Goal: Information Seeking & Learning: Find specific fact

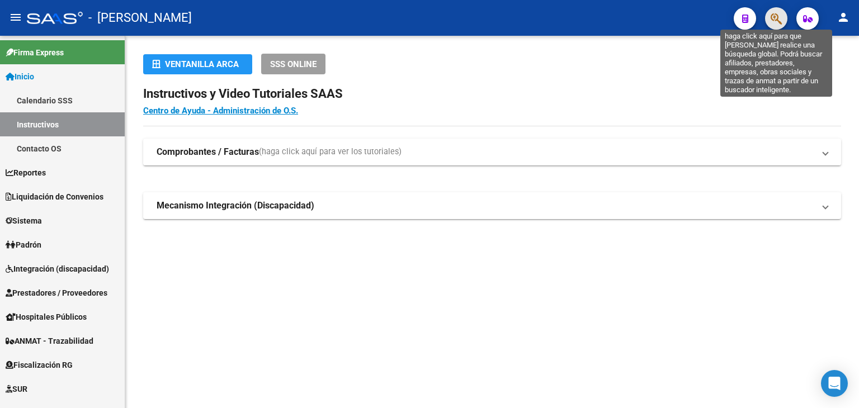
click at [774, 20] on icon "button" at bounding box center [776, 18] width 11 height 13
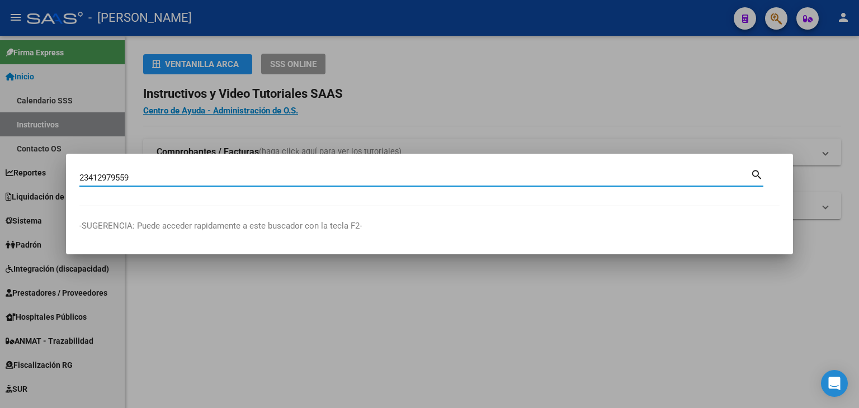
type input "23412979559"
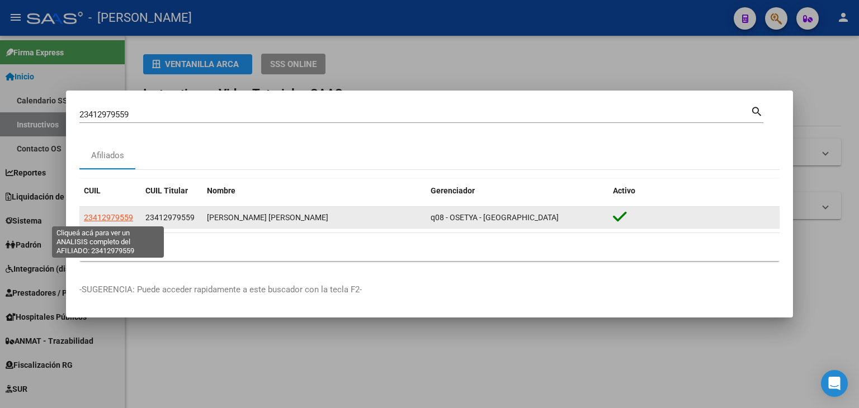
click at [127, 219] on span "23412979559" at bounding box center [108, 217] width 49 height 9
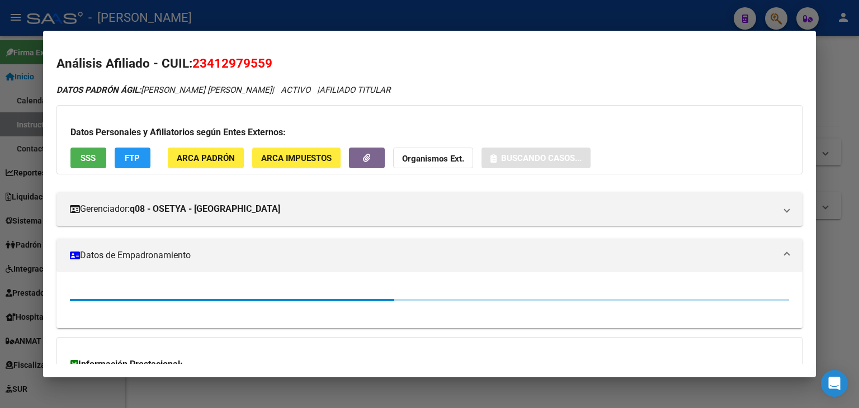
click at [240, 168] on button "ARCA Padrón" at bounding box center [206, 158] width 76 height 21
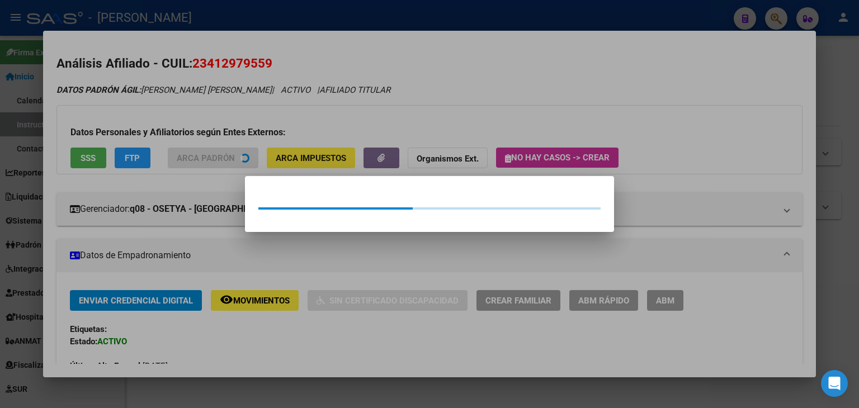
click at [226, 135] on div at bounding box center [429, 204] width 859 height 408
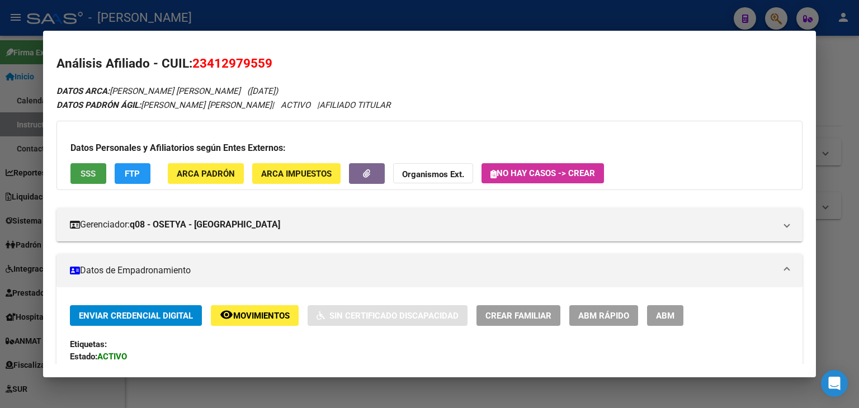
click at [98, 168] on button "SSS" at bounding box center [88, 173] width 36 height 21
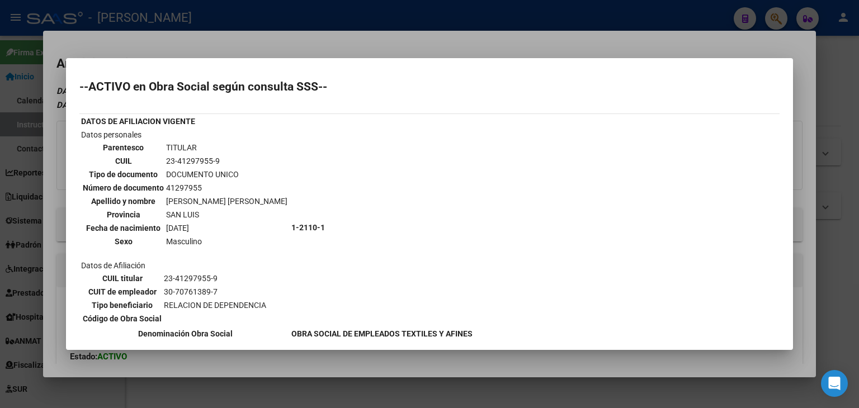
click at [220, 57] on div at bounding box center [429, 204] width 859 height 408
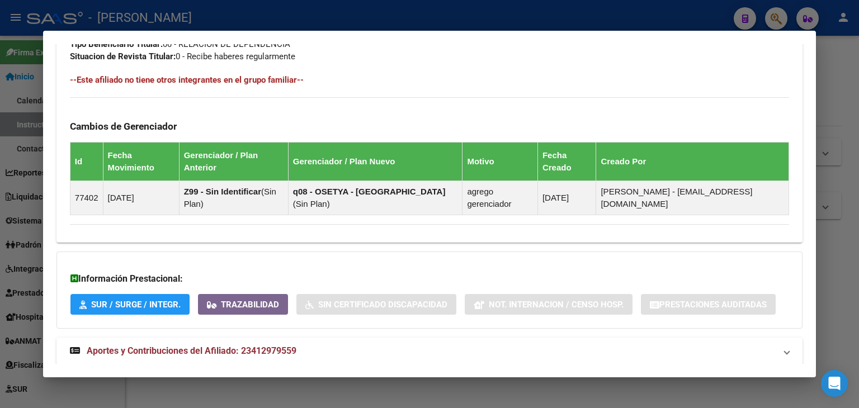
click at [299, 344] on mat-panel-title "Aportes y Contribuciones del Afiliado: 23412979559" at bounding box center [423, 350] width 706 height 13
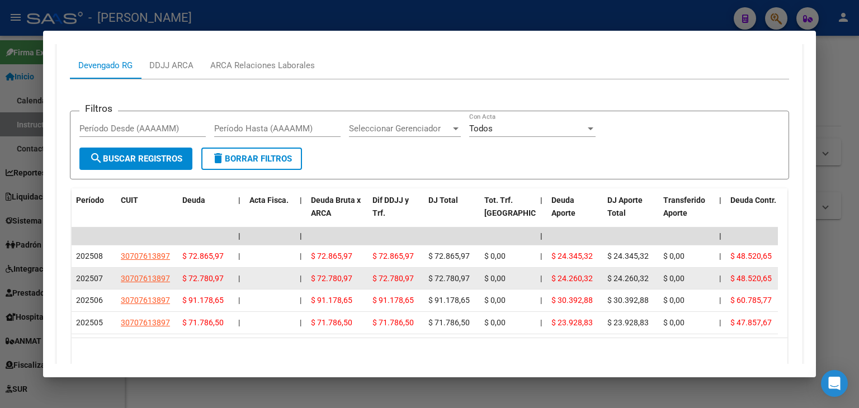
scroll to position [971, 0]
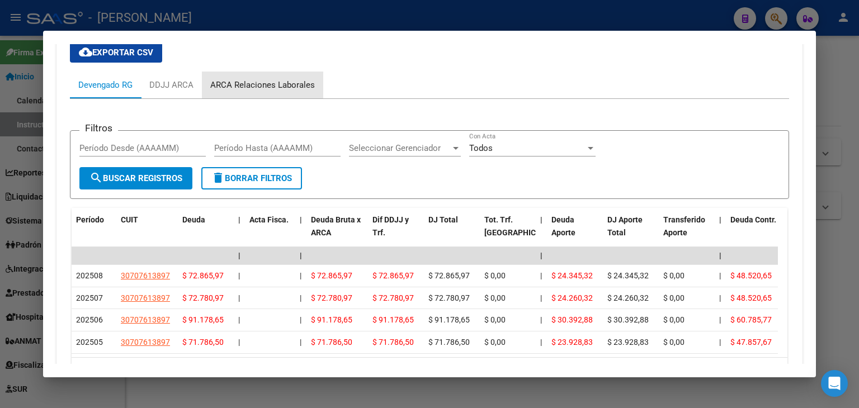
click at [272, 72] on div "ARCA Relaciones Laborales" at bounding box center [262, 85] width 121 height 27
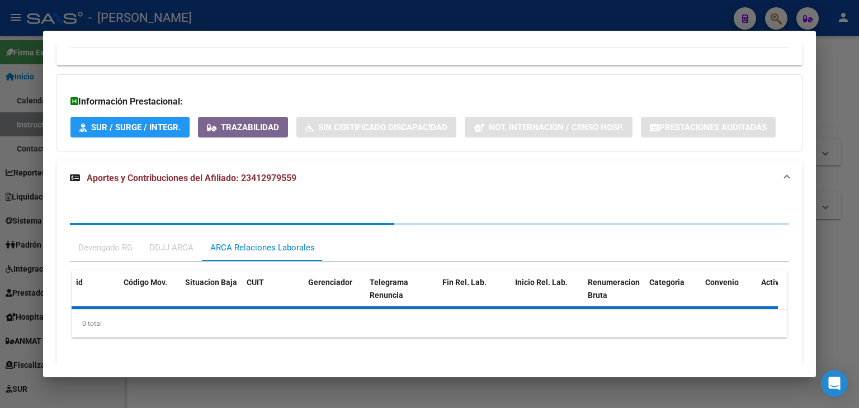
scroll to position [847, 0]
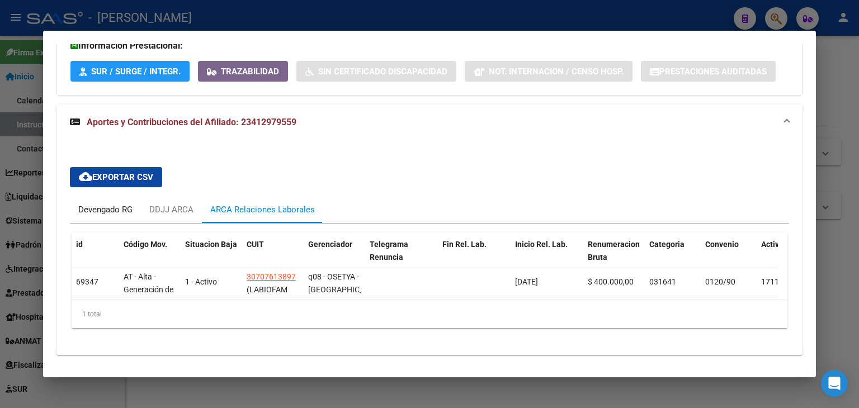
click at [85, 204] on div "Devengado RG" at bounding box center [105, 210] width 54 height 12
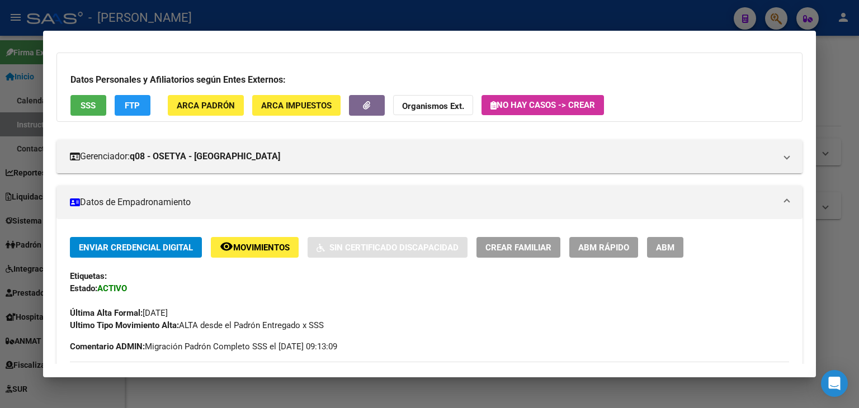
scroll to position [8, 0]
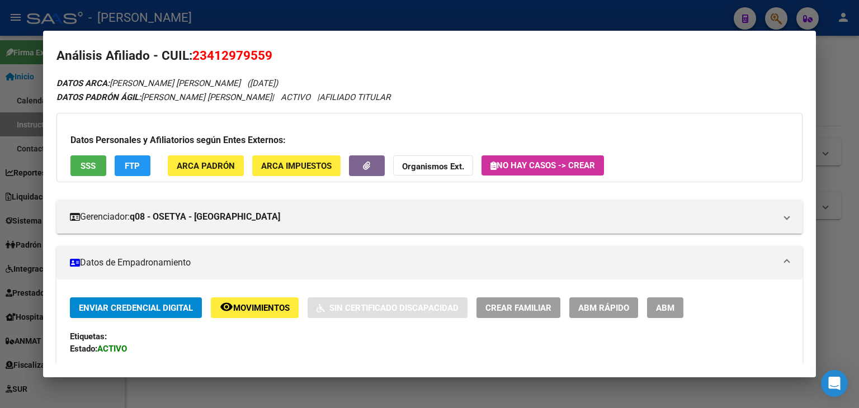
click at [91, 162] on span "SSS" at bounding box center [88, 166] width 15 height 10
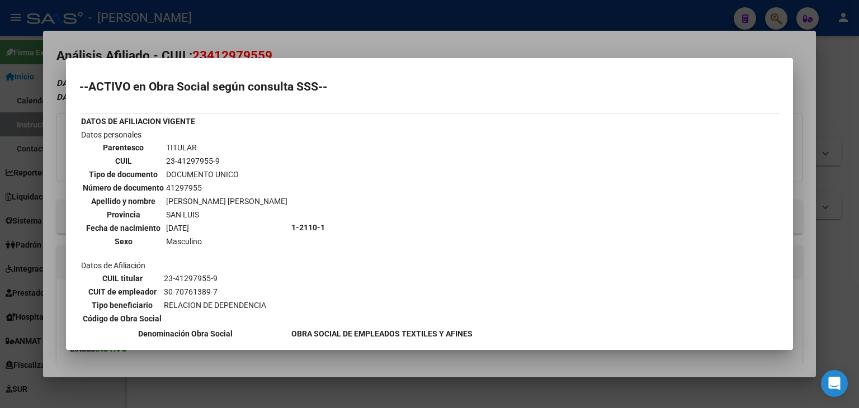
click at [208, 44] on div at bounding box center [429, 204] width 859 height 408
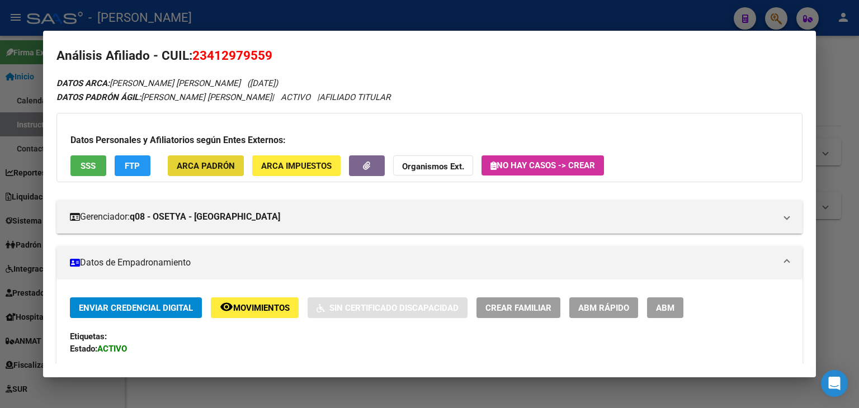
click at [212, 158] on button "ARCA Padrón" at bounding box center [206, 165] width 76 height 21
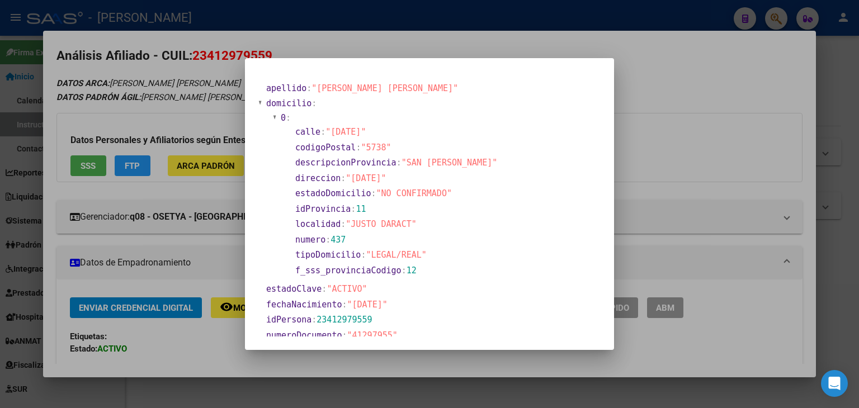
click at [169, 74] on div at bounding box center [429, 204] width 859 height 408
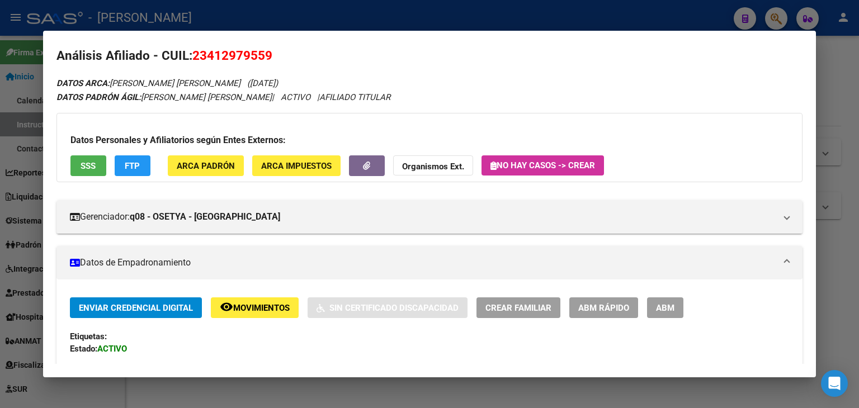
click at [72, 166] on button "SSS" at bounding box center [88, 165] width 36 height 21
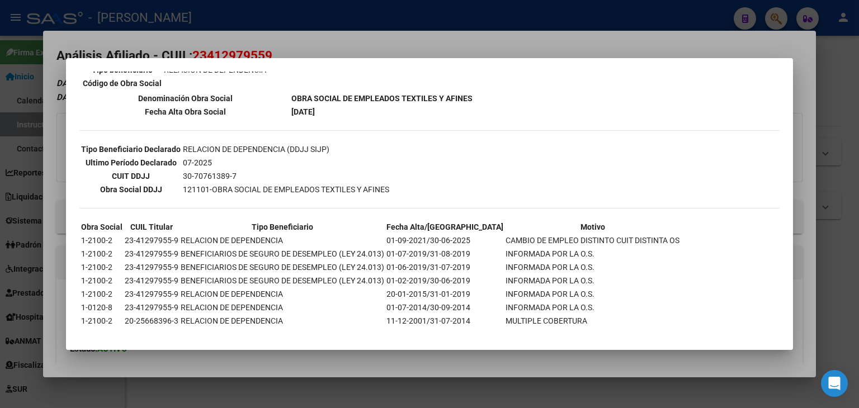
scroll to position [242, 0]
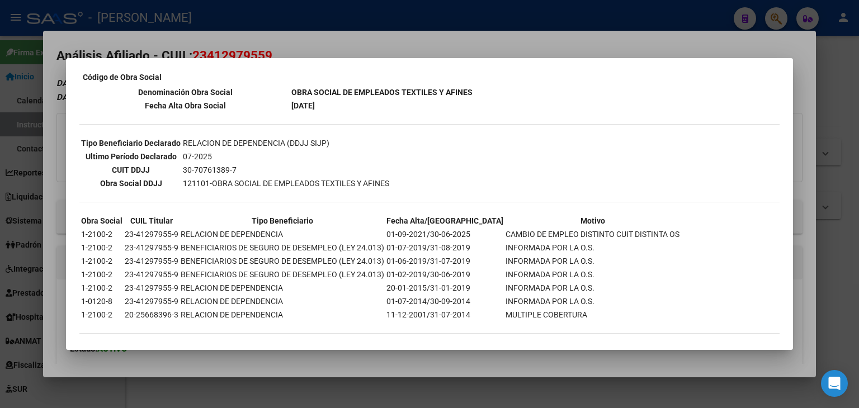
click at [141, 49] on div at bounding box center [429, 204] width 859 height 408
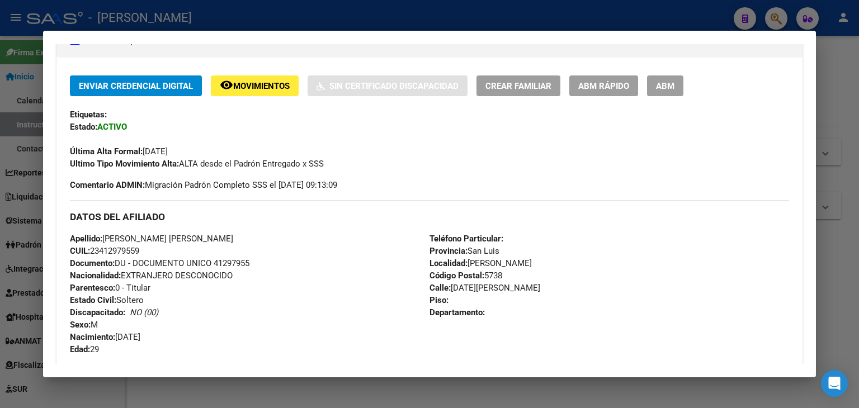
scroll to position [231, 0]
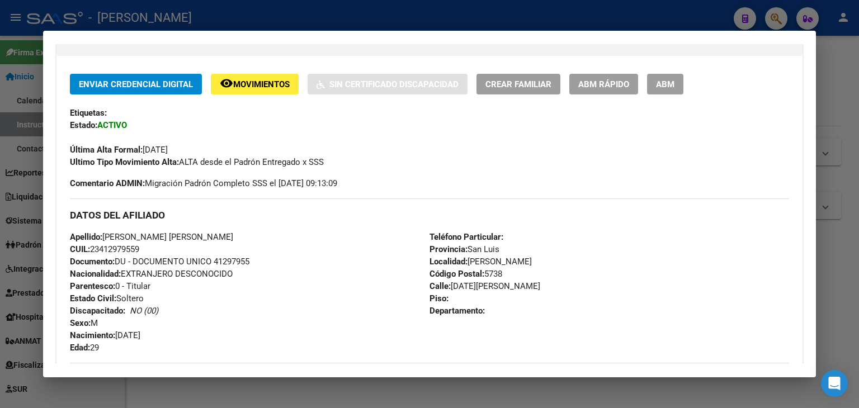
click at [240, 258] on span "Documento: DU - DOCUMENTO UNICO 41297955" at bounding box center [159, 262] width 179 height 10
copy span "41297955"
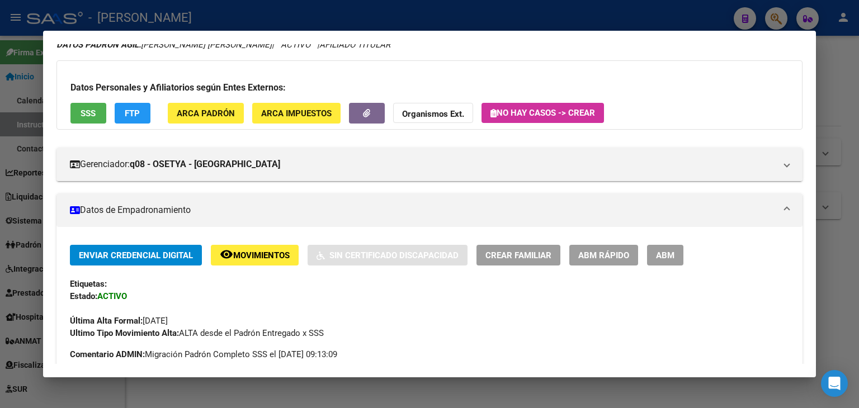
scroll to position [0, 0]
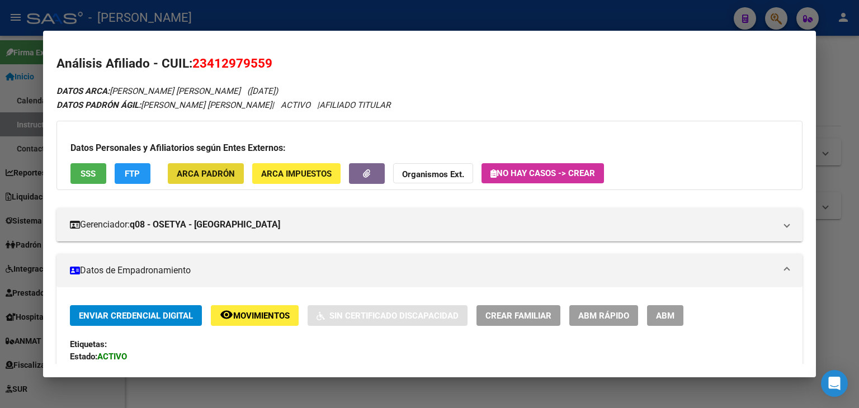
click at [210, 171] on span "ARCA Padrón" at bounding box center [206, 174] width 58 height 10
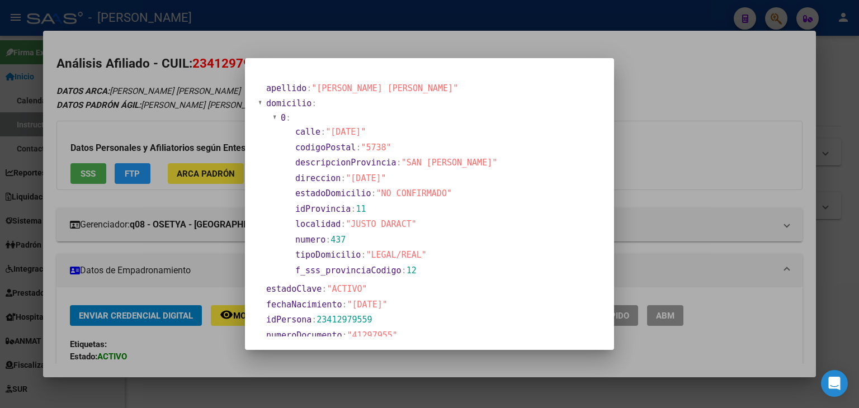
drag, startPoint x: 339, startPoint y: 86, endPoint x: 433, endPoint y: 87, distance: 93.9
click at [433, 87] on span ""SOSA BRAYAN JORGE NICOLAS"" at bounding box center [384, 88] width 146 height 10
copy span "BRAYAN JORGE NICOLAS"
click at [230, 49] on div at bounding box center [429, 204] width 859 height 408
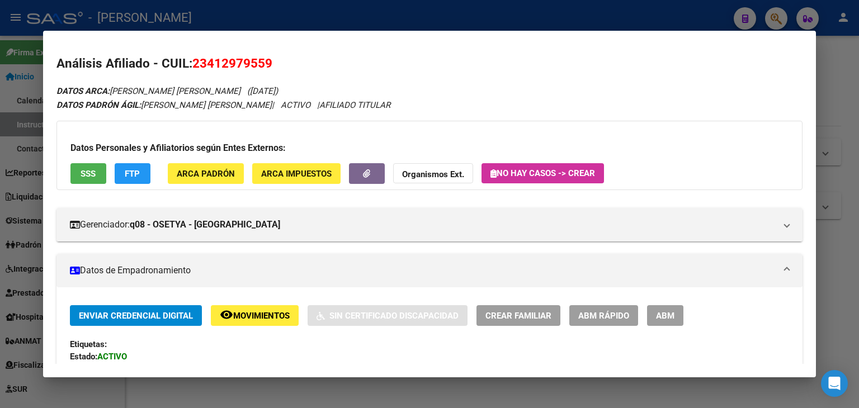
click at [202, 160] on div "Datos Personales y Afiliatorios según Entes Externos: SSS FTP ARCA Padrón ARCA …" at bounding box center [429, 155] width 746 height 69
click at [202, 172] on span "ARCA Padrón" at bounding box center [206, 174] width 58 height 10
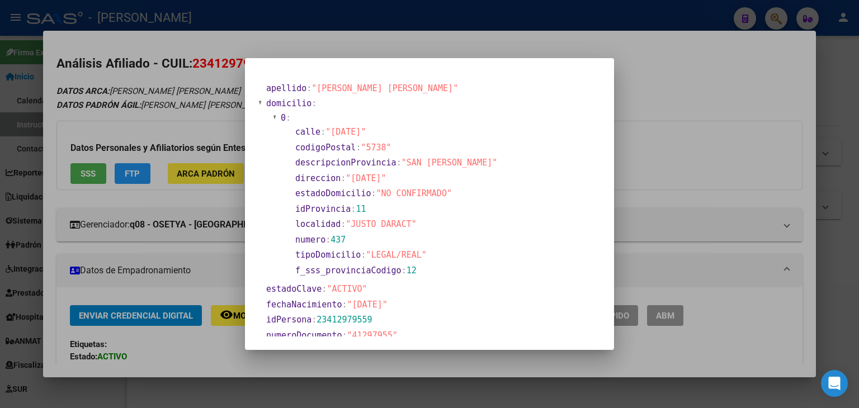
drag, startPoint x: 147, startPoint y: 152, endPoint x: 150, endPoint y: 163, distance: 11.5
click at [147, 153] on div at bounding box center [429, 204] width 859 height 408
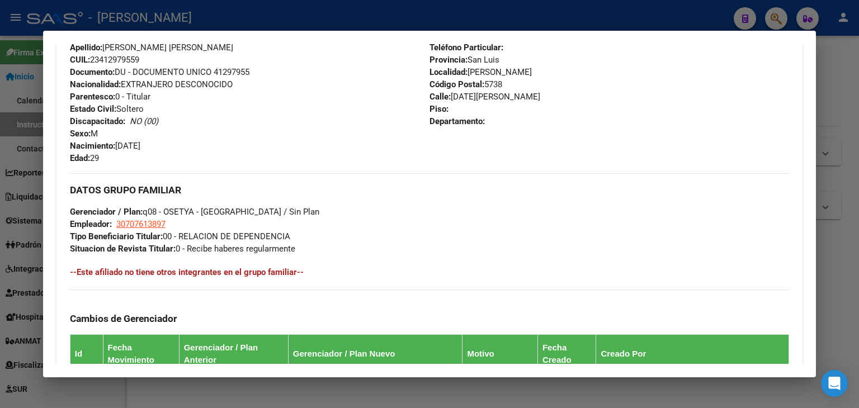
scroll to position [559, 0]
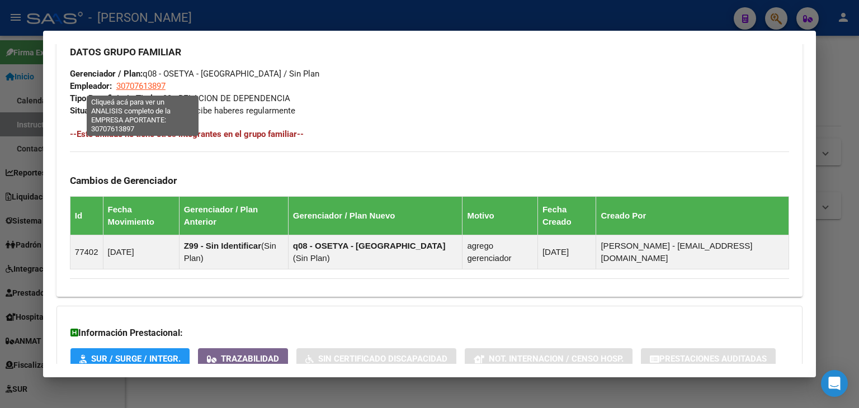
click at [145, 81] on span "30707613897" at bounding box center [140, 86] width 49 height 10
type textarea "30707613897"
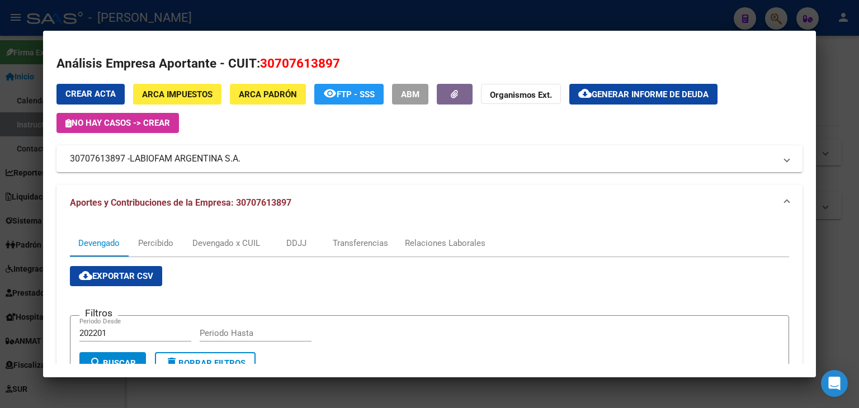
click at [244, 12] on div at bounding box center [429, 204] width 859 height 408
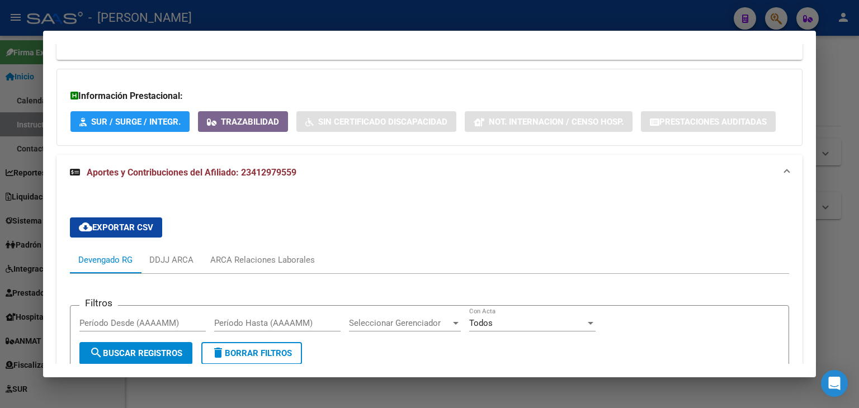
scroll to position [895, 0]
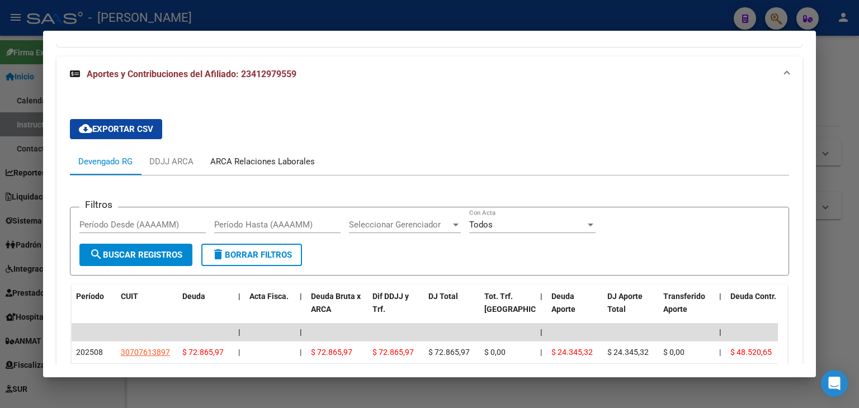
click at [292, 155] on div "ARCA Relaciones Laborales" at bounding box center [262, 161] width 105 height 12
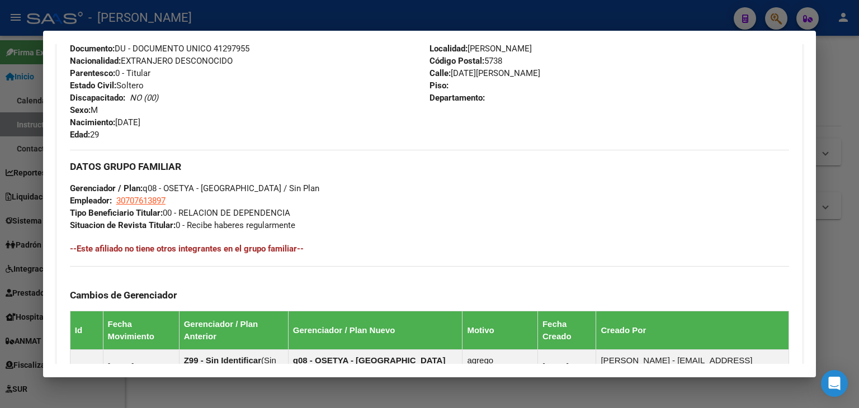
scroll to position [503, 0]
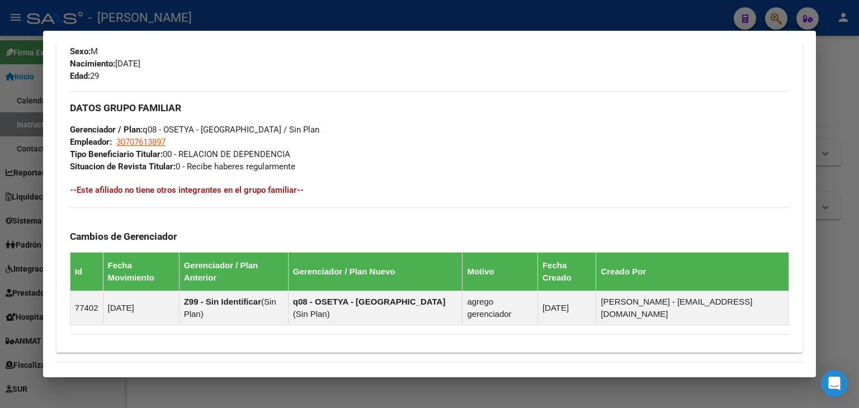
click at [178, 6] on div at bounding box center [429, 204] width 859 height 408
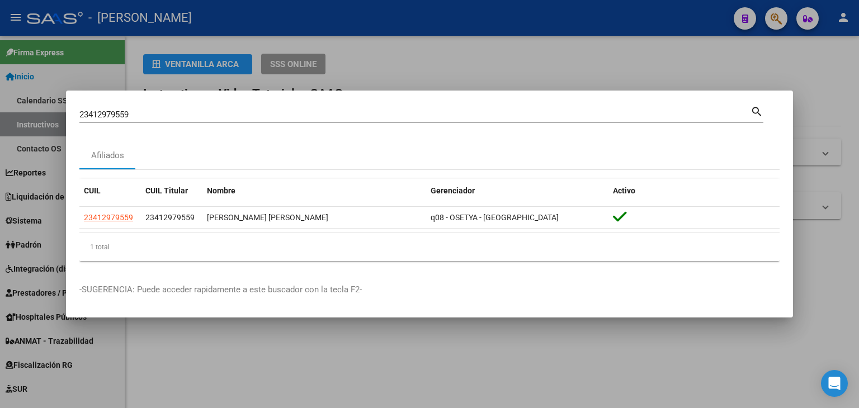
click at [147, 118] on input "23412979559" at bounding box center [414, 115] width 671 height 10
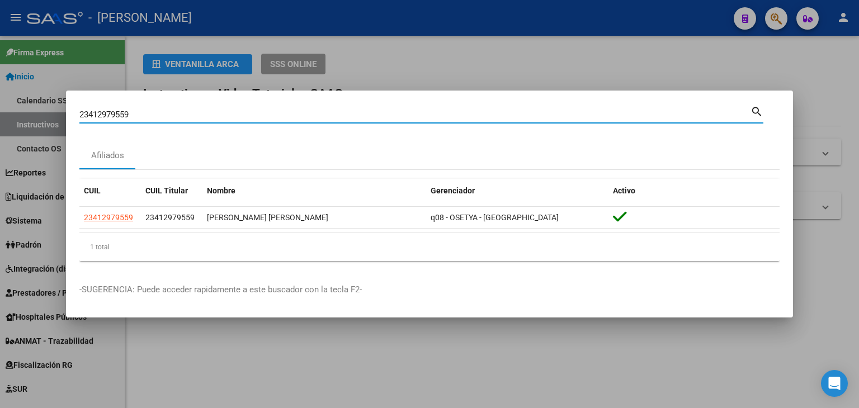
click at [147, 118] on input "23412979559" at bounding box center [414, 115] width 671 height 10
paste input "3585384"
type input "23413585384"
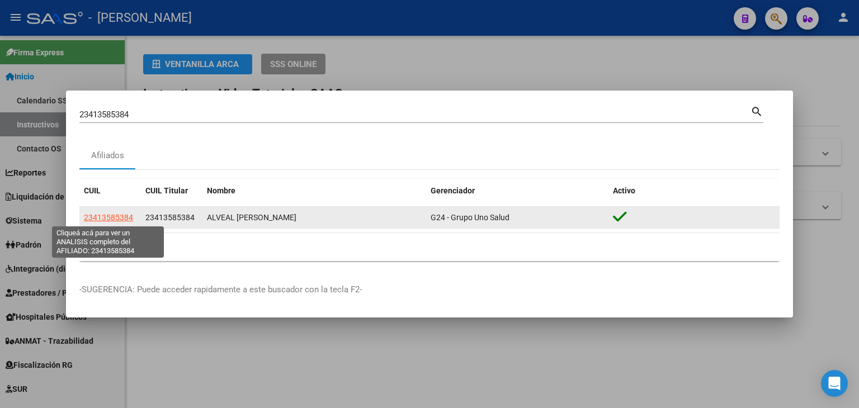
click at [96, 218] on span "23413585384" at bounding box center [108, 217] width 49 height 9
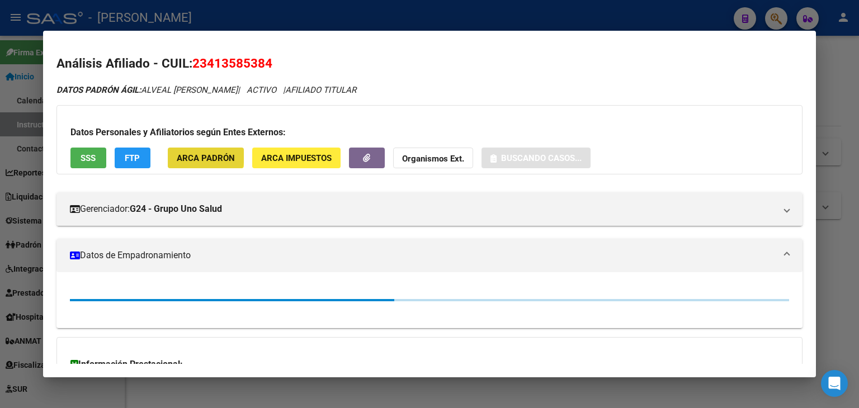
click at [190, 155] on span "ARCA Padrón" at bounding box center [206, 158] width 58 height 10
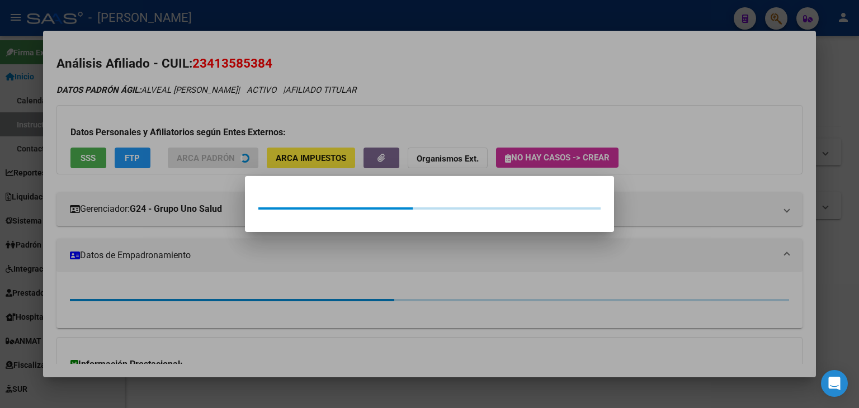
click at [185, 106] on div at bounding box center [429, 204] width 859 height 408
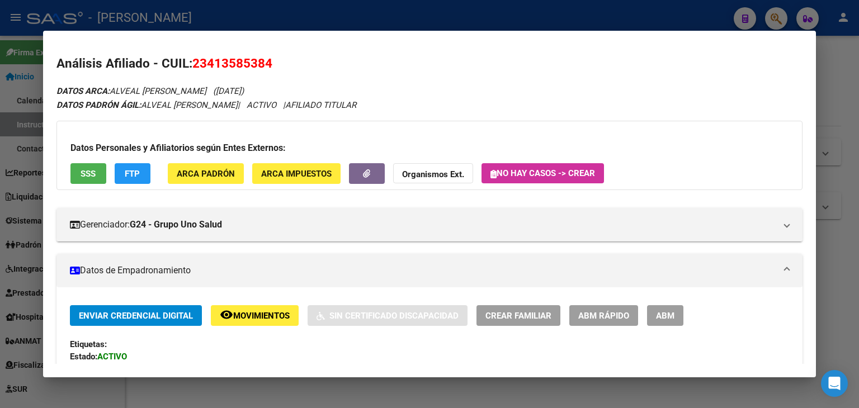
drag, startPoint x: 97, startPoint y: 144, endPoint x: 92, endPoint y: 153, distance: 10.0
click at [94, 150] on h3 "Datos Personales y Afiliatorios según Entes Externos:" at bounding box center [429, 147] width 718 height 13
click at [89, 159] on div "Datos Personales y Afiliatorios según Entes Externos: SSS FTP ARCA Padrón ARCA …" at bounding box center [429, 155] width 746 height 69
click at [89, 161] on div "Datos Personales y Afiliatorios según Entes Externos: SSS FTP ARCA Padrón ARCA …" at bounding box center [429, 155] width 746 height 69
click at [86, 171] on span "SSS" at bounding box center [88, 174] width 15 height 10
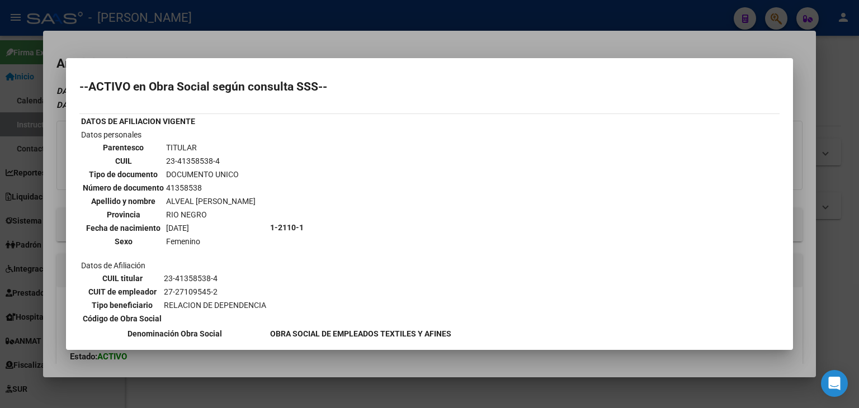
click at [180, 54] on div at bounding box center [429, 204] width 859 height 408
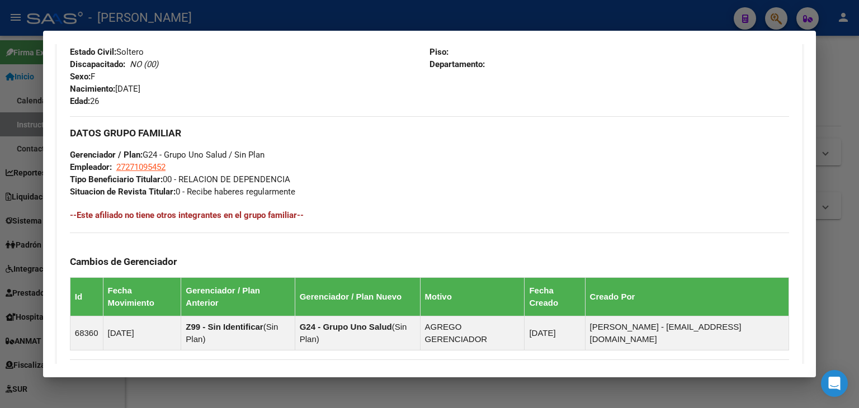
scroll to position [638, 0]
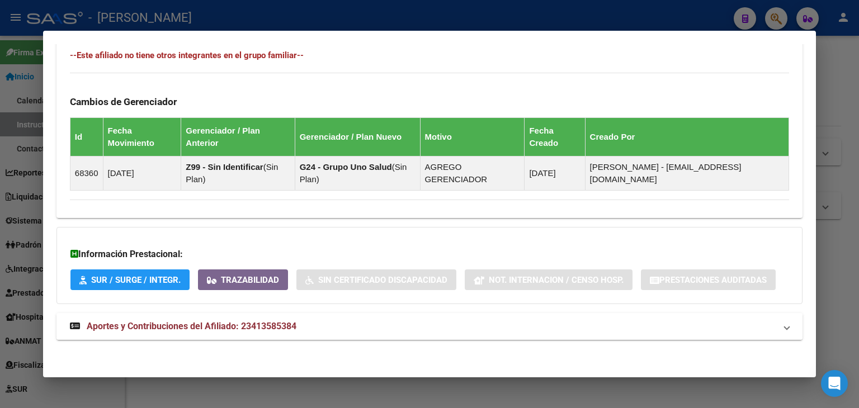
click at [282, 333] on mat-expansion-panel-header "Aportes y Contribuciones del Afiliado: 23413585384" at bounding box center [429, 326] width 746 height 27
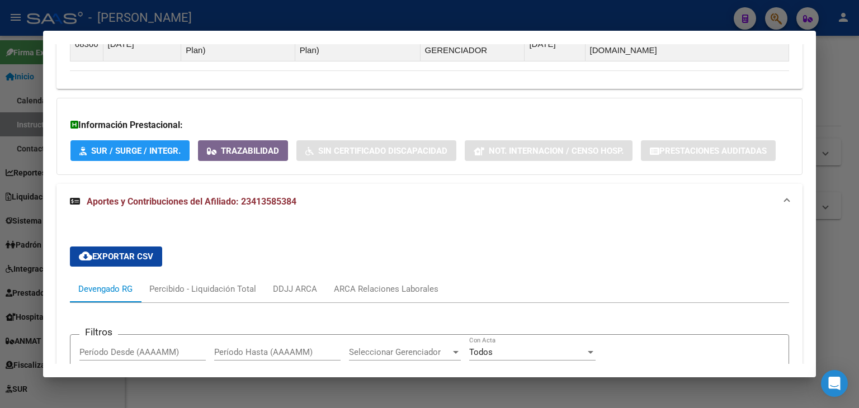
scroll to position [918, 0]
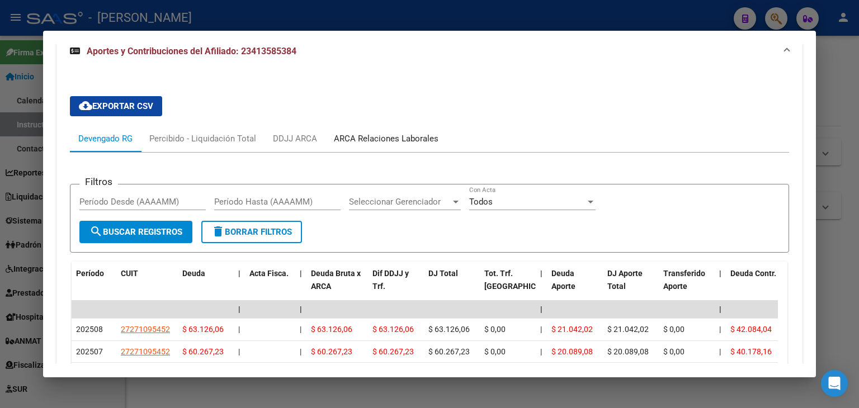
click at [377, 128] on div "ARCA Relaciones Laborales" at bounding box center [385, 138] width 121 height 27
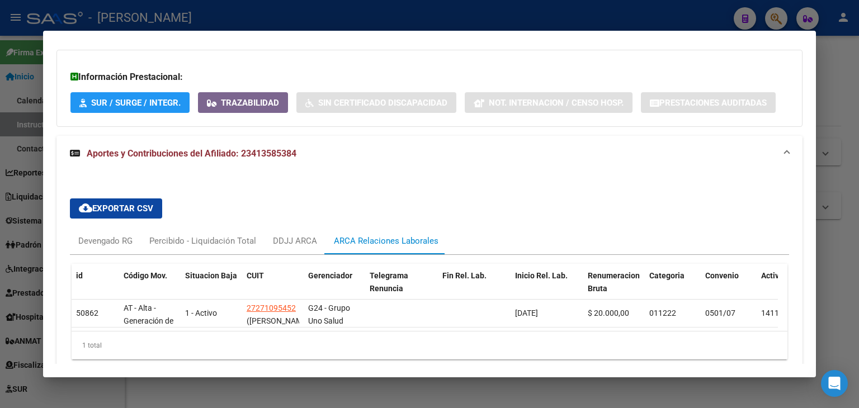
scroll to position [871, 0]
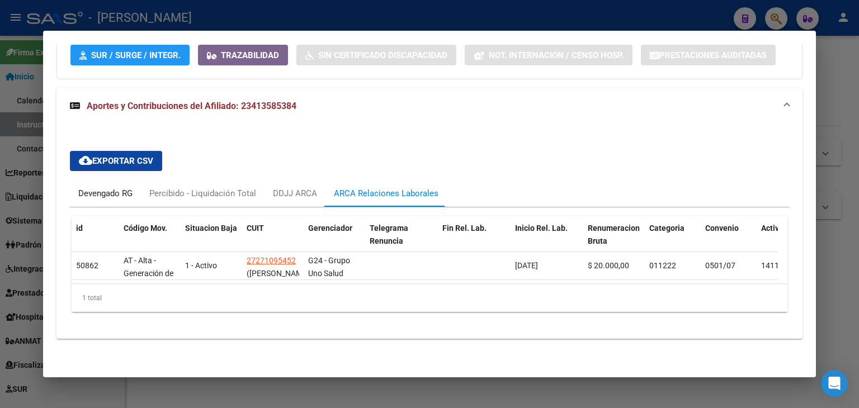
click at [92, 187] on div "Devengado RG" at bounding box center [105, 193] width 54 height 12
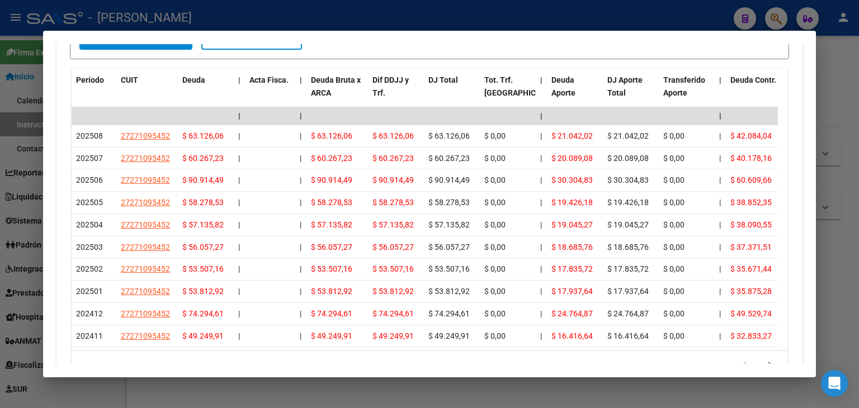
scroll to position [1113, 0]
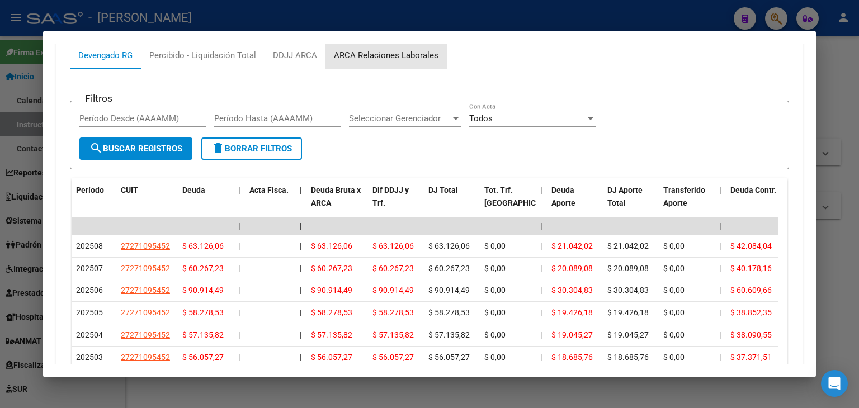
click at [385, 65] on div "ARCA Relaciones Laborales" at bounding box center [385, 55] width 121 height 27
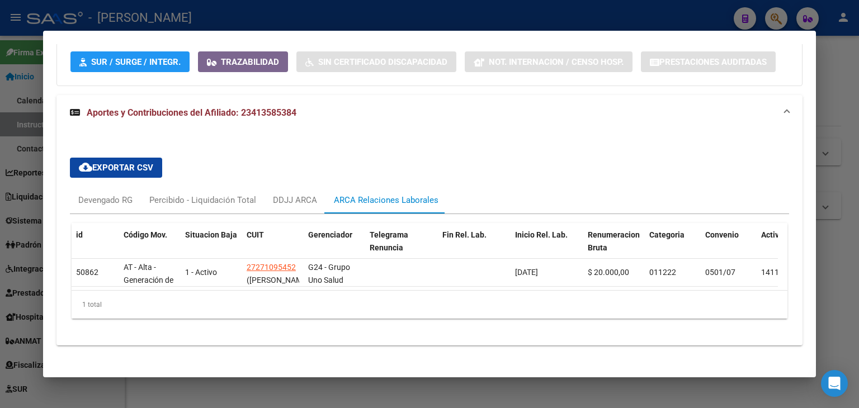
scroll to position [871, 0]
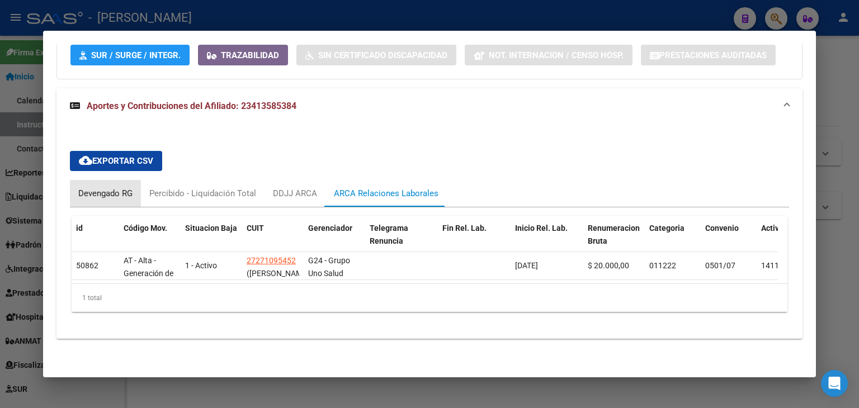
click at [94, 187] on div "Devengado RG" at bounding box center [105, 193] width 54 height 12
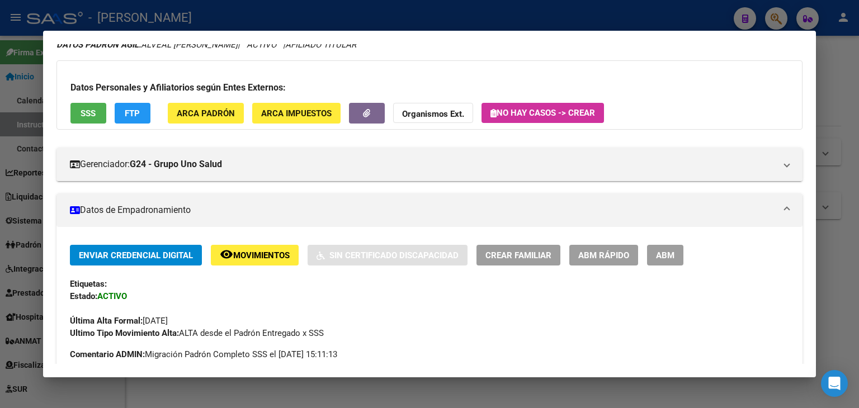
scroll to position [0, 0]
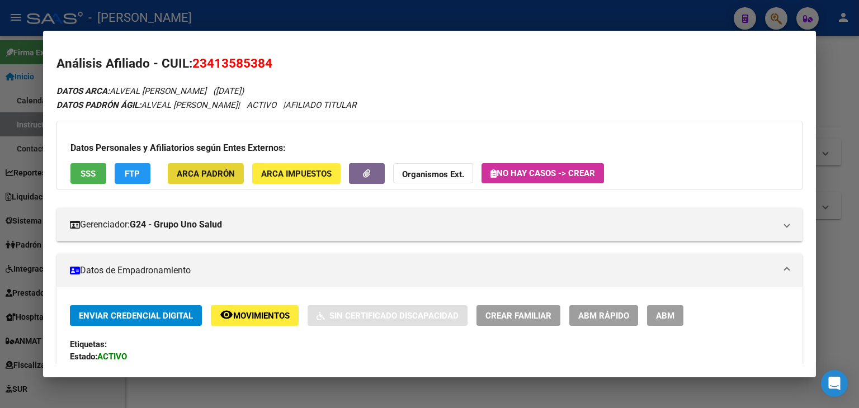
click at [198, 181] on button "ARCA Padrón" at bounding box center [206, 173] width 76 height 21
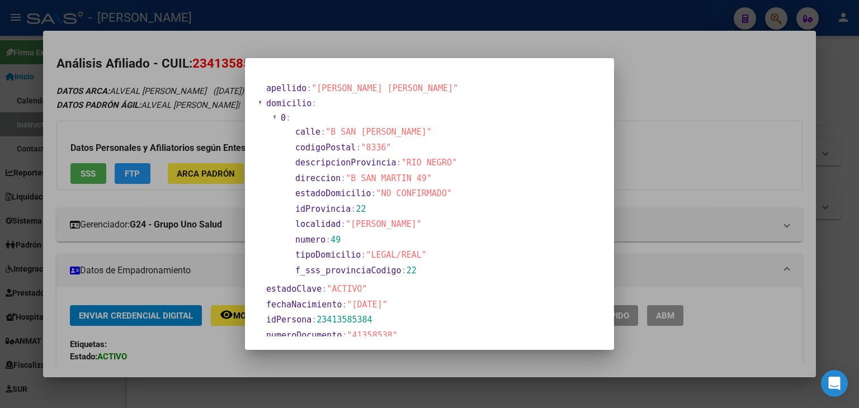
click at [154, 101] on div at bounding box center [429, 204] width 859 height 408
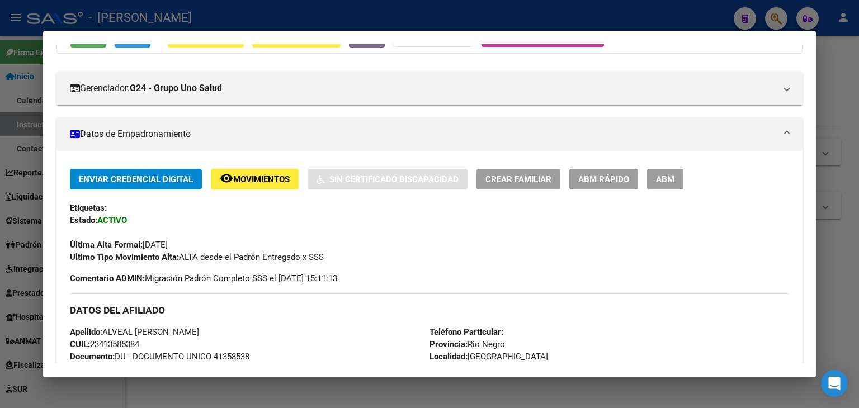
scroll to position [280, 0]
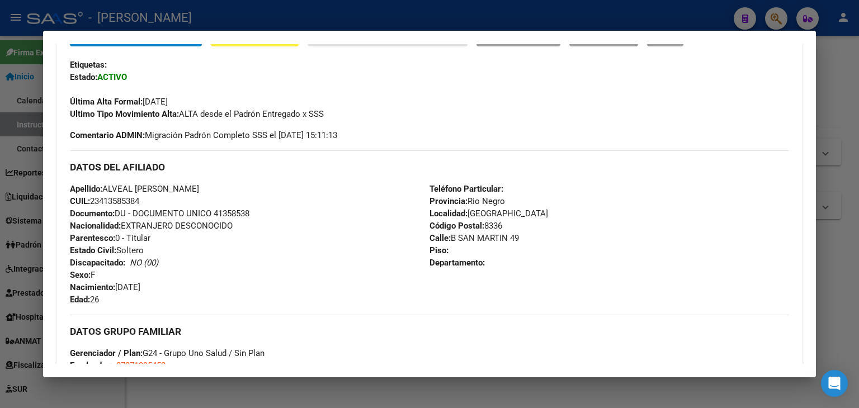
click at [234, 210] on span "Documento: DU - DOCUMENTO UNICO 41358538" at bounding box center [159, 214] width 179 height 10
copy span "41358538"
copy span "GIULIANA MARIA BELEN"
drag, startPoint x: 135, startPoint y: 186, endPoint x: 230, endPoint y: 186, distance: 95.1
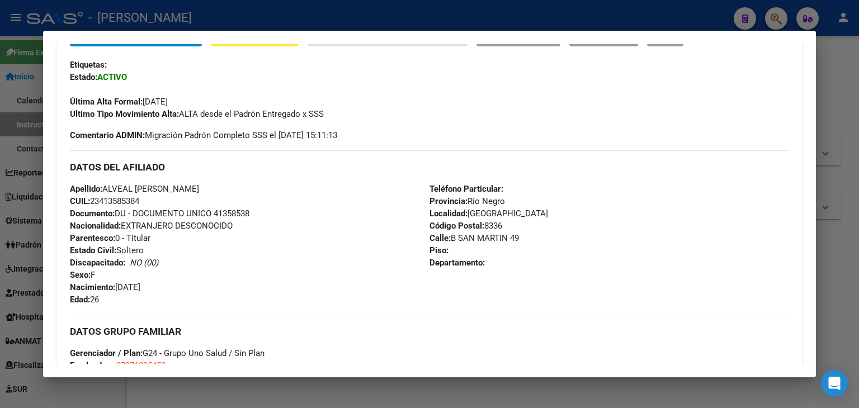
click at [230, 186] on div "Apellido: ALVEAL GIULIANA MARIA BELEN CUIL: 23413585384 Documento: DU - DOCUMEN…" at bounding box center [250, 244] width 360 height 123
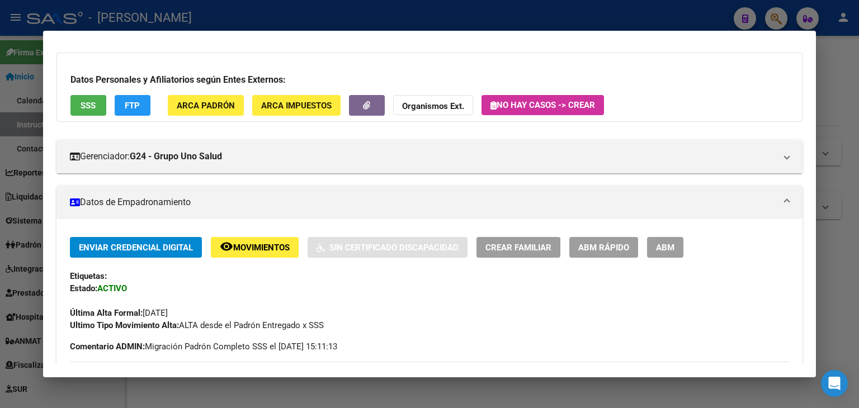
scroll to position [56, 0]
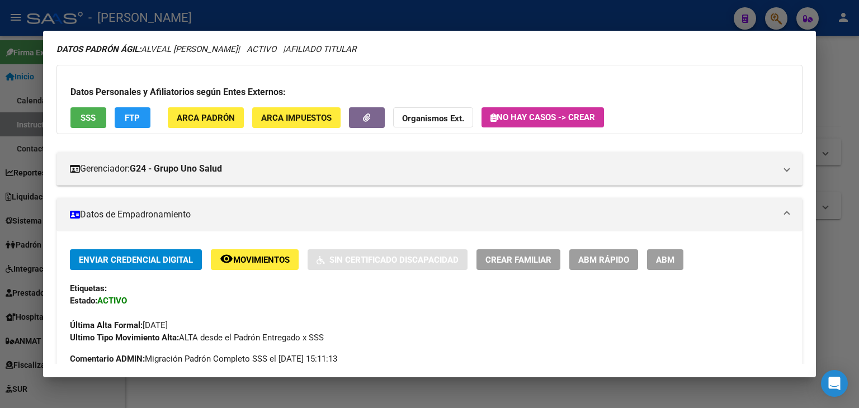
click at [209, 126] on button "ARCA Padrón" at bounding box center [206, 117] width 76 height 21
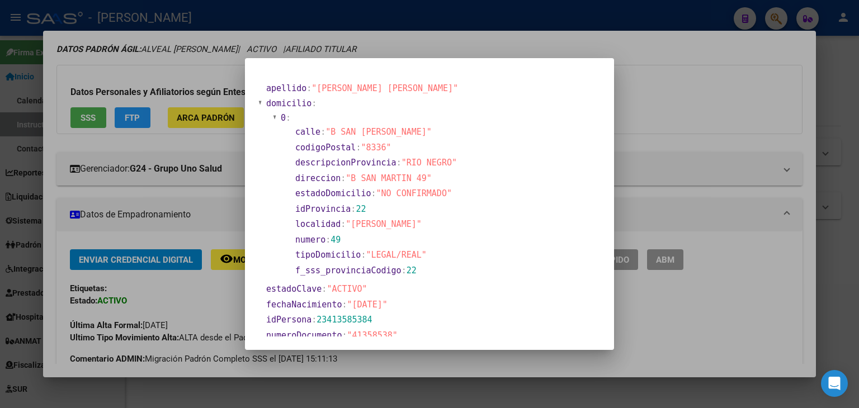
click at [237, 54] on div at bounding box center [429, 204] width 859 height 408
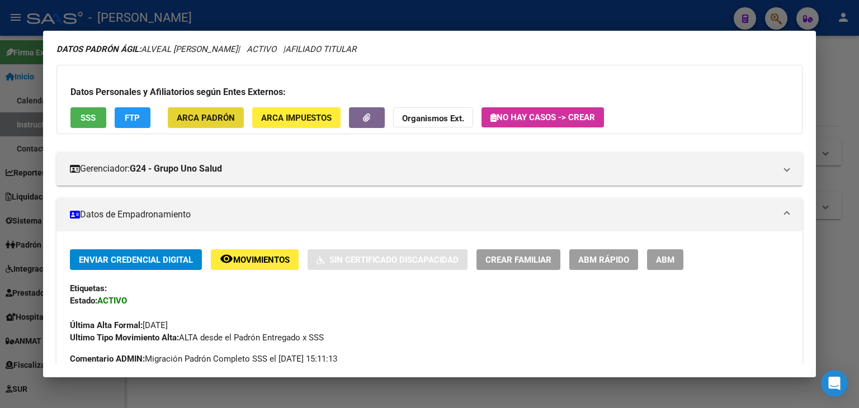
click at [193, 127] on button "ARCA Padrón" at bounding box center [206, 117] width 76 height 21
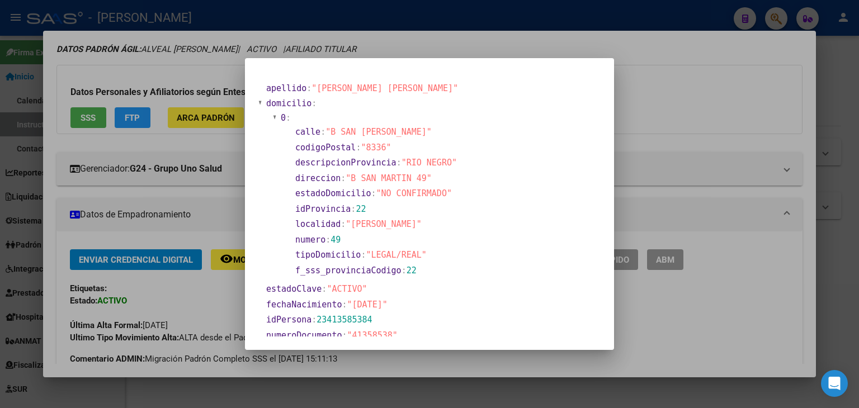
click at [185, 82] on div at bounding box center [429, 204] width 859 height 408
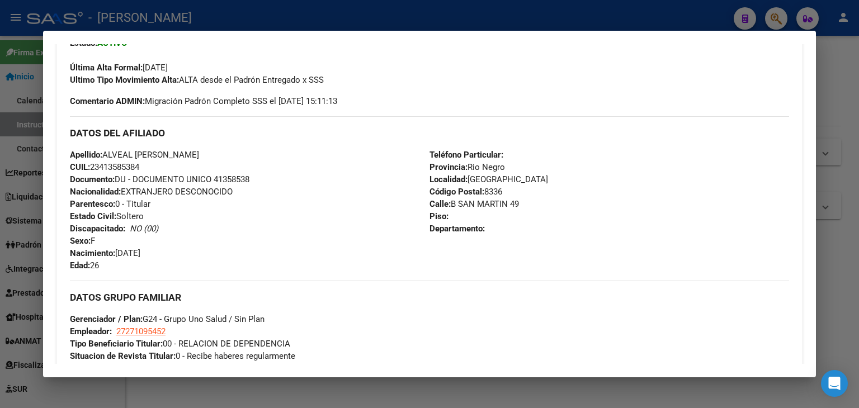
scroll to position [503, 0]
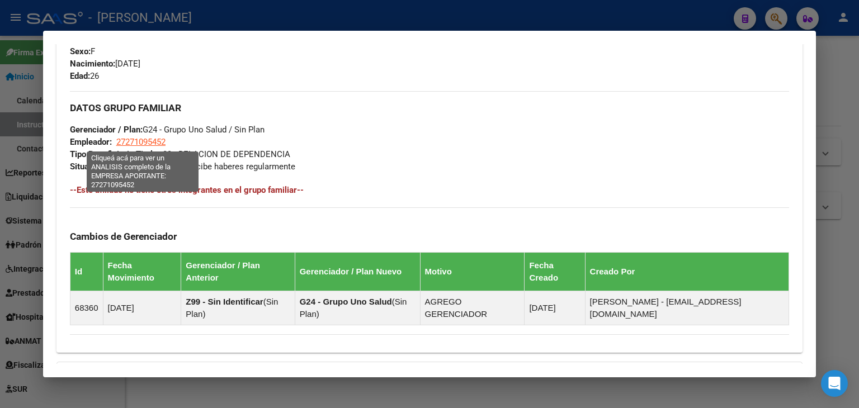
click at [157, 139] on span "27271095452" at bounding box center [140, 142] width 49 height 10
type textarea "27271095452"
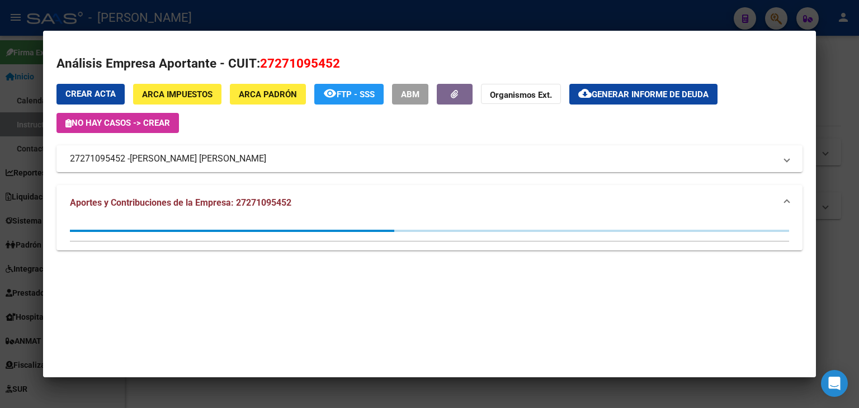
click at [215, 5] on div at bounding box center [429, 204] width 859 height 408
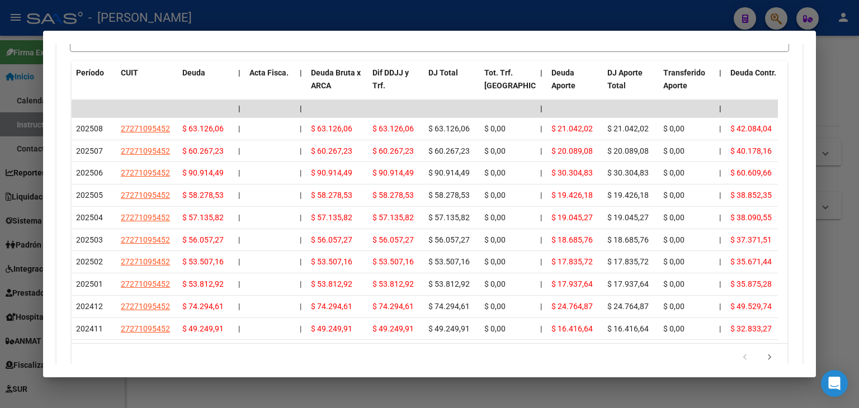
scroll to position [1006, 0]
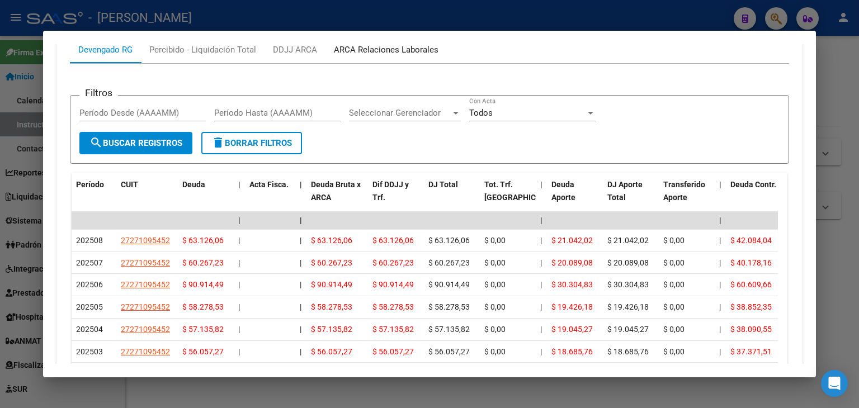
click at [412, 57] on div "ARCA Relaciones Laborales" at bounding box center [385, 49] width 121 height 27
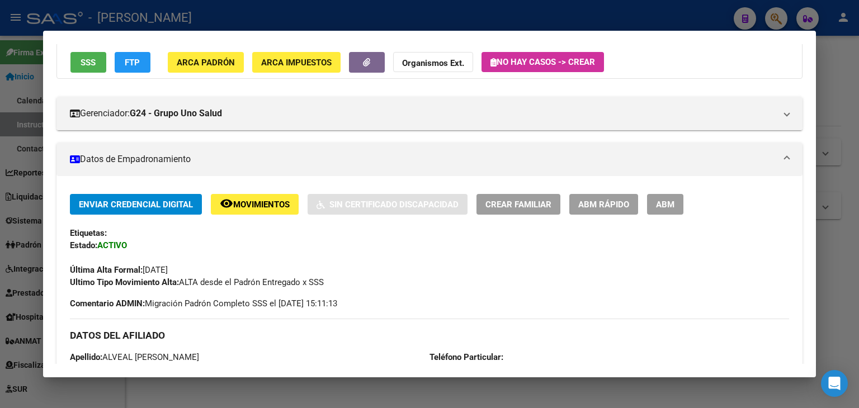
scroll to position [88, 0]
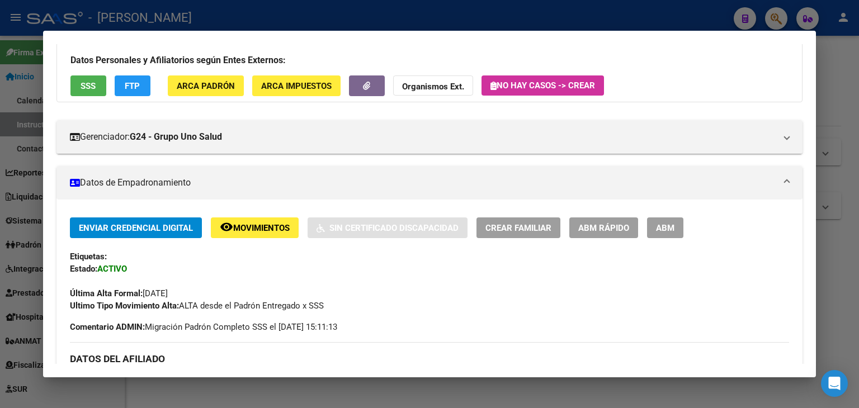
click at [170, 15] on div at bounding box center [429, 204] width 859 height 408
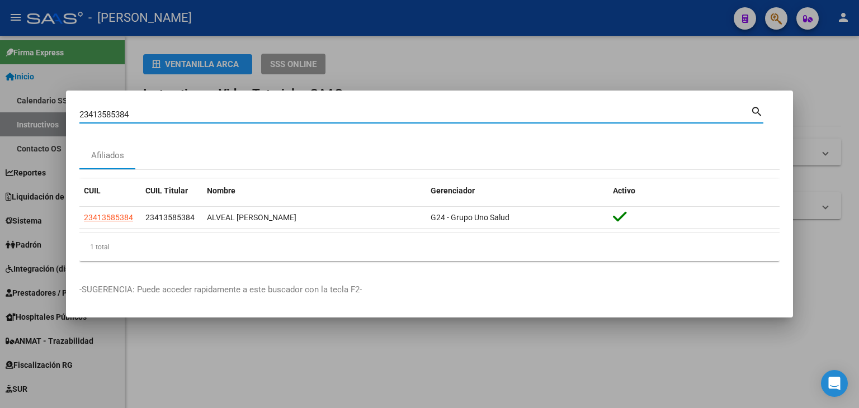
click at [146, 112] on input "23413585384" at bounding box center [414, 115] width 671 height 10
paste input "688809"
click at [146, 112] on input "23413688809" at bounding box center [414, 115] width 671 height 10
type input "23413688809"
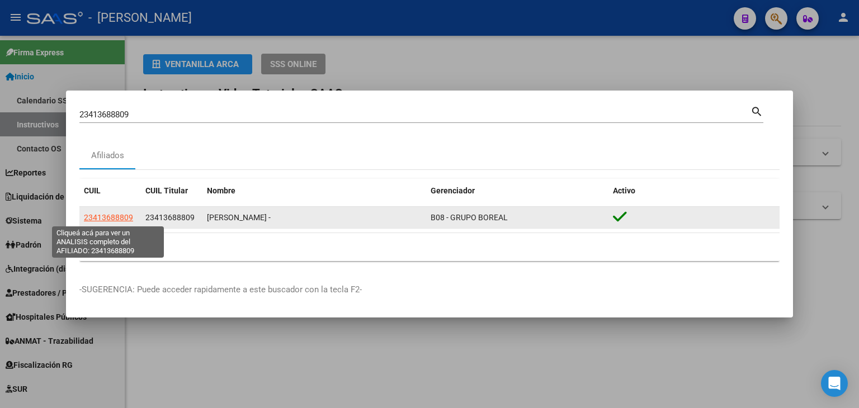
click at [103, 221] on span "23413688809" at bounding box center [108, 217] width 49 height 9
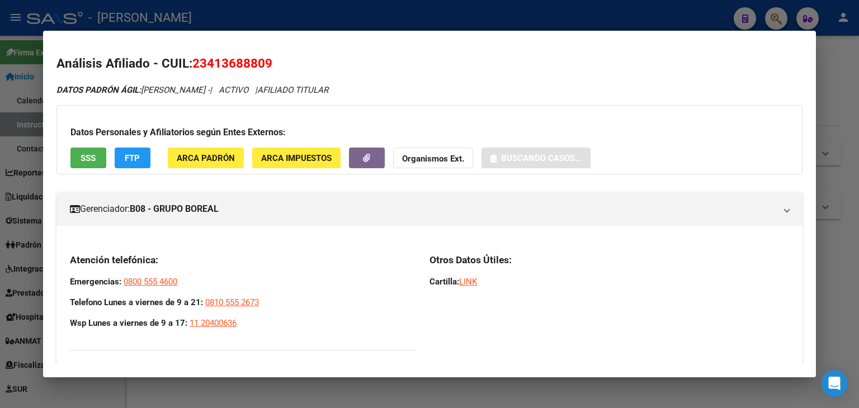
click at [204, 162] on span "ARCA Padrón" at bounding box center [206, 158] width 58 height 10
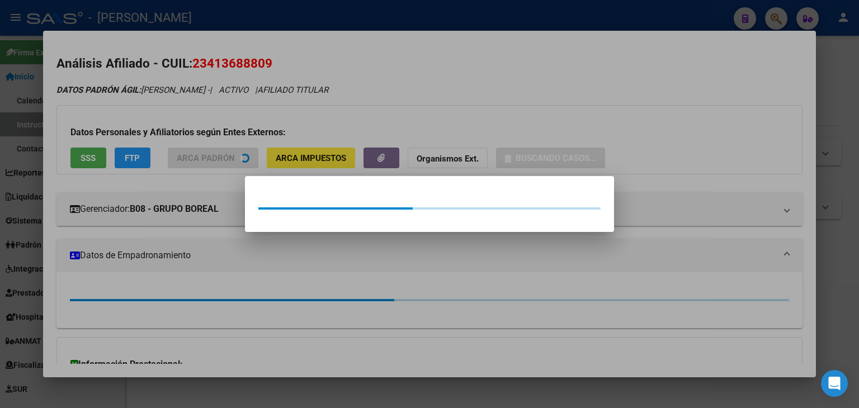
click at [198, 129] on div at bounding box center [429, 204] width 859 height 408
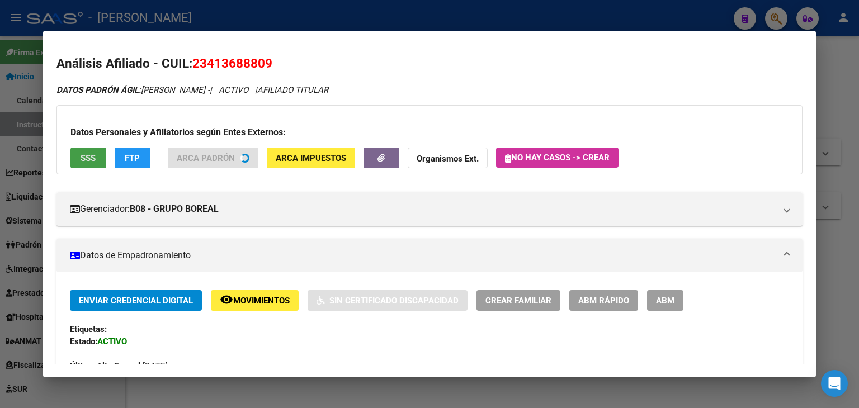
click at [94, 157] on span "SSS" at bounding box center [88, 158] width 15 height 10
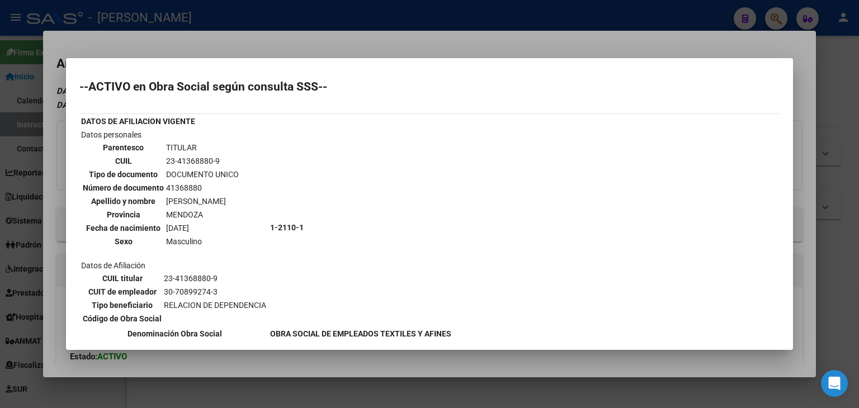
click at [172, 50] on div at bounding box center [429, 204] width 859 height 408
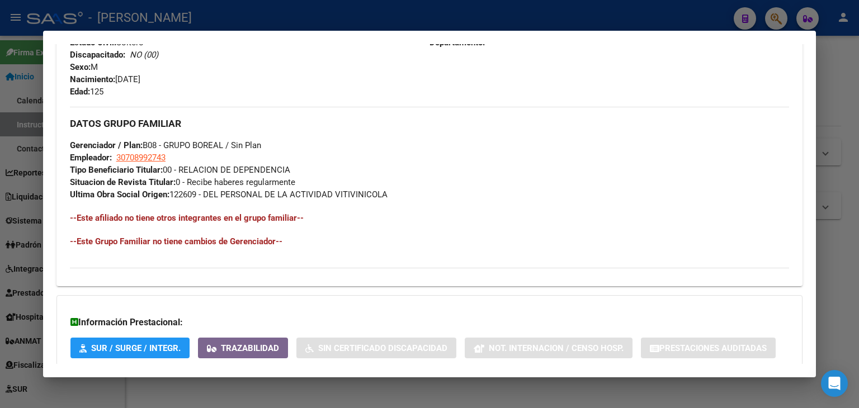
scroll to position [556, 0]
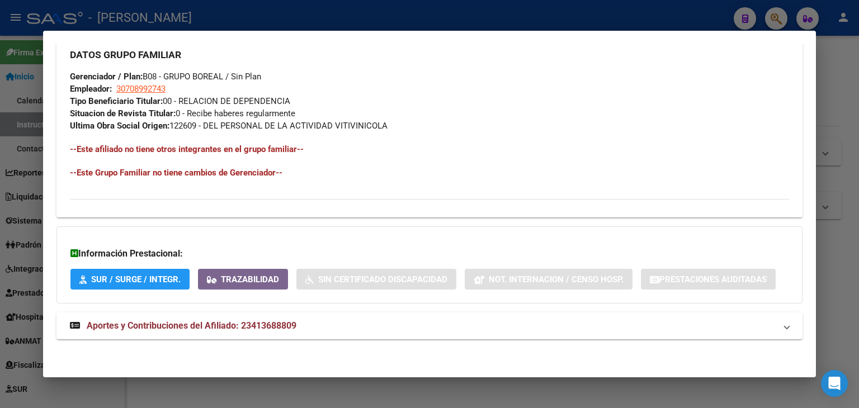
click at [260, 300] on div "Información Prestacional: SUR / SURGE / INTEGR. Trazabilidad Sin Certificado Di…" at bounding box center [429, 264] width 746 height 77
click at [263, 320] on span "Aportes y Contribuciones del Afiliado: 23413688809" at bounding box center [192, 325] width 210 height 11
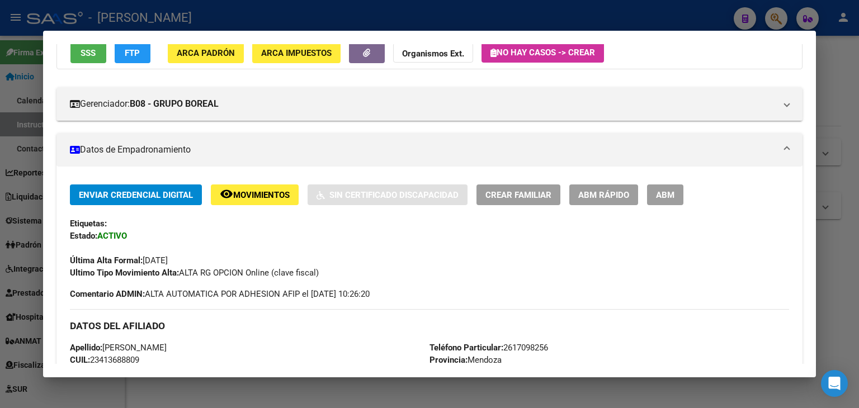
scroll to position [119, 0]
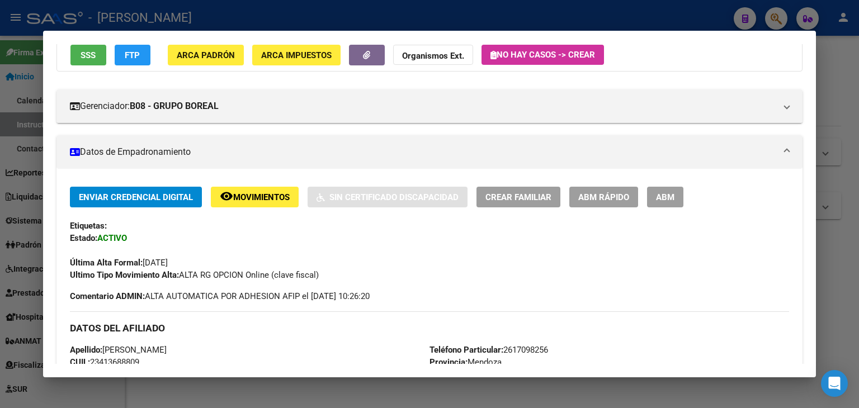
click at [212, 61] on button "ARCA Padrón" at bounding box center [206, 55] width 76 height 21
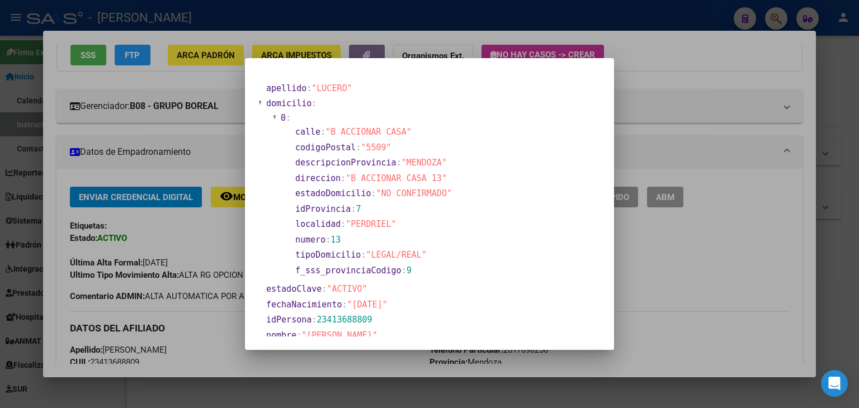
click at [207, 121] on div at bounding box center [429, 204] width 859 height 408
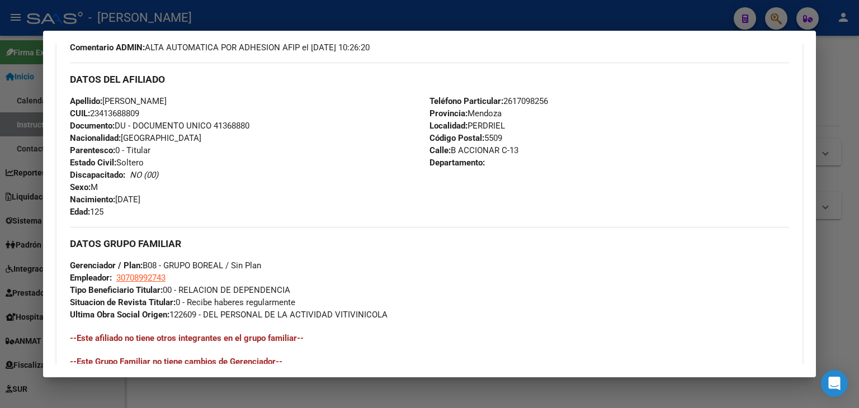
scroll to position [398, 0]
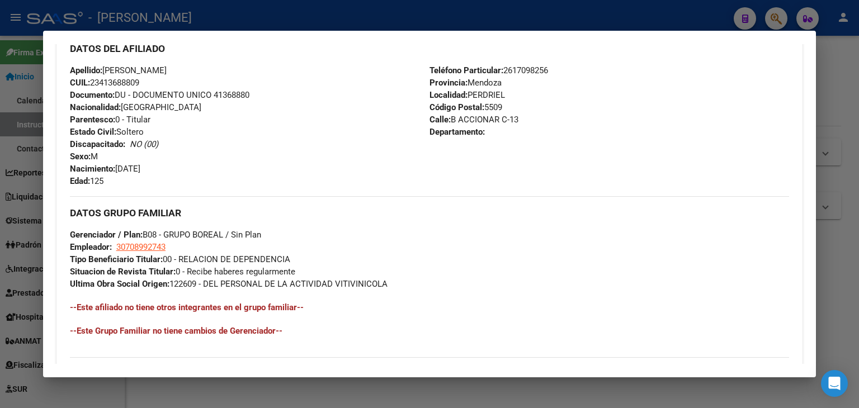
click at [235, 98] on span "Documento: DU - DOCUMENTO UNICO 41368880" at bounding box center [159, 95] width 179 height 10
copy span "41368880"
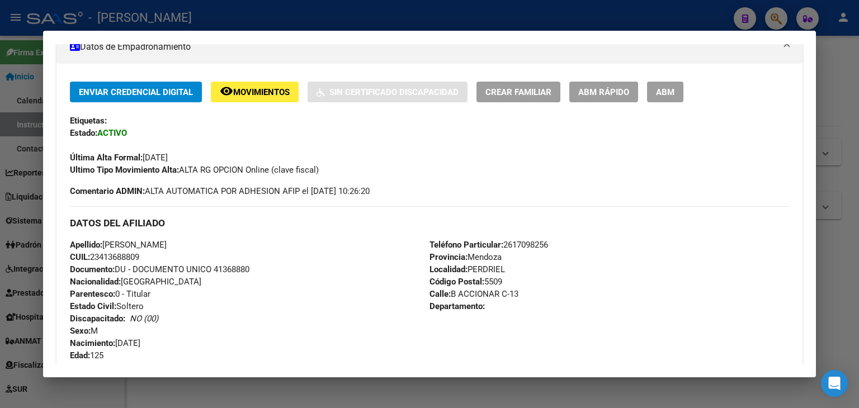
scroll to position [0, 0]
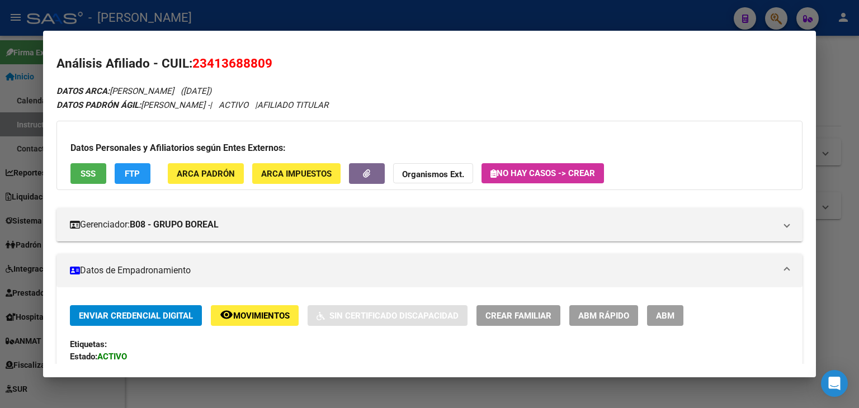
click at [198, 164] on button "ARCA Padrón" at bounding box center [206, 173] width 76 height 21
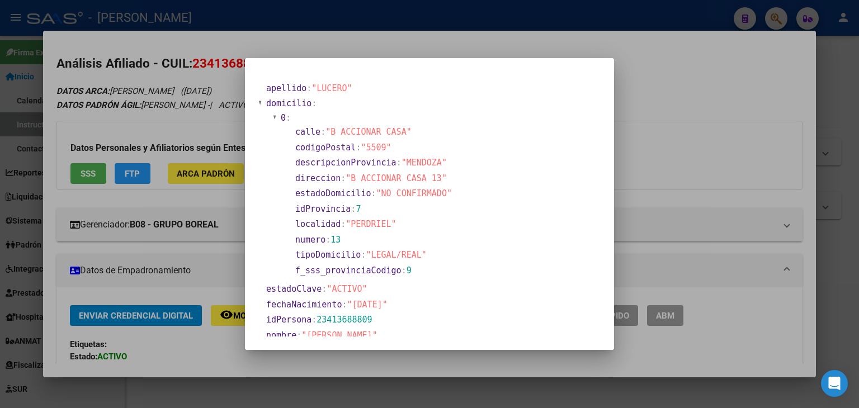
click at [212, 111] on div at bounding box center [429, 204] width 859 height 408
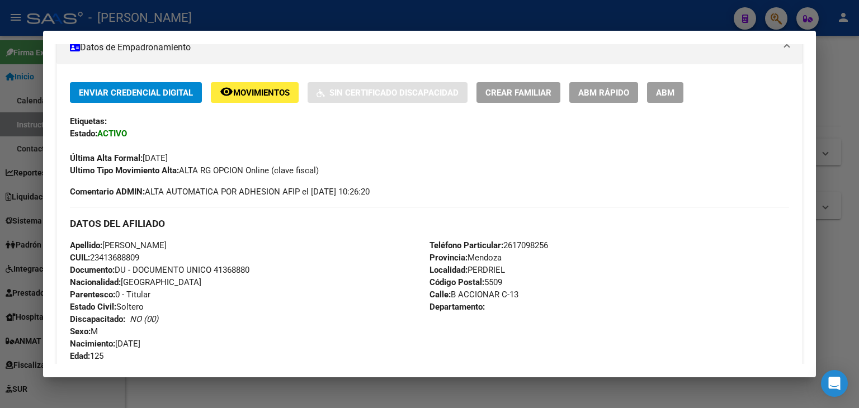
scroll to position [224, 0]
click at [543, 245] on span "Teléfono Particular: 2617098256" at bounding box center [488, 245] width 119 height 10
copy span "2617098256"
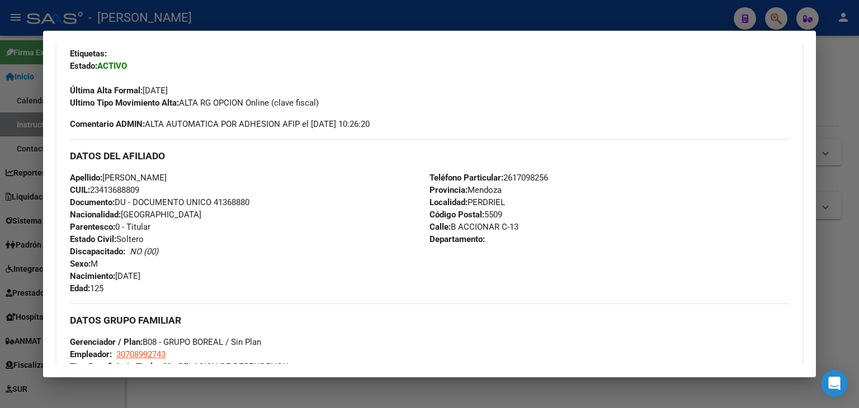
scroll to position [447, 0]
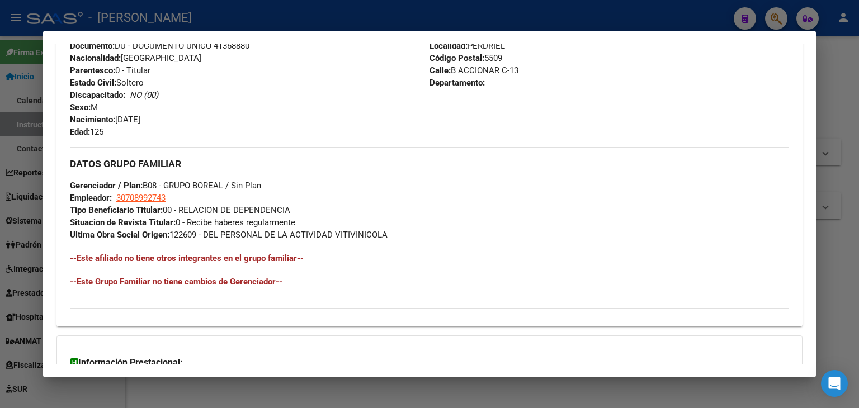
click at [148, 203] on app-link-go-to "30708992743" at bounding box center [140, 198] width 49 height 12
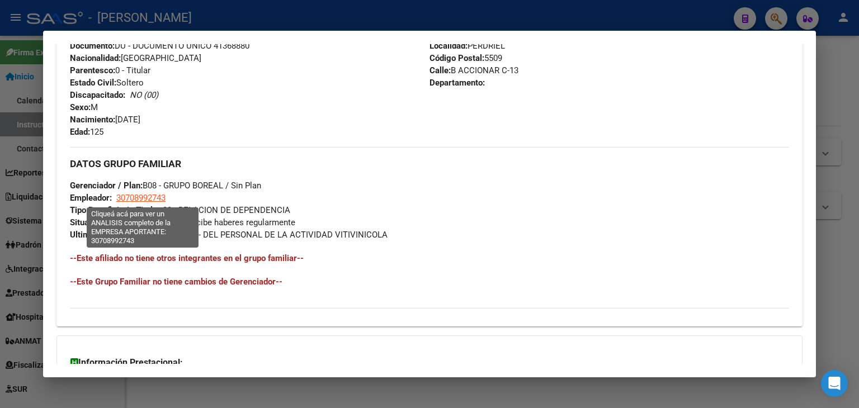
click at [148, 198] on span "30708992743" at bounding box center [140, 198] width 49 height 10
type textarea "30708992743"
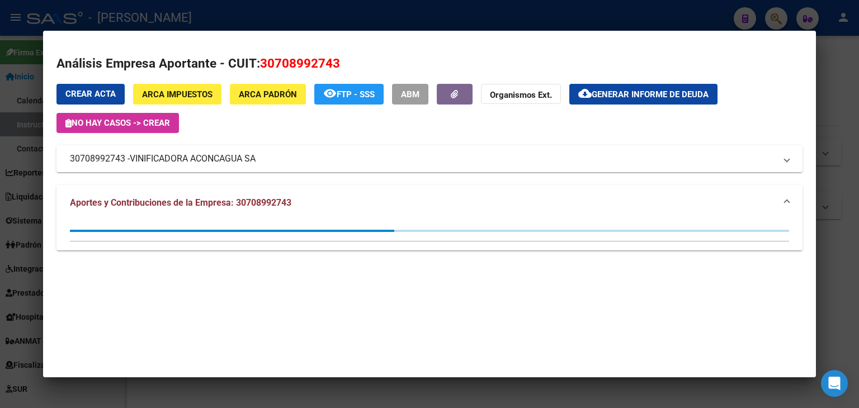
click at [181, 157] on span "VINIFICADORA ACONCAGUA SA" at bounding box center [193, 158] width 126 height 13
click at [180, 157] on span "VINIFICADORA ACONCAGUA SA" at bounding box center [193, 158] width 126 height 13
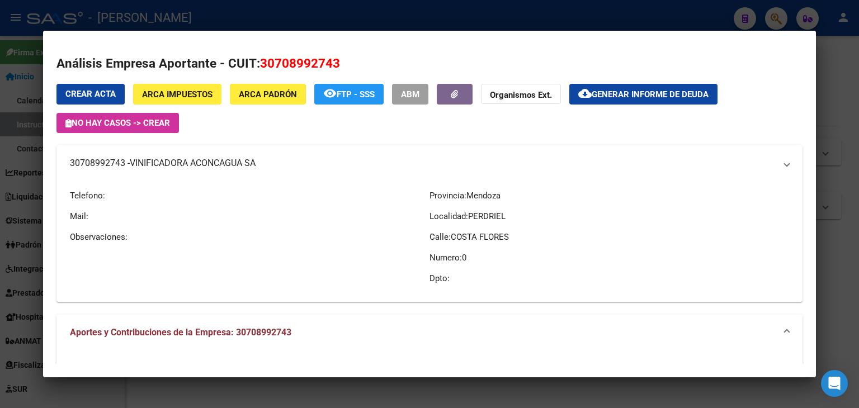
copy span "VINIFICADORA ACONCAGUA SA"
click at [198, 15] on div at bounding box center [429, 204] width 859 height 408
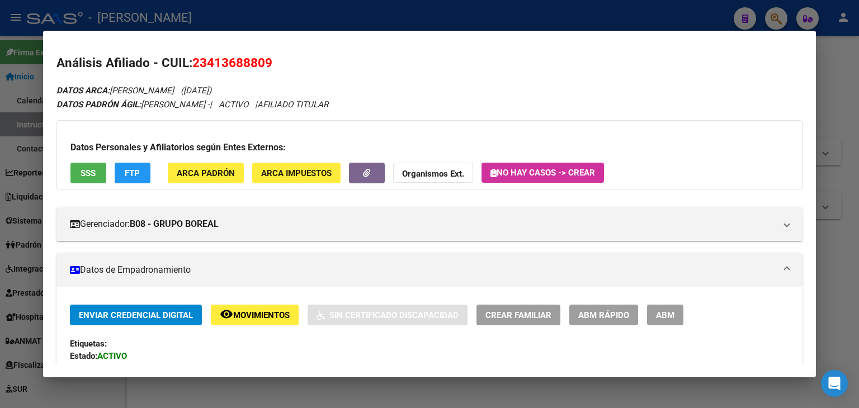
scroll to position [0, 0]
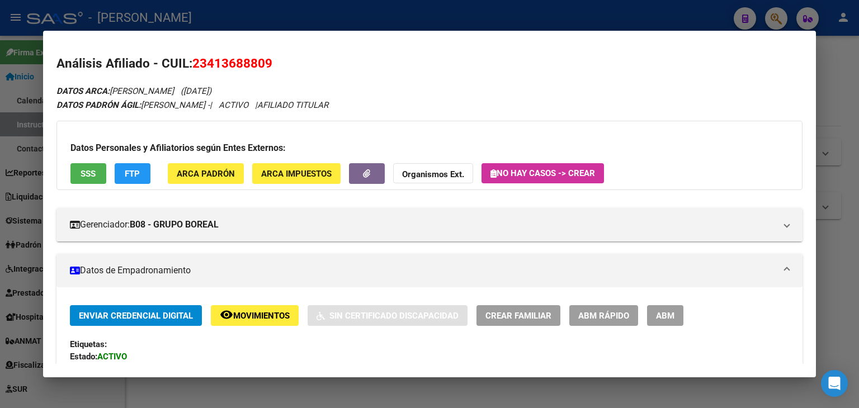
click at [185, 5] on div at bounding box center [429, 204] width 859 height 408
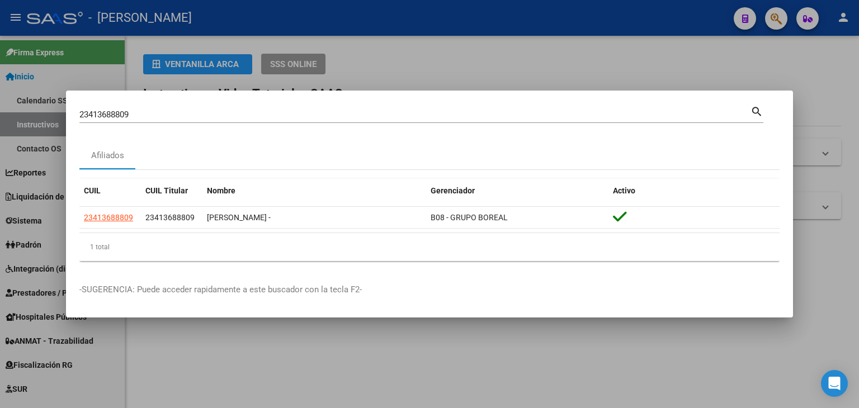
click at [154, 112] on input "23413688809" at bounding box center [414, 115] width 671 height 10
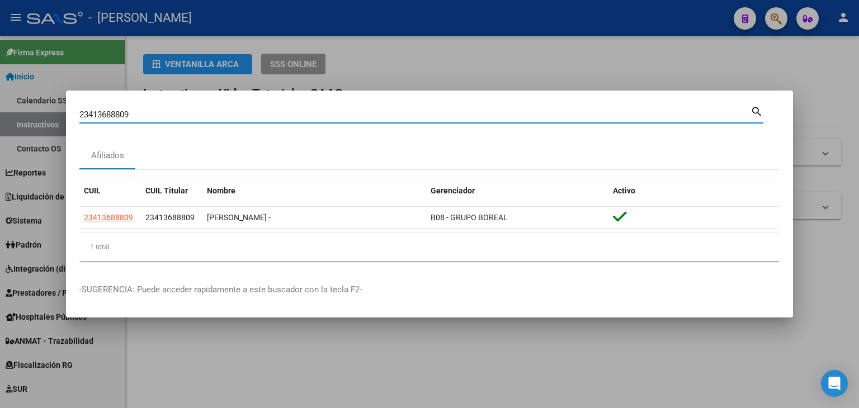
click at [154, 112] on input "23413688809" at bounding box center [414, 115] width 671 height 10
paste input "41421"
type input "23414142109"
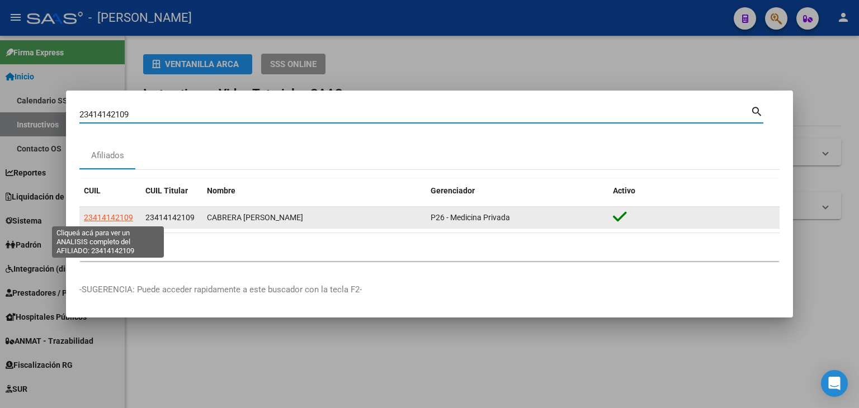
click at [110, 221] on span "23414142109" at bounding box center [108, 217] width 49 height 9
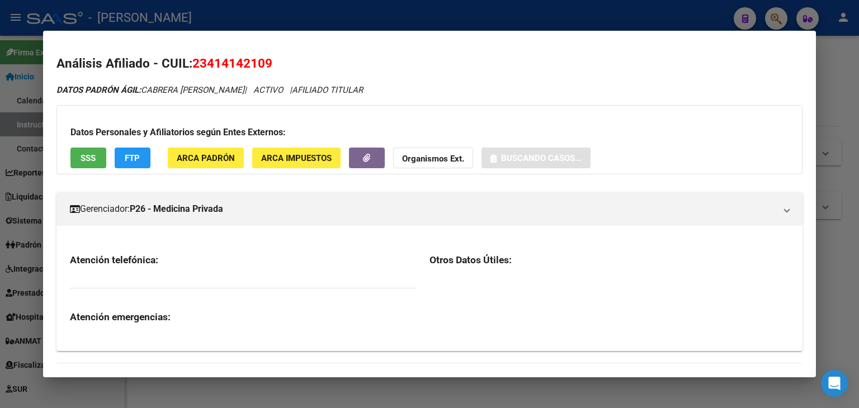
click at [192, 164] on button "ARCA Padrón" at bounding box center [206, 158] width 76 height 21
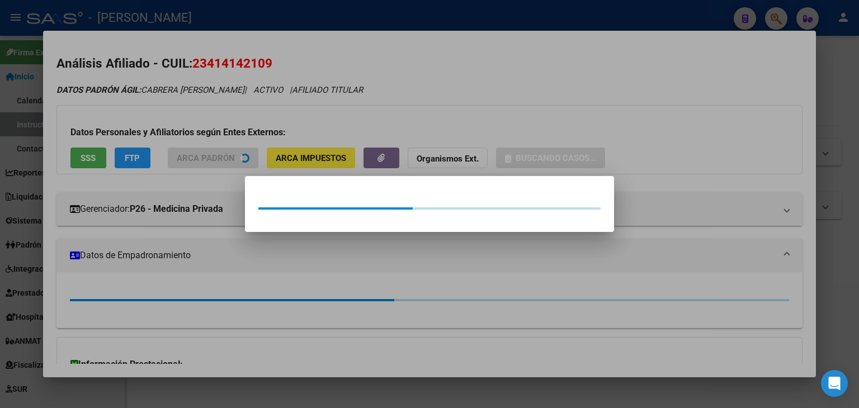
click at [198, 134] on div at bounding box center [429, 204] width 859 height 408
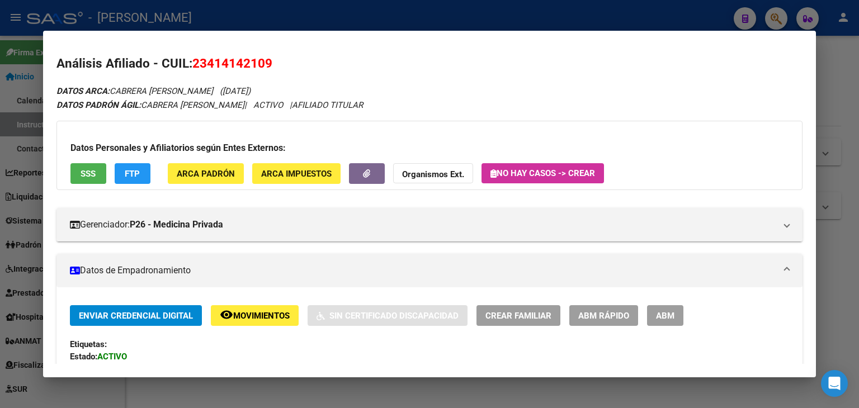
click at [116, 171] on button "FTP" at bounding box center [133, 173] width 36 height 21
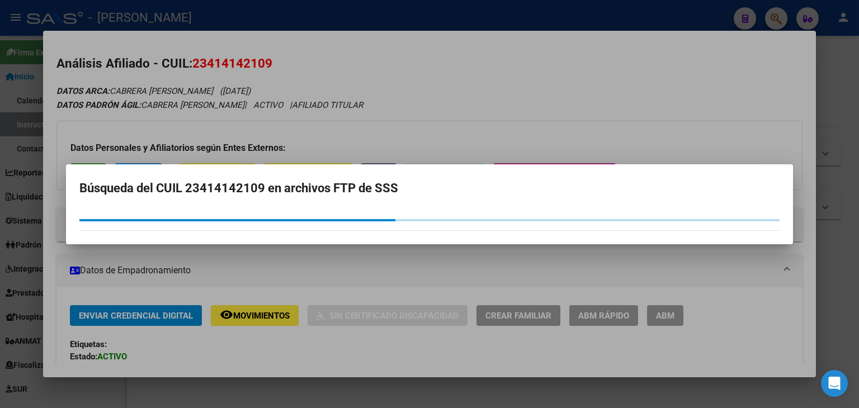
click at [107, 168] on mat-dialog-container "Búsqueda del CUIL 23414142109 en archivos FTP de SSS" at bounding box center [429, 204] width 727 height 80
click at [106, 159] on div at bounding box center [429, 204] width 859 height 408
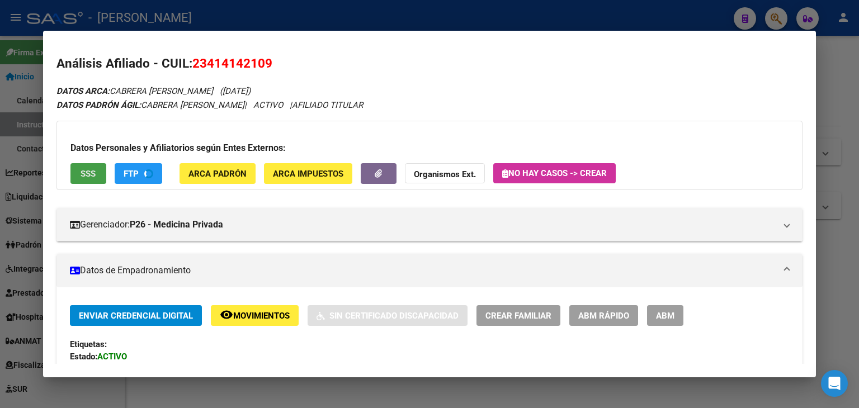
click at [96, 172] on button "SSS" at bounding box center [88, 173] width 36 height 21
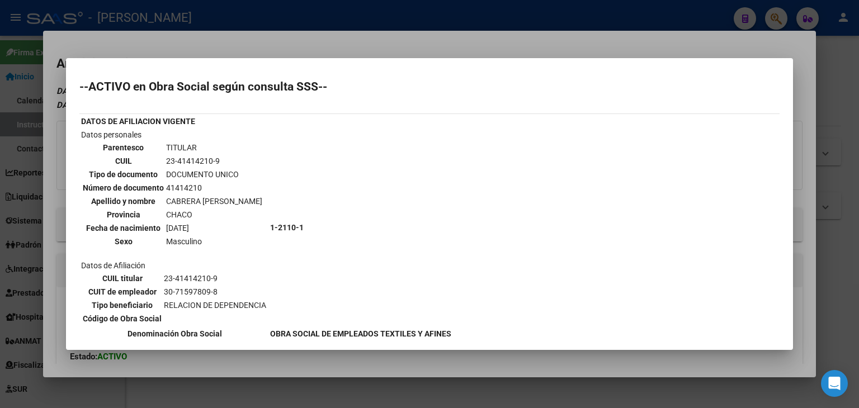
click at [141, 51] on div at bounding box center [429, 204] width 859 height 408
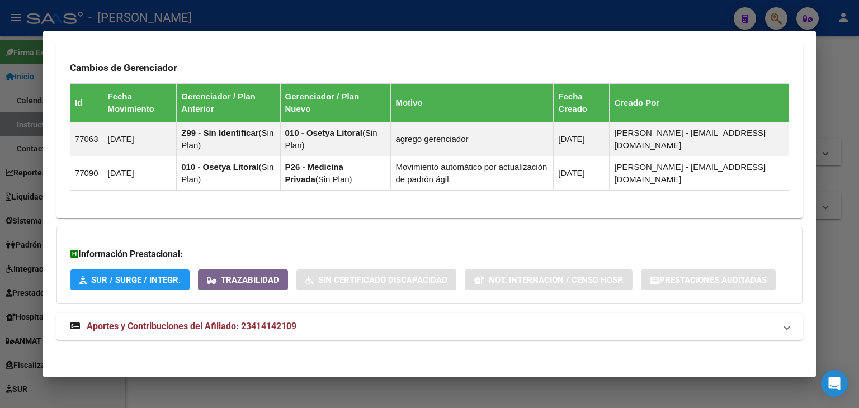
click at [300, 320] on mat-panel-title "Aportes y Contribuciones del Afiliado: 23414142109" at bounding box center [423, 326] width 706 height 13
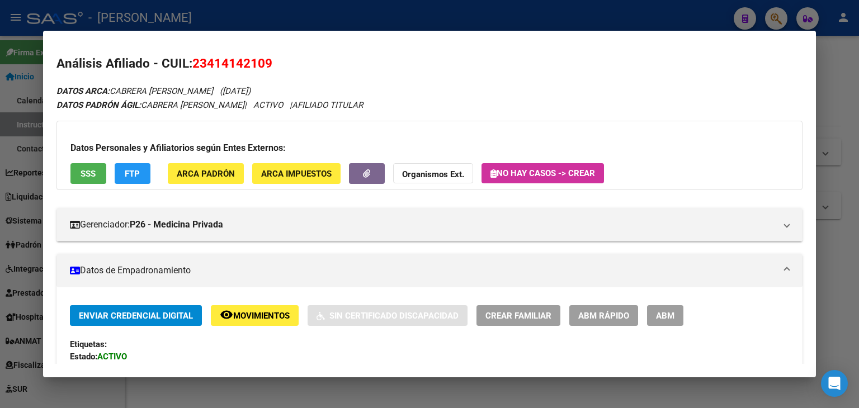
drag, startPoint x: 196, startPoint y: 157, endPoint x: 197, endPoint y: 167, distance: 9.6
click at [196, 157] on div "Datos Personales y Afiliatorios según Entes Externos: SSS FTP ARCA Padrón ARCA …" at bounding box center [429, 155] width 746 height 69
click at [197, 167] on button "ARCA Padrón" at bounding box center [206, 173] width 76 height 21
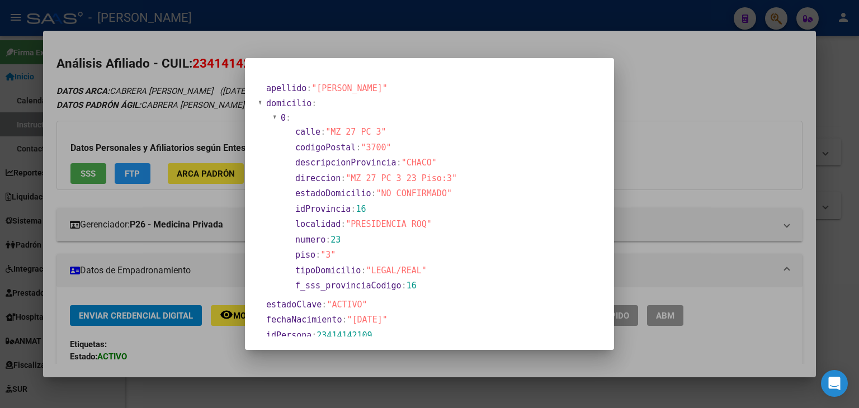
click at [231, 122] on div at bounding box center [429, 204] width 859 height 408
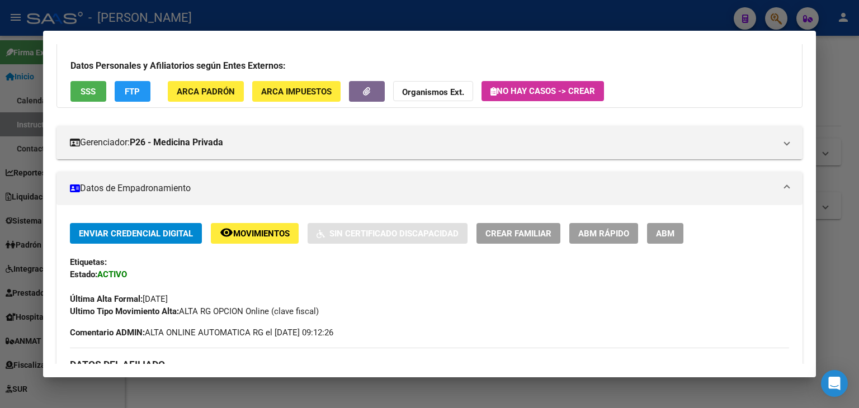
scroll to position [224, 0]
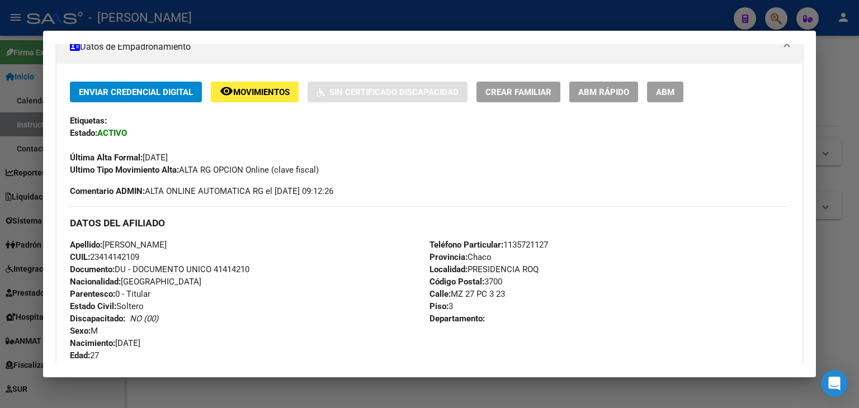
click at [226, 275] on div "Apellido: DARIO MIGUEL CABRERA CUIL: 23414142109 Documento: DU - DOCUMENTO UNIC…" at bounding box center [250, 300] width 360 height 123
click at [226, 271] on span "Documento: DU - DOCUMENTO UNICO 41414210" at bounding box center [159, 269] width 179 height 10
copy span "41414210"
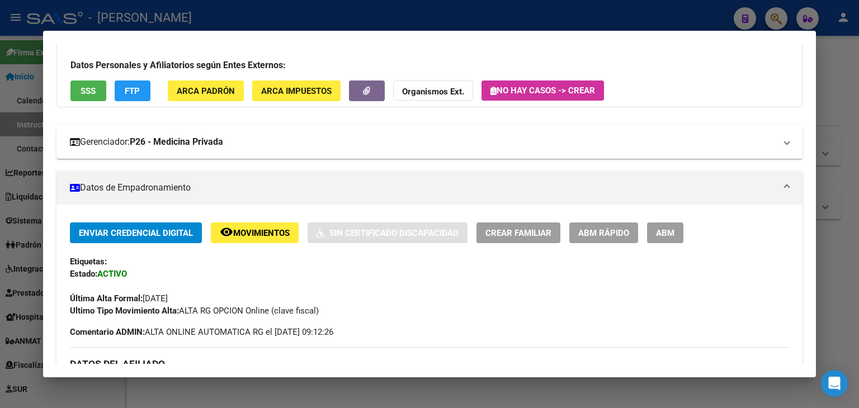
scroll to position [0, 0]
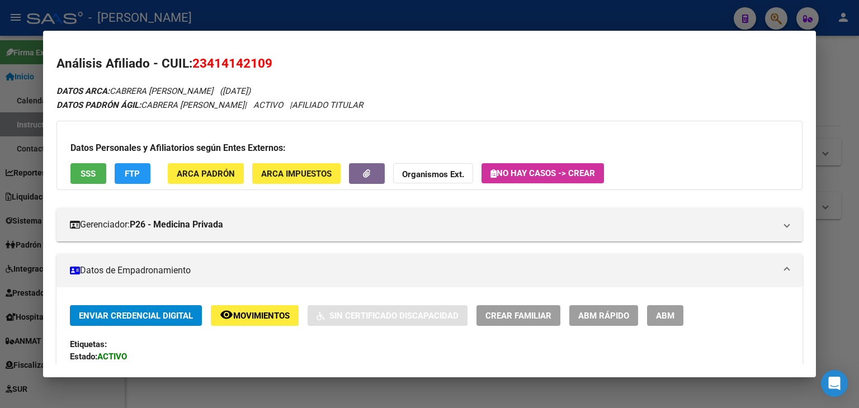
click at [200, 179] on button "ARCA Padrón" at bounding box center [206, 173] width 76 height 21
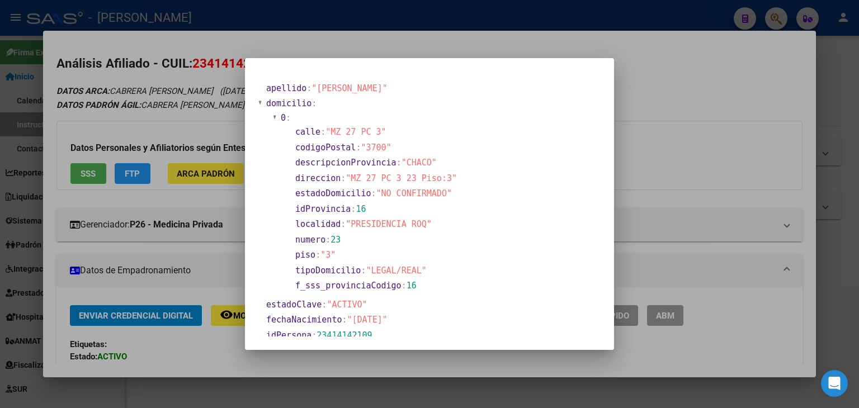
drag, startPoint x: 332, startPoint y: 130, endPoint x: 379, endPoint y: 133, distance: 47.6
click at [379, 133] on span ""MZ 27 PC 3"" at bounding box center [355, 132] width 60 height 10
copy span "MZ 27 PC 3"
click at [190, 111] on div at bounding box center [429, 204] width 859 height 408
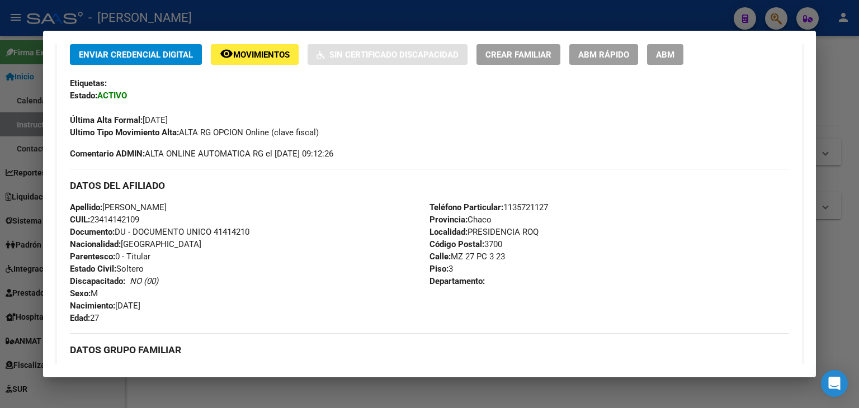
scroll to position [280, 0]
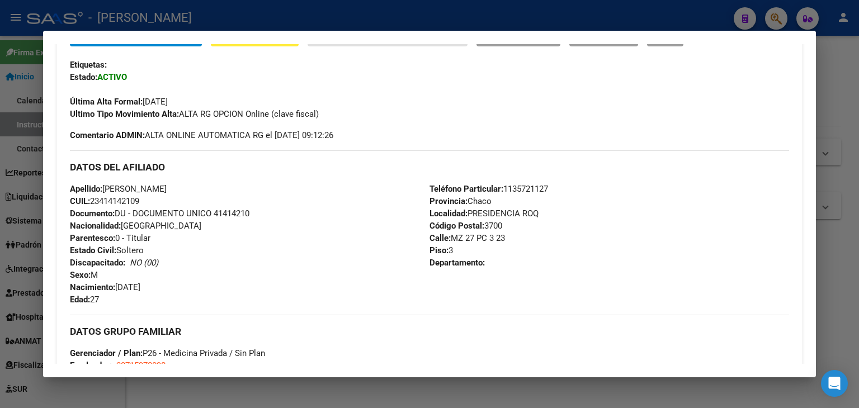
click at [531, 191] on span "Teléfono Particular: 1135721127" at bounding box center [488, 189] width 119 height 10
copy span "1135721127"
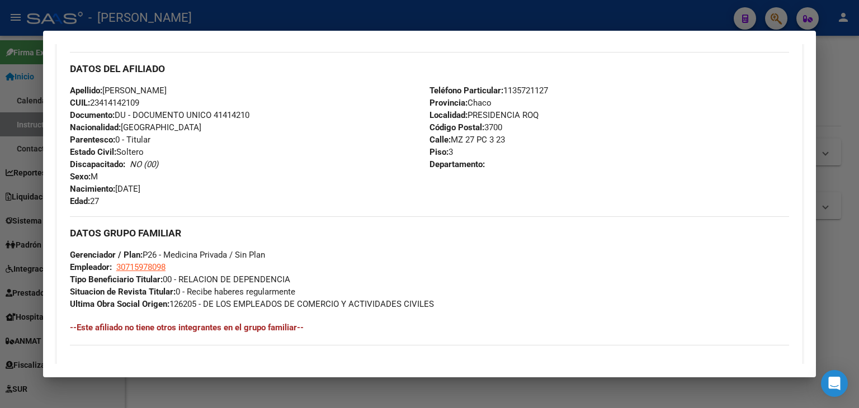
scroll to position [447, 0]
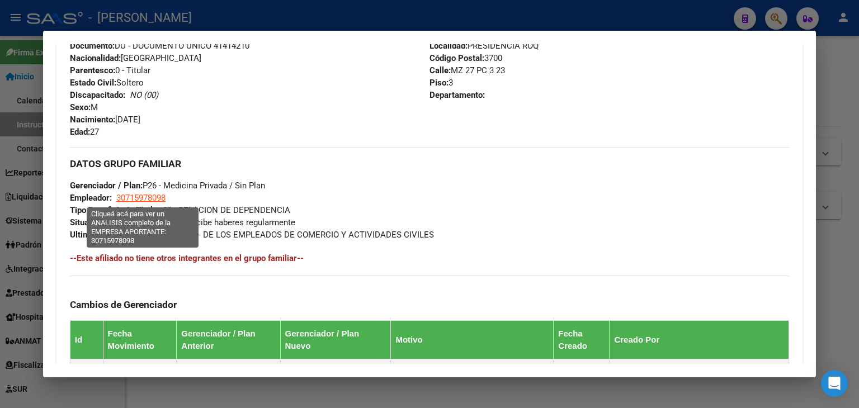
click at [160, 195] on span "30715978098" at bounding box center [140, 198] width 49 height 10
type textarea "30715978098"
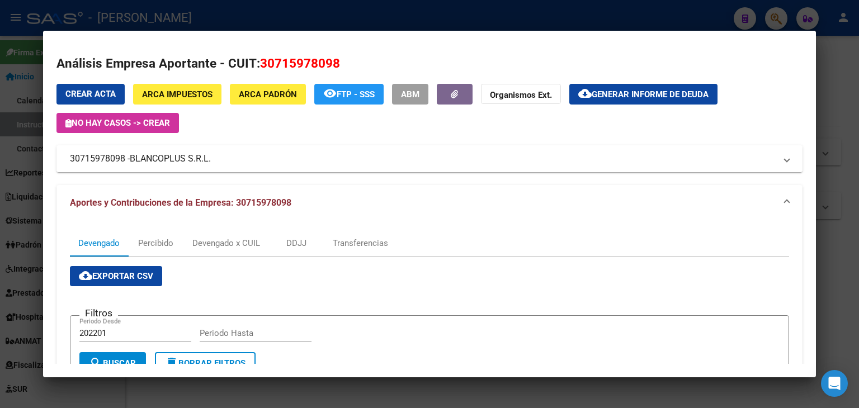
click at [163, 162] on span "BLANCOPLUS S.R.L." at bounding box center [170, 158] width 81 height 13
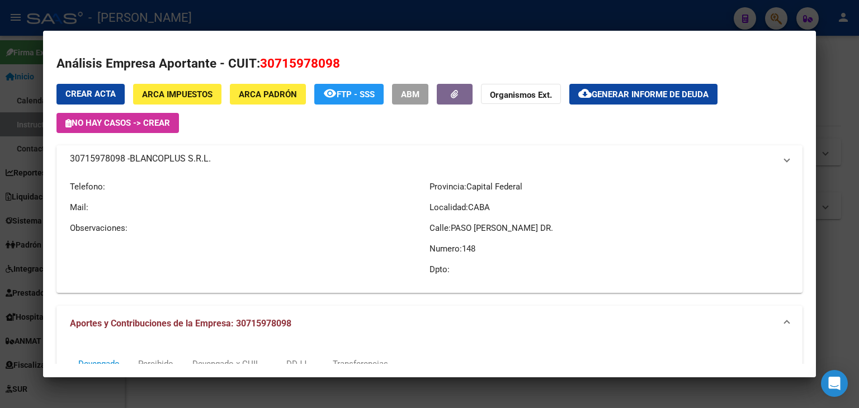
click at [163, 162] on span "BLANCOPLUS S.R.L." at bounding box center [170, 158] width 81 height 13
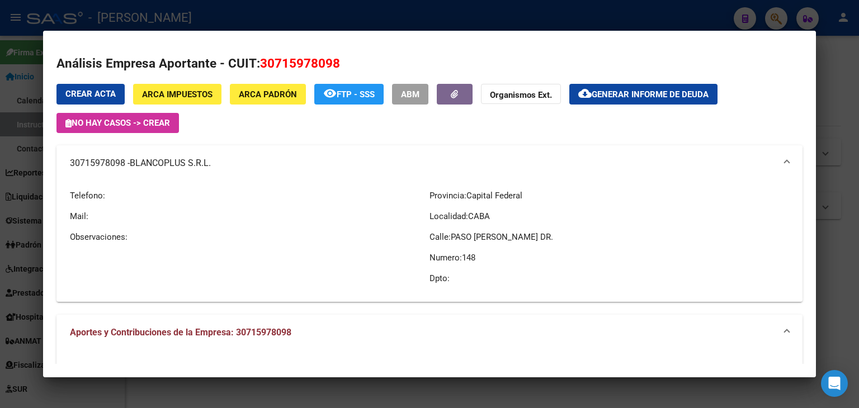
click at [172, 17] on div at bounding box center [429, 204] width 859 height 408
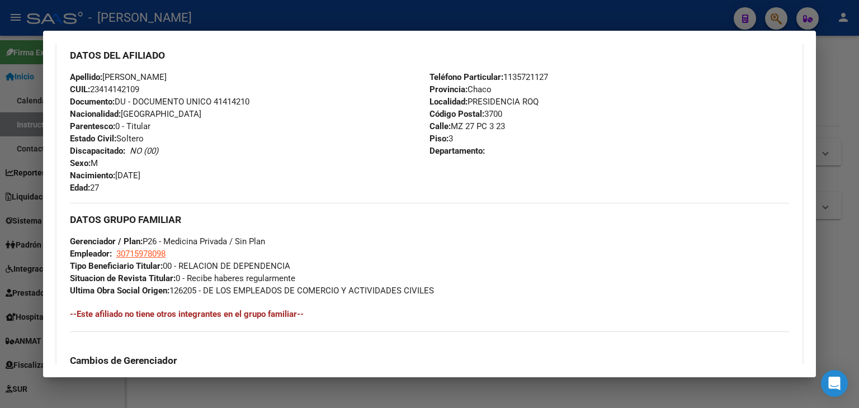
scroll to position [335, 0]
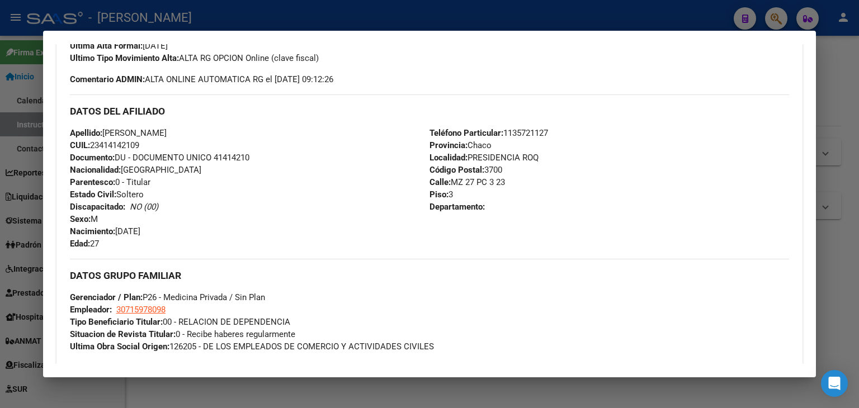
click at [179, 22] on div at bounding box center [429, 204] width 859 height 408
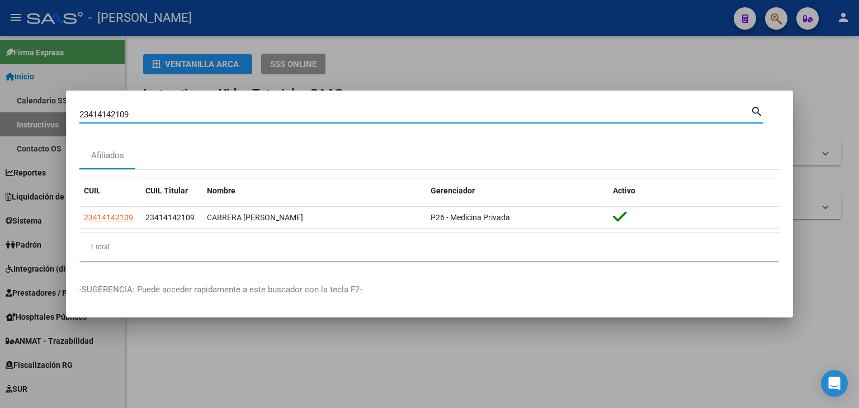
click at [149, 114] on input "23414142109" at bounding box center [414, 115] width 671 height 10
click at [150, 112] on input "23414142109" at bounding box center [414, 115] width 671 height 10
paste input "56845"
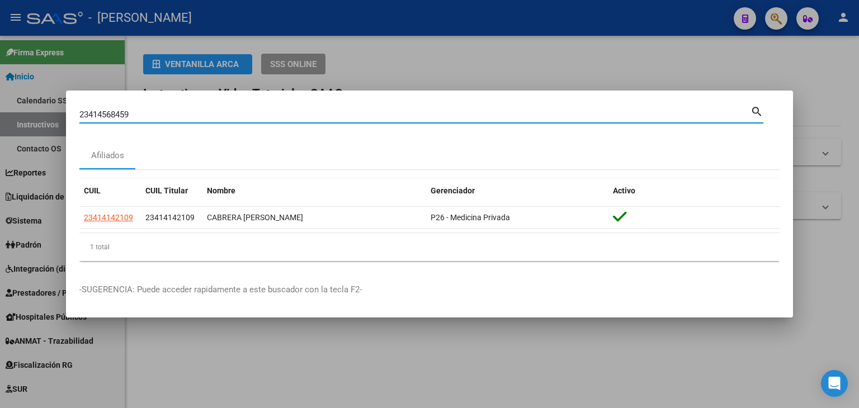
type input "23414568459"
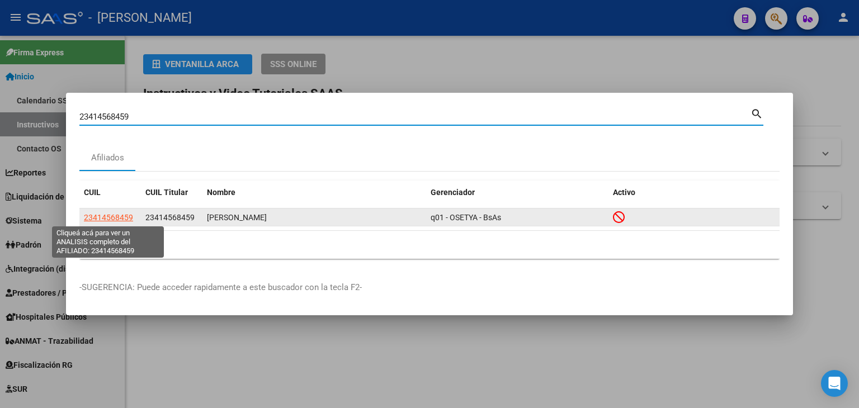
click at [120, 218] on span "23414568459" at bounding box center [108, 217] width 49 height 9
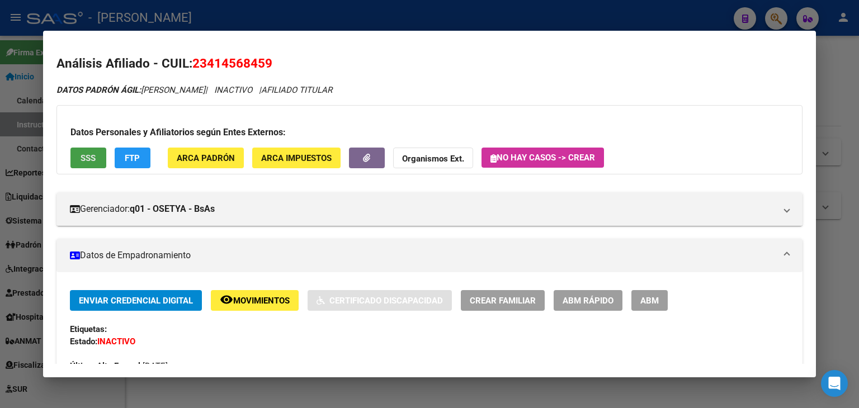
click at [89, 158] on span "SSS" at bounding box center [88, 158] width 15 height 10
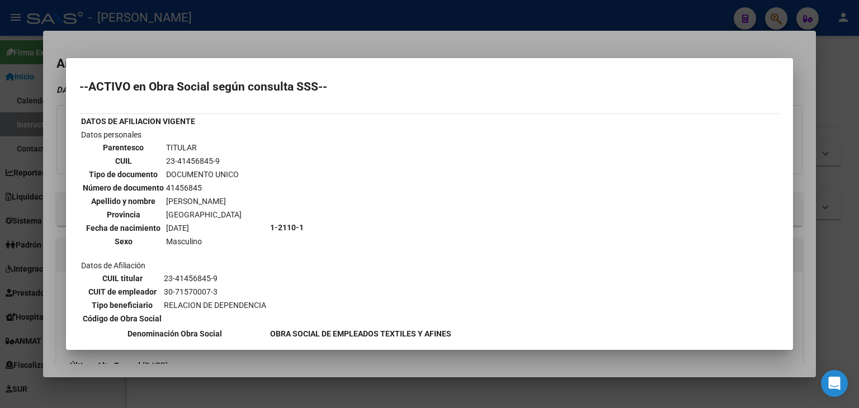
click at [126, 42] on div at bounding box center [429, 204] width 859 height 408
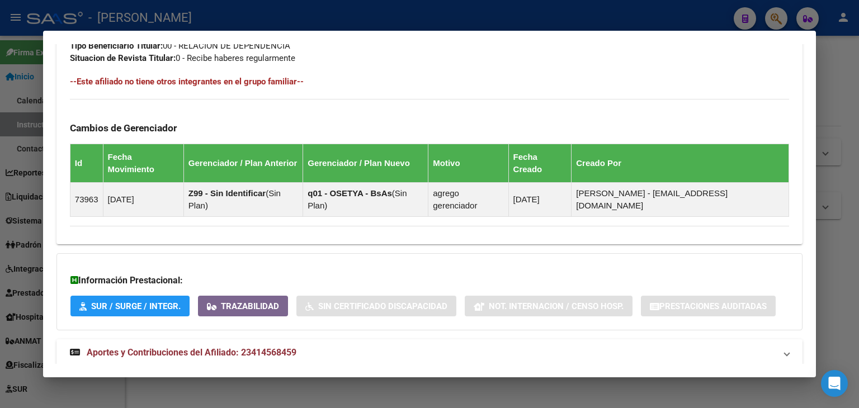
scroll to position [623, 0]
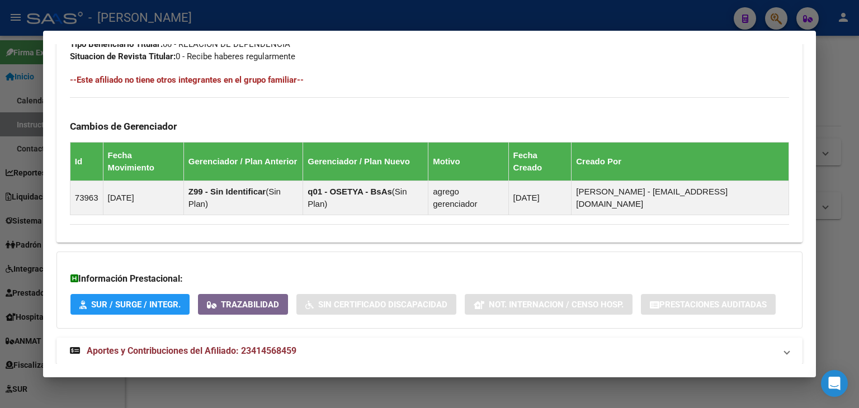
click at [243, 338] on mat-expansion-panel-header "Aportes y Contribuciones del Afiliado: 23414568459" at bounding box center [429, 351] width 746 height 27
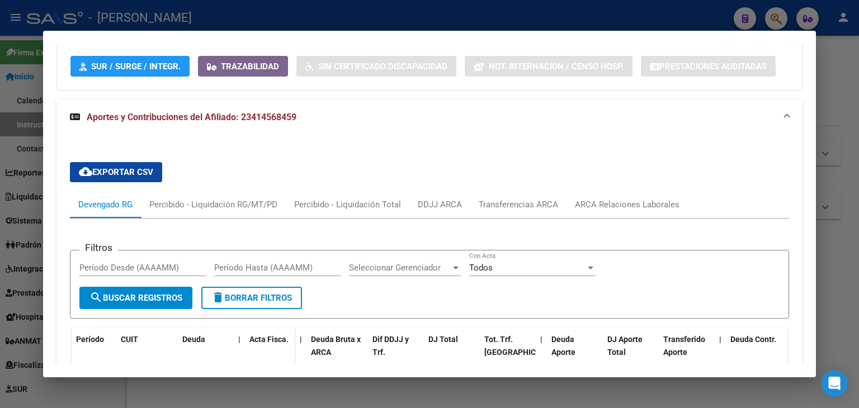
scroll to position [902, 0]
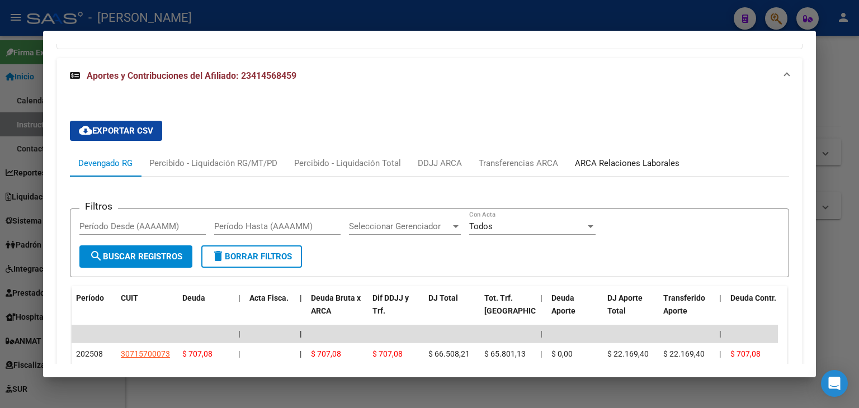
click at [616, 157] on div "ARCA Relaciones Laborales" at bounding box center [627, 163] width 105 height 12
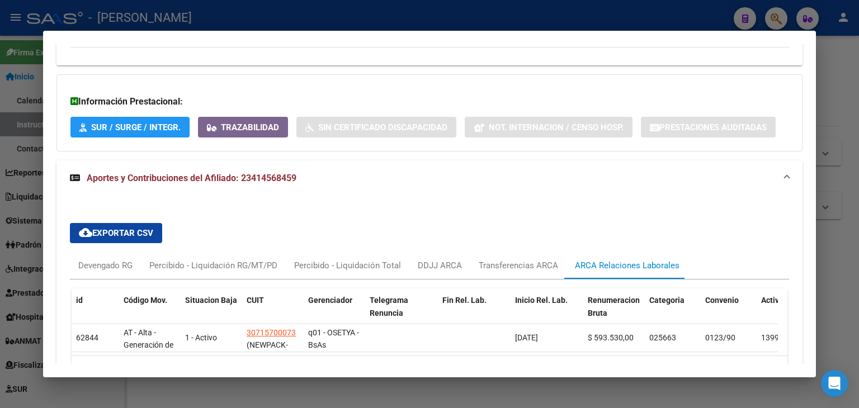
scroll to position [856, 0]
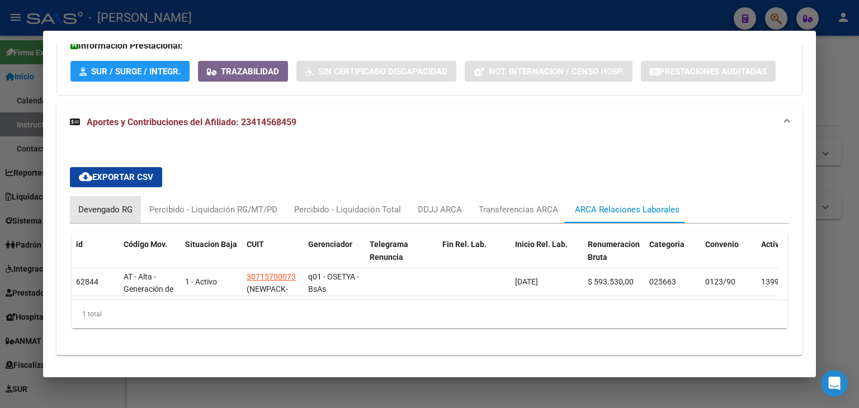
click at [98, 204] on div "Devengado RG" at bounding box center [105, 210] width 54 height 12
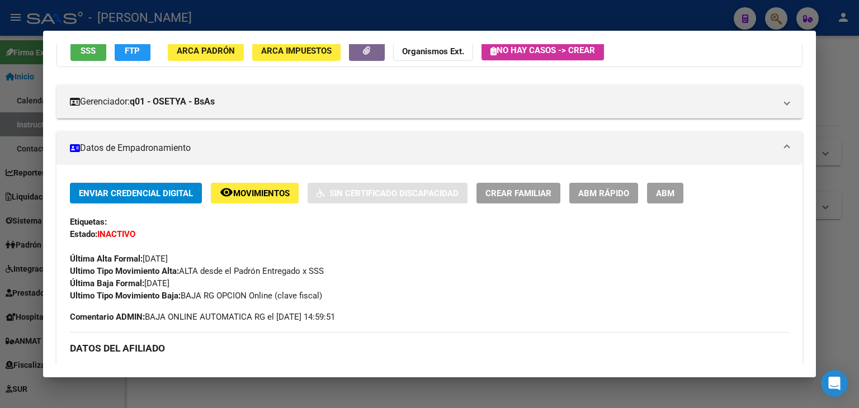
scroll to position [96, 0]
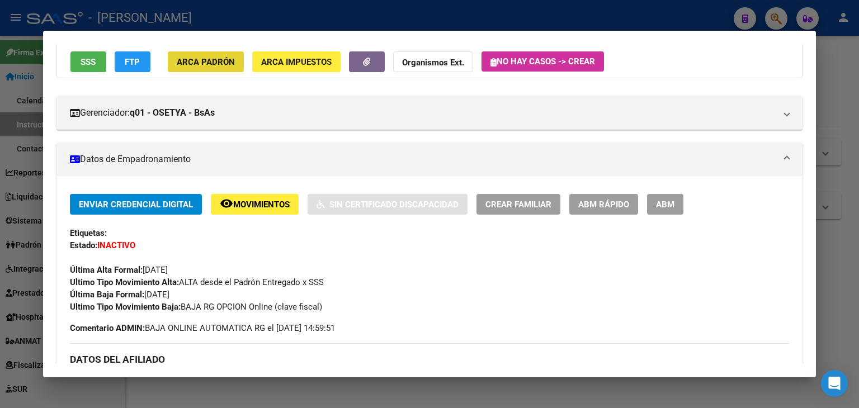
click at [229, 67] on span "ARCA Padrón" at bounding box center [206, 62] width 58 height 10
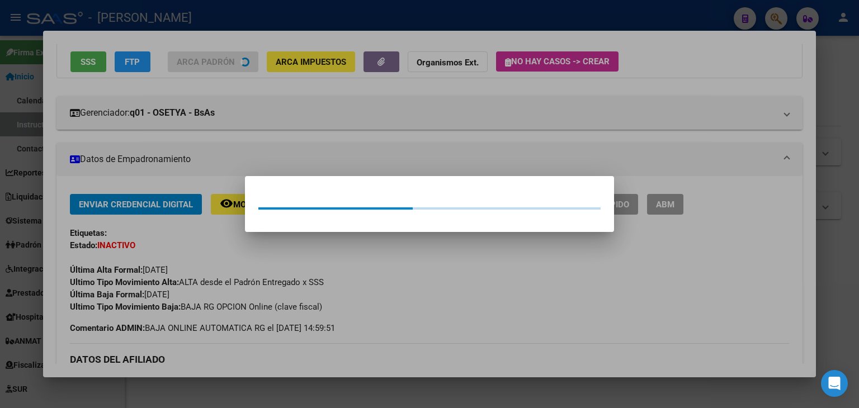
scroll to position [112, 0]
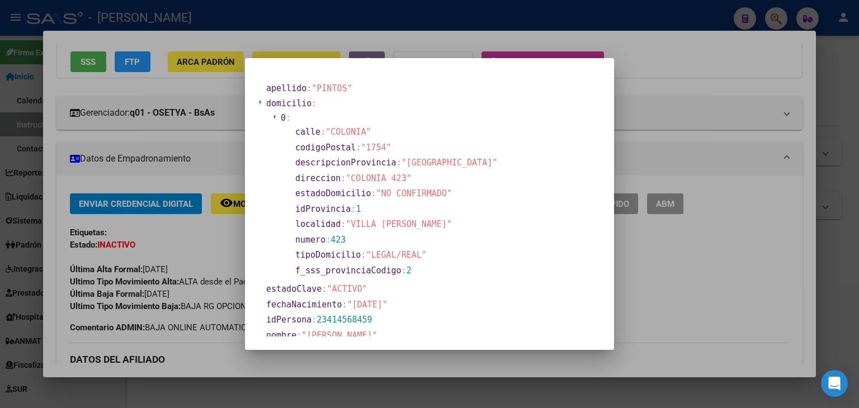
click at [159, 98] on div at bounding box center [429, 204] width 859 height 408
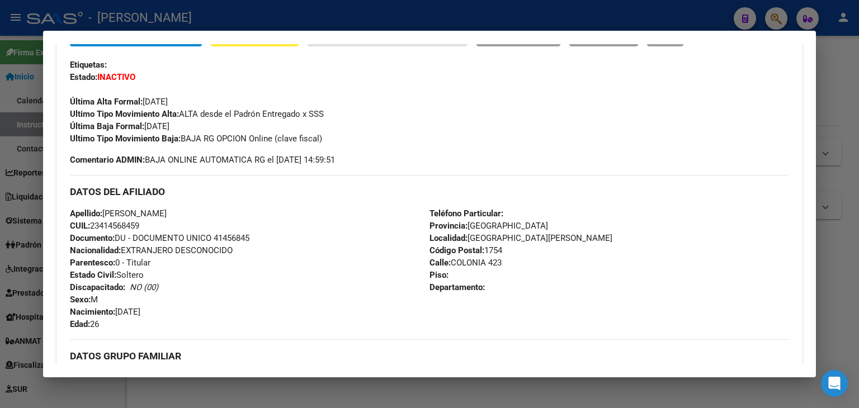
scroll to position [56, 0]
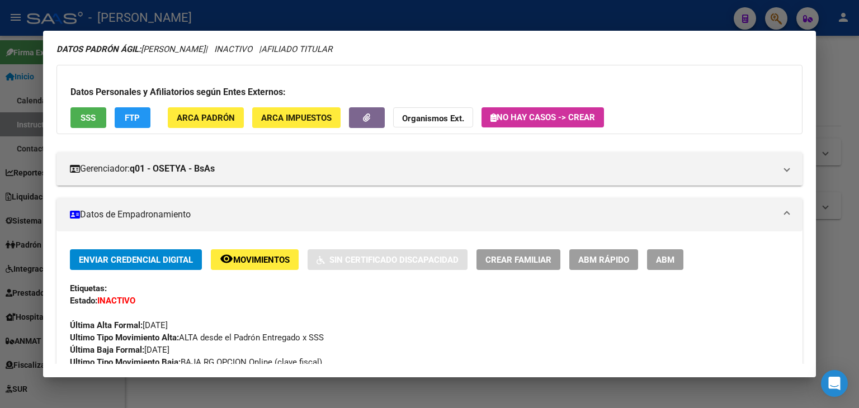
click at [85, 129] on div "Datos Personales y Afiliatorios según Entes Externos: SSS FTP ARCA Padrón ARCA …" at bounding box center [429, 99] width 746 height 69
click at [86, 121] on span "SSS" at bounding box center [88, 118] width 15 height 10
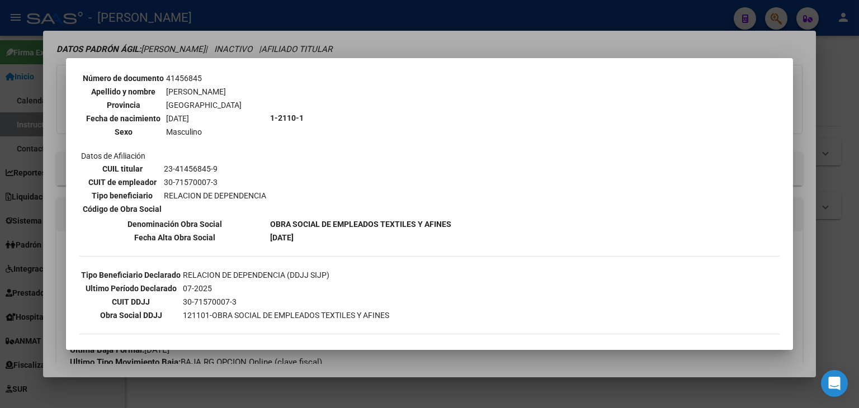
scroll to position [202, 0]
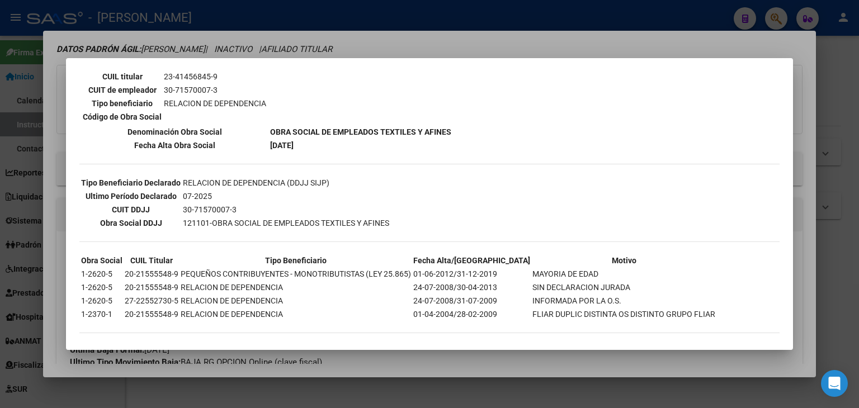
click at [150, 153] on div "--ACTIVO en Obra Social según consulta SSS-- DATOS DE AFILIACION VIGENTE Datos …" at bounding box center [429, 111] width 700 height 465
click at [248, 46] on div at bounding box center [429, 204] width 859 height 408
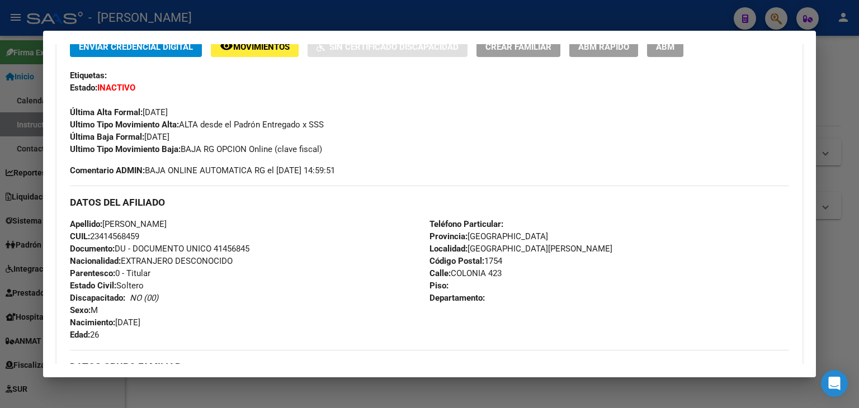
scroll to position [280, 0]
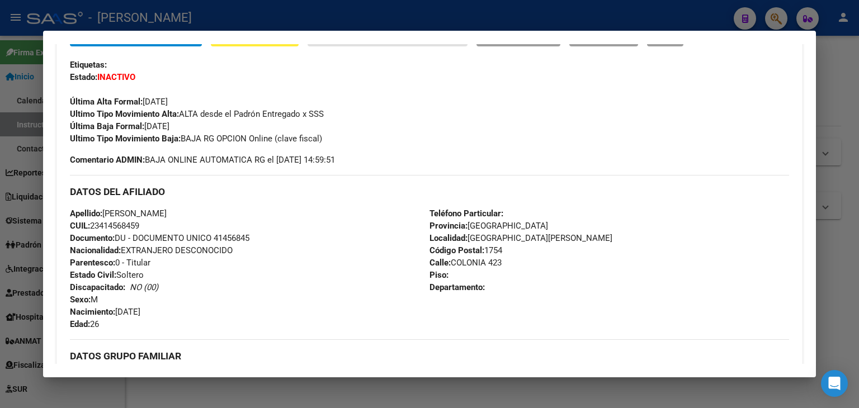
click at [231, 238] on span "Documento: DU - DOCUMENTO UNICO 41456845" at bounding box center [159, 238] width 179 height 10
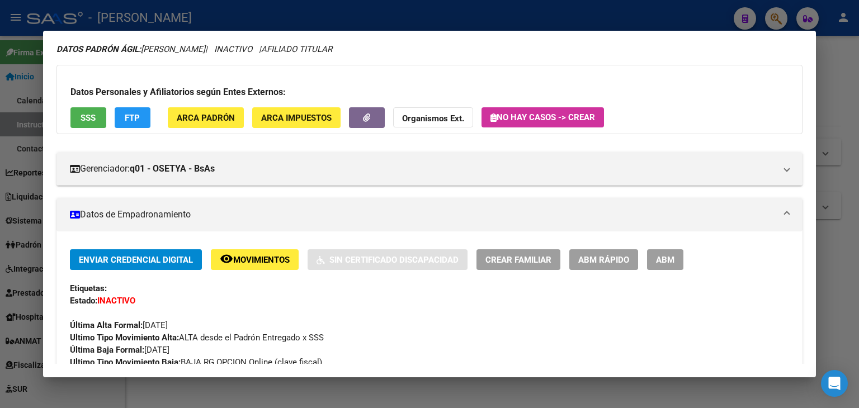
scroll to position [0, 0]
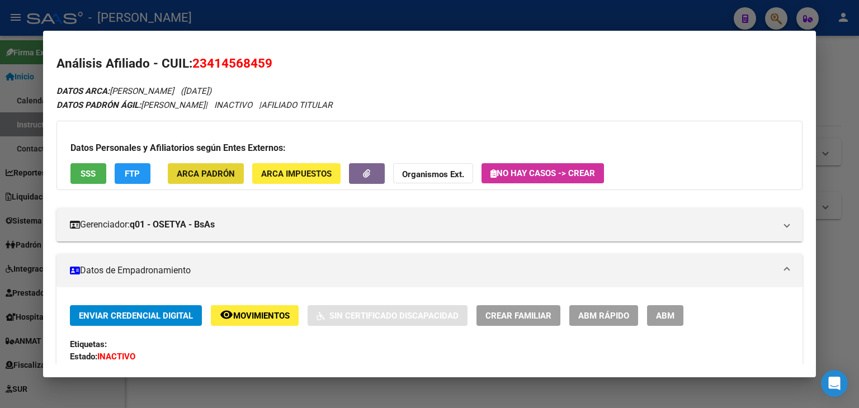
click at [237, 166] on button "ARCA Padrón" at bounding box center [206, 173] width 76 height 21
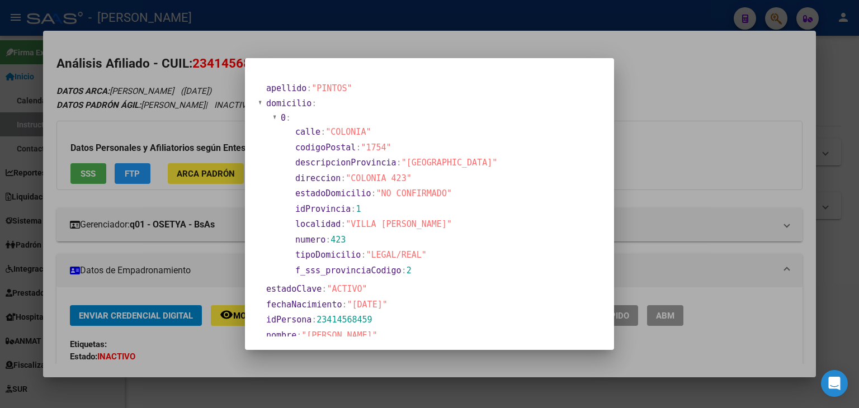
click at [157, 48] on div at bounding box center [429, 204] width 859 height 408
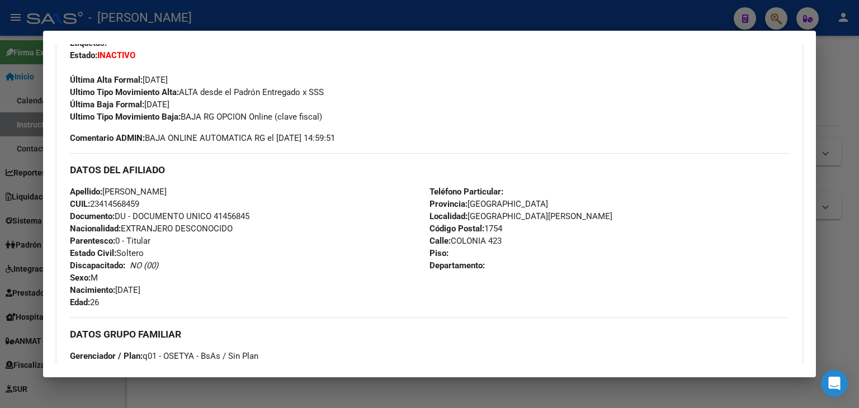
scroll to position [391, 0]
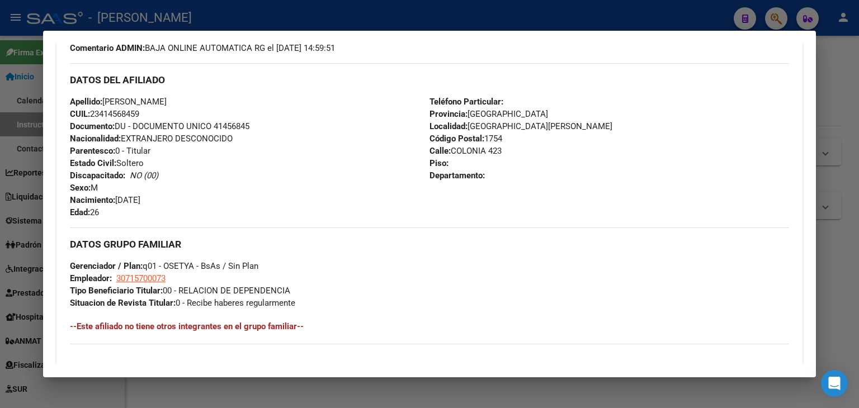
click at [150, 286] on strong "Tipo Beneficiario Titular:" at bounding box center [116, 291] width 93 height 10
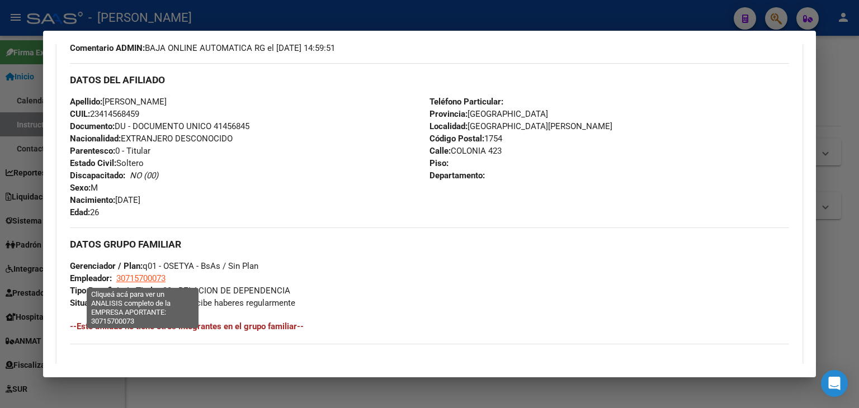
click at [150, 276] on span "30715700073" at bounding box center [140, 278] width 49 height 10
type textarea "30715700073"
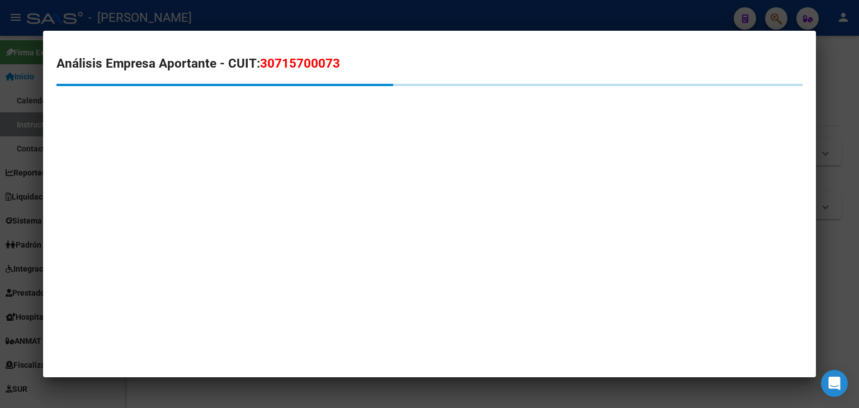
click at [199, 7] on div at bounding box center [429, 204] width 859 height 408
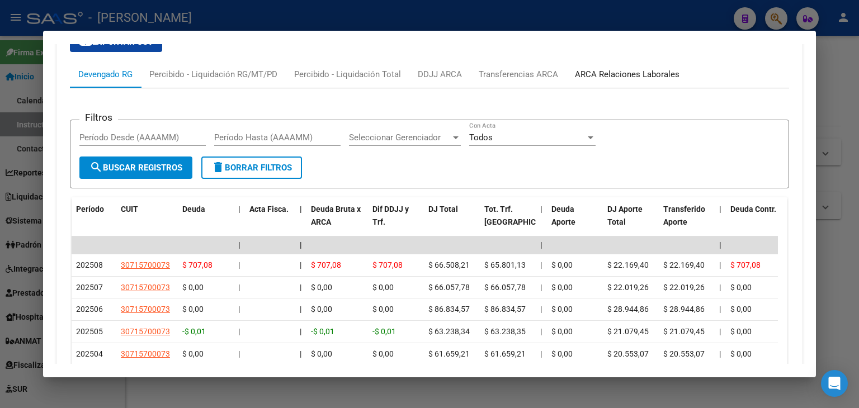
click at [646, 68] on div "ARCA Relaciones Laborales" at bounding box center [627, 74] width 105 height 12
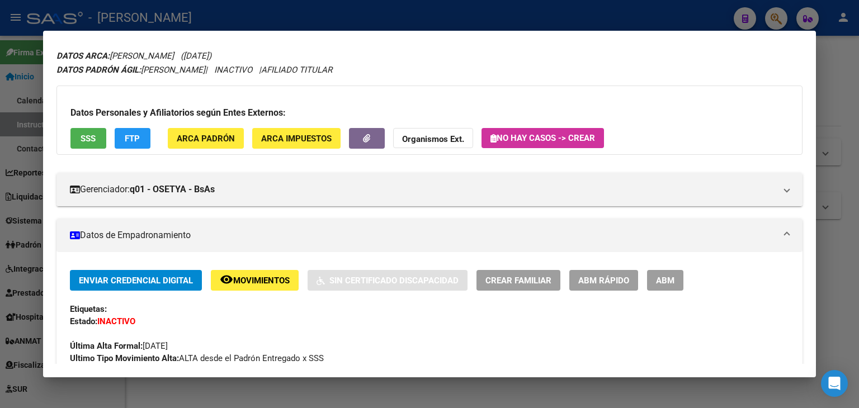
scroll to position [0, 0]
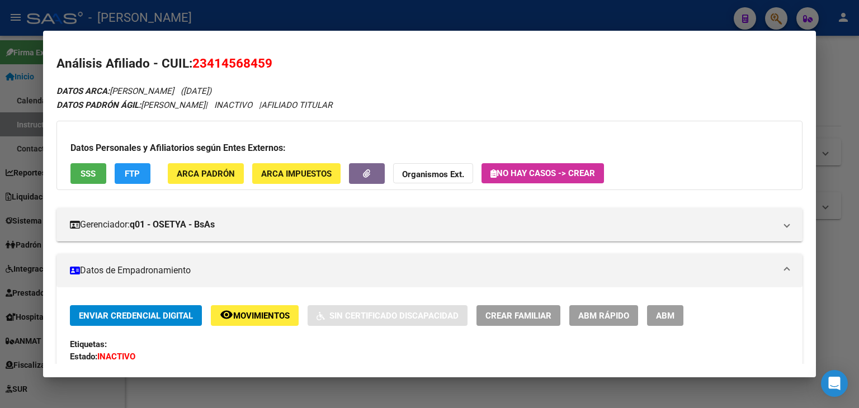
click at [197, 11] on div at bounding box center [429, 204] width 859 height 408
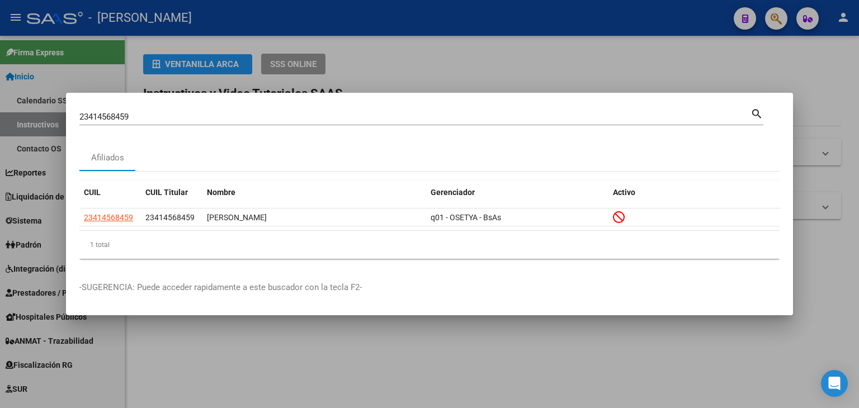
click at [167, 121] on input "23414568459" at bounding box center [414, 117] width 671 height 10
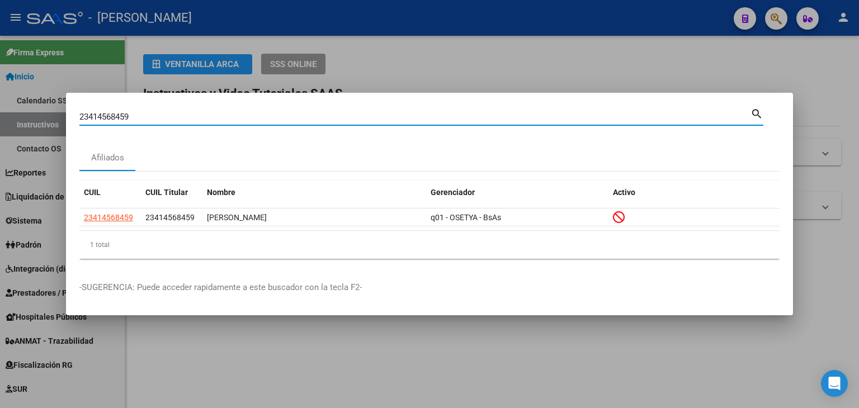
click at [167, 121] on input "23414568459" at bounding box center [414, 117] width 671 height 10
paste input "635164"
type input "23414635164"
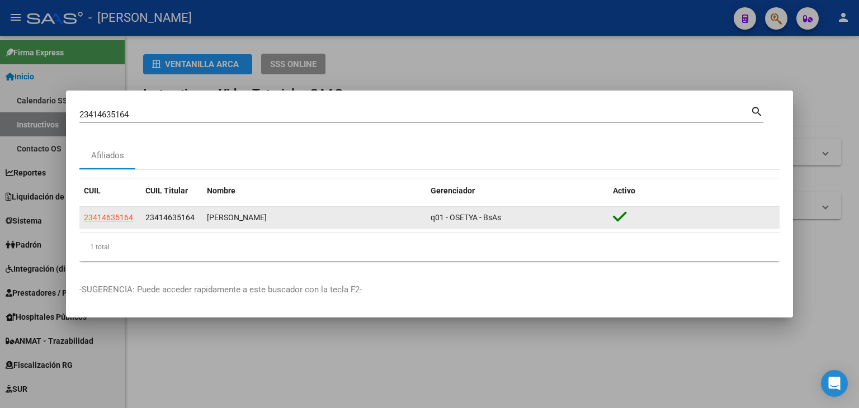
click at [105, 209] on datatable-body-cell "23414635164" at bounding box center [110, 218] width 62 height 22
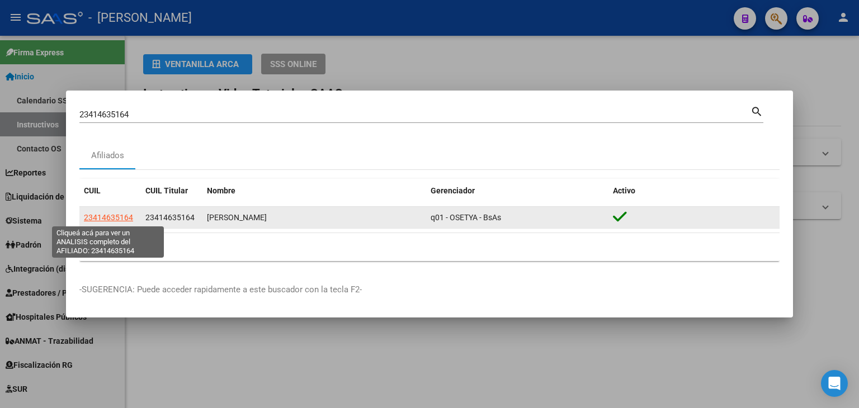
click at [105, 217] on span "23414635164" at bounding box center [108, 217] width 49 height 9
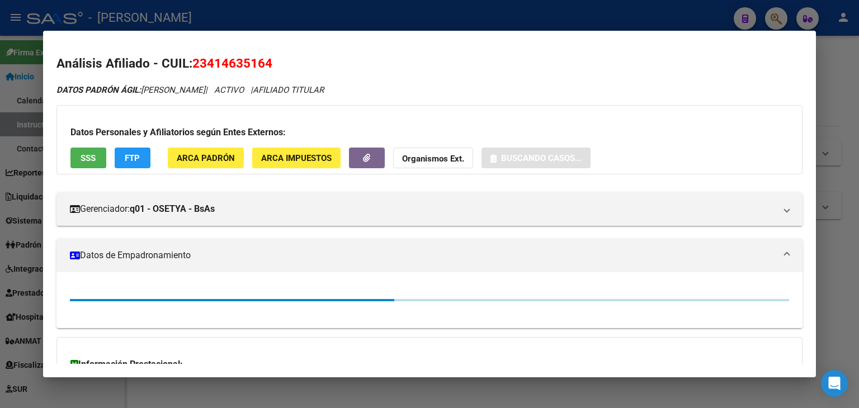
click at [183, 159] on span "ARCA Padrón" at bounding box center [206, 158] width 58 height 10
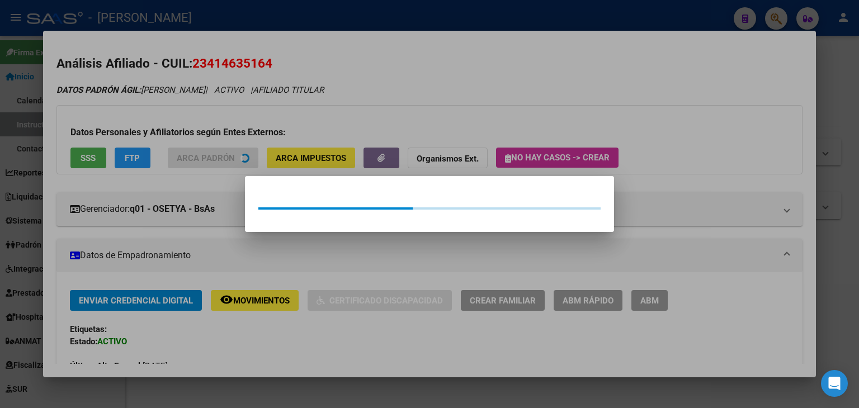
click at [181, 139] on div at bounding box center [429, 204] width 859 height 408
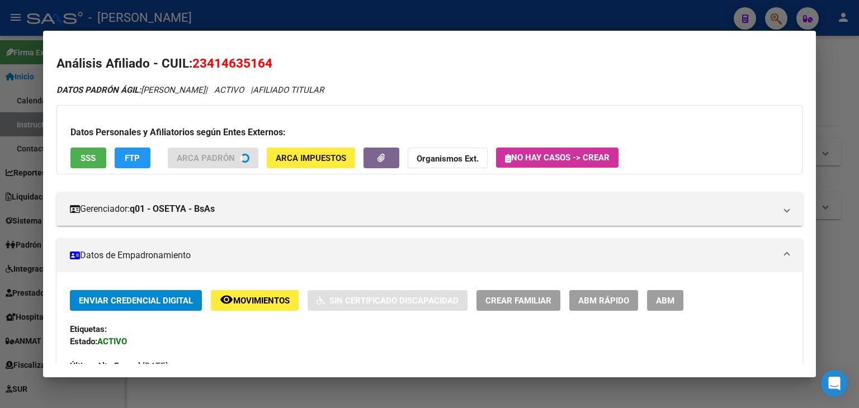
click at [92, 154] on span "SSS" at bounding box center [88, 158] width 15 height 10
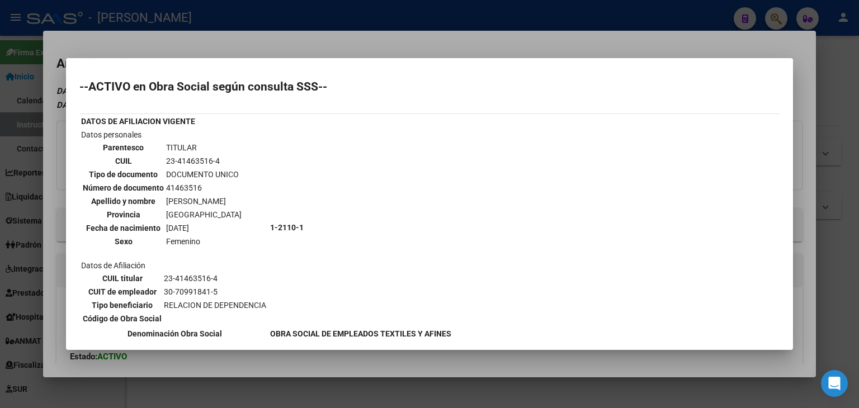
click at [123, 23] on div at bounding box center [429, 204] width 859 height 408
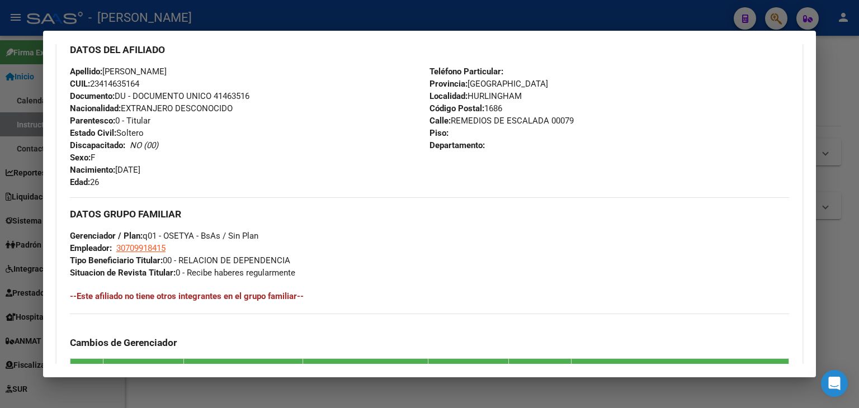
scroll to position [613, 0]
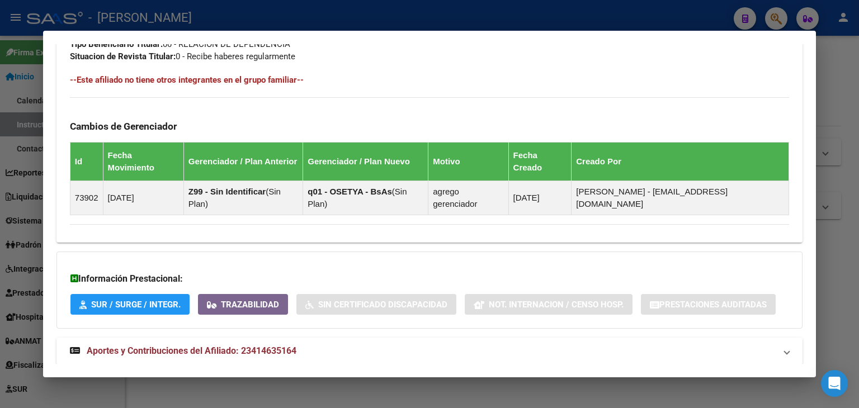
click at [275, 344] on strong "Aportes y Contribuciones del Afiliado: 23414635164" at bounding box center [183, 350] width 226 height 13
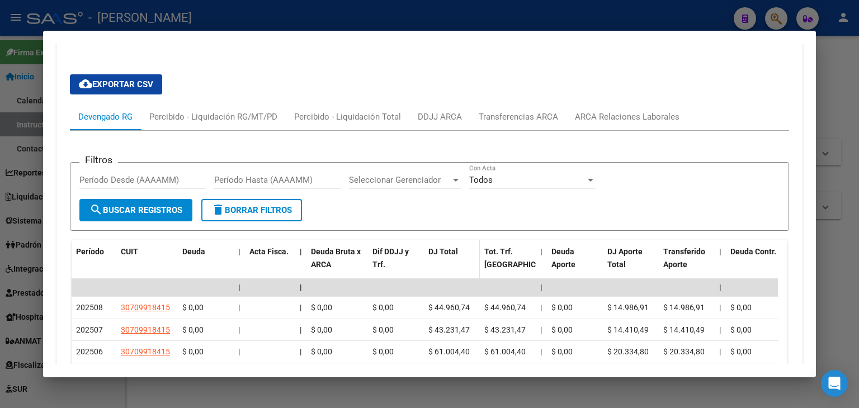
scroll to position [958, 0]
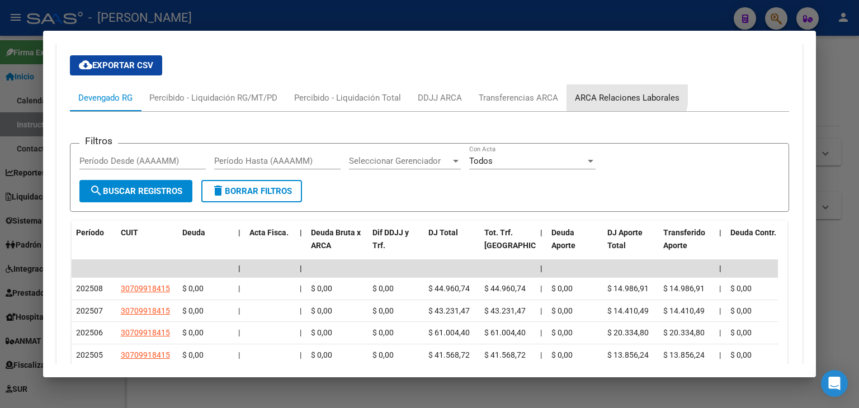
click at [614, 92] on div "ARCA Relaciones Laborales" at bounding box center [627, 98] width 105 height 12
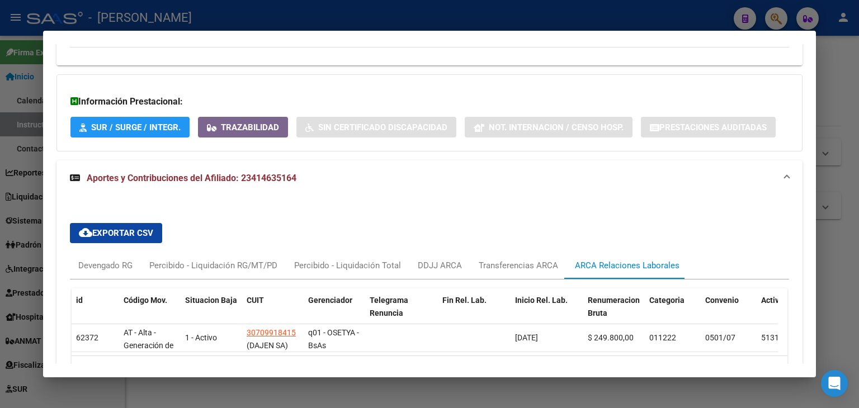
scroll to position [843, 0]
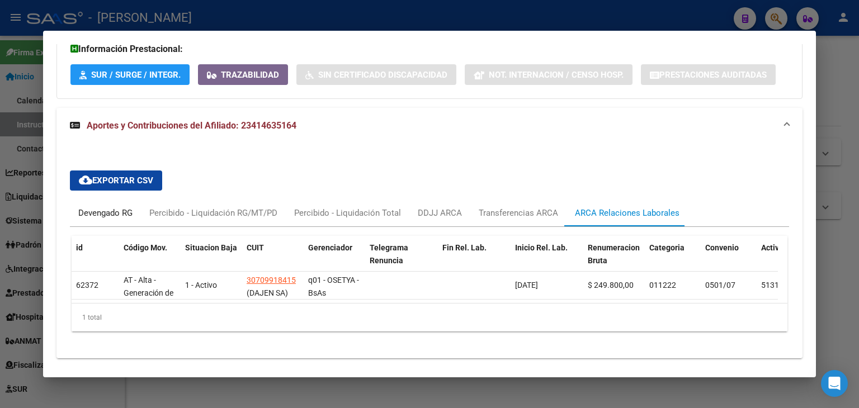
click at [103, 207] on div "Devengado RG" at bounding box center [105, 213] width 54 height 12
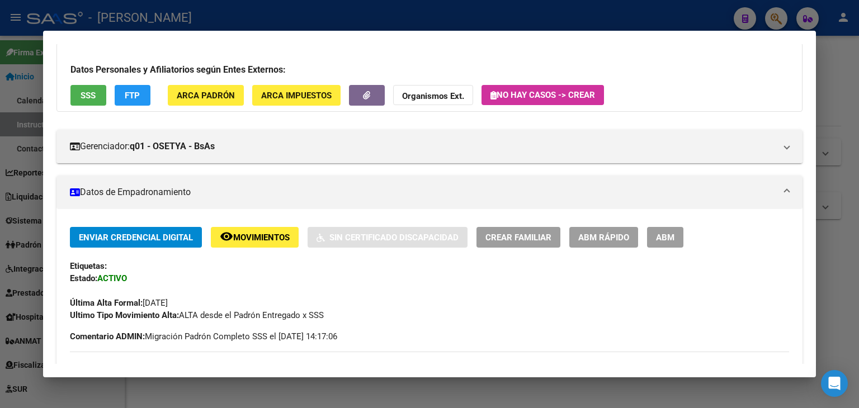
scroll to position [0, 0]
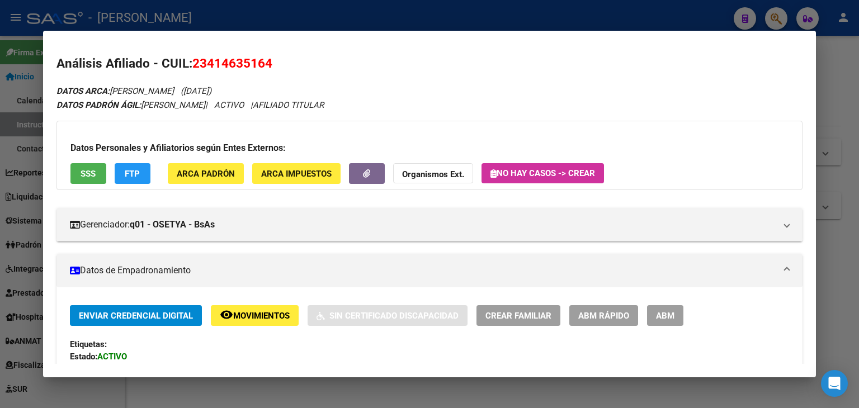
click at [208, 186] on div "Datos Personales y Afiliatorios según Entes Externos: SSS FTP ARCA Padrón ARCA …" at bounding box center [429, 155] width 746 height 69
click at [208, 184] on div "Datos Personales y Afiliatorios según Entes Externos: SSS FTP ARCA Padrón ARCA …" at bounding box center [429, 155] width 746 height 69
click at [207, 182] on button "ARCA Padrón" at bounding box center [206, 173] width 76 height 21
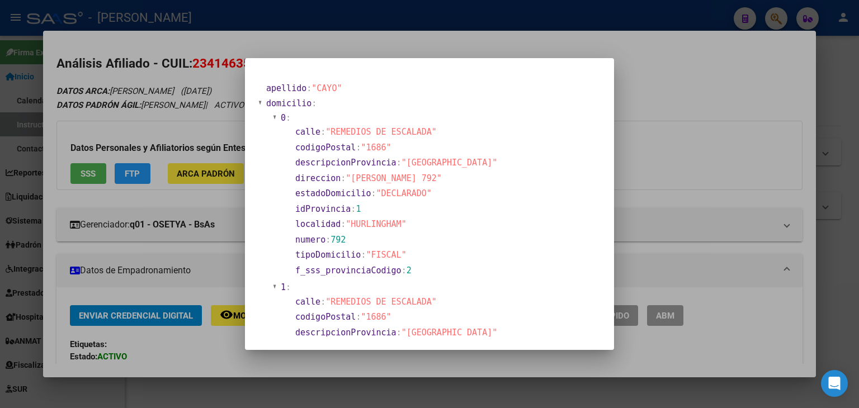
click at [138, 86] on div at bounding box center [429, 204] width 859 height 408
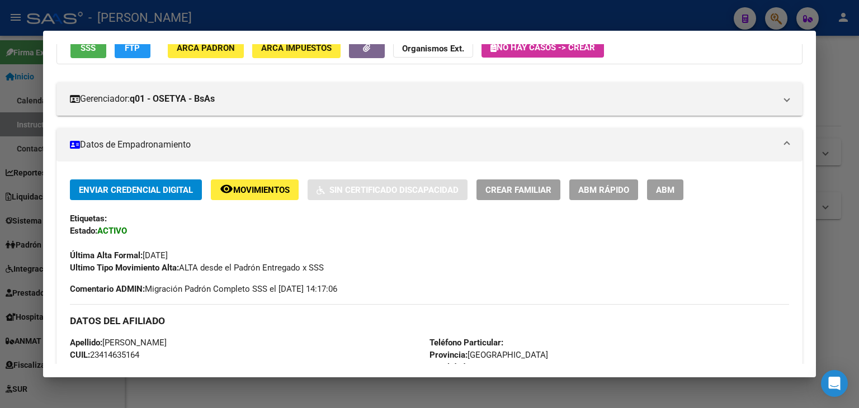
scroll to position [56, 0]
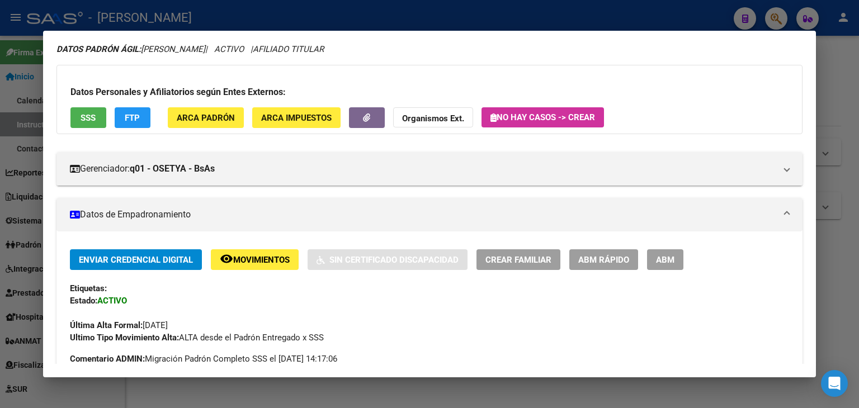
click at [101, 128] on div "Datos Personales y Afiliatorios según Entes Externos: SSS FTP ARCA Padrón ARCA …" at bounding box center [429, 99] width 746 height 69
click at [100, 124] on button "SSS" at bounding box center [88, 117] width 36 height 21
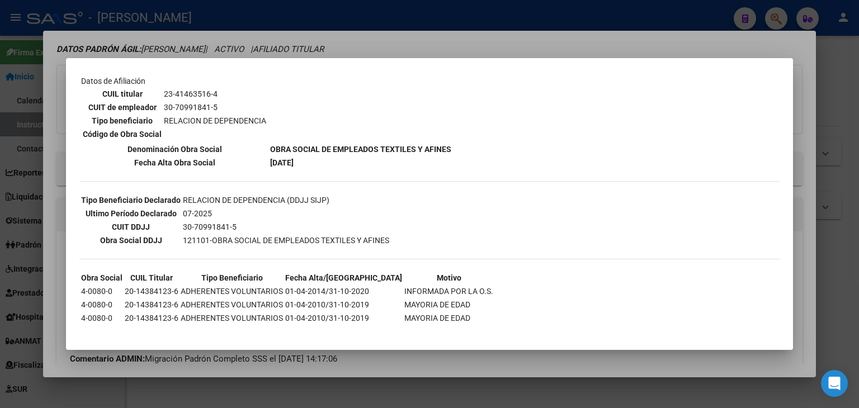
scroll to position [189, 0]
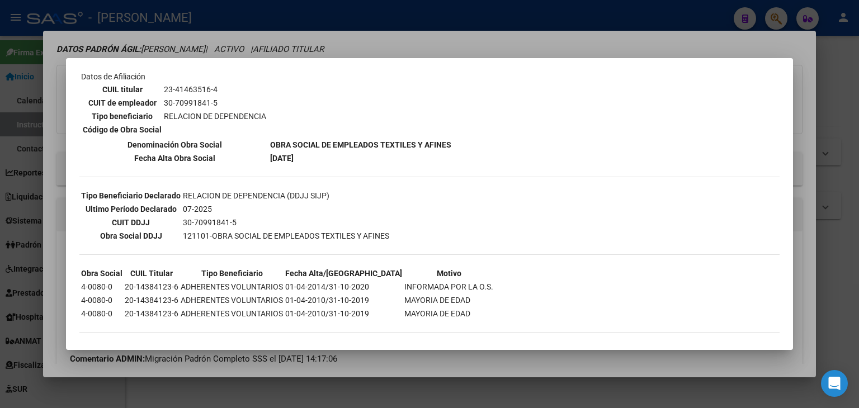
click at [181, 97] on td "30-70991841-5" at bounding box center [214, 103] width 103 height 12
click at [199, 56] on div at bounding box center [429, 204] width 859 height 408
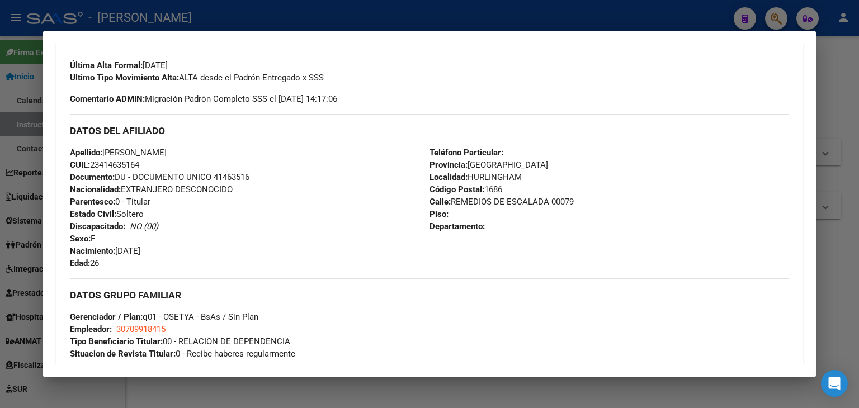
scroll to position [335, 0]
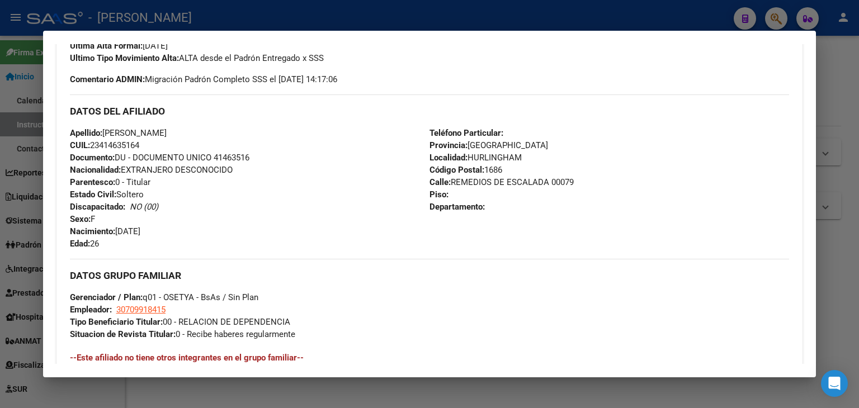
click at [235, 157] on span "Documento: DU - DOCUMENTO UNICO 41463516" at bounding box center [159, 158] width 179 height 10
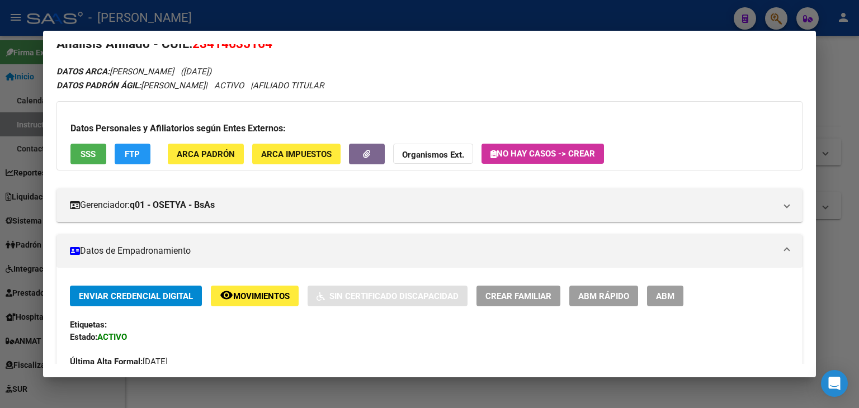
scroll to position [0, 0]
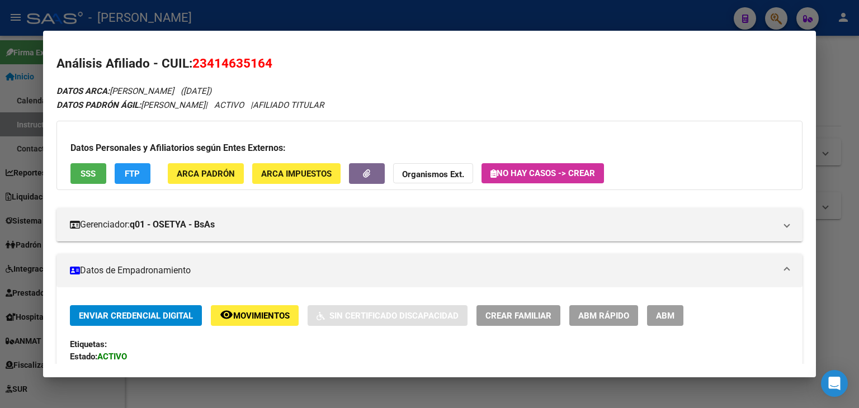
click at [196, 181] on button "ARCA Padrón" at bounding box center [206, 173] width 76 height 21
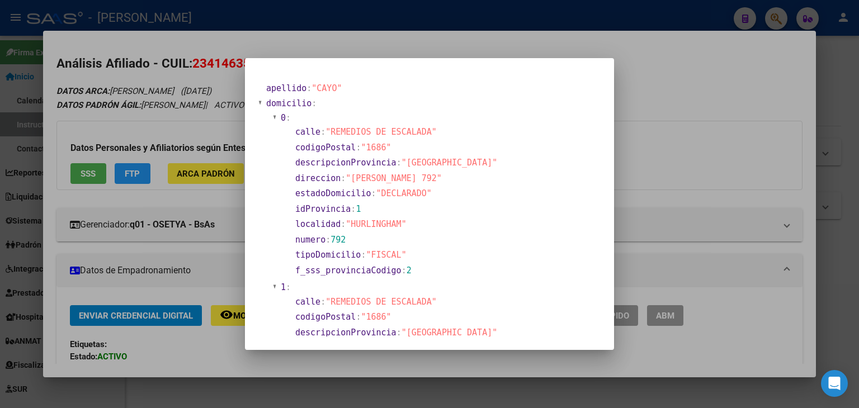
click at [188, 140] on div at bounding box center [429, 204] width 859 height 408
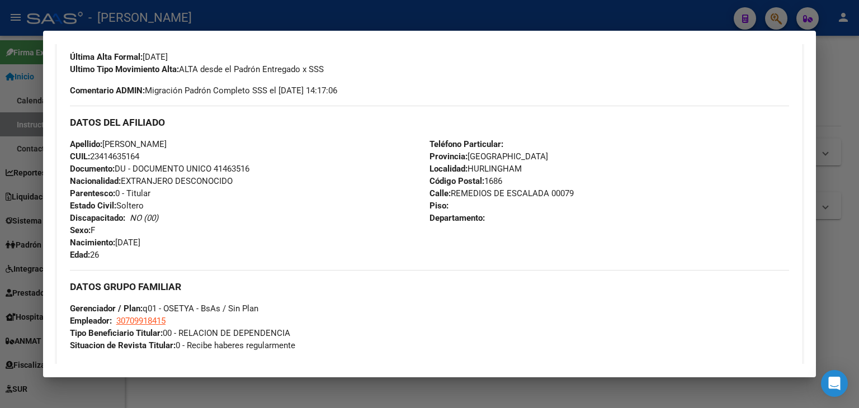
scroll to position [391, 0]
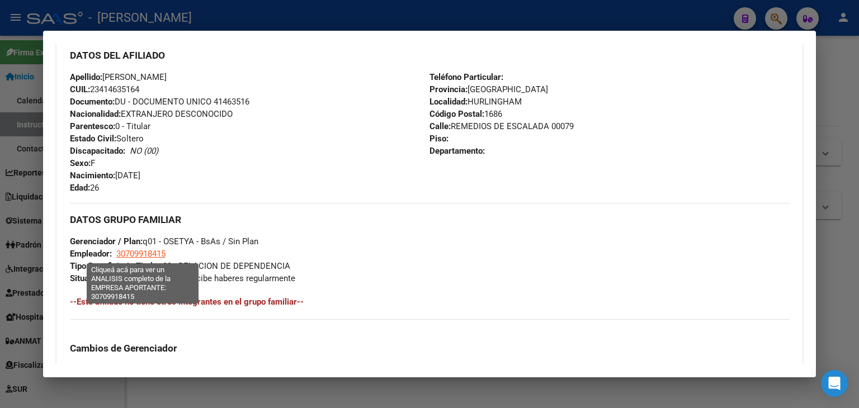
click at [144, 252] on span "30709918415" at bounding box center [140, 254] width 49 height 10
type textarea "30709918415"
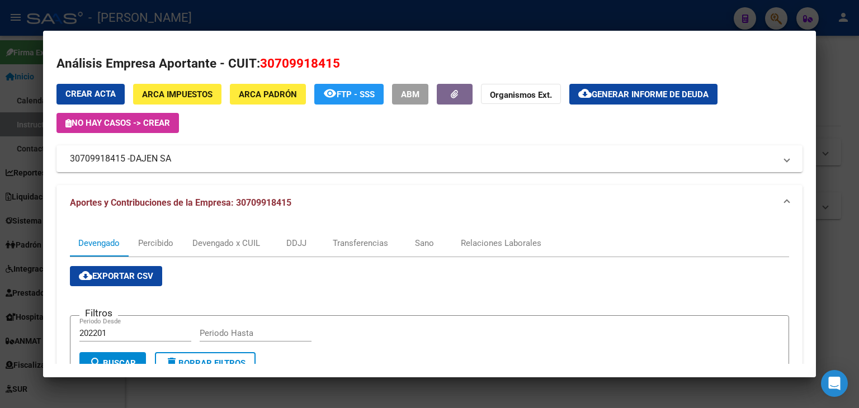
click at [211, 18] on div at bounding box center [429, 204] width 859 height 408
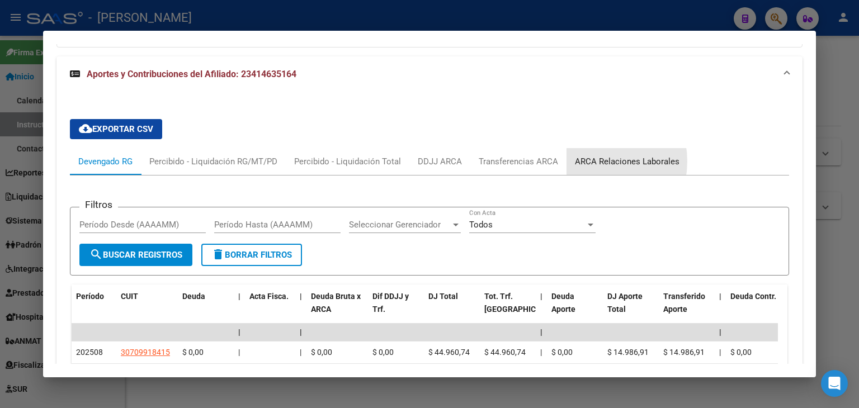
click at [588, 155] on div "ARCA Relaciones Laborales" at bounding box center [627, 161] width 105 height 12
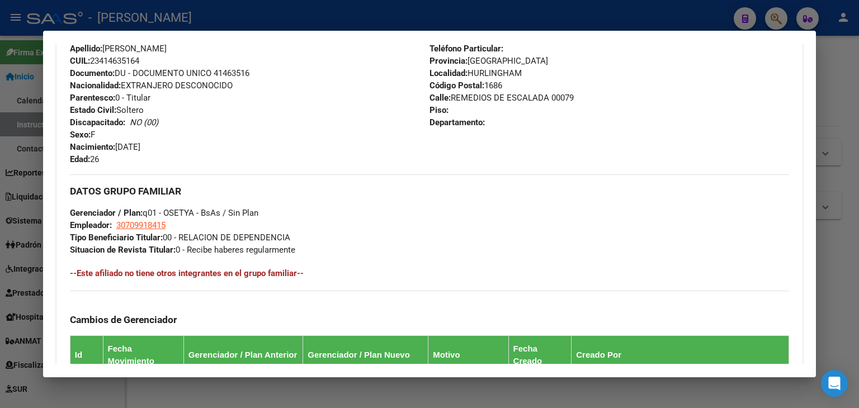
scroll to position [623, 0]
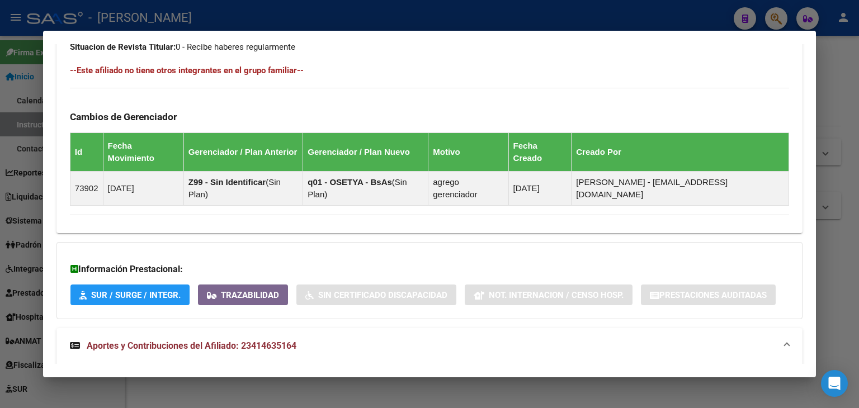
click at [211, 18] on div at bounding box center [429, 204] width 859 height 408
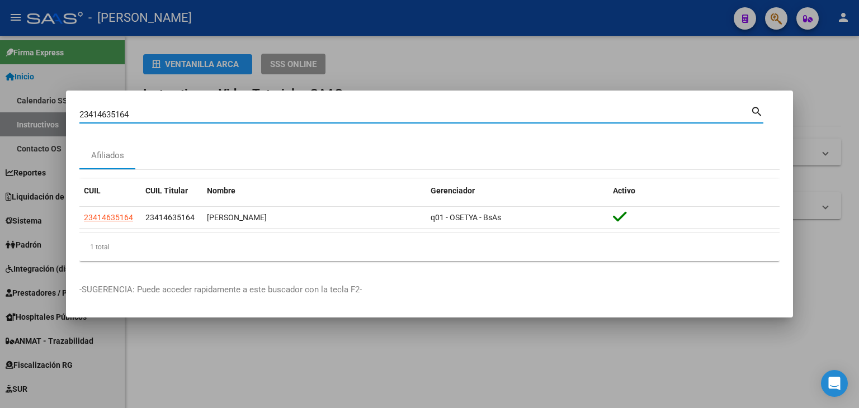
click at [127, 112] on input "23414635164" at bounding box center [414, 115] width 671 height 10
paste input "564314"
type input "23415643144"
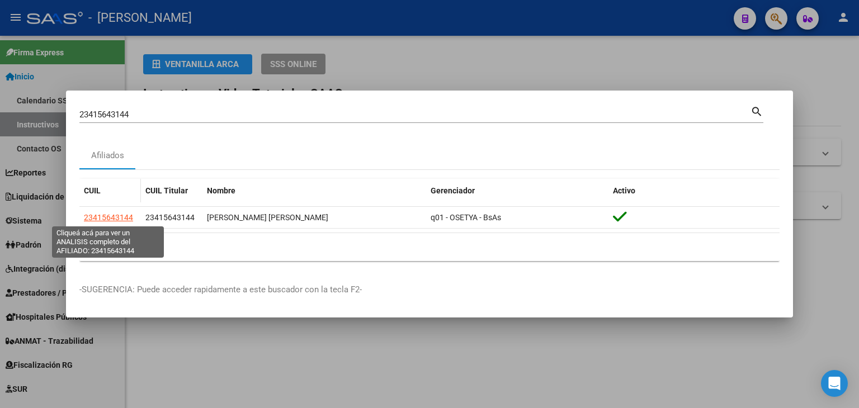
click at [106, 216] on span "23415643144" at bounding box center [108, 217] width 49 height 9
type textarea "23415643144"
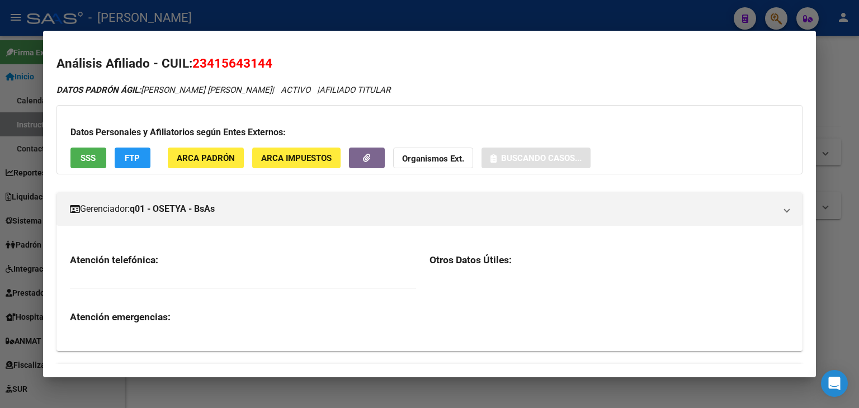
click at [195, 167] on button "ARCA Padrón" at bounding box center [206, 158] width 76 height 21
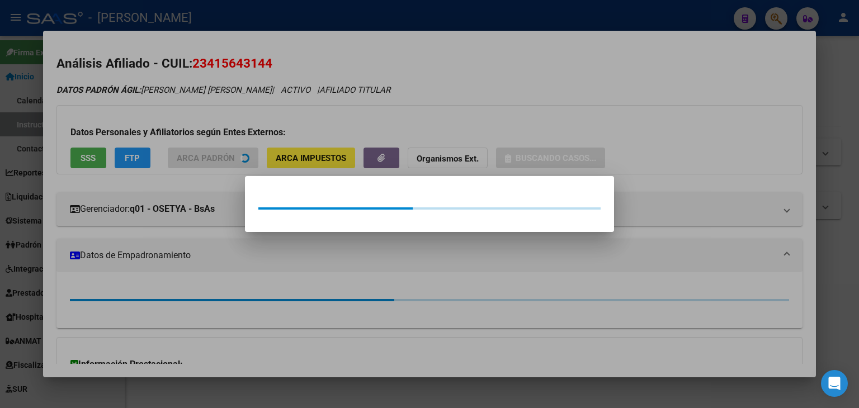
click at [192, 126] on div at bounding box center [429, 204] width 859 height 408
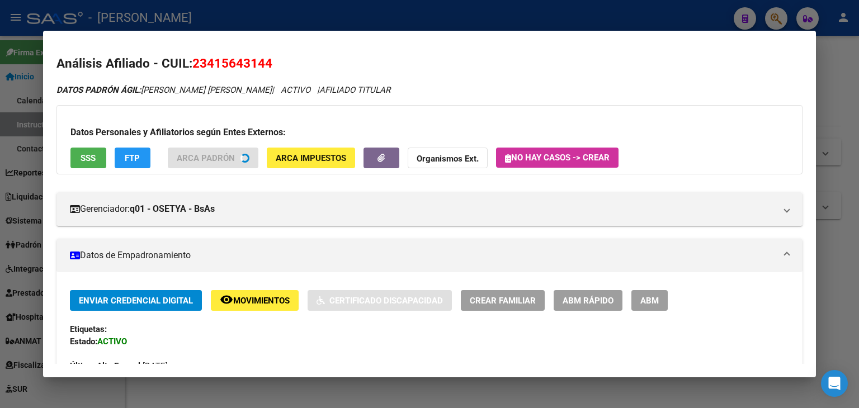
click at [84, 158] on span "SSS" at bounding box center [88, 158] width 15 height 10
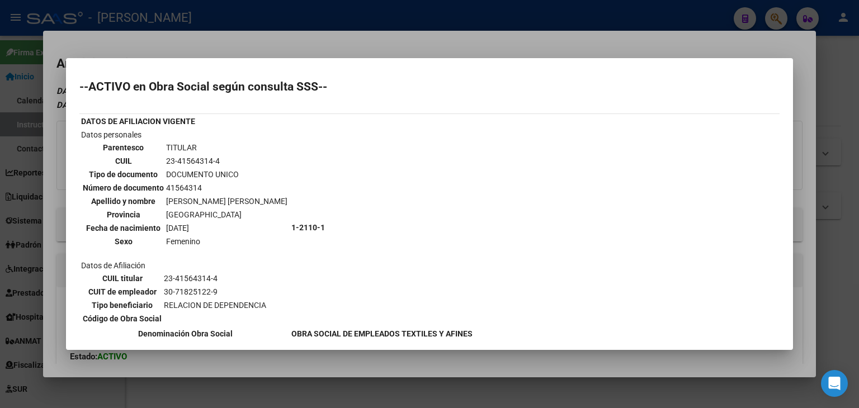
click at [172, 42] on div at bounding box center [429, 204] width 859 height 408
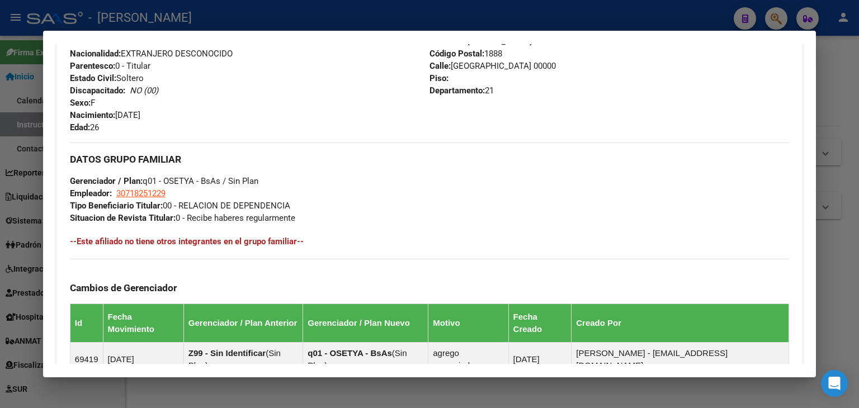
scroll to position [613, 0]
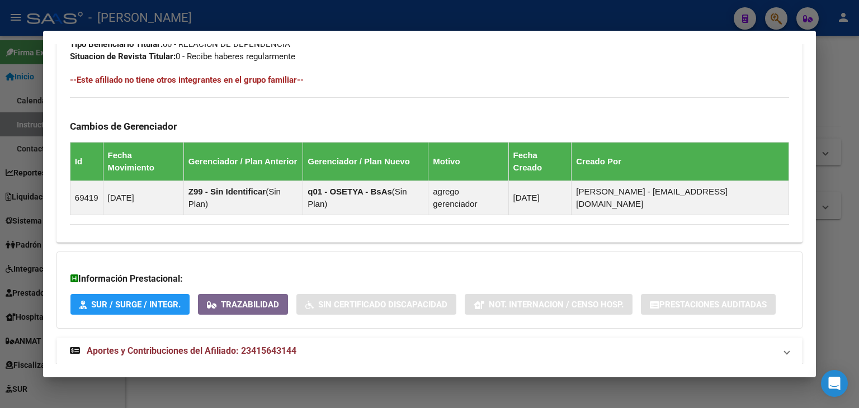
click at [233, 346] on span "Aportes y Contribuciones del Afiliado: 23415643144" at bounding box center [192, 351] width 210 height 11
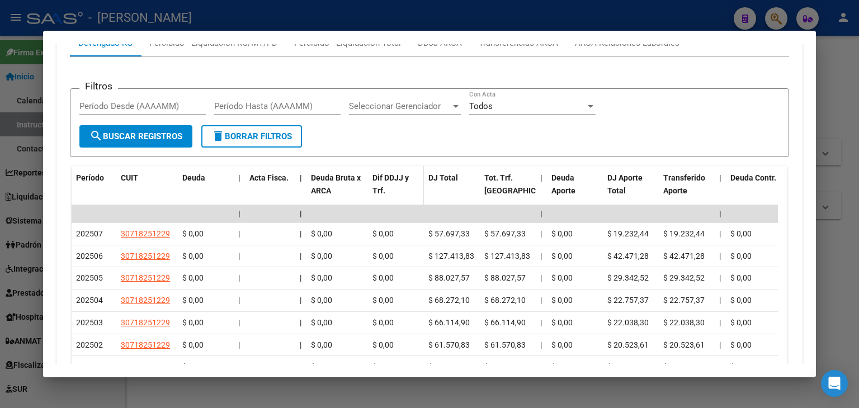
scroll to position [1014, 0]
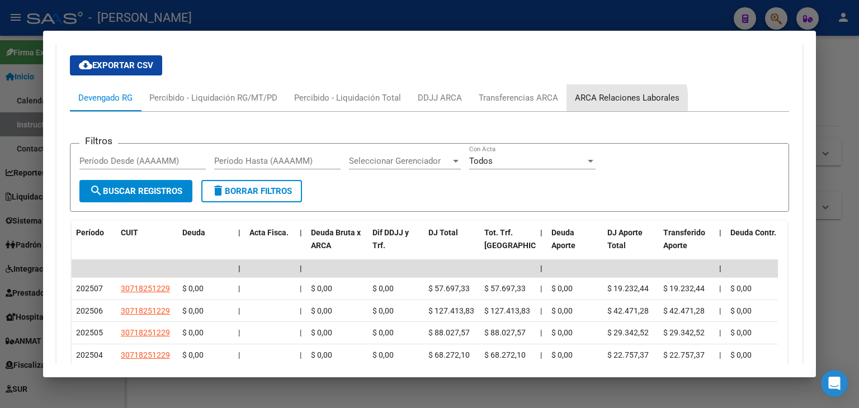
click at [611, 92] on div "ARCA Relaciones Laborales" at bounding box center [627, 98] width 105 height 12
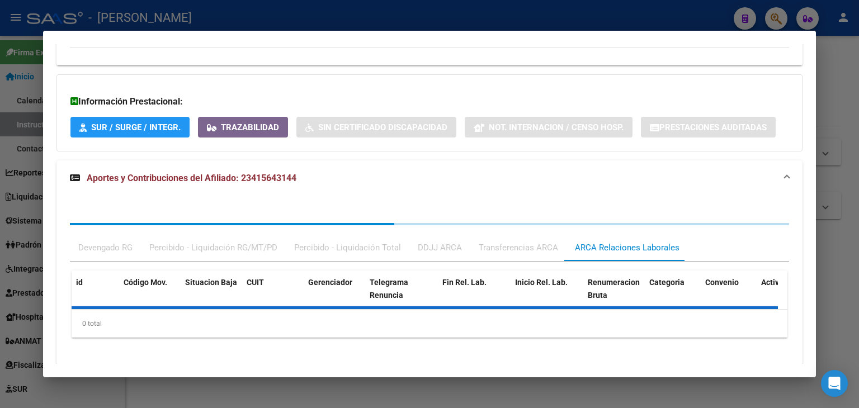
scroll to position [843, 0]
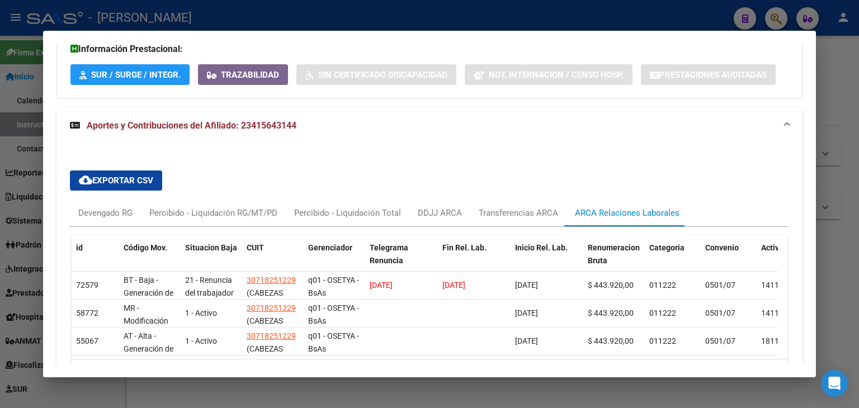
click at [163, 5] on div at bounding box center [429, 204] width 859 height 408
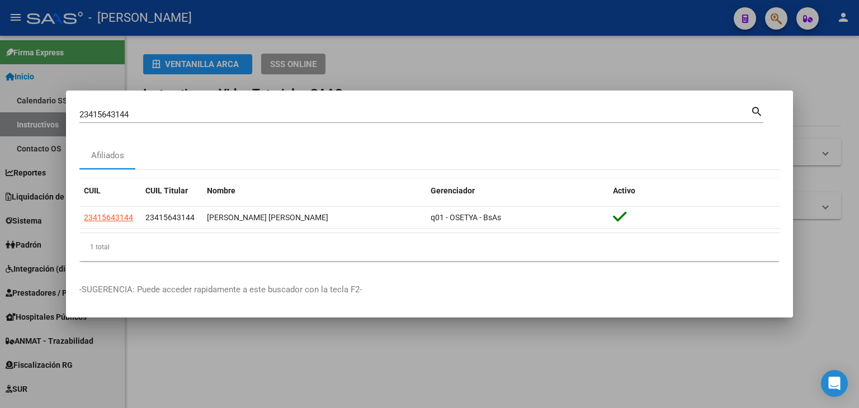
click at [181, 108] on div "23415643144 Buscar (apellido, dni, cuil, nro traspaso, cuit, obra social)" at bounding box center [414, 114] width 671 height 17
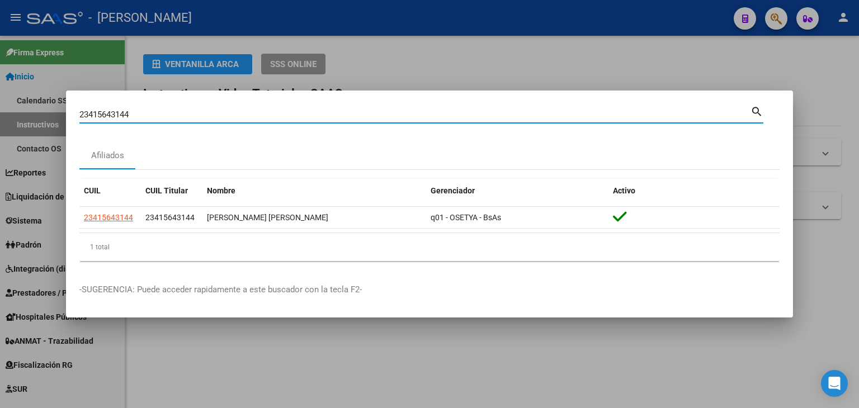
click at [181, 111] on input "23415643144" at bounding box center [414, 115] width 671 height 10
paste input "7696"
type input "23415676964"
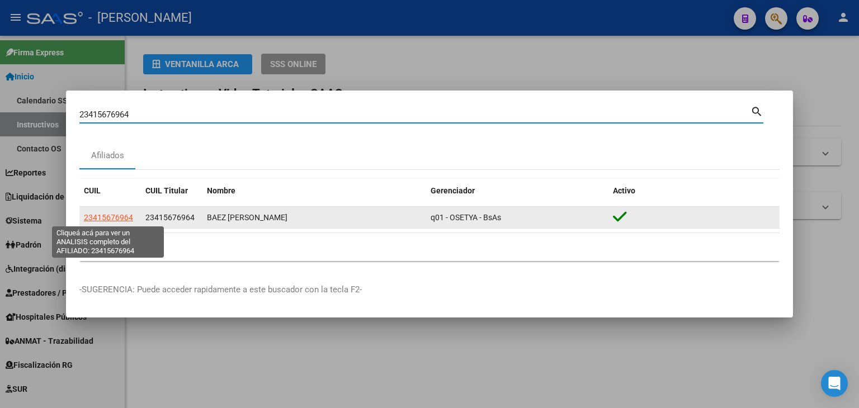
click at [90, 219] on span "23415676964" at bounding box center [108, 217] width 49 height 9
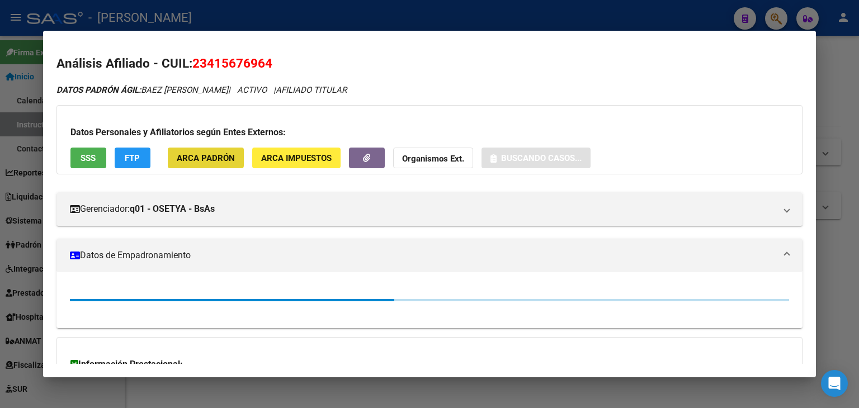
click at [196, 153] on span "ARCA Padrón" at bounding box center [206, 158] width 58 height 10
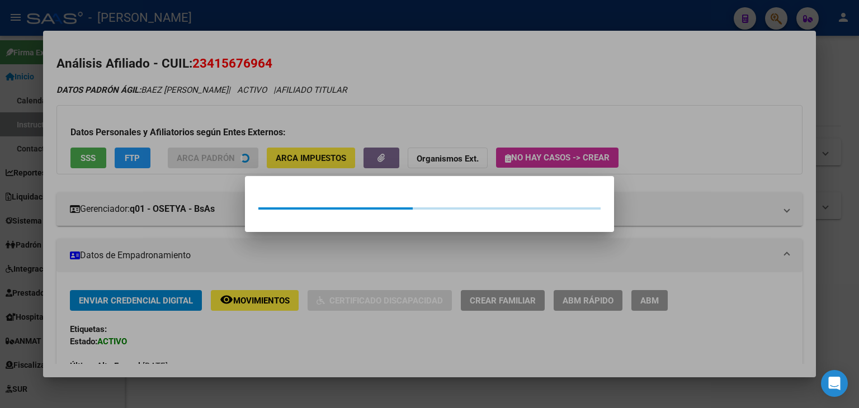
drag, startPoint x: 196, startPoint y: 153, endPoint x: 81, endPoint y: 173, distance: 117.5
click at [190, 106] on div at bounding box center [429, 204] width 859 height 408
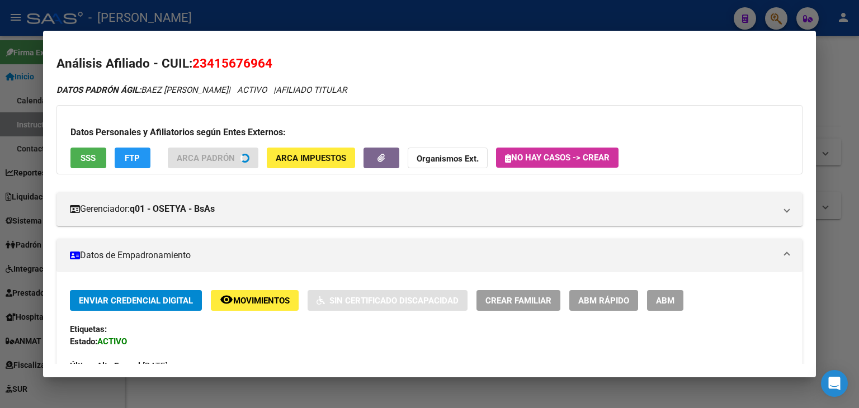
drag, startPoint x: 78, startPoint y: 175, endPoint x: 97, endPoint y: 146, distance: 34.7
click at [97, 146] on div "Datos Personales y Afiliatorios según Entes Externos: SSS FTP ARCA Padrón ARCA …" at bounding box center [429, 139] width 746 height 69
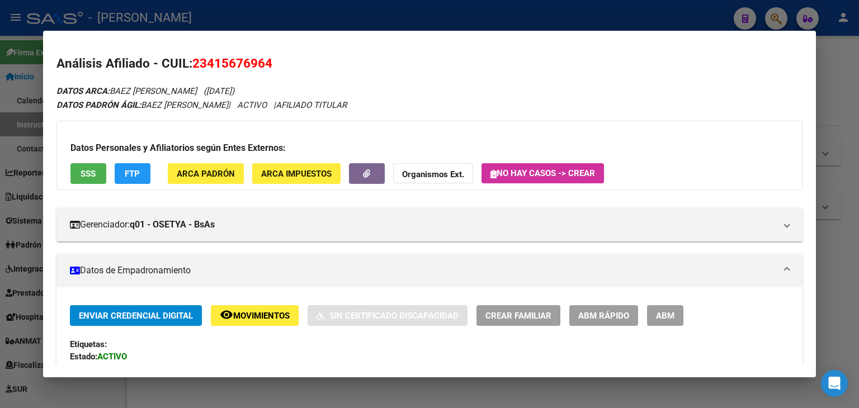
click at [92, 158] on div "Datos Personales y Afiliatorios según Entes Externos: SSS FTP ARCA Padrón ARCA …" at bounding box center [429, 155] width 746 height 69
click at [92, 163] on button "SSS" at bounding box center [88, 173] width 36 height 21
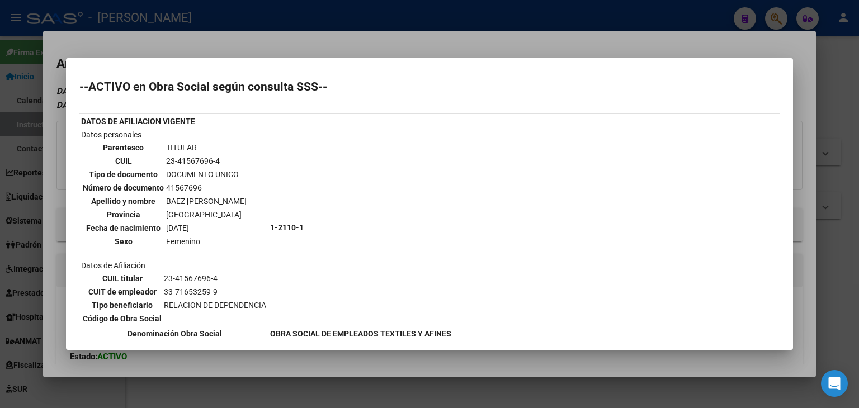
click at [158, 36] on div at bounding box center [429, 204] width 859 height 408
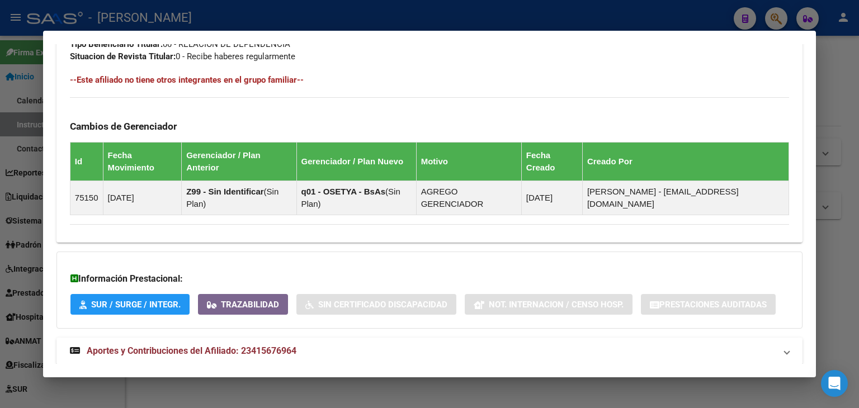
click at [266, 346] on span "Aportes y Contribuciones del Afiliado: 23415676964" at bounding box center [192, 351] width 210 height 11
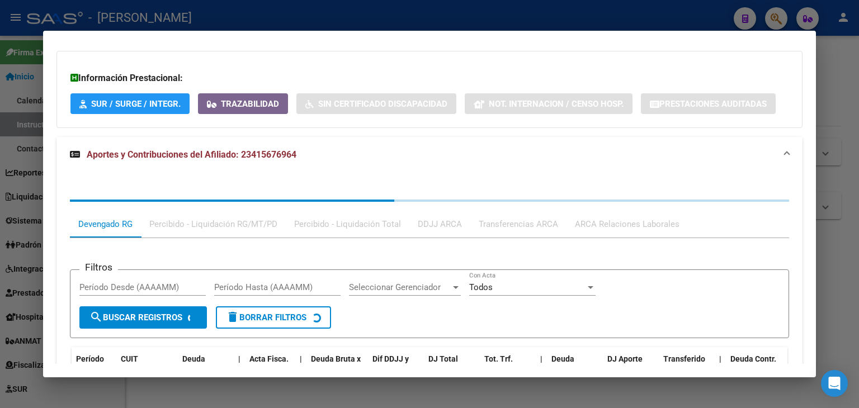
scroll to position [893, 0]
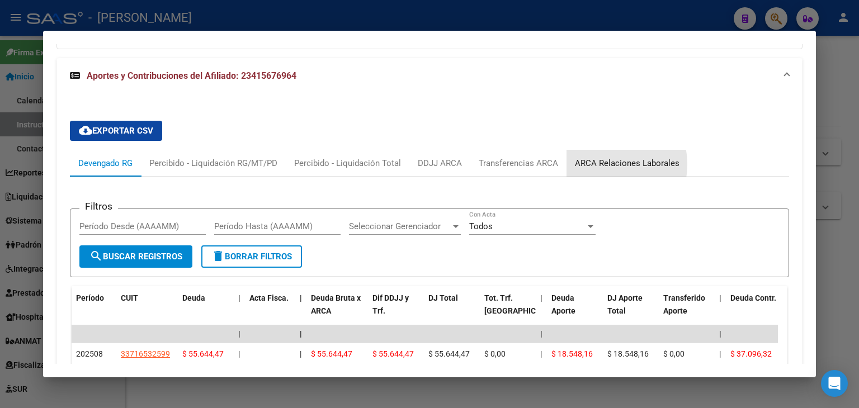
click at [595, 157] on div "ARCA Relaciones Laborales" at bounding box center [627, 163] width 105 height 12
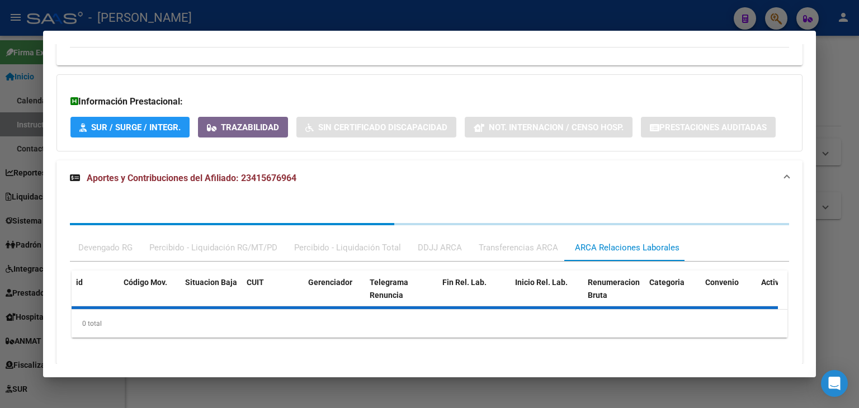
scroll to position [847, 0]
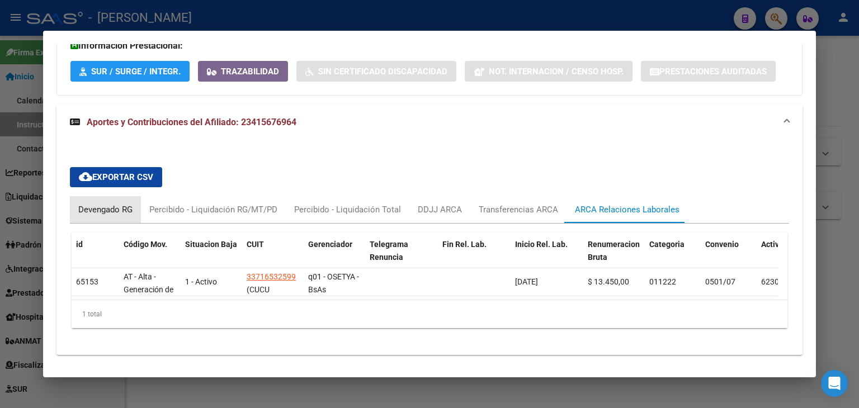
click at [117, 204] on div "Devengado RG" at bounding box center [105, 210] width 54 height 12
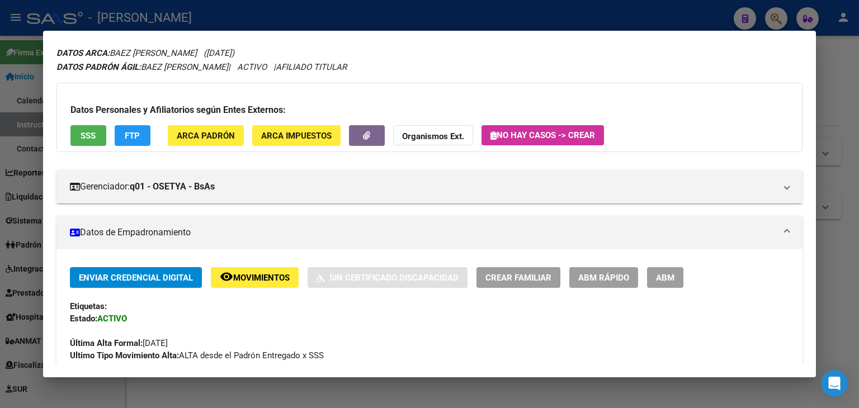
scroll to position [0, 0]
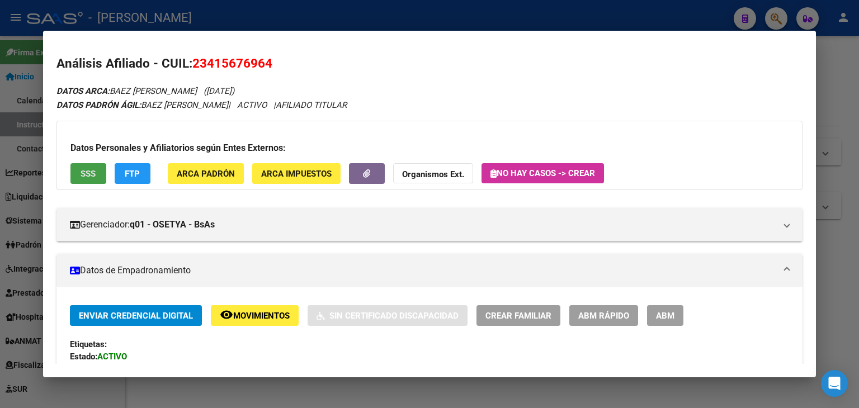
click at [83, 176] on span "SSS" at bounding box center [88, 174] width 15 height 10
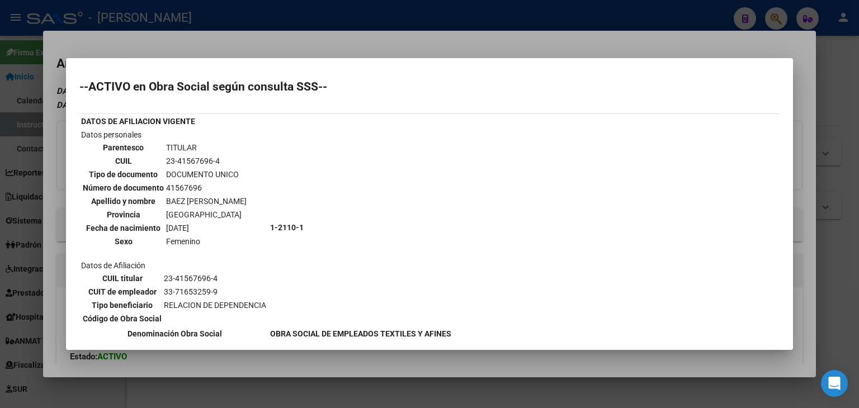
click at [168, 61] on mat-dialog-container "--ACTIVO en Obra Social según consulta SSS-- DATOS DE AFILIACION VIGENTE Datos …" at bounding box center [429, 204] width 727 height 292
click at [188, 37] on div at bounding box center [429, 204] width 859 height 408
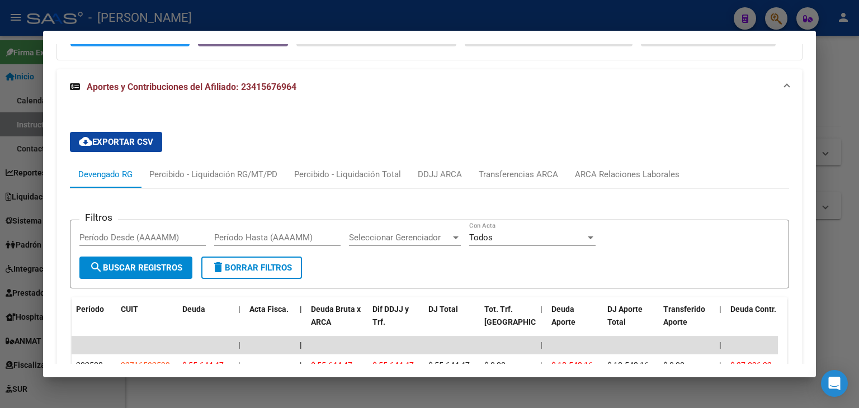
scroll to position [881, 0]
click at [631, 189] on div "Filtros Período Desde (AAAAMM) Período Hasta (AAAAMM) Seleccionar Gerenciador S…" at bounding box center [429, 348] width 719 height 318
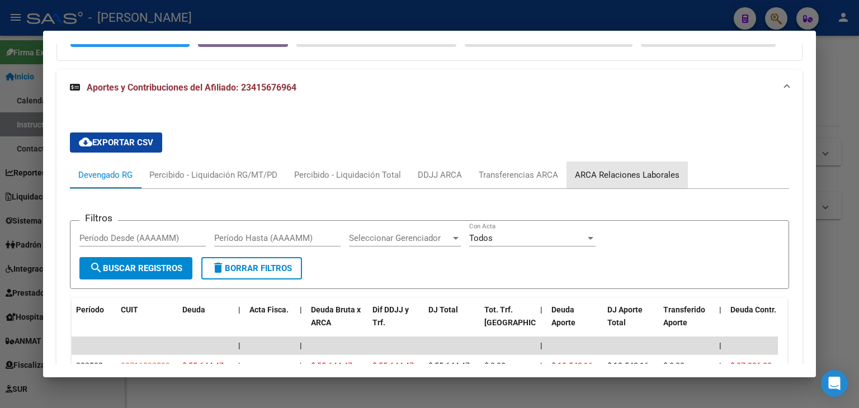
click at [626, 169] on div "ARCA Relaciones Laborales" at bounding box center [627, 175] width 105 height 12
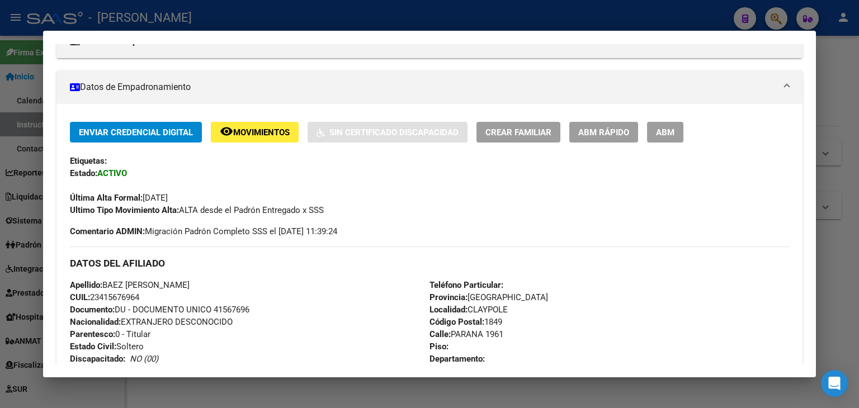
scroll to position [8, 0]
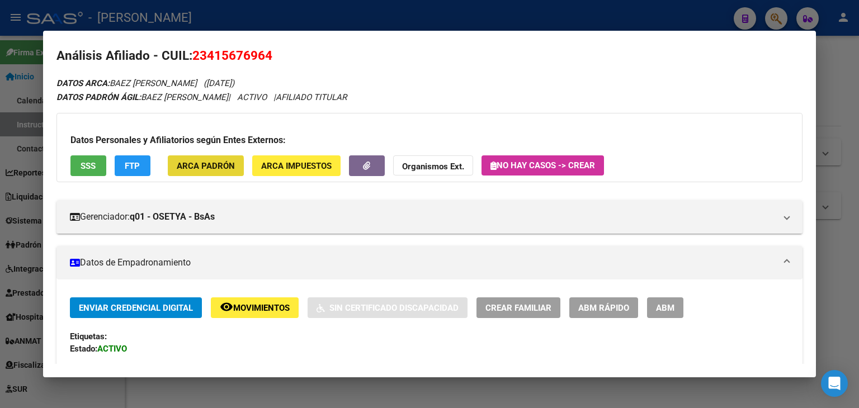
click at [185, 171] on button "ARCA Padrón" at bounding box center [206, 165] width 76 height 21
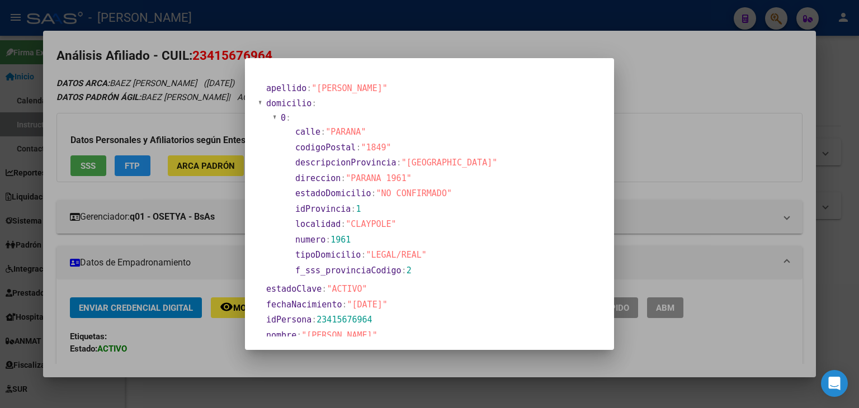
drag, startPoint x: 176, startPoint y: 143, endPoint x: 179, endPoint y: 158, distance: 16.1
click at [176, 145] on div at bounding box center [429, 204] width 859 height 408
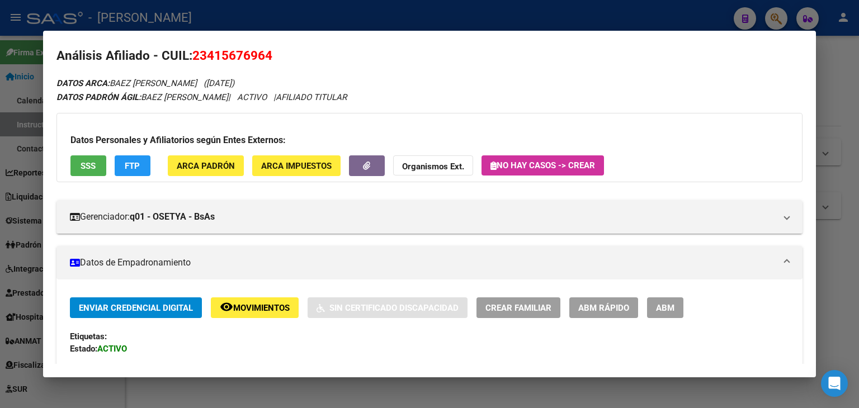
click at [94, 171] on button "SSS" at bounding box center [88, 165] width 36 height 21
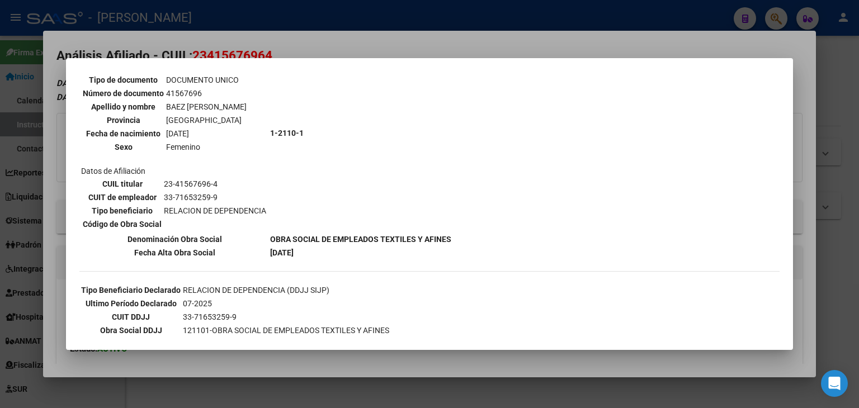
scroll to position [163, 0]
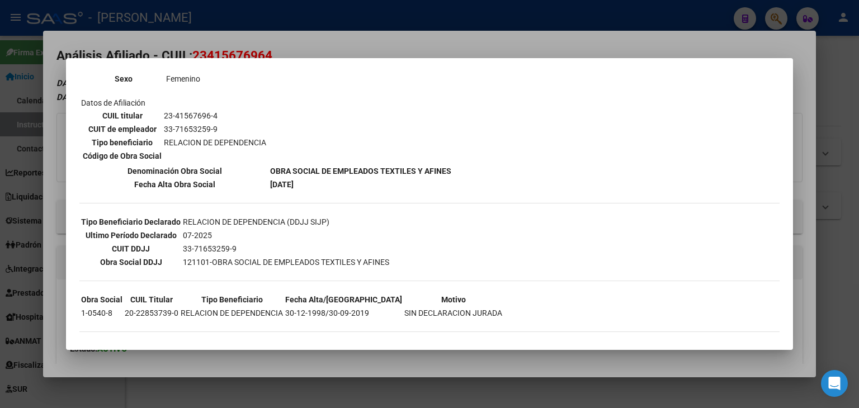
click at [163, 112] on td "23-41567696-4" at bounding box center [214, 116] width 103 height 12
click at [183, 49] on div at bounding box center [429, 204] width 859 height 408
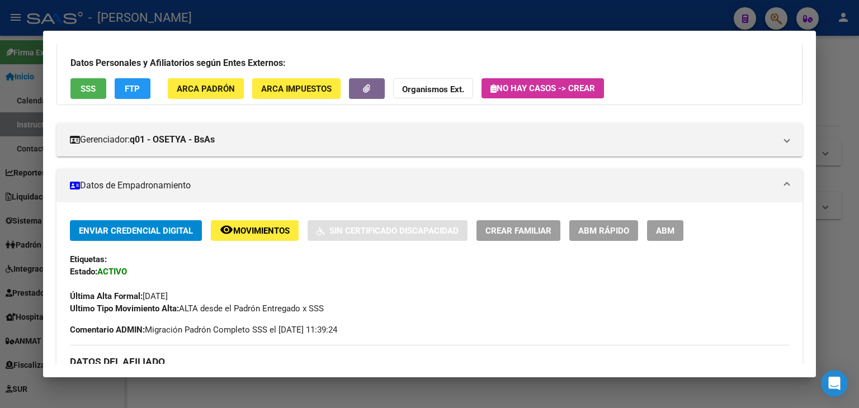
scroll to position [231, 0]
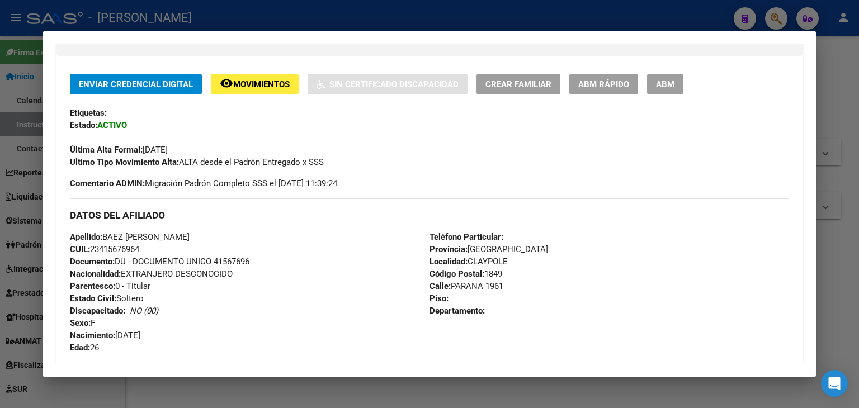
click at [225, 259] on span "Documento: DU - DOCUMENTO UNICO 41567696" at bounding box center [159, 262] width 179 height 10
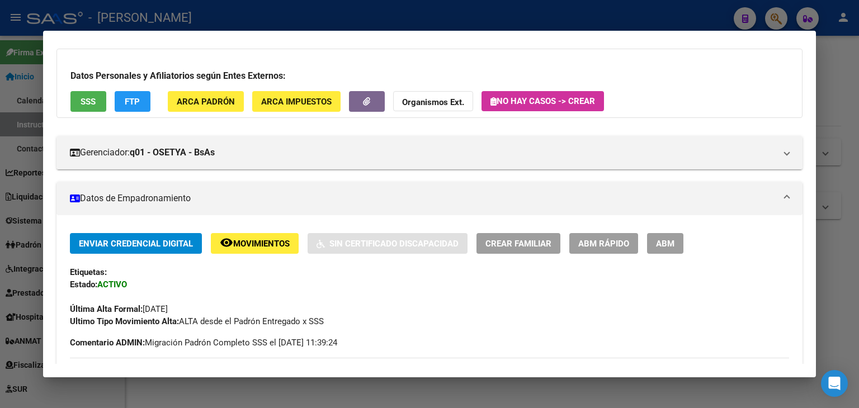
scroll to position [64, 0]
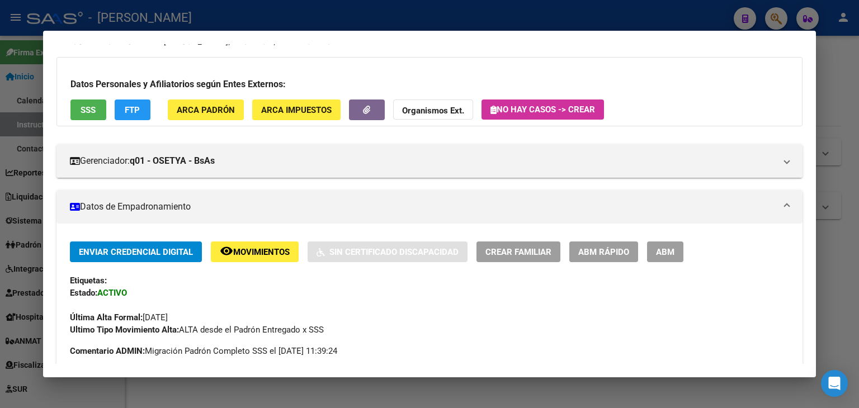
click at [221, 112] on span "ARCA Padrón" at bounding box center [206, 110] width 58 height 10
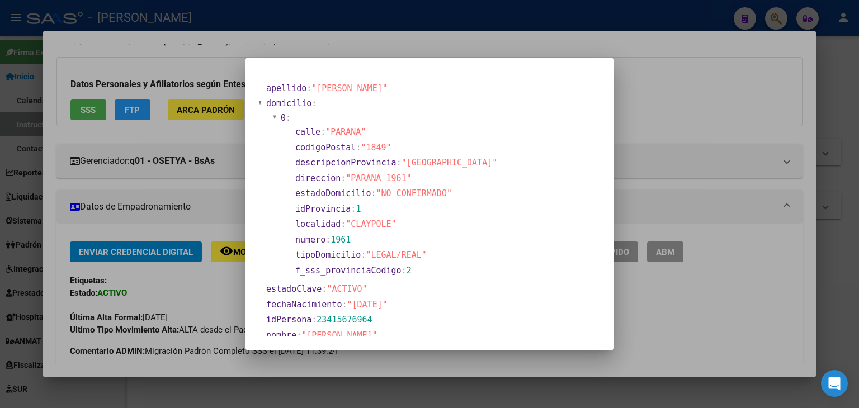
click at [176, 135] on div at bounding box center [429, 204] width 859 height 408
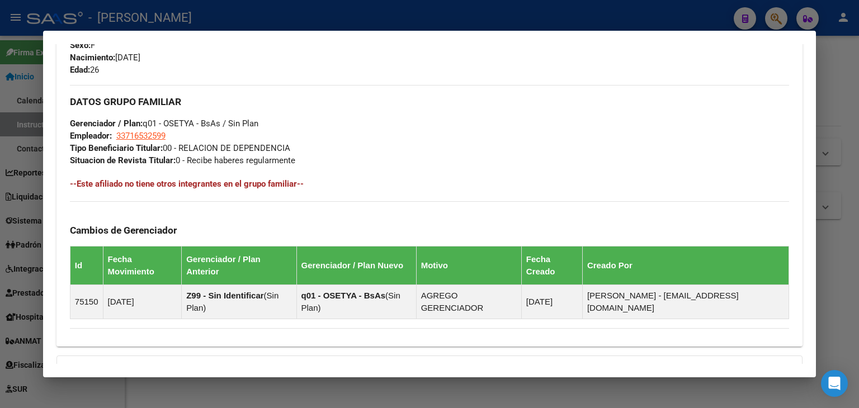
scroll to position [511, 0]
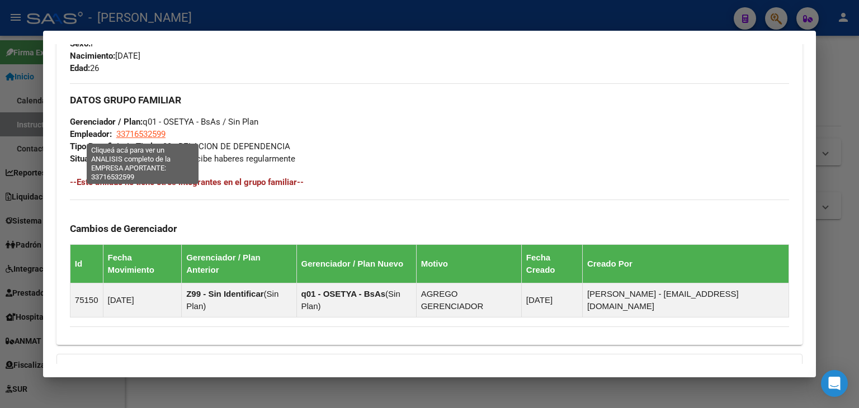
click at [143, 128] on app-link-go-to "33716532599" at bounding box center [140, 134] width 49 height 12
click at [143, 130] on span "33716532599" at bounding box center [140, 134] width 49 height 10
type textarea "33716532599"
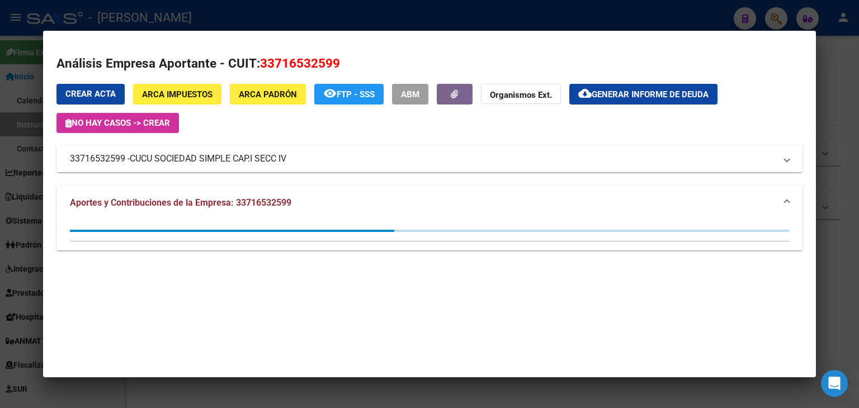
click at [196, 10] on div at bounding box center [429, 204] width 859 height 408
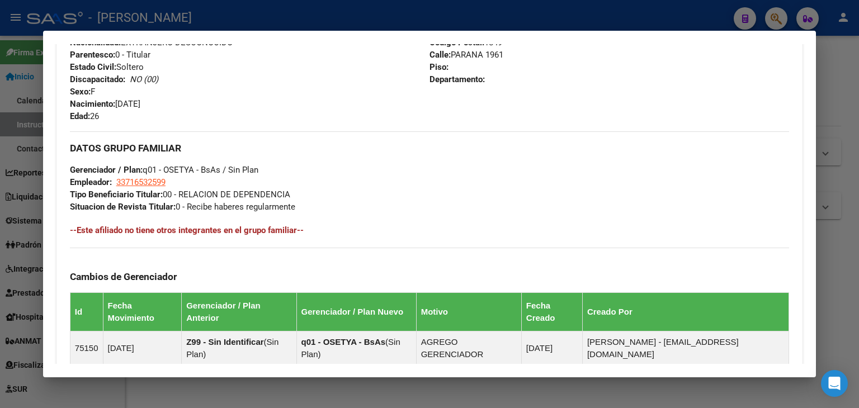
scroll to position [566, 0]
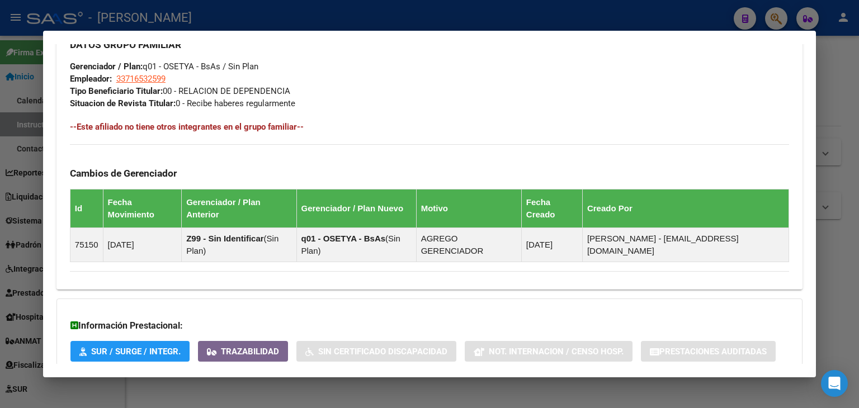
click at [207, 24] on div at bounding box center [429, 204] width 859 height 408
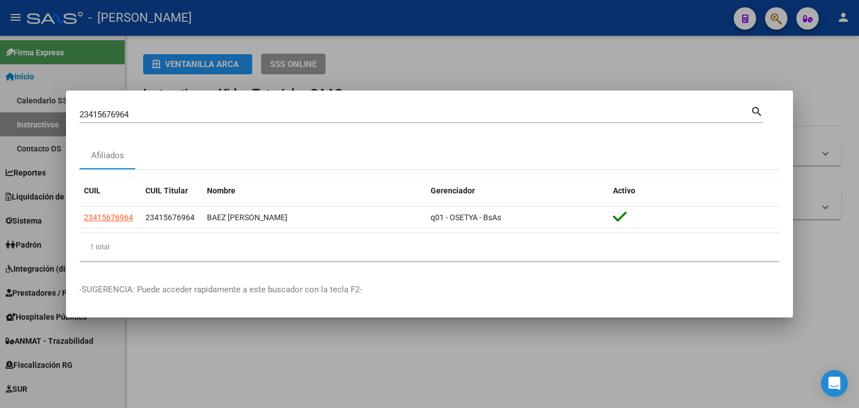
click at [174, 116] on input "23415676964" at bounding box center [414, 115] width 671 height 10
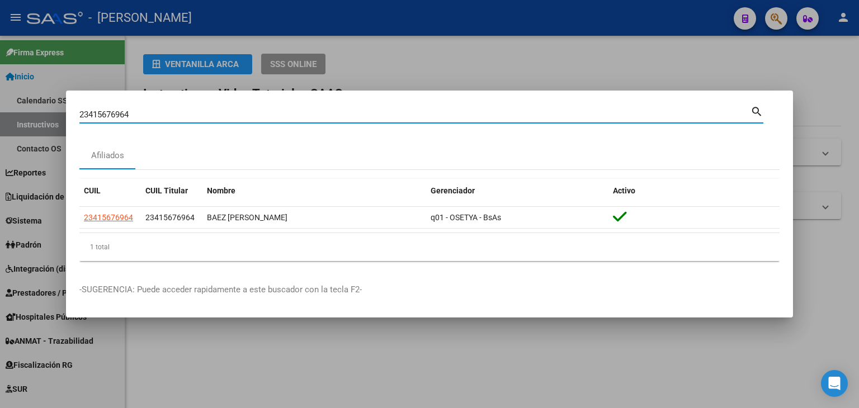
click at [174, 116] on input "23415676964" at bounding box center [414, 115] width 671 height 10
paste input "610532"
type input "23416105324"
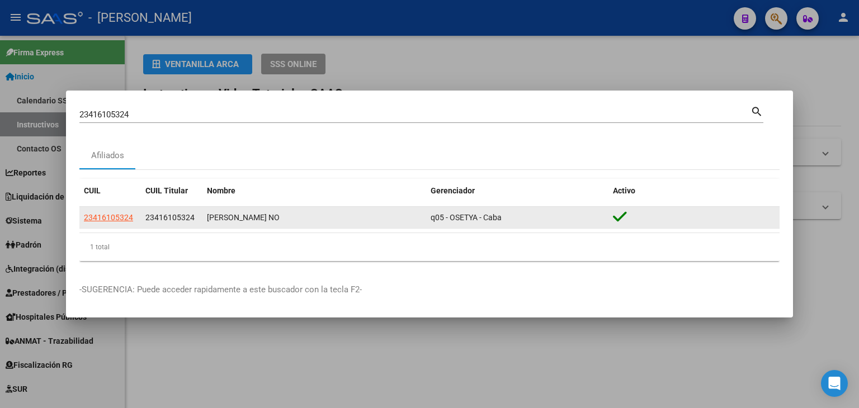
drag, startPoint x: 134, startPoint y: 215, endPoint x: 121, endPoint y: 216, distance: 13.4
click at [126, 215] on div "23416105324" at bounding box center [110, 217] width 53 height 13
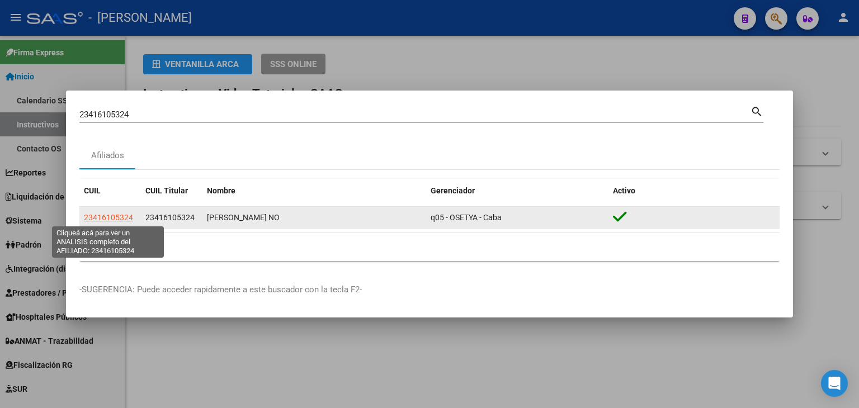
click at [121, 216] on span "23416105324" at bounding box center [108, 217] width 49 height 9
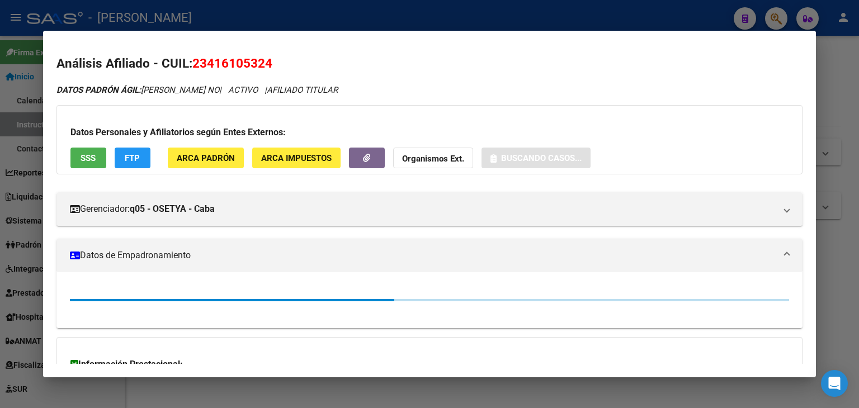
click at [171, 154] on button "ARCA Padrón" at bounding box center [206, 158] width 76 height 21
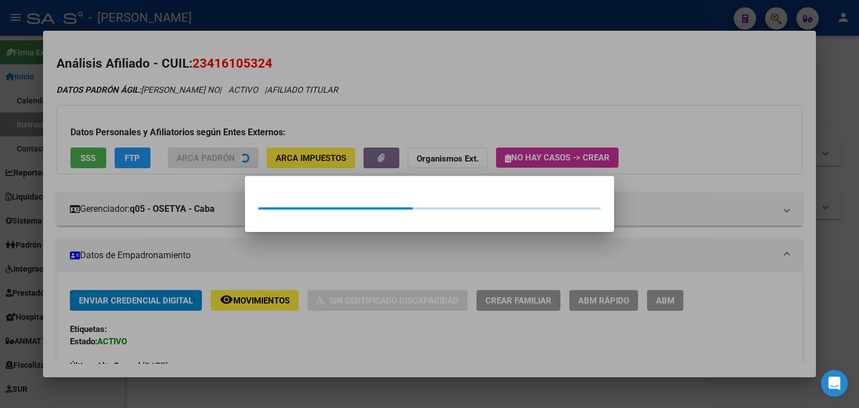
drag, startPoint x: 158, startPoint y: 111, endPoint x: 105, endPoint y: 152, distance: 66.7
click at [157, 111] on div at bounding box center [429, 204] width 859 height 408
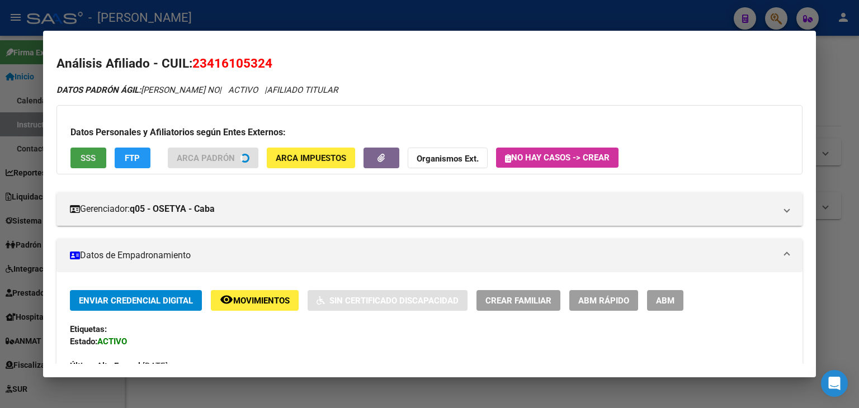
click at [98, 158] on button "SSS" at bounding box center [88, 158] width 36 height 21
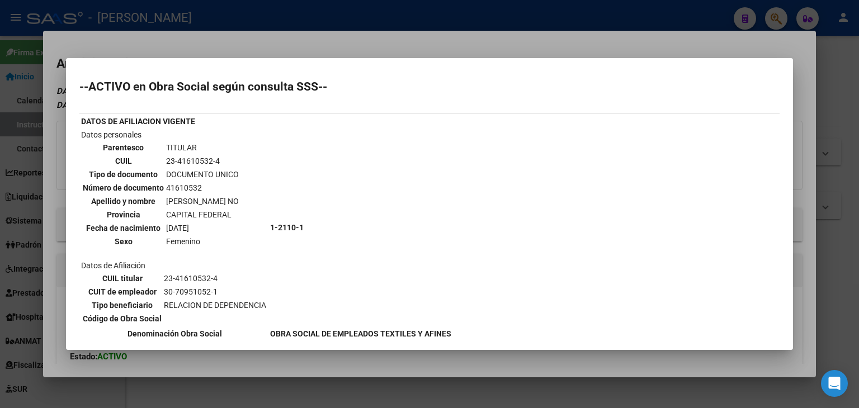
click at [127, 48] on div at bounding box center [429, 204] width 859 height 408
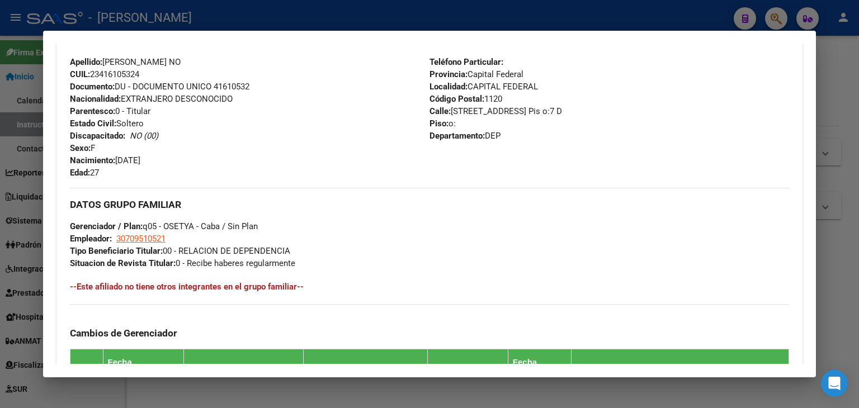
scroll to position [613, 0]
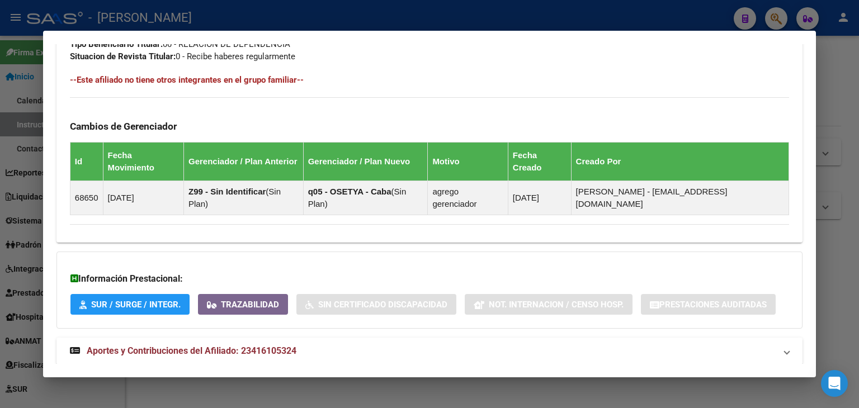
click at [249, 338] on mat-expansion-panel-header "Aportes y Contribuciones del Afiliado: 23416105324" at bounding box center [429, 351] width 746 height 27
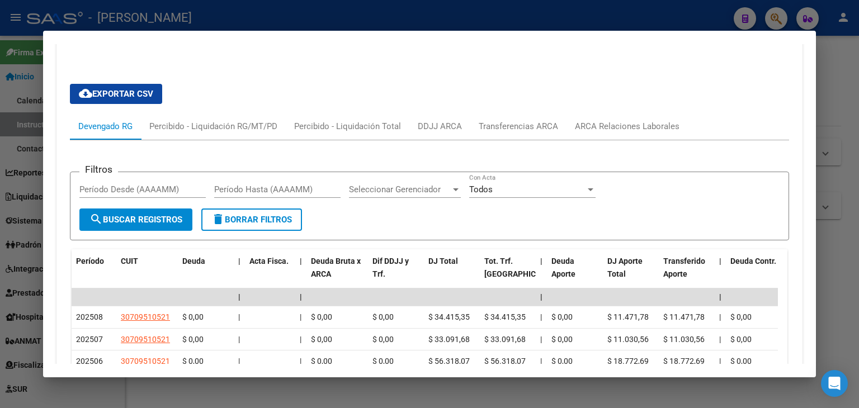
scroll to position [949, 0]
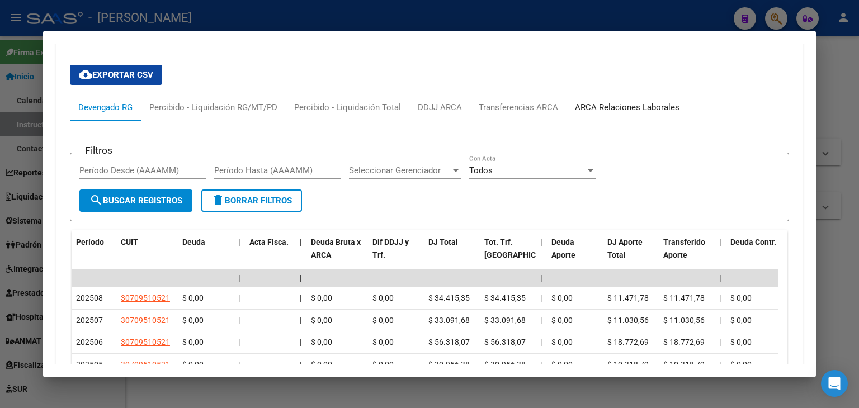
click at [620, 101] on div "ARCA Relaciones Laborales" at bounding box center [627, 107] width 105 height 12
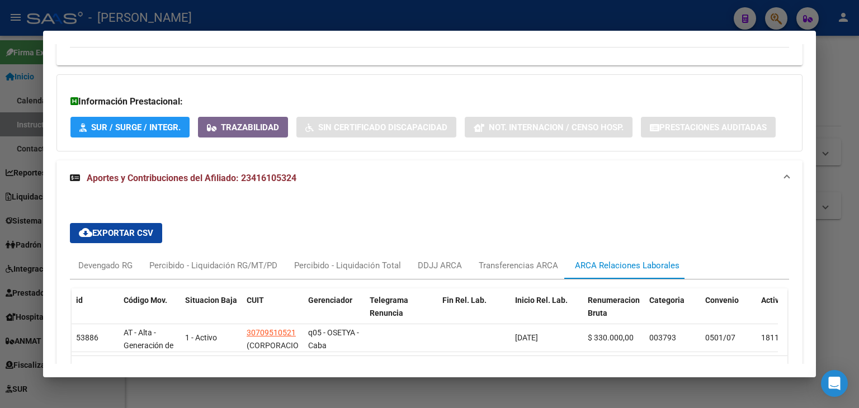
scroll to position [843, 0]
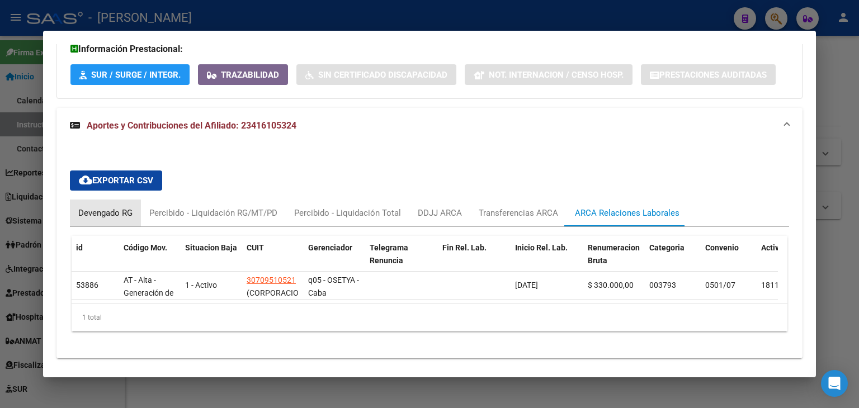
click at [93, 207] on div "Devengado RG" at bounding box center [105, 213] width 54 height 12
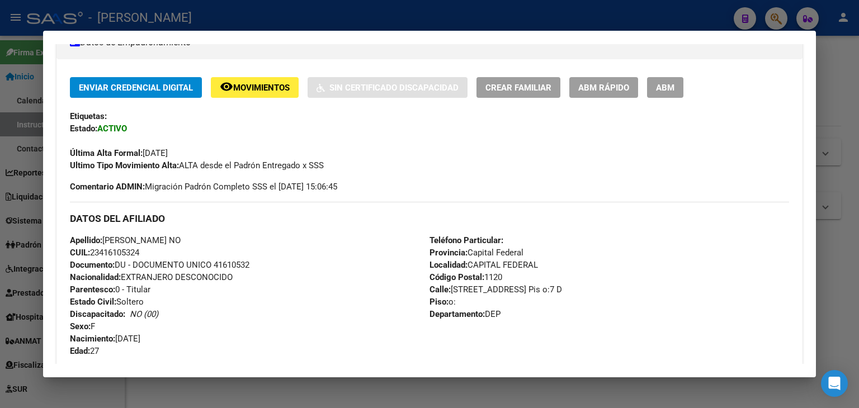
scroll to position [4, 0]
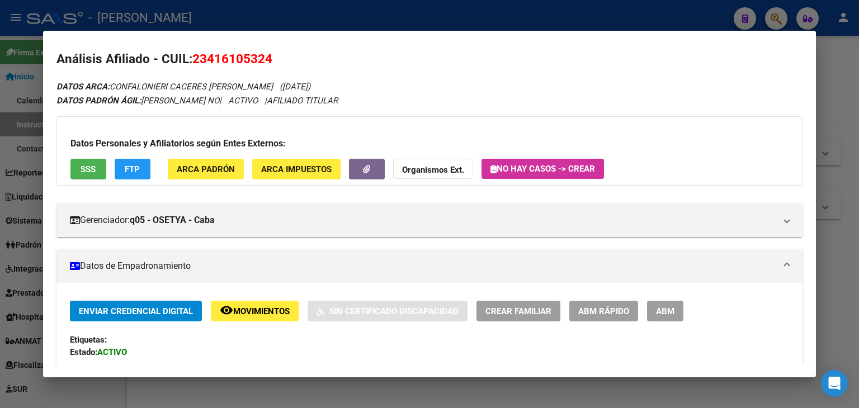
click at [212, 179] on div "Datos Personales y Afiliatorios según Entes Externos: SSS FTP ARCA Padrón ARCA …" at bounding box center [429, 150] width 746 height 69
click at [212, 175] on button "ARCA Padrón" at bounding box center [206, 169] width 76 height 21
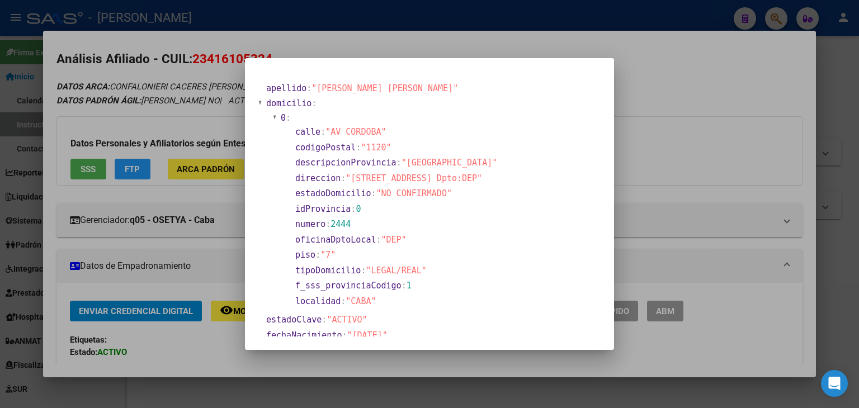
click at [119, 110] on div at bounding box center [429, 204] width 859 height 408
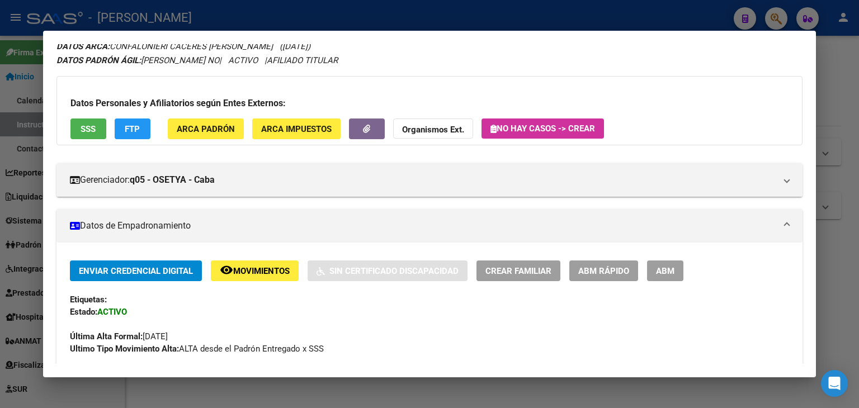
scroll to position [0, 0]
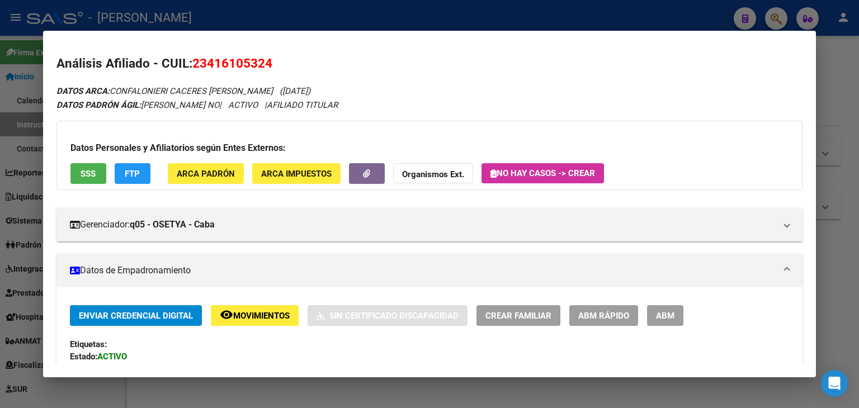
click at [91, 162] on div "Datos Personales y Afiliatorios según Entes Externos: SSS FTP ARCA Padrón ARCA …" at bounding box center [429, 155] width 746 height 69
click at [93, 168] on span "SSS" at bounding box center [88, 173] width 15 height 10
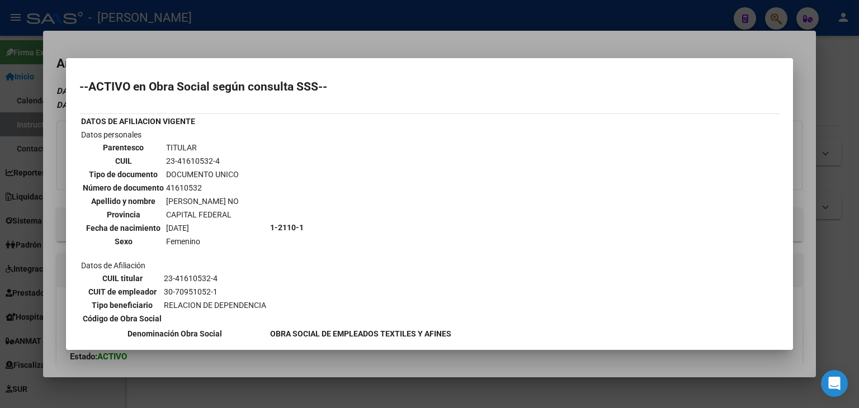
scroll to position [163, 0]
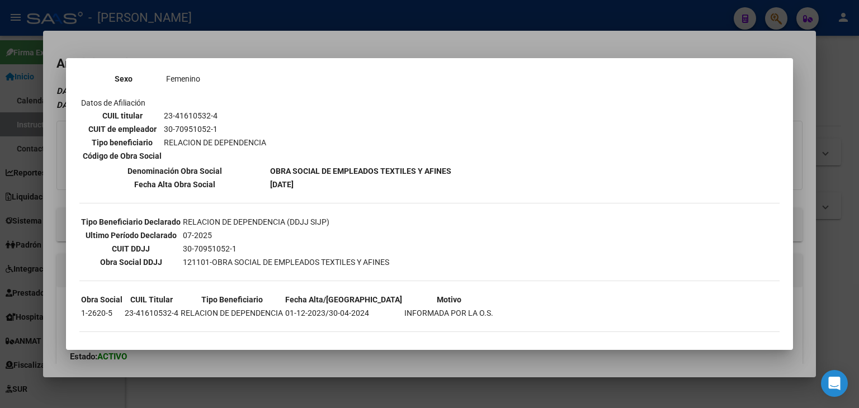
click at [209, 30] on div at bounding box center [429, 204] width 859 height 408
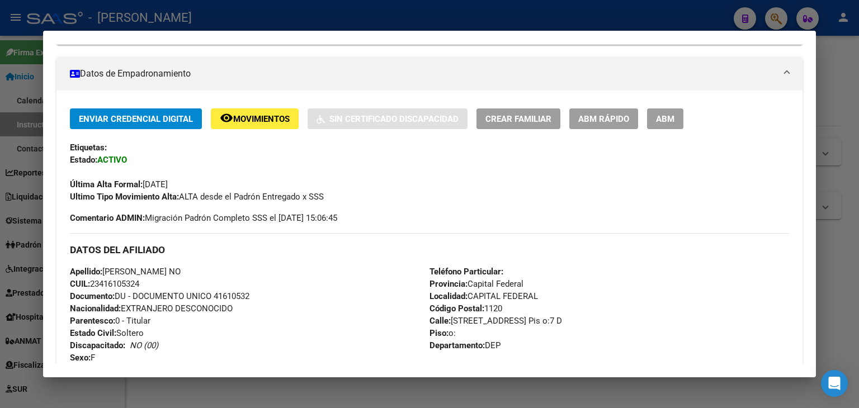
scroll to position [224, 0]
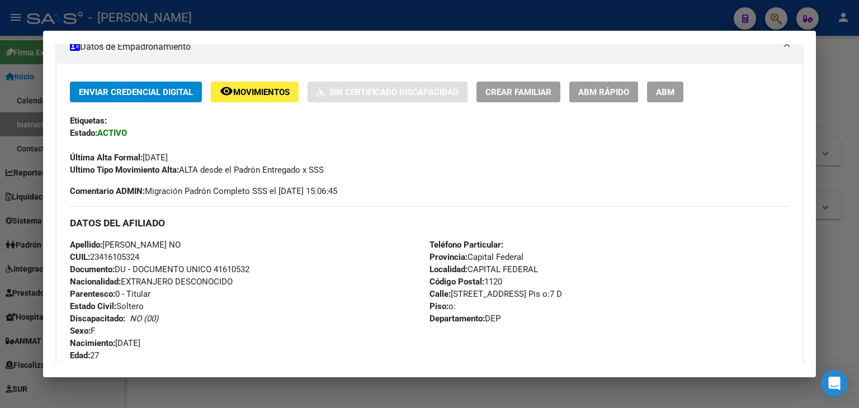
click at [234, 271] on span "Documento: DU - DOCUMENTO UNICO 41610532" at bounding box center [159, 269] width 179 height 10
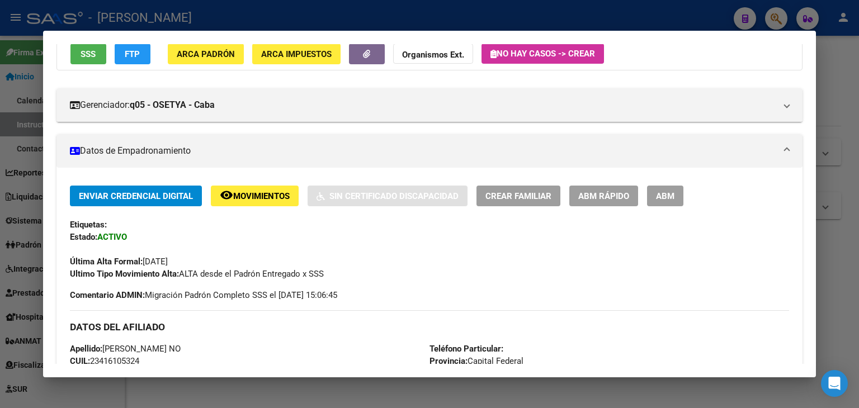
scroll to position [0, 0]
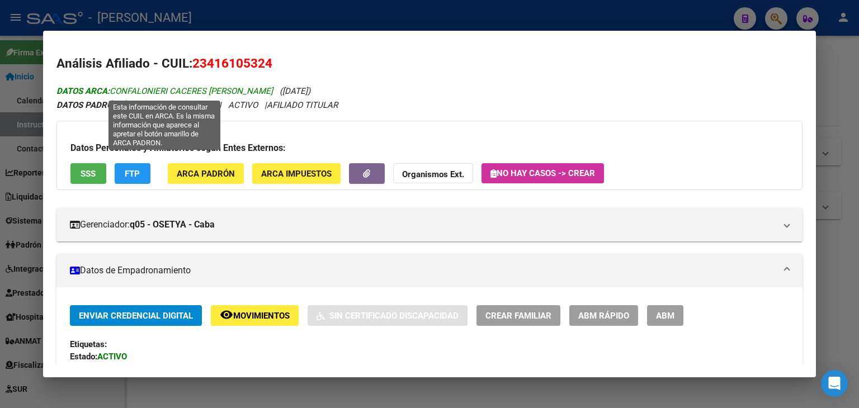
drag, startPoint x: 113, startPoint y: 91, endPoint x: 204, endPoint y: 87, distance: 91.2
click at [204, 87] on span "DATOS ARCA: CONFALONIERI CACERES CAMILA NOELIA" at bounding box center [164, 91] width 216 height 10
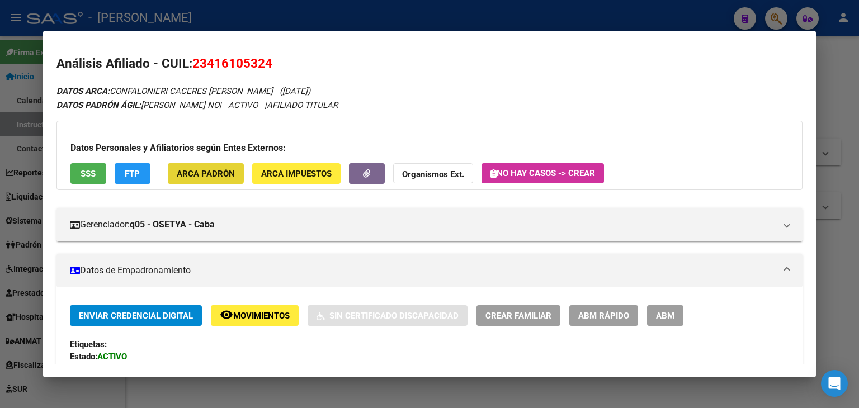
click at [190, 163] on button "ARCA Padrón" at bounding box center [206, 173] width 76 height 21
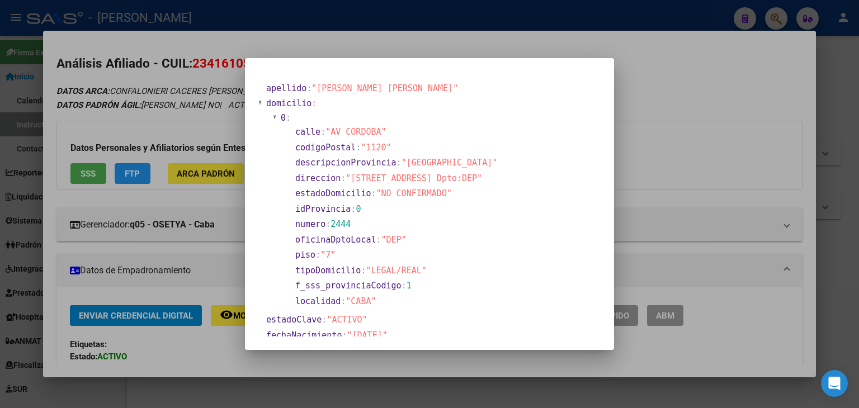
click at [159, 117] on div at bounding box center [429, 204] width 859 height 408
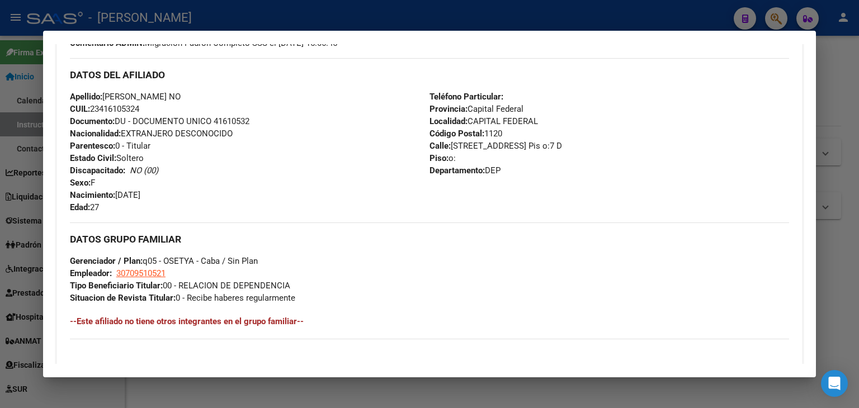
scroll to position [391, 0]
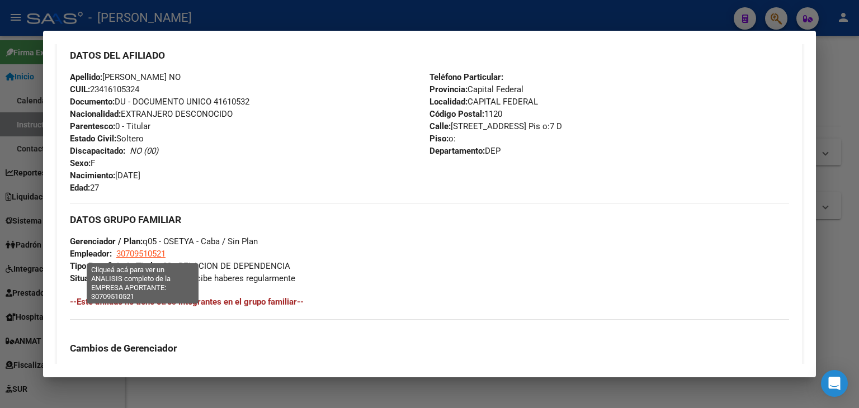
click at [141, 253] on span "30709510521" at bounding box center [140, 254] width 49 height 10
type textarea "30709510521"
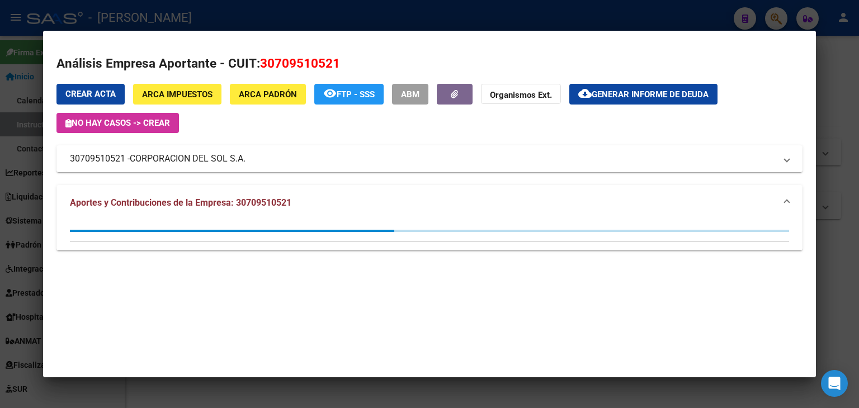
click at [214, 13] on div at bounding box center [429, 204] width 859 height 408
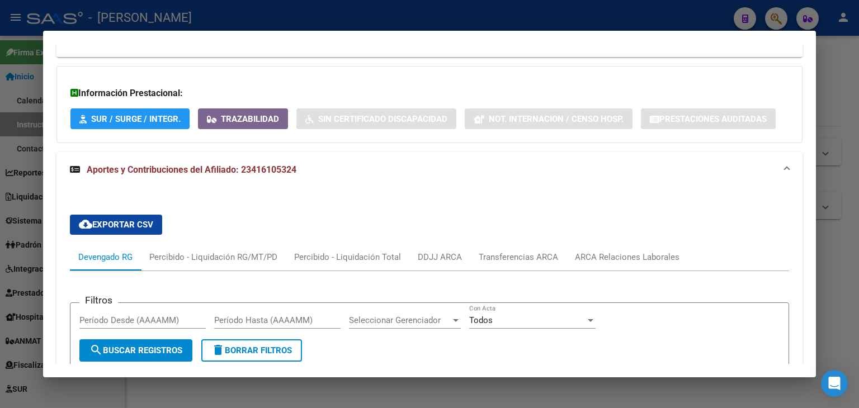
scroll to position [895, 0]
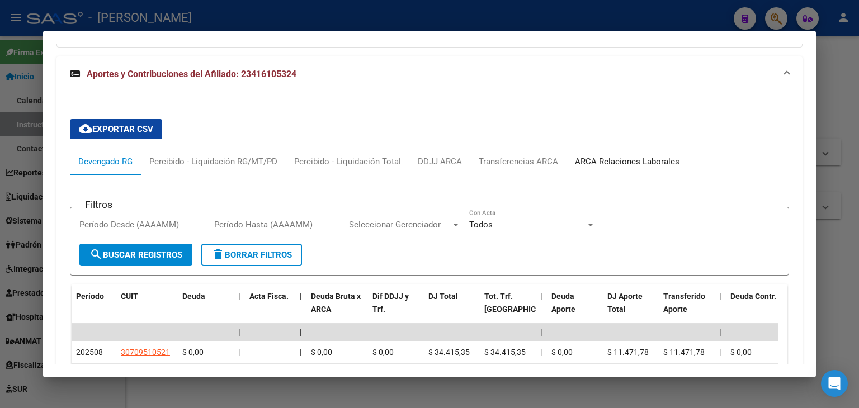
click at [590, 155] on div "ARCA Relaciones Laborales" at bounding box center [627, 161] width 105 height 12
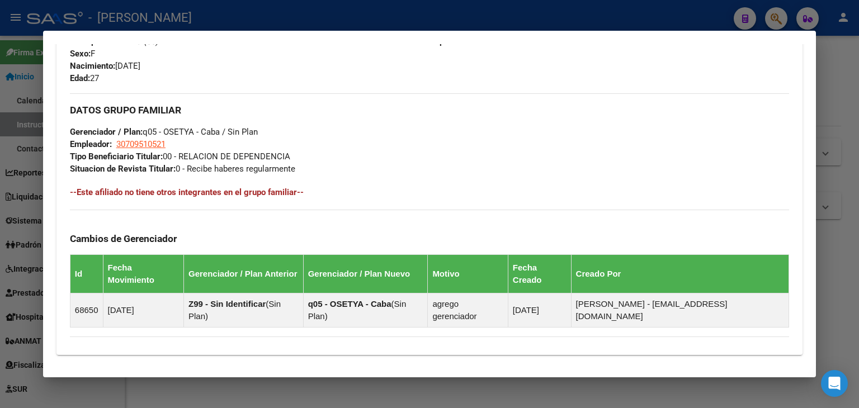
scroll to position [503, 0]
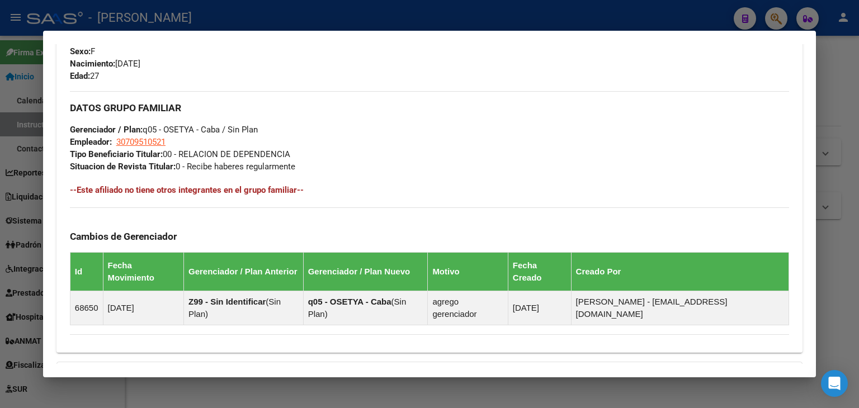
click at [183, 12] on div at bounding box center [429, 204] width 859 height 408
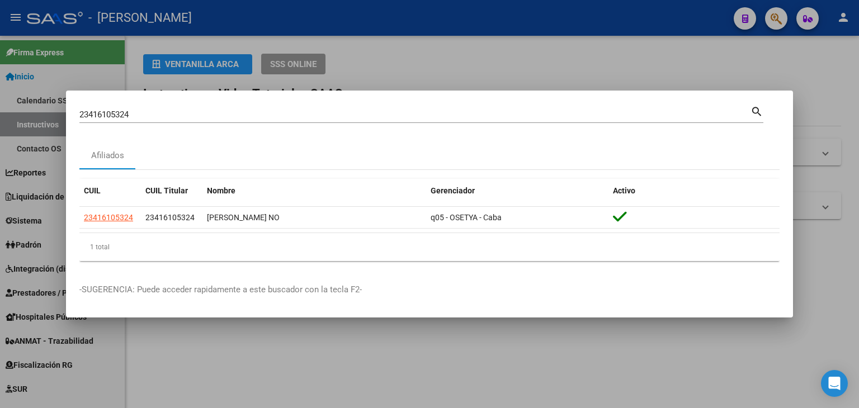
click at [168, 115] on input "23416105324" at bounding box center [414, 115] width 671 height 10
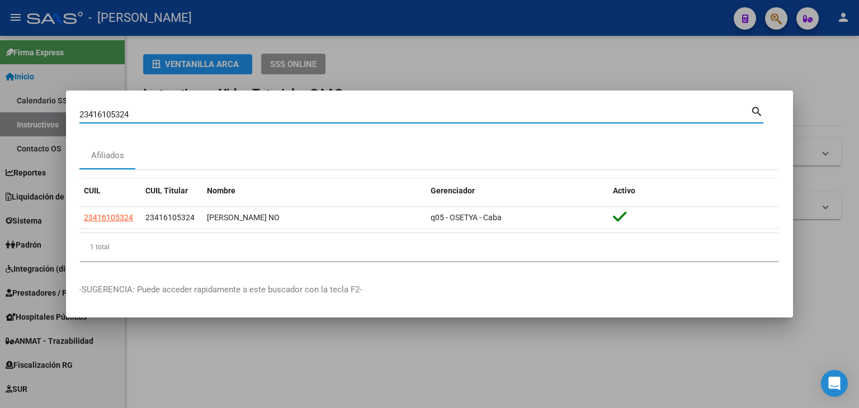
click at [168, 115] on input "23416105324" at bounding box center [414, 115] width 671 height 10
paste input "385319"
type input "23416385319"
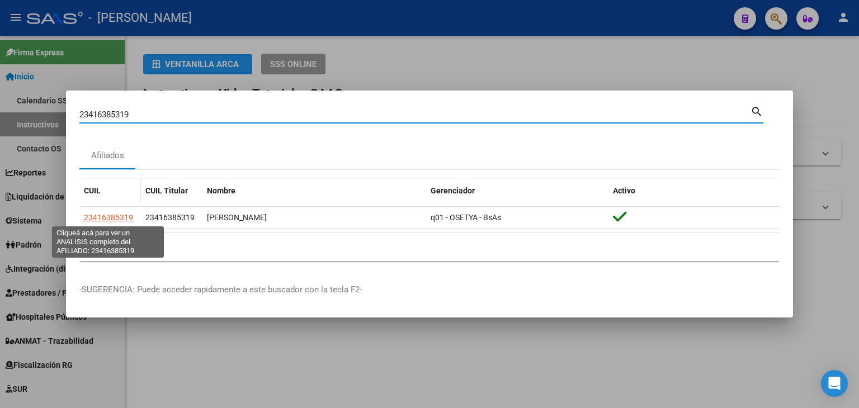
click at [122, 215] on span "23416385319" at bounding box center [108, 217] width 49 height 9
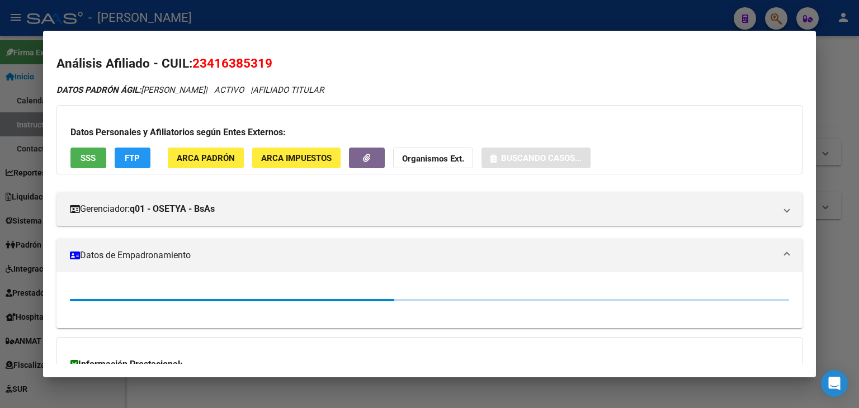
click at [189, 153] on span "ARCA Padrón" at bounding box center [206, 158] width 58 height 10
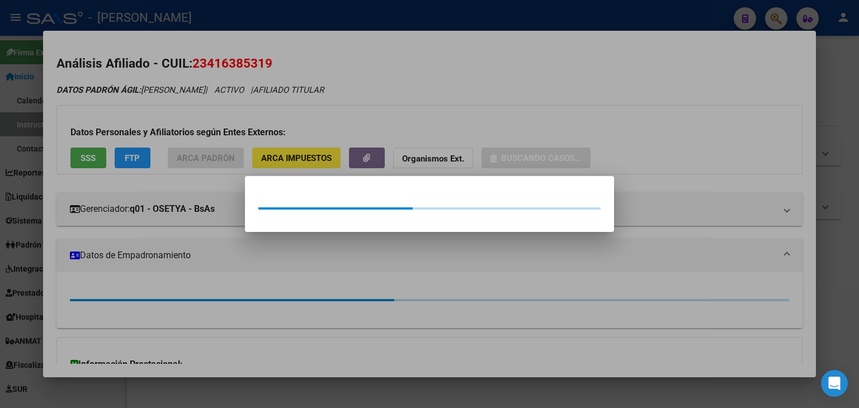
click at [184, 95] on div at bounding box center [429, 204] width 859 height 408
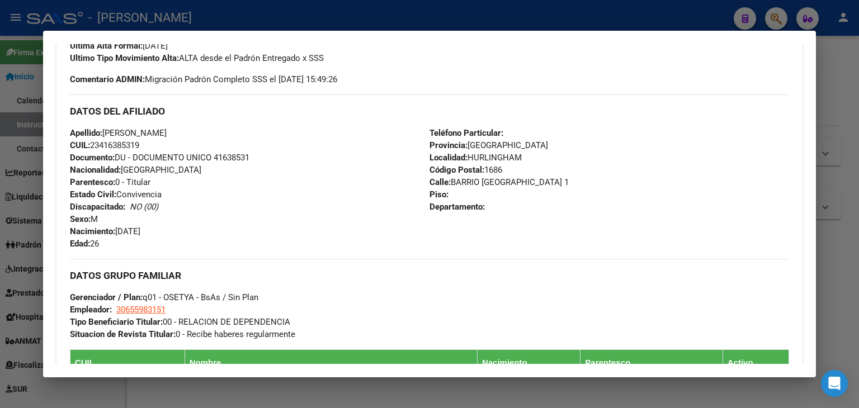
scroll to position [56, 0]
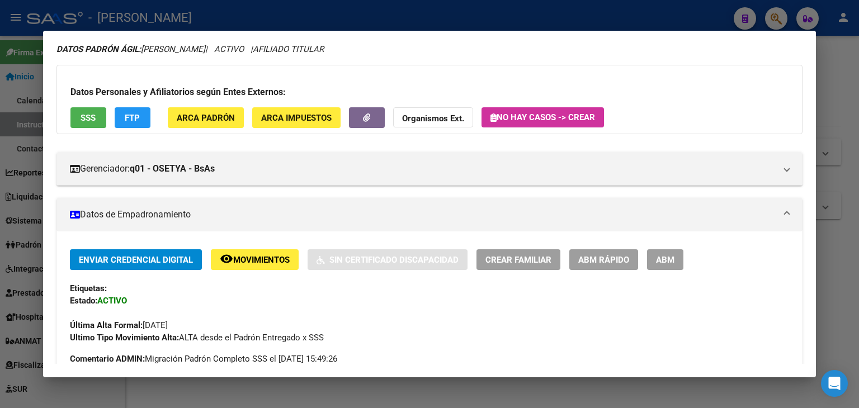
click at [83, 100] on div "Datos Personales y Afiliatorios según Entes Externos: SSS FTP ARCA Padrón ARCA …" at bounding box center [429, 99] width 746 height 69
click at [84, 108] on button "SSS" at bounding box center [88, 117] width 36 height 21
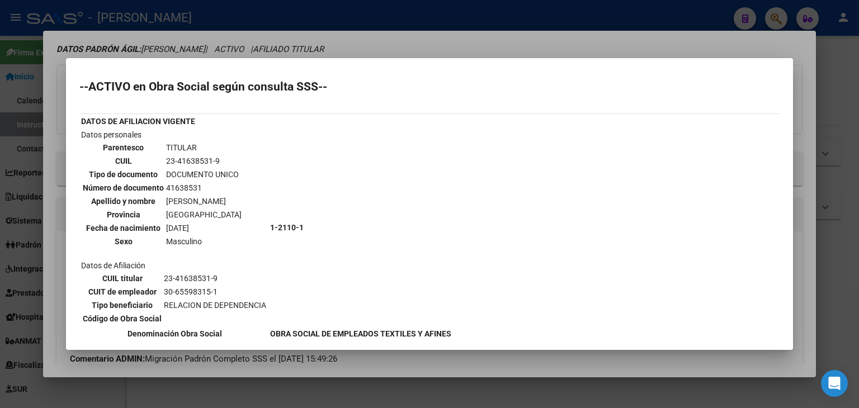
click at [178, 49] on div at bounding box center [429, 204] width 859 height 408
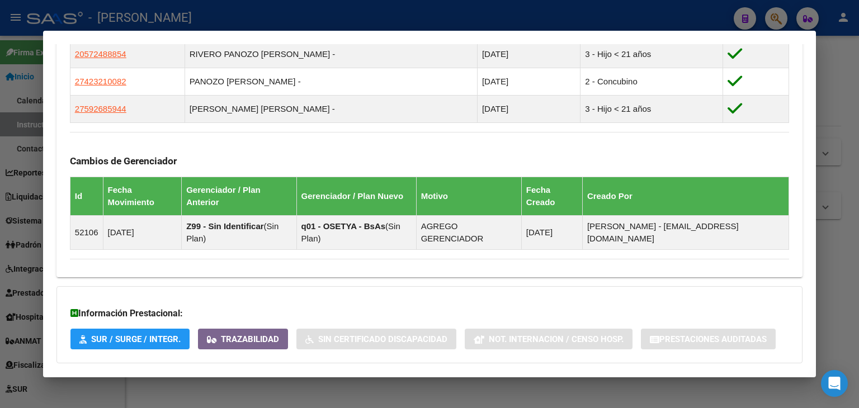
scroll to position [706, 0]
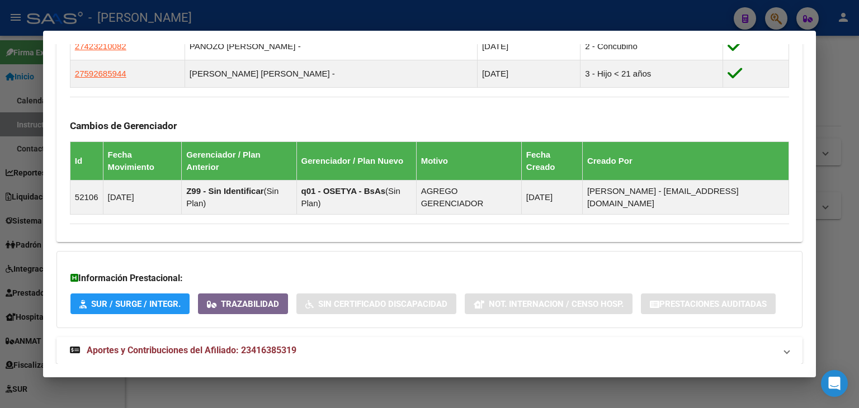
click at [217, 345] on span "Aportes y Contribuciones del Afiliado: 23416385319" at bounding box center [192, 350] width 210 height 11
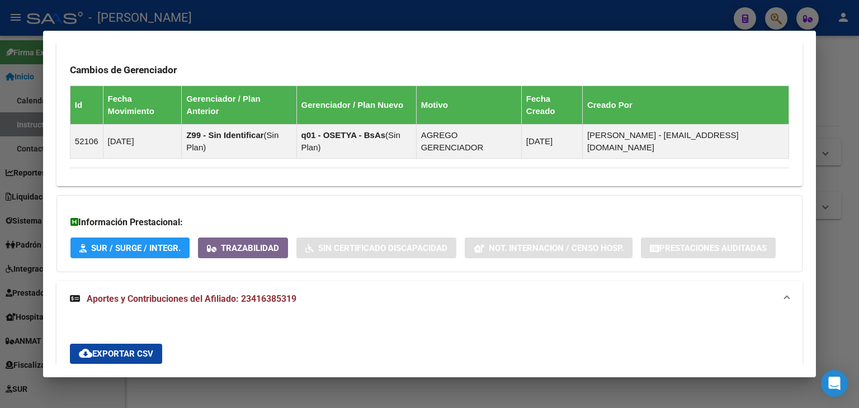
scroll to position [538, 0]
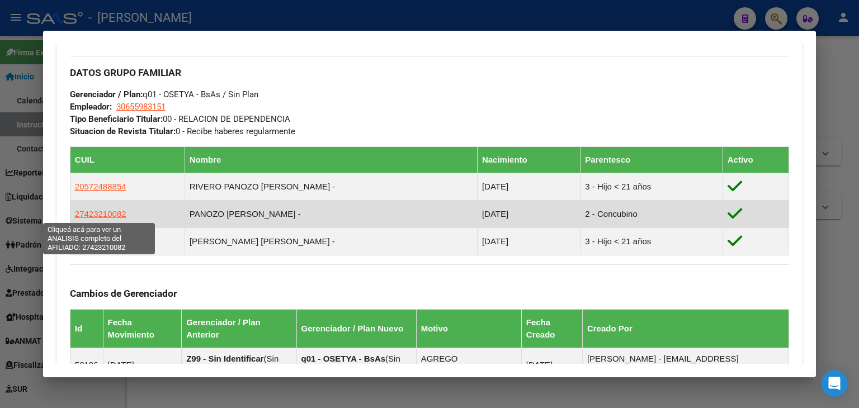
click at [101, 215] on span "27423210082" at bounding box center [100, 214] width 51 height 10
type textarea "27423210082"
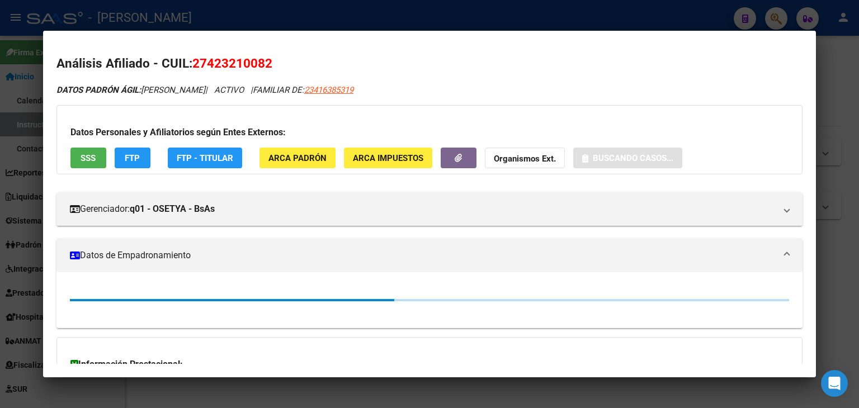
drag, startPoint x: 76, startPoint y: 125, endPoint x: 80, endPoint y: 144, distance: 18.9
click at [79, 133] on h3 "Datos Personales y Afiliatorios según Entes Externos:" at bounding box center [429, 132] width 718 height 13
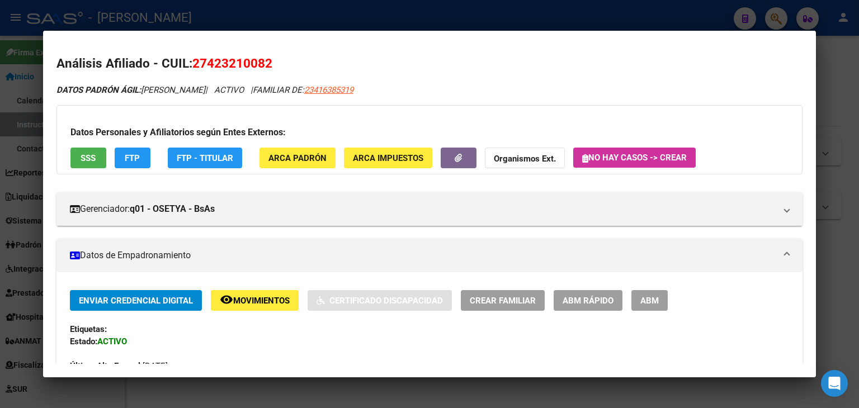
click at [81, 144] on div "Datos Personales y Afiliatorios según Entes Externos: SSS FTP FTP - Titular ARC…" at bounding box center [429, 139] width 746 height 69
click at [83, 154] on span "SSS" at bounding box center [88, 158] width 15 height 10
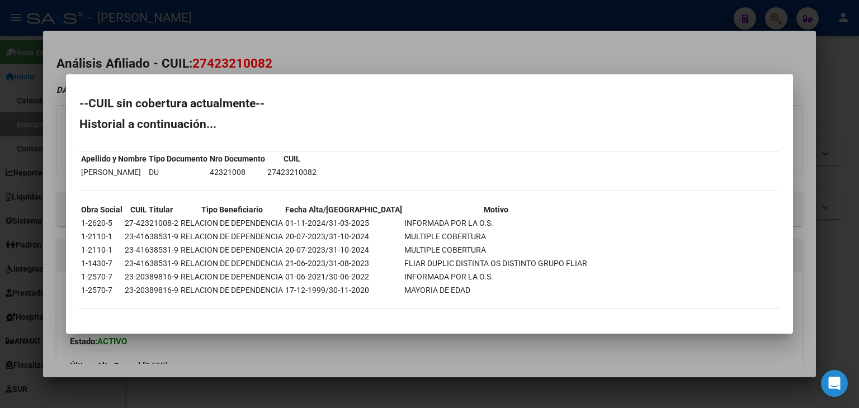
click at [141, 36] on div at bounding box center [429, 204] width 859 height 408
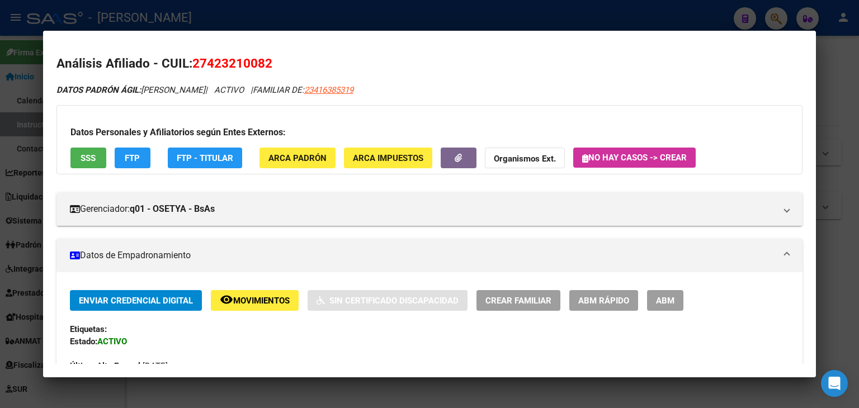
click at [254, 20] on div at bounding box center [429, 204] width 859 height 408
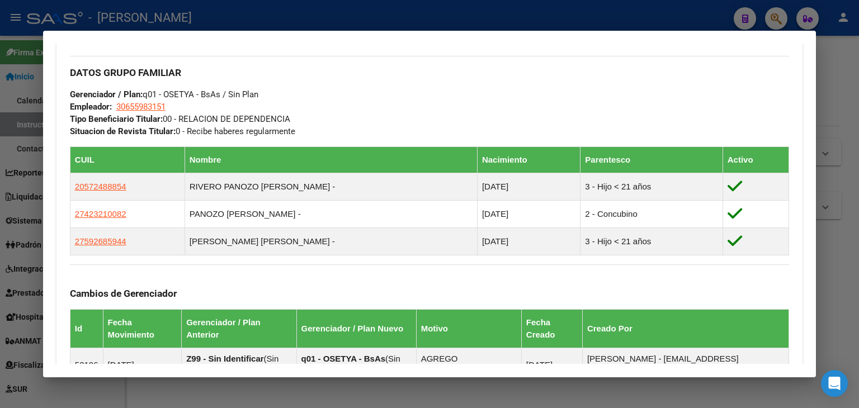
click at [181, 42] on mat-dialog-container "Análisis Afiliado - CUIL: 23416385319 DATOS ARCA: RIVERO BRIAN NAHUEL (10/11/19…" at bounding box center [429, 204] width 773 height 347
click at [185, 26] on div at bounding box center [429, 204] width 859 height 408
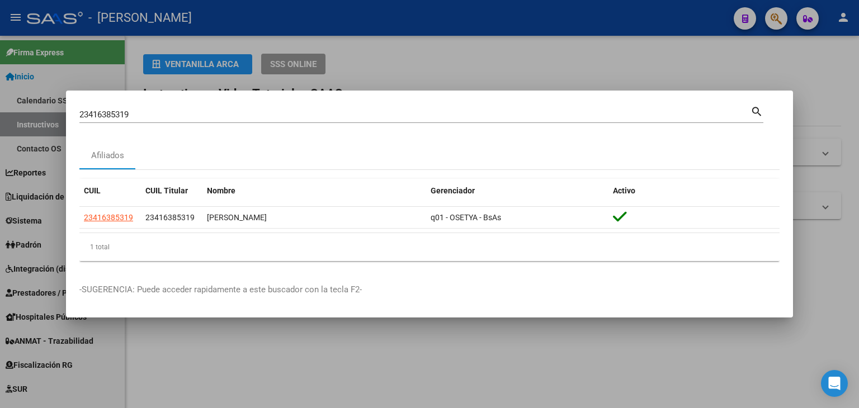
click at [186, 110] on input "23416385319" at bounding box center [414, 115] width 671 height 10
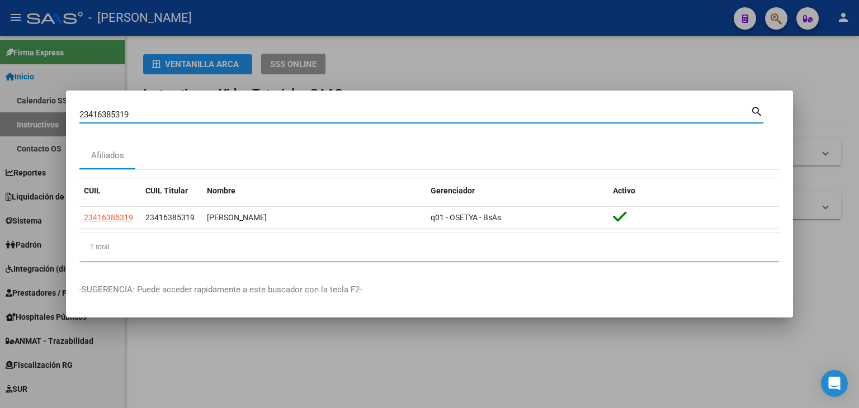
click at [186, 110] on input "23416385319" at bounding box center [414, 115] width 671 height 10
paste input "597774"
type input "23416597774"
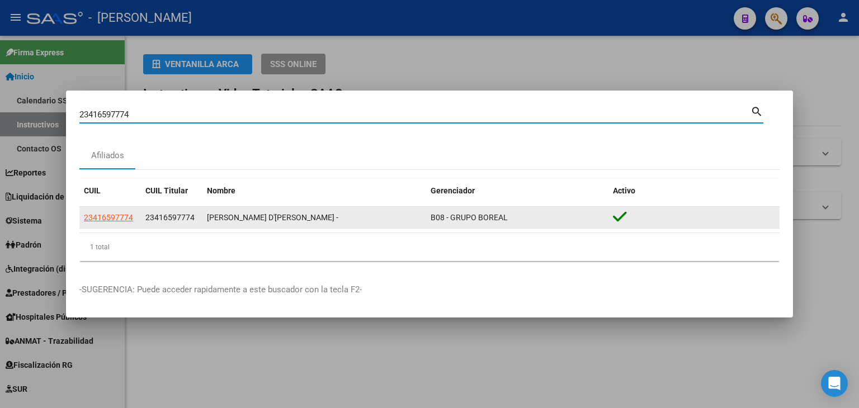
click at [116, 215] on span "23416597774" at bounding box center [108, 217] width 49 height 9
type textarea "23416597774"
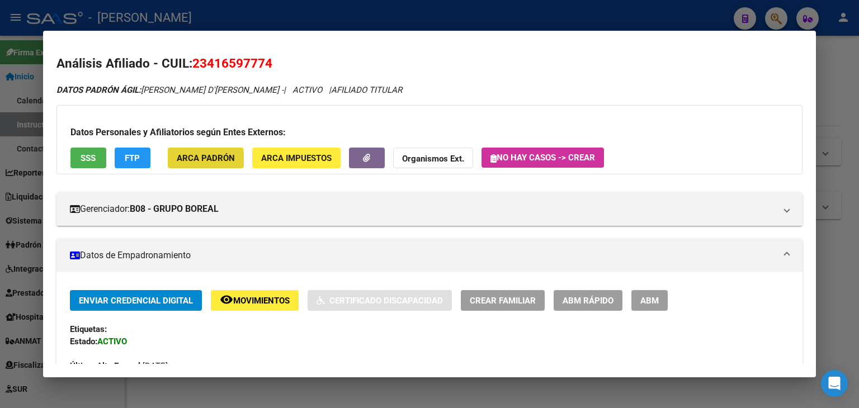
click at [181, 163] on span "ARCA Padrón" at bounding box center [206, 158] width 58 height 10
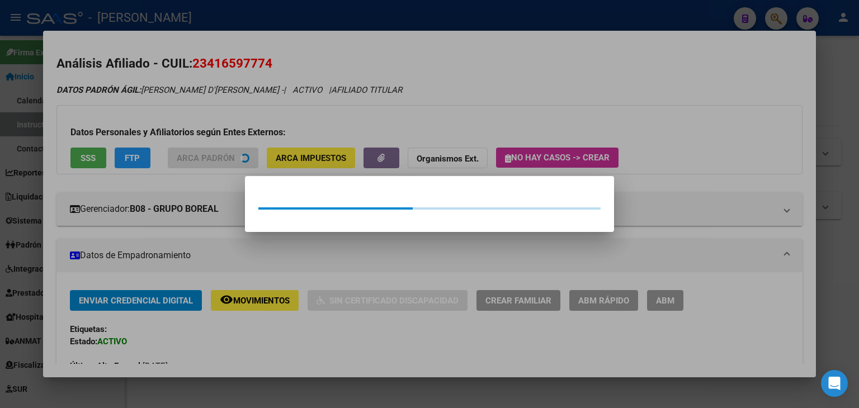
click at [177, 115] on div at bounding box center [429, 204] width 859 height 408
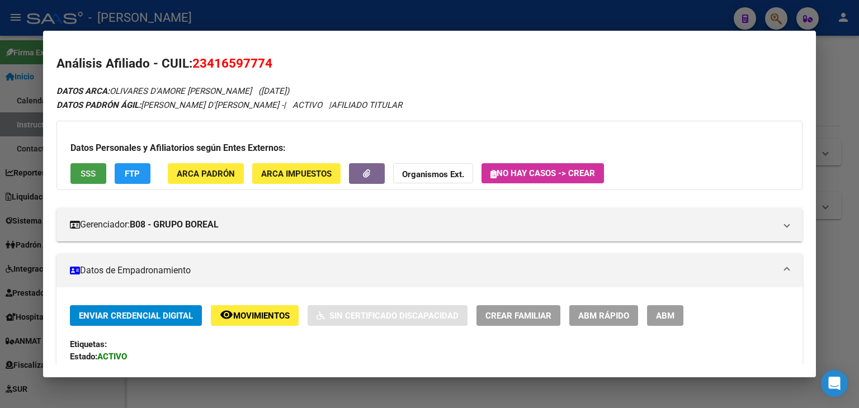
click at [94, 168] on span "SSS" at bounding box center [88, 173] width 15 height 10
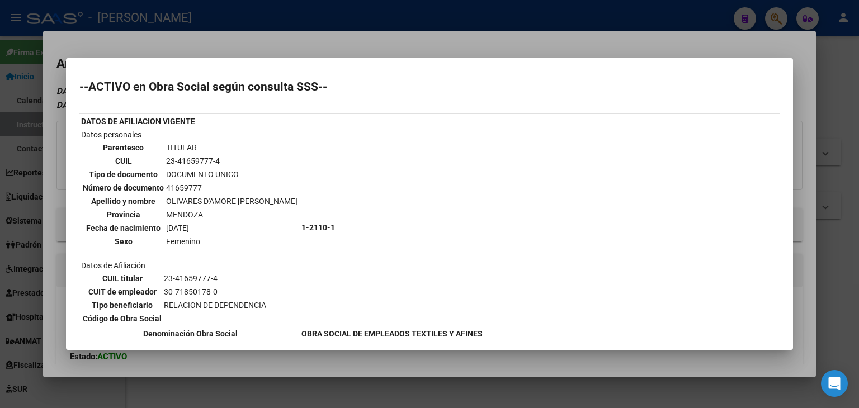
click at [94, 43] on div at bounding box center [429, 204] width 859 height 408
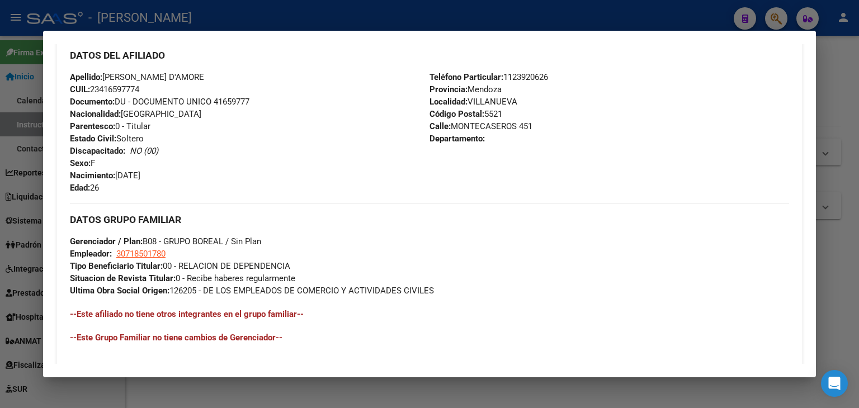
scroll to position [556, 0]
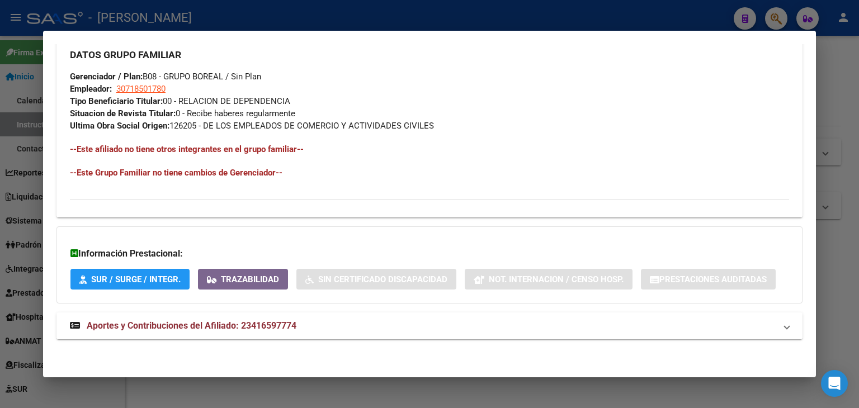
click at [364, 322] on mat-panel-title "Aportes y Contribuciones del Afiliado: 23416597774" at bounding box center [423, 325] width 706 height 13
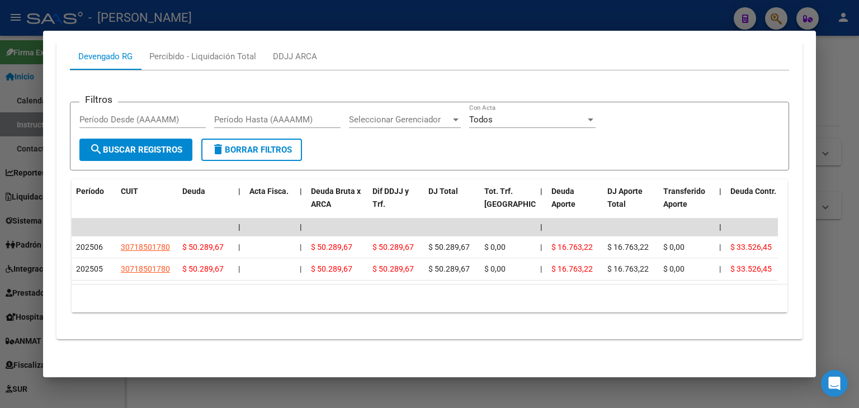
scroll to position [926, 0]
click at [183, 3] on div at bounding box center [429, 204] width 859 height 408
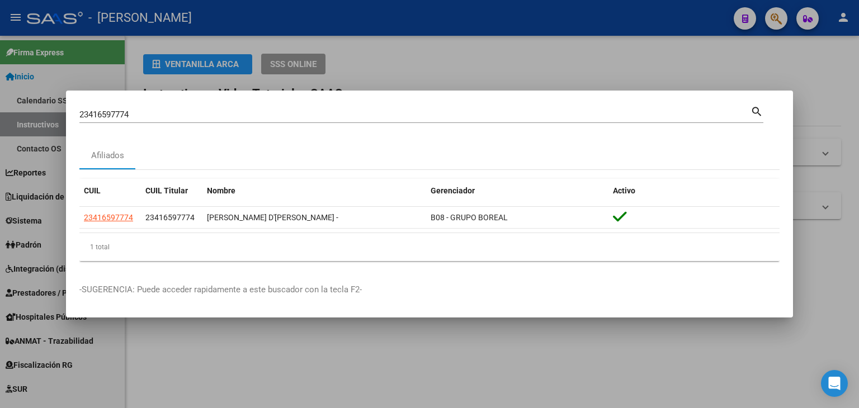
click at [173, 119] on input "23416597774" at bounding box center [414, 115] width 671 height 10
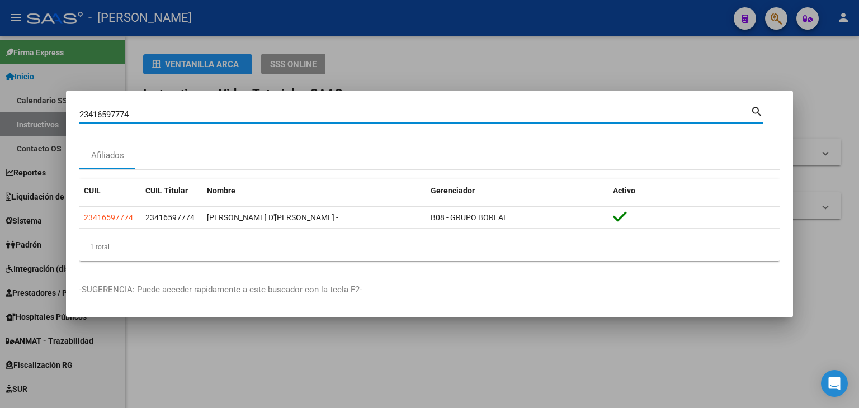
click at [173, 119] on input "23416597774" at bounding box center [414, 115] width 671 height 10
paste input "87935"
type input "23416879354"
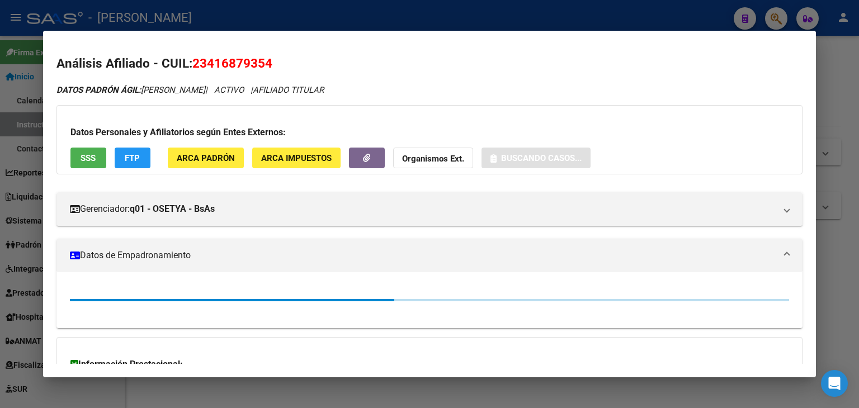
click at [197, 140] on div "Datos Personales y Afiliatorios según Entes Externos: SSS FTP ARCA Padrón ARCA …" at bounding box center [429, 139] width 746 height 69
click at [199, 150] on button "ARCA Padrón" at bounding box center [206, 158] width 76 height 21
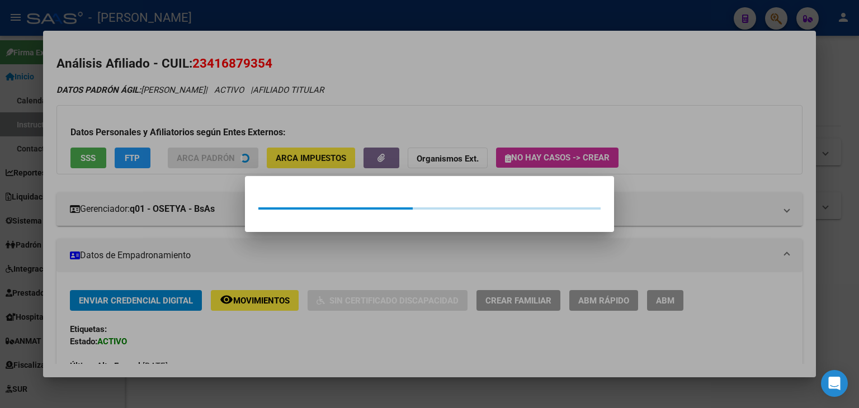
click at [191, 115] on div at bounding box center [429, 204] width 859 height 408
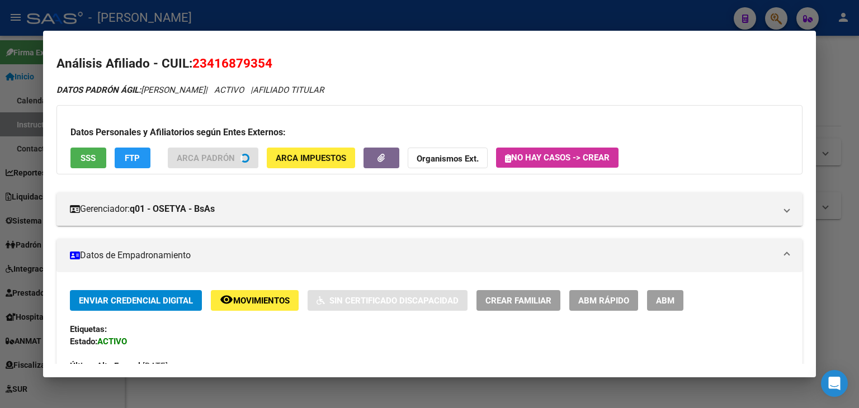
click at [109, 162] on div "Datos Personales y Afiliatorios según Entes Externos: SSS FTP ARCA Padrón ARCA …" at bounding box center [429, 139] width 746 height 69
click at [106, 159] on div "Datos Personales y Afiliatorios según Entes Externos: SSS FTP ARCA Padrón ARCA …" at bounding box center [429, 139] width 746 height 69
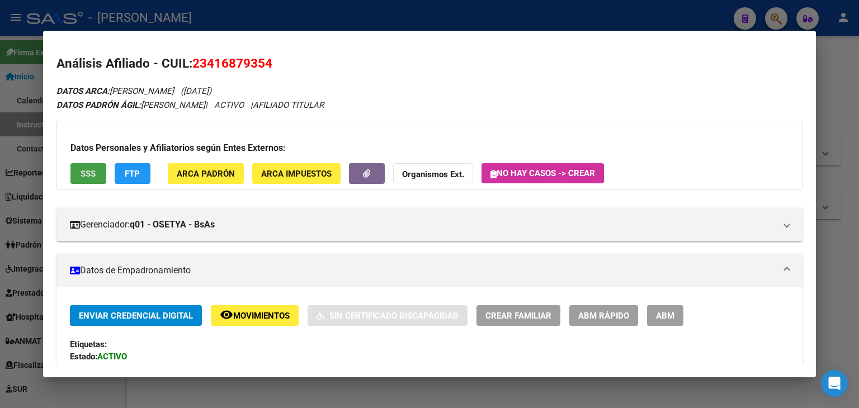
click at [100, 159] on div "Datos Personales y Afiliatorios según Entes Externos: SSS FTP ARCA Padrón ARCA …" at bounding box center [429, 155] width 746 height 69
click at [102, 162] on div "Datos Personales y Afiliatorios según Entes Externos: SSS FTP ARCA Padrón ARCA …" at bounding box center [429, 155] width 746 height 69
click at [91, 175] on span "SSS" at bounding box center [88, 174] width 15 height 10
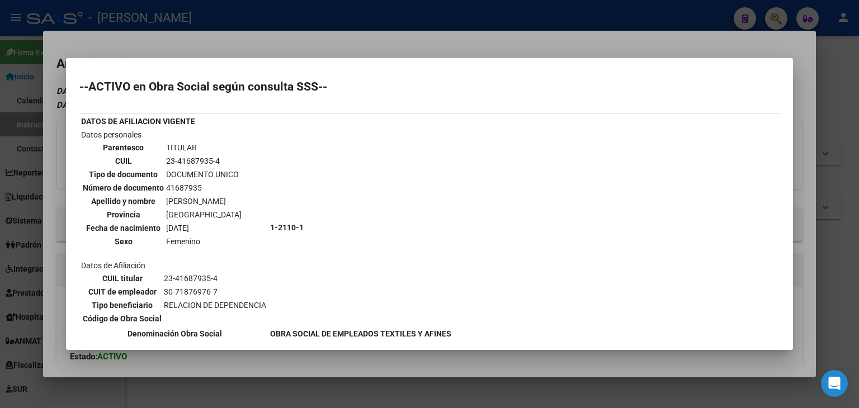
click at [158, 47] on div at bounding box center [429, 204] width 859 height 408
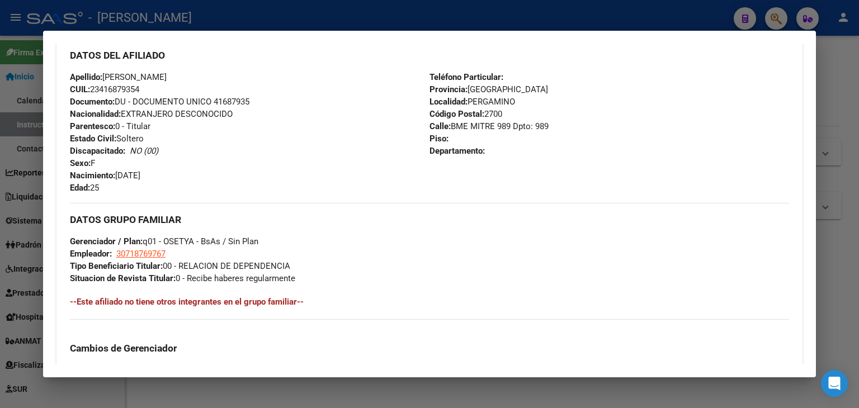
scroll to position [613, 0]
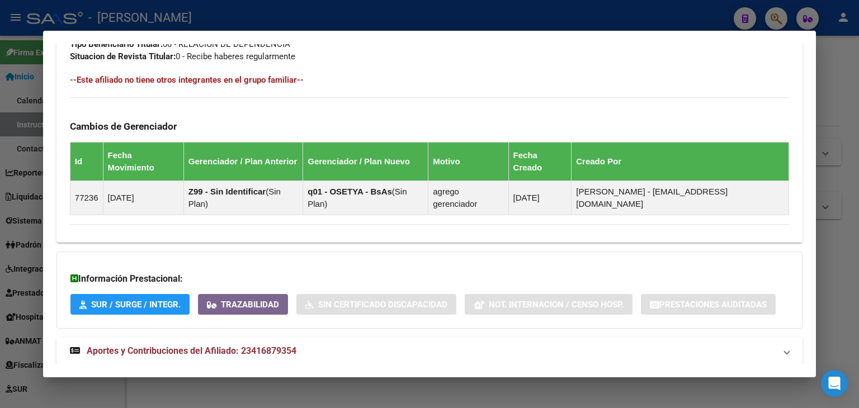
click at [223, 346] on span "Aportes y Contribuciones del Afiliado: 23416879354" at bounding box center [192, 351] width 210 height 11
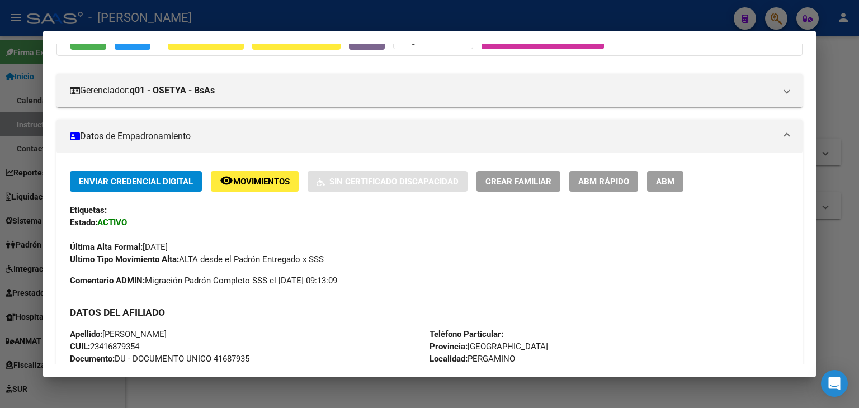
scroll to position [0, 0]
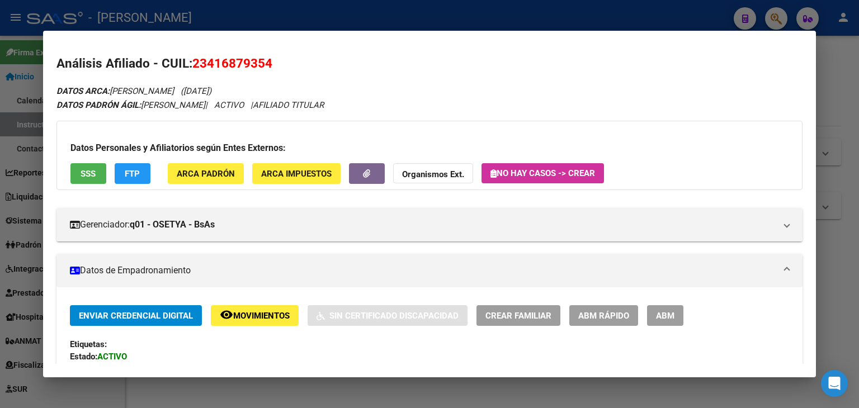
click at [210, 164] on button "ARCA Padrón" at bounding box center [206, 173] width 76 height 21
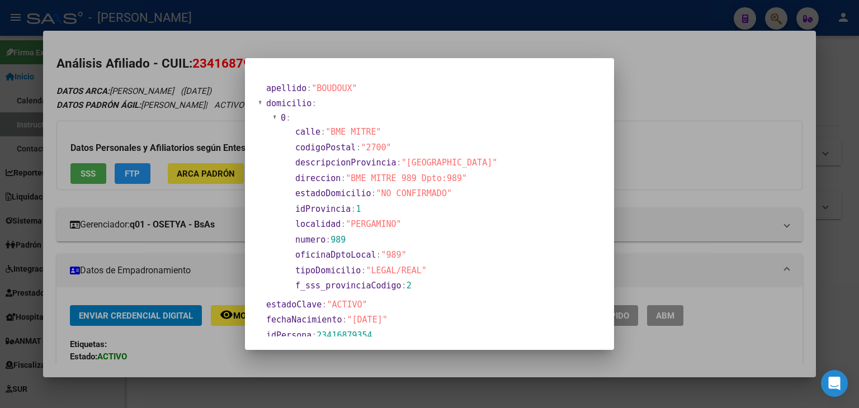
click at [155, 81] on div at bounding box center [429, 204] width 859 height 408
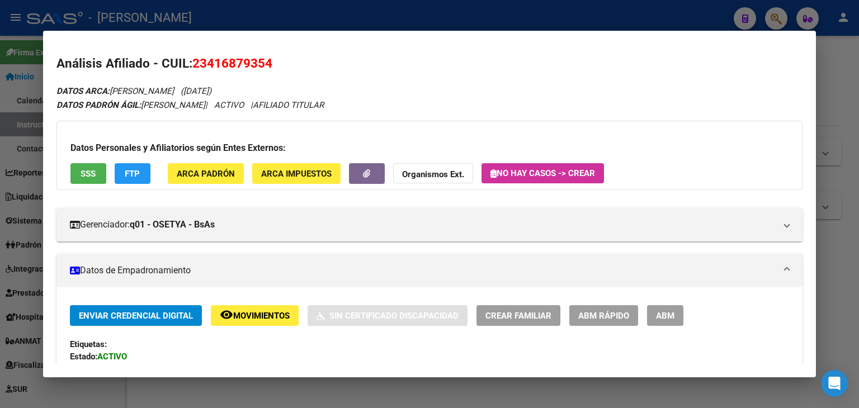
scroll to position [280, 0]
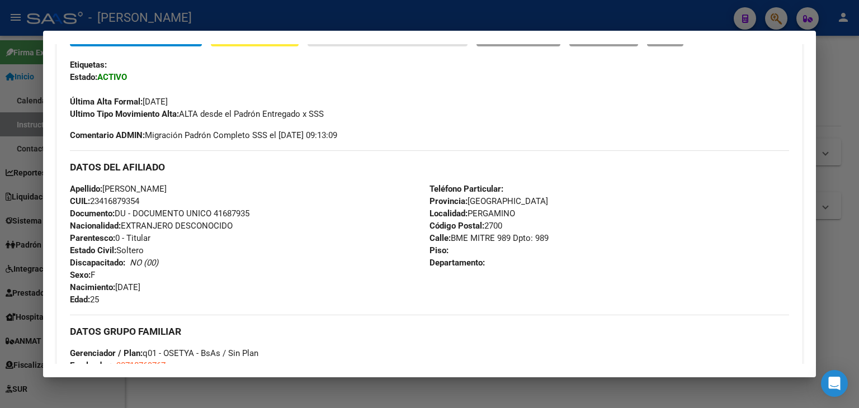
click at [191, 82] on div "Enviar Credencial Digital remove_red_eye Movimientos Sin Certificado Discapacid…" at bounding box center [429, 73] width 719 height 94
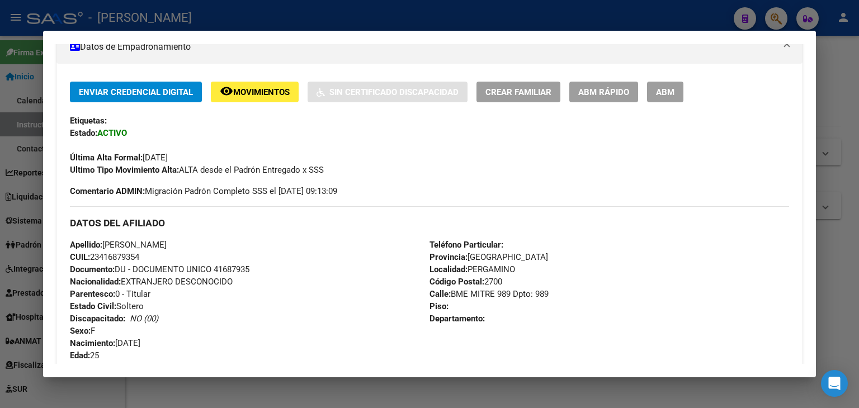
scroll to position [56, 0]
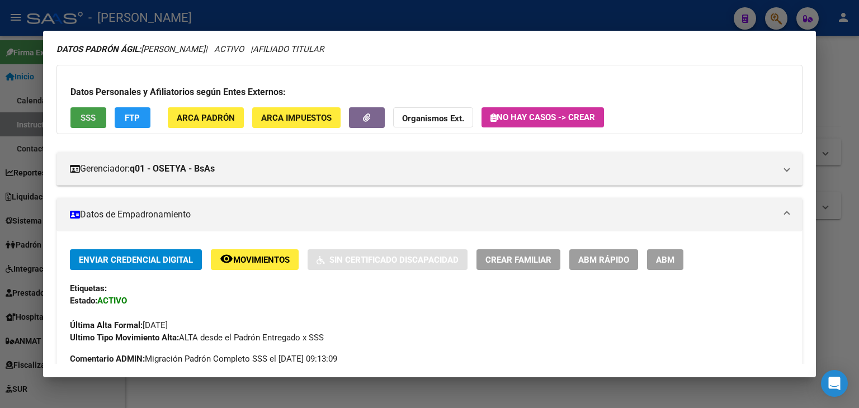
click at [84, 125] on button "SSS" at bounding box center [88, 117] width 36 height 21
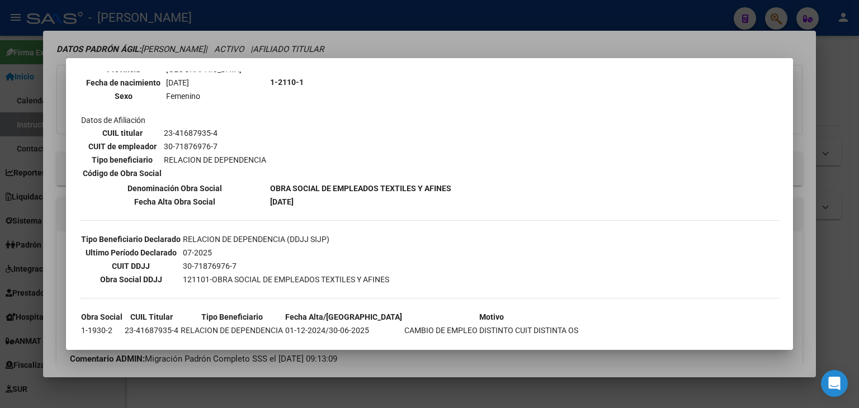
scroll to position [176, 0]
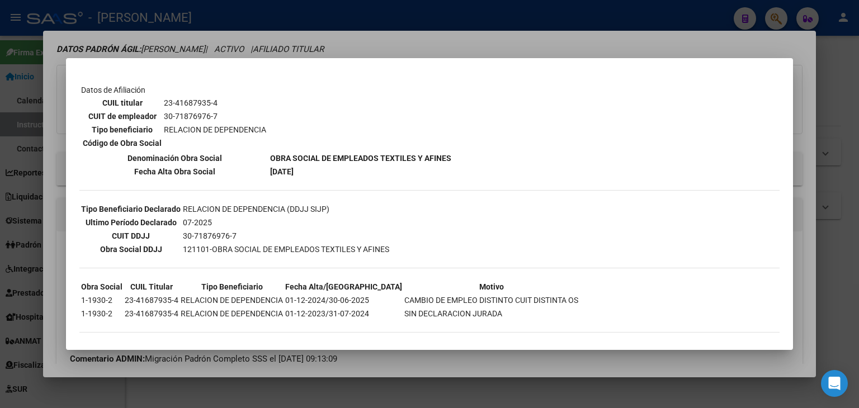
click at [230, 40] on div at bounding box center [429, 204] width 859 height 408
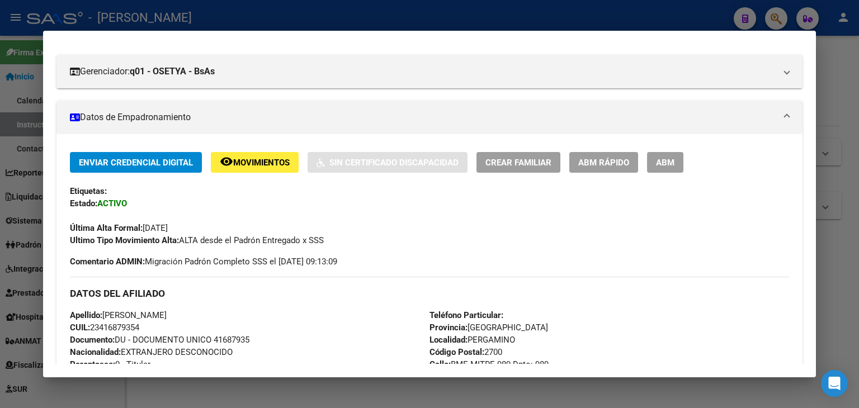
scroll to position [280, 0]
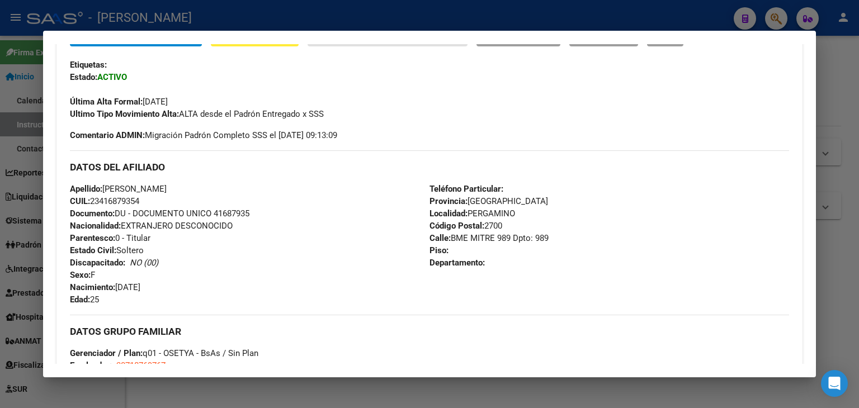
click at [233, 216] on span "Documento: DU - DOCUMENTO UNICO 41687935" at bounding box center [159, 214] width 179 height 10
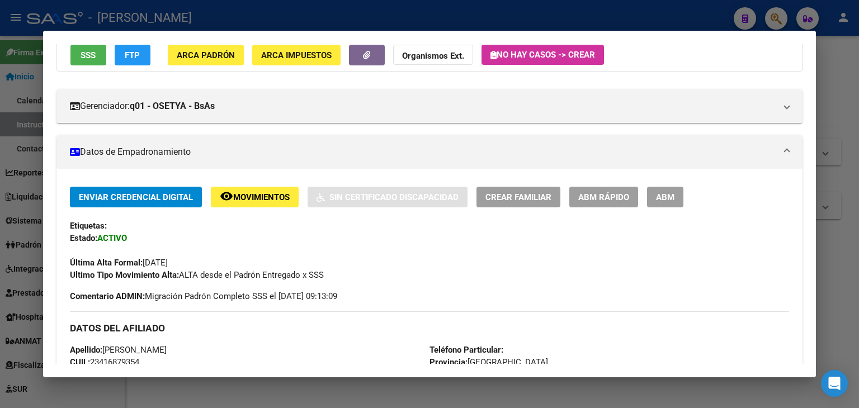
scroll to position [56, 0]
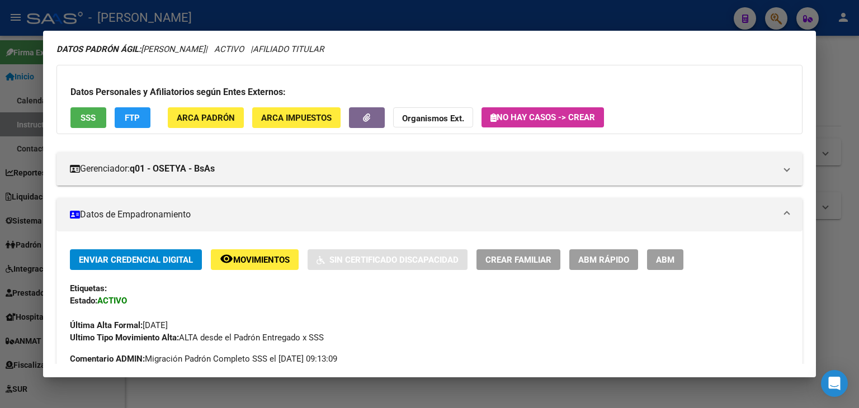
click at [218, 121] on span "ARCA Padrón" at bounding box center [206, 118] width 58 height 10
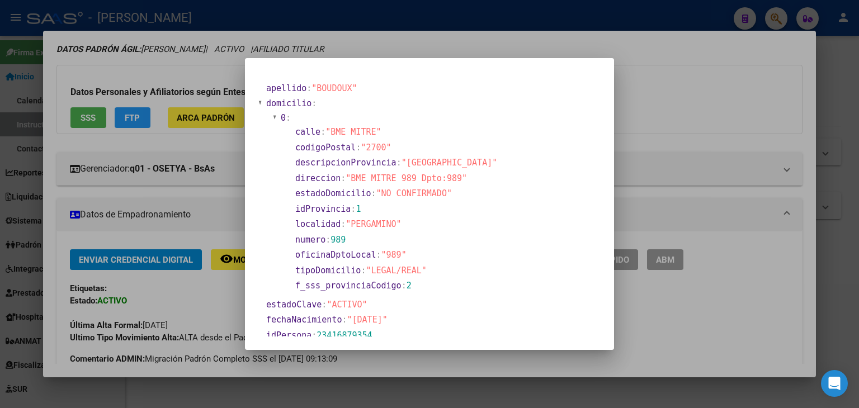
click at [195, 99] on div at bounding box center [429, 204] width 859 height 408
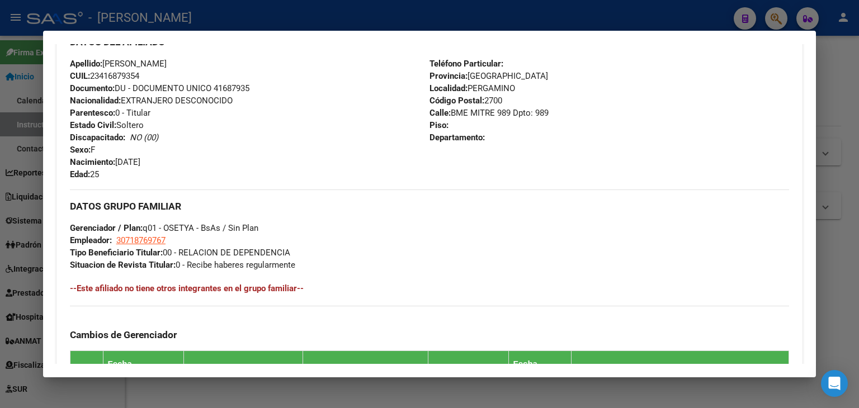
scroll to position [447, 0]
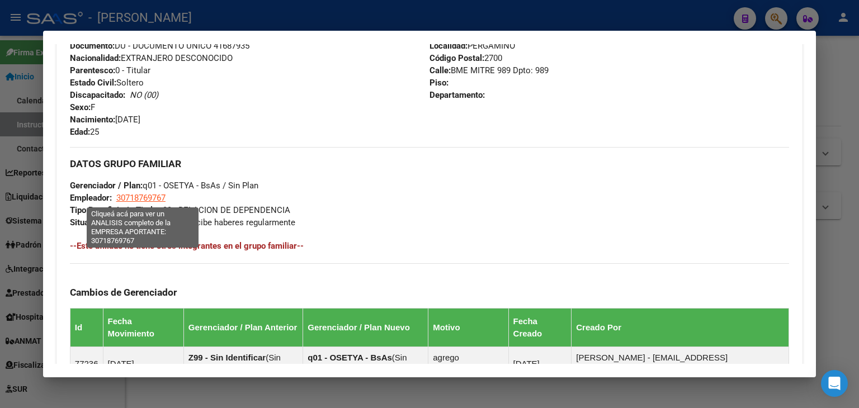
click at [146, 194] on span "30718769767" at bounding box center [140, 198] width 49 height 10
type textarea "30718769767"
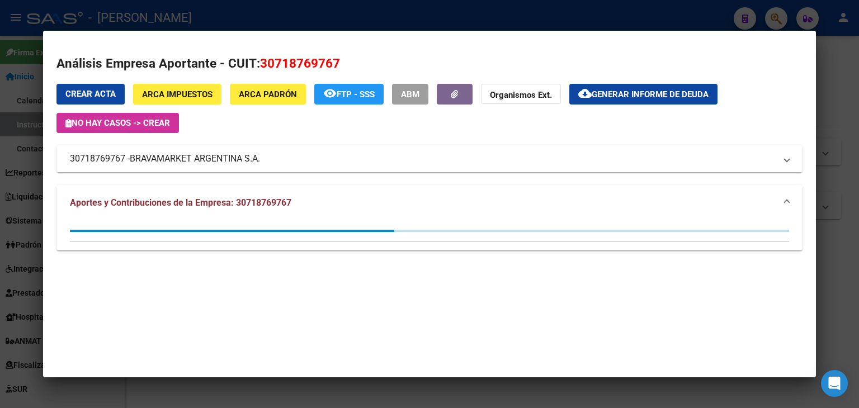
click at [190, 162] on span "BRAVAMARKET ARGENTINA S.A." at bounding box center [195, 158] width 130 height 13
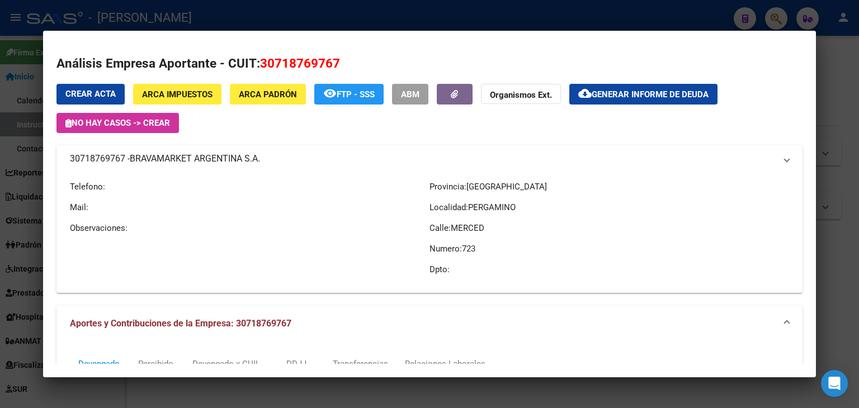
click at [190, 162] on span "BRAVAMARKET ARGENTINA S.A." at bounding box center [195, 158] width 130 height 13
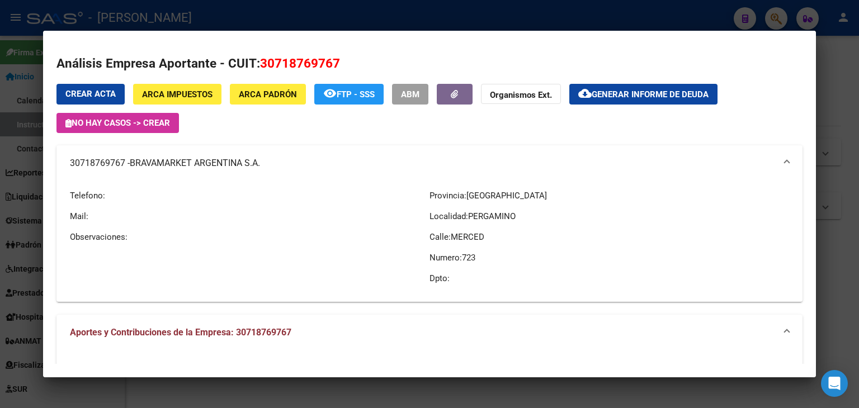
click at [192, 14] on div at bounding box center [429, 204] width 859 height 408
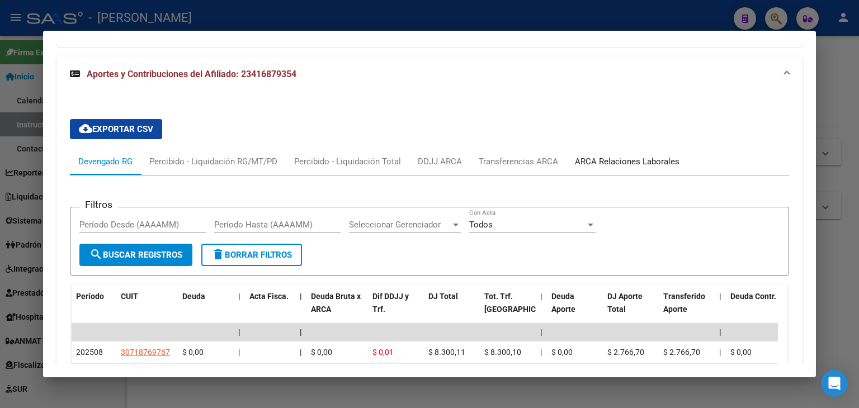
click at [647, 155] on div "ARCA Relaciones Laborales" at bounding box center [627, 161] width 105 height 12
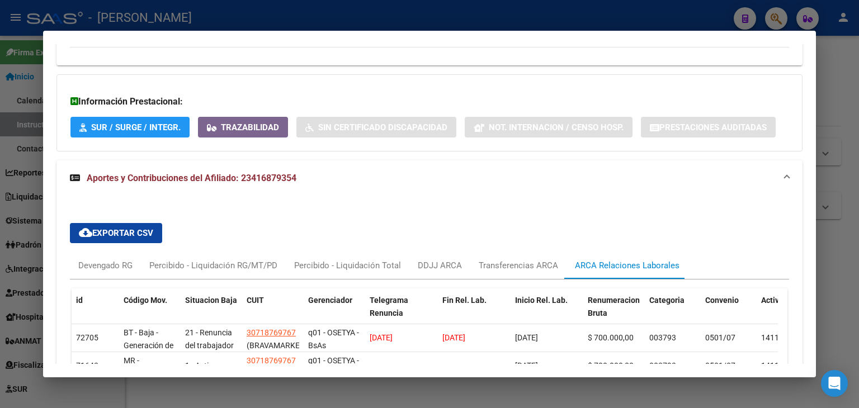
scroll to position [895, 0]
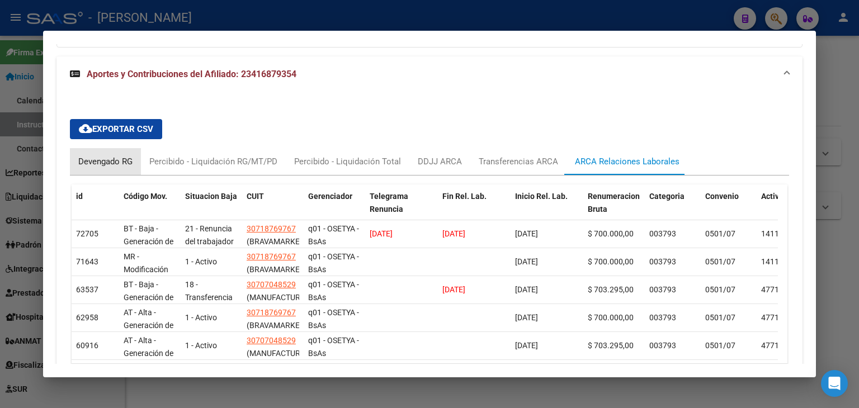
click at [114, 155] on div "Devengado RG" at bounding box center [105, 161] width 54 height 12
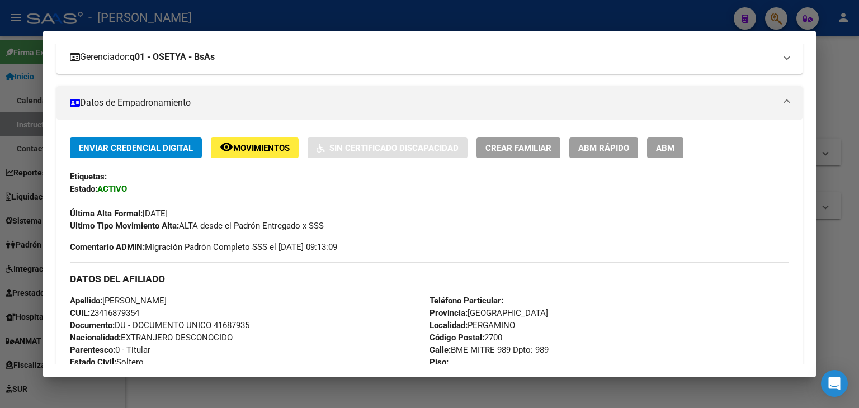
scroll to position [56, 0]
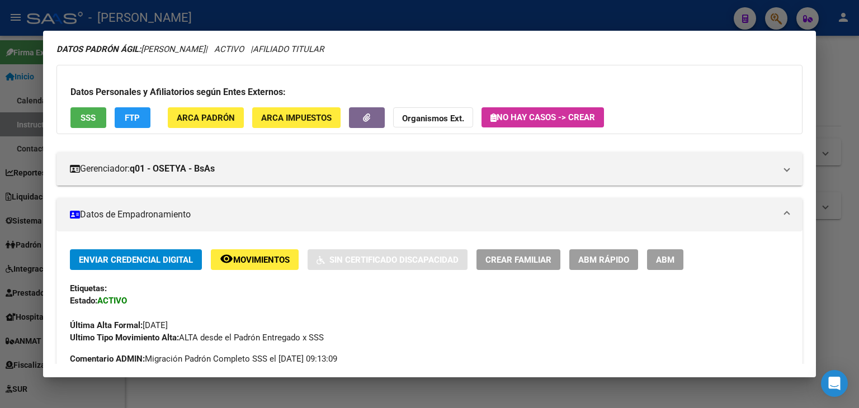
click at [197, 12] on div at bounding box center [429, 204] width 859 height 408
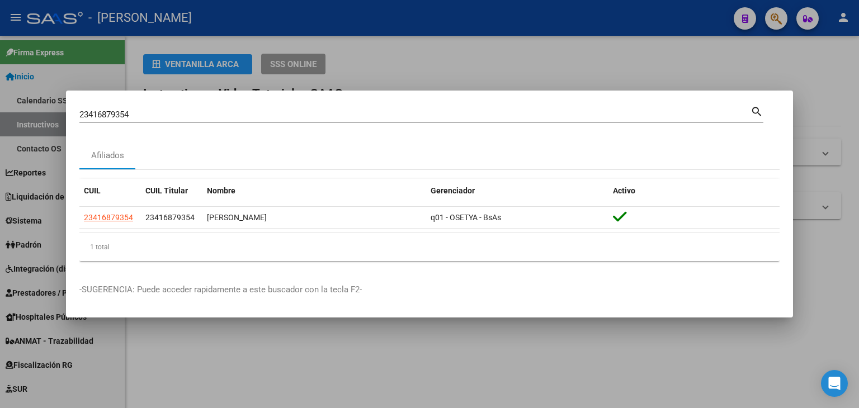
click at [152, 114] on input "23416879354" at bounding box center [414, 115] width 671 height 10
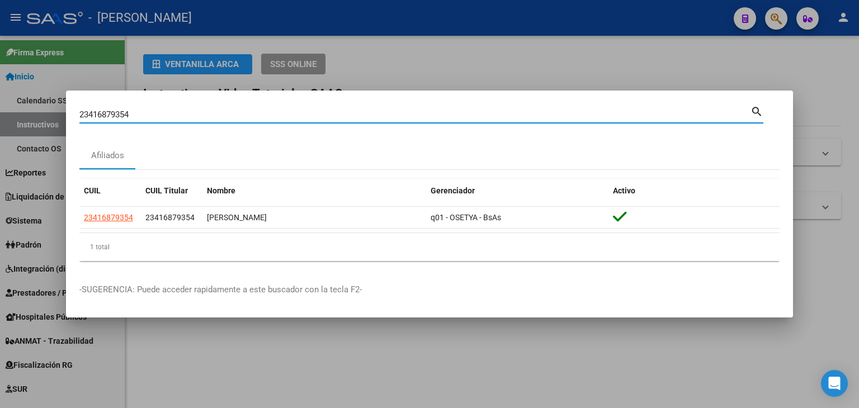
click at [152, 114] on input "23416879354" at bounding box center [414, 115] width 671 height 10
paste input "717788"
type input "23417177884"
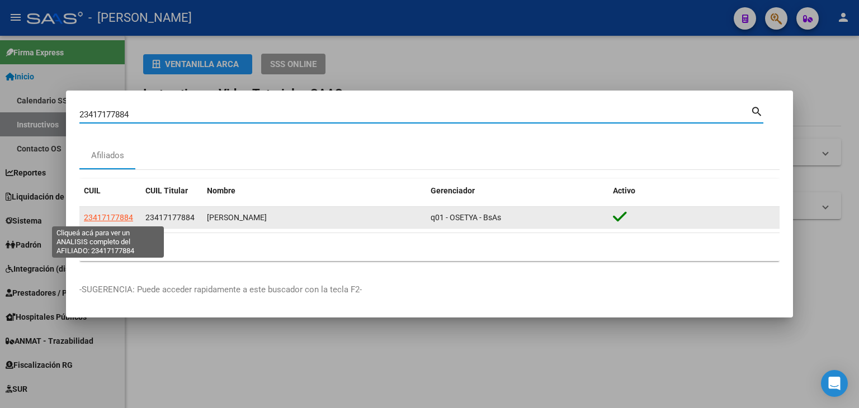
click at [111, 220] on span "23417177884" at bounding box center [108, 217] width 49 height 9
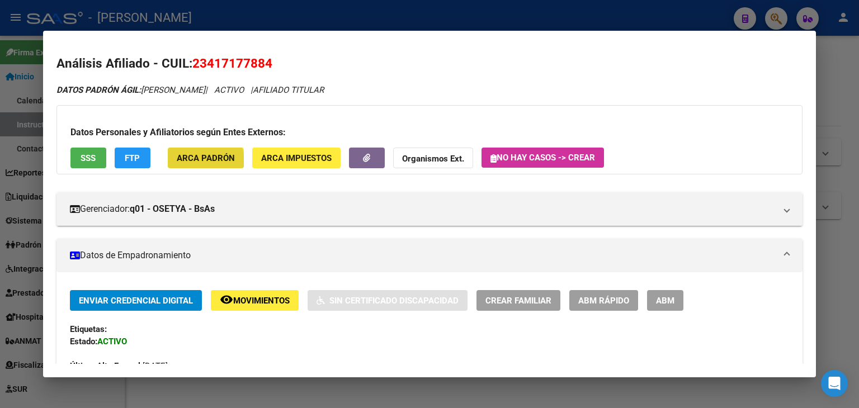
click at [190, 162] on span "ARCA Padrón" at bounding box center [206, 158] width 58 height 10
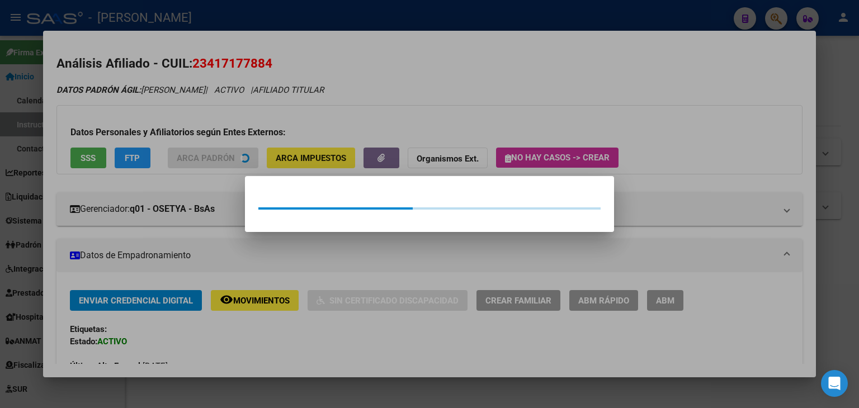
click at [182, 81] on div at bounding box center [429, 204] width 859 height 408
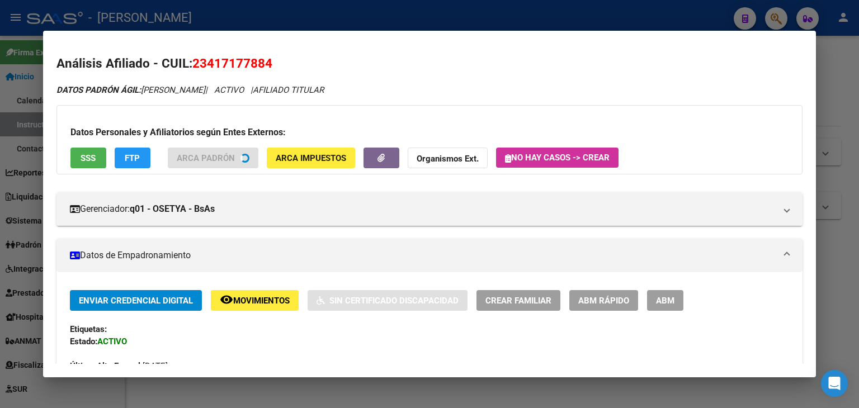
click at [90, 157] on div "Datos Personales y Afiliatorios según Entes Externos: SSS FTP ARCA Padrón ARCA …" at bounding box center [429, 139] width 746 height 69
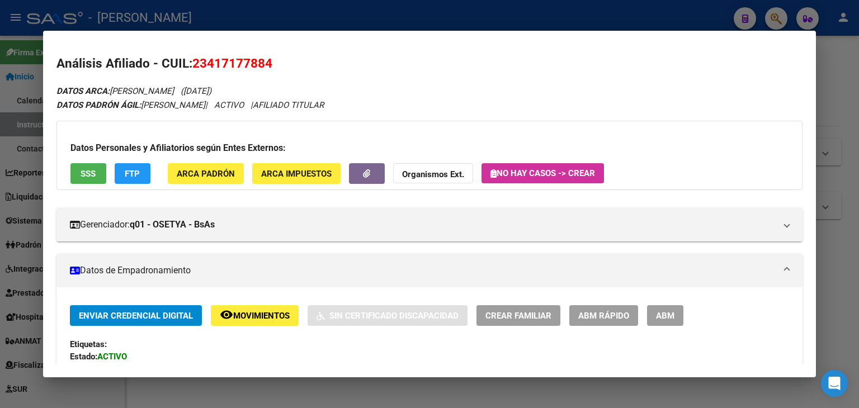
click at [105, 161] on div "Datos Personales y Afiliatorios según Entes Externos: SSS FTP ARCA Padrón ARCA …" at bounding box center [429, 155] width 746 height 69
click at [96, 168] on button "SSS" at bounding box center [88, 173] width 36 height 21
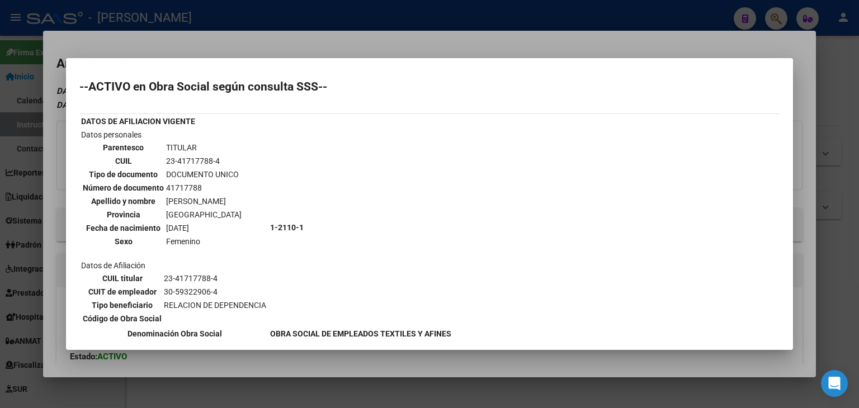
drag, startPoint x: 136, startPoint y: 45, endPoint x: 196, endPoint y: 175, distance: 142.6
click at [136, 45] on div at bounding box center [429, 204] width 859 height 408
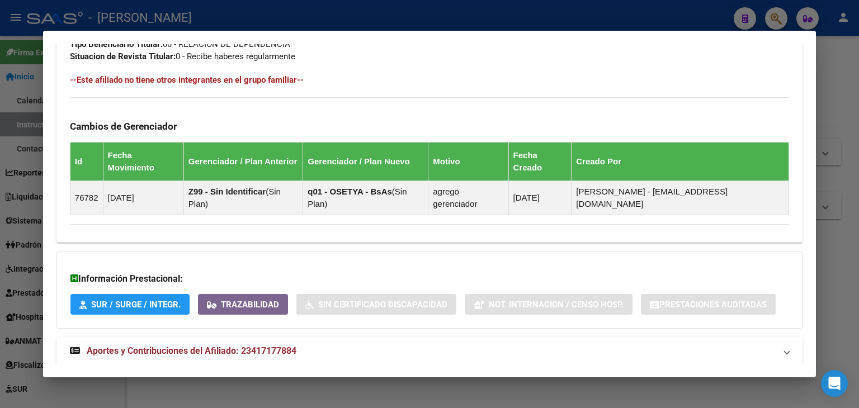
click at [215, 338] on mat-expansion-panel-header "Aportes y Contribuciones del Afiliado: 23417177884" at bounding box center [429, 351] width 746 height 27
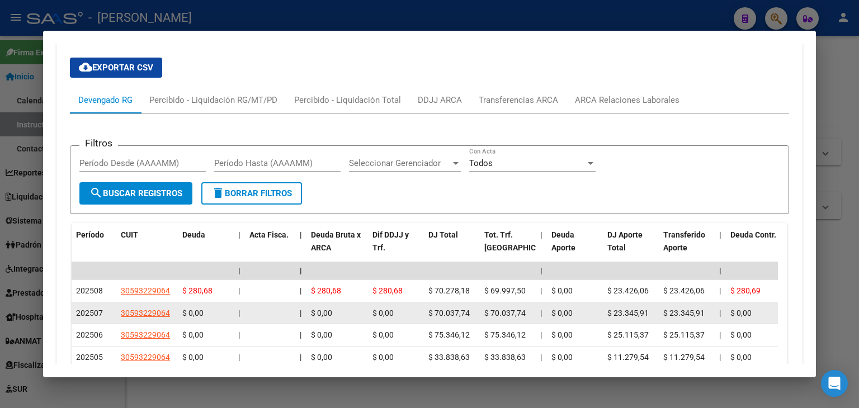
scroll to position [958, 0]
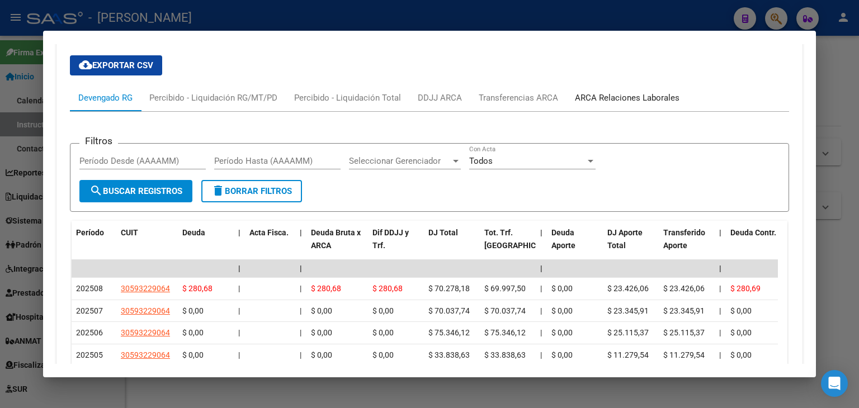
click at [609, 92] on div "ARCA Relaciones Laborales" at bounding box center [627, 98] width 105 height 12
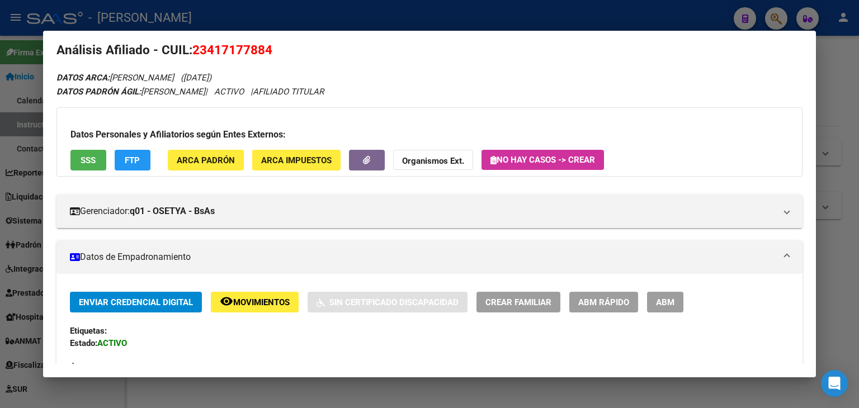
scroll to position [4, 0]
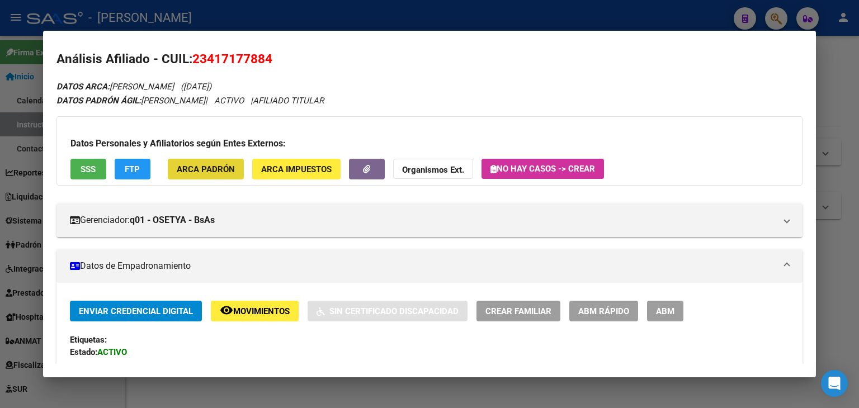
click at [225, 177] on button "ARCA Padrón" at bounding box center [206, 169] width 76 height 21
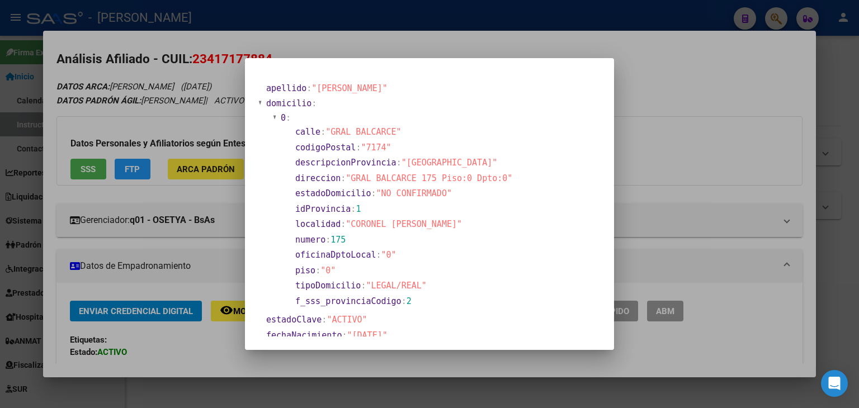
click at [129, 173] on div at bounding box center [429, 204] width 859 height 408
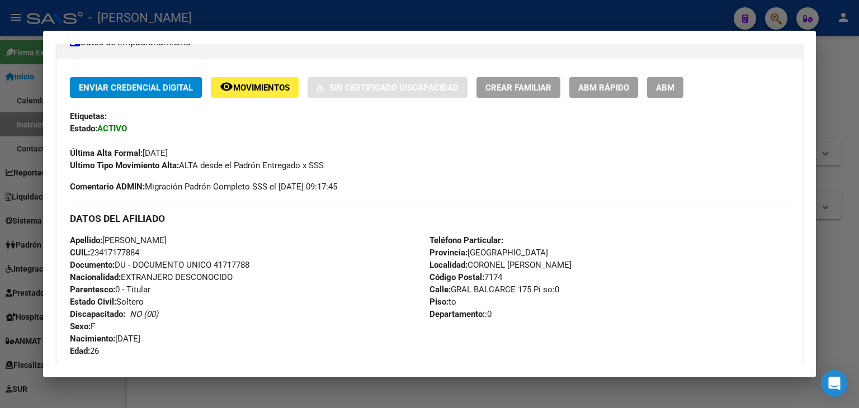
scroll to position [60, 0]
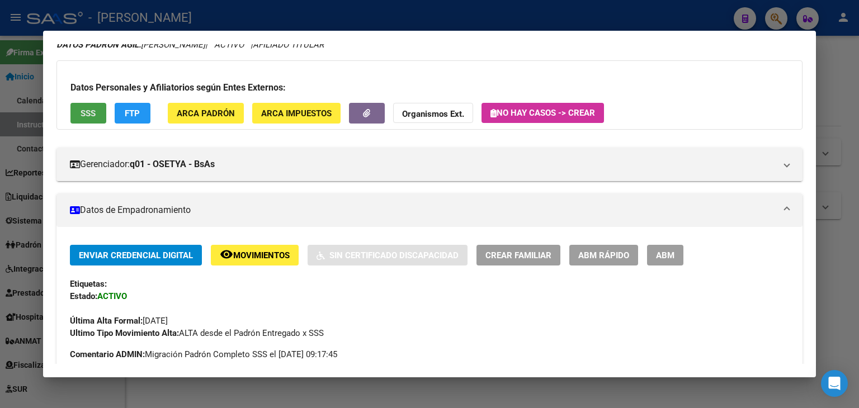
click at [88, 114] on span "SSS" at bounding box center [88, 113] width 15 height 10
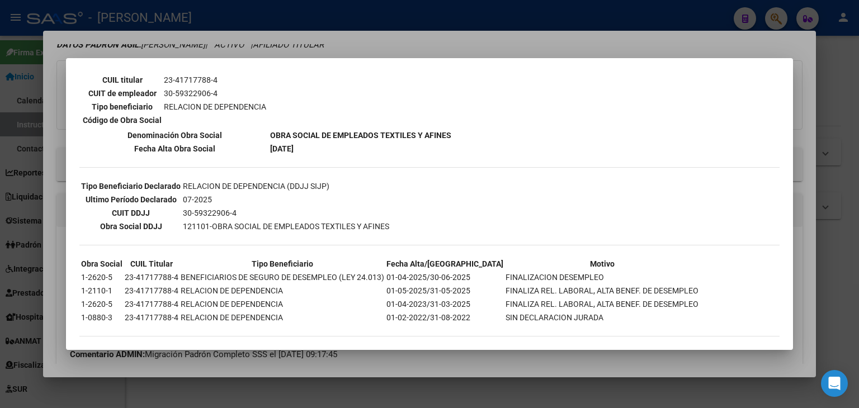
scroll to position [202, 0]
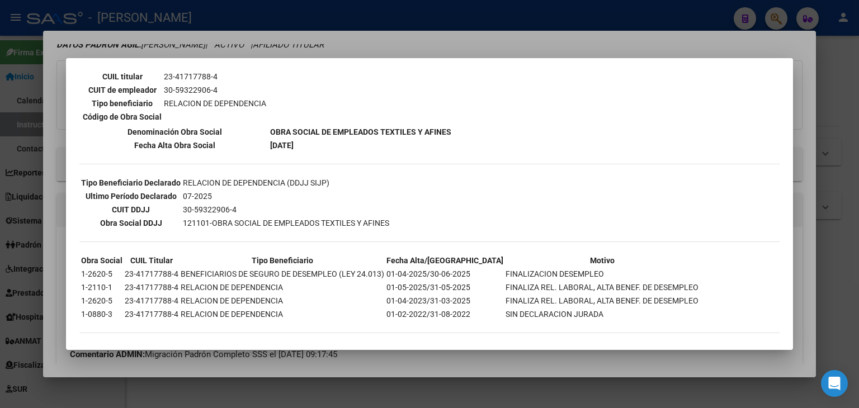
click at [198, 49] on div at bounding box center [429, 204] width 859 height 408
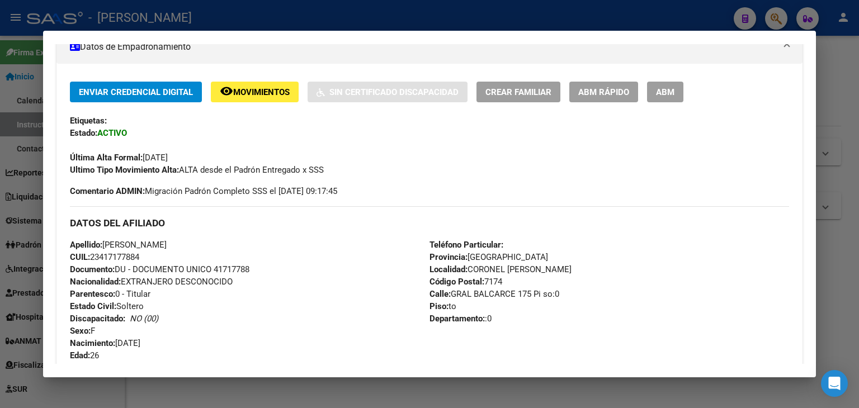
scroll to position [228, 0]
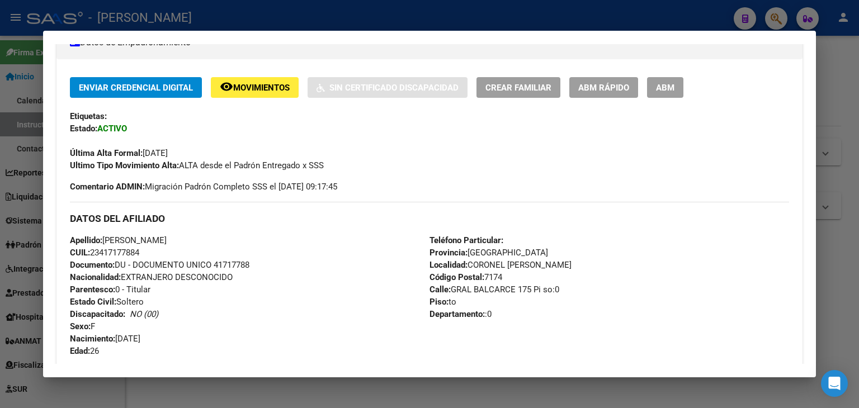
click at [220, 265] on span "Documento: DU - DOCUMENTO UNICO 41717788" at bounding box center [159, 265] width 179 height 10
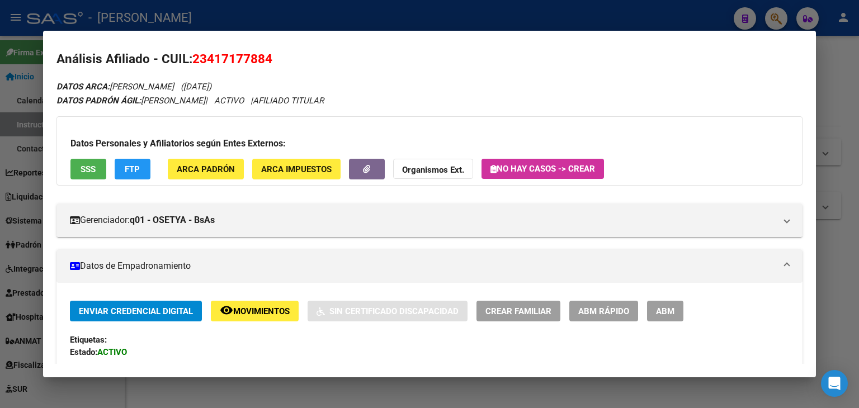
click at [201, 148] on h3 "Datos Personales y Afiliatorios según Entes Externos:" at bounding box center [429, 143] width 718 height 13
click at [199, 157] on div "Datos Personales y Afiliatorios según Entes Externos: SSS FTP ARCA Padrón ARCA …" at bounding box center [429, 150] width 746 height 69
click at [198, 171] on span "ARCA Padrón" at bounding box center [206, 169] width 58 height 10
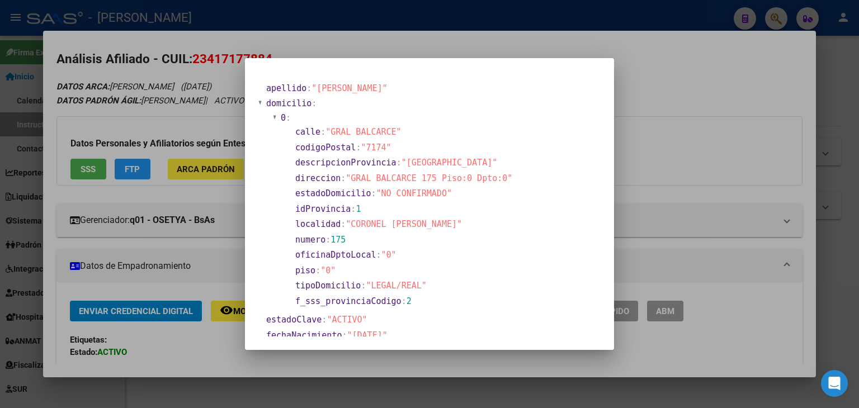
click at [153, 116] on div at bounding box center [429, 204] width 859 height 408
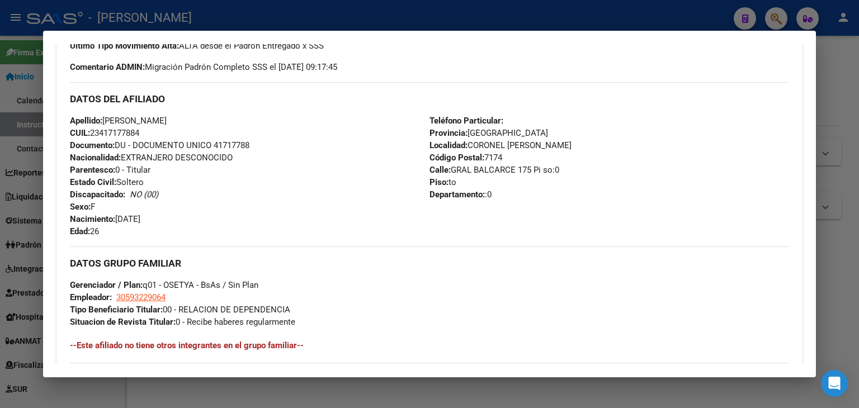
scroll to position [396, 0]
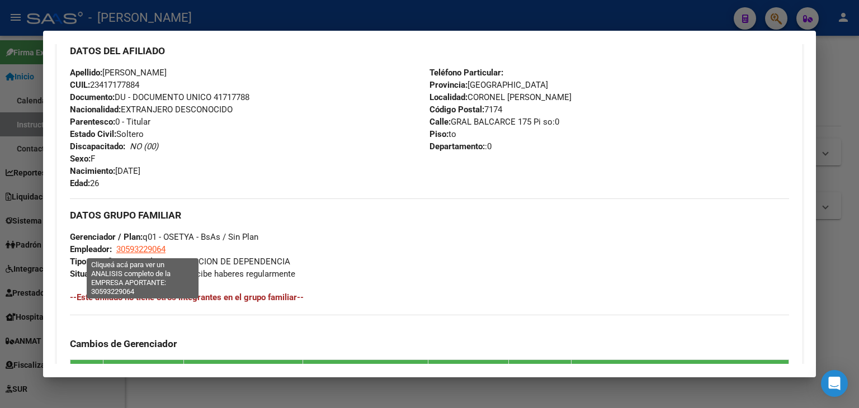
click at [148, 247] on span "30593229064" at bounding box center [140, 249] width 49 height 10
type textarea "30593229064"
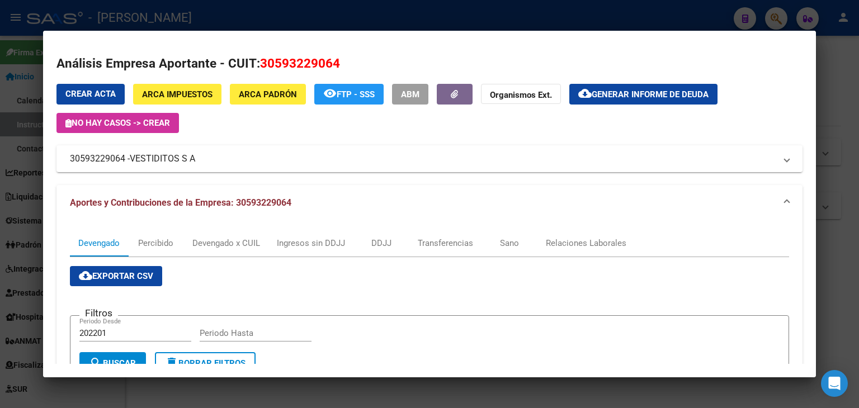
click at [216, 15] on div at bounding box center [429, 204] width 859 height 408
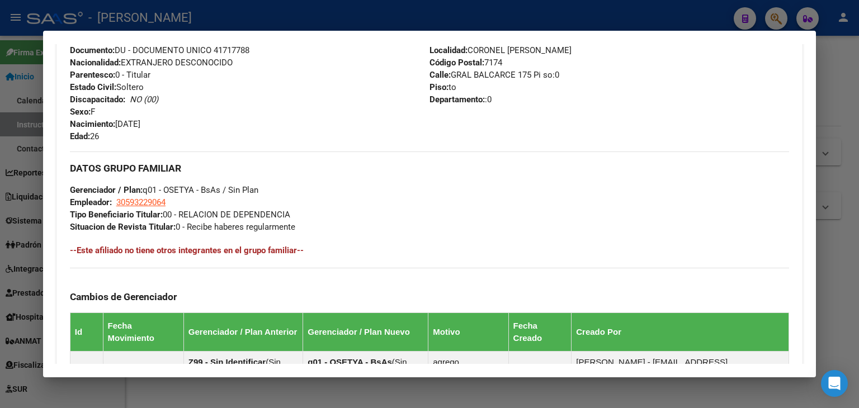
scroll to position [455, 0]
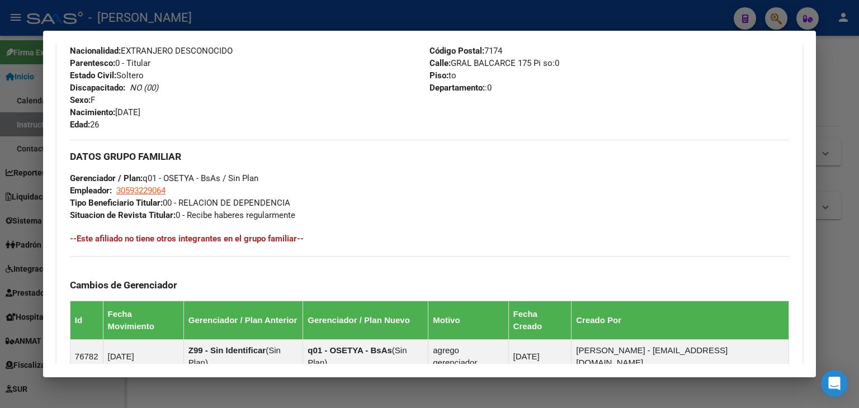
click at [183, 18] on div at bounding box center [429, 204] width 859 height 408
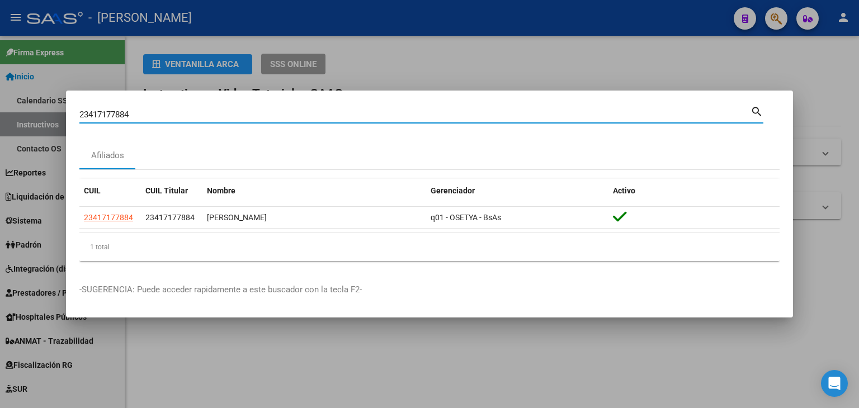
click at [156, 110] on input "23417177884" at bounding box center [414, 115] width 671 height 10
paste input "27706"
type input "23417277064"
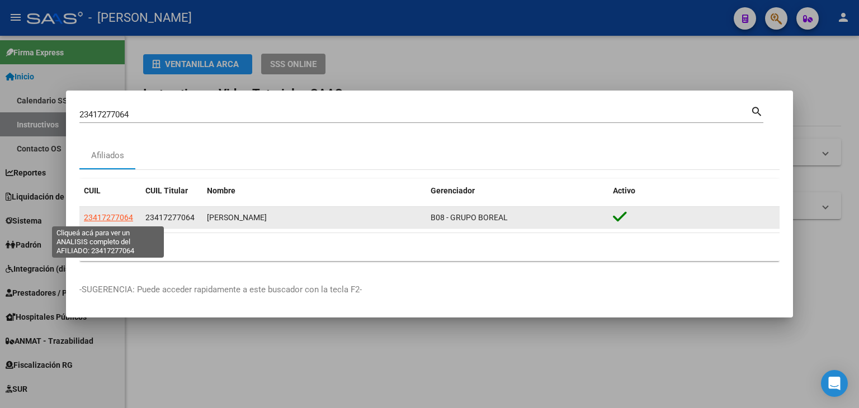
click at [108, 216] on span "23417277064" at bounding box center [108, 217] width 49 height 9
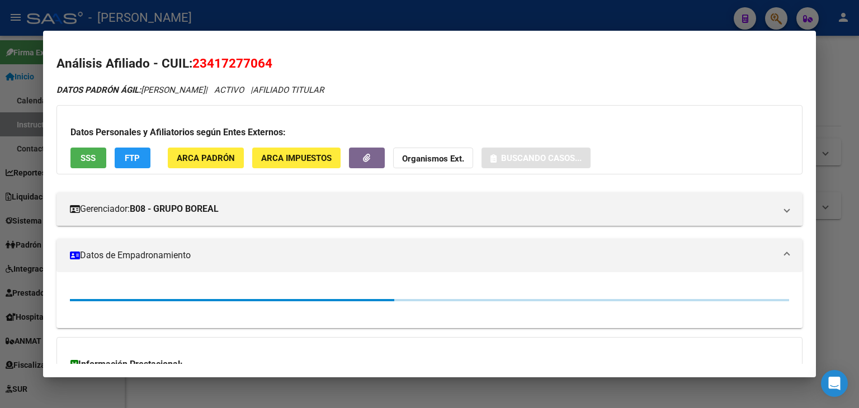
click at [198, 146] on div "Datos Personales y Afiliatorios según Entes Externos: SSS FTP ARCA Padrón ARCA …" at bounding box center [429, 139] width 746 height 69
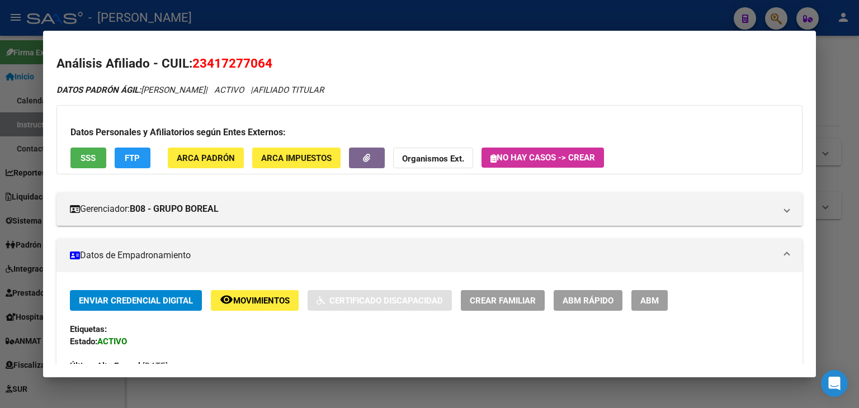
click at [197, 150] on button "ARCA Padrón" at bounding box center [206, 158] width 76 height 21
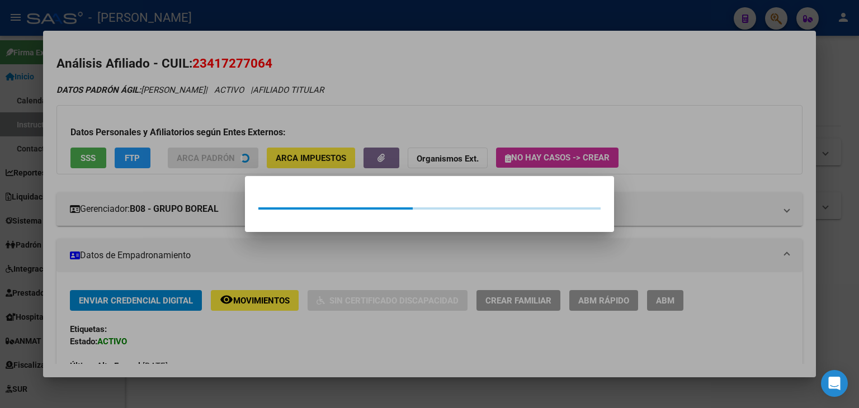
drag, startPoint x: 191, startPoint y: 124, endPoint x: 127, endPoint y: 139, distance: 65.4
click at [190, 124] on div at bounding box center [429, 204] width 859 height 408
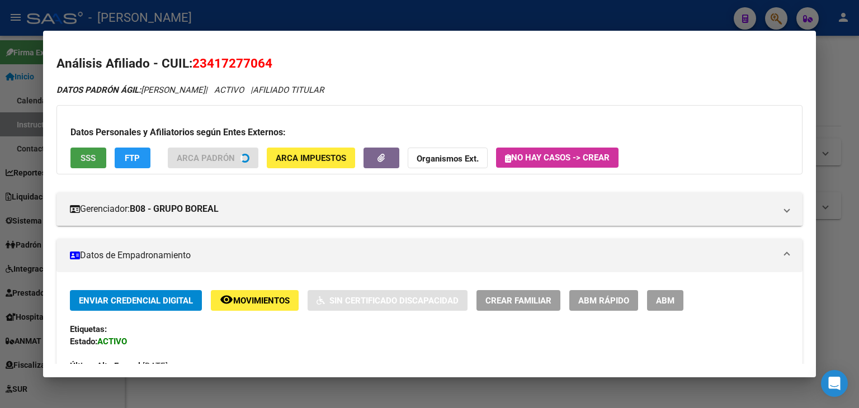
click at [101, 155] on button "SSS" at bounding box center [88, 158] width 36 height 21
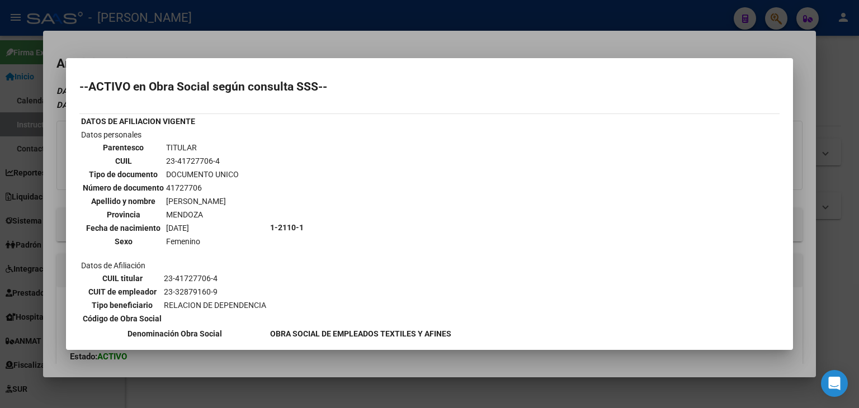
click at [122, 52] on div at bounding box center [429, 204] width 859 height 408
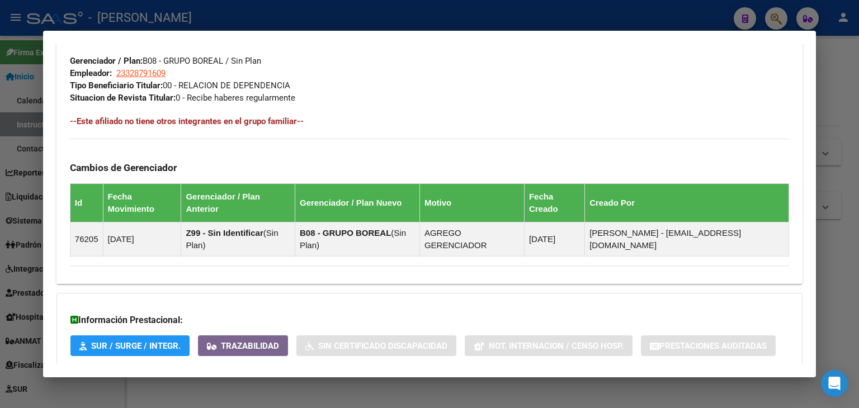
scroll to position [638, 0]
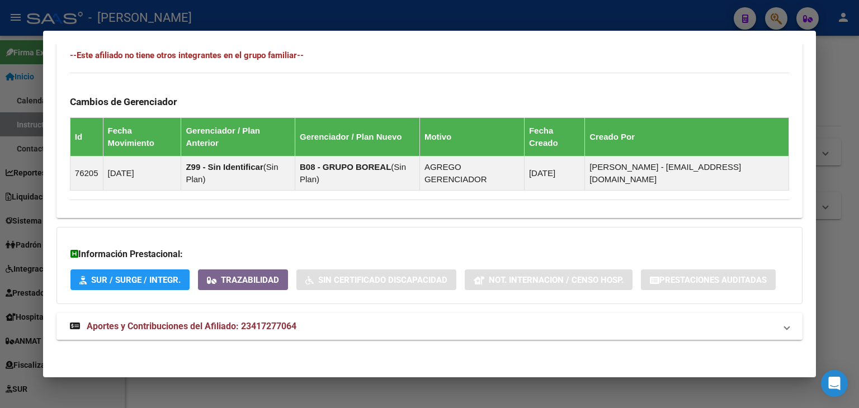
click at [293, 330] on span "Aportes y Contribuciones del Afiliado: 23417277064" at bounding box center [192, 326] width 210 height 11
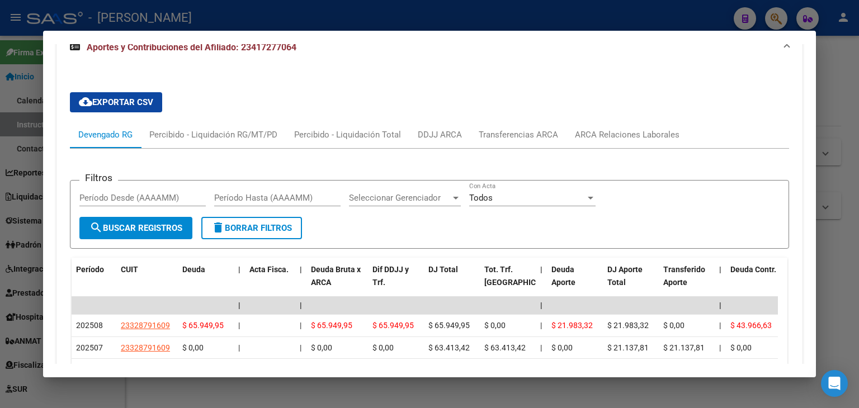
scroll to position [927, 0]
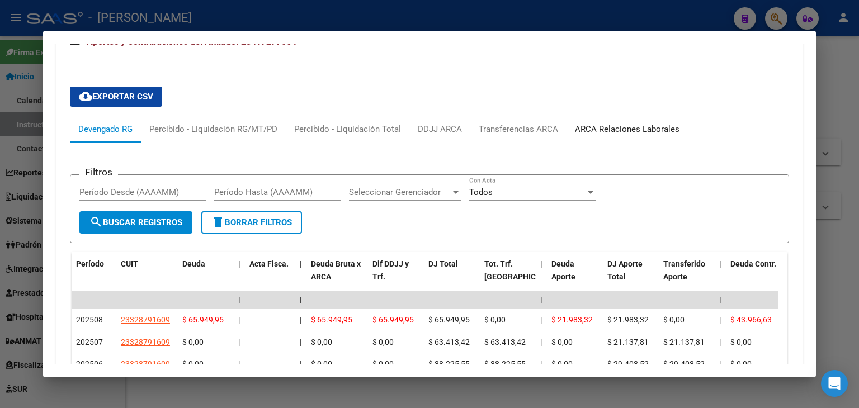
click at [604, 133] on div "ARCA Relaciones Laborales" at bounding box center [627, 129] width 105 height 12
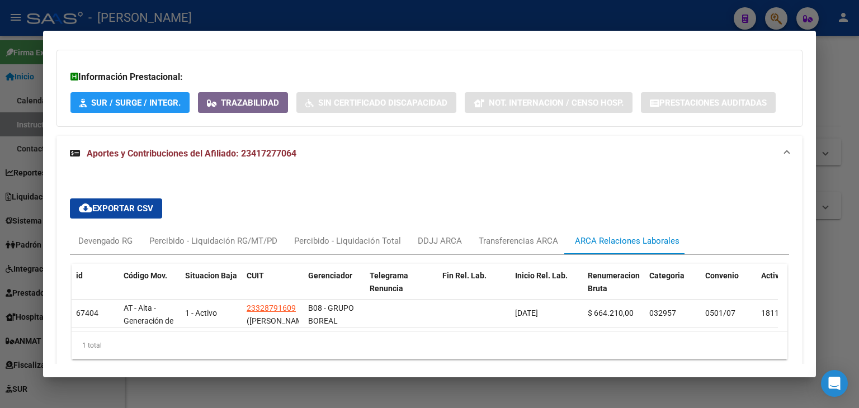
scroll to position [871, 0]
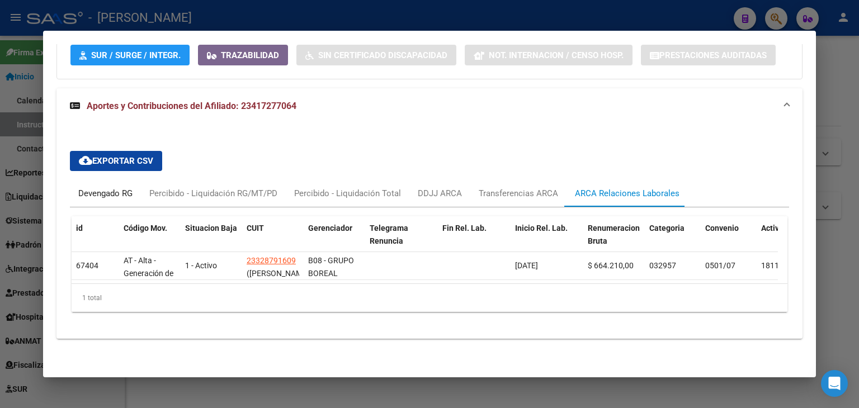
click at [98, 187] on div "Devengado RG" at bounding box center [105, 193] width 54 height 12
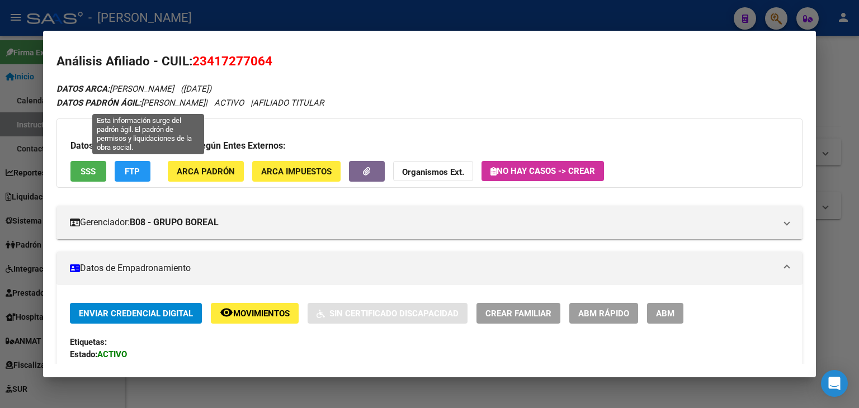
scroll to position [0, 0]
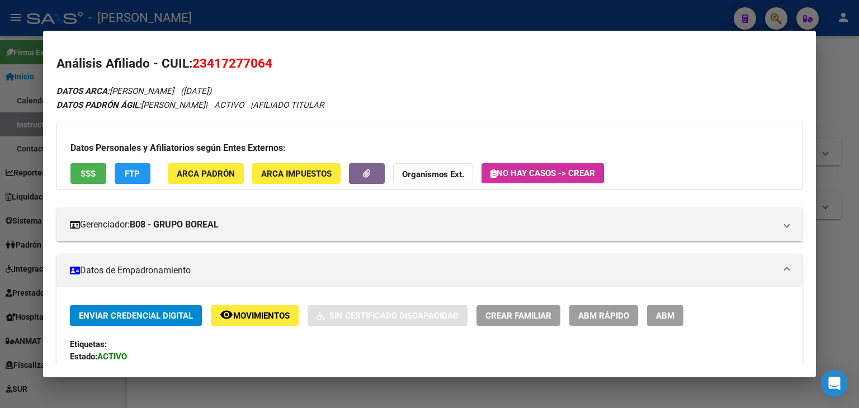
drag, startPoint x: 223, startPoint y: 150, endPoint x: 216, endPoint y: 169, distance: 20.2
click at [220, 156] on div "Datos Personales y Afiliatorios según Entes Externos: SSS FTP ARCA Padrón ARCA …" at bounding box center [429, 155] width 746 height 69
click at [216, 169] on span "ARCA Padrón" at bounding box center [206, 174] width 58 height 10
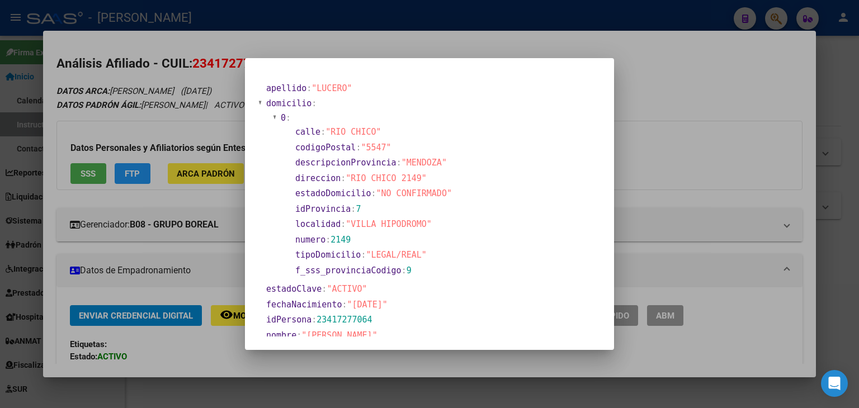
drag, startPoint x: 177, startPoint y: 100, endPoint x: 190, endPoint y: 137, distance: 39.3
click at [177, 101] on div at bounding box center [429, 204] width 859 height 408
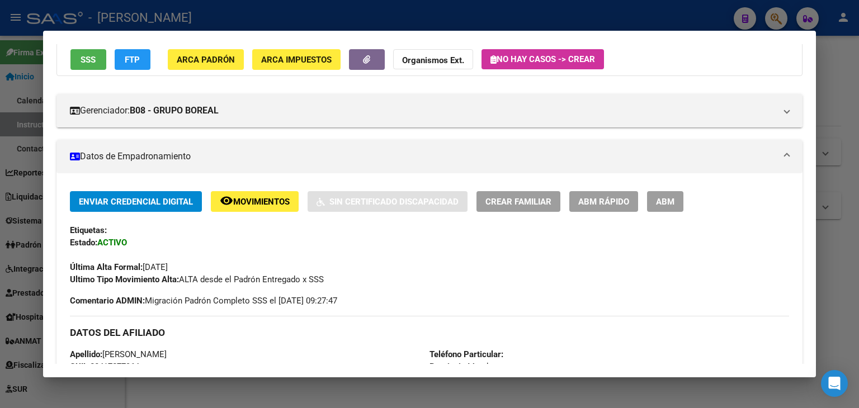
scroll to position [112, 0]
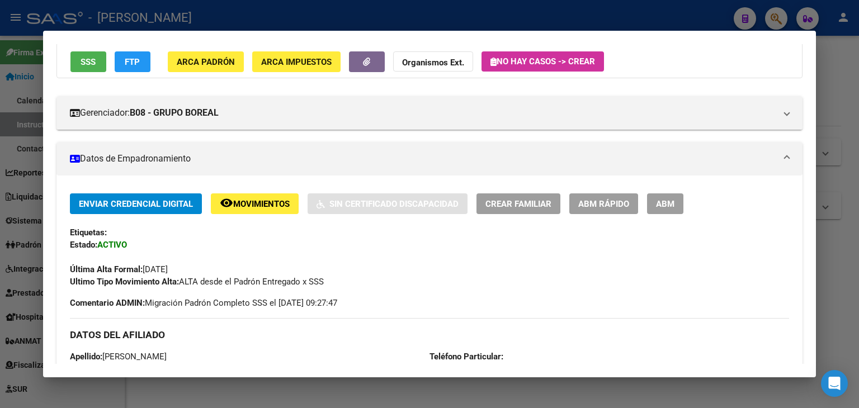
click at [94, 63] on span "SSS" at bounding box center [88, 62] width 15 height 10
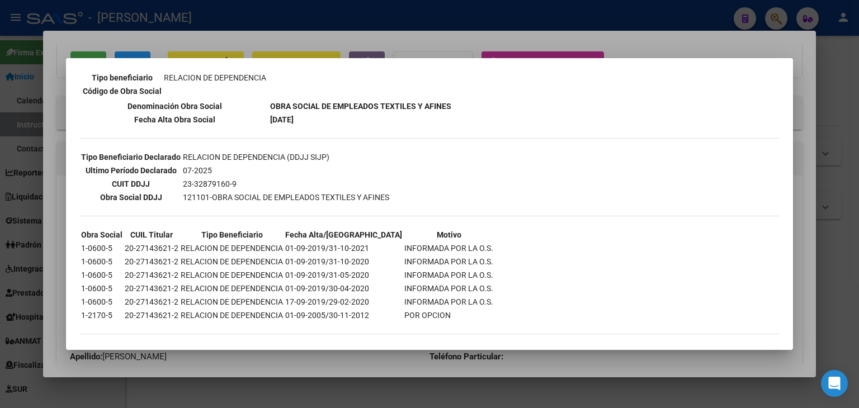
scroll to position [228, 0]
click at [171, 116] on th "Fecha Alta Obra Social" at bounding box center [175, 119] width 188 height 12
click at [215, 23] on div at bounding box center [429, 204] width 859 height 408
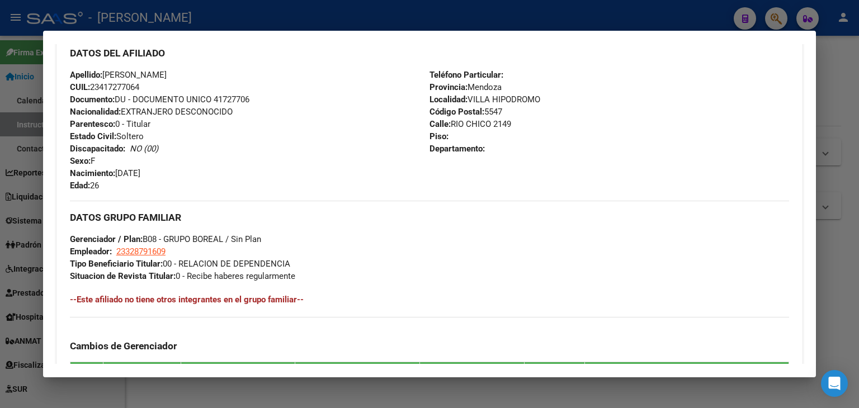
scroll to position [391, 0]
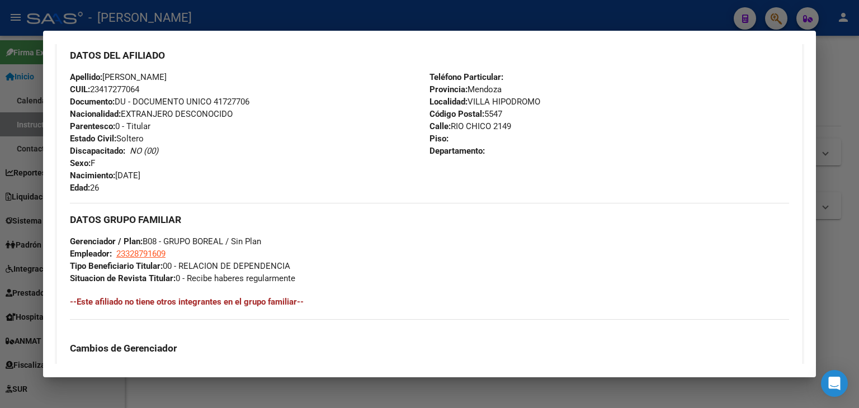
click at [231, 103] on span "Documento: DU - DOCUMENTO UNICO 41727706" at bounding box center [159, 102] width 179 height 10
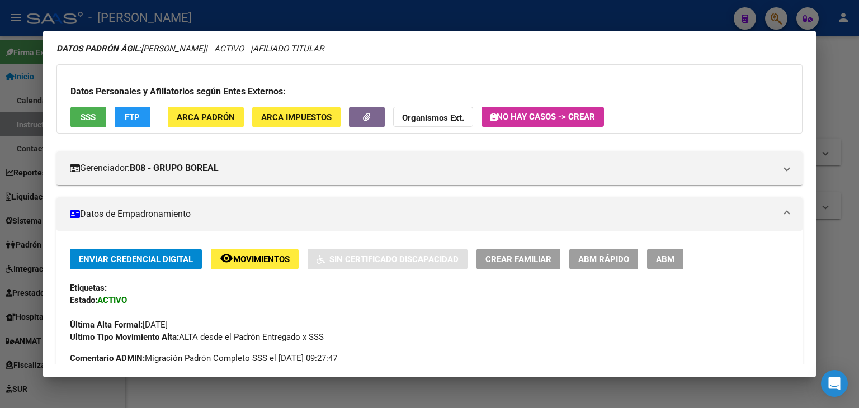
scroll to position [0, 0]
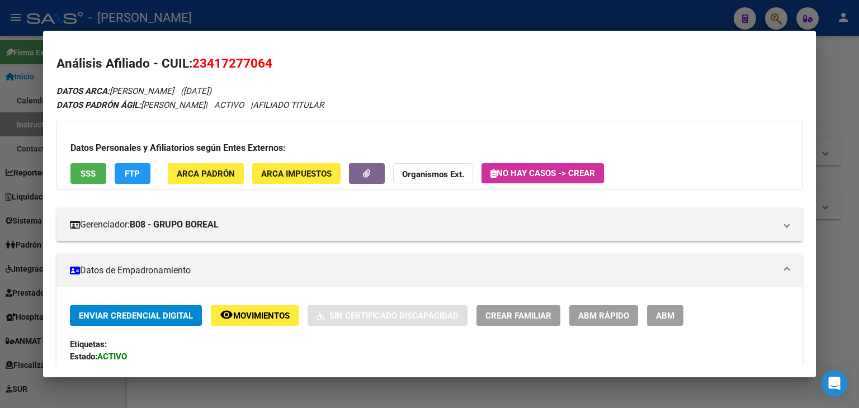
click at [188, 163] on button "ARCA Padrón" at bounding box center [206, 173] width 76 height 21
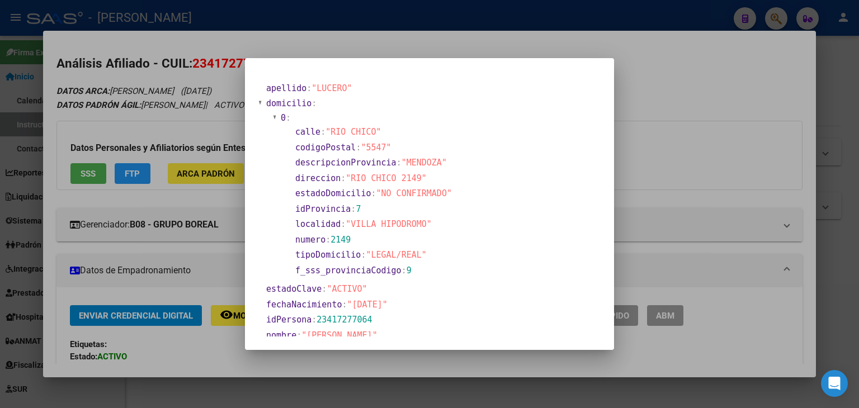
drag, startPoint x: 195, startPoint y: 92, endPoint x: 456, endPoint y: 146, distance: 267.2
click at [195, 92] on div at bounding box center [429, 204] width 859 height 408
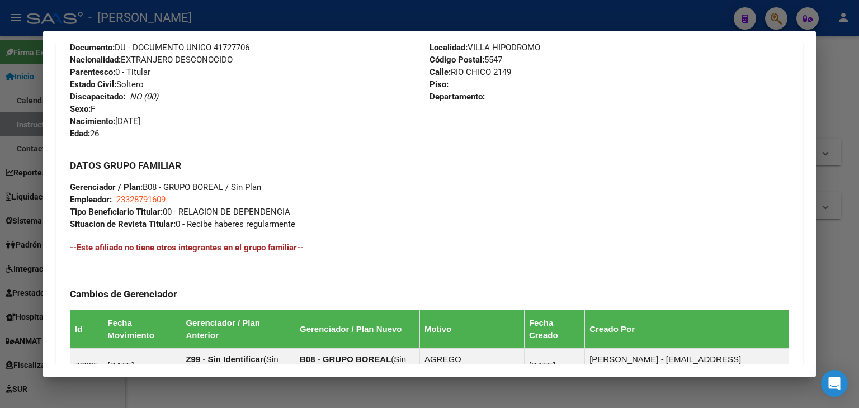
scroll to position [447, 0]
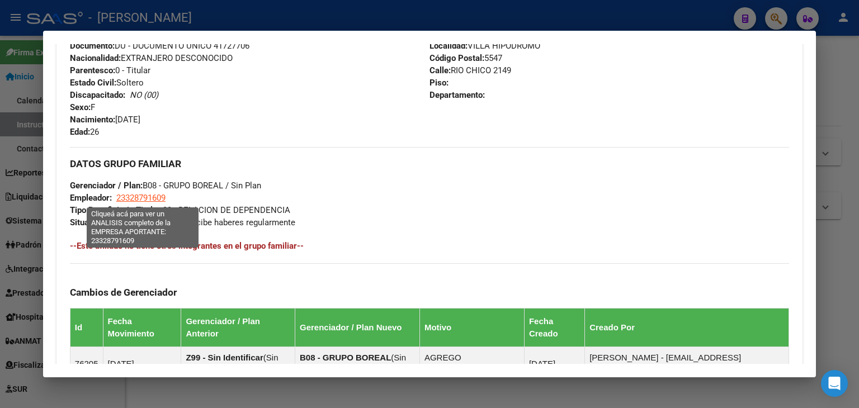
click at [148, 197] on span "23328791609" at bounding box center [140, 198] width 49 height 10
type textarea "23328791609"
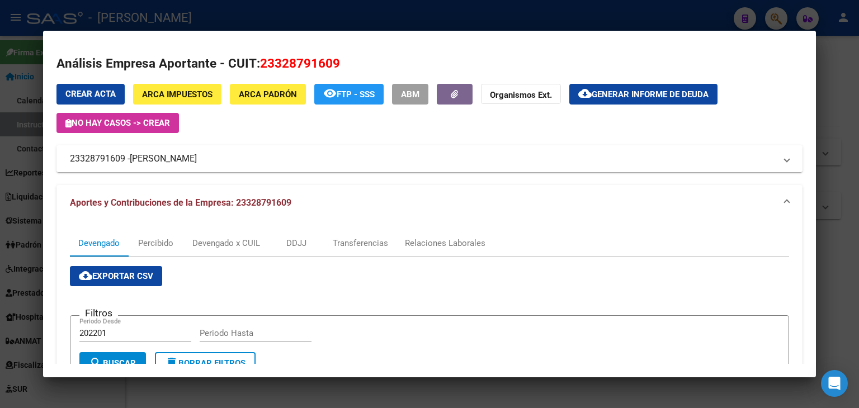
click at [172, 161] on span "LORENZO GASTON EZEQUIEL" at bounding box center [163, 158] width 67 height 13
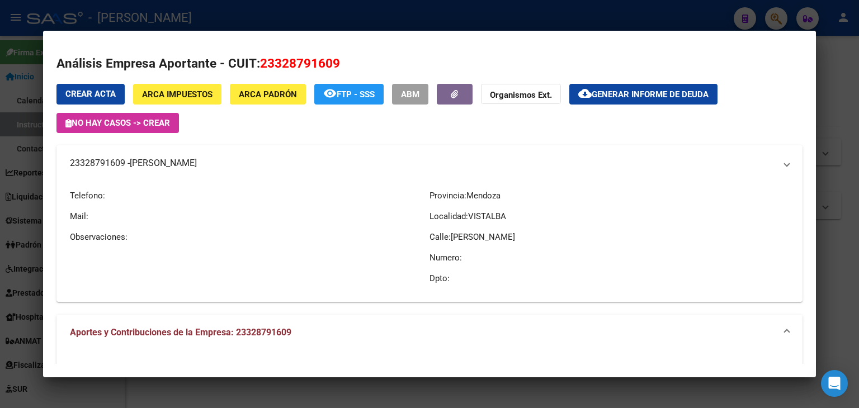
click at [172, 161] on span "LORENZO GASTON EZEQUIEL" at bounding box center [163, 163] width 67 height 13
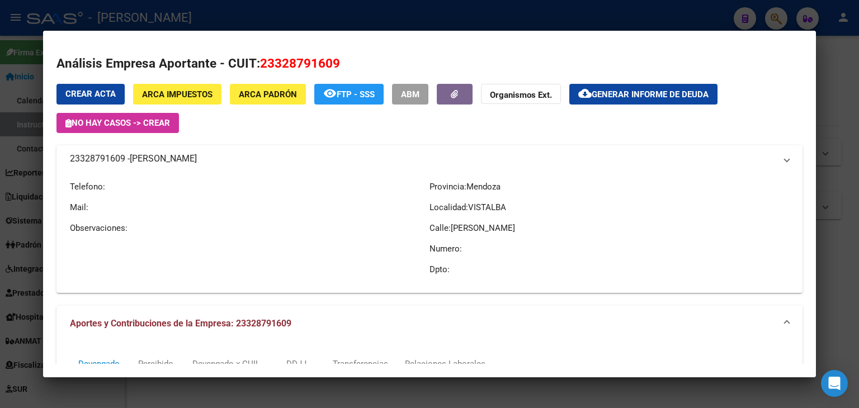
click at [172, 161] on span "LORENZO GASTON EZEQUIEL" at bounding box center [163, 158] width 67 height 13
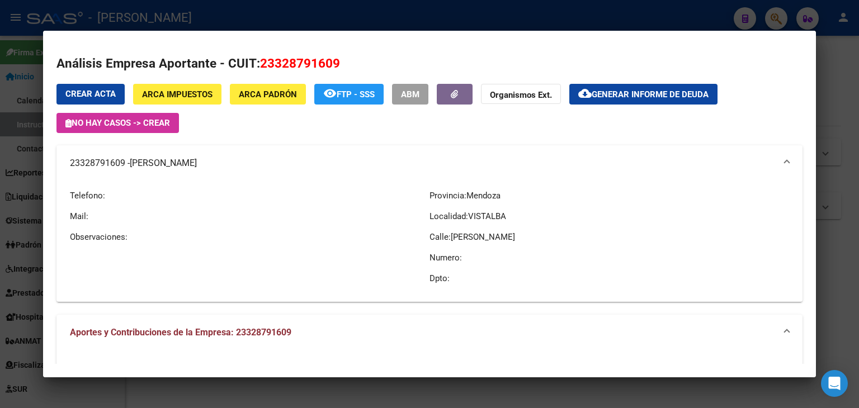
click at [206, 17] on div at bounding box center [429, 204] width 859 height 408
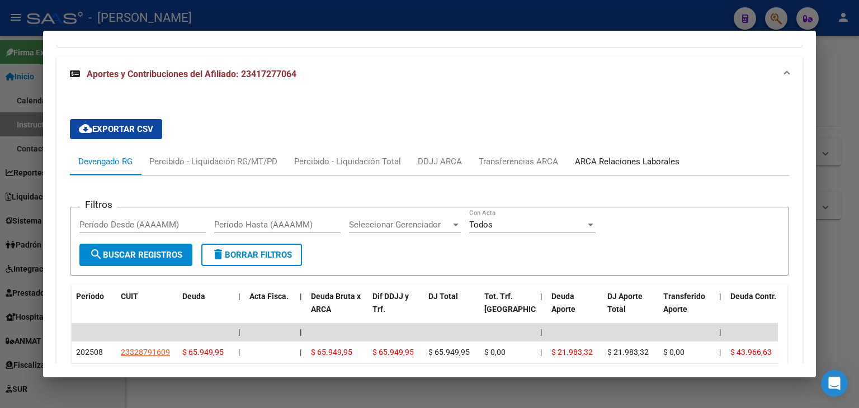
click at [627, 161] on div "ARCA Relaciones Laborales" at bounding box center [627, 161] width 105 height 12
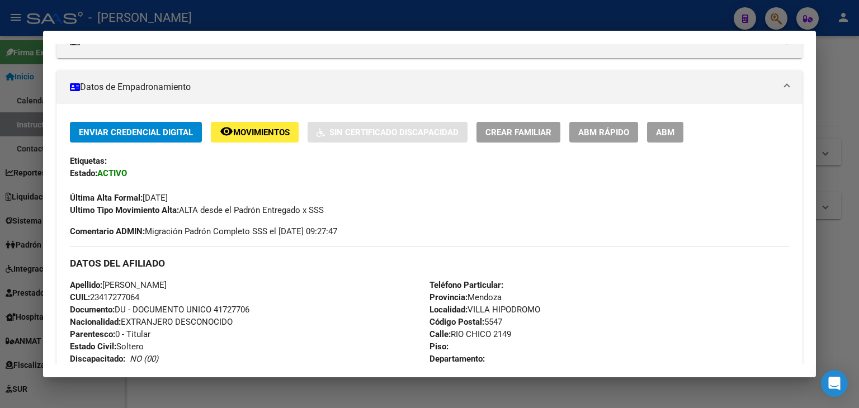
scroll to position [88, 0]
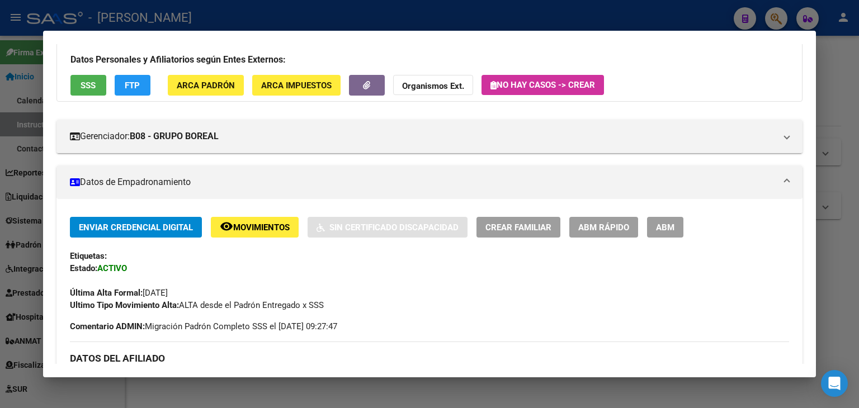
click at [171, 18] on div at bounding box center [429, 204] width 859 height 408
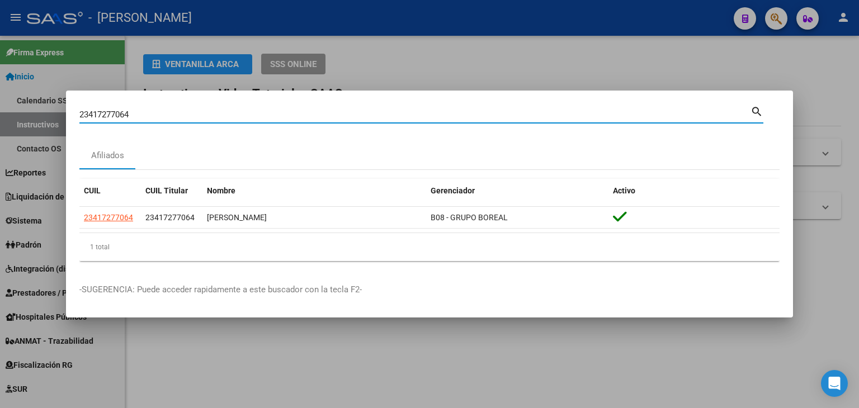
click at [155, 111] on input "23417277064" at bounding box center [414, 115] width 671 height 10
paste input "8354879"
type input "23418354879"
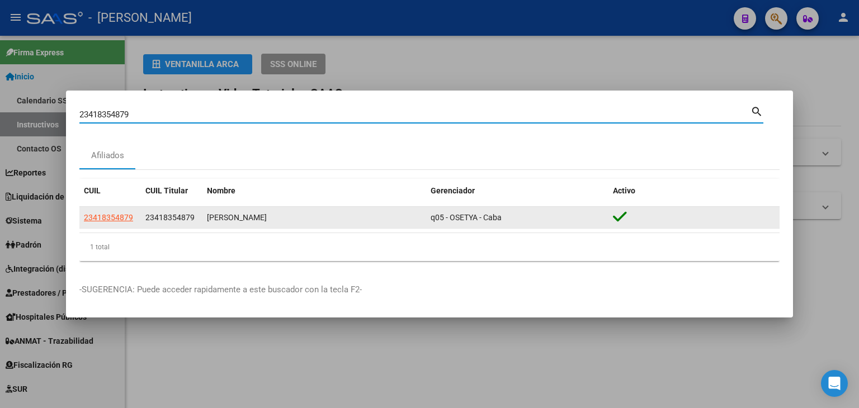
click at [122, 222] on app-link-go-to "23418354879" at bounding box center [108, 217] width 49 height 13
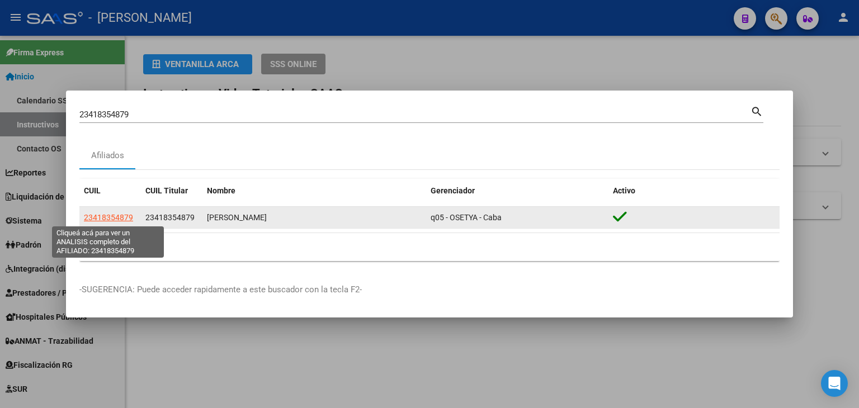
click at [121, 220] on span "23418354879" at bounding box center [108, 217] width 49 height 9
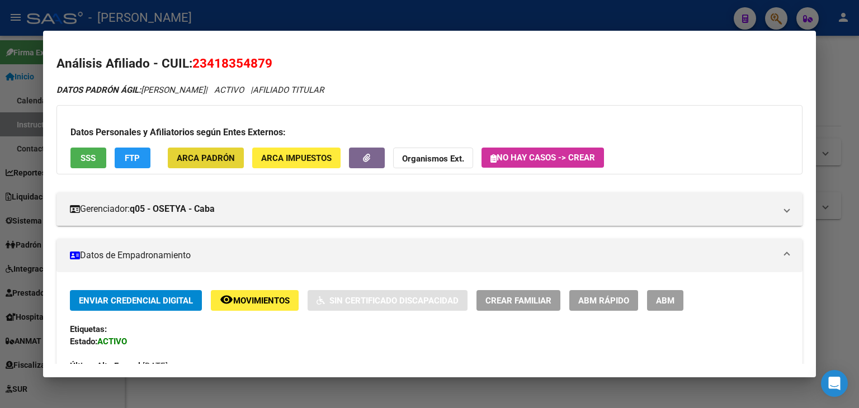
click at [220, 150] on button "ARCA Padrón" at bounding box center [206, 158] width 76 height 21
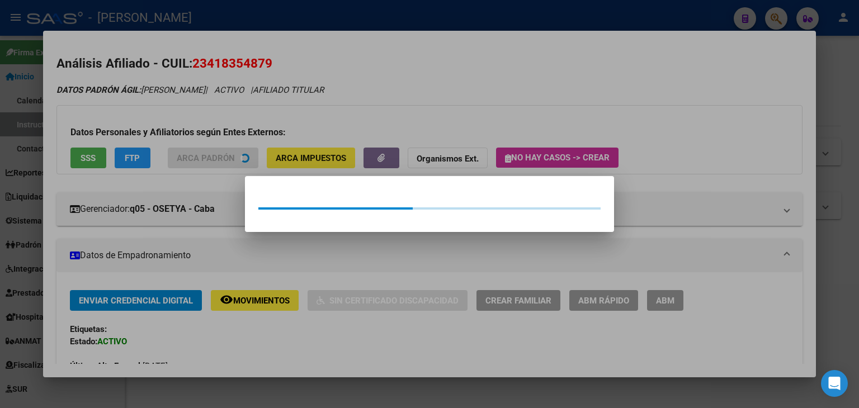
click at [204, 110] on div at bounding box center [429, 204] width 859 height 408
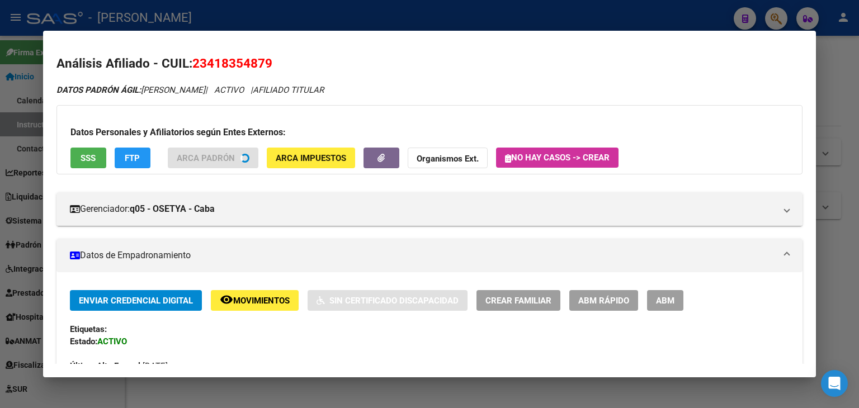
click at [91, 159] on span "SSS" at bounding box center [88, 158] width 15 height 10
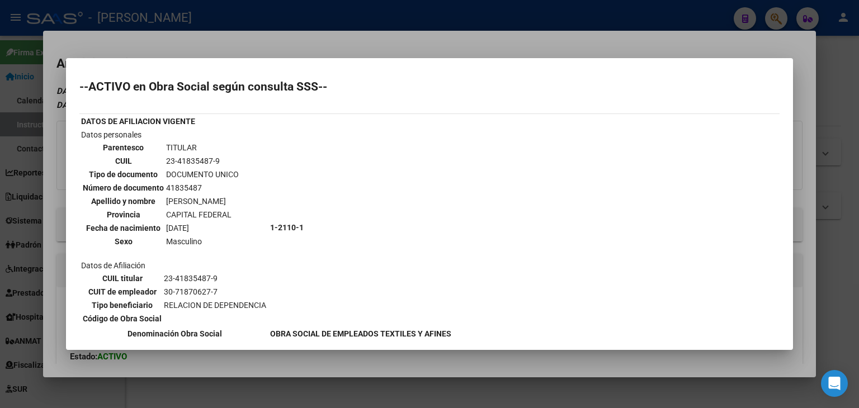
click at [134, 52] on div at bounding box center [429, 204] width 859 height 408
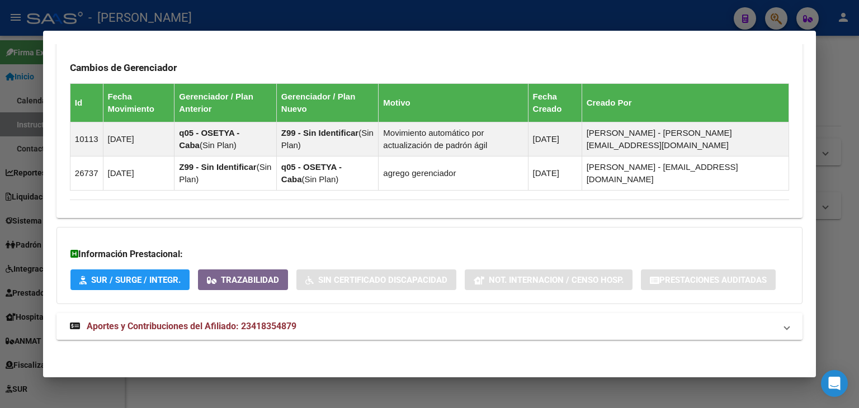
click at [263, 322] on span "Aportes y Contribuciones del Afiliado: 23418354879" at bounding box center [192, 326] width 210 height 11
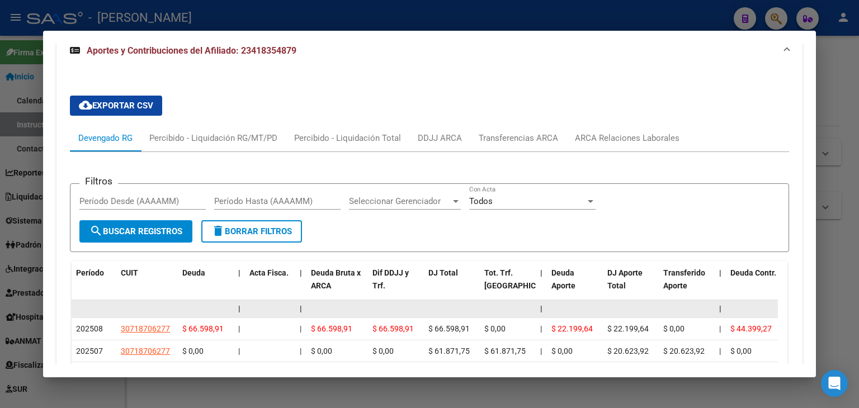
scroll to position [1063, 0]
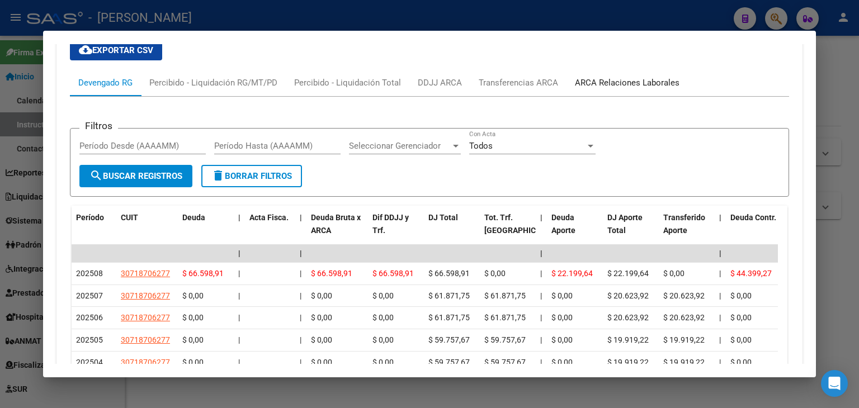
click at [621, 83] on div "ARCA Relaciones Laborales" at bounding box center [627, 83] width 105 height 12
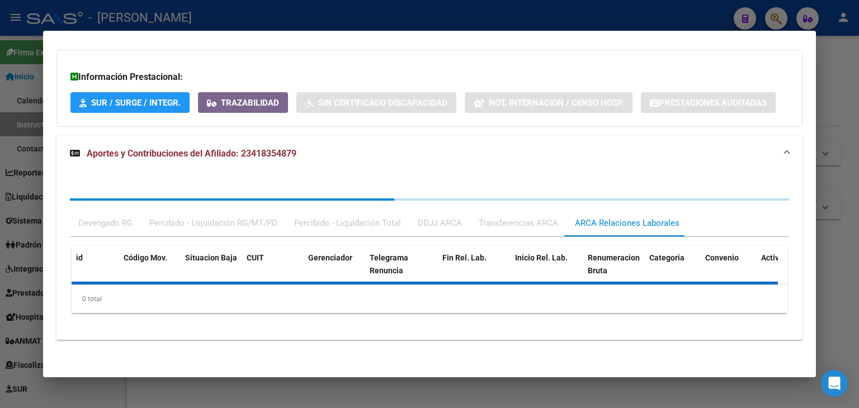
scroll to position [902, 0]
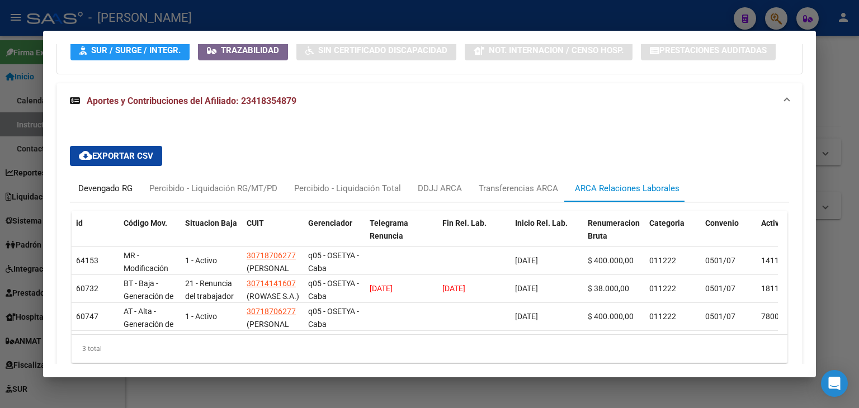
click at [105, 193] on div "Devengado RG" at bounding box center [105, 188] width 54 height 12
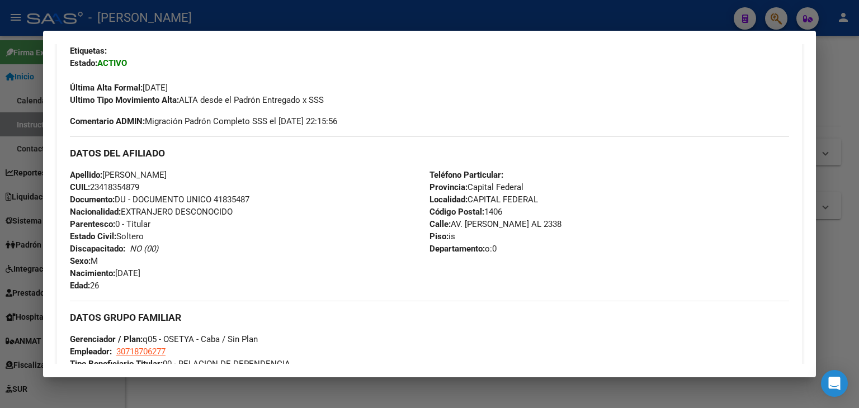
scroll to position [335, 0]
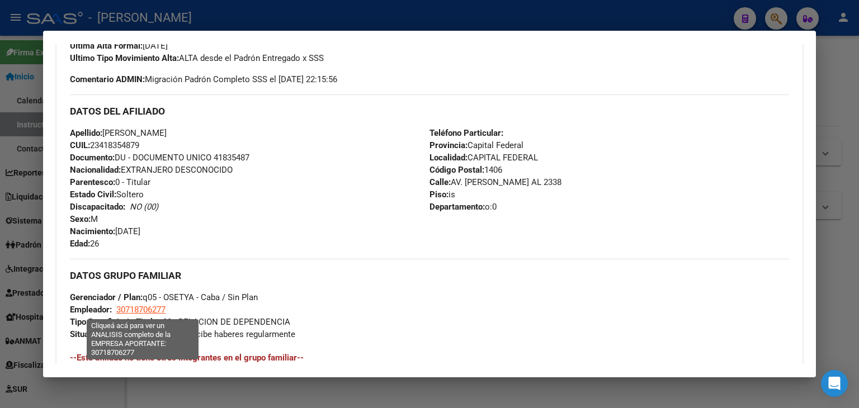
click at [147, 310] on span "30718706277" at bounding box center [140, 310] width 49 height 10
type textarea "30718706277"
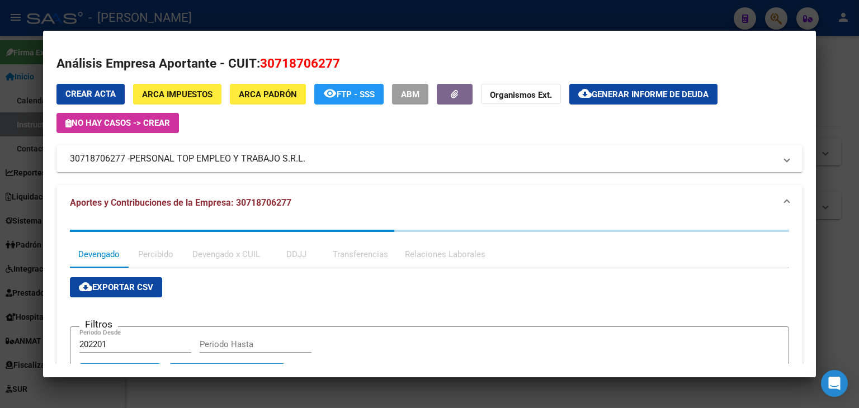
click at [191, 12] on div at bounding box center [429, 204] width 859 height 408
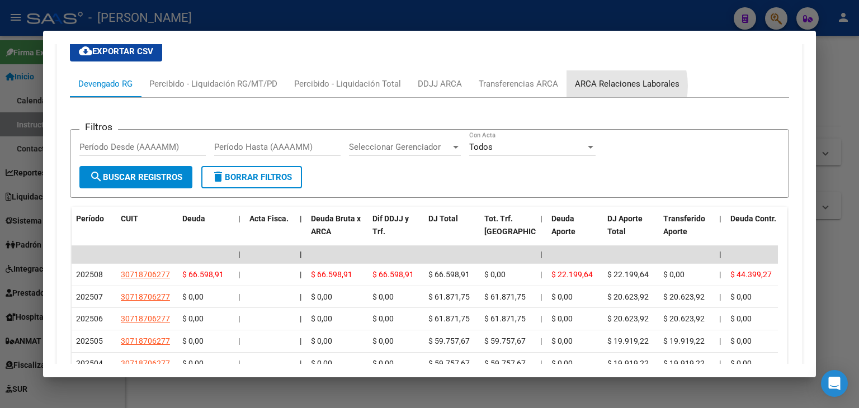
click at [611, 85] on div "ARCA Relaciones Laborales" at bounding box center [627, 84] width 105 height 12
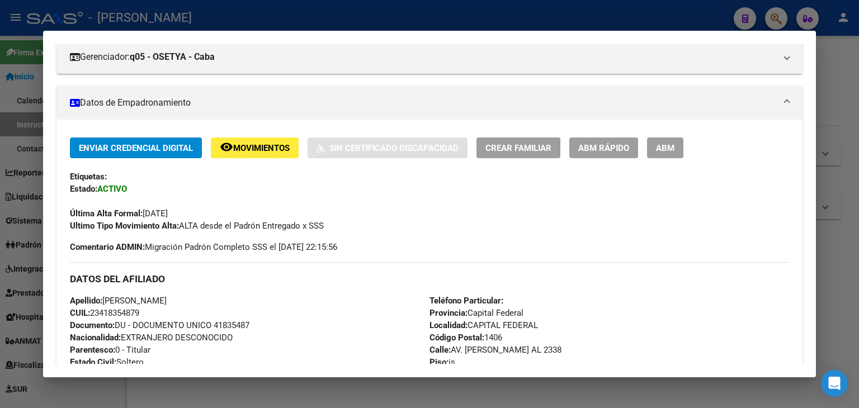
scroll to position [224, 0]
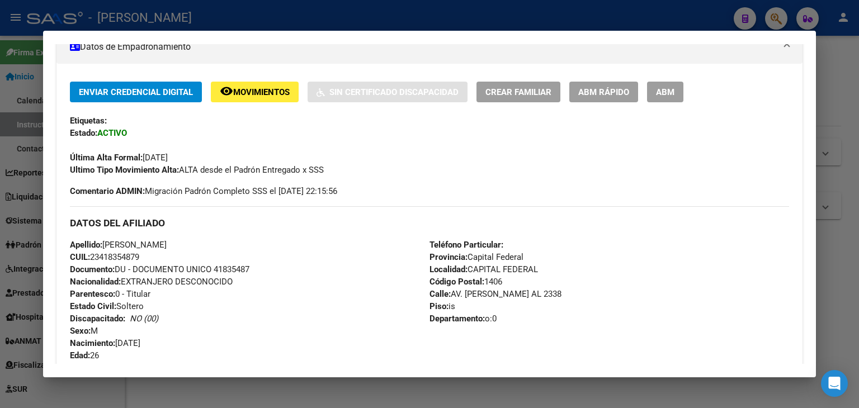
click at [149, 16] on div at bounding box center [429, 204] width 859 height 408
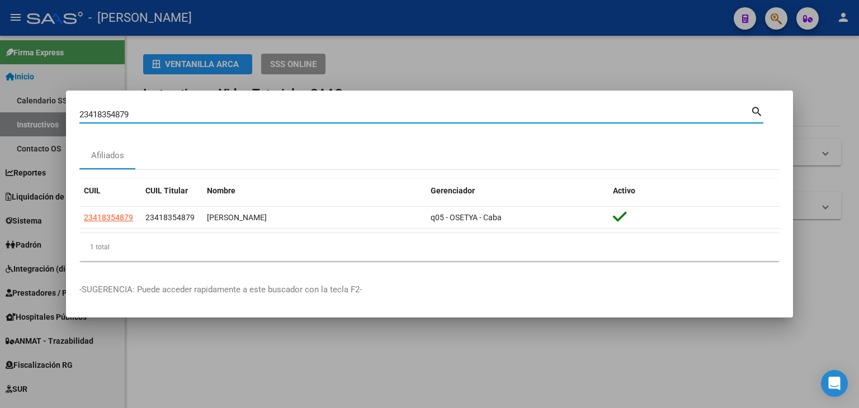
click at [152, 110] on input "23418354879" at bounding box center [414, 115] width 671 height 10
paste input "89873"
type input "23418898739"
click at [125, 210] on datatable-body-cell "23418898739" at bounding box center [110, 218] width 62 height 22
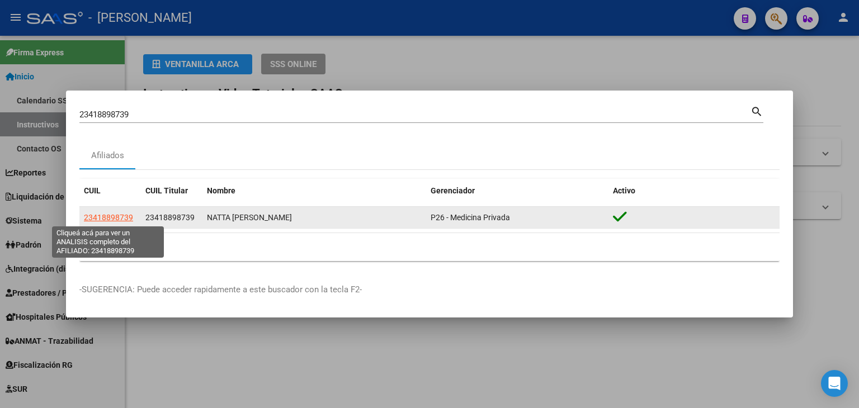
click at [125, 214] on span "23418898739" at bounding box center [108, 217] width 49 height 9
type textarea "23418898739"
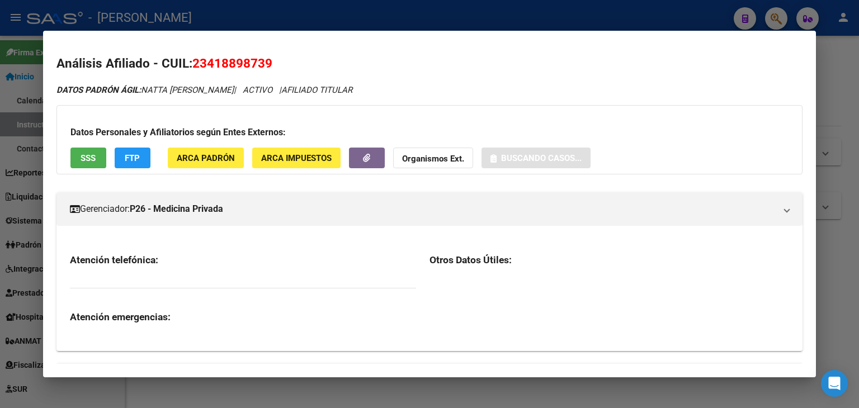
click at [218, 164] on button "ARCA Padrón" at bounding box center [206, 158] width 76 height 21
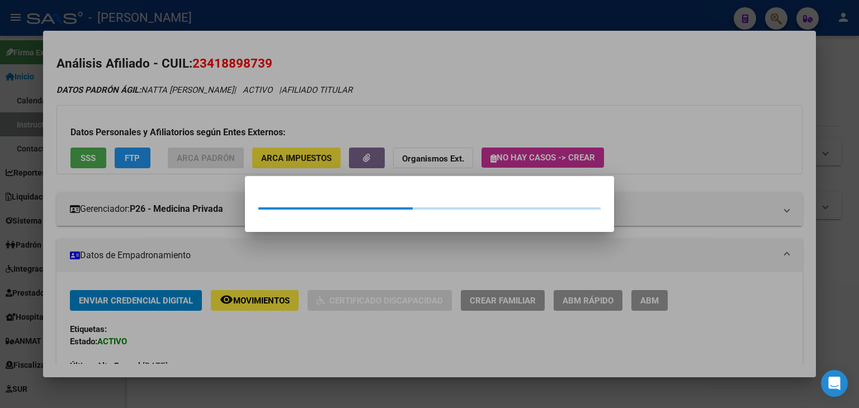
click at [230, 103] on div at bounding box center [429, 204] width 859 height 408
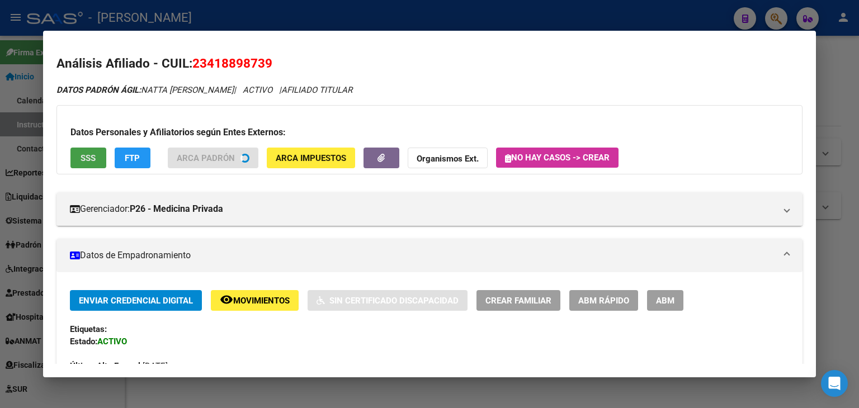
click at [105, 156] on button "SSS" at bounding box center [88, 158] width 36 height 21
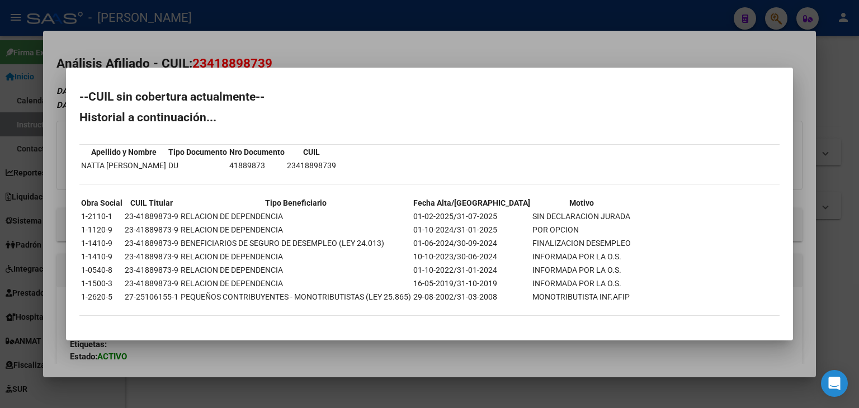
click at [177, 44] on div at bounding box center [429, 204] width 859 height 408
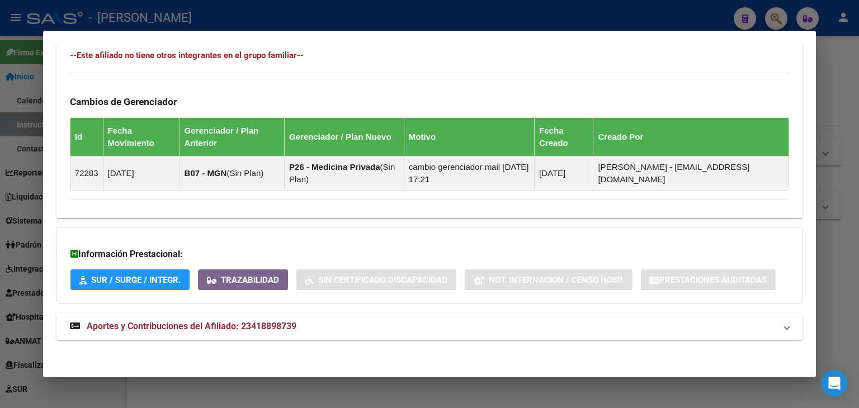
click at [262, 334] on mat-expansion-panel-header "Aportes y Contribuciones del Afiliado: 23418898739" at bounding box center [429, 326] width 746 height 27
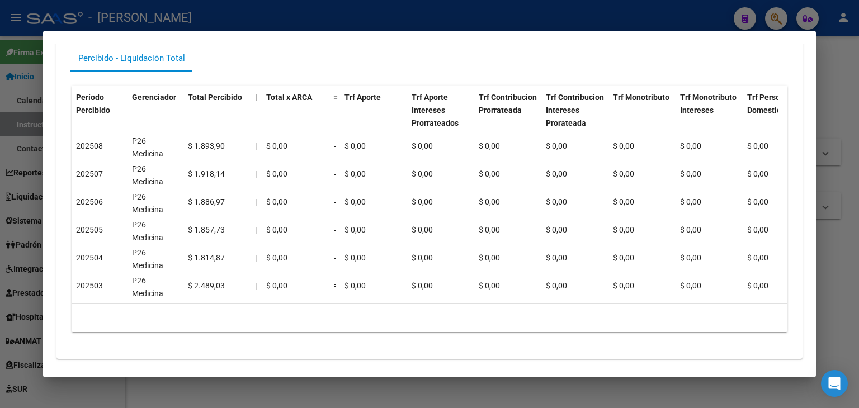
scroll to position [1011, 0]
click at [157, 19] on div at bounding box center [429, 204] width 859 height 408
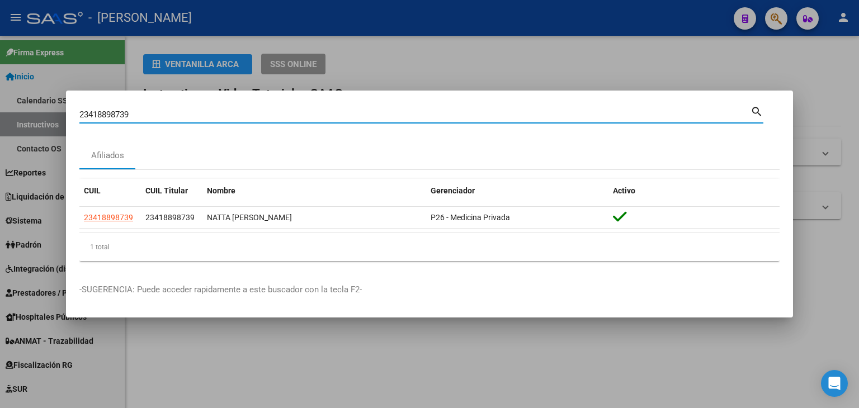
click at [135, 112] on input "23418898739" at bounding box center [414, 115] width 671 height 10
drag, startPoint x: 135, startPoint y: 112, endPoint x: 144, endPoint y: 91, distance: 23.4
click at [139, 116] on input "23418898739" at bounding box center [414, 115] width 671 height 10
paste input "90419"
type input "23419041939"
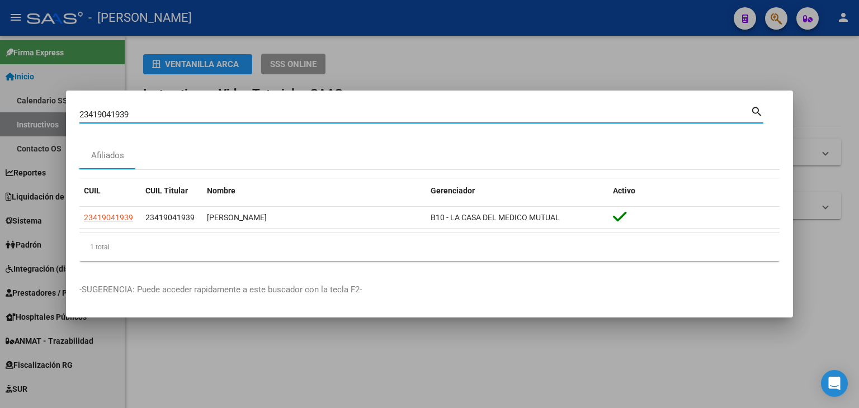
click at [77, 222] on mat-dialog-content "23419041939 Buscar (apellido, dni, cuil, nro traspaso, cuit, obra social) searc…" at bounding box center [429, 187] width 727 height 166
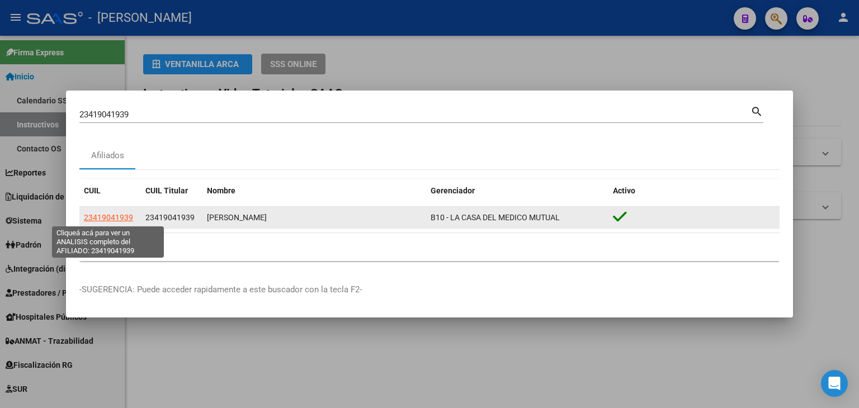
click at [111, 211] on app-link-go-to "23419041939" at bounding box center [108, 217] width 49 height 13
click at [115, 215] on span "23419041939" at bounding box center [108, 217] width 49 height 9
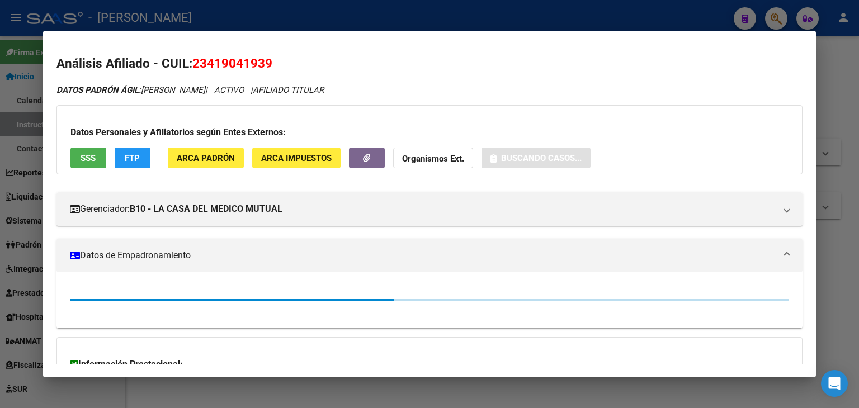
click at [209, 171] on div "Datos Personales y Afiliatorios según Entes Externos: SSS FTP ARCA Padrón ARCA …" at bounding box center [429, 139] width 746 height 69
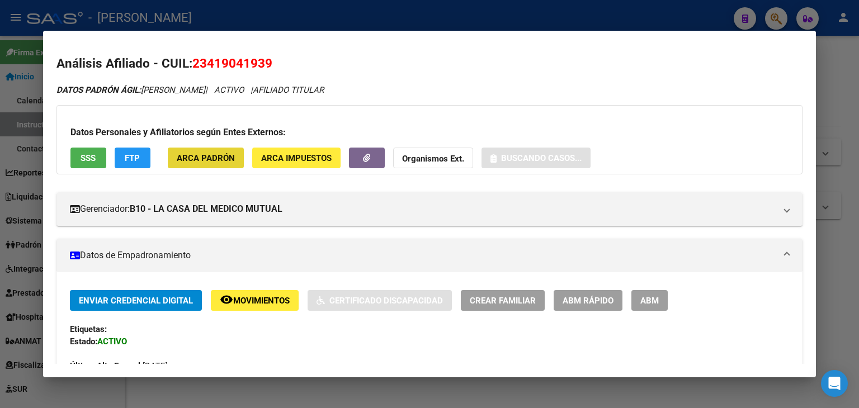
click at [208, 149] on button "ARCA Padrón" at bounding box center [206, 158] width 76 height 21
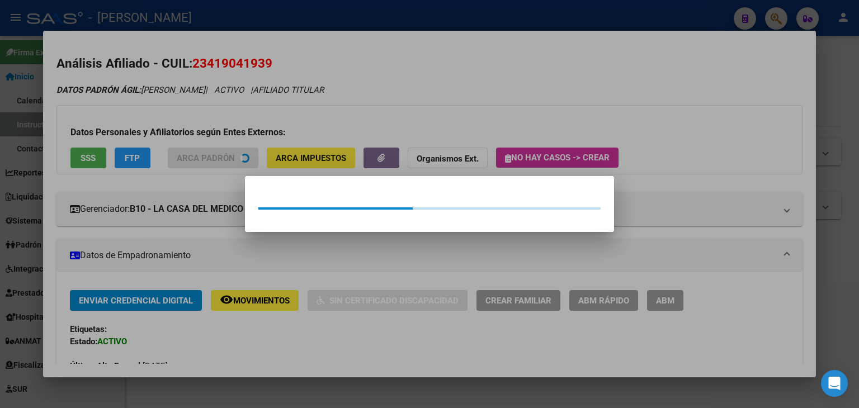
click at [141, 90] on div at bounding box center [429, 204] width 859 height 408
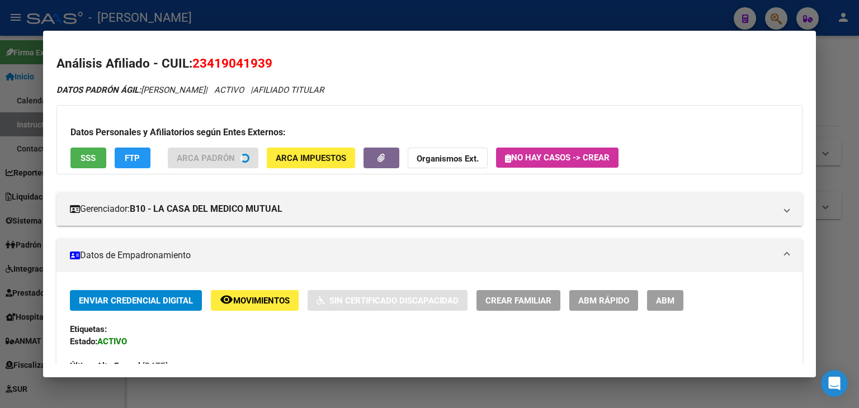
click at [107, 154] on div "Datos Personales y Afiliatorios según Entes Externos: SSS FTP ARCA Padrón ARCA …" at bounding box center [429, 139] width 746 height 69
click at [93, 160] on span "SSS" at bounding box center [88, 158] width 15 height 10
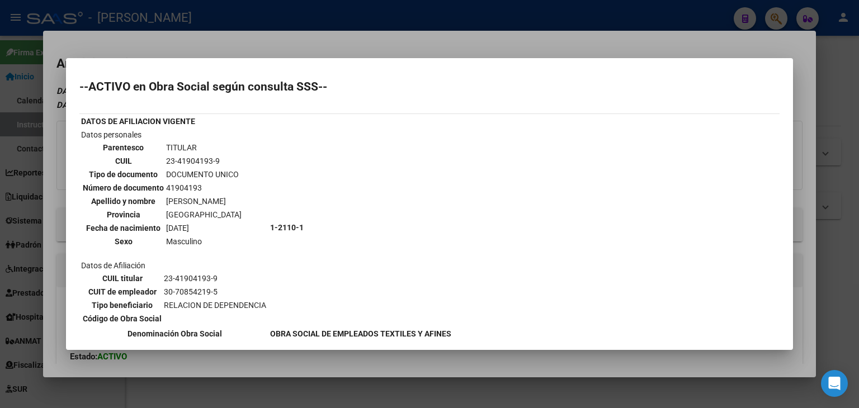
click at [160, 40] on div at bounding box center [429, 204] width 859 height 408
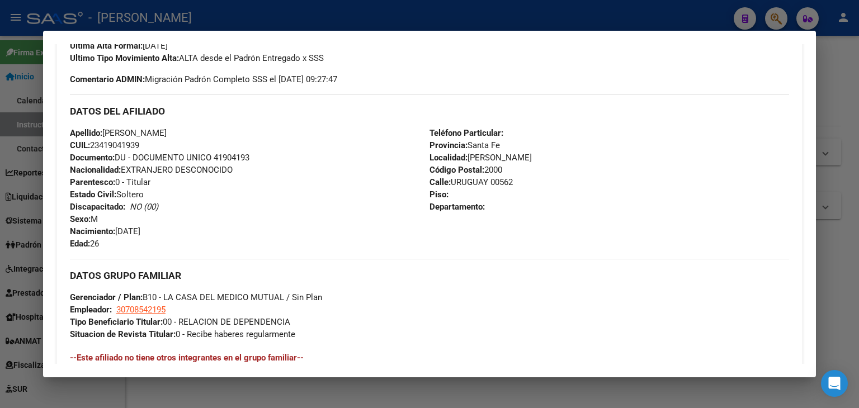
scroll to position [638, 0]
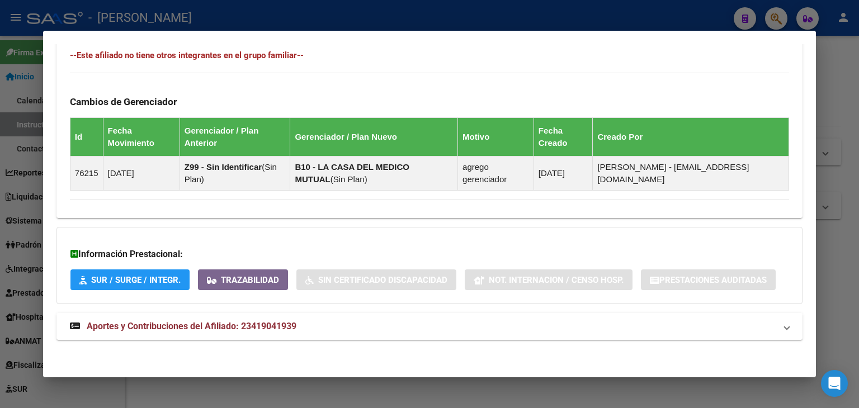
click at [293, 336] on mat-expansion-panel-header "Aportes y Contribuciones del Afiliado: 23419041939" at bounding box center [429, 326] width 746 height 27
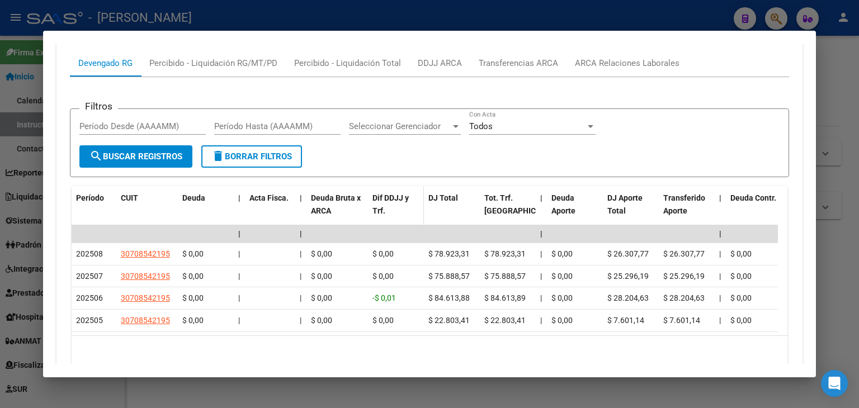
scroll to position [973, 0]
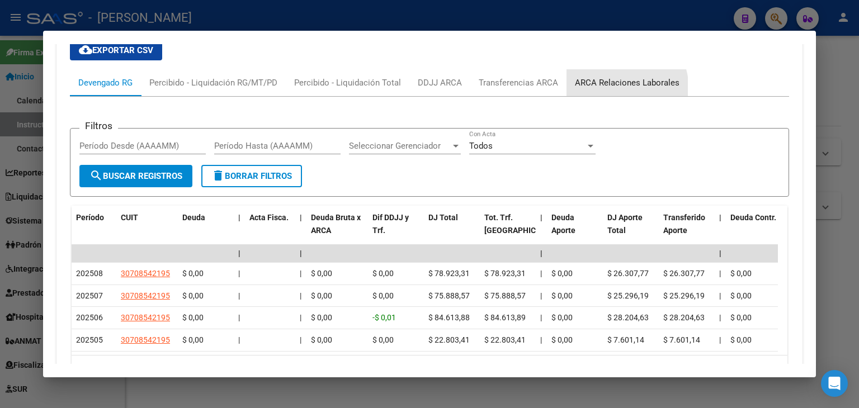
click at [583, 94] on div "ARCA Relaciones Laborales" at bounding box center [626, 82] width 121 height 27
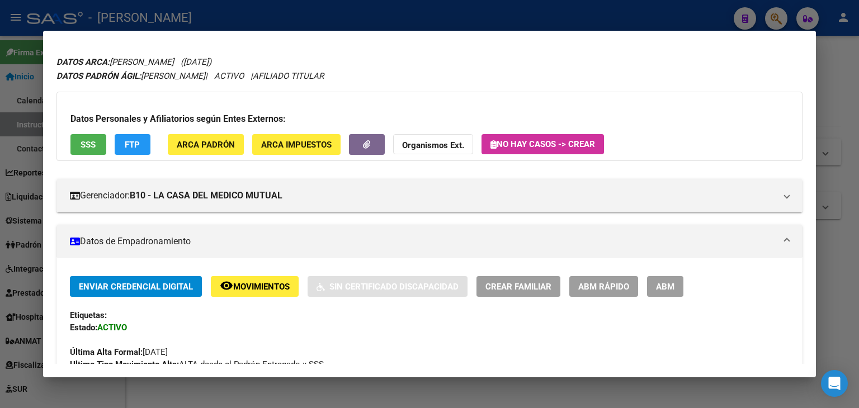
scroll to position [0, 0]
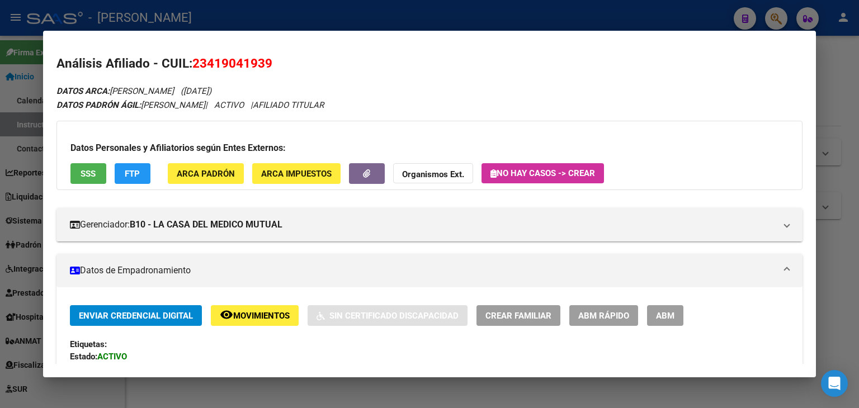
click at [214, 169] on span "ARCA Padrón" at bounding box center [206, 174] width 58 height 10
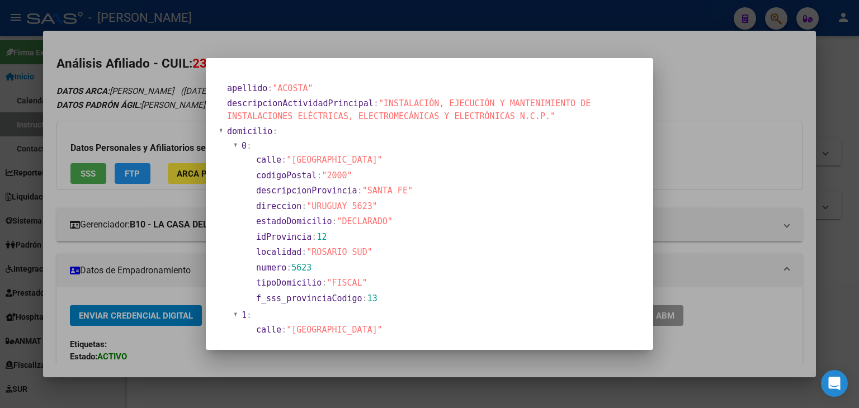
click at [148, 140] on div at bounding box center [429, 204] width 859 height 408
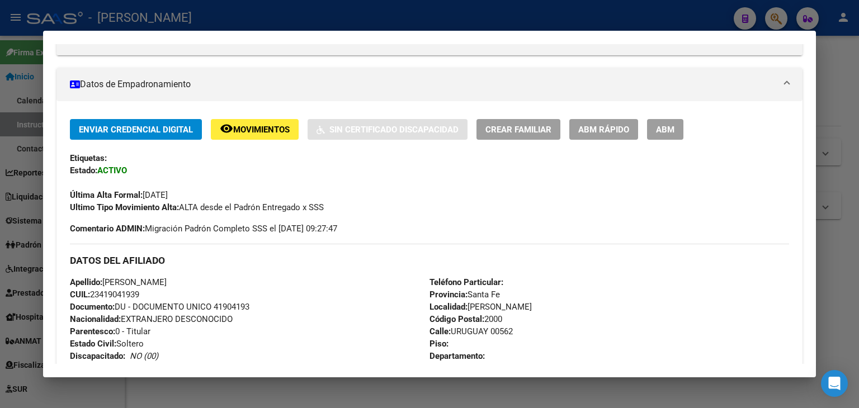
scroll to position [56, 0]
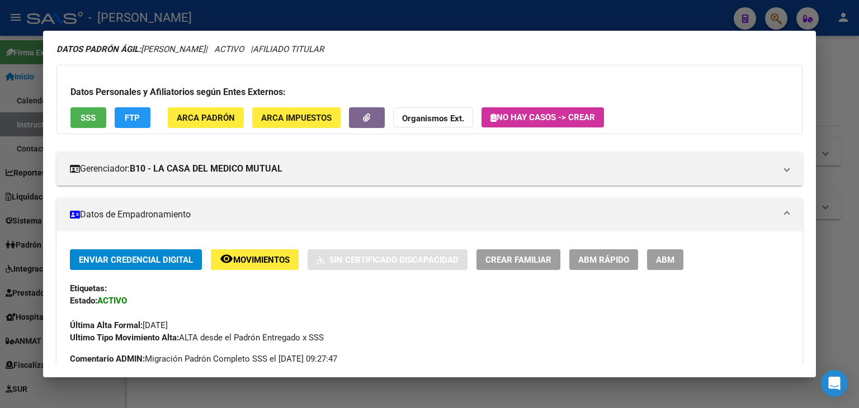
click at [81, 119] on span "SSS" at bounding box center [88, 118] width 15 height 10
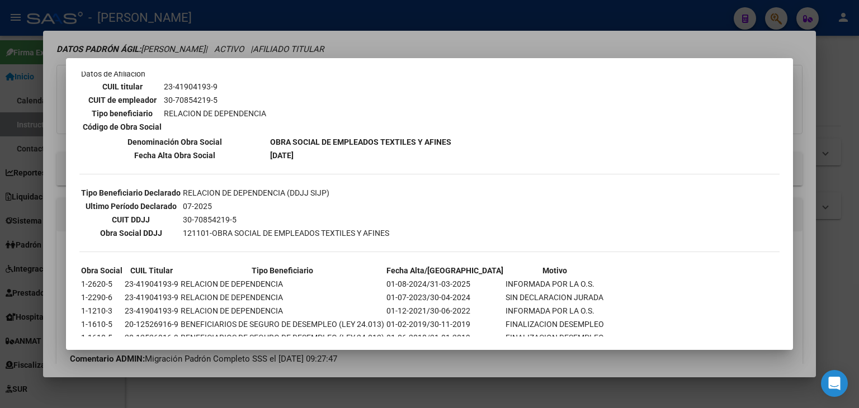
scroll to position [215, 0]
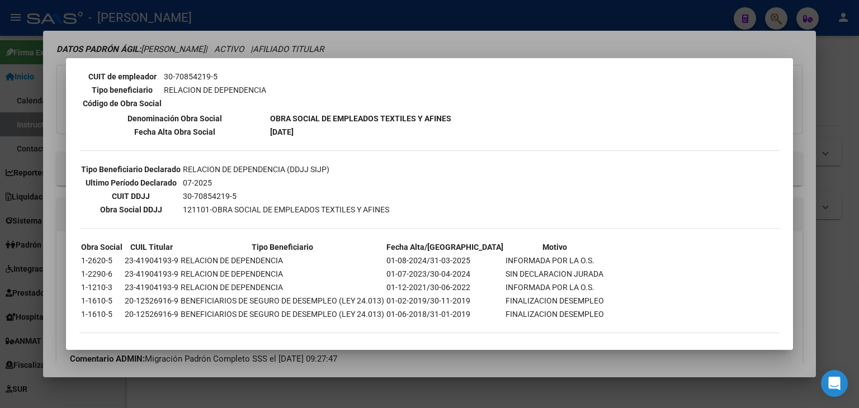
click at [189, 55] on div "23419041939 Buscar (apellido, dni, cuil, nro traspaso, cuit, obra social) searc…" at bounding box center [429, 204] width 859 height 408
click at [189, 55] on div at bounding box center [429, 204] width 859 height 408
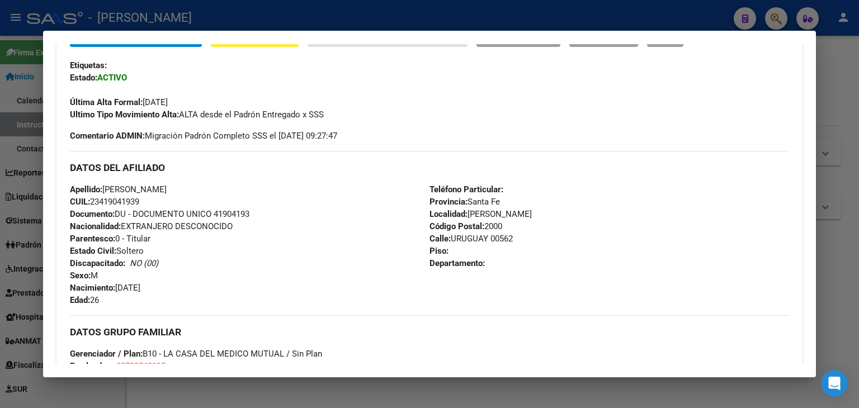
scroll to position [280, 0]
click at [224, 212] on span "Documento: DU - DOCUMENTO UNICO 41904193" at bounding box center [159, 214] width 179 height 10
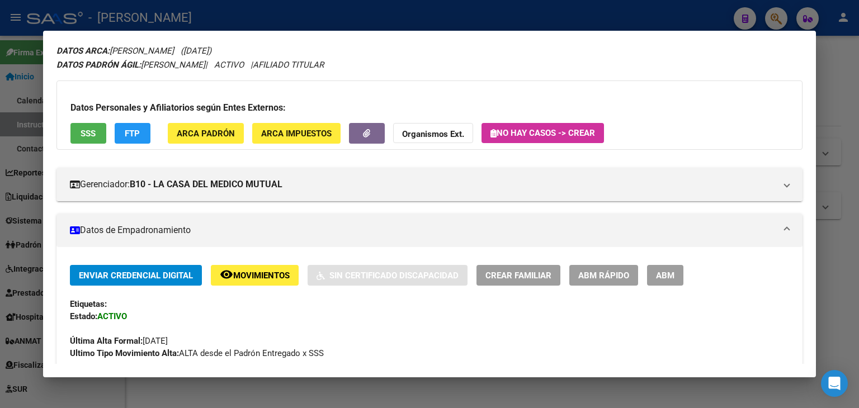
scroll to position [0, 0]
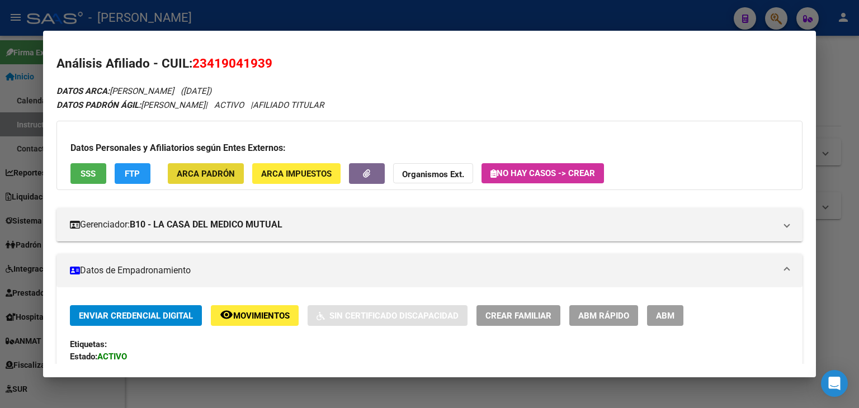
click at [219, 170] on span "ARCA Padrón" at bounding box center [206, 174] width 58 height 10
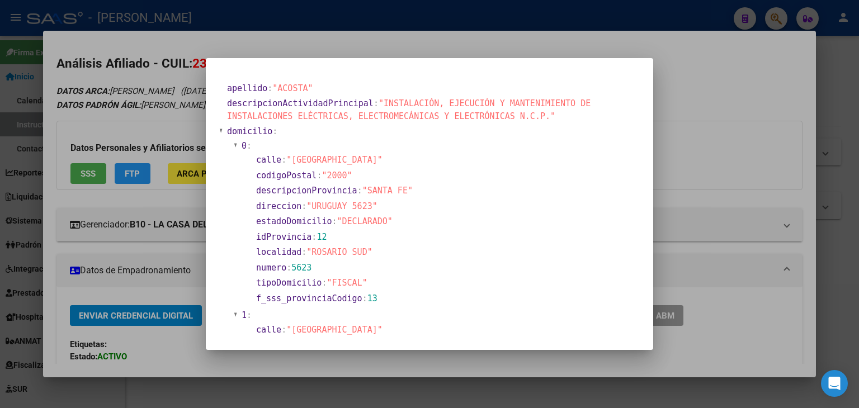
click at [159, 82] on div at bounding box center [429, 204] width 859 height 408
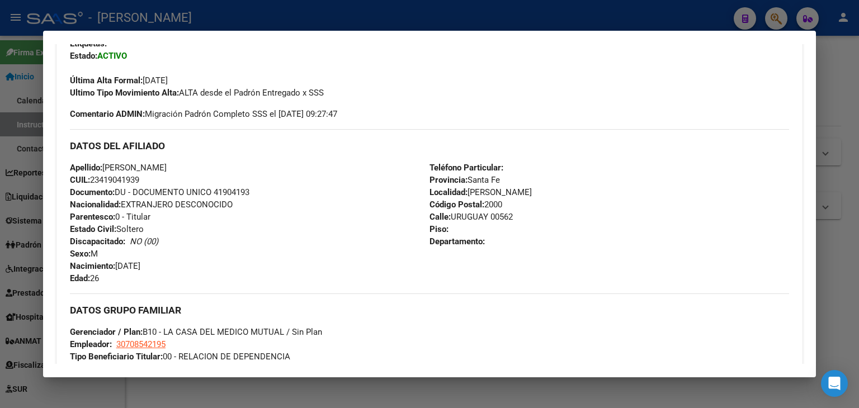
scroll to position [391, 0]
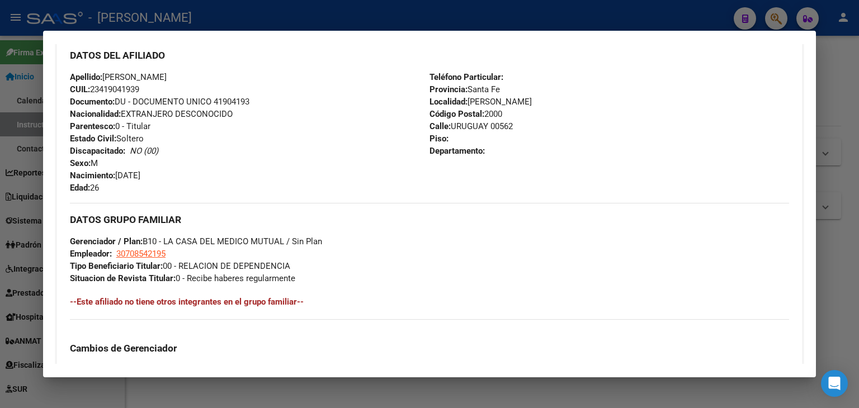
drag, startPoint x: 153, startPoint y: 269, endPoint x: 156, endPoint y: 259, distance: 9.9
click at [153, 268] on strong "Tipo Beneficiario Titular:" at bounding box center [116, 266] width 93 height 10
click at [156, 259] on div "DATOS GRUPO FAMILIAR Gerenciador / Plan: B10 - LA CASA DEL MEDICO MUTUAL / Sin …" at bounding box center [429, 244] width 719 height 82
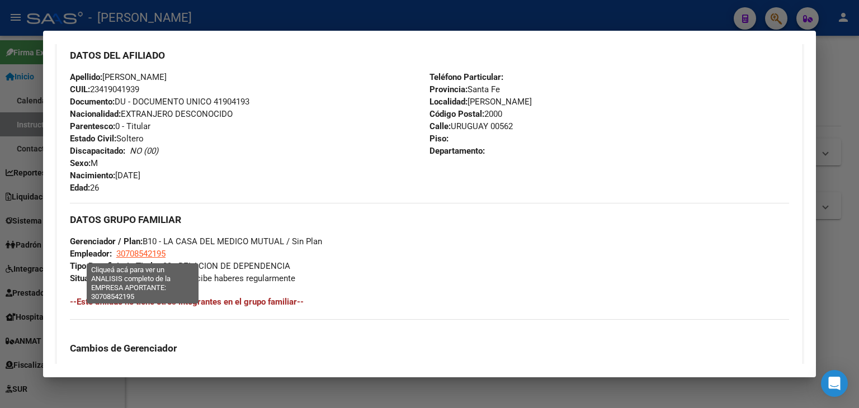
click at [156, 258] on span "30708542195" at bounding box center [140, 254] width 49 height 10
type textarea "30708542195"
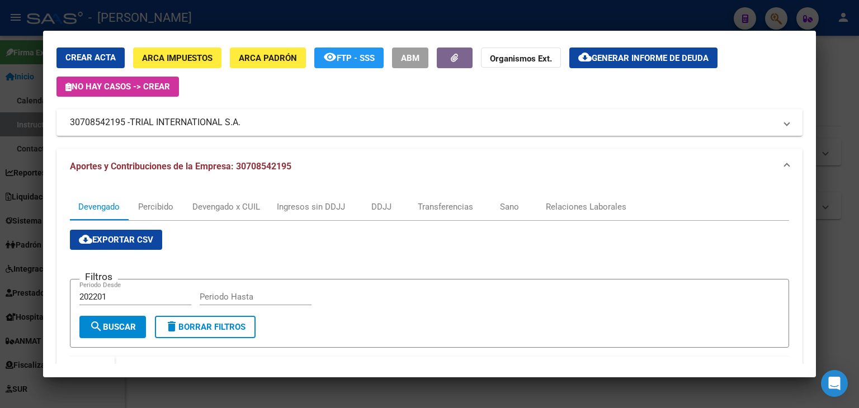
scroll to position [56, 0]
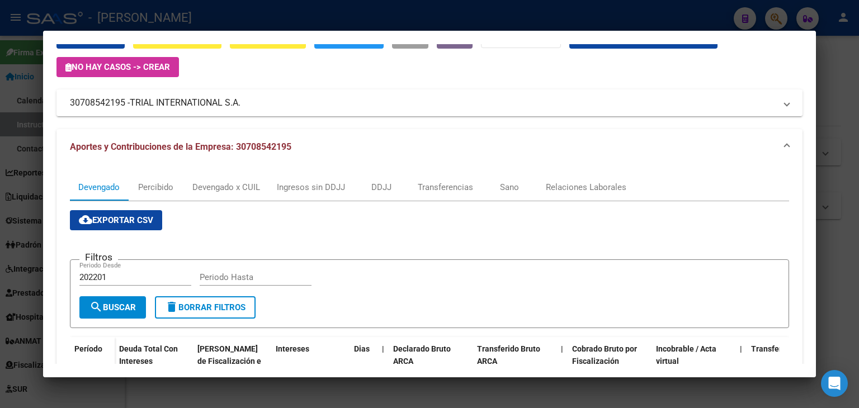
click at [214, 15] on div at bounding box center [429, 204] width 859 height 408
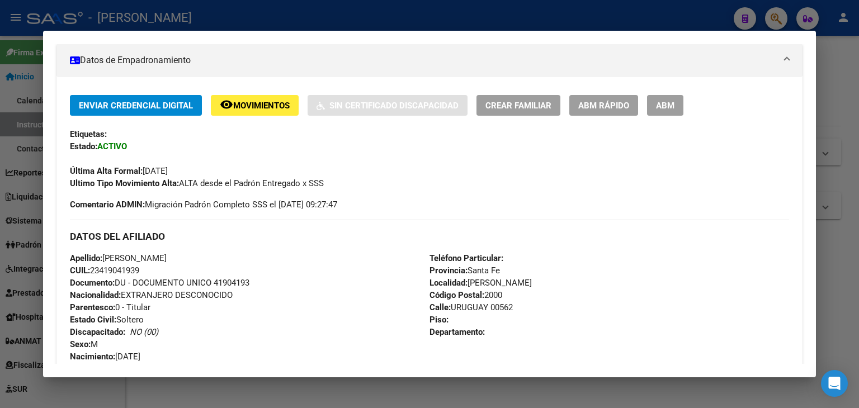
scroll to position [144, 0]
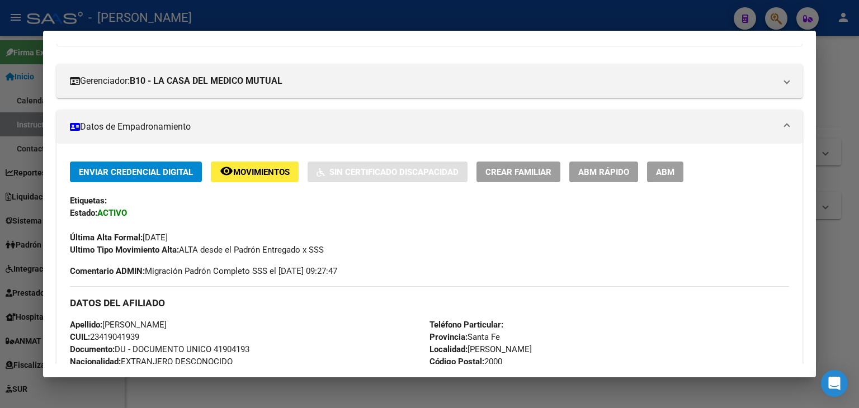
click at [207, 31] on mat-dialog-container "Análisis Afiliado - CUIL: 23419041939 DATOS ARCA: ACOSTA FABRICIO JOSE (30/03/1…" at bounding box center [429, 204] width 773 height 347
click at [208, 23] on div at bounding box center [429, 204] width 859 height 408
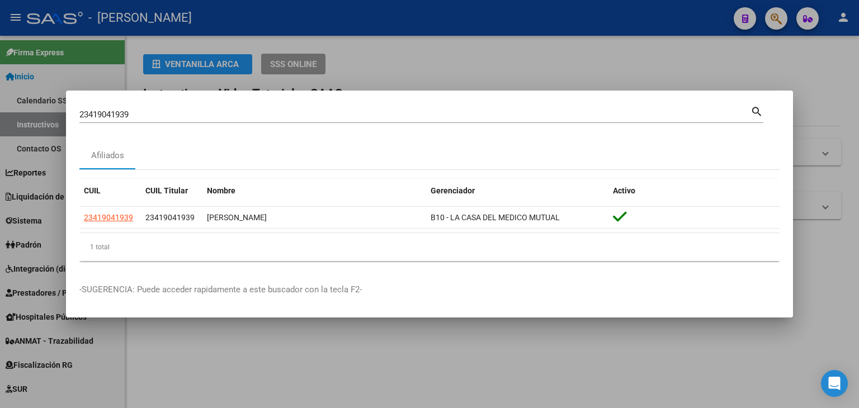
drag, startPoint x: 152, startPoint y: 122, endPoint x: 155, endPoint y: 115, distance: 8.5
click at [153, 120] on div "23419041939 Buscar (apellido, dni, cuil, nro traspaso, cuit, obra social)" at bounding box center [414, 114] width 671 height 17
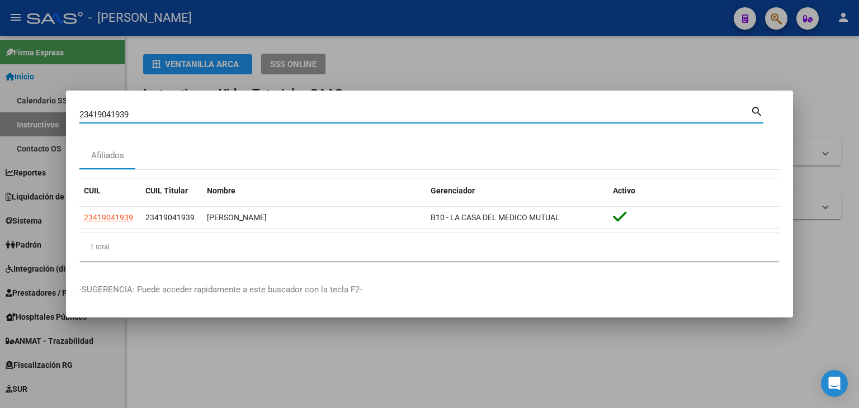
click at [155, 115] on input "23419041939" at bounding box center [414, 115] width 671 height 10
paste input "140694"
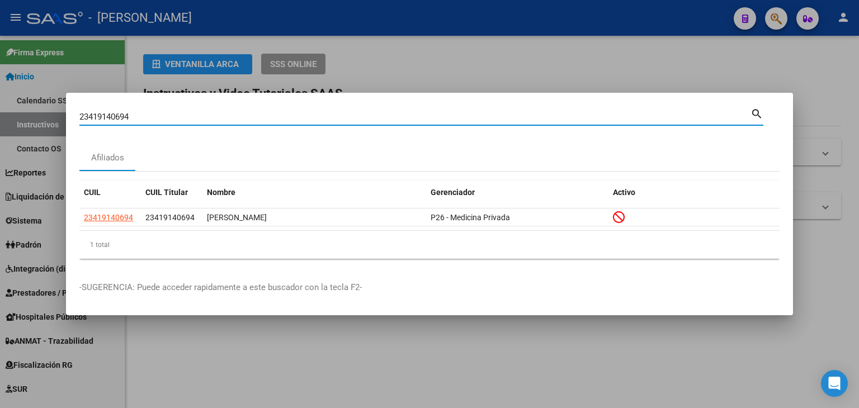
click at [154, 114] on input "23419140694" at bounding box center [414, 117] width 671 height 10
paste input "663239"
type input "23419663239"
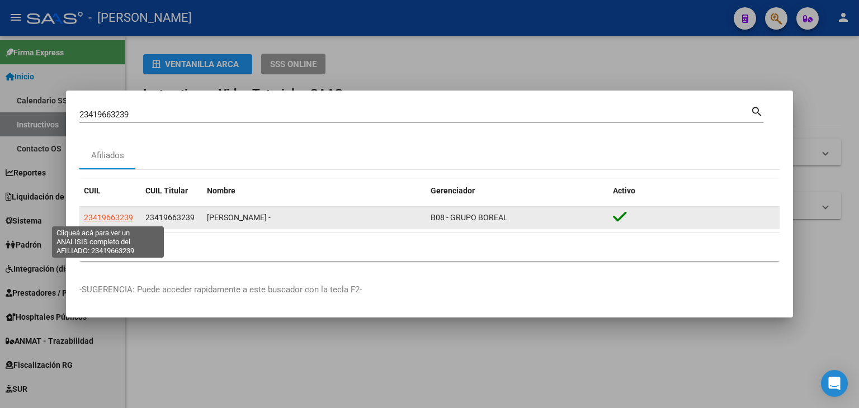
click at [115, 218] on span "23419663239" at bounding box center [108, 217] width 49 height 9
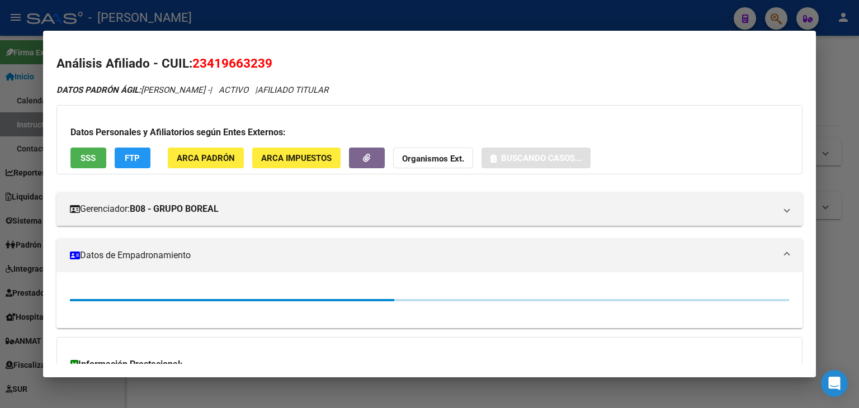
click at [195, 158] on span "ARCA Padrón" at bounding box center [206, 158] width 58 height 10
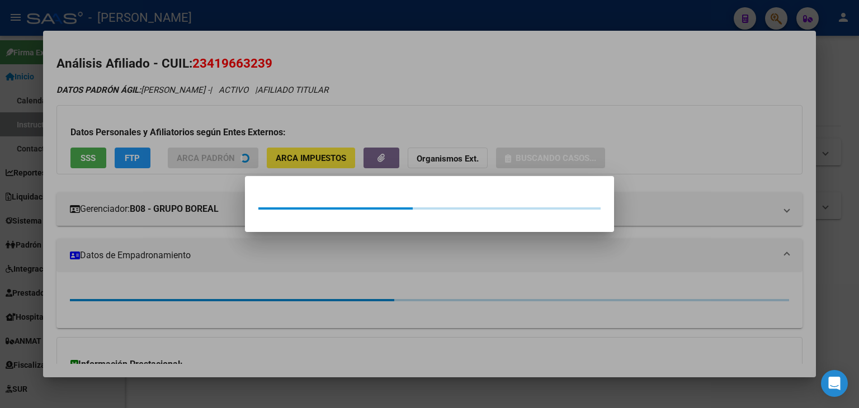
click at [163, 116] on div at bounding box center [429, 204] width 859 height 408
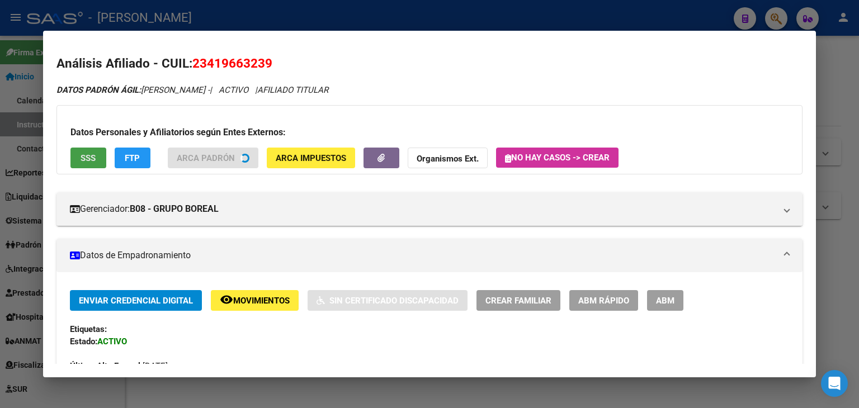
click at [74, 157] on button "SSS" at bounding box center [88, 158] width 36 height 21
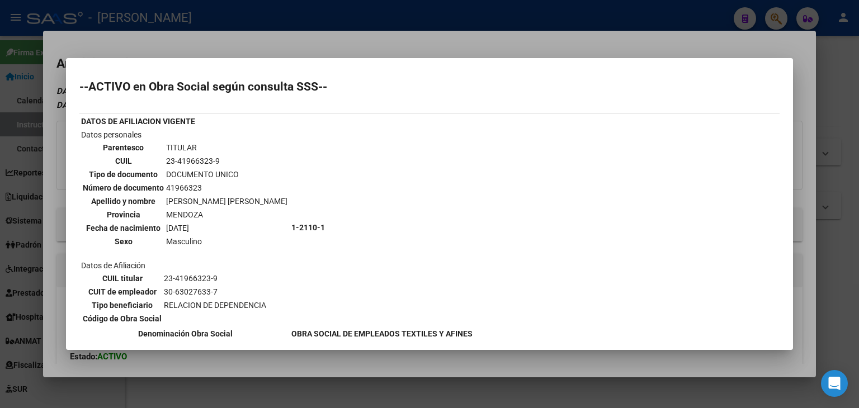
click at [143, 42] on div at bounding box center [429, 204] width 859 height 408
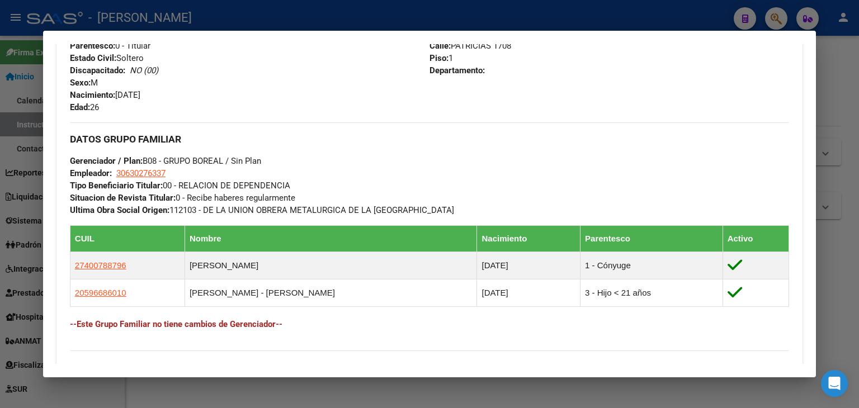
scroll to position [623, 0]
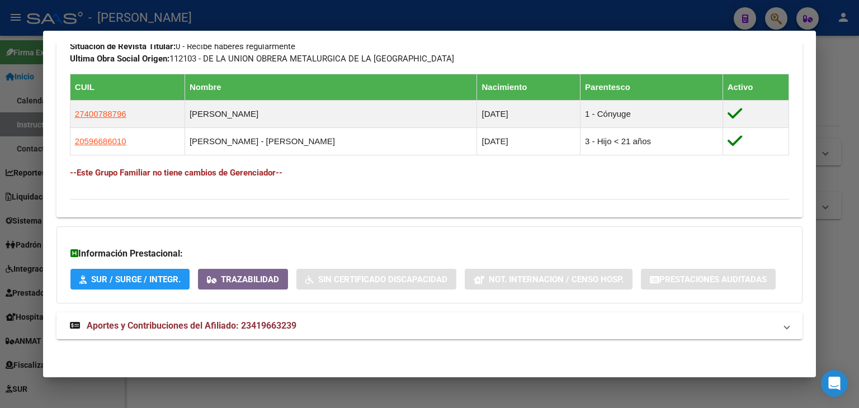
click at [280, 314] on mat-expansion-panel-header "Aportes y Contribuciones del Afiliado: 23419663239" at bounding box center [429, 326] width 746 height 27
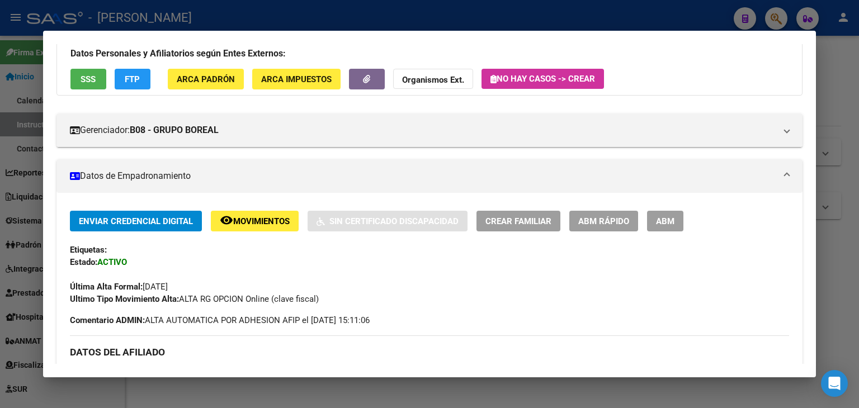
scroll to position [0, 0]
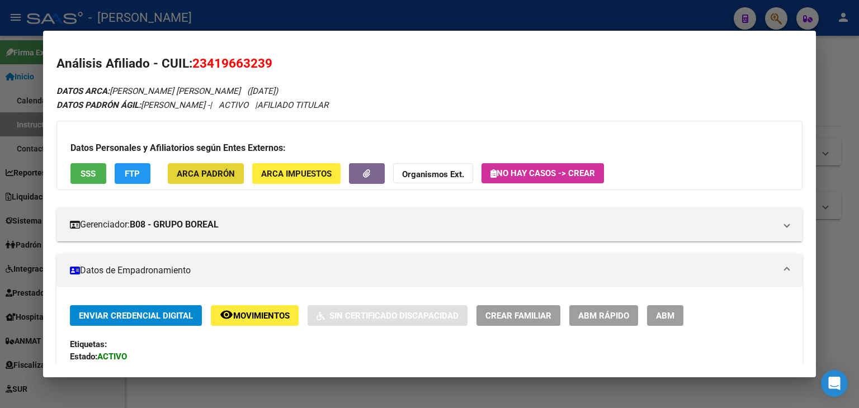
click at [212, 177] on span "ARCA Padrón" at bounding box center [206, 174] width 58 height 10
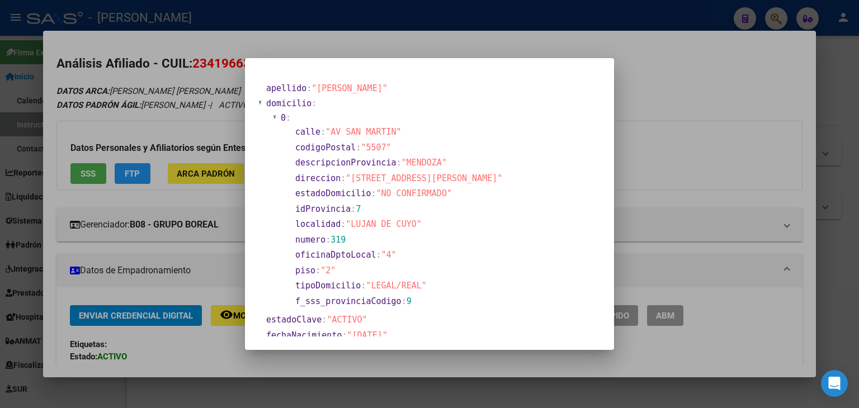
click at [231, 70] on div at bounding box center [429, 204] width 859 height 408
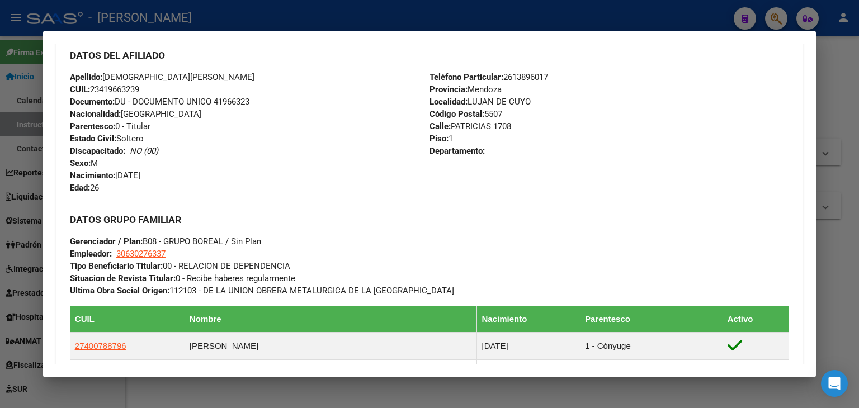
scroll to position [615, 0]
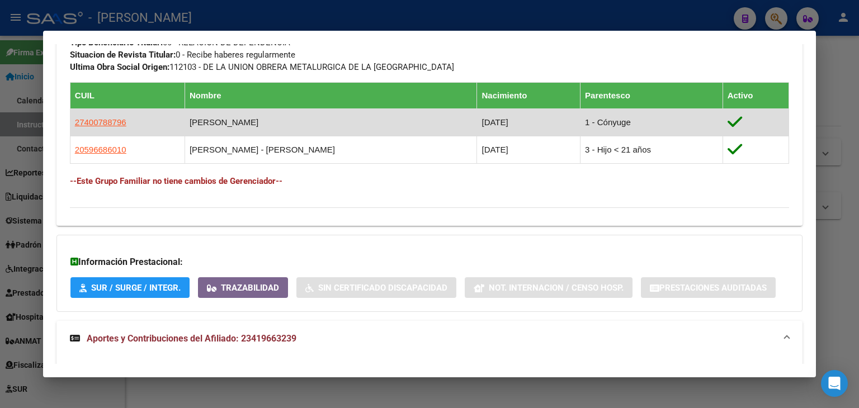
click at [112, 132] on td "27400788796" at bounding box center [127, 122] width 115 height 27
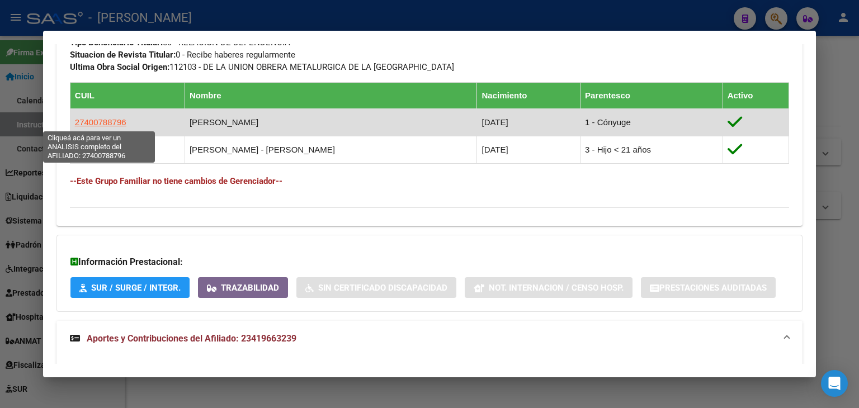
click at [114, 126] on span "27400788796" at bounding box center [100, 122] width 51 height 10
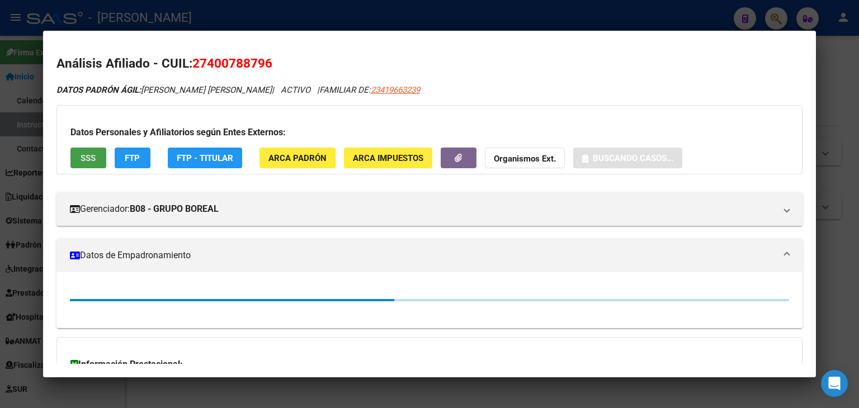
click at [94, 159] on span "SSS" at bounding box center [88, 158] width 15 height 10
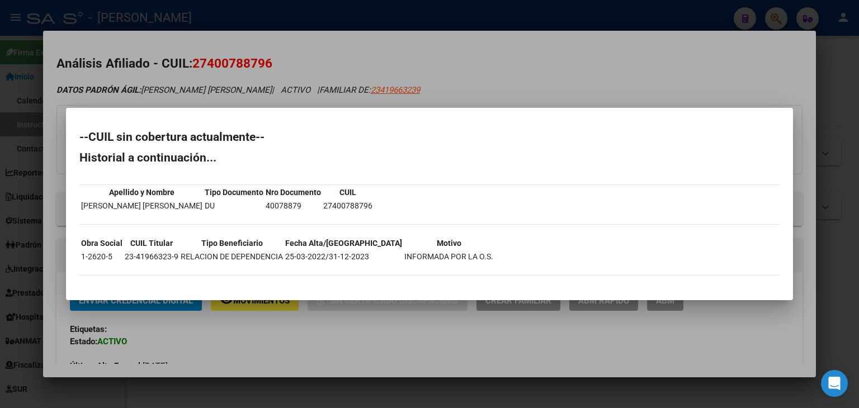
click at [111, 45] on div at bounding box center [429, 204] width 859 height 408
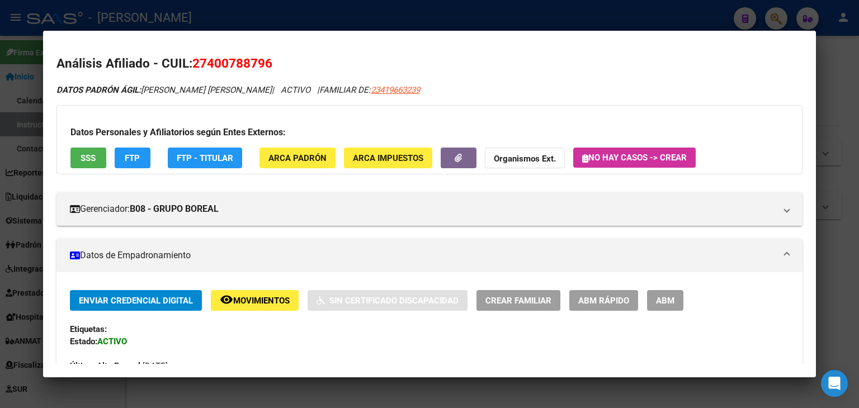
click at [195, 2] on div at bounding box center [429, 204] width 859 height 408
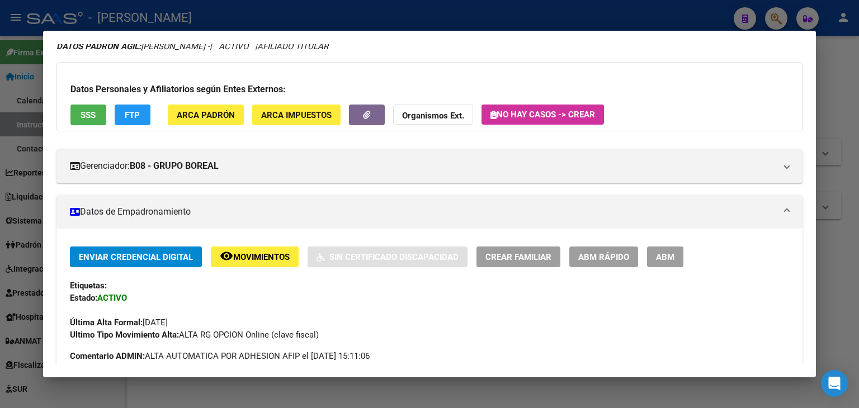
scroll to position [0, 0]
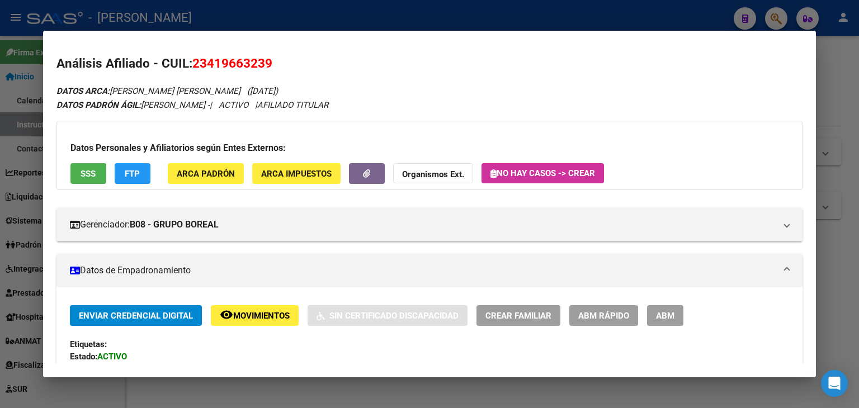
click at [203, 177] on span "ARCA Padrón" at bounding box center [206, 174] width 58 height 10
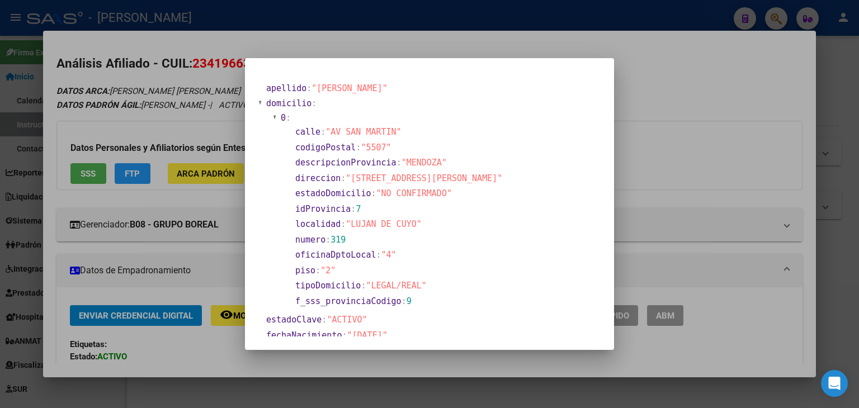
click at [190, 159] on div at bounding box center [429, 204] width 859 height 408
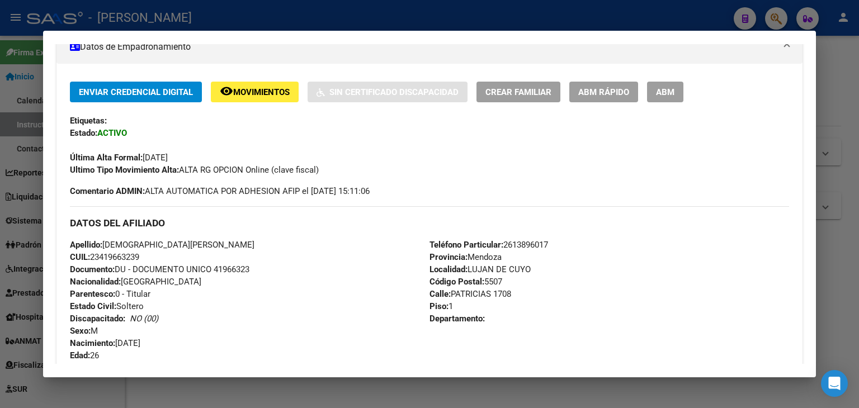
scroll to position [447, 0]
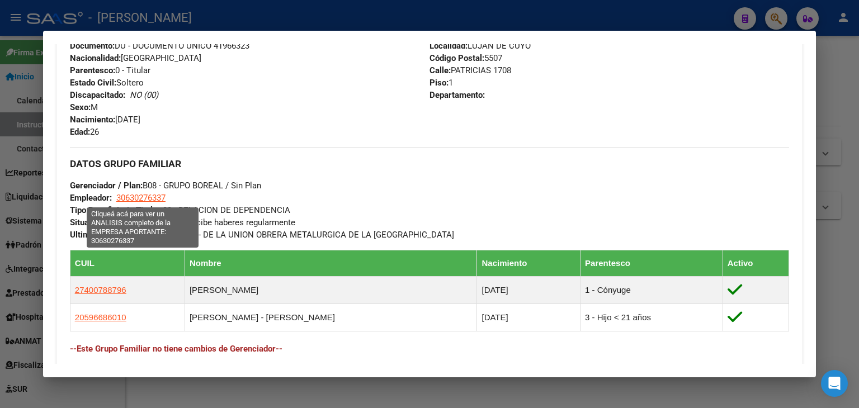
click at [148, 195] on span "30630276337" at bounding box center [140, 198] width 49 height 10
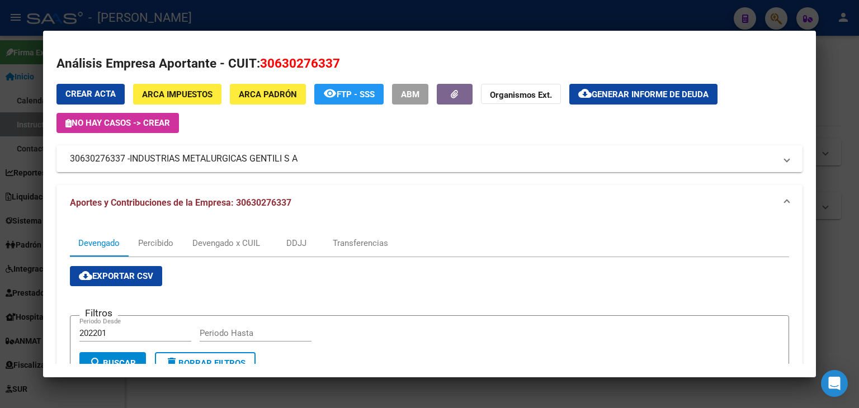
click at [199, 153] on span "INDUSTRIAS METALURGICAS GENTILI S A" at bounding box center [214, 158] width 168 height 13
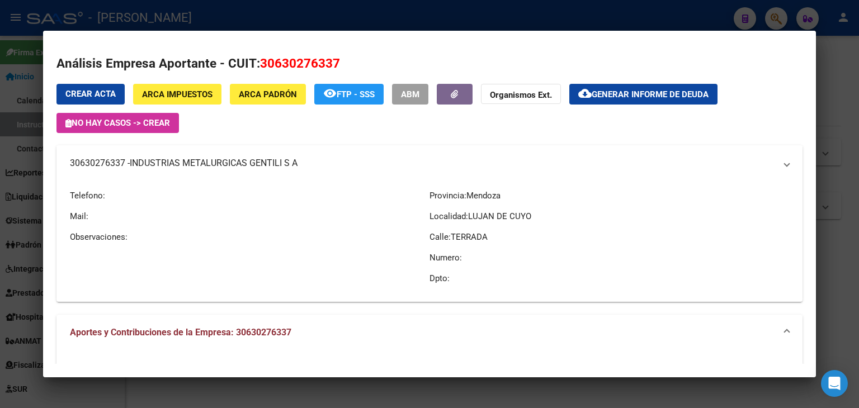
click at [199, 153] on mat-expansion-panel-header "30630276337 - INDUSTRIAS METALURGICAS GENTILI S A" at bounding box center [429, 163] width 746 height 36
click at [219, 18] on div at bounding box center [429, 204] width 859 height 408
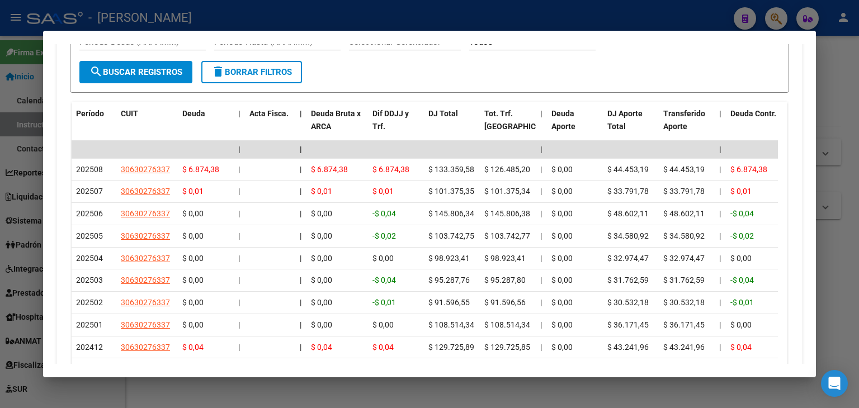
scroll to position [1170, 0]
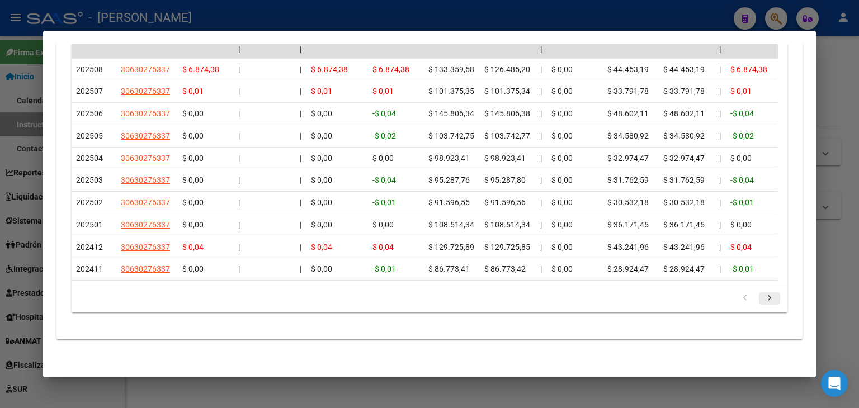
click at [763, 293] on icon "go to next page" at bounding box center [769, 299] width 15 height 13
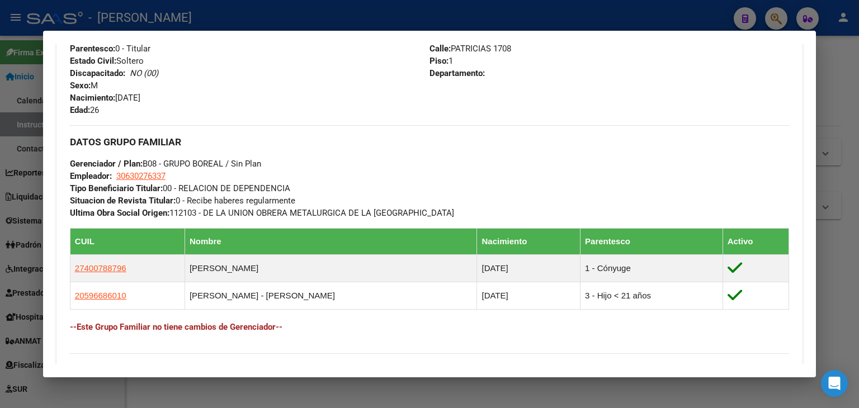
scroll to position [615, 0]
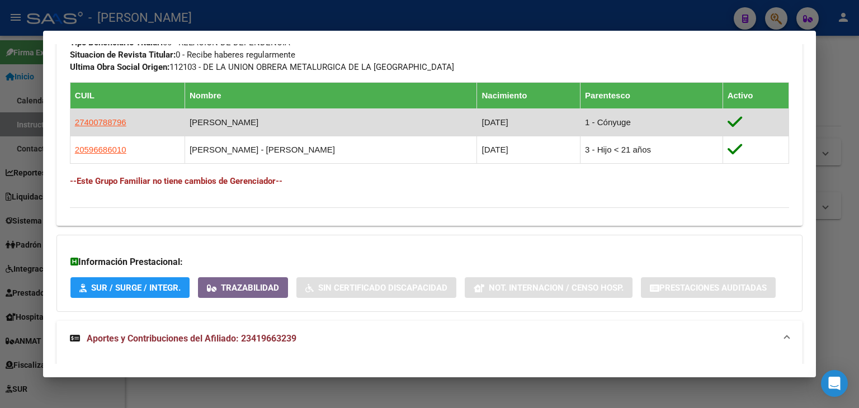
click at [112, 129] on td "27400788796" at bounding box center [127, 122] width 115 height 27
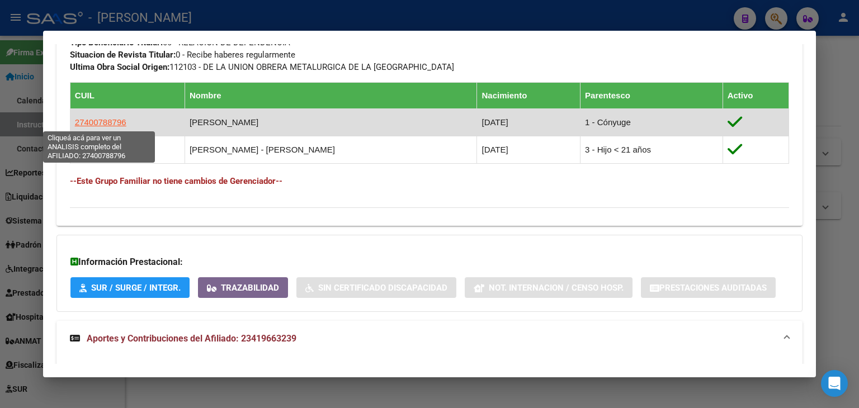
click at [114, 124] on span "27400788796" at bounding box center [100, 122] width 51 height 10
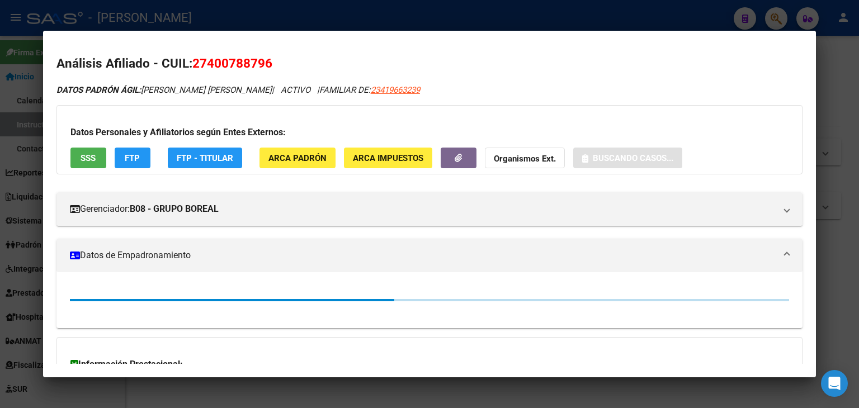
click at [279, 168] on button "ARCA Padrón" at bounding box center [297, 158] width 76 height 21
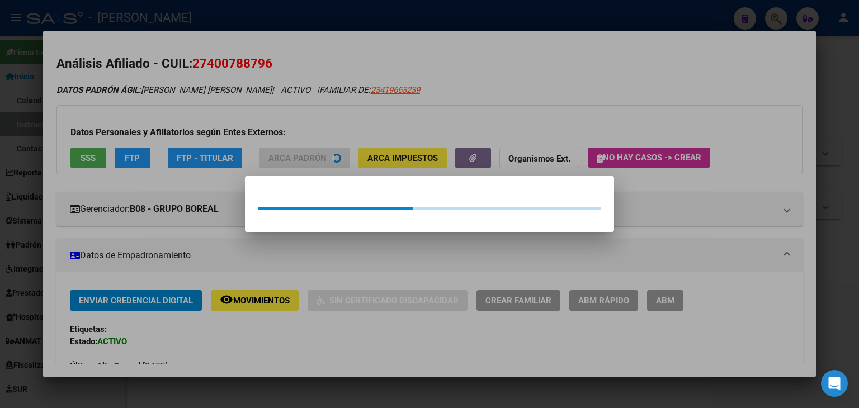
drag, startPoint x: 266, startPoint y: 121, endPoint x: 103, endPoint y: 46, distance: 179.1
click at [266, 121] on div at bounding box center [429, 204] width 859 height 408
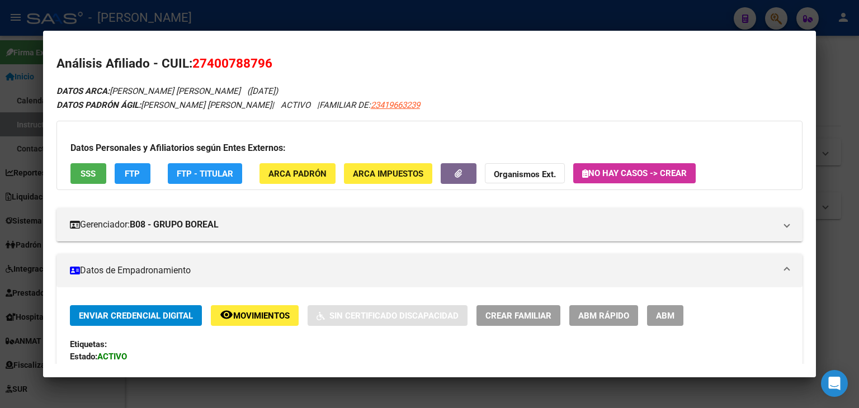
drag, startPoint x: 209, startPoint y: 63, endPoint x: 262, endPoint y: 63, distance: 53.1
click at [262, 63] on span "27400788796" at bounding box center [232, 63] width 80 height 15
click at [212, 18] on div at bounding box center [429, 204] width 859 height 408
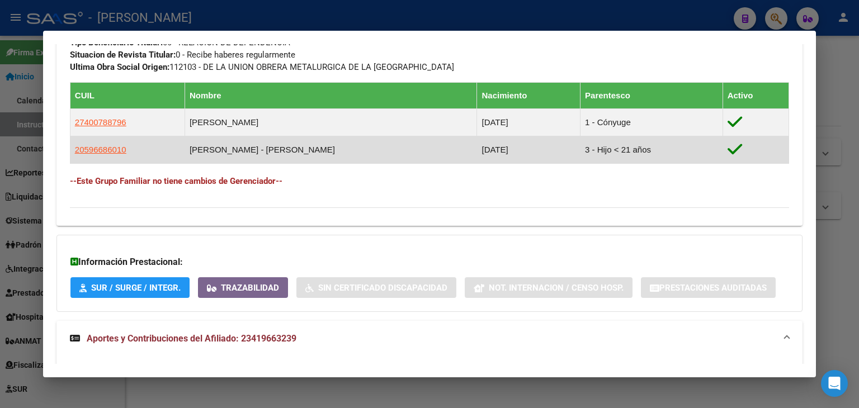
click at [125, 151] on td "20596686010" at bounding box center [127, 149] width 115 height 27
click at [120, 148] on span "20596686010" at bounding box center [100, 150] width 51 height 10
type textarea "20596686010"
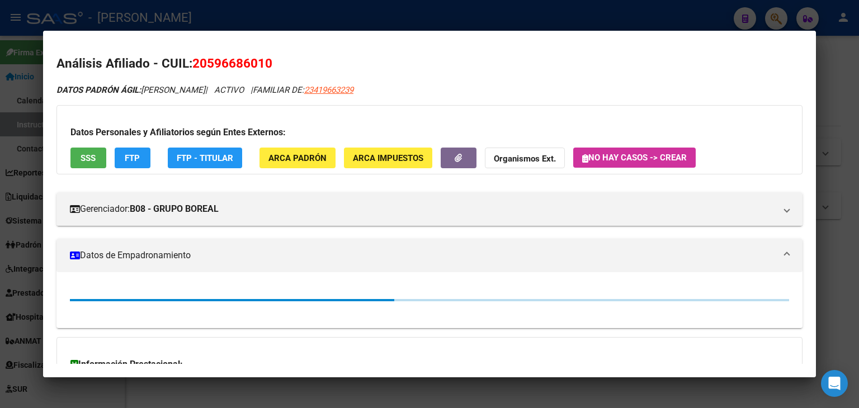
click at [90, 148] on button "SSS" at bounding box center [88, 158] width 36 height 21
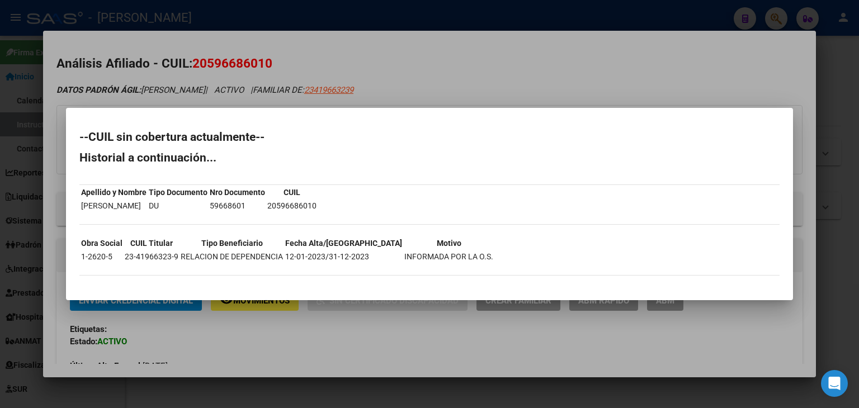
click at [156, 60] on div at bounding box center [429, 204] width 859 height 408
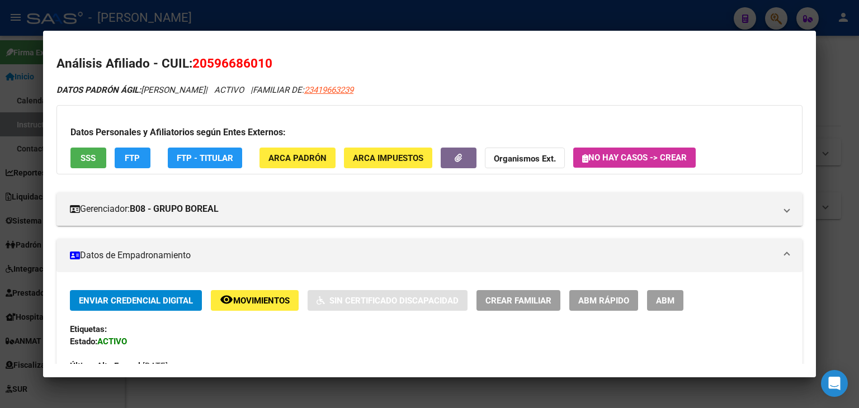
click at [267, 162] on button "ARCA Padrón" at bounding box center [297, 158] width 76 height 21
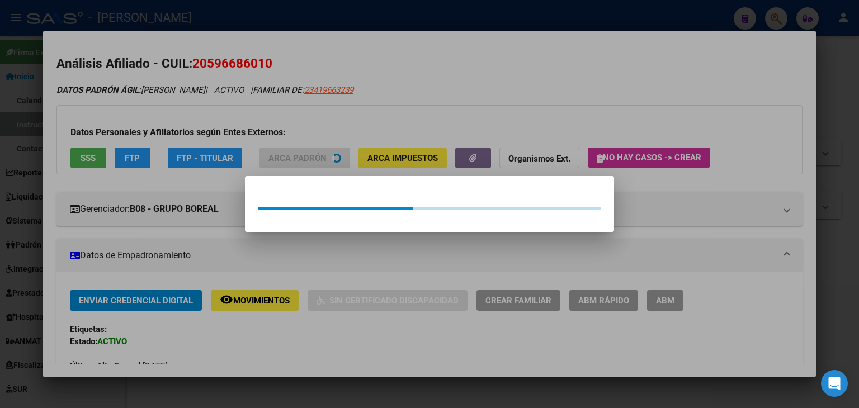
click at [253, 129] on div at bounding box center [429, 204] width 859 height 408
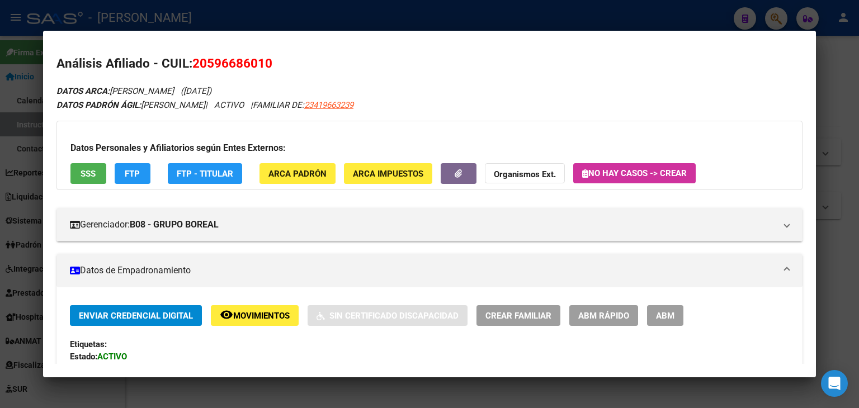
drag, startPoint x: 209, startPoint y: 62, endPoint x: 264, endPoint y: 65, distance: 54.9
click at [264, 65] on span "20596686010" at bounding box center [232, 63] width 80 height 15
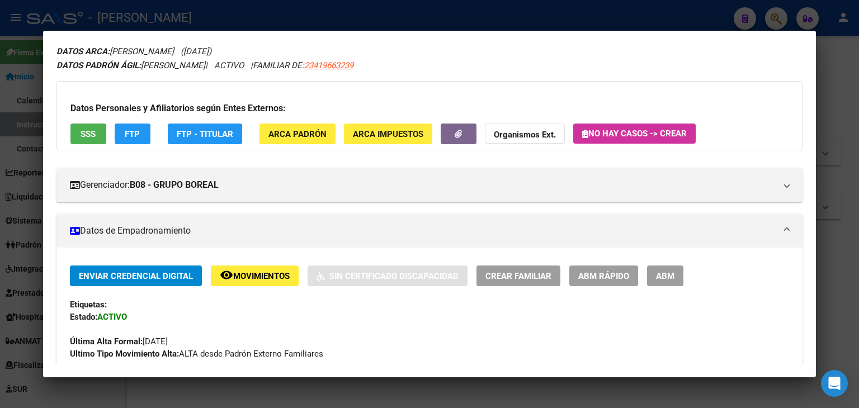
scroll to position [0, 0]
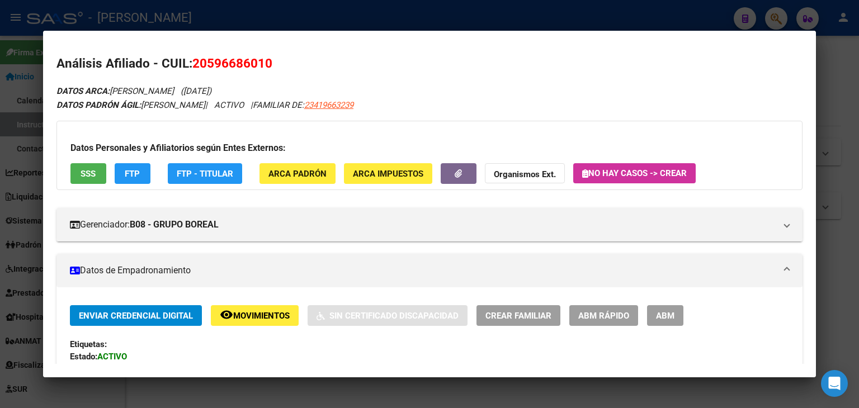
click at [202, 10] on div at bounding box center [429, 204] width 859 height 408
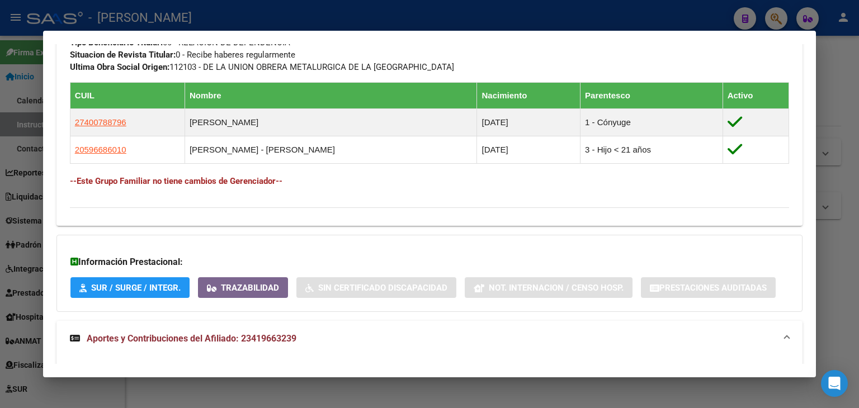
click at [208, 14] on div at bounding box center [429, 204] width 859 height 408
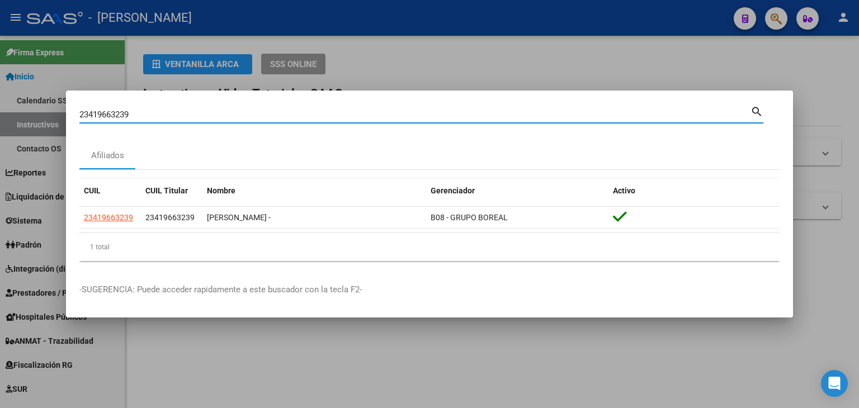
click at [164, 112] on input "23419663239" at bounding box center [414, 115] width 671 height 10
paste input "893234"
type input "23419893234"
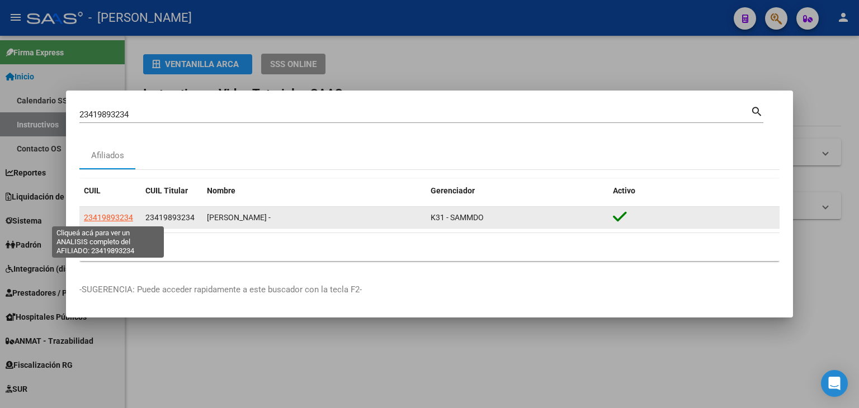
click at [130, 218] on span "23419893234" at bounding box center [108, 217] width 49 height 9
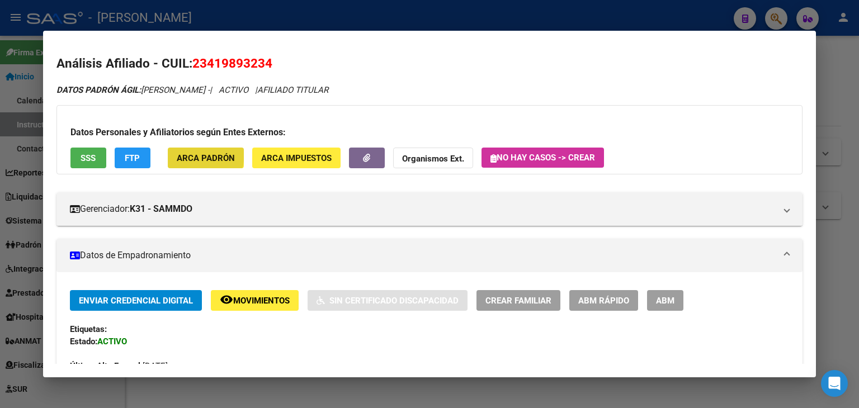
click at [182, 153] on span "ARCA Padrón" at bounding box center [206, 158] width 58 height 10
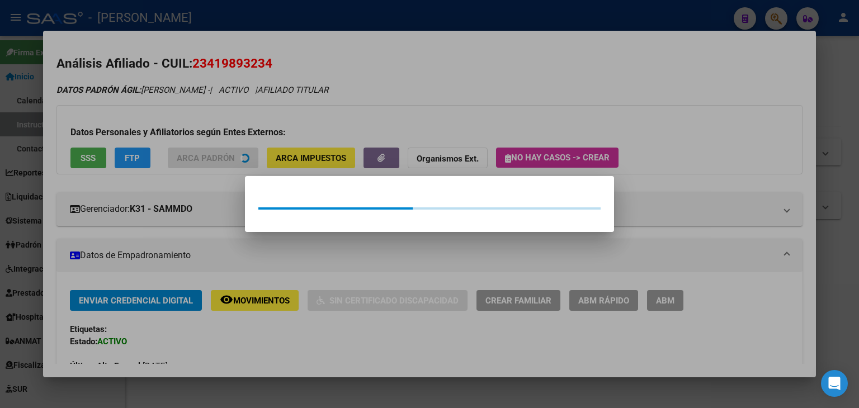
click at [176, 104] on div at bounding box center [429, 204] width 859 height 408
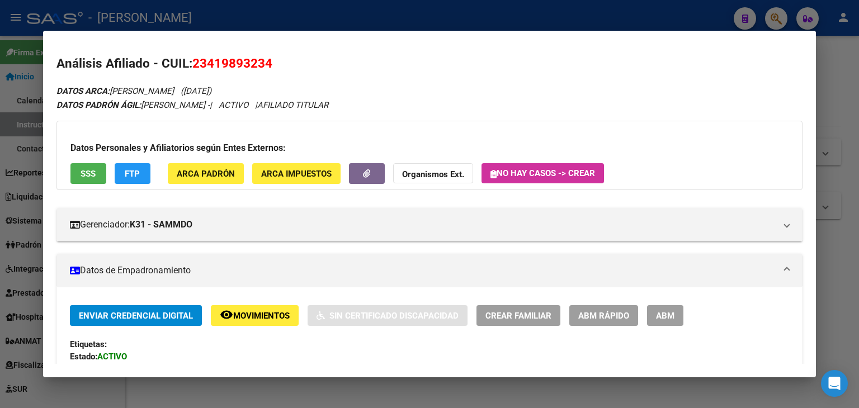
click at [82, 162] on div "Datos Personales y Afiliatorios según Entes Externos: SSS FTP ARCA Padrón ARCA …" at bounding box center [429, 155] width 746 height 69
click at [82, 171] on span "SSS" at bounding box center [88, 174] width 15 height 10
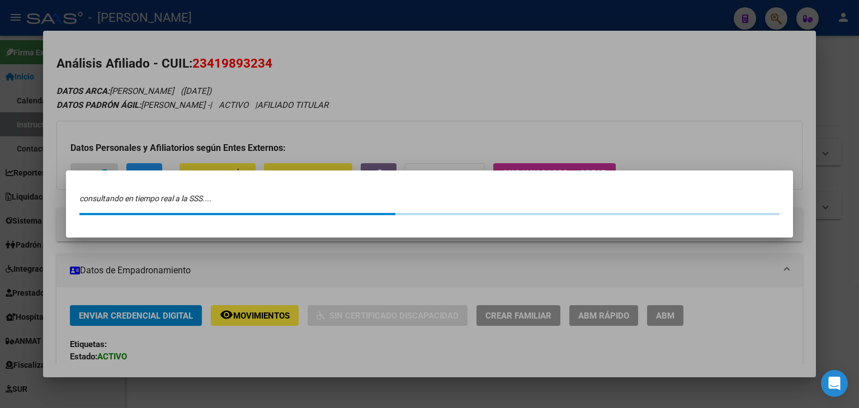
click at [100, 99] on div at bounding box center [429, 204] width 859 height 408
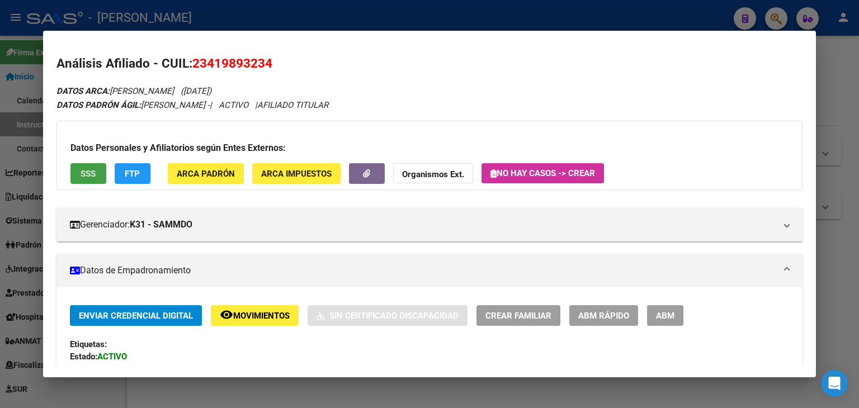
click at [94, 168] on span "SSS" at bounding box center [88, 173] width 15 height 10
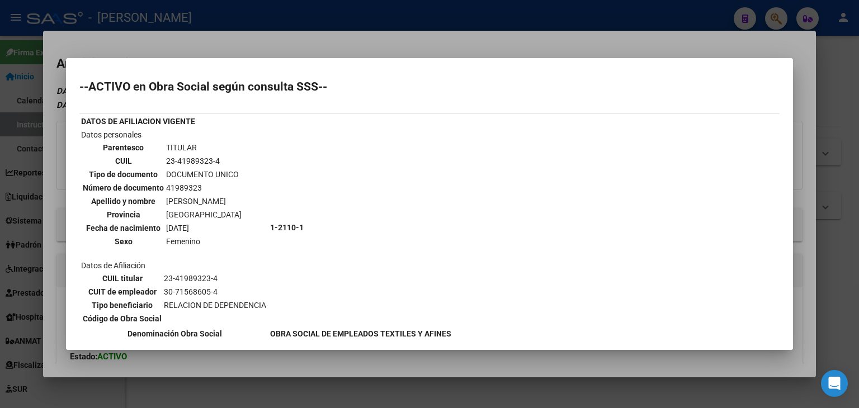
click at [125, 39] on div at bounding box center [429, 204] width 859 height 408
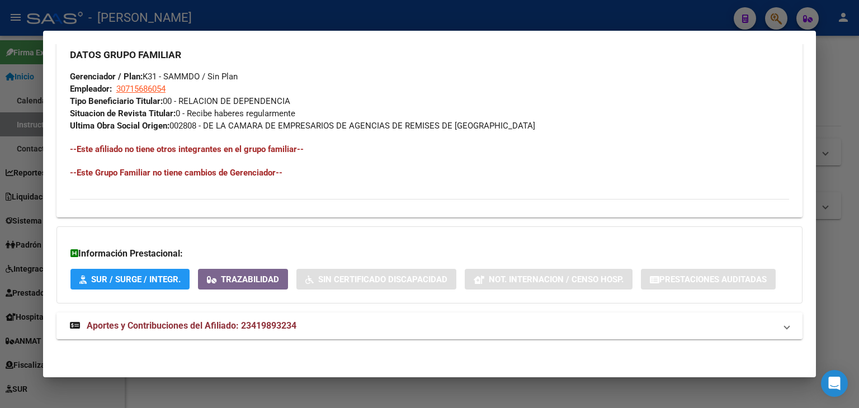
click at [262, 327] on span "Aportes y Contribuciones del Afiliado: 23419893234" at bounding box center [192, 325] width 210 height 11
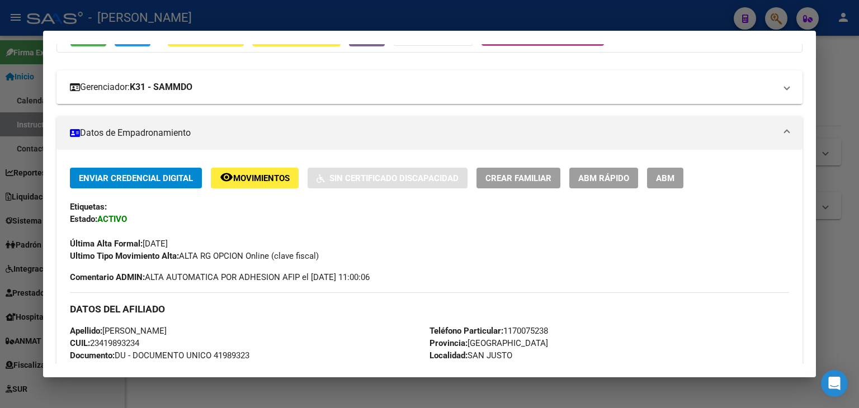
scroll to position [119, 0]
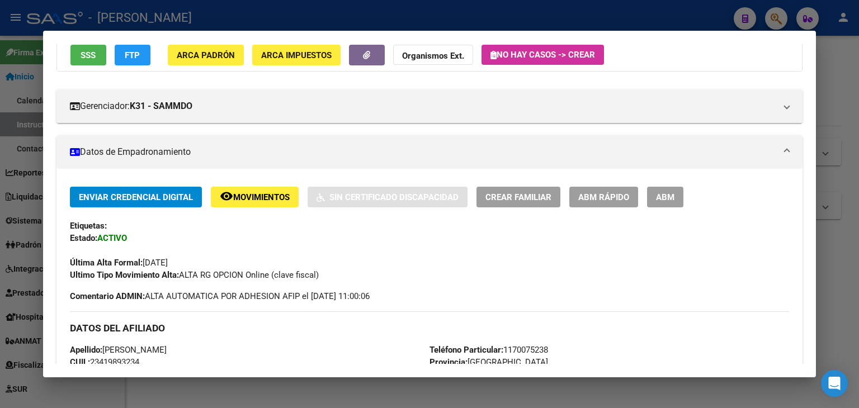
click at [212, 58] on span "ARCA Padrón" at bounding box center [206, 55] width 58 height 10
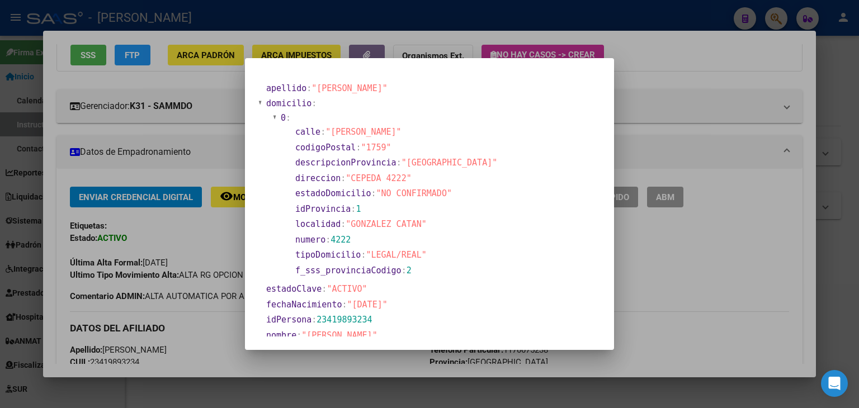
click at [195, 90] on div at bounding box center [429, 204] width 859 height 408
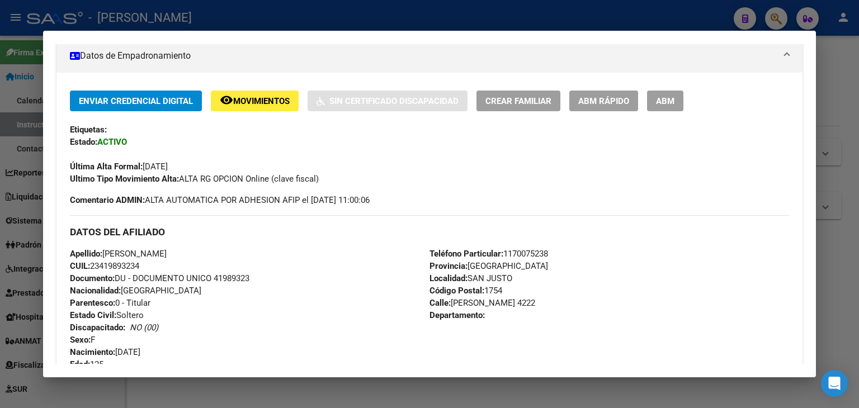
scroll to position [342, 0]
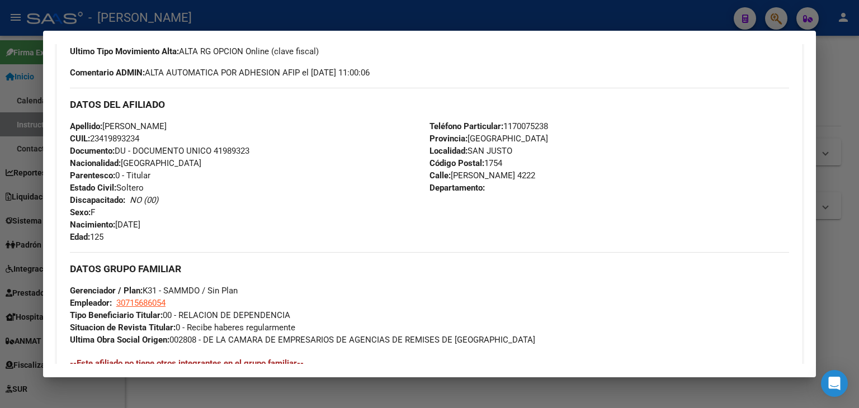
click at [224, 158] on div "Apellido: FERNANDEZ ALDANA NAHIR CUIL: 23419893234 Documento: DU - DOCUMENTO UN…" at bounding box center [250, 181] width 360 height 123
click at [226, 150] on span "Documento: DU - DOCUMENTO UNICO 41989323" at bounding box center [159, 151] width 179 height 10
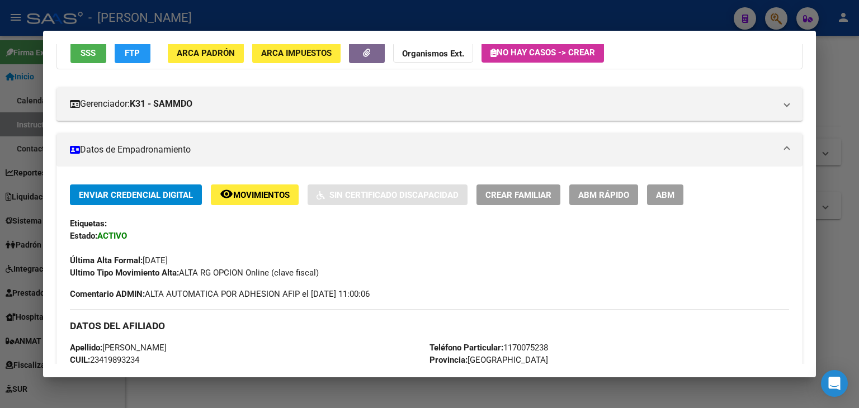
scroll to position [119, 0]
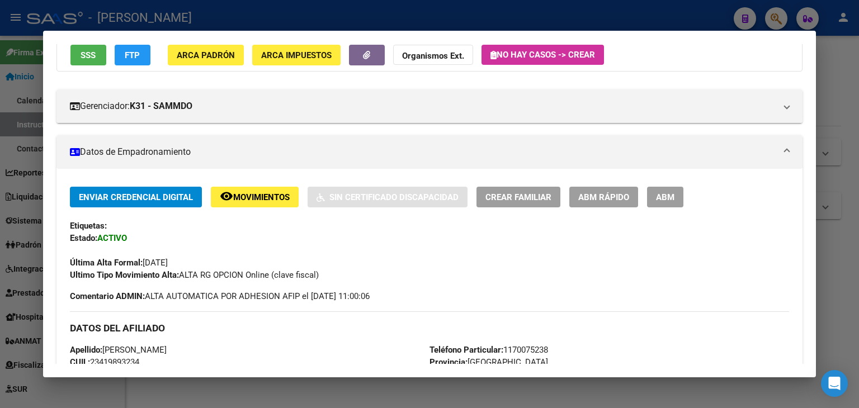
click at [224, 63] on button "ARCA Padrón" at bounding box center [206, 55] width 76 height 21
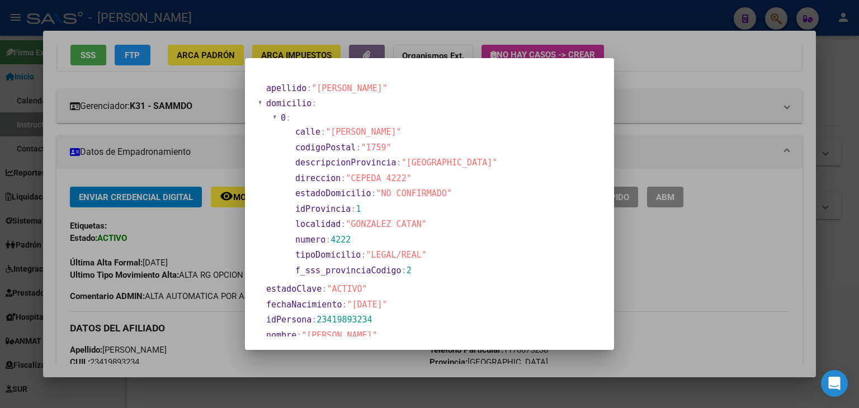
click at [158, 100] on div at bounding box center [429, 204] width 859 height 408
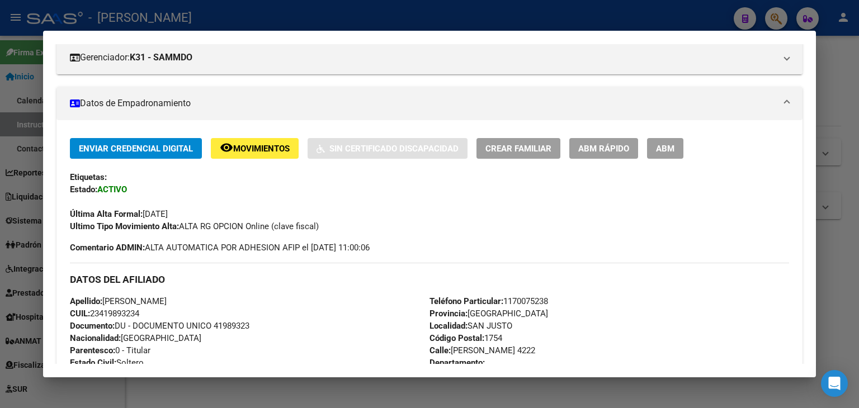
scroll to position [398, 0]
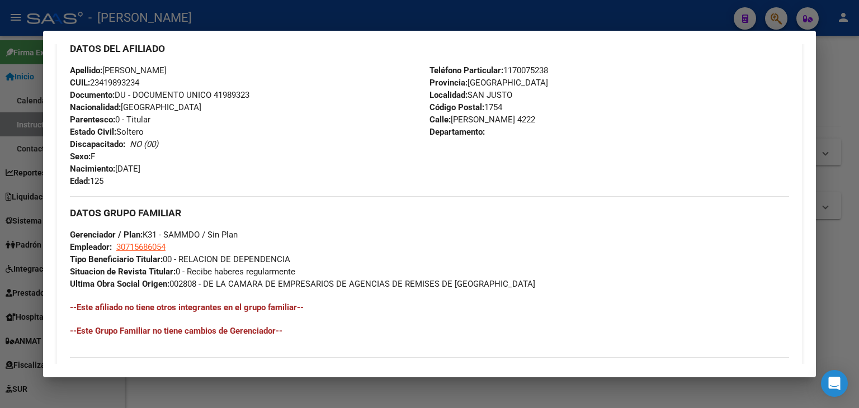
click at [528, 67] on span "Teléfono Particular: 1170075238" at bounding box center [488, 70] width 119 height 10
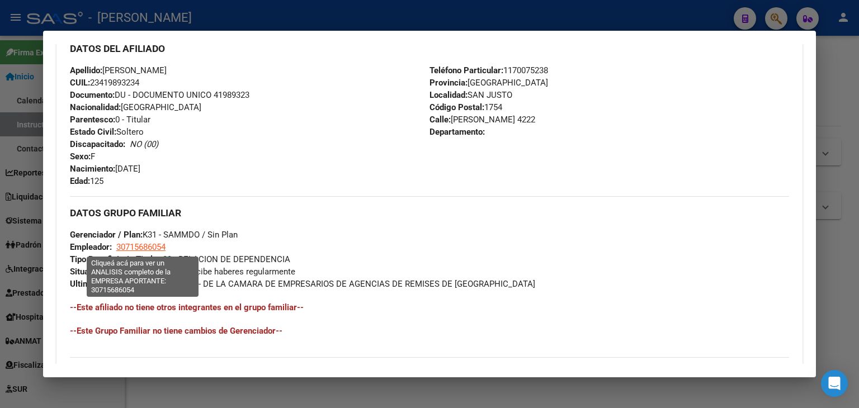
click at [159, 251] on span "30715686054" at bounding box center [140, 247] width 49 height 10
type textarea "30715686054"
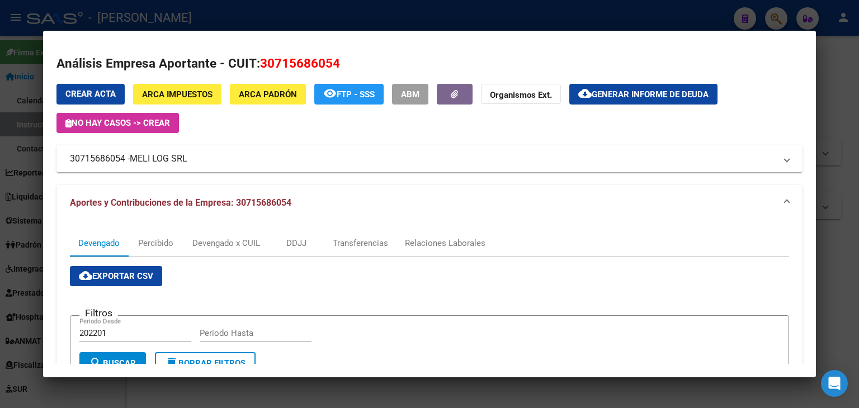
click at [159, 158] on span "MELI LOG SRL" at bounding box center [159, 158] width 58 height 13
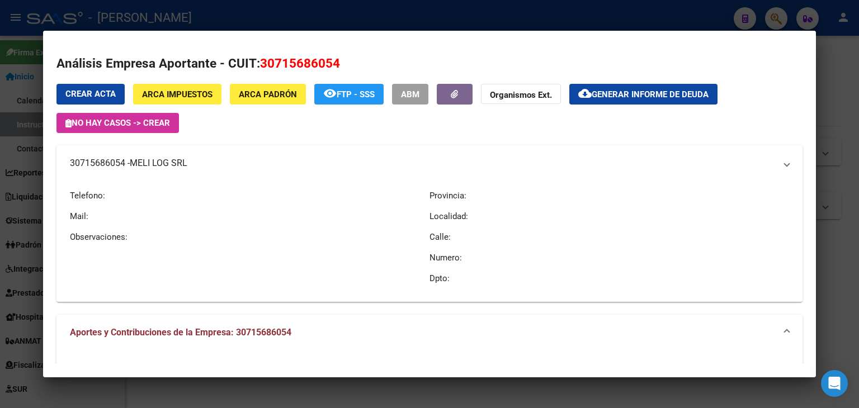
click at [159, 158] on span "MELI LOG SRL" at bounding box center [159, 163] width 58 height 13
click at [218, 23] on div at bounding box center [429, 204] width 859 height 408
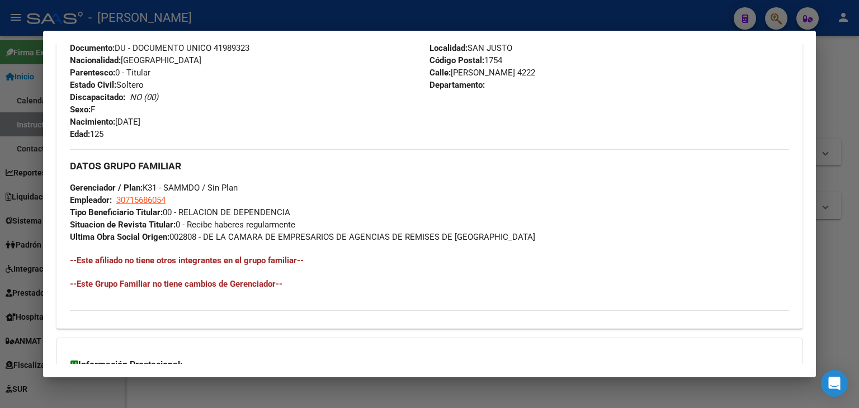
scroll to position [445, 0]
click at [177, 12] on div at bounding box center [429, 204] width 859 height 408
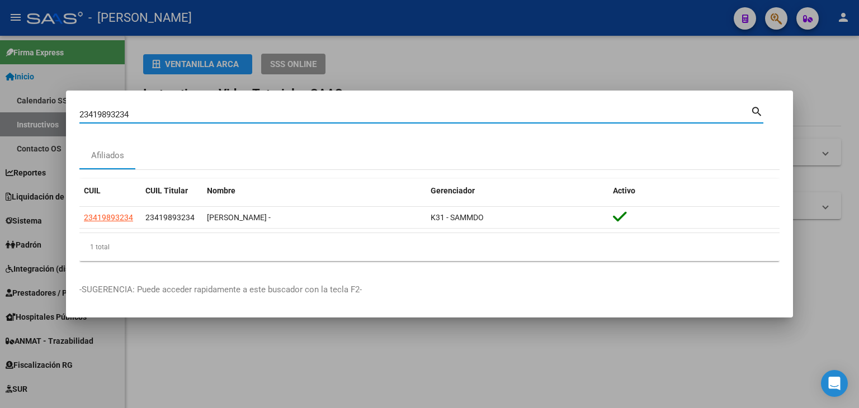
click at [154, 111] on input "23419893234" at bounding box center [414, 115] width 671 height 10
paste input "2014450"
type input "23420144504"
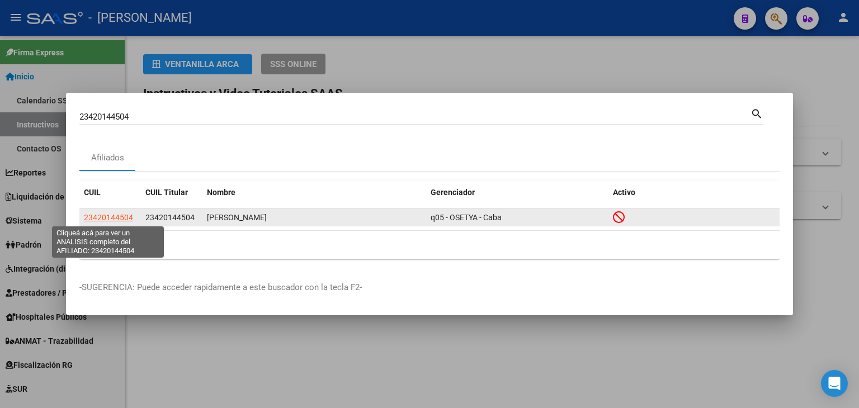
click at [119, 215] on span "23420144504" at bounding box center [108, 217] width 49 height 9
type textarea "23420144504"
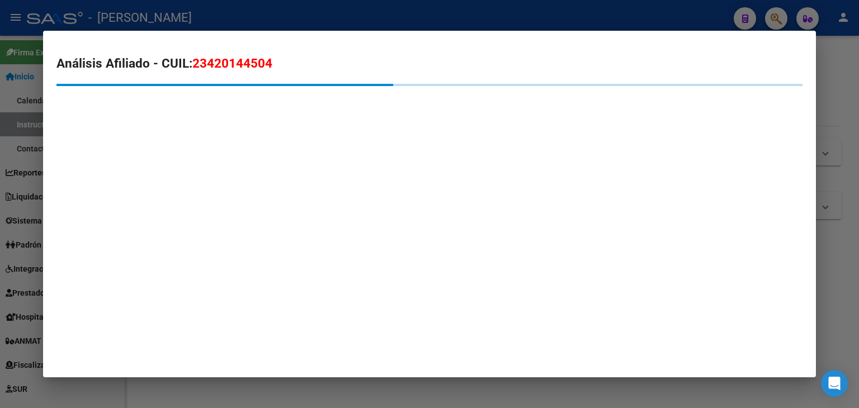
click at [193, 16] on div at bounding box center [429, 204] width 859 height 408
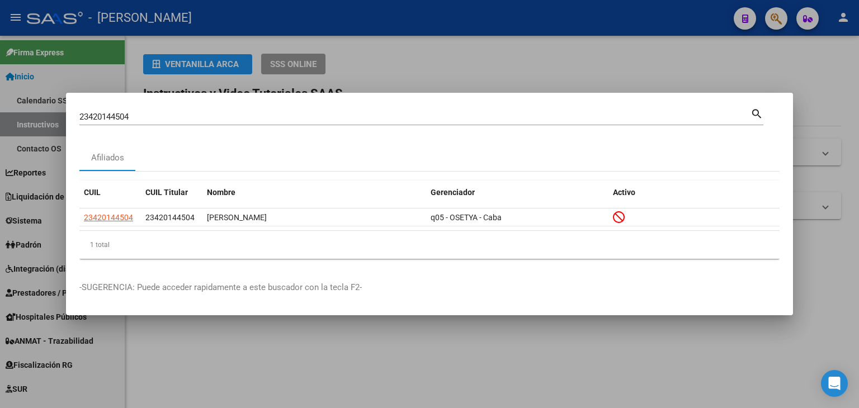
click at [185, 109] on div "23420144504 Buscar (apellido, dni, cuil, nro traspaso, cuit, obra social)" at bounding box center [414, 116] width 671 height 17
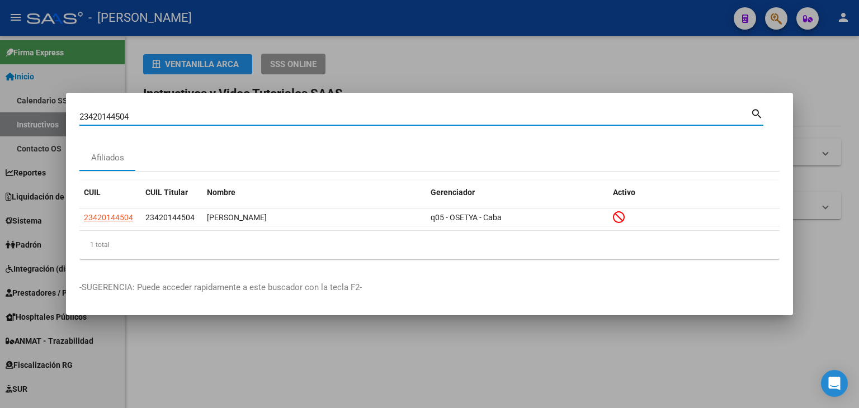
click at [185, 120] on input "23420144504" at bounding box center [414, 117] width 671 height 10
click at [185, 119] on input "23420144504" at bounding box center [414, 117] width 671 height 10
paste input "1419299"
type input "23421419299"
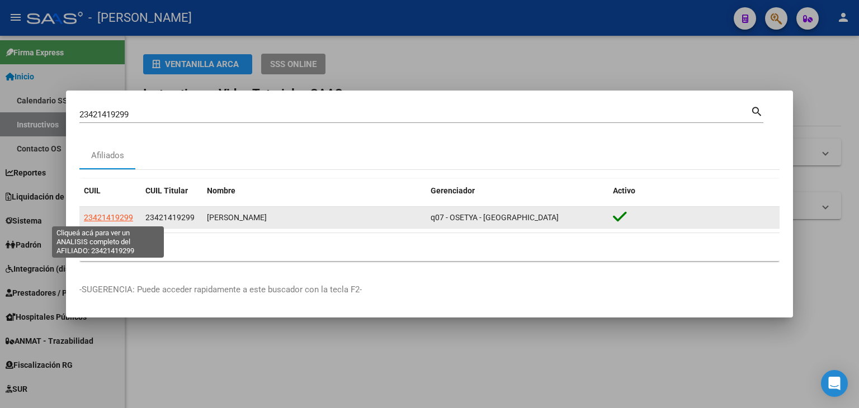
click at [118, 222] on span "23421419299" at bounding box center [108, 217] width 49 height 9
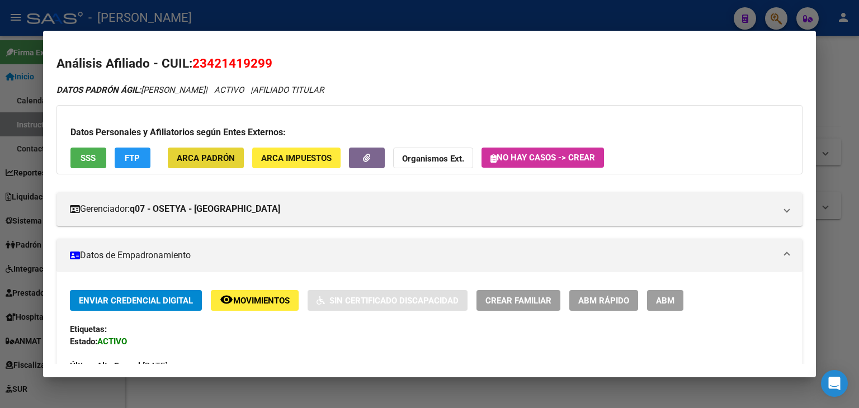
click at [210, 160] on span "ARCA Padrón" at bounding box center [206, 158] width 58 height 10
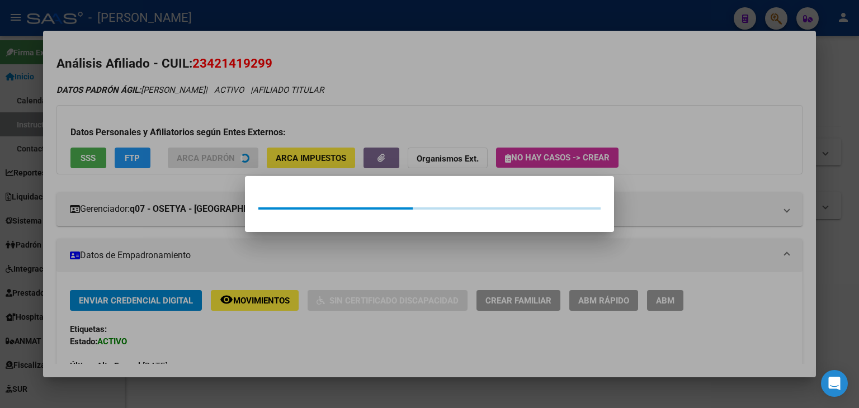
click at [208, 112] on div at bounding box center [429, 204] width 859 height 408
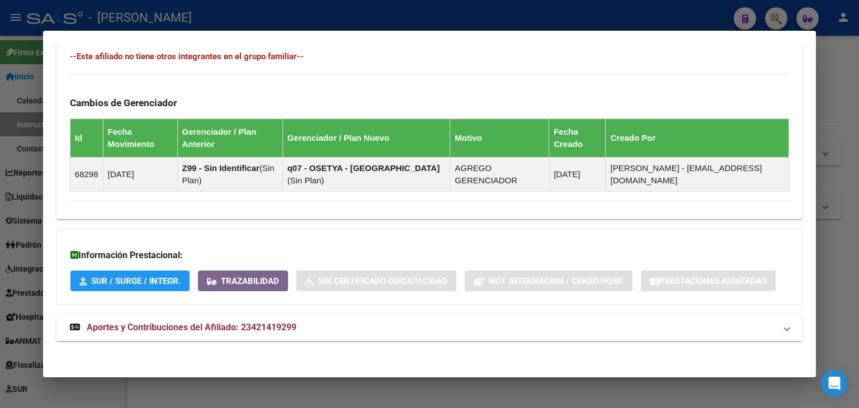
scroll to position [638, 0]
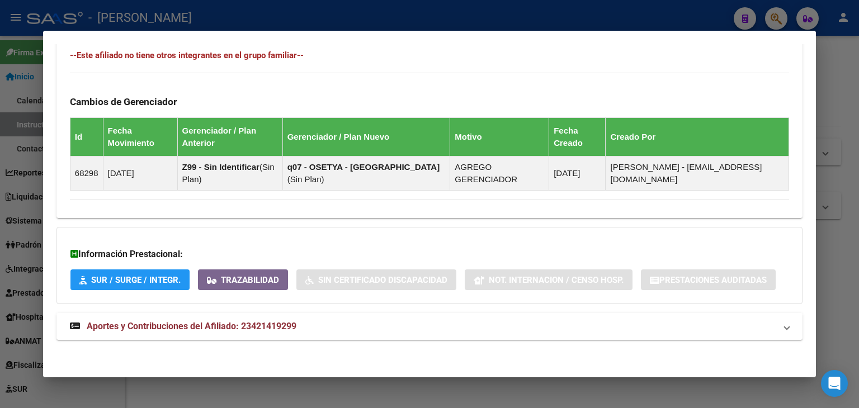
click at [249, 320] on strong "Aportes y Contribuciones del Afiliado: 23421419299" at bounding box center [183, 326] width 226 height 13
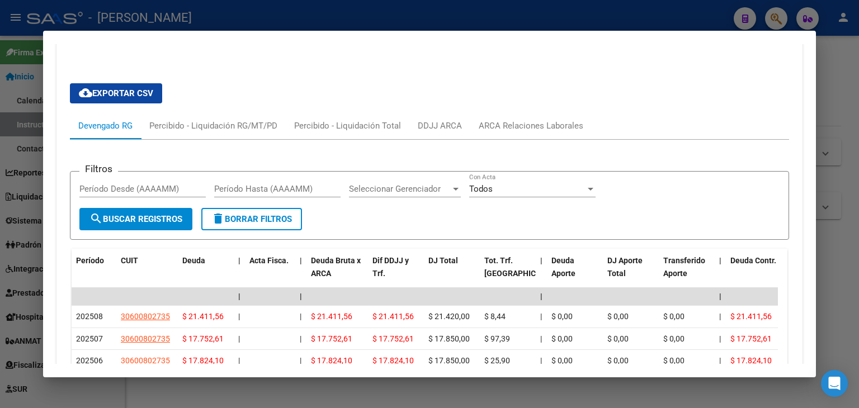
scroll to position [983, 0]
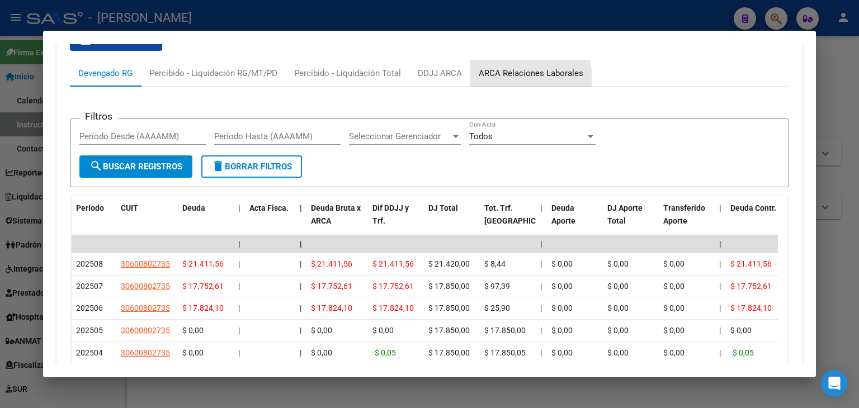
click at [507, 78] on div "ARCA Relaciones Laborales" at bounding box center [531, 73] width 105 height 12
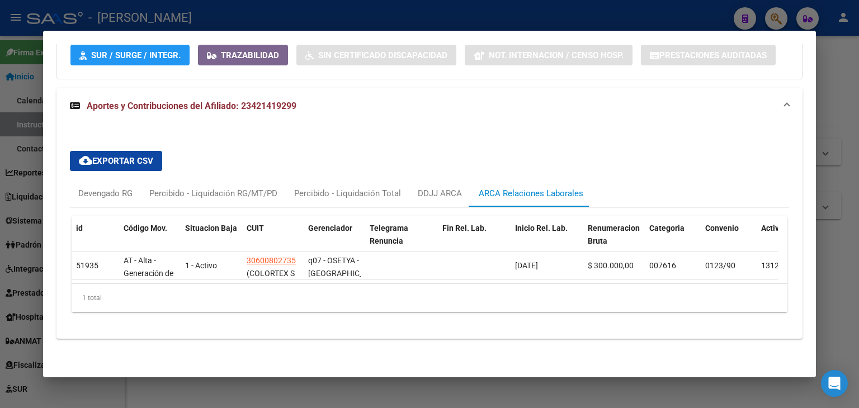
scroll to position [812, 0]
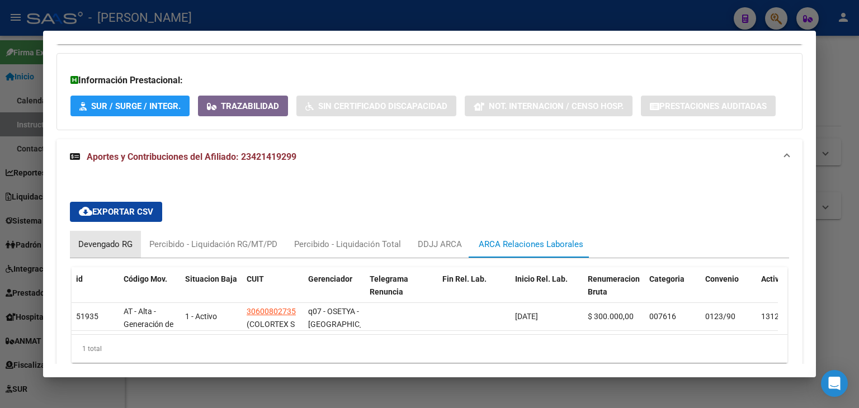
click at [110, 233] on div "Devengado RG" at bounding box center [105, 244] width 71 height 27
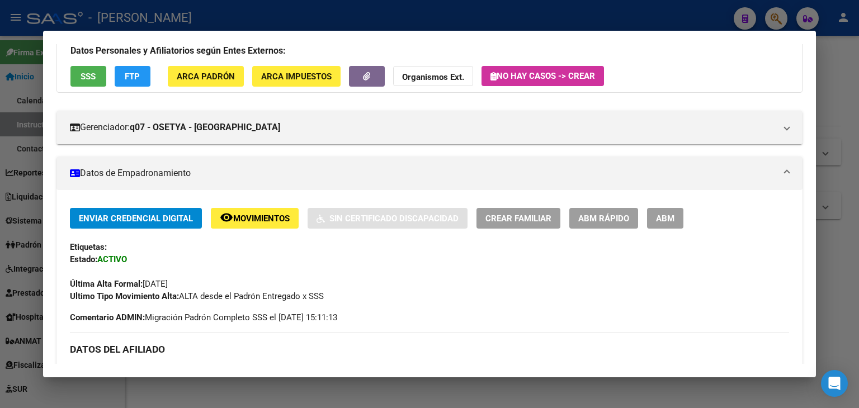
scroll to position [29, 0]
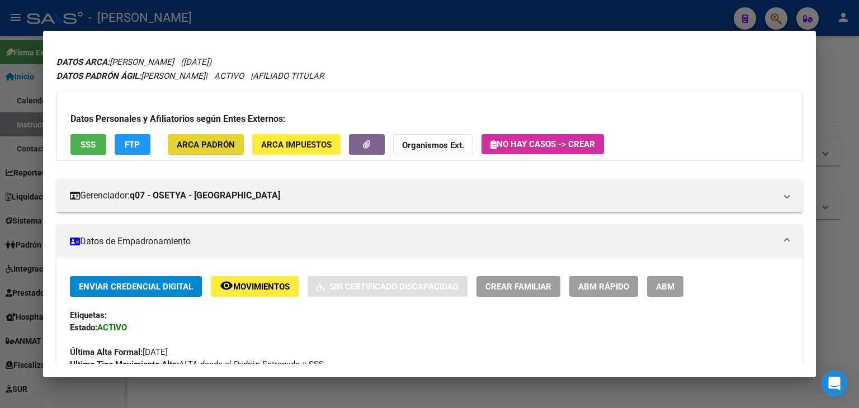
click at [217, 140] on span "ARCA Padrón" at bounding box center [206, 145] width 58 height 10
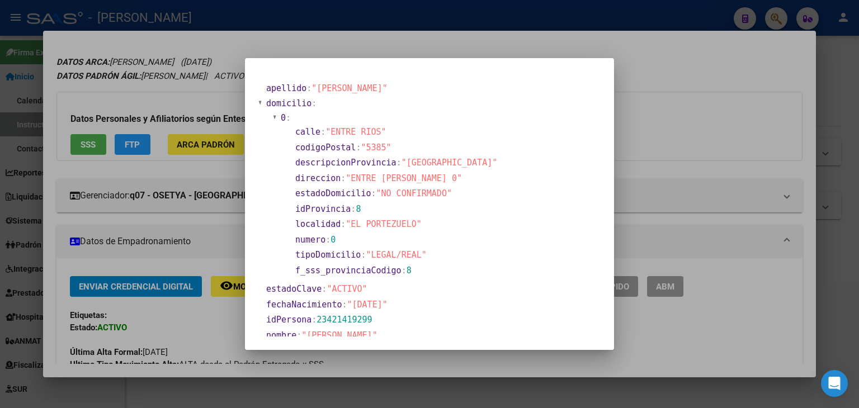
click at [180, 130] on div at bounding box center [429, 204] width 859 height 408
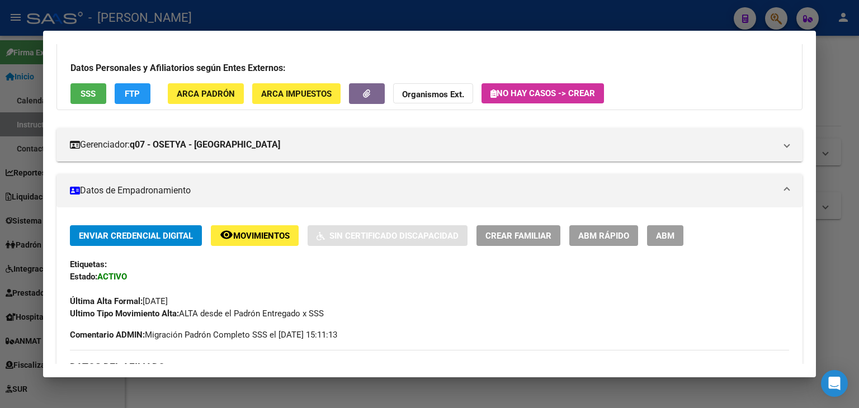
scroll to position [0, 0]
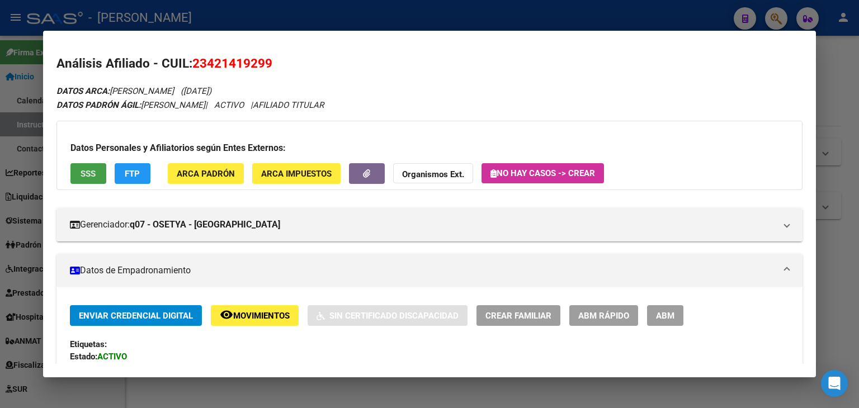
click at [93, 173] on span "SSS" at bounding box center [88, 174] width 15 height 10
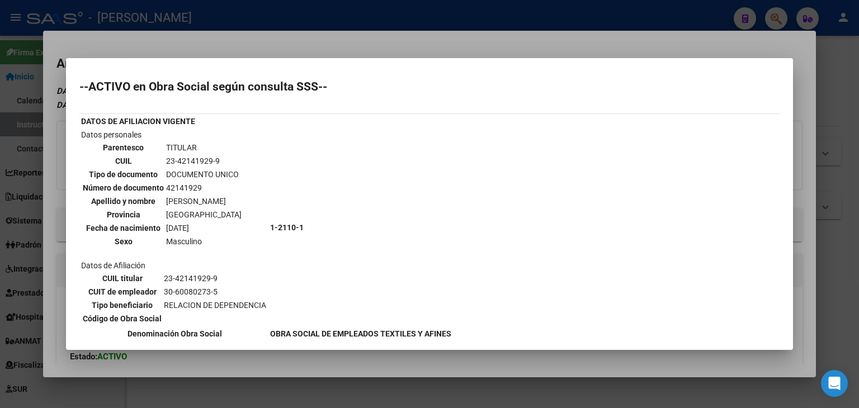
click at [181, 41] on div at bounding box center [429, 204] width 859 height 408
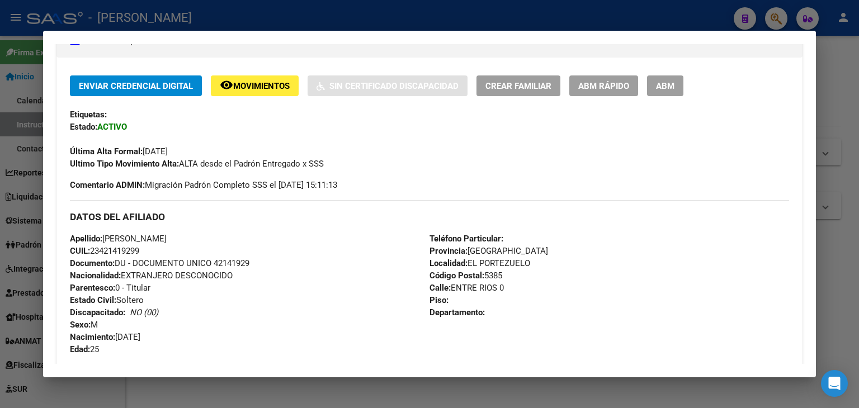
scroll to position [224, 0]
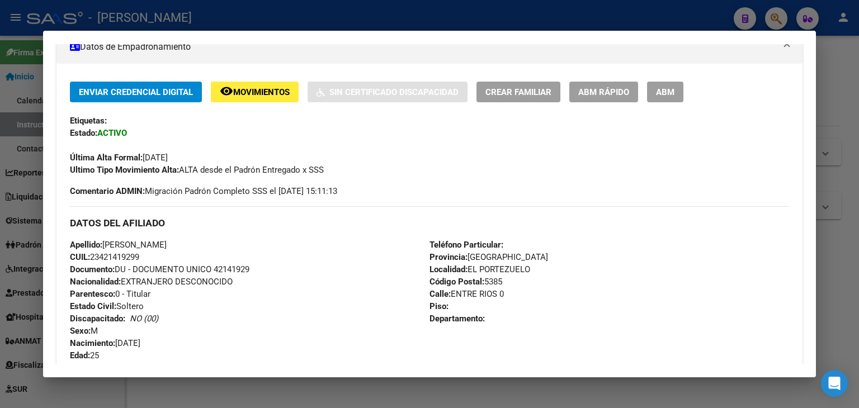
click at [235, 266] on span "Documento: DU - DOCUMENTO UNICO 42141929" at bounding box center [159, 269] width 179 height 10
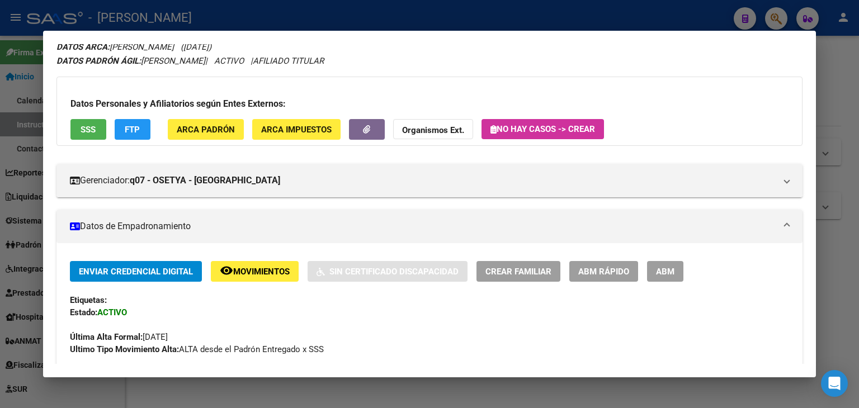
scroll to position [0, 0]
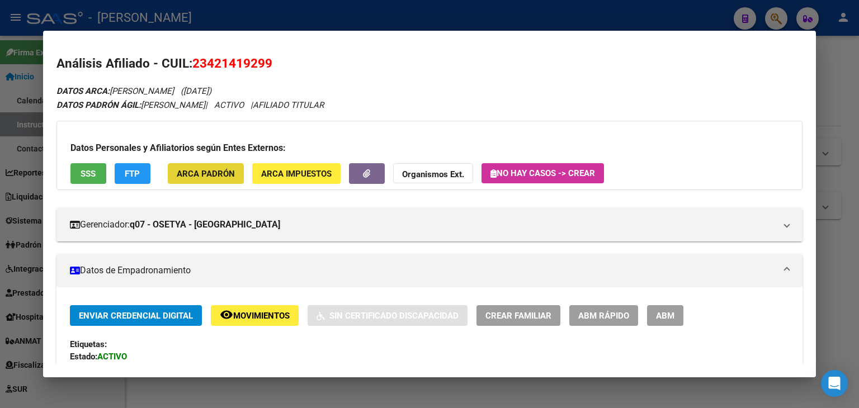
click at [194, 181] on button "ARCA Padrón" at bounding box center [206, 173] width 76 height 21
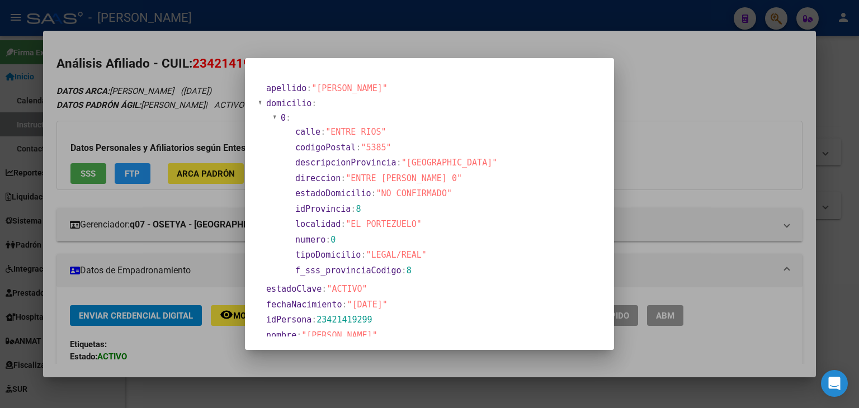
drag, startPoint x: 143, startPoint y: 82, endPoint x: 140, endPoint y: 66, distance: 16.0
click at [143, 80] on div at bounding box center [429, 204] width 859 height 408
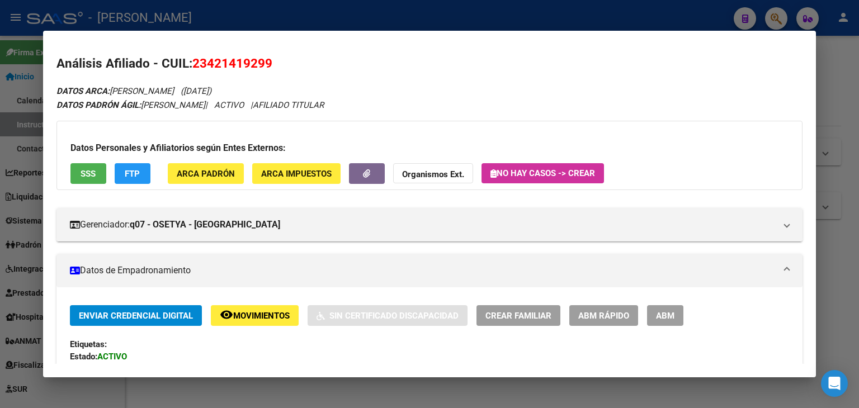
click at [206, 159] on div "Datos Personales y Afiliatorios según Entes Externos: SSS FTP ARCA Padrón ARCA …" at bounding box center [429, 155] width 746 height 69
click at [206, 168] on span "ARCA Padrón" at bounding box center [206, 173] width 58 height 10
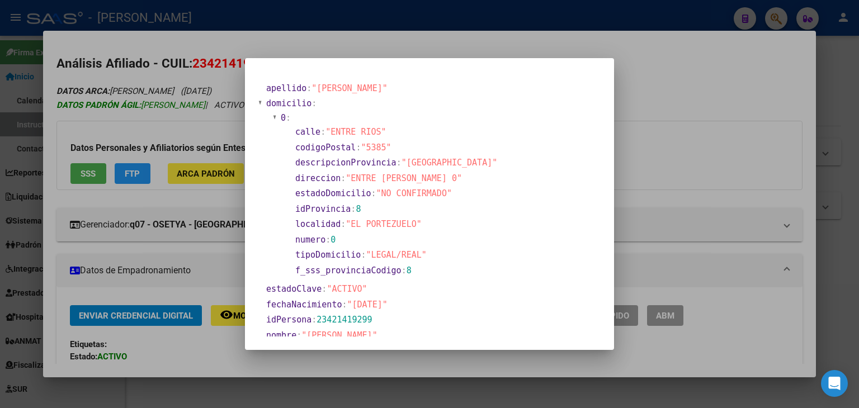
click at [227, 106] on div at bounding box center [429, 204] width 859 height 408
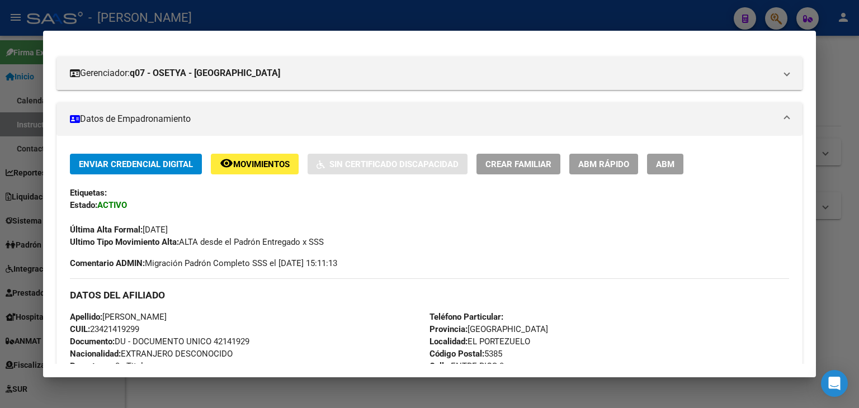
scroll to position [280, 0]
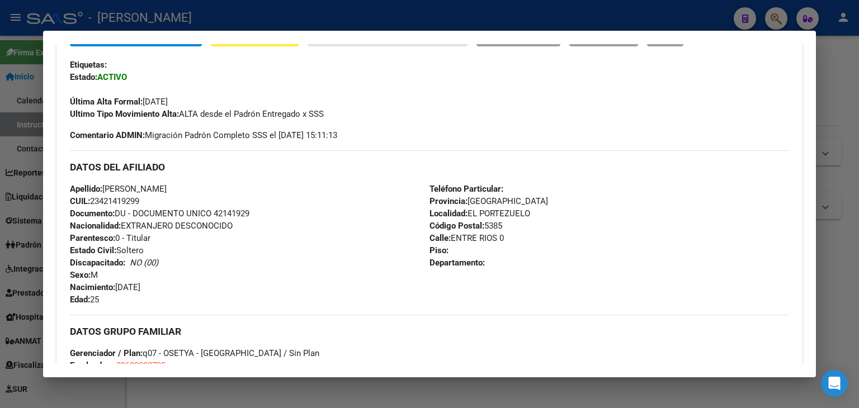
click at [169, 139] on span "Comentario ADMIN: Migración Padrón Completo SSS el 2024-10-03 15:11:13" at bounding box center [203, 135] width 267 height 12
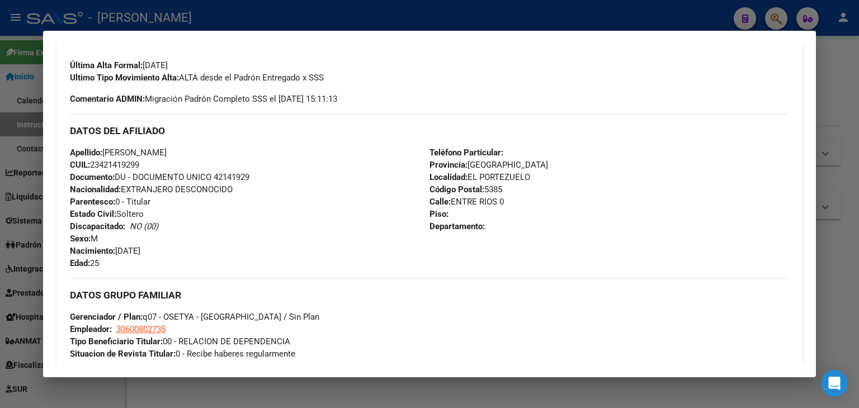
scroll to position [391, 0]
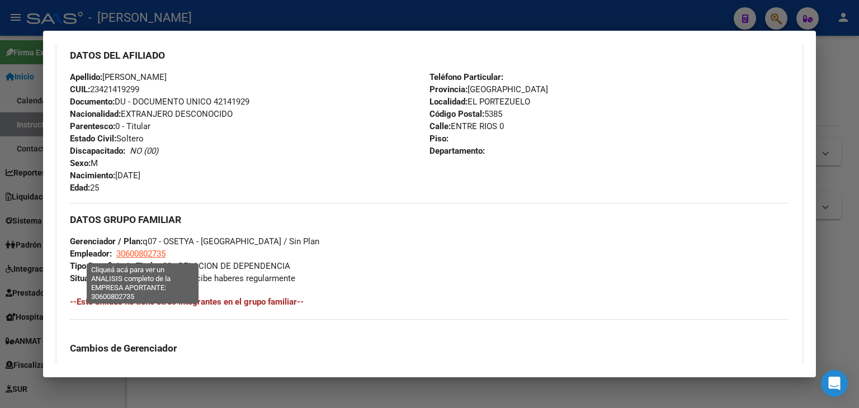
click at [149, 252] on span "30600802735" at bounding box center [140, 254] width 49 height 10
type textarea "30600802735"
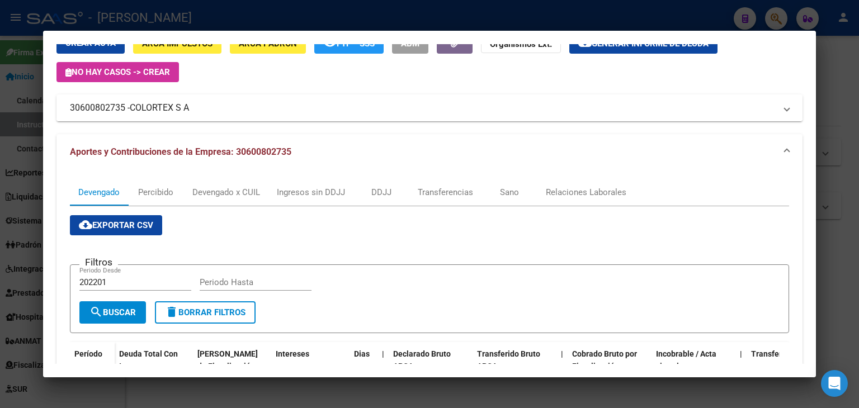
scroll to position [112, 0]
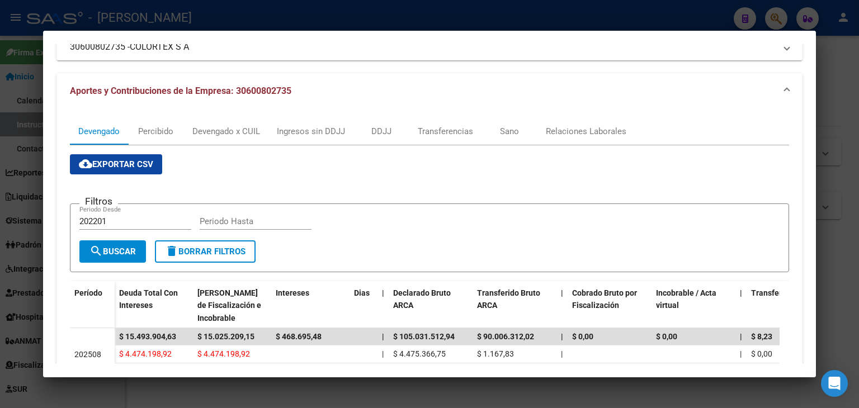
click at [134, 14] on div at bounding box center [429, 204] width 859 height 408
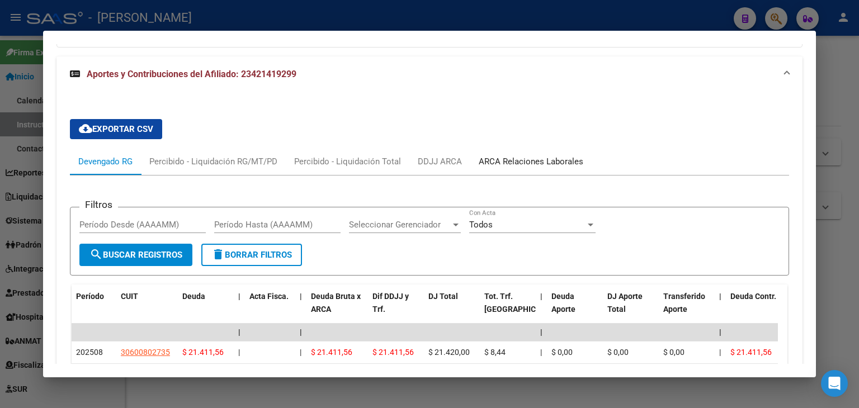
click at [561, 152] on div "ARCA Relaciones Laborales" at bounding box center [530, 161] width 121 height 27
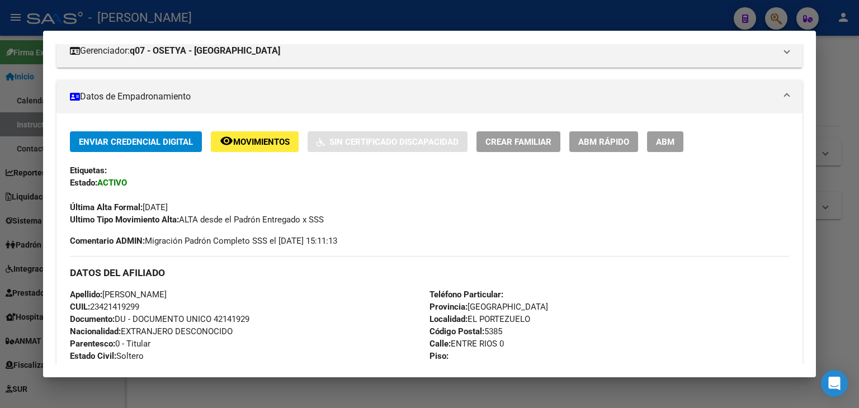
scroll to position [88, 0]
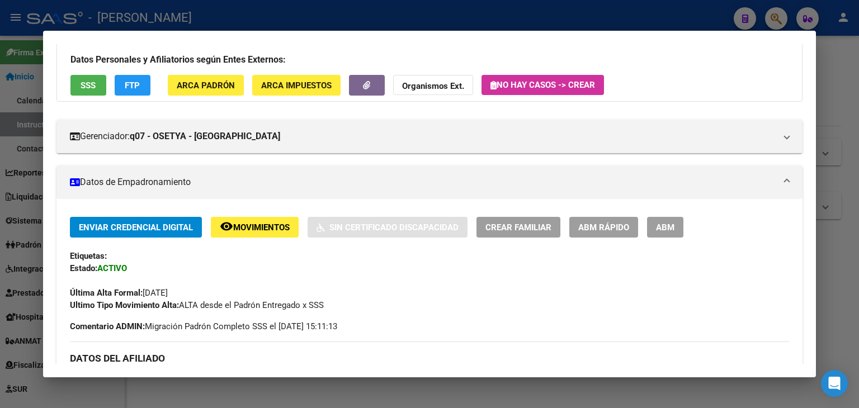
click at [204, 13] on div at bounding box center [429, 204] width 859 height 408
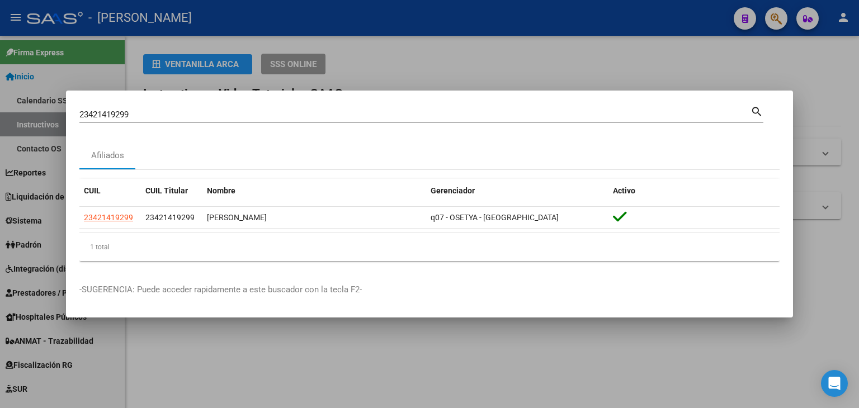
click at [153, 108] on div "23421419299 Buscar (apellido, dni, cuil, nro traspaso, cuit, obra social)" at bounding box center [414, 114] width 671 height 17
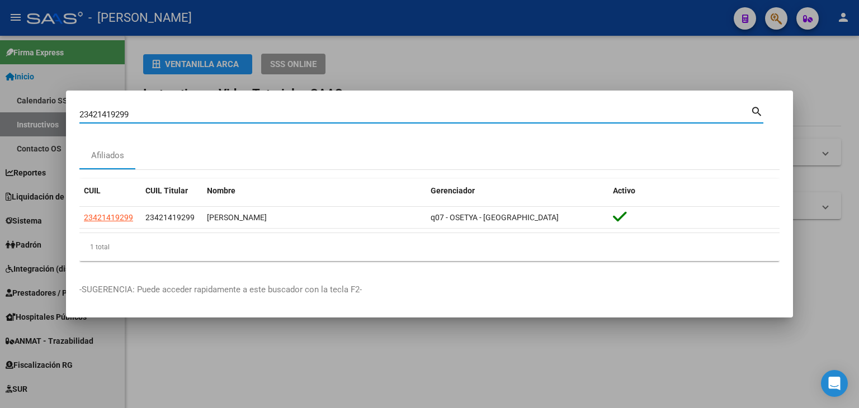
click at [154, 110] on input "23421419299" at bounding box center [414, 115] width 671 height 10
paste input "55197"
type input "23421551979"
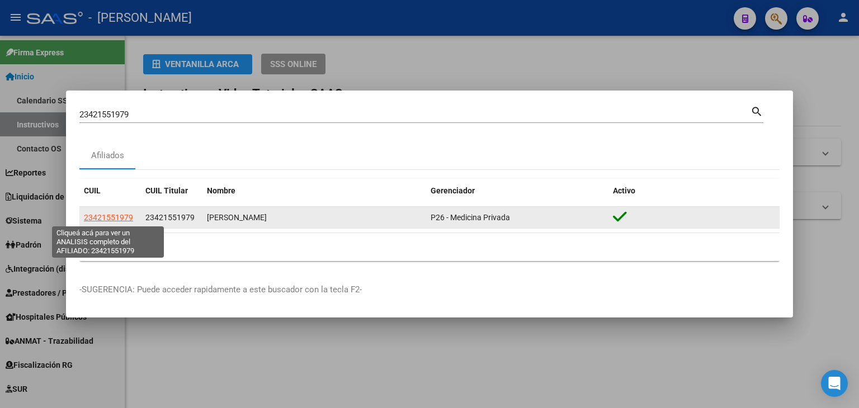
click at [128, 213] on span "23421551979" at bounding box center [108, 217] width 49 height 9
type textarea "23421551979"
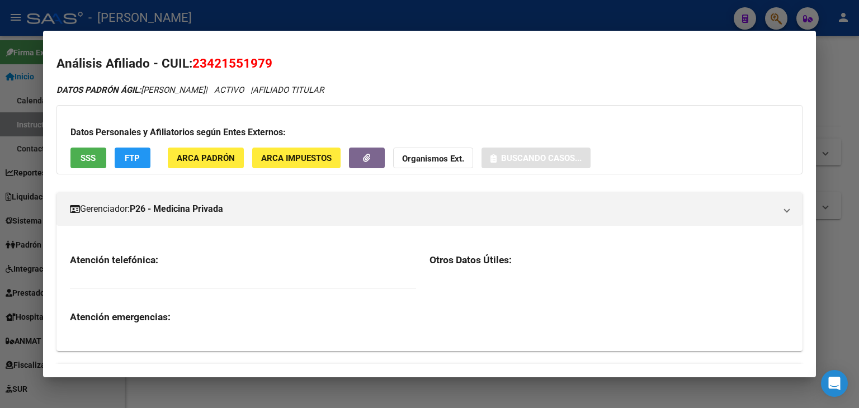
drag, startPoint x: 203, startPoint y: 161, endPoint x: 210, endPoint y: 168, distance: 9.9
click at [210, 170] on div "Datos Personales y Afiliatorios según Entes Externos: SSS FTP ARCA Padrón ARCA …" at bounding box center [429, 139] width 746 height 69
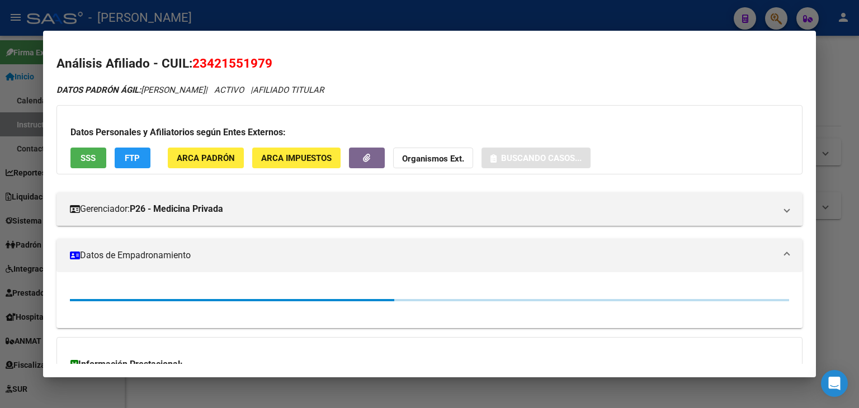
click at [210, 168] on button "ARCA Padrón" at bounding box center [206, 158] width 76 height 21
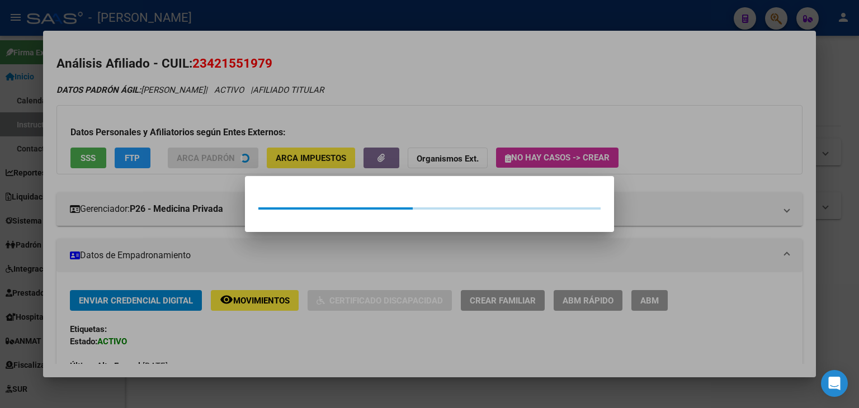
click at [186, 103] on div at bounding box center [429, 204] width 859 height 408
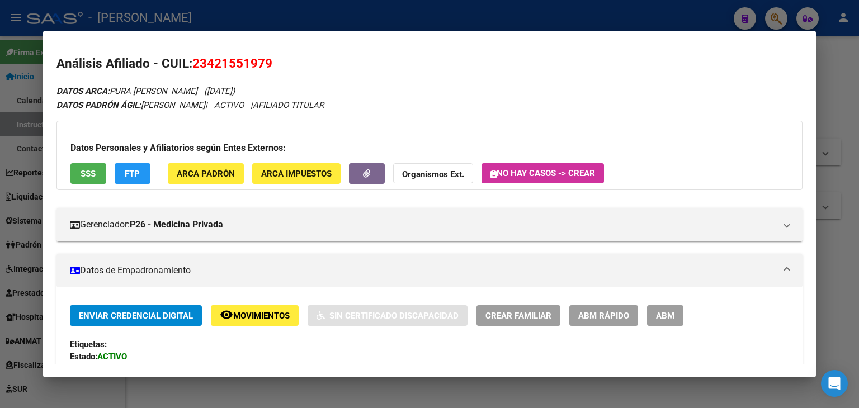
click at [81, 171] on span "SSS" at bounding box center [88, 174] width 15 height 10
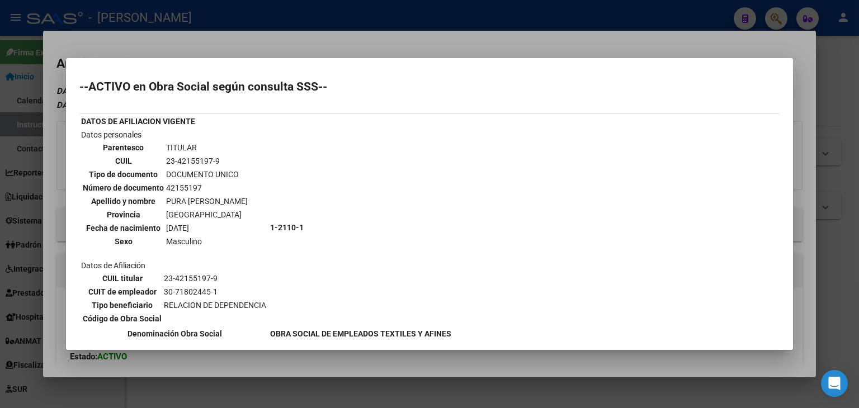
click at [172, 36] on div at bounding box center [429, 204] width 859 height 408
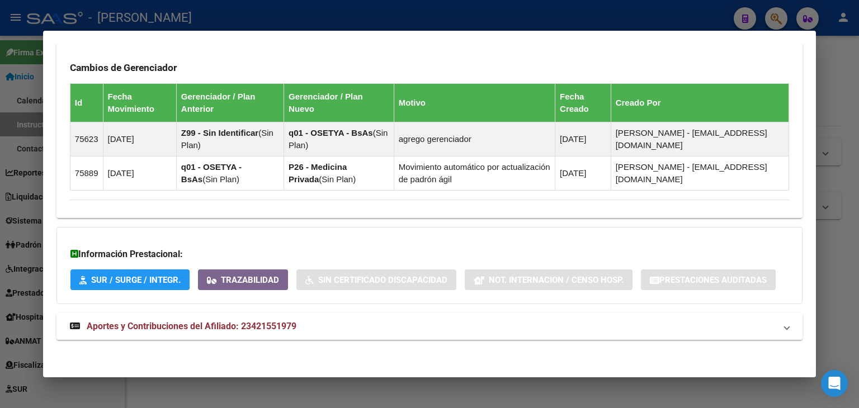
click at [304, 317] on mat-expansion-panel-header "Aportes y Contribuciones del Afiliado: 23421551979" at bounding box center [429, 326] width 746 height 27
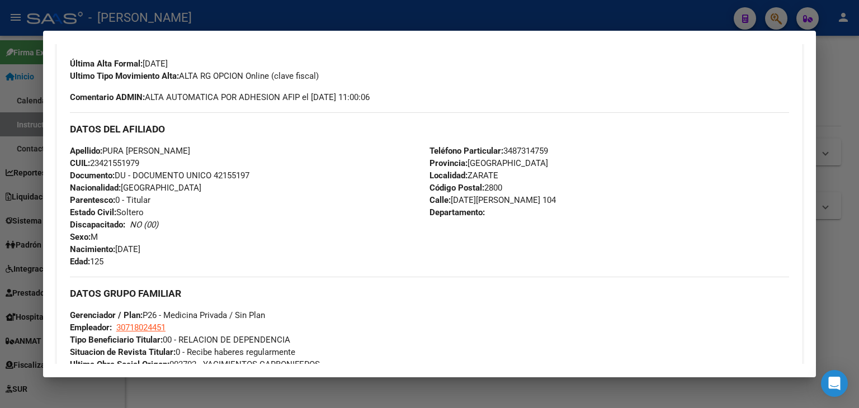
scroll to position [38, 0]
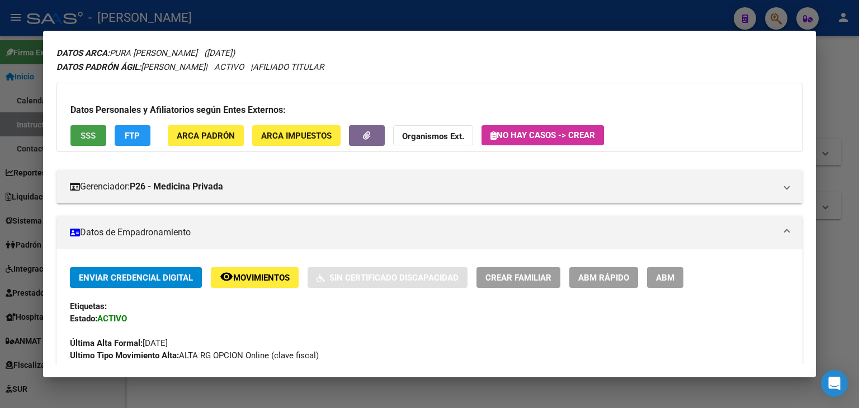
click at [103, 139] on button "SSS" at bounding box center [88, 135] width 36 height 21
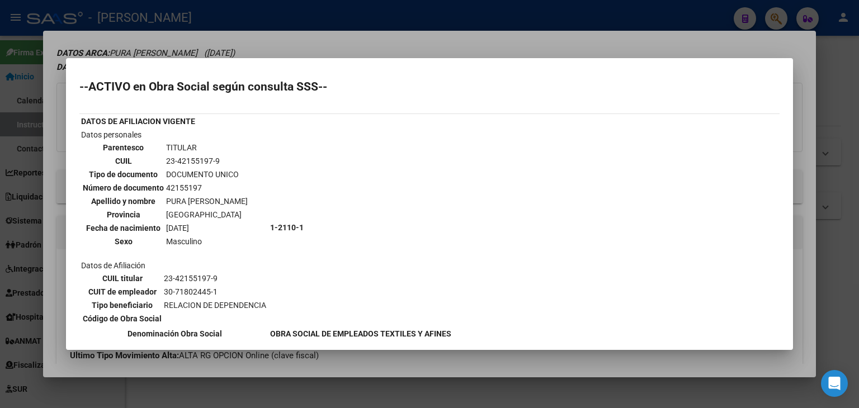
click at [201, 39] on div at bounding box center [429, 204] width 859 height 408
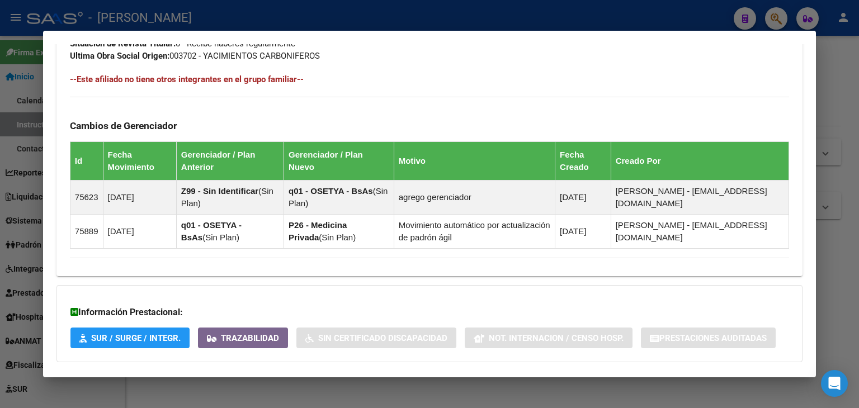
scroll to position [559, 0]
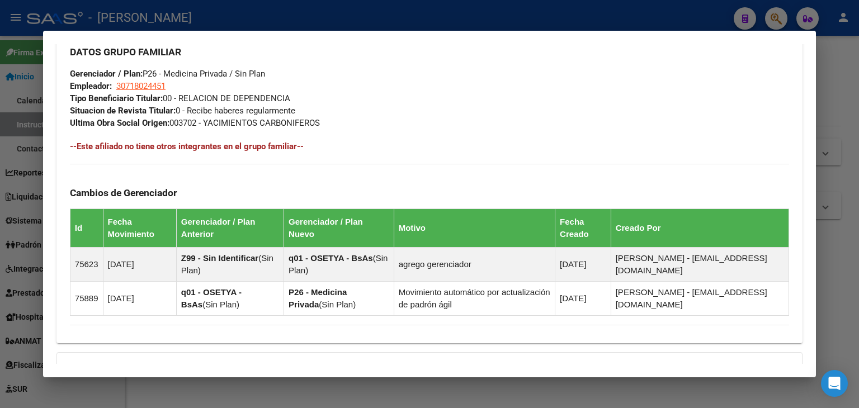
click at [148, 21] on div at bounding box center [429, 204] width 859 height 408
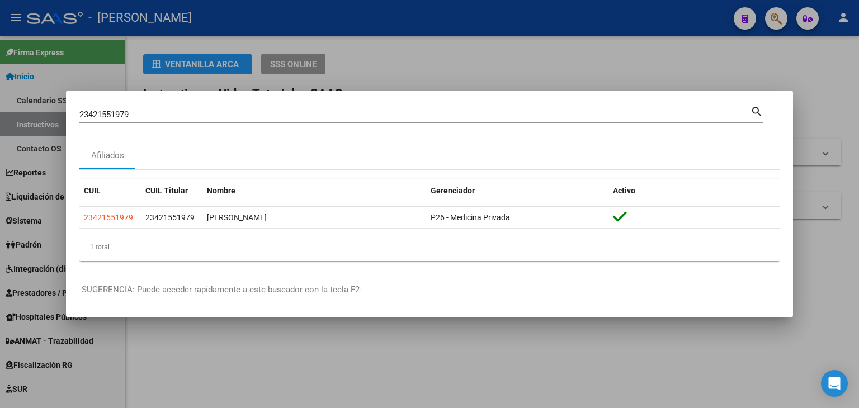
click at [181, 117] on input "23421551979" at bounding box center [414, 115] width 671 height 10
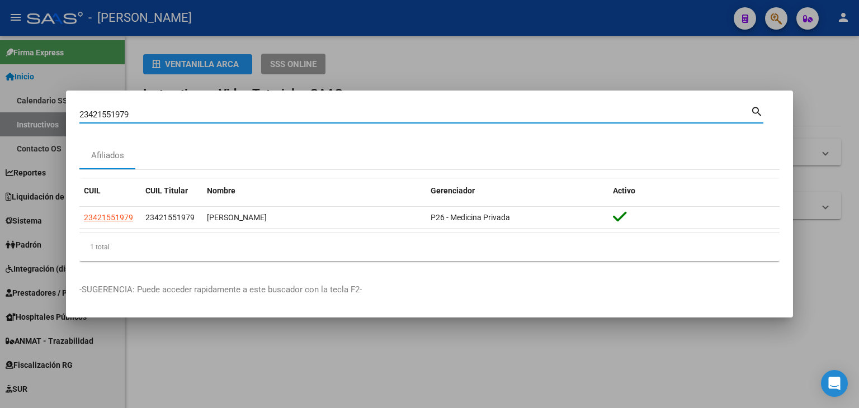
click at [181, 117] on input "23421551979" at bounding box center [414, 115] width 671 height 10
paste input "66989"
type input "23421669899"
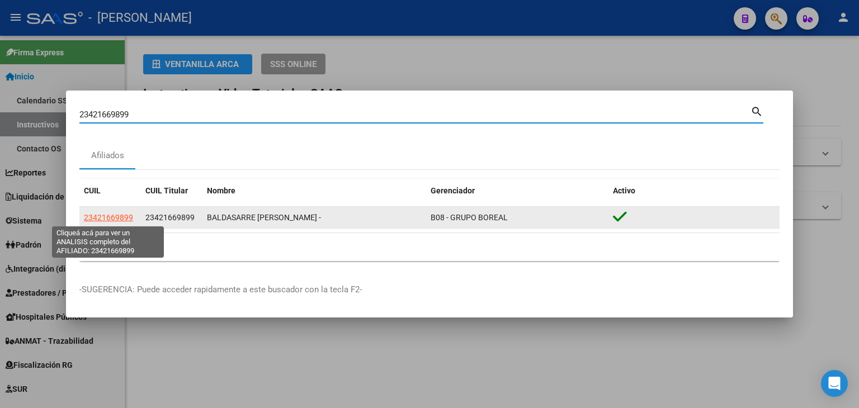
click at [105, 221] on span "23421669899" at bounding box center [108, 217] width 49 height 9
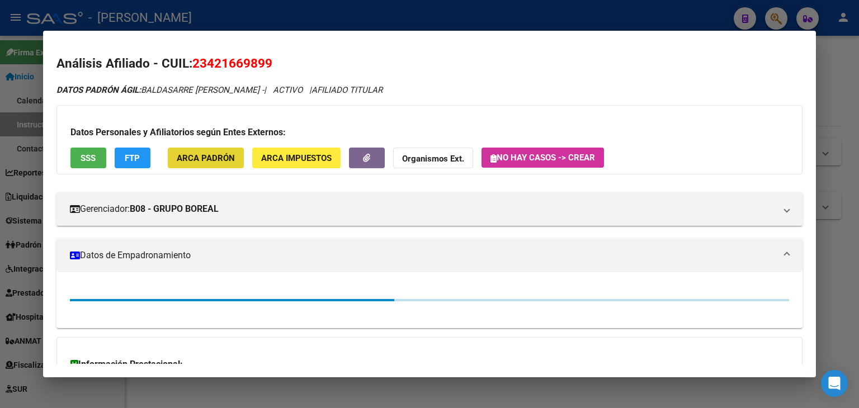
click at [239, 166] on button "ARCA Padrón" at bounding box center [206, 158] width 76 height 21
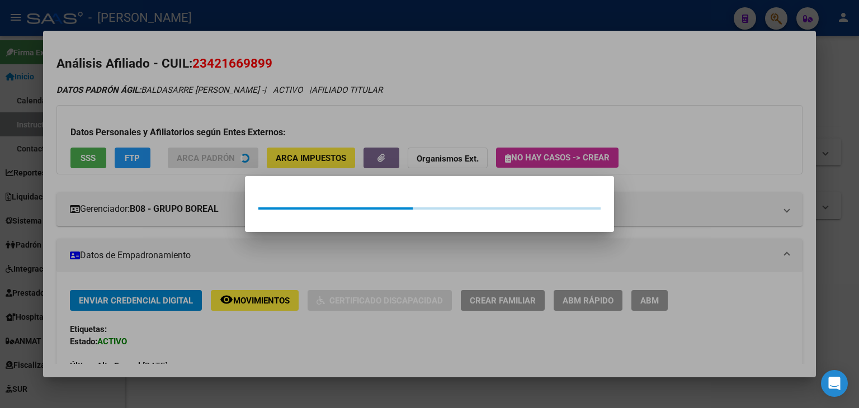
drag, startPoint x: 239, startPoint y: 166, endPoint x: 169, endPoint y: 145, distance: 72.7
click at [218, 127] on div at bounding box center [429, 204] width 859 height 408
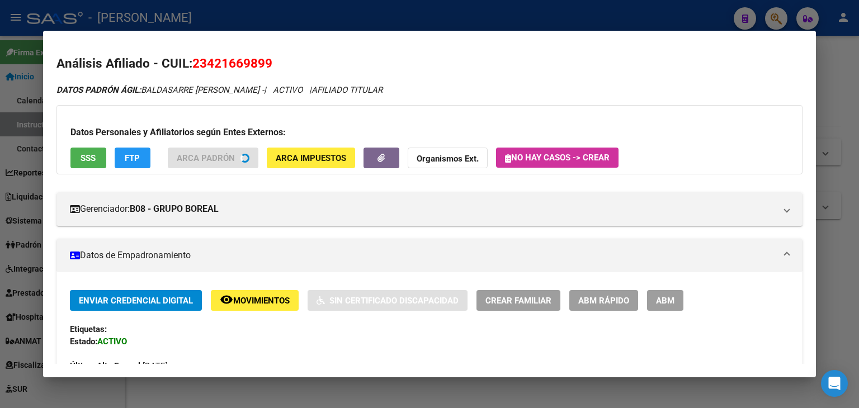
click at [69, 159] on div "Datos Personales y Afiliatorios según Entes Externos: SSS FTP ARCA Padrón ARCA …" at bounding box center [429, 139] width 746 height 69
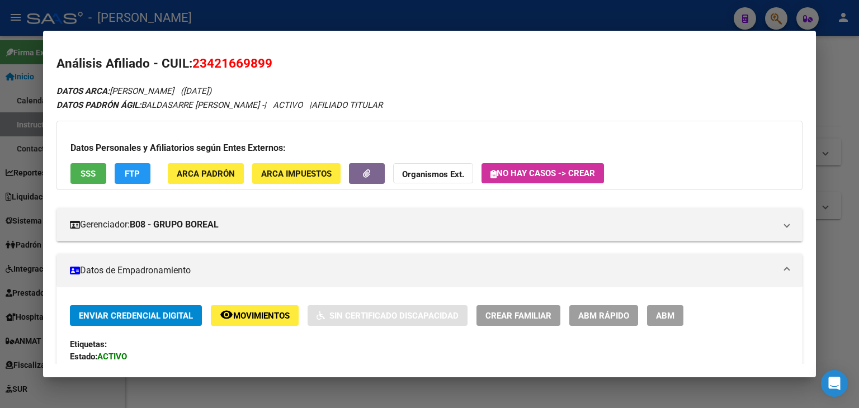
click at [73, 166] on button "SSS" at bounding box center [88, 173] width 36 height 21
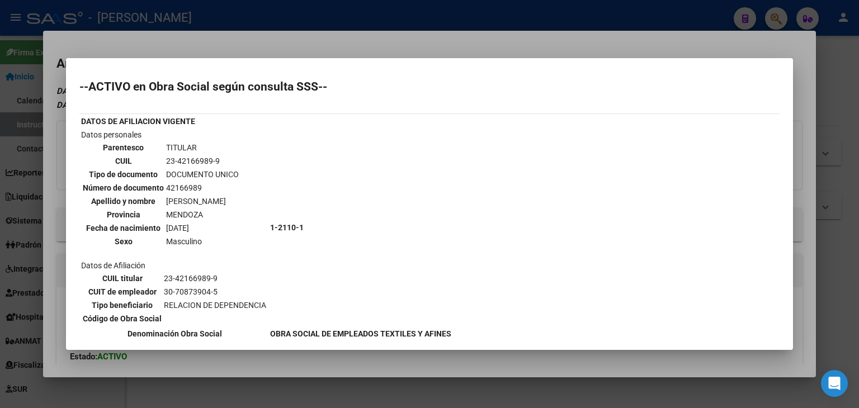
click at [134, 32] on div at bounding box center [429, 204] width 859 height 408
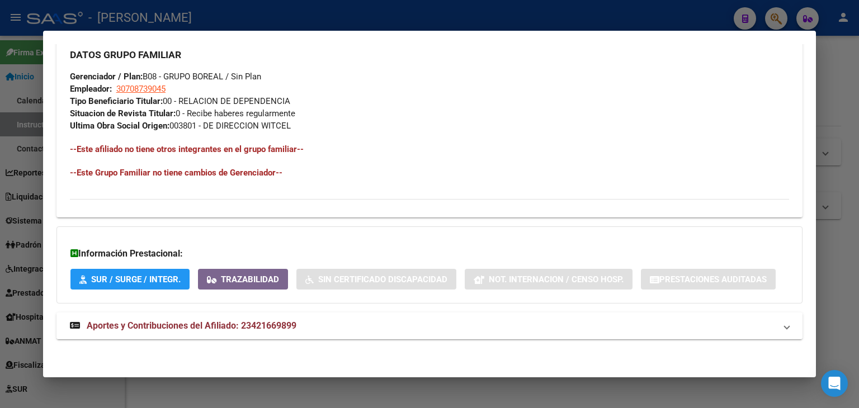
click at [239, 319] on strong "Aportes y Contribuciones del Afiliado: 23421669899" at bounding box center [183, 325] width 226 height 13
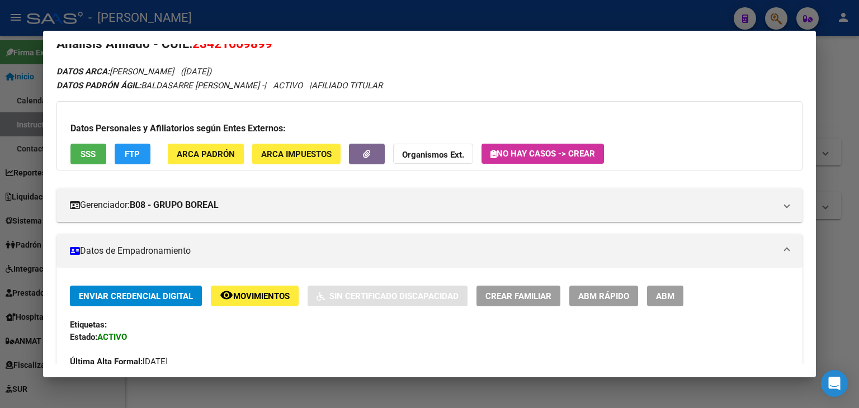
scroll to position [0, 0]
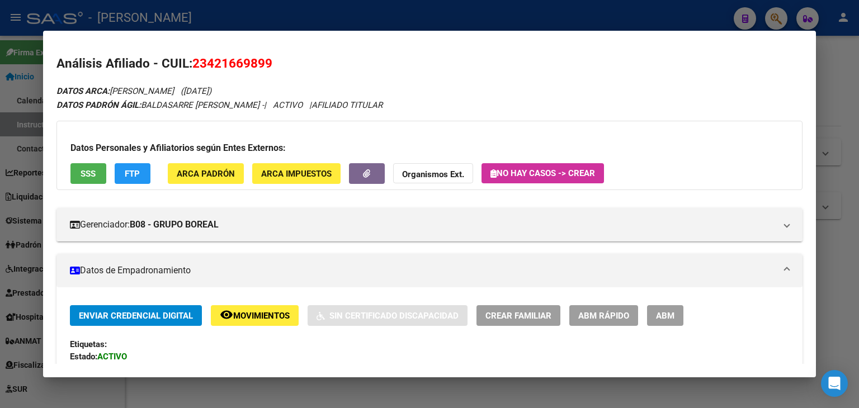
click at [85, 174] on span "SSS" at bounding box center [88, 174] width 15 height 10
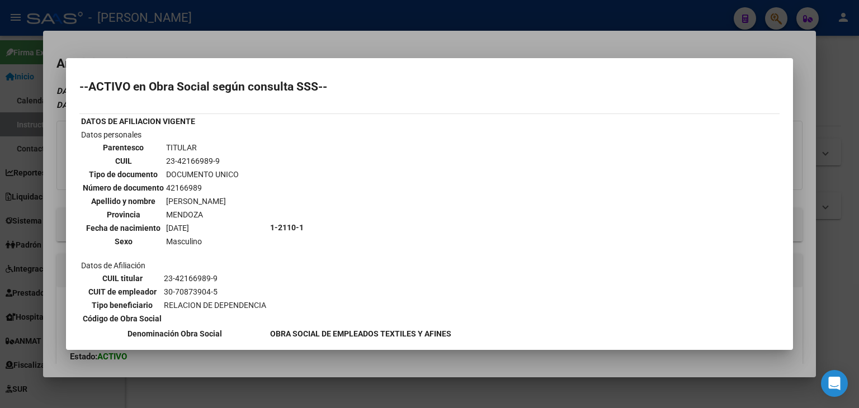
click at [143, 50] on div at bounding box center [429, 204] width 859 height 408
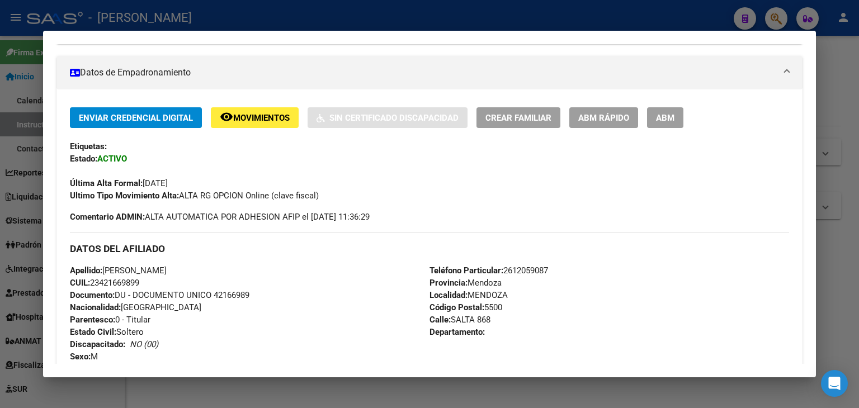
scroll to position [56, 0]
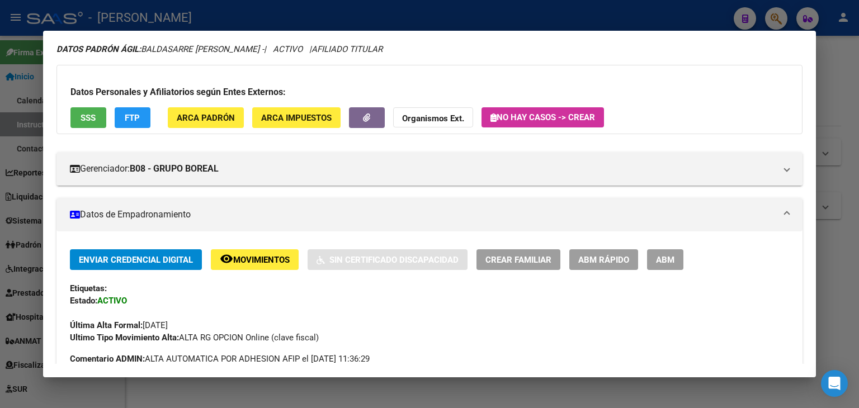
click at [201, 107] on button "ARCA Padrón" at bounding box center [206, 117] width 76 height 21
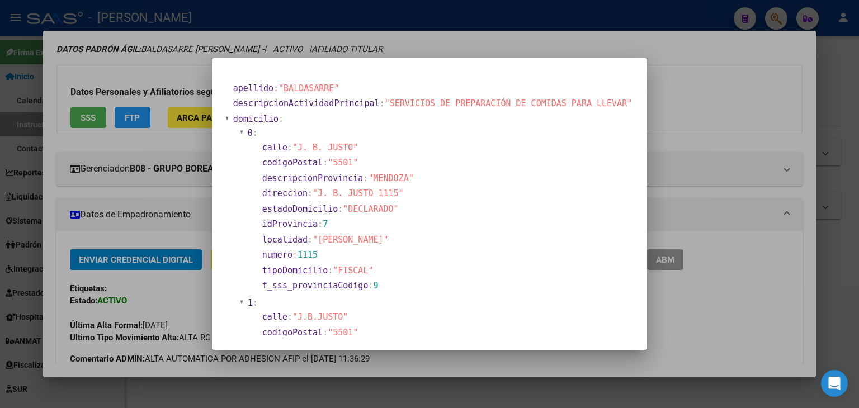
click at [144, 188] on div at bounding box center [429, 204] width 859 height 408
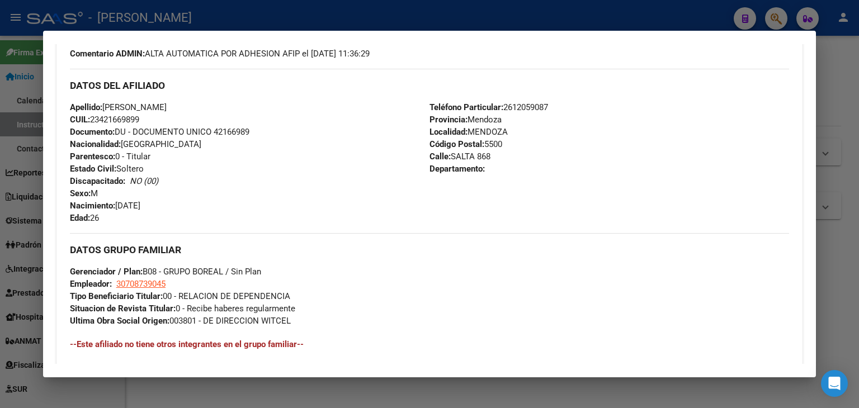
scroll to position [447, 0]
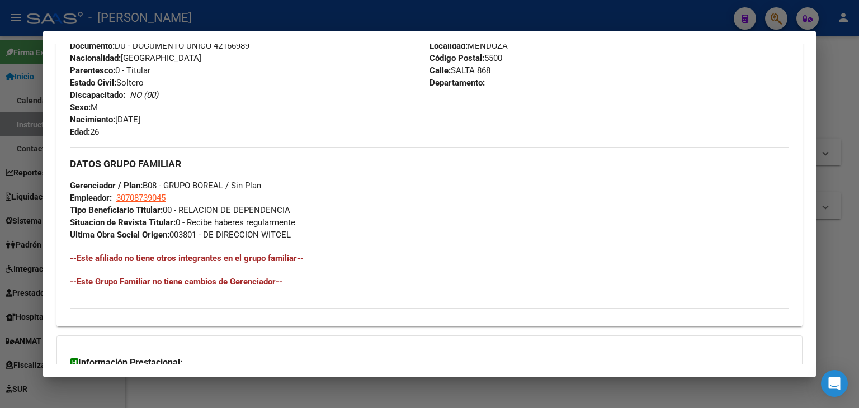
click at [136, 207] on strong "Tipo Beneficiario Titular:" at bounding box center [116, 210] width 93 height 10
click at [138, 202] on span "30708739045" at bounding box center [140, 198] width 49 height 10
type textarea "30708739045"
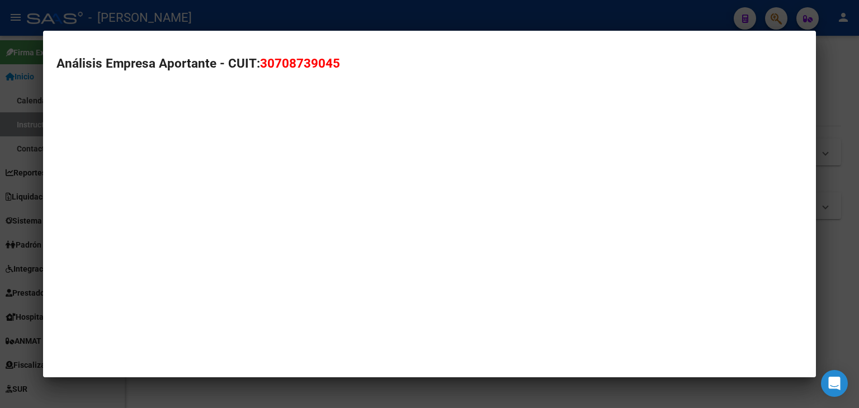
click at [138, 200] on mat-dialog-container "Análisis Empresa Aportante - CUIT: 30708739045" at bounding box center [429, 204] width 773 height 347
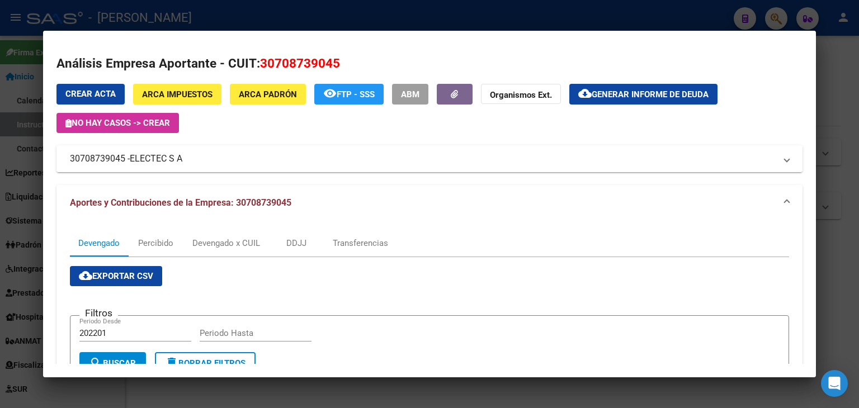
click at [169, 159] on span "ELECTEC S A" at bounding box center [156, 158] width 53 height 13
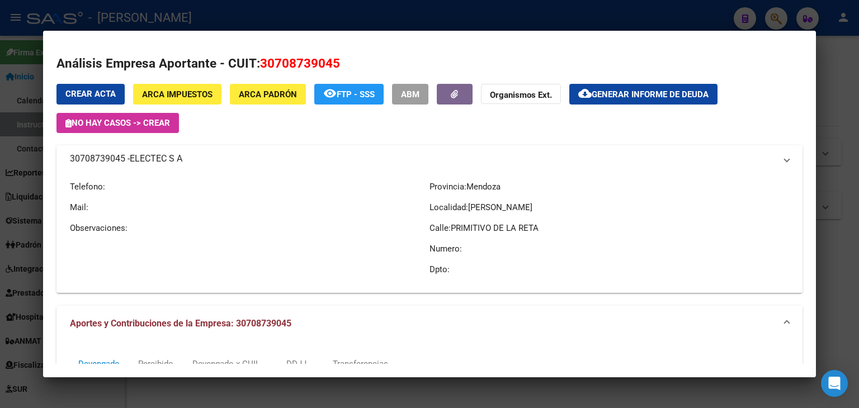
click at [169, 159] on span "ELECTEC S A" at bounding box center [156, 158] width 53 height 13
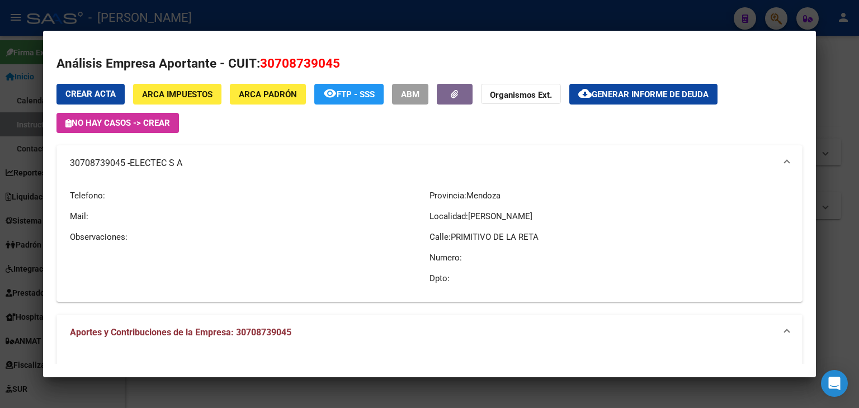
click at [215, 10] on div at bounding box center [429, 204] width 859 height 408
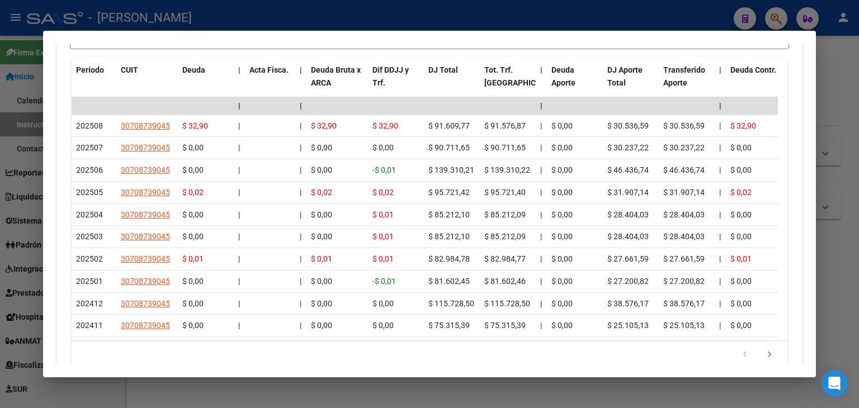
scroll to position [1062, 0]
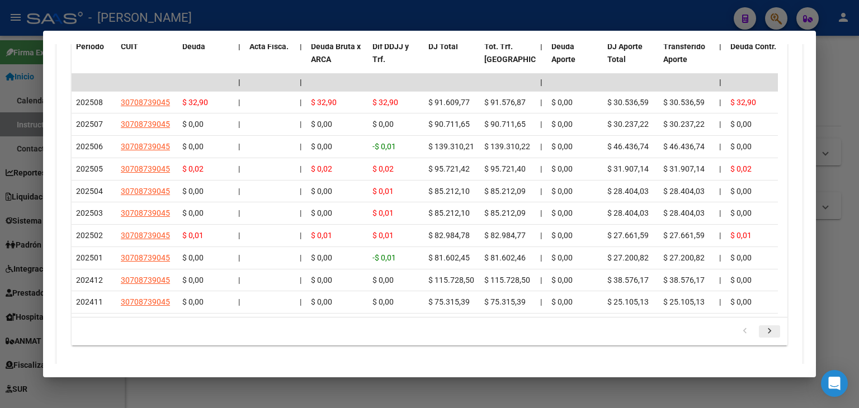
click at [762, 338] on icon "go to next page" at bounding box center [769, 332] width 15 height 13
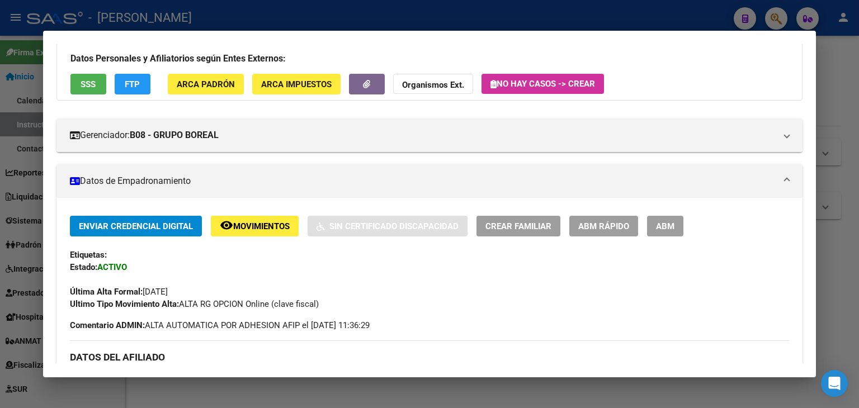
scroll to position [0, 0]
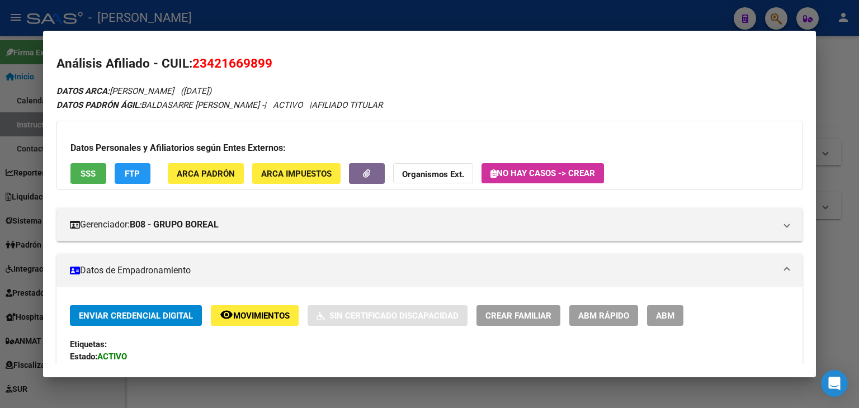
click at [195, 26] on div at bounding box center [429, 204] width 859 height 408
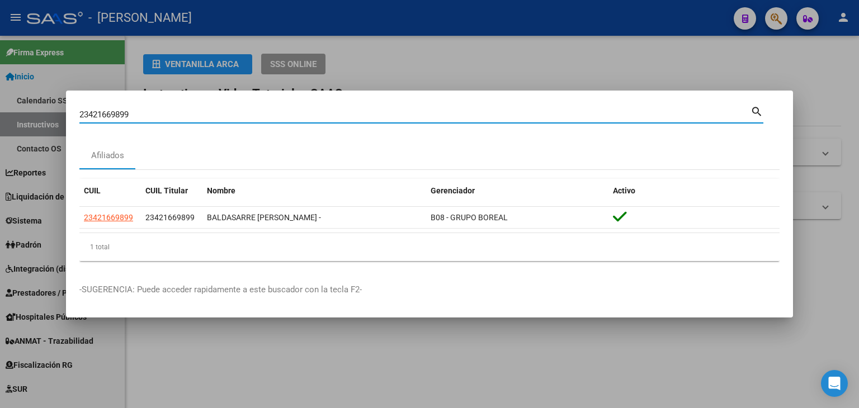
click at [168, 117] on input "23421669899" at bounding box center [414, 115] width 671 height 10
click at [169, 117] on input "23421669899" at bounding box center [414, 115] width 671 height 10
paste input "2245804"
type input "23422245804"
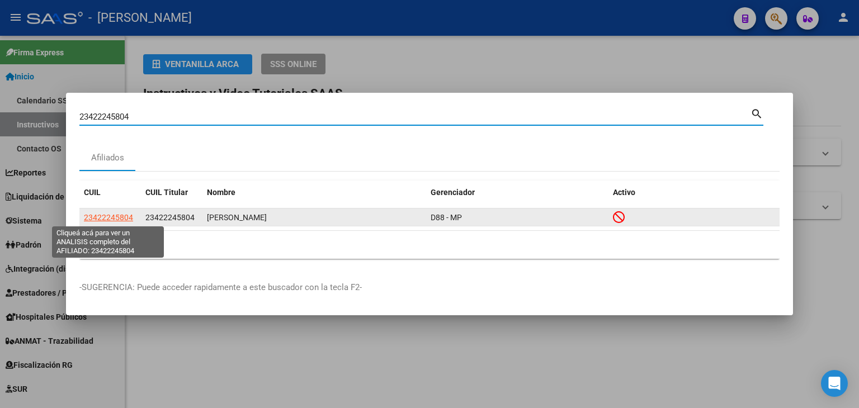
click at [121, 213] on span "23422245804" at bounding box center [108, 217] width 49 height 9
type textarea "23422245804"
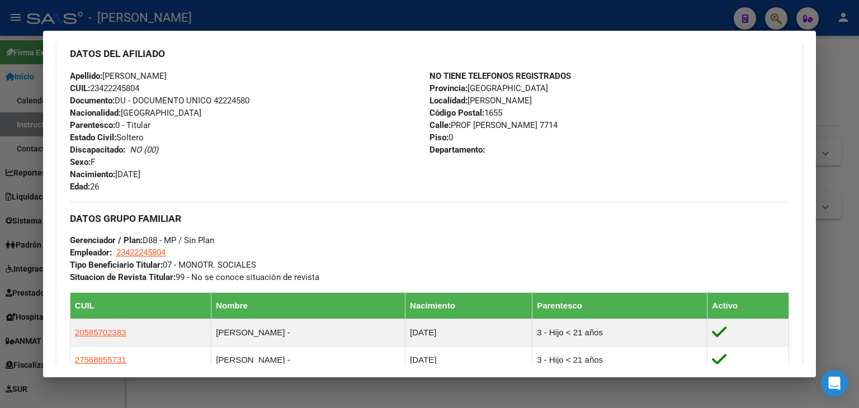
scroll to position [447, 0]
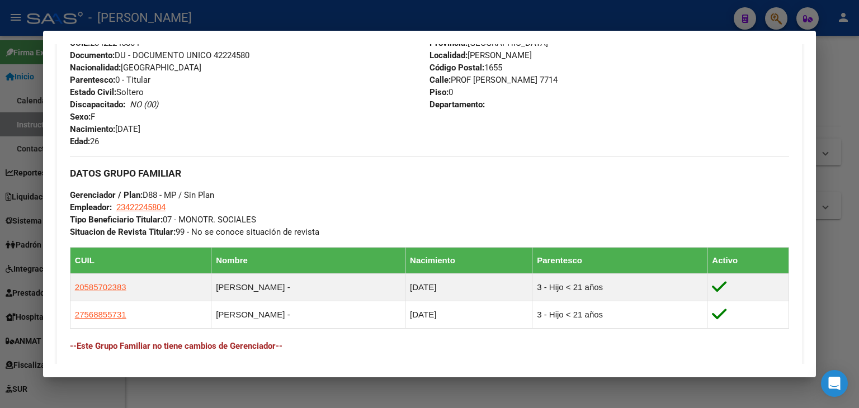
click at [145, 16] on div at bounding box center [429, 204] width 859 height 408
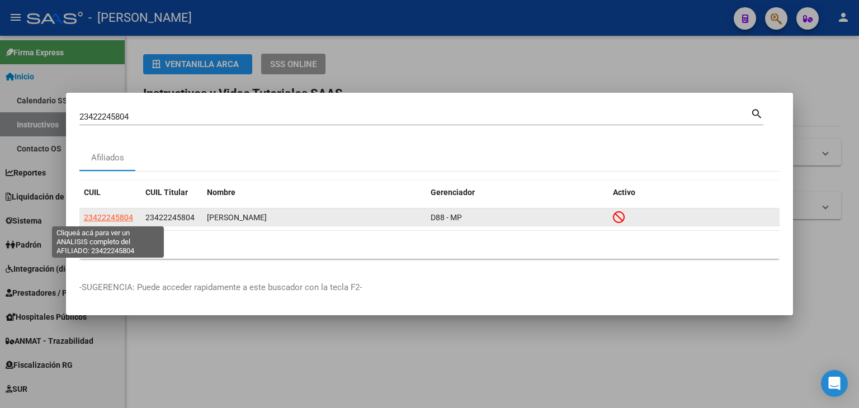
click at [109, 215] on span "23422245804" at bounding box center [108, 217] width 49 height 9
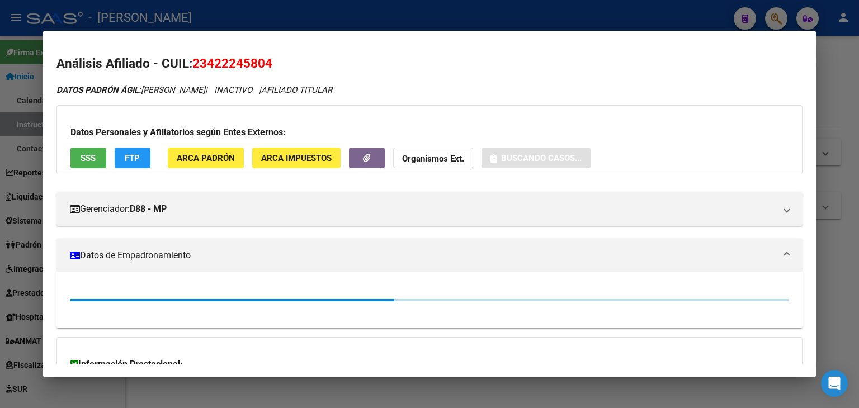
click at [94, 165] on button "SSS" at bounding box center [88, 158] width 36 height 21
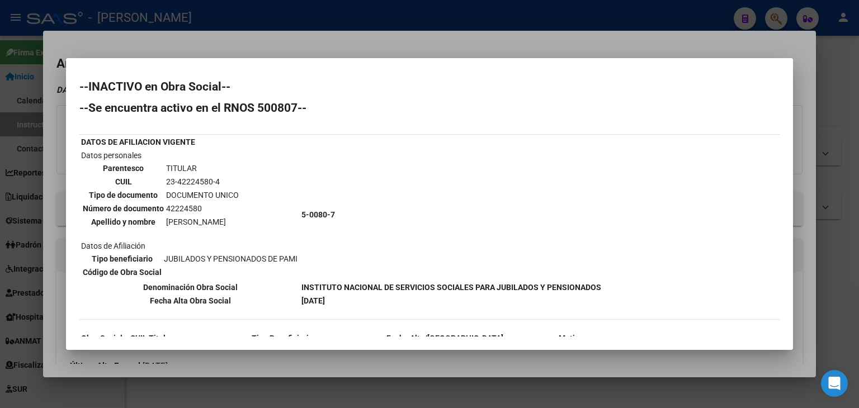
click at [207, 49] on div at bounding box center [429, 204] width 859 height 408
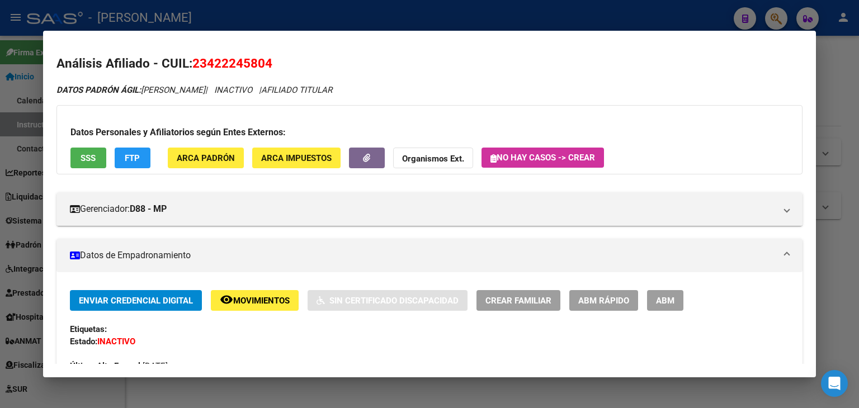
click at [179, 23] on div at bounding box center [429, 204] width 859 height 408
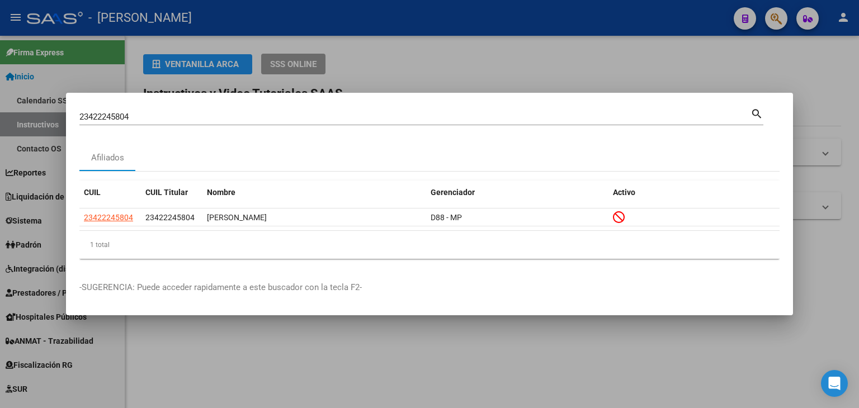
click at [157, 111] on div "23422245804 Buscar (apellido, dni, cuil, nro traspaso, cuit, obra social)" at bounding box center [414, 116] width 671 height 17
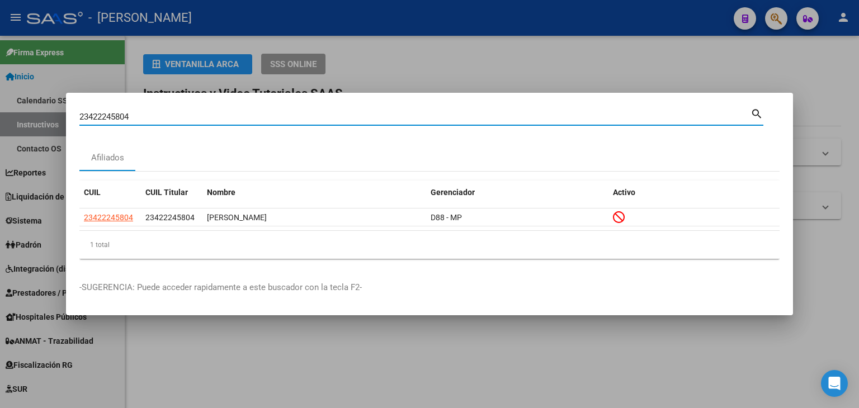
click at [157, 114] on input "23422245804" at bounding box center [414, 117] width 671 height 10
paste input "81649"
type input "23422281649"
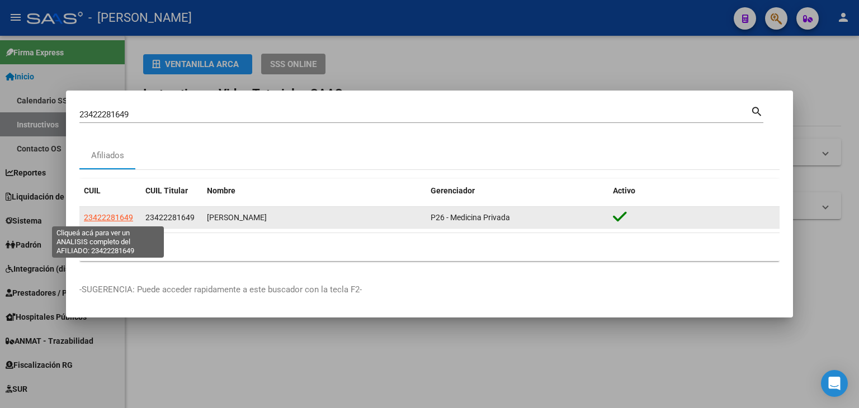
click at [106, 213] on span "23422281649" at bounding box center [108, 217] width 49 height 9
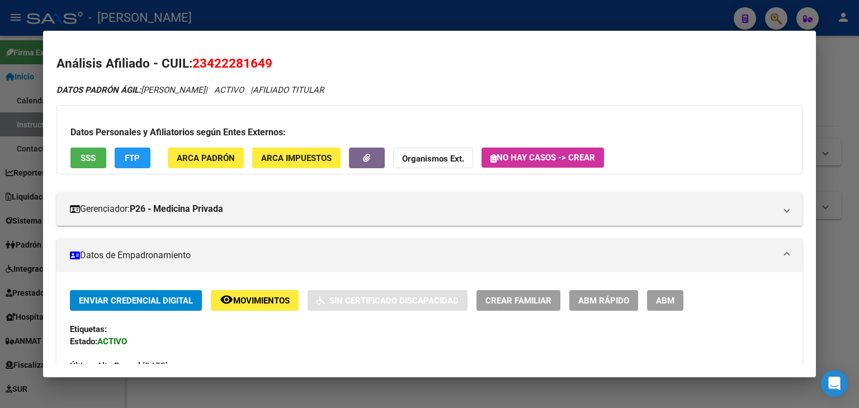
click at [190, 169] on div "Datos Personales y Afiliatorios según Entes Externos: SSS FTP ARCA Padrón ARCA …" at bounding box center [429, 139] width 746 height 69
click at [190, 166] on button "ARCA Padrón" at bounding box center [206, 158] width 76 height 21
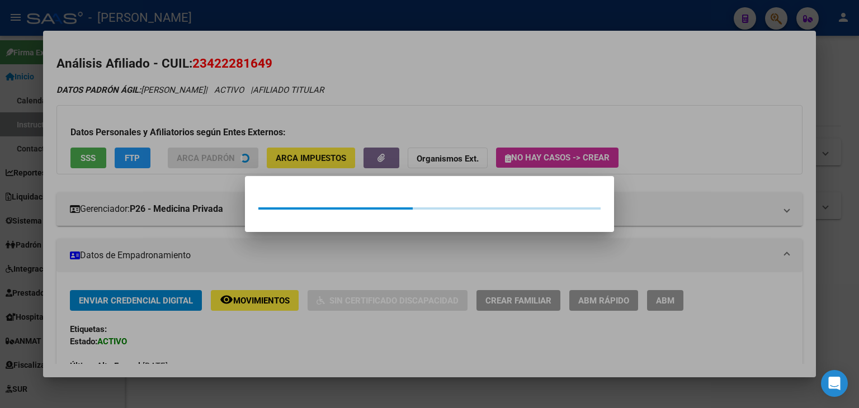
click at [177, 125] on div at bounding box center [429, 204] width 859 height 408
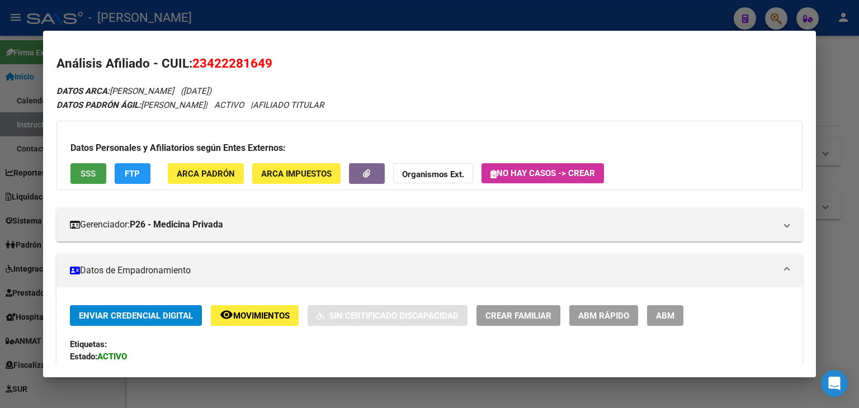
click at [92, 164] on button "SSS" at bounding box center [88, 173] width 36 height 21
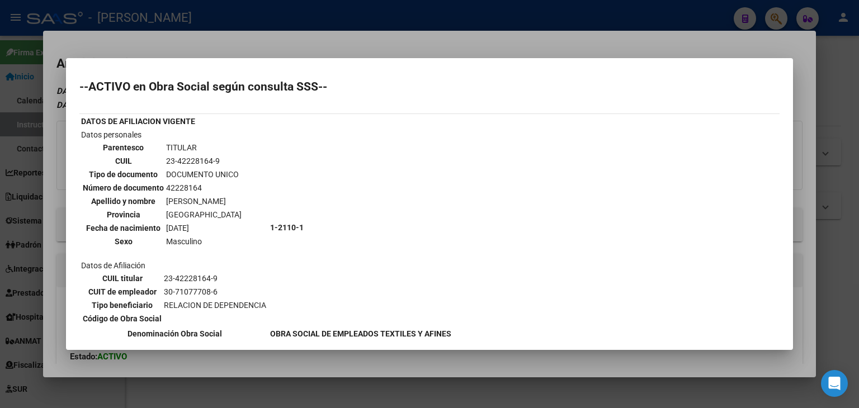
click at [174, 60] on mat-dialog-container "--ACTIVO en Obra Social según consulta SSS-- DATOS DE AFILIACION VIGENTE Datos …" at bounding box center [429, 204] width 727 height 292
click at [176, 48] on div at bounding box center [429, 204] width 859 height 408
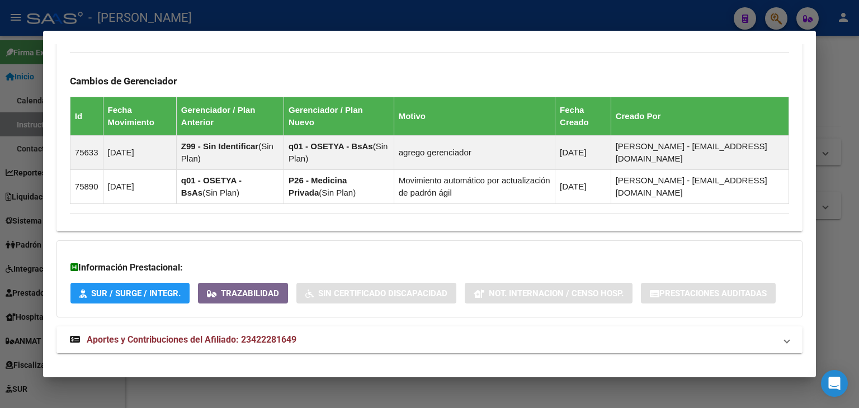
click at [244, 329] on mat-expansion-panel-header "Aportes y Contribuciones del Afiliado: 23422281649" at bounding box center [429, 340] width 746 height 27
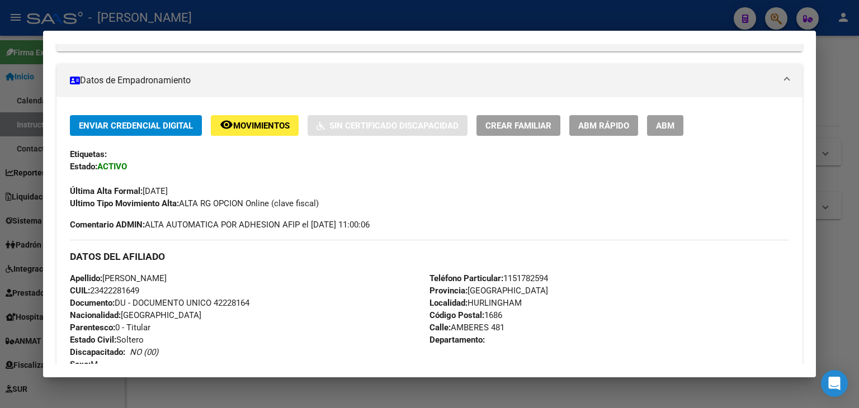
scroll to position [78, 0]
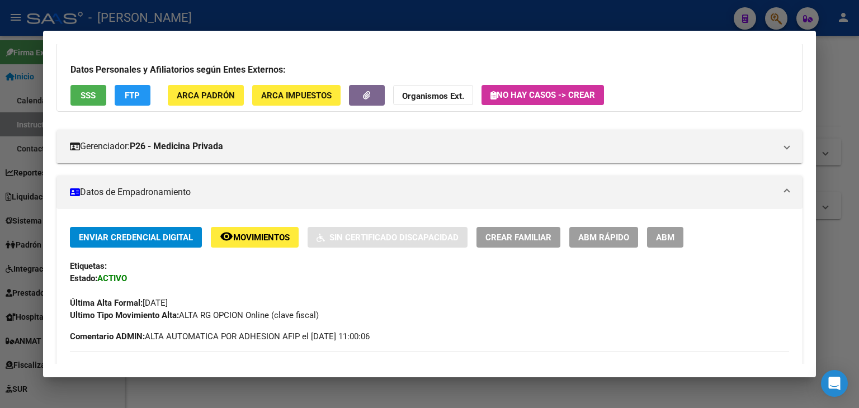
click at [209, 122] on div "Gerenciador: P26 - Medicina Privada Atención telefónica: Atención emergencias: …" at bounding box center [429, 142] width 746 height 42
click at [211, 98] on span "ARCA Padrón" at bounding box center [206, 96] width 58 height 10
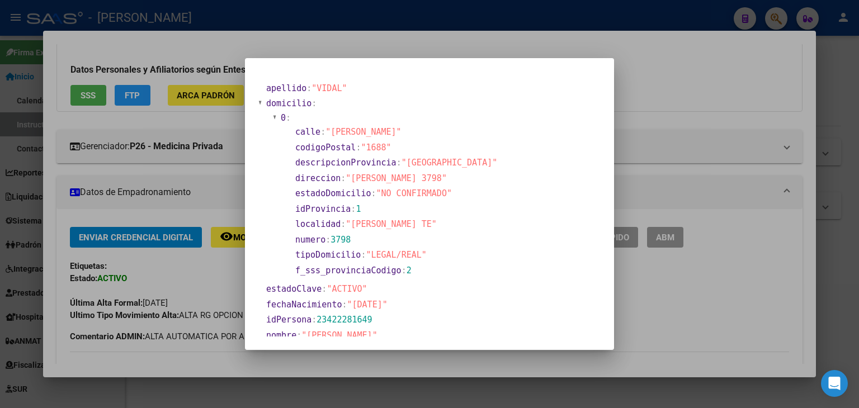
click at [173, 124] on div at bounding box center [429, 204] width 859 height 408
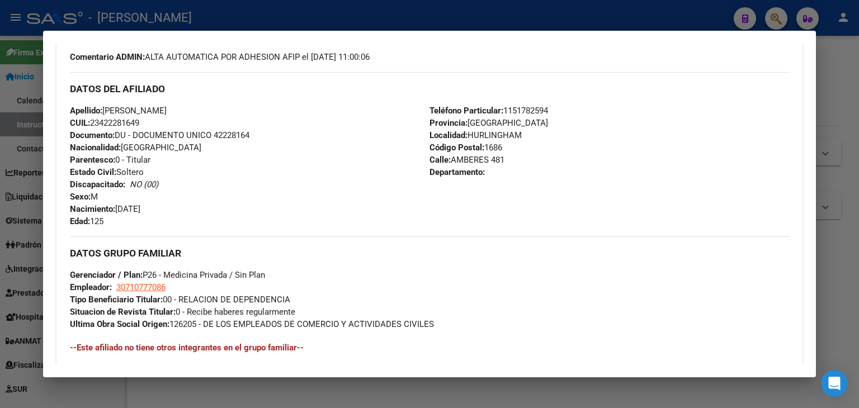
scroll to position [414, 0]
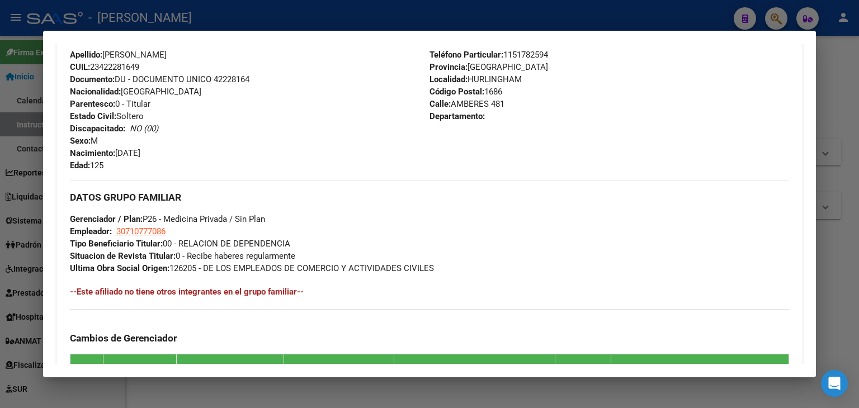
click at [247, 86] on div "Apellido: VIDAL LEANDRO DANIEL CUIL: 23422281649 Documento: DU - DOCUMENTO UNIC…" at bounding box center [250, 110] width 360 height 123
click at [245, 82] on span "Documento: DU - DOCUMENTO UNICO 42228164" at bounding box center [159, 79] width 179 height 10
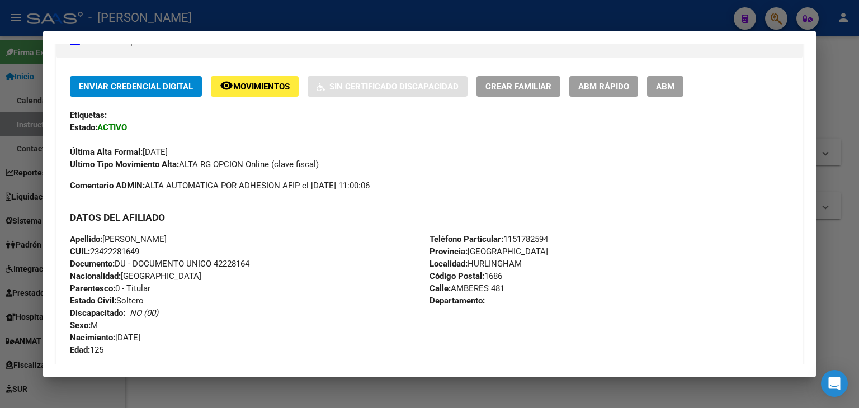
scroll to position [112, 0]
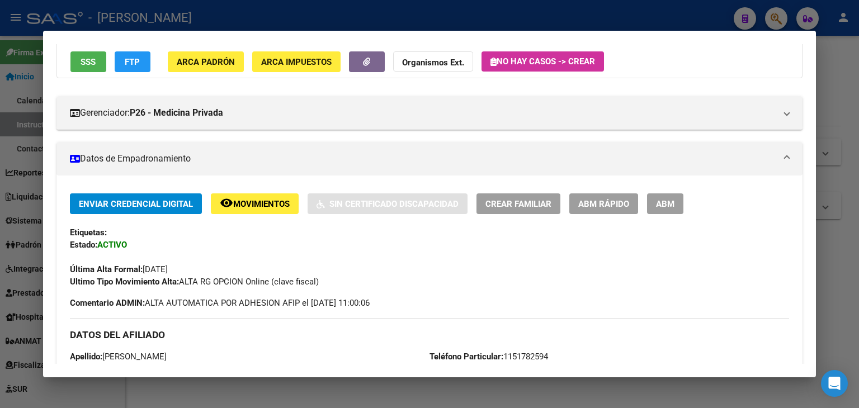
click at [211, 48] on div "Datos Personales y Afiliatorios según Entes Externos: SSS FTP ARCA Padrón ARCA …" at bounding box center [429, 43] width 746 height 69
click at [210, 58] on span "ARCA Padrón" at bounding box center [206, 62] width 58 height 10
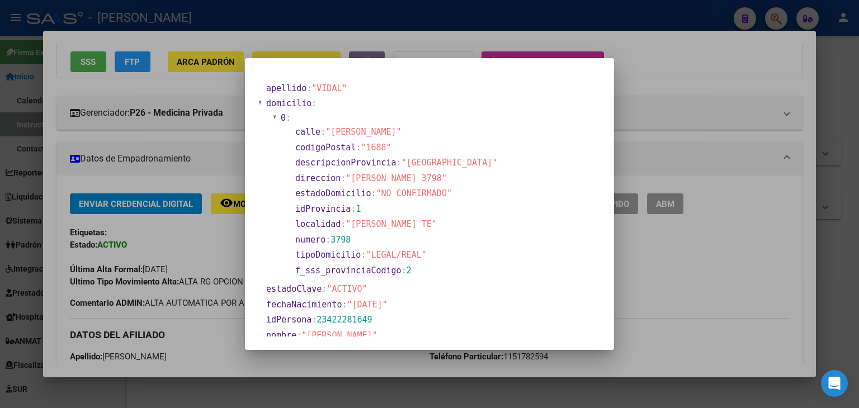
click at [150, 111] on div at bounding box center [429, 204] width 859 height 408
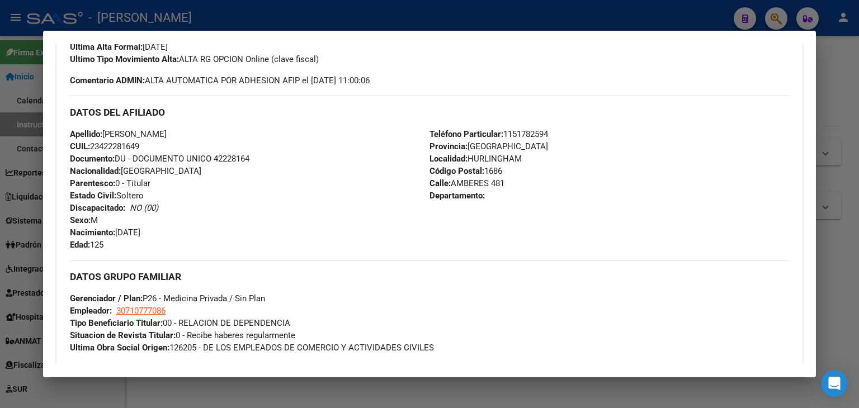
scroll to position [335, 0]
click at [519, 133] on span "Teléfono Particular: 1151782594" at bounding box center [488, 133] width 119 height 10
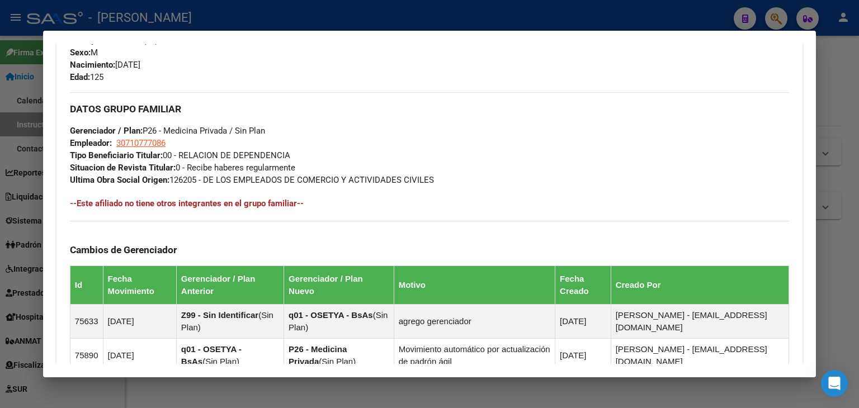
scroll to position [503, 0]
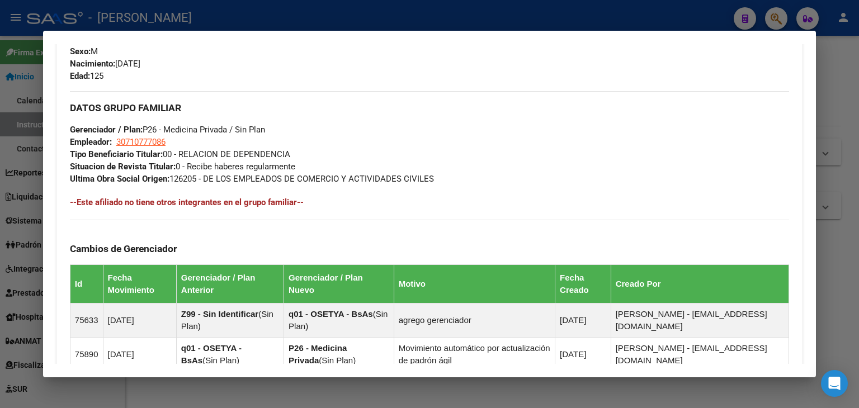
drag, startPoint x: 144, startPoint y: 131, endPoint x: 143, endPoint y: 144, distance: 12.9
click at [144, 134] on span "Gerenciador / Plan: P26 - Medicina Privada / Sin Plan" at bounding box center [167, 130] width 195 height 10
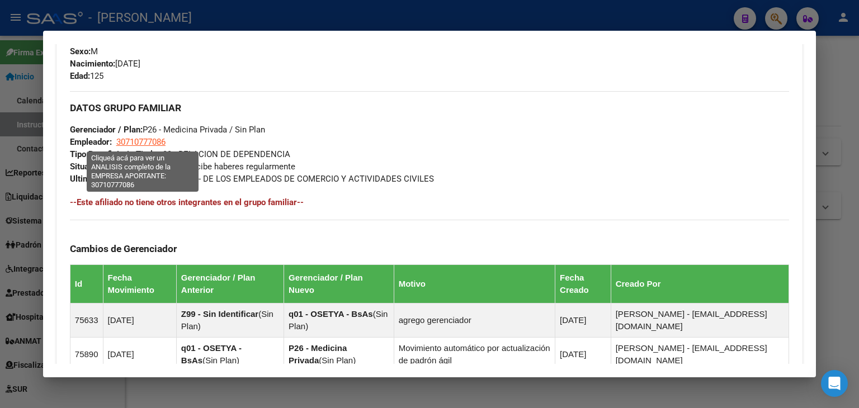
click at [143, 144] on span "30710777086" at bounding box center [140, 142] width 49 height 10
type textarea "30710777086"
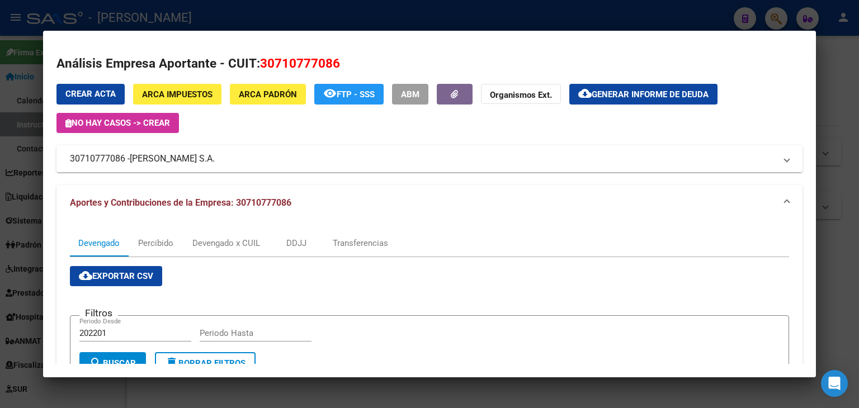
click at [177, 158] on span "D.G.BELGRANO S.A." at bounding box center [172, 158] width 85 height 13
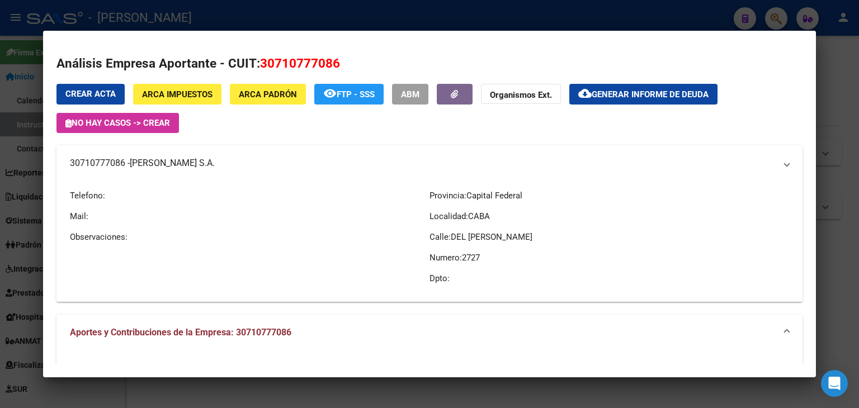
click at [177, 158] on span "D.G.BELGRANO S.A." at bounding box center [172, 163] width 85 height 13
click at [195, 18] on div at bounding box center [429, 204] width 859 height 408
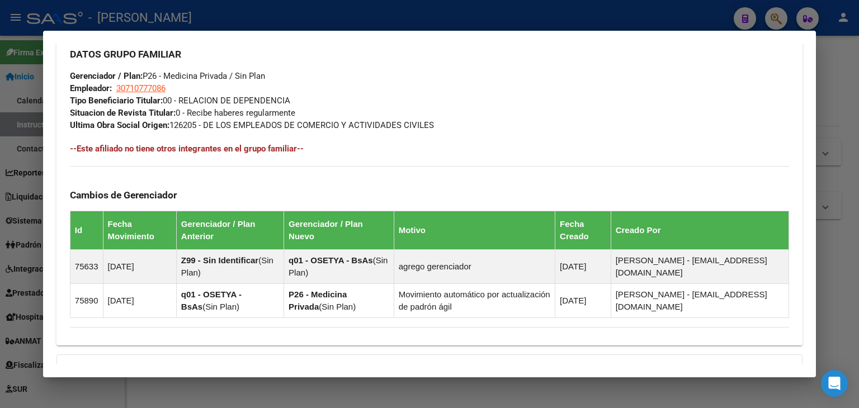
scroll to position [559, 0]
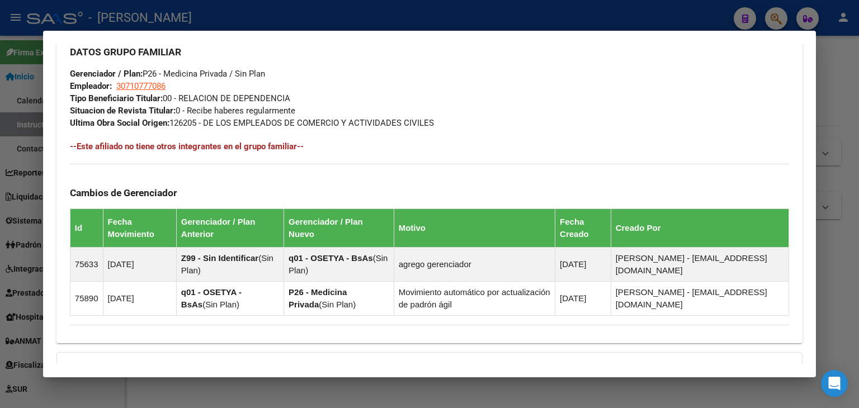
click at [195, 14] on div at bounding box center [429, 204] width 859 height 408
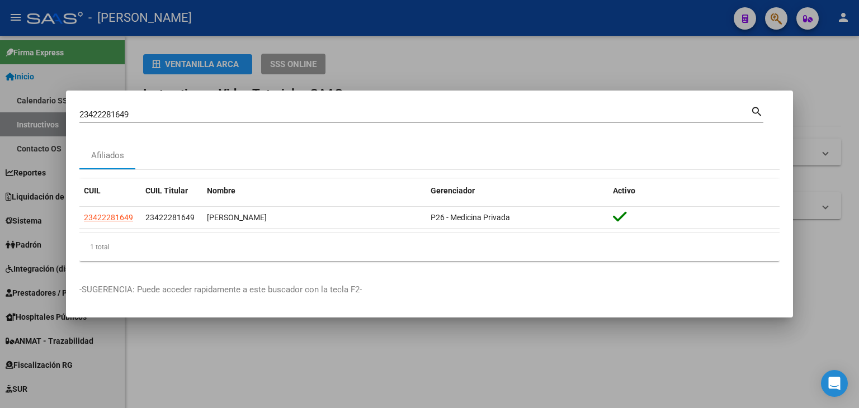
click at [173, 107] on div "23422281649 Buscar (apellido, dni, cuil, nro traspaso, cuit, obra social)" at bounding box center [414, 114] width 671 height 17
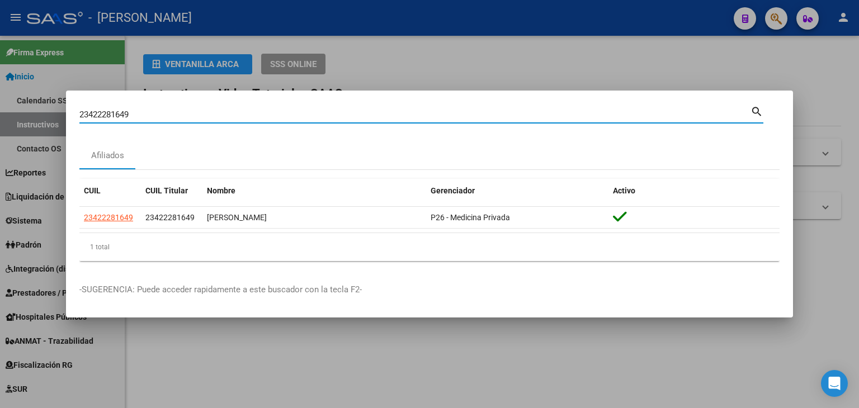
click at [173, 115] on input "23422281649" at bounding box center [414, 115] width 671 height 10
paste input "327213"
type input "23423272139"
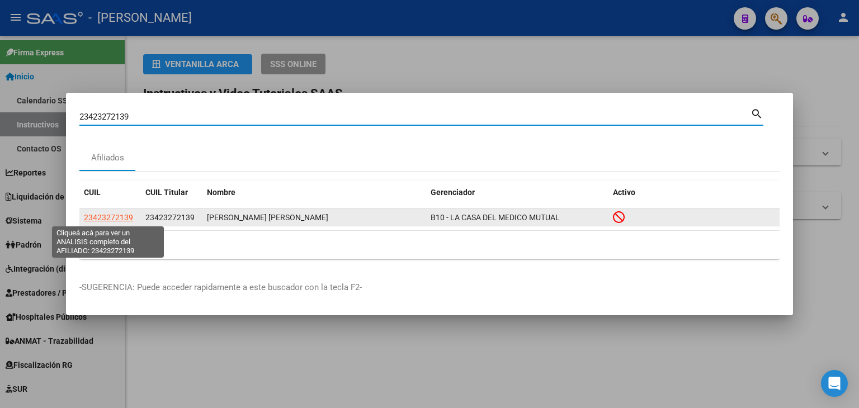
click at [121, 215] on span "23423272139" at bounding box center [108, 217] width 49 height 9
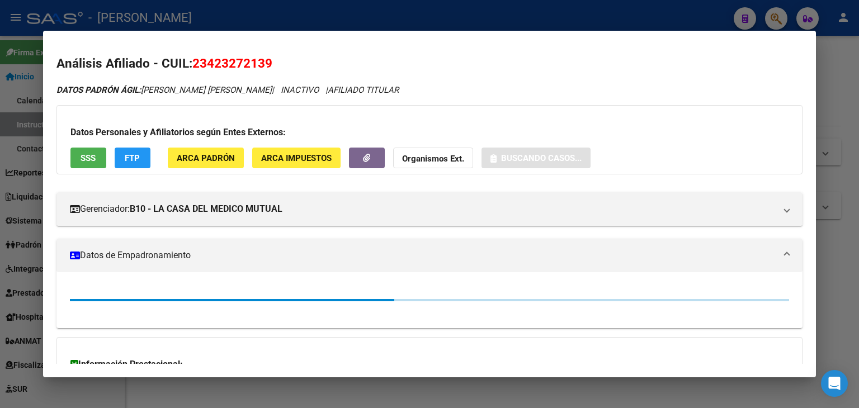
click at [87, 150] on button "SSS" at bounding box center [88, 158] width 36 height 21
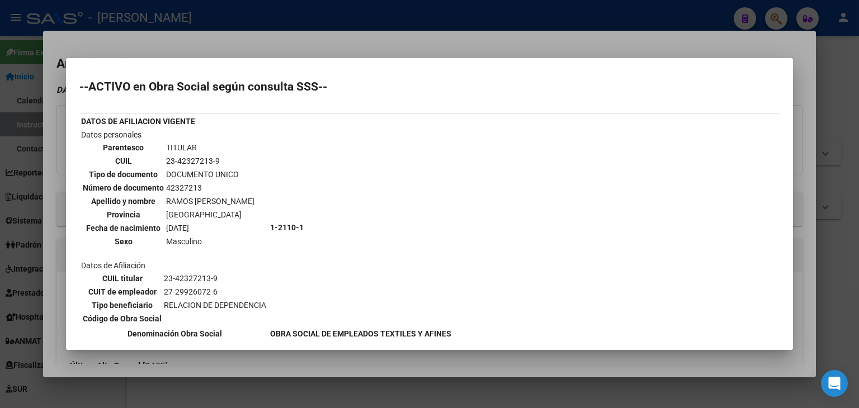
click at [149, 39] on div at bounding box center [429, 204] width 859 height 408
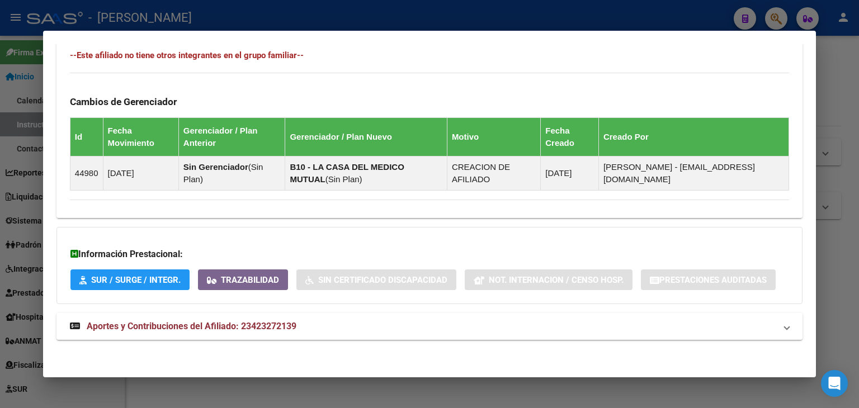
click at [214, 300] on div "Información Prestacional: SUR / SURGE / INTEGR. Trazabilidad Sin Certificado Di…" at bounding box center [429, 265] width 746 height 77
click at [221, 315] on mat-expansion-panel-header "Aportes y Contribuciones del Afiliado: 23423272139" at bounding box center [429, 326] width 746 height 27
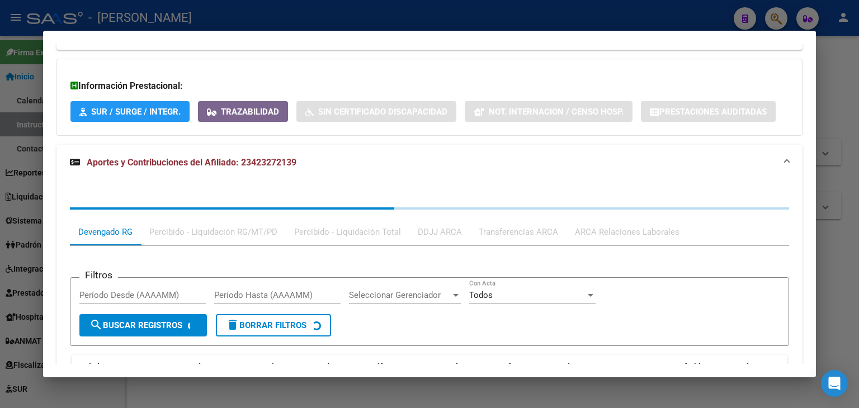
scroll to position [939, 0]
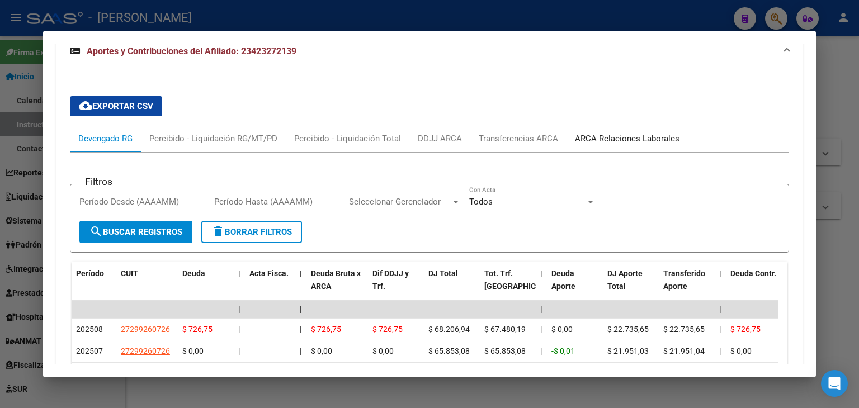
click at [594, 137] on div "ARCA Relaciones Laborales" at bounding box center [627, 139] width 105 height 12
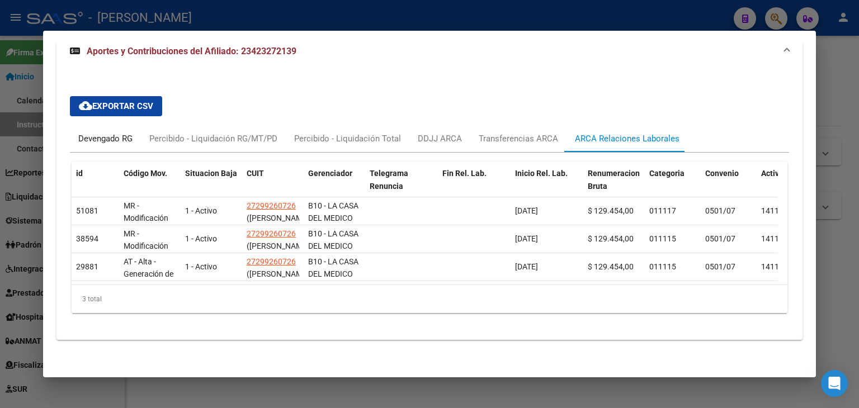
click at [114, 142] on div "Devengado RG" at bounding box center [105, 139] width 54 height 12
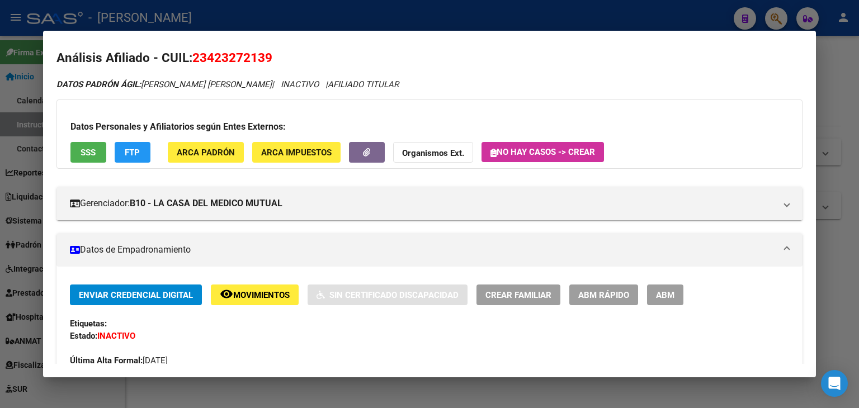
scroll to position [0, 0]
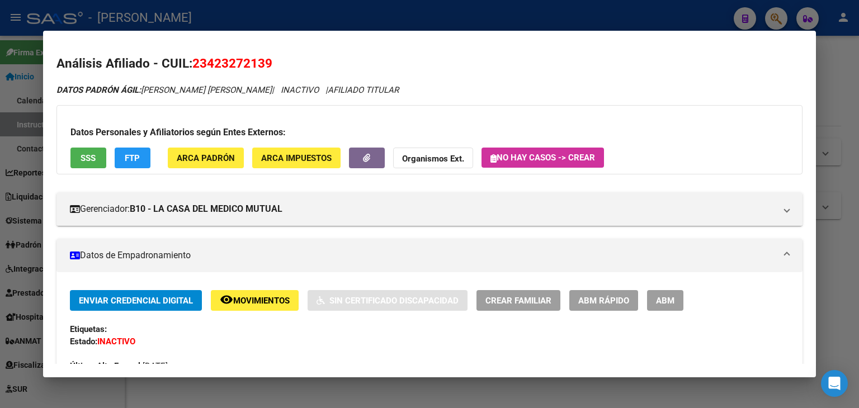
click at [205, 164] on button "ARCA Padrón" at bounding box center [206, 158] width 76 height 21
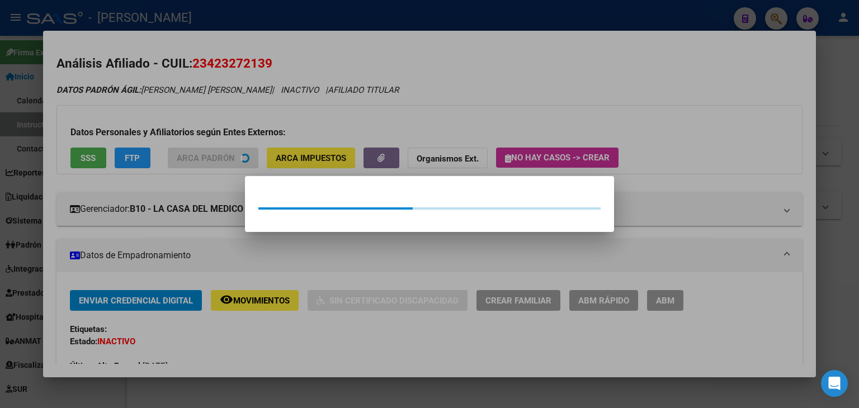
click at [197, 134] on div at bounding box center [429, 204] width 859 height 408
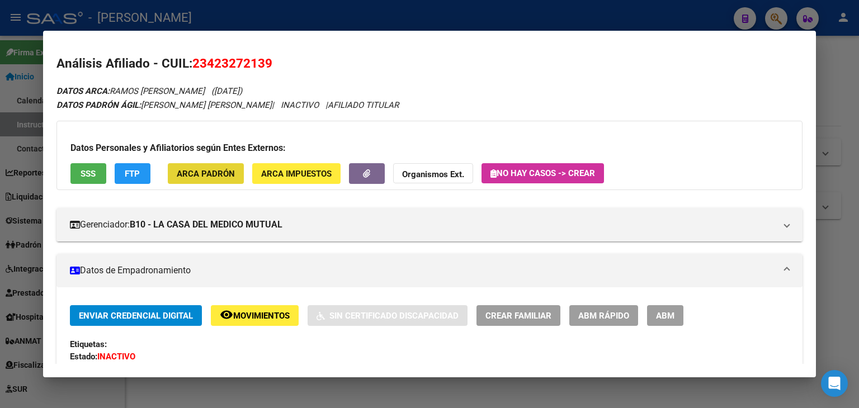
click at [220, 179] on button "ARCA Padrón" at bounding box center [206, 173] width 76 height 21
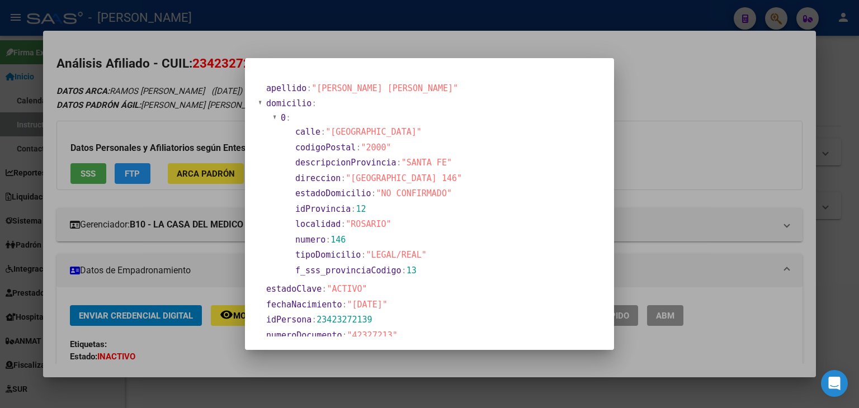
click at [208, 125] on div at bounding box center [429, 204] width 859 height 408
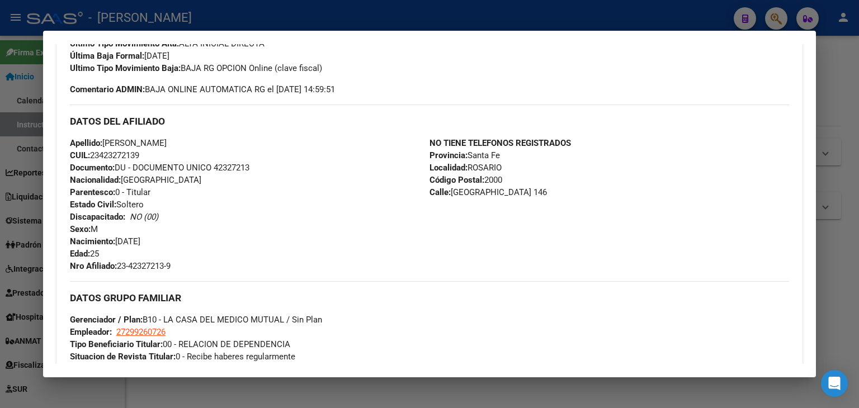
scroll to position [391, 0]
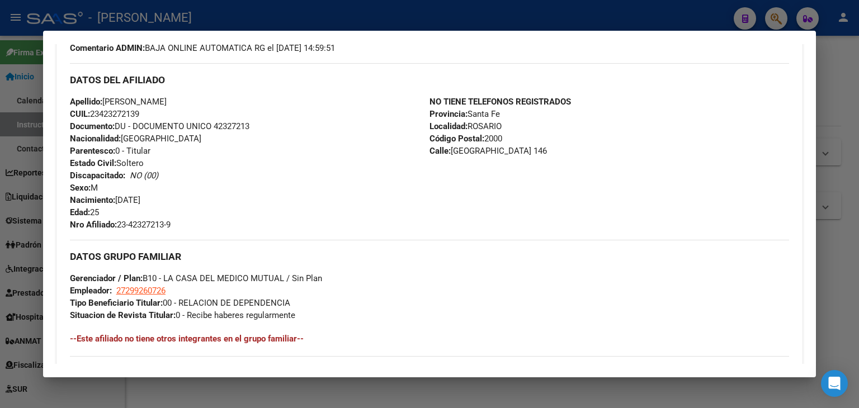
click at [146, 287] on span "27299260726" at bounding box center [140, 291] width 49 height 10
type textarea "27299260726"
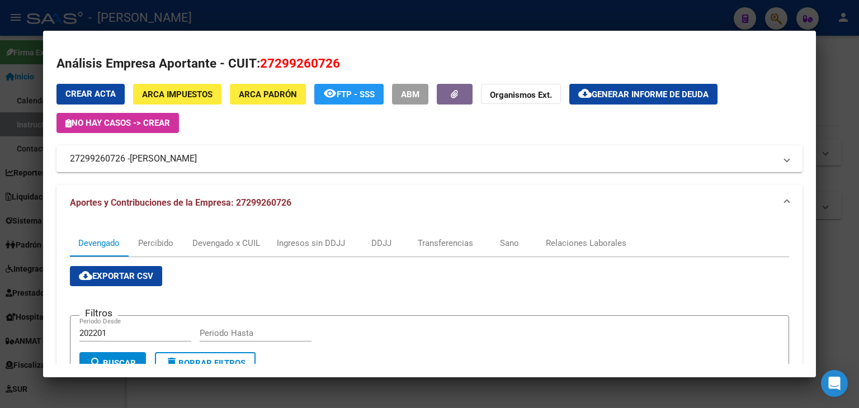
click at [202, 22] on div at bounding box center [429, 204] width 859 height 408
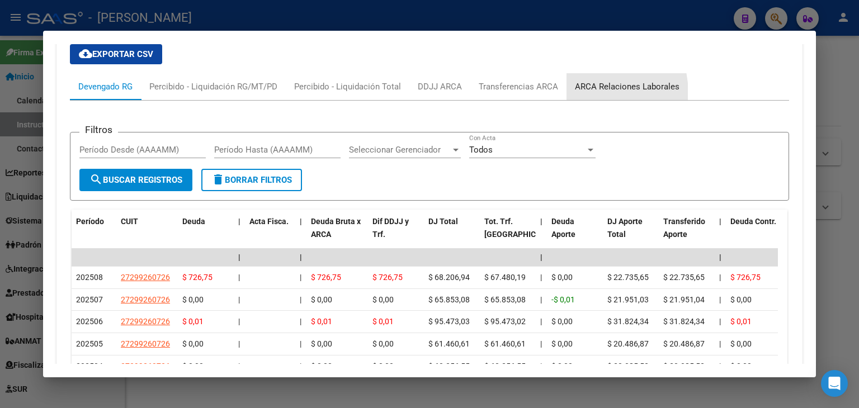
click at [588, 92] on div "ARCA Relaciones Laborales" at bounding box center [626, 86] width 121 height 27
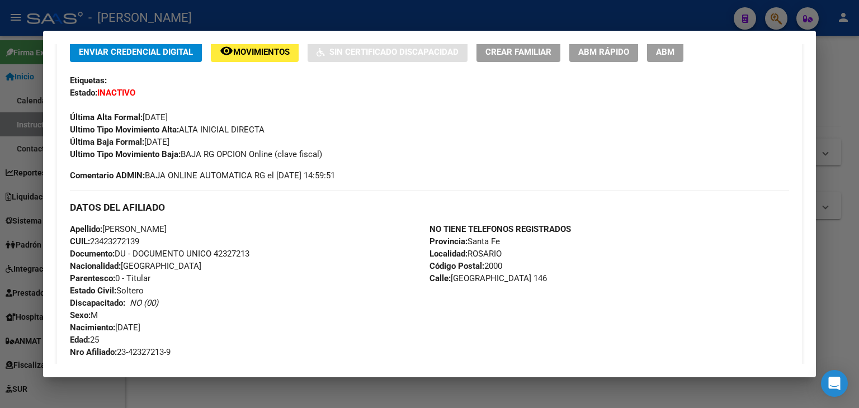
scroll to position [237, 0]
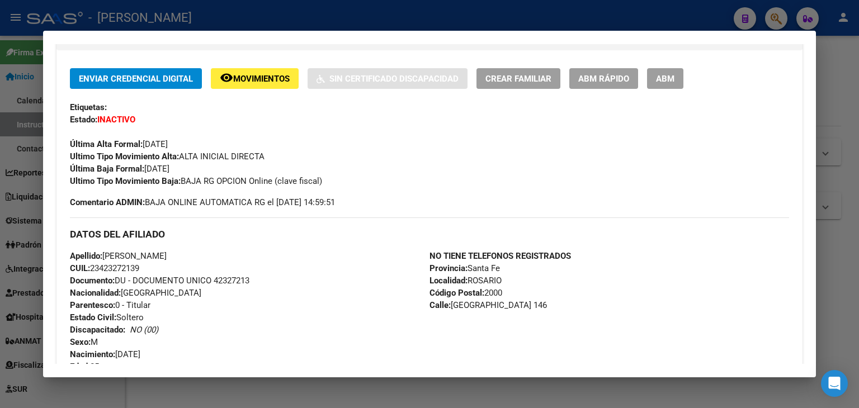
click at [182, 15] on div at bounding box center [429, 204] width 859 height 408
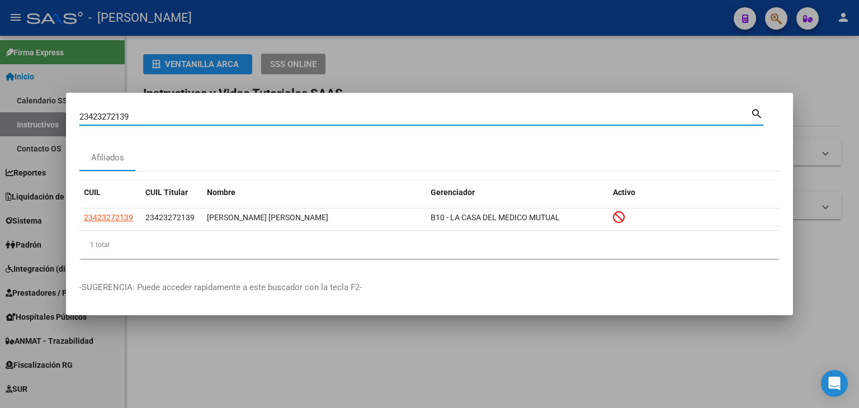
click at [158, 117] on input "23423272139" at bounding box center [414, 117] width 671 height 10
click at [158, 116] on input "23423272139" at bounding box center [414, 117] width 671 height 10
paste input "429028"
type input "23424290289"
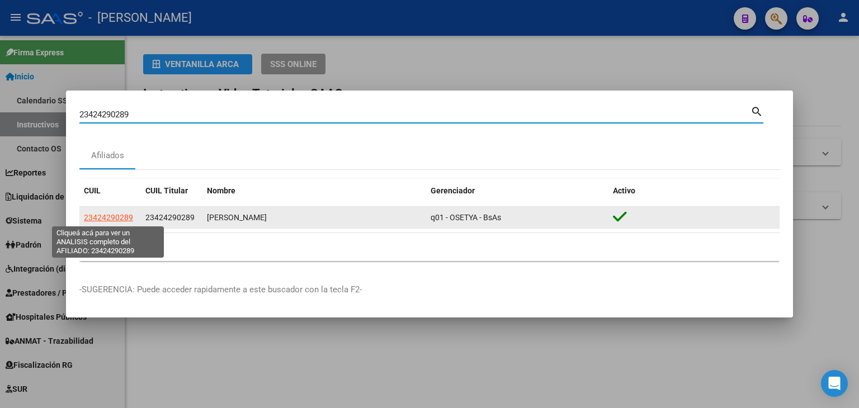
click at [108, 218] on span "23424290289" at bounding box center [108, 217] width 49 height 9
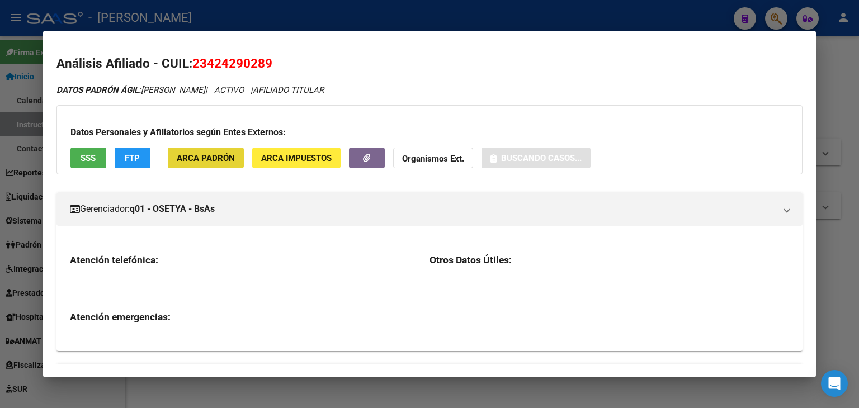
click at [205, 149] on button "ARCA Padrón" at bounding box center [206, 158] width 76 height 21
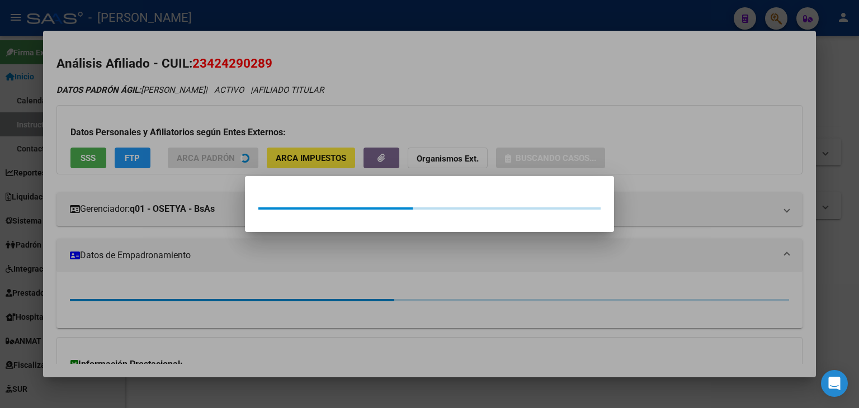
click at [205, 122] on div at bounding box center [429, 204] width 859 height 408
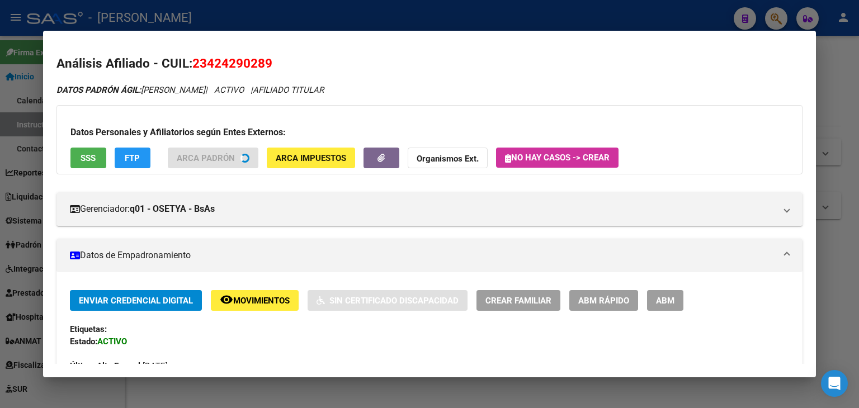
click at [92, 159] on span "SSS" at bounding box center [88, 158] width 15 height 10
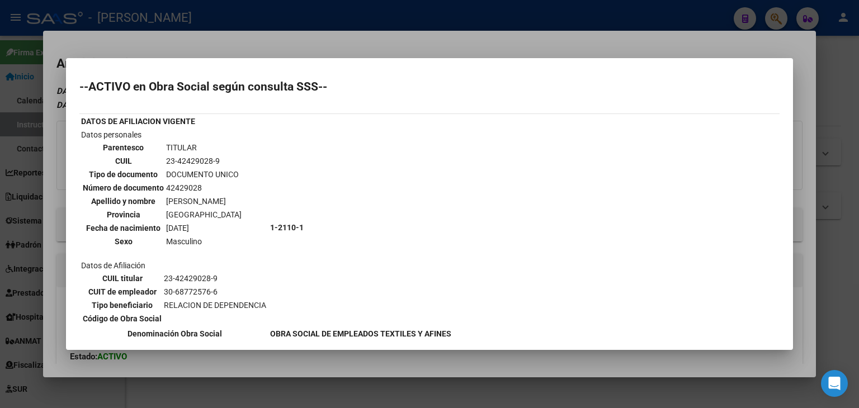
click at [158, 52] on div at bounding box center [429, 204] width 859 height 408
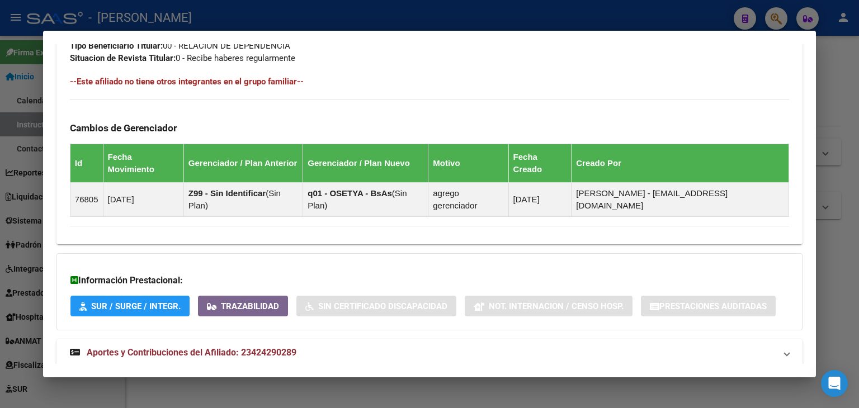
scroll to position [613, 0]
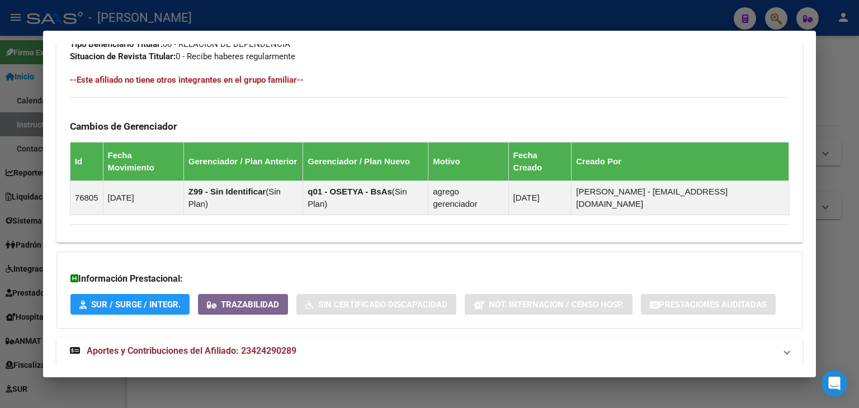
drag, startPoint x: 222, startPoint y: 314, endPoint x: 224, endPoint y: 322, distance: 8.1
click at [222, 338] on mat-expansion-panel-header "Aportes y Contribuciones del Afiliado: 23424290289" at bounding box center [429, 351] width 746 height 27
click at [225, 350] on span "Aportes y Contribuciones del Afiliado: 23424290289" at bounding box center [192, 355] width 210 height 11
click at [225, 344] on strong "Aportes y Contribuciones del Afiliado: 23424290289" at bounding box center [183, 350] width 226 height 13
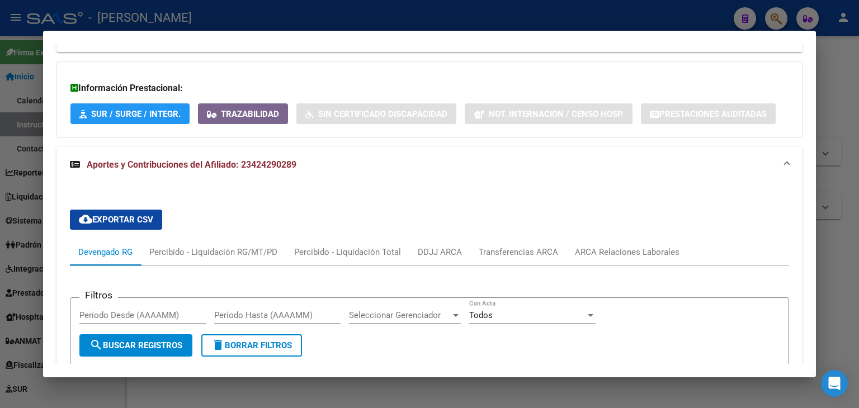
scroll to position [1005, 0]
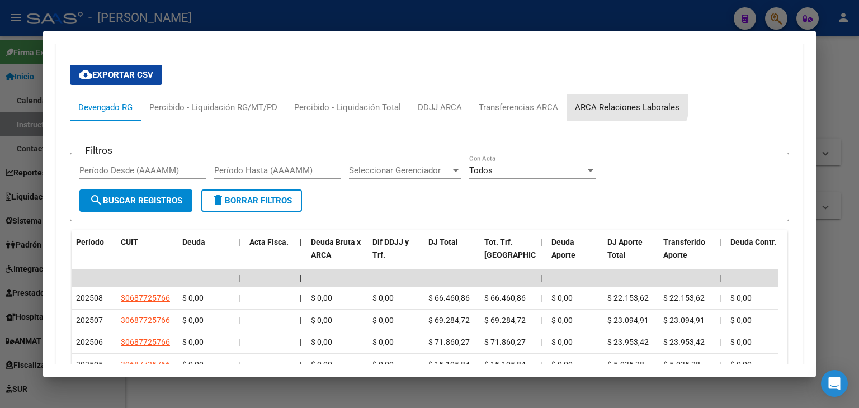
click at [622, 94] on div "ARCA Relaciones Laborales" at bounding box center [626, 107] width 121 height 27
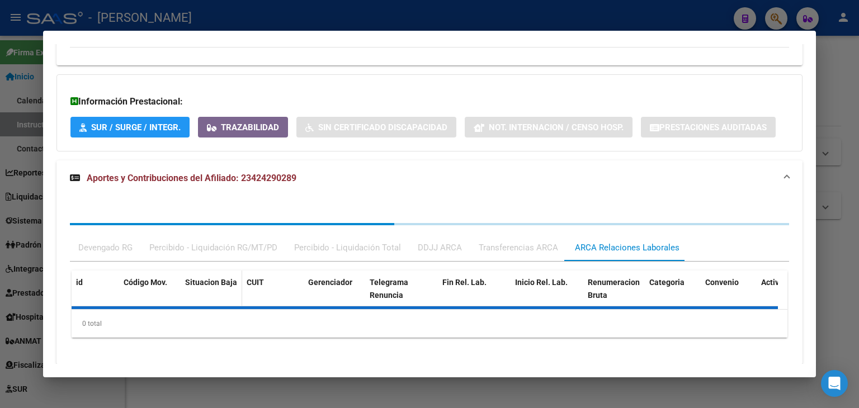
scroll to position [843, 0]
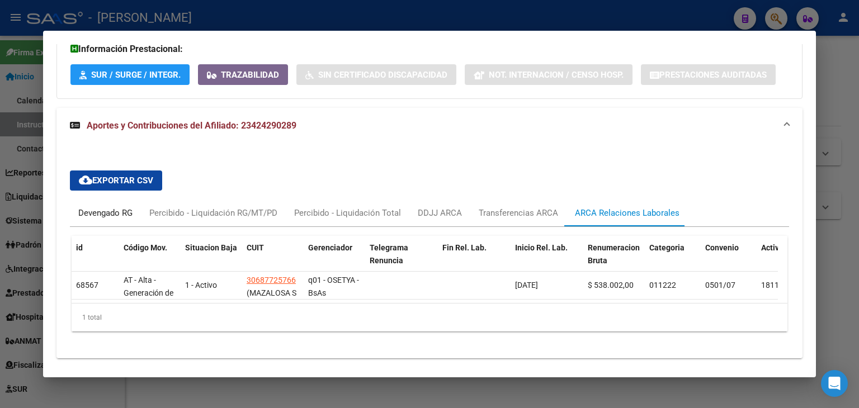
click at [126, 207] on div "Devengado RG" at bounding box center [105, 213] width 54 height 12
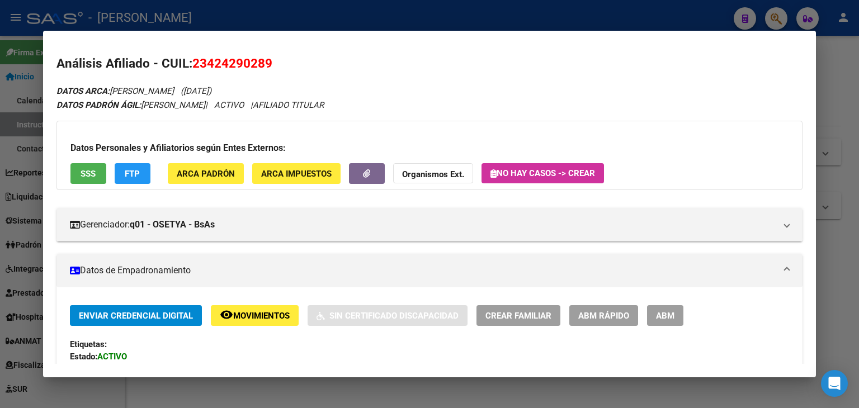
scroll to position [0, 0]
click at [203, 188] on div "Datos Personales y Afiliatorios según Entes Externos: SSS FTP ARCA Padrón ARCA …" at bounding box center [429, 155] width 746 height 69
click at [205, 171] on span "ARCA Padrón" at bounding box center [206, 174] width 58 height 10
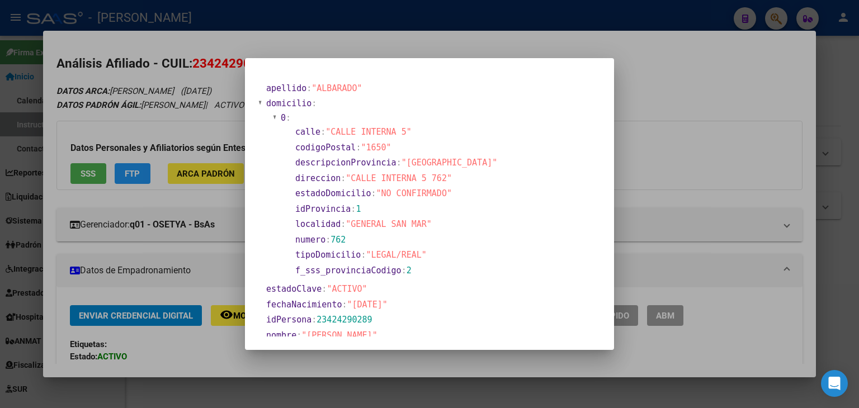
click at [176, 101] on div at bounding box center [429, 204] width 859 height 408
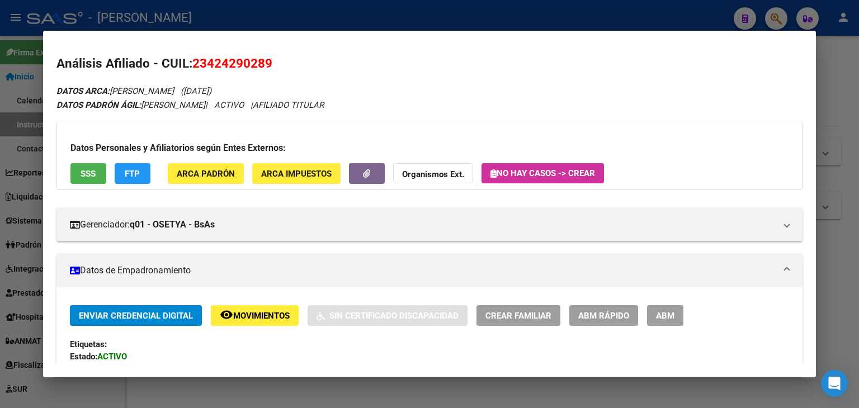
drag, startPoint x: 101, startPoint y: 186, endPoint x: 99, endPoint y: 180, distance: 5.8
click at [99, 182] on div "Datos Personales y Afiliatorios según Entes Externos: SSS FTP ARCA Padrón ARCA …" at bounding box center [429, 155] width 746 height 69
click at [99, 180] on button "SSS" at bounding box center [88, 173] width 36 height 21
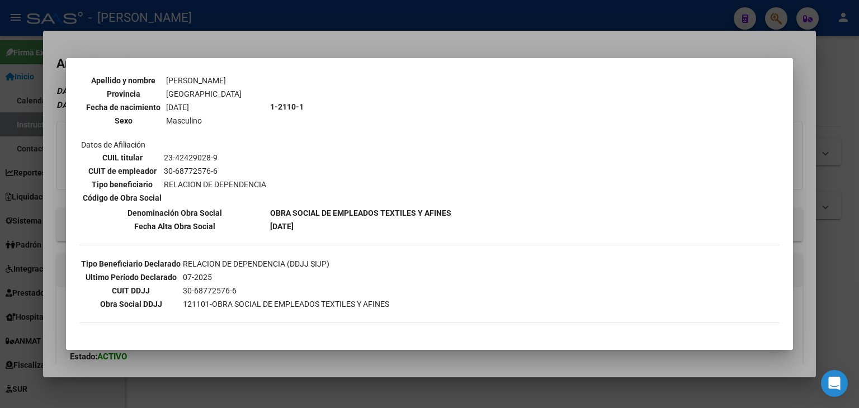
scroll to position [176, 0]
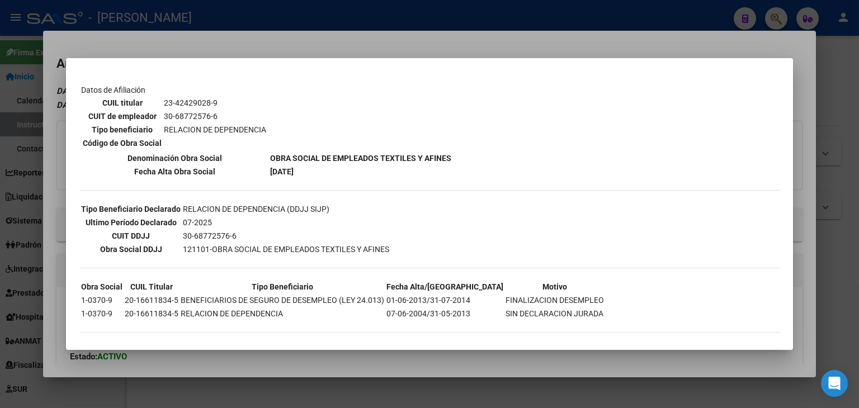
click at [220, 24] on div at bounding box center [429, 204] width 859 height 408
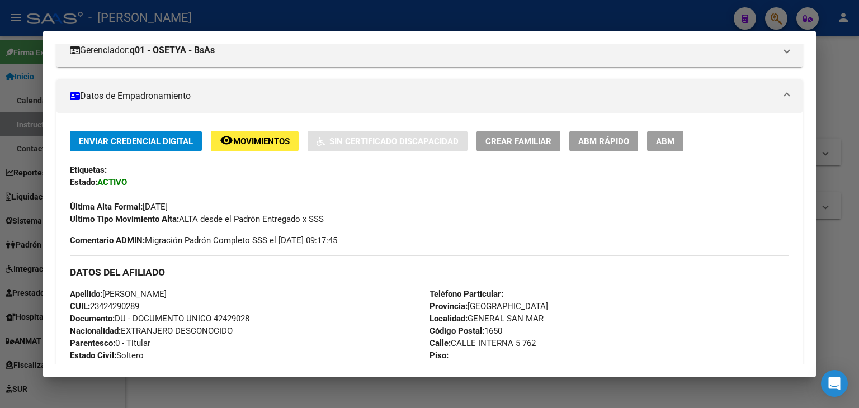
scroll to position [224, 0]
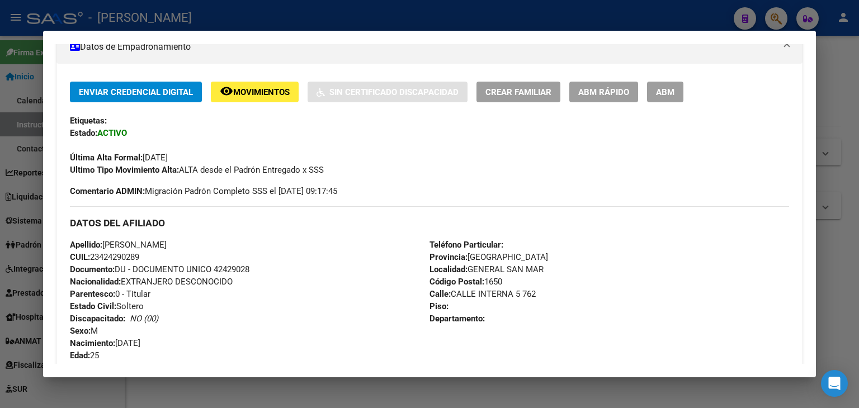
click at [235, 275] on div "Apellido: ALBARADO HERNAN JAVIER CUIL: 23424290289 Documento: DU - DOCUMENTO UN…" at bounding box center [250, 300] width 360 height 123
click at [235, 270] on span "Documento: DU - DOCUMENTO UNICO 42429028" at bounding box center [159, 269] width 179 height 10
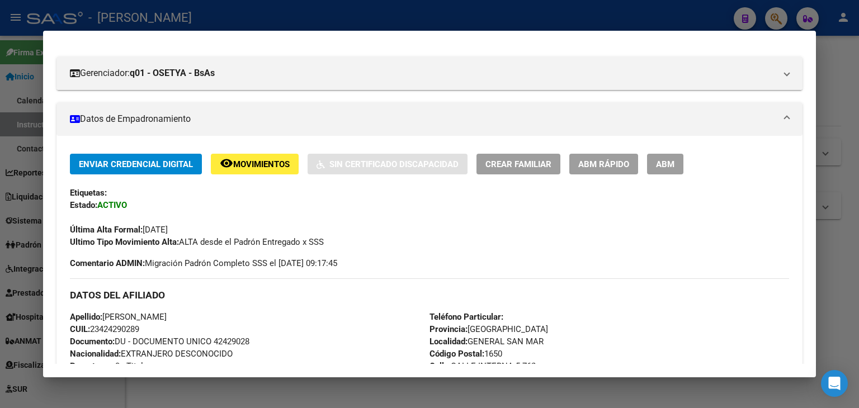
scroll to position [0, 0]
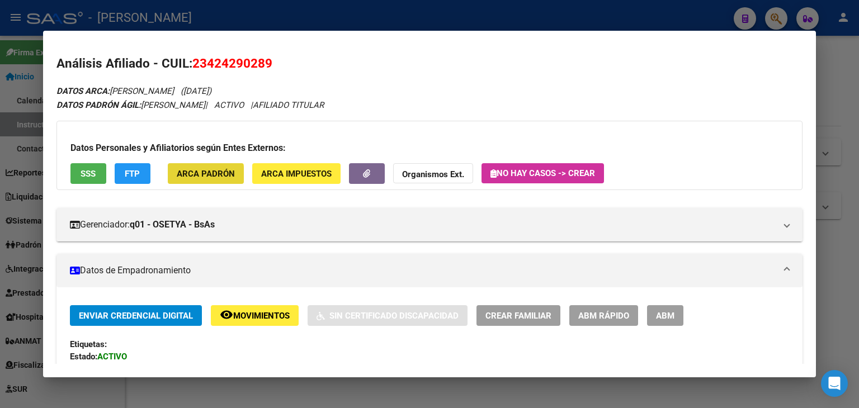
click at [203, 176] on span "ARCA Padrón" at bounding box center [206, 174] width 58 height 10
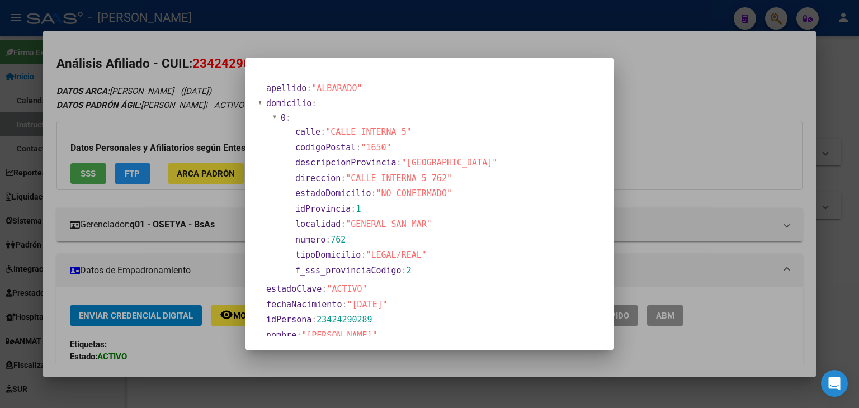
click at [127, 84] on div at bounding box center [429, 204] width 859 height 408
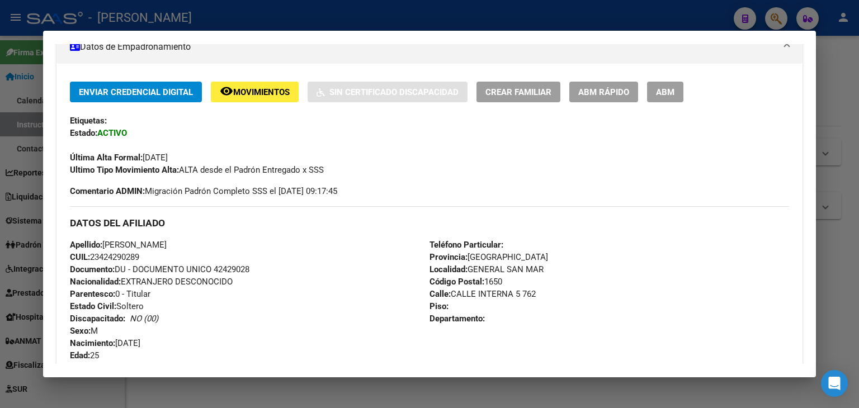
scroll to position [391, 0]
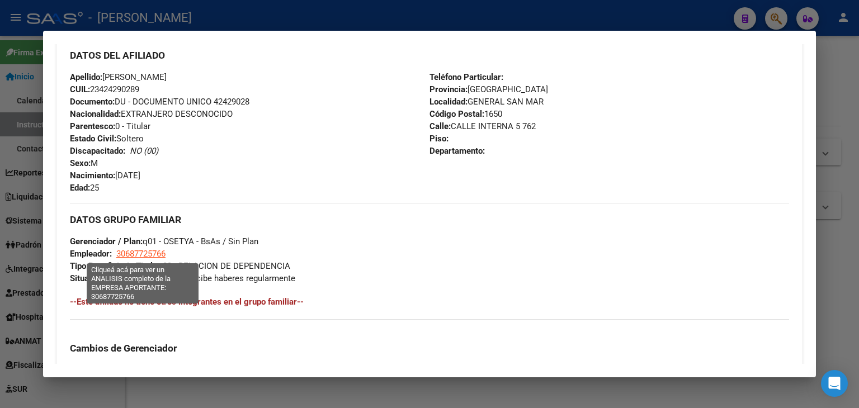
click at [157, 250] on span "30687725766" at bounding box center [140, 254] width 49 height 10
type textarea "30687725766"
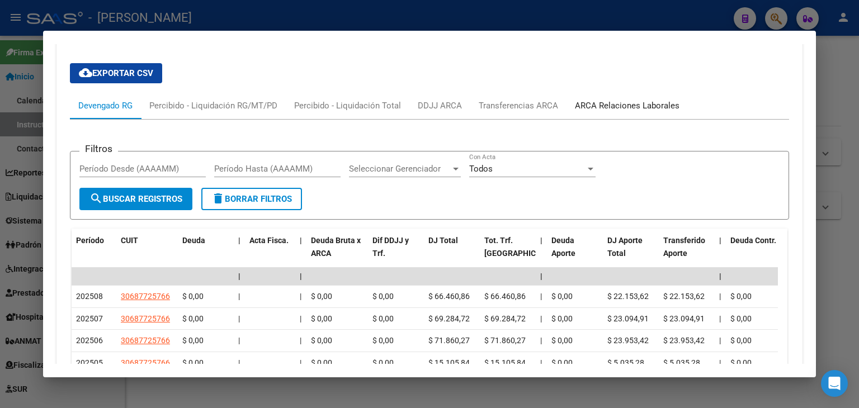
click at [613, 92] on div "ARCA Relaciones Laborales" at bounding box center [626, 105] width 121 height 27
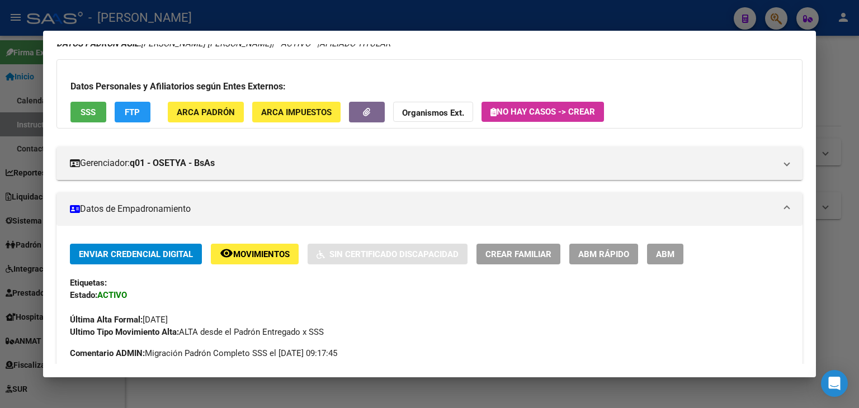
scroll to position [56, 0]
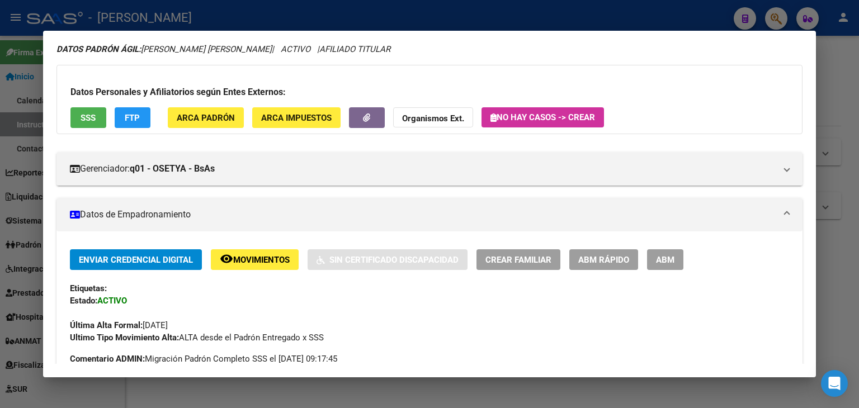
click at [188, 23] on div at bounding box center [429, 204] width 859 height 408
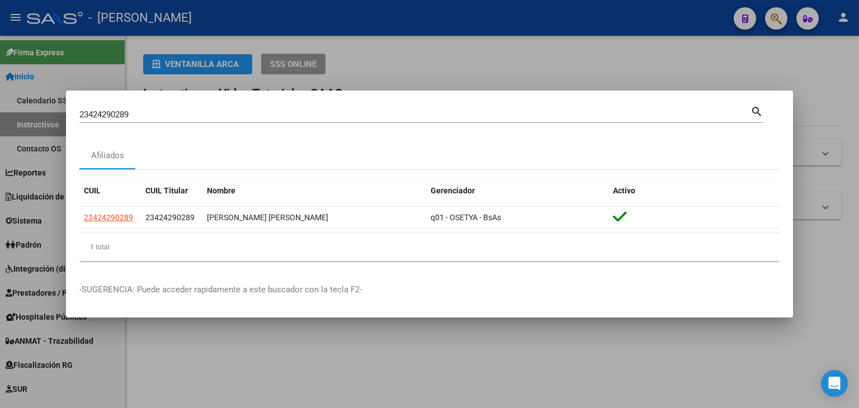
click at [161, 106] on div "23424290289 Buscar (apellido, dni, cuil, nro traspaso, cuit, obra social) search" at bounding box center [421, 113] width 684 height 19
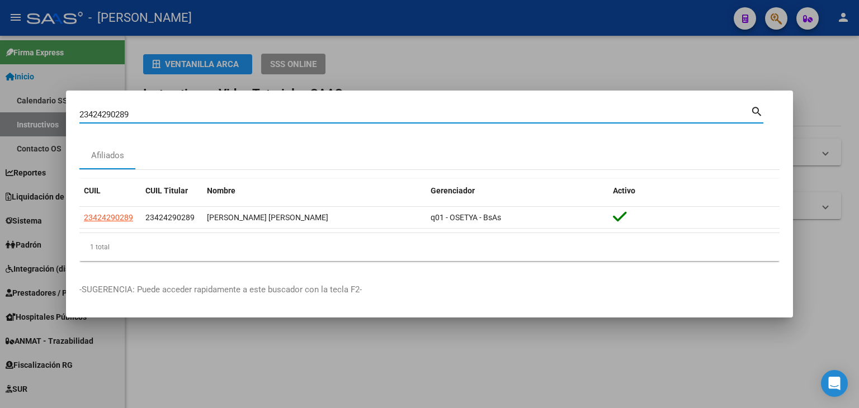
click at [160, 110] on input "23424290289" at bounding box center [414, 115] width 671 height 10
paste input "4478"
type input "23424447889"
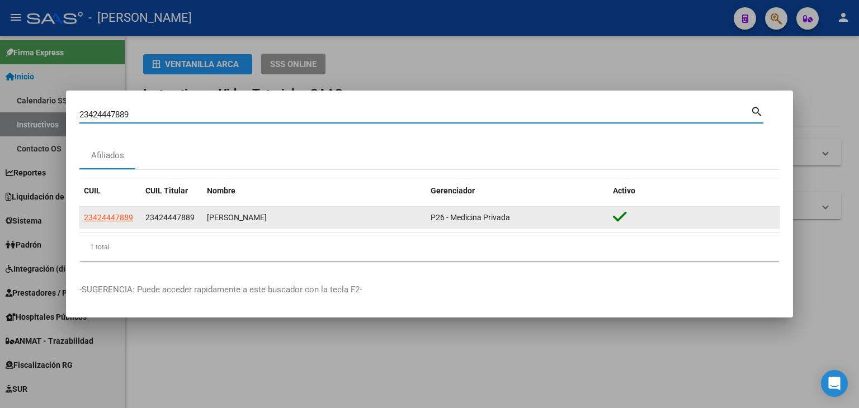
click at [117, 217] on span "23424447889" at bounding box center [108, 217] width 49 height 9
type textarea "23424447889"
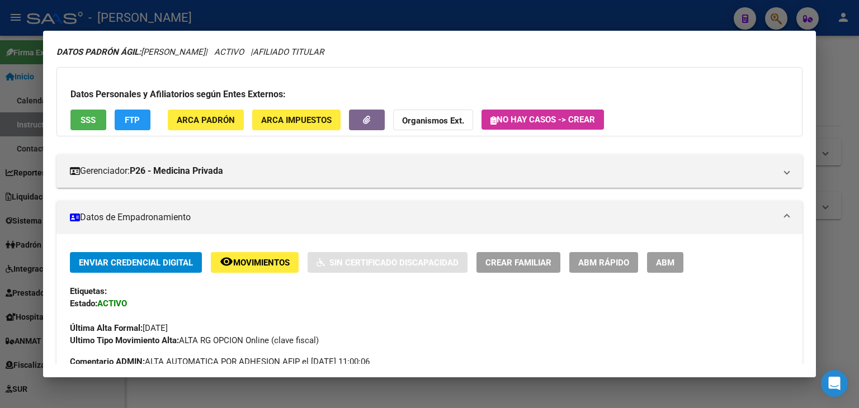
scroll to position [0, 0]
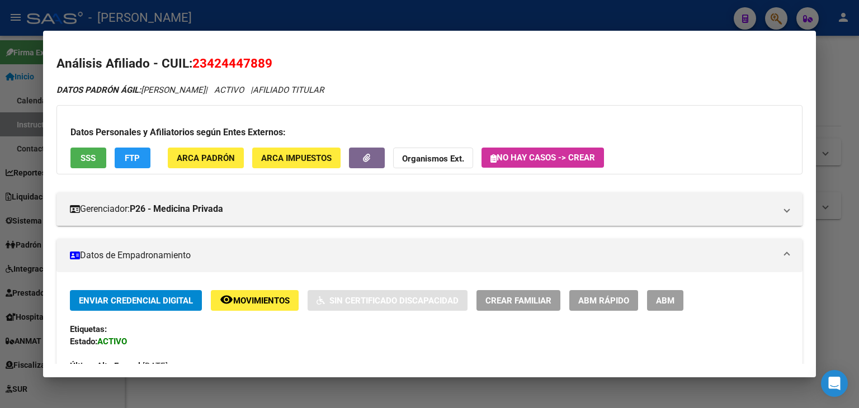
click at [185, 14] on div at bounding box center [429, 204] width 859 height 408
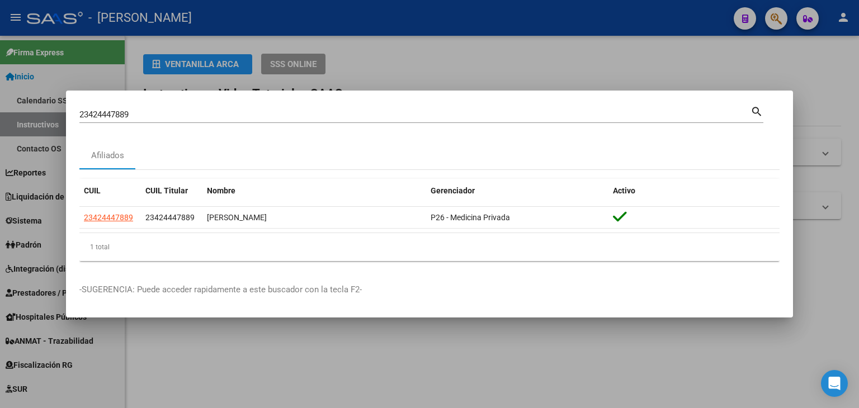
click at [163, 114] on input "23424447889" at bounding box center [414, 115] width 671 height 10
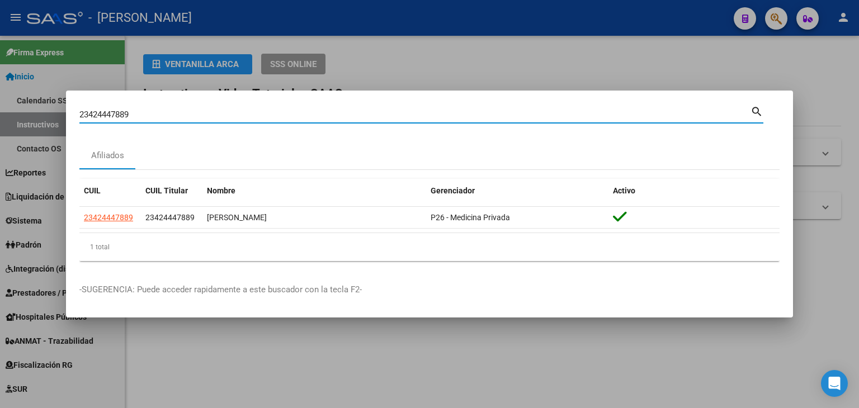
click at [163, 114] on input "23424447889" at bounding box center [414, 115] width 671 height 10
paste input "5916904"
type input "23425916904"
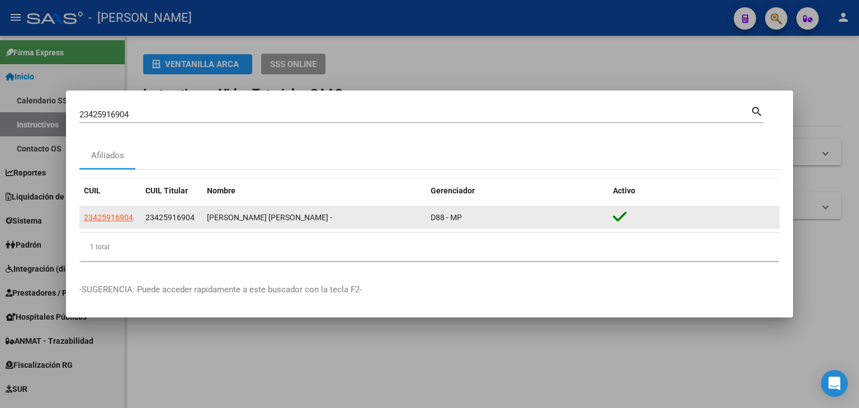
click at [129, 210] on datatable-body-cell "23425916904" at bounding box center [110, 218] width 62 height 22
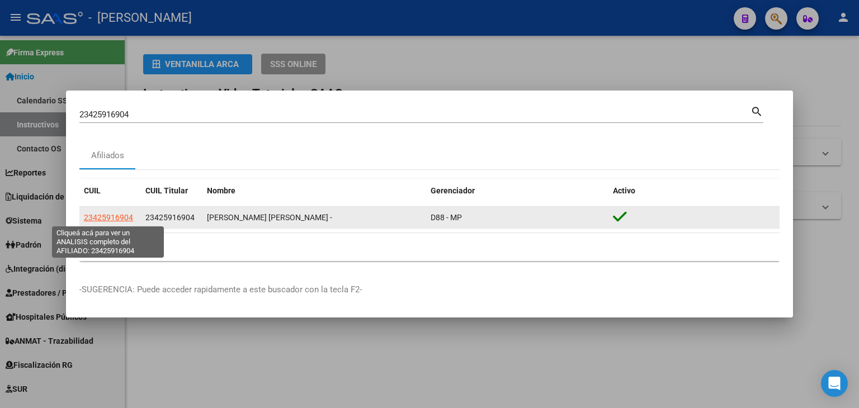
click at [128, 213] on span "23425916904" at bounding box center [108, 217] width 49 height 9
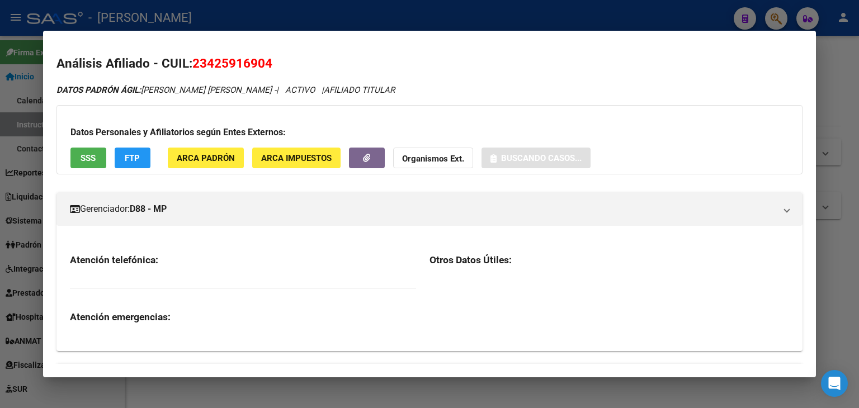
click at [204, 162] on span "ARCA Padrón" at bounding box center [206, 158] width 58 height 10
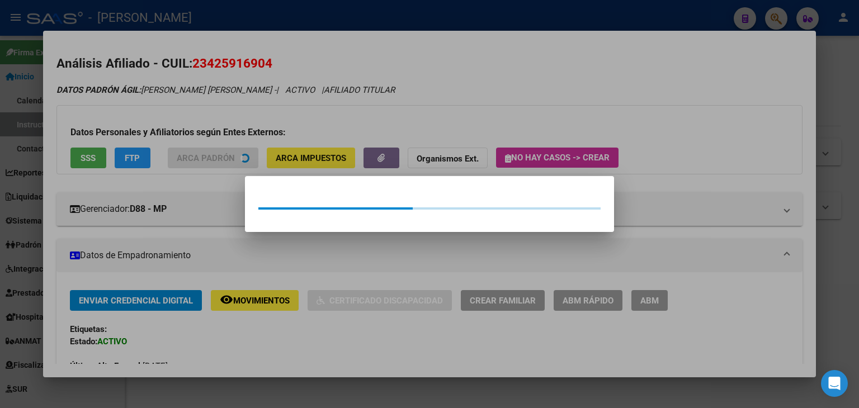
click at [204, 114] on div at bounding box center [429, 204] width 859 height 408
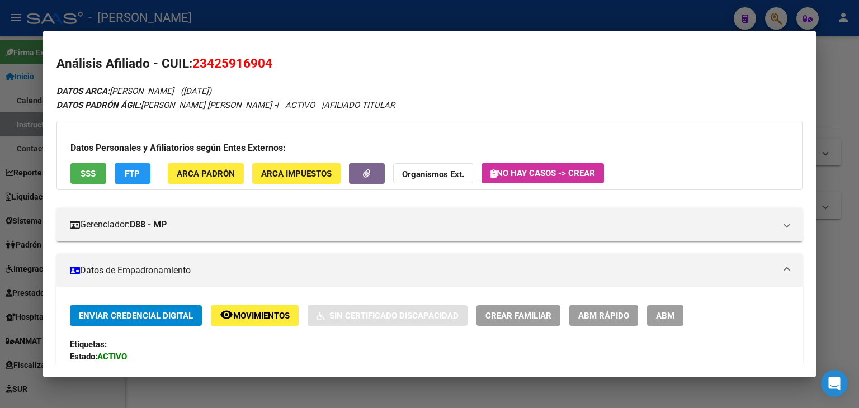
click at [102, 159] on div "Datos Personales y Afiliatorios según Entes Externos: SSS FTP ARCA Padrón ARCA …" at bounding box center [429, 155] width 746 height 69
click at [93, 169] on span "SSS" at bounding box center [88, 174] width 15 height 10
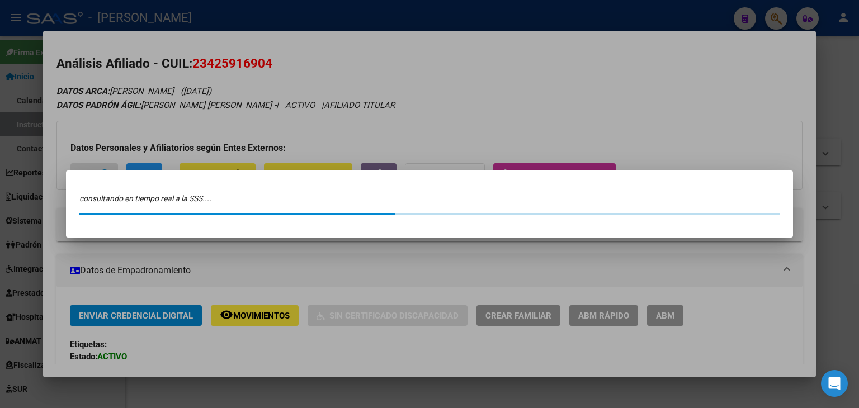
click at [160, 63] on div at bounding box center [429, 204] width 859 height 408
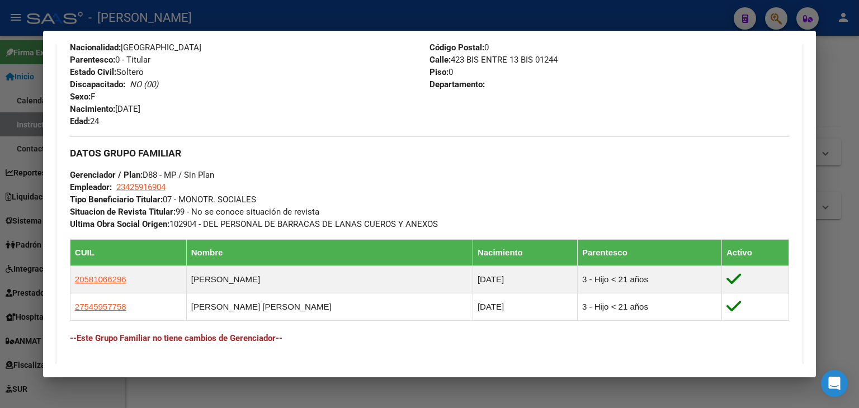
scroll to position [503, 0]
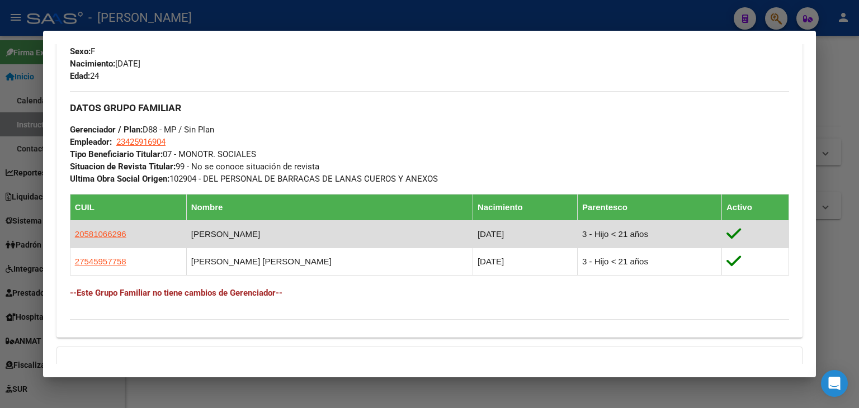
click at [117, 228] on app-link-go-to "20581066296" at bounding box center [100, 234] width 51 height 12
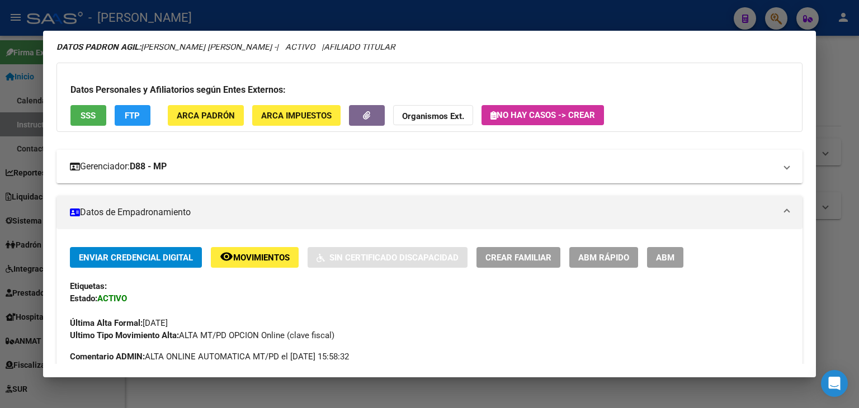
scroll to position [56, 0]
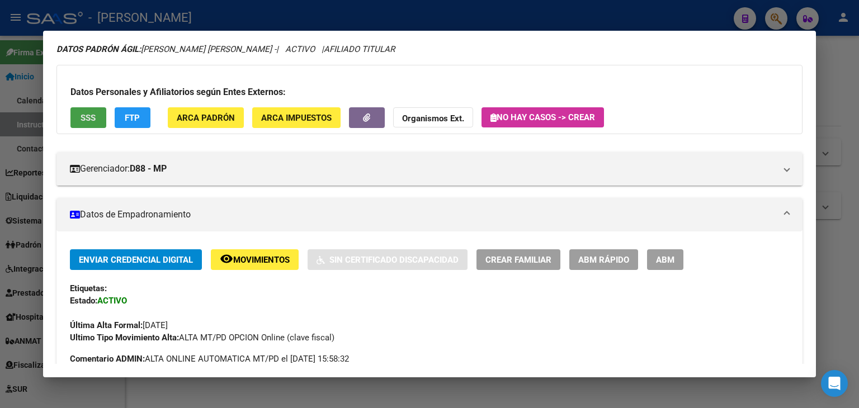
click at [96, 121] on button "SSS" at bounding box center [88, 117] width 36 height 21
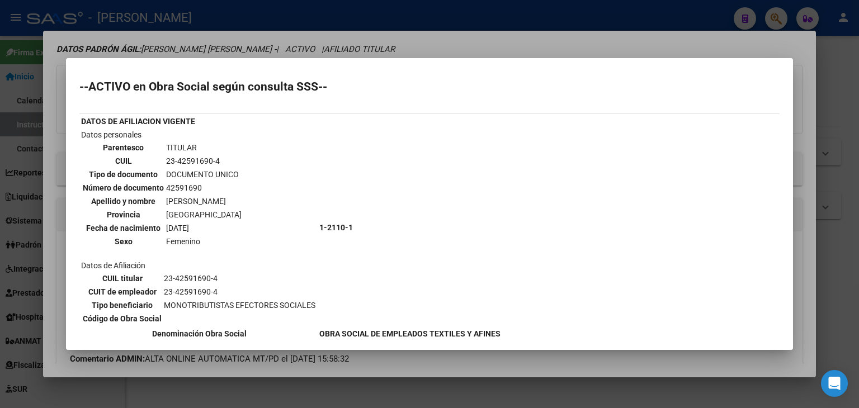
click at [145, 56] on div at bounding box center [429, 204] width 859 height 408
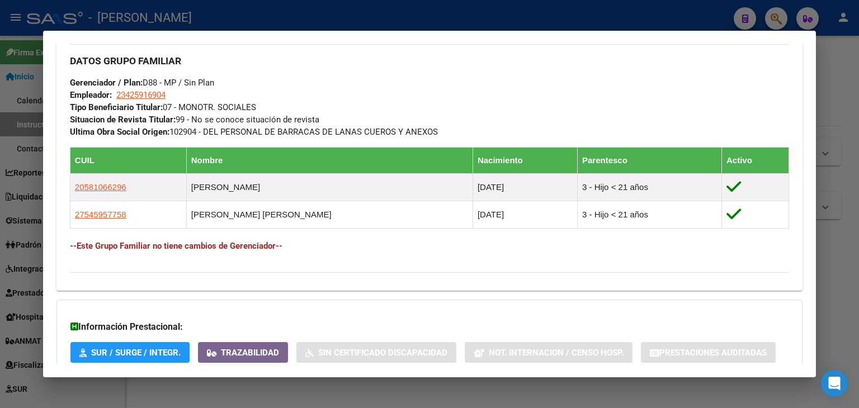
scroll to position [623, 0]
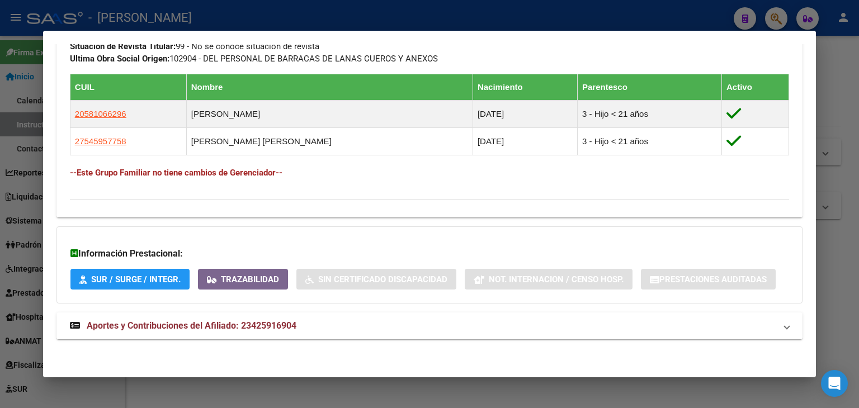
click at [228, 330] on span "Aportes y Contribuciones del Afiliado: 23425916904" at bounding box center [192, 325] width 210 height 11
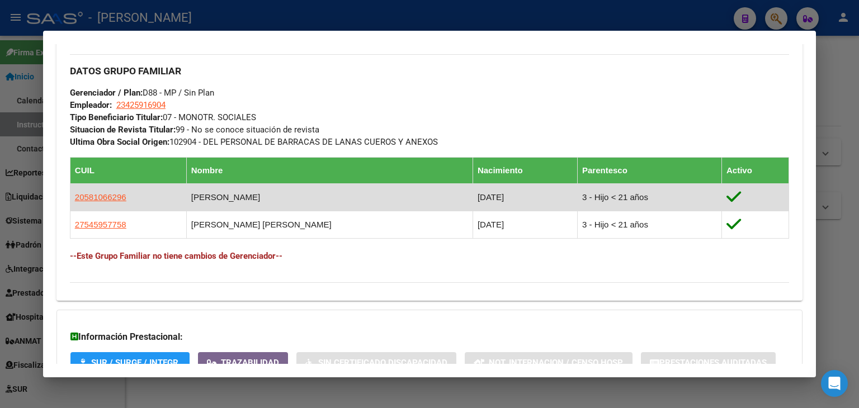
scroll to position [521, 0]
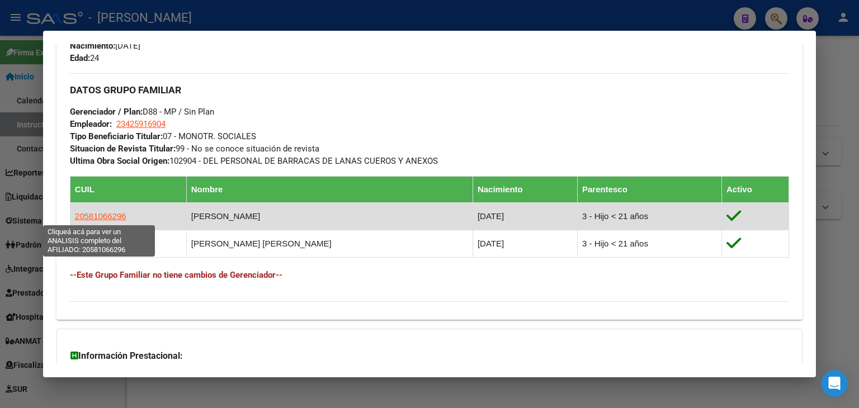
click at [121, 213] on span "20581066296" at bounding box center [100, 216] width 51 height 10
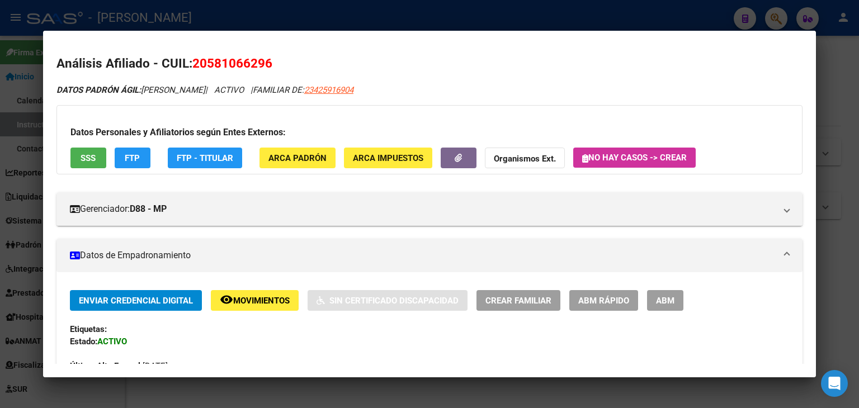
click at [77, 155] on button "SSS" at bounding box center [88, 158] width 36 height 21
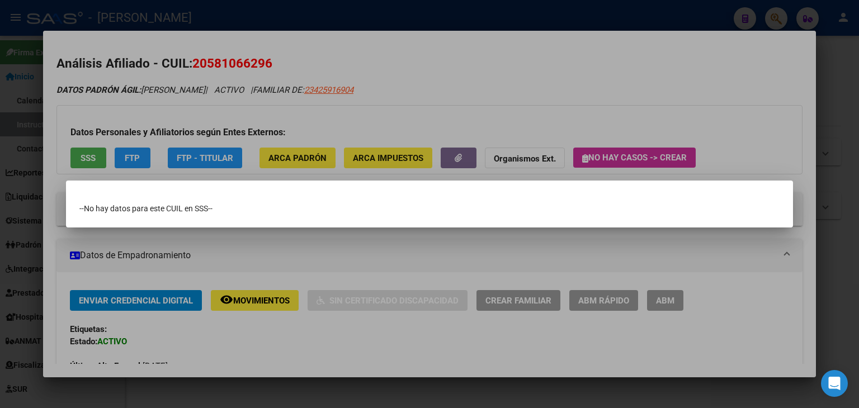
click at [212, 74] on div at bounding box center [429, 204] width 859 height 408
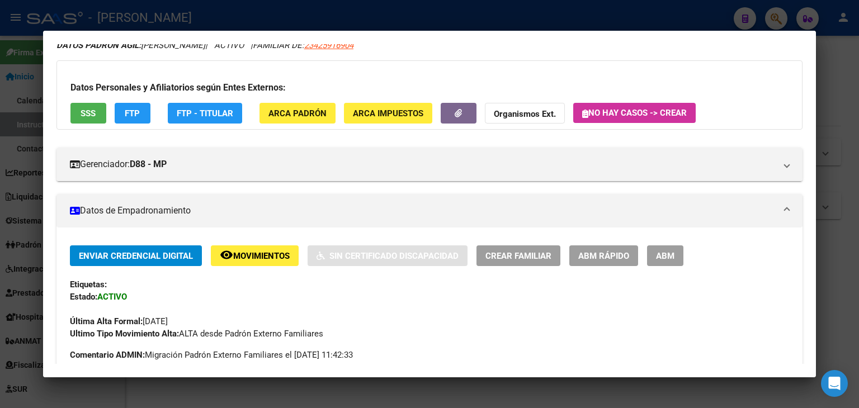
scroll to position [0, 0]
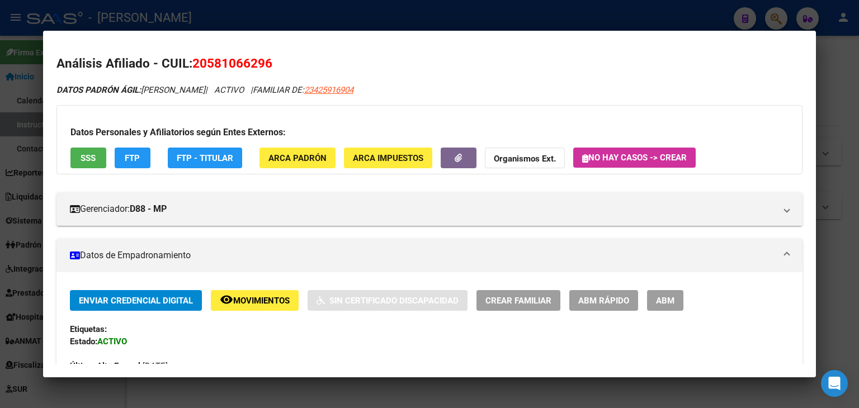
click at [202, 153] on span "FTP - Titular" at bounding box center [205, 158] width 56 height 10
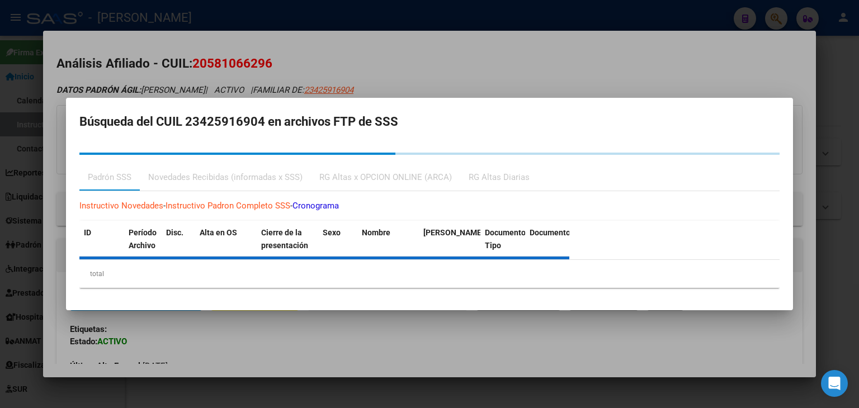
click at [264, 107] on mat-dialog-container "Búsqueda del CUIL 23425916904 en archivos FTP de SSS Padrón SSS Novedades Recib…" at bounding box center [429, 204] width 727 height 213
drag, startPoint x: 303, startPoint y: 70, endPoint x: 284, endPoint y: 157, distance: 88.7
click at [302, 75] on div at bounding box center [429, 204] width 859 height 408
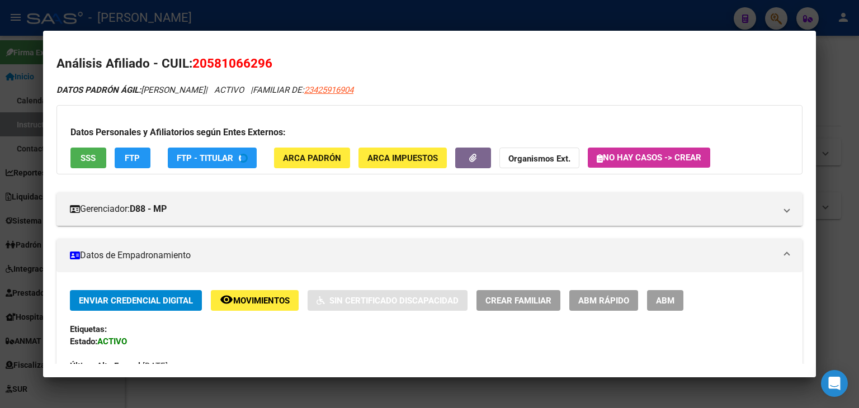
drag, startPoint x: 285, startPoint y: 172, endPoint x: 289, endPoint y: 160, distance: 12.9
click at [285, 171] on div "Datos Personales y Afiliatorios según Entes Externos: SSS FTP FTP - Titular ARC…" at bounding box center [429, 139] width 746 height 69
click at [289, 160] on span "ARCA Padrón" at bounding box center [312, 158] width 58 height 10
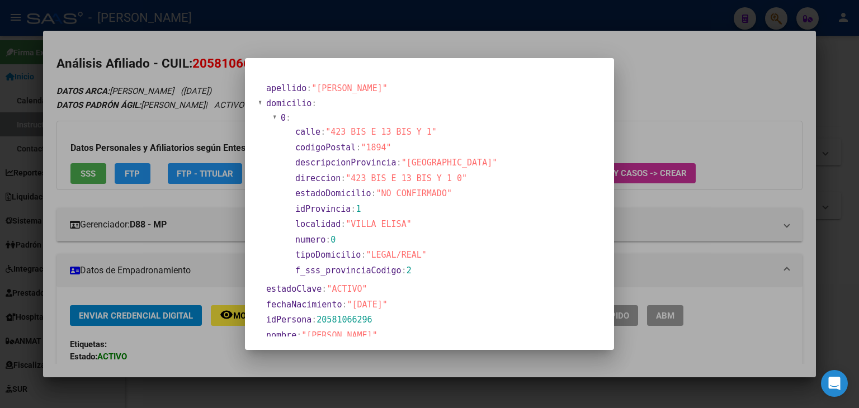
click at [197, 68] on div at bounding box center [429, 204] width 859 height 408
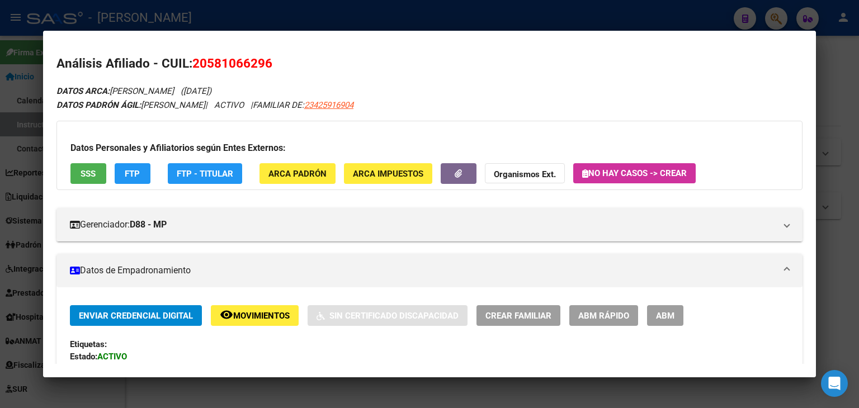
drag, startPoint x: 210, startPoint y: 65, endPoint x: 211, endPoint y: 39, distance: 26.9
click at [264, 68] on span "20581066296" at bounding box center [232, 63] width 80 height 15
copy span "58106629"
click at [291, 179] on button "ARCA Padrón" at bounding box center [297, 173] width 76 height 21
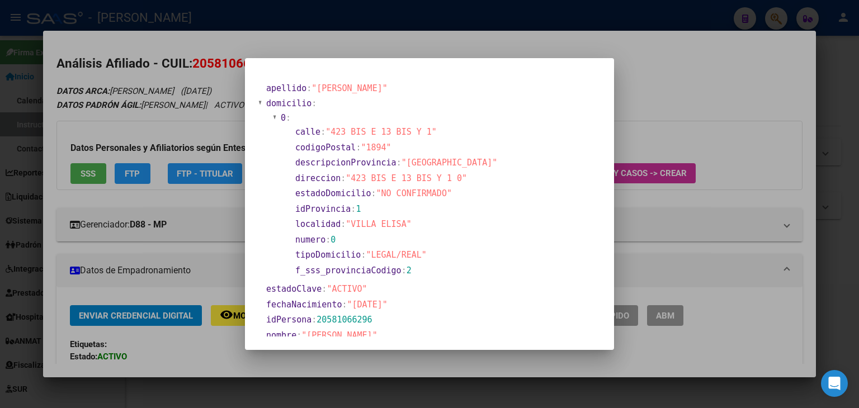
drag, startPoint x: 330, startPoint y: 135, endPoint x: 426, endPoint y: 136, distance: 95.1
click at [426, 136] on span ""423 BIS E 13 BIS Y 1"" at bounding box center [380, 132] width 111 height 10
copy span "423 BIS E 13 BIS Y 1"
click at [195, 18] on div at bounding box center [429, 204] width 859 height 408
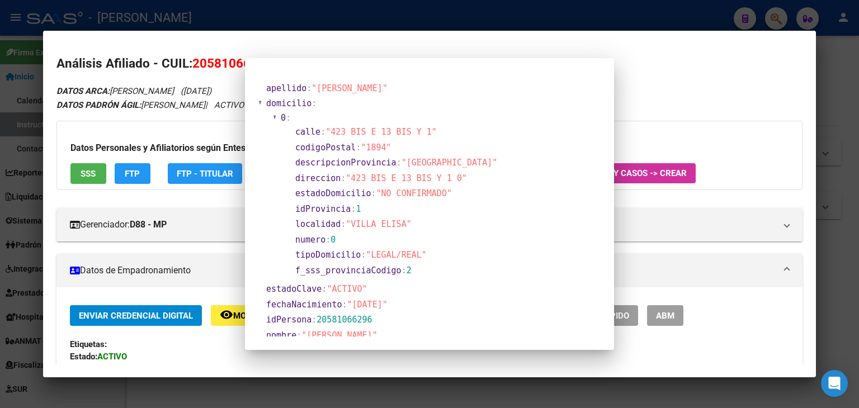
click at [195, 18] on div at bounding box center [429, 204] width 859 height 408
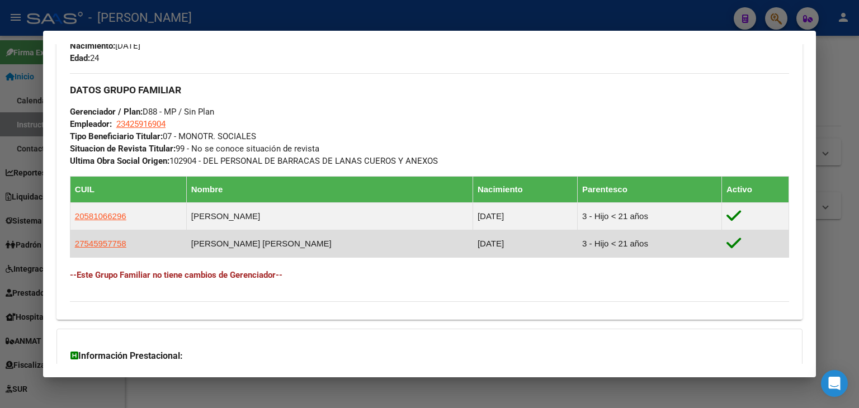
click at [114, 240] on span "27545957758" at bounding box center [100, 244] width 51 height 10
type textarea "27545957758"
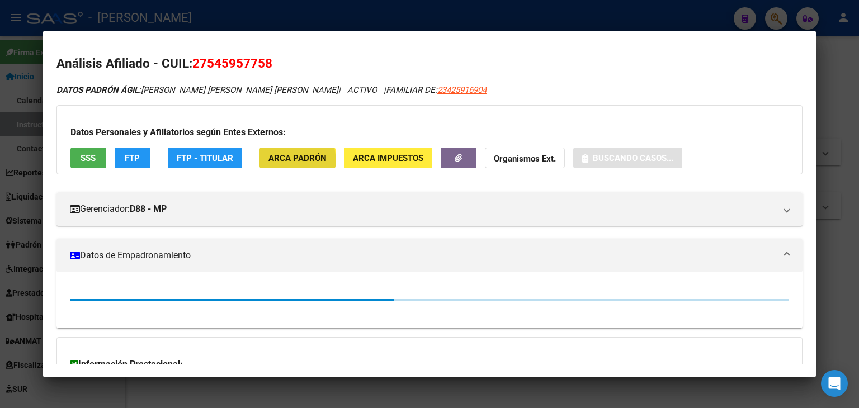
click at [266, 163] on button "ARCA Padrón" at bounding box center [297, 158] width 76 height 21
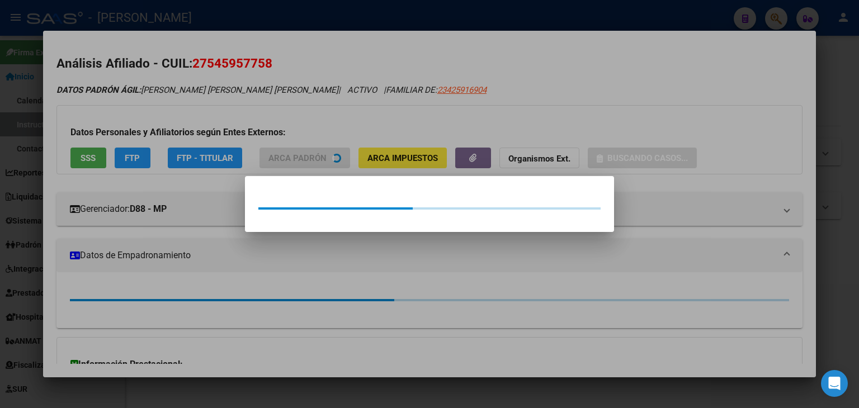
click at [261, 107] on div at bounding box center [429, 204] width 859 height 408
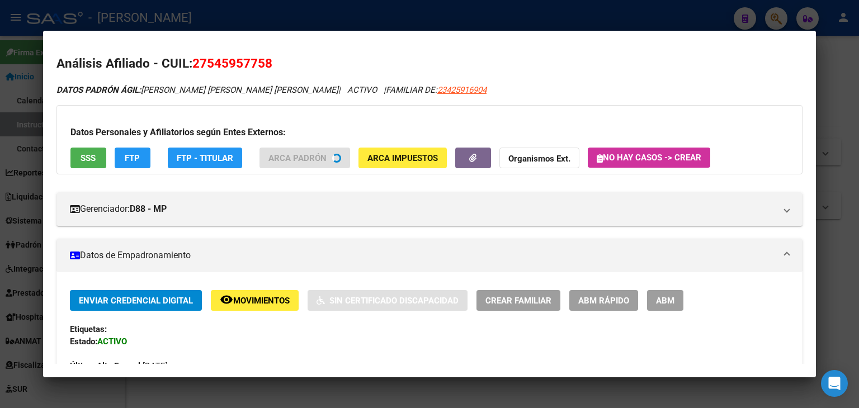
click at [103, 157] on button "SSS" at bounding box center [88, 158] width 36 height 21
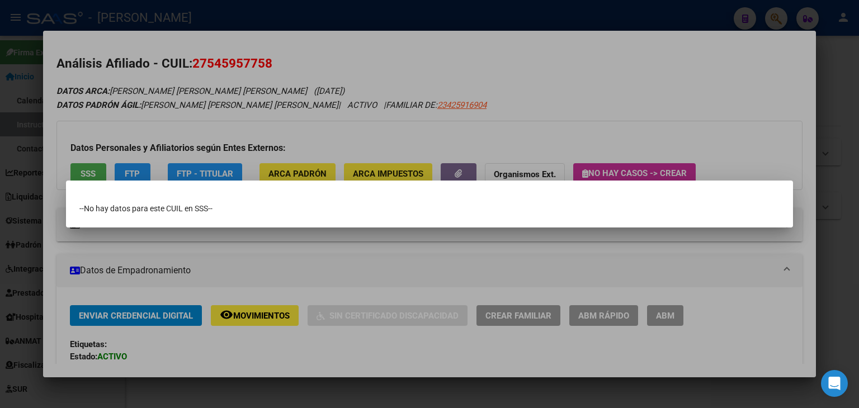
click at [249, 103] on div at bounding box center [429, 204] width 859 height 408
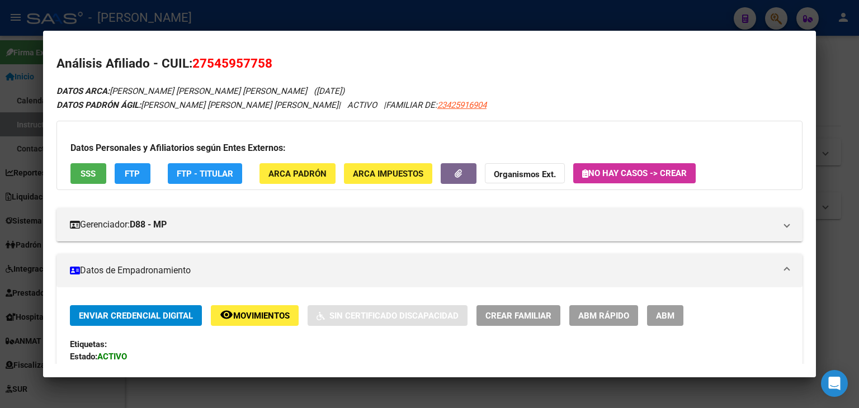
drag, startPoint x: 210, startPoint y: 58, endPoint x: 264, endPoint y: 60, distance: 54.3
click at [264, 60] on span "27545957758" at bounding box center [232, 63] width 80 height 15
copy span "54595775"
click at [294, 178] on span "ARCA Padrón" at bounding box center [297, 174] width 58 height 10
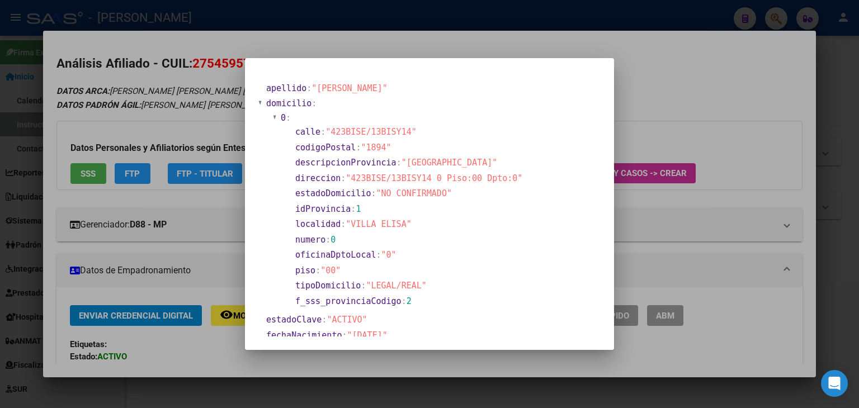
drag, startPoint x: 330, startPoint y: 130, endPoint x: 404, endPoint y: 126, distance: 73.9
click at [404, 127] on span ""423BISE/13BISY14"" at bounding box center [370, 132] width 91 height 10
copy span "423BISE/13BISY14"
click at [174, 29] on div at bounding box center [429, 204] width 859 height 408
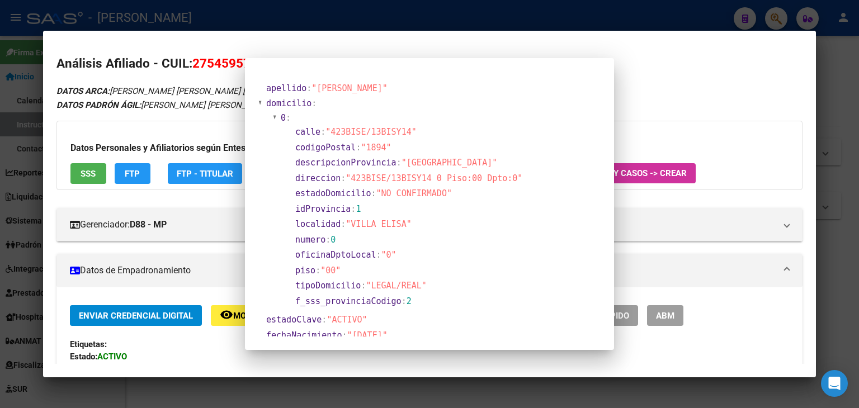
click at [174, 26] on div at bounding box center [429, 204] width 859 height 408
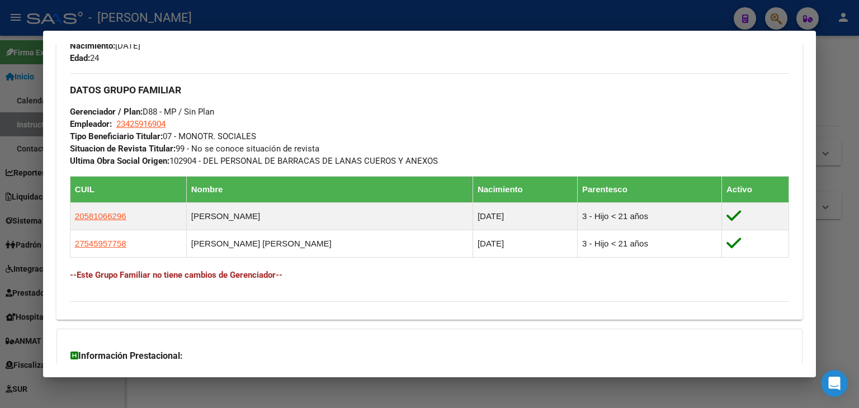
click at [177, 34] on mat-dialog-container "Análisis Afiliado - CUIL: 23425916904 DATOS ARCA: MARTINEZ MILAGROS BELEN (11/0…" at bounding box center [429, 204] width 773 height 347
click at [179, 22] on div at bounding box center [429, 204] width 859 height 408
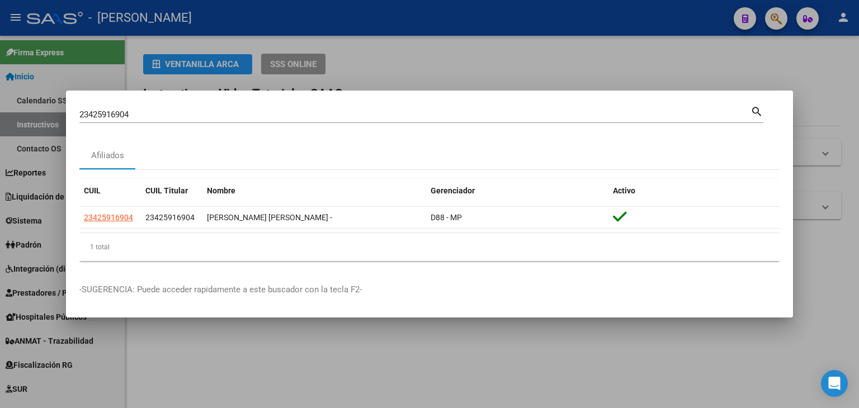
click at [163, 113] on input "23425916904" at bounding box center [414, 115] width 671 height 10
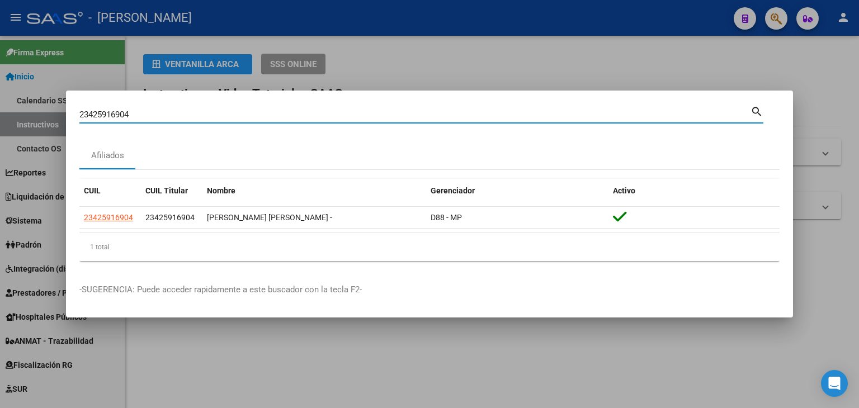
drag, startPoint x: 163, startPoint y: 113, endPoint x: 141, endPoint y: 105, distance: 23.2
click at [163, 112] on input "23425916904" at bounding box center [414, 115] width 671 height 10
paste input "7103"
type input "23425971034"
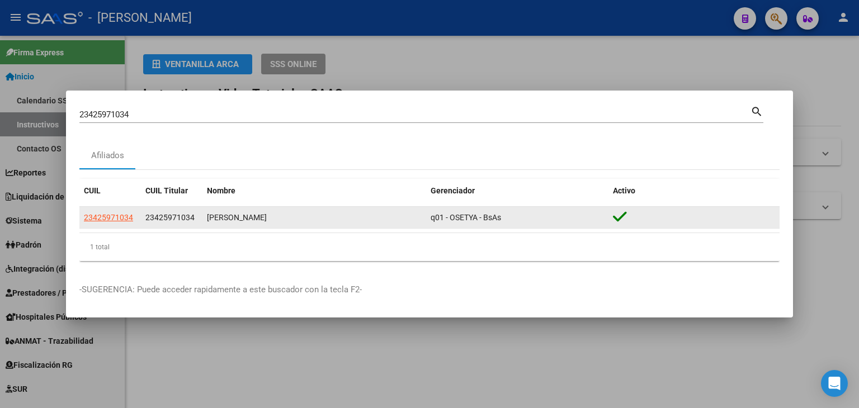
click at [119, 223] on app-link-go-to "23425971034" at bounding box center [108, 217] width 49 height 13
click at [119, 222] on app-link-go-to "23425971034" at bounding box center [108, 217] width 49 height 13
click at [119, 219] on span "23425971034" at bounding box center [108, 217] width 49 height 9
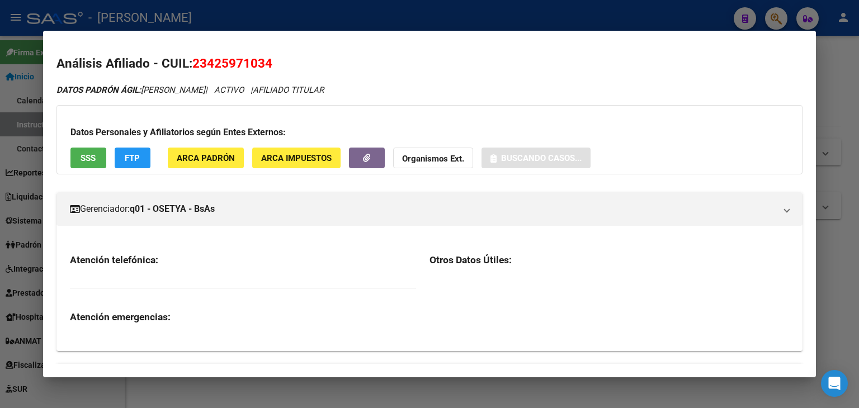
click at [228, 150] on button "ARCA Padrón" at bounding box center [206, 158] width 76 height 21
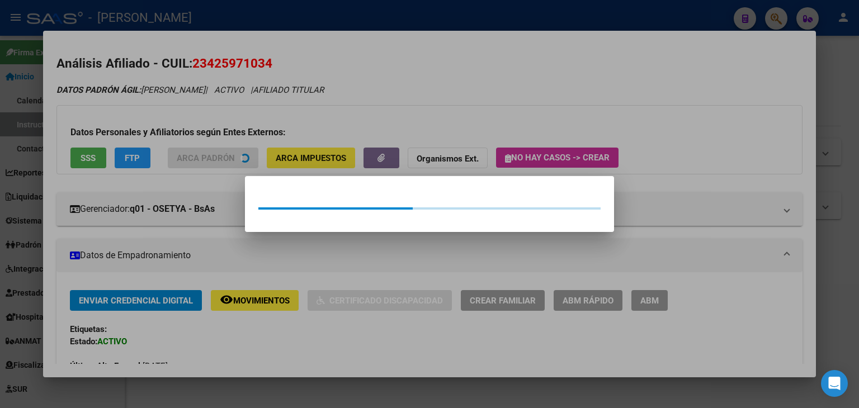
click at [222, 114] on div at bounding box center [429, 204] width 859 height 408
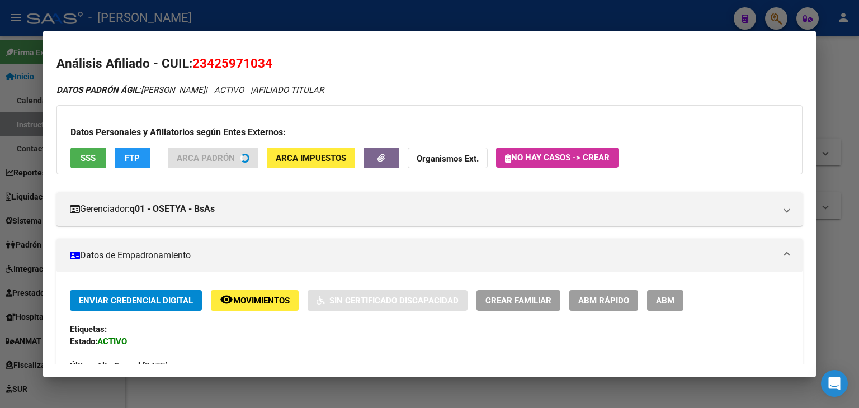
click at [69, 168] on div "Datos Personales y Afiliatorios según Entes Externos: SSS FTP ARCA Padrón ARCA …" at bounding box center [429, 139] width 746 height 69
click at [76, 165] on button "SSS" at bounding box center [88, 158] width 36 height 21
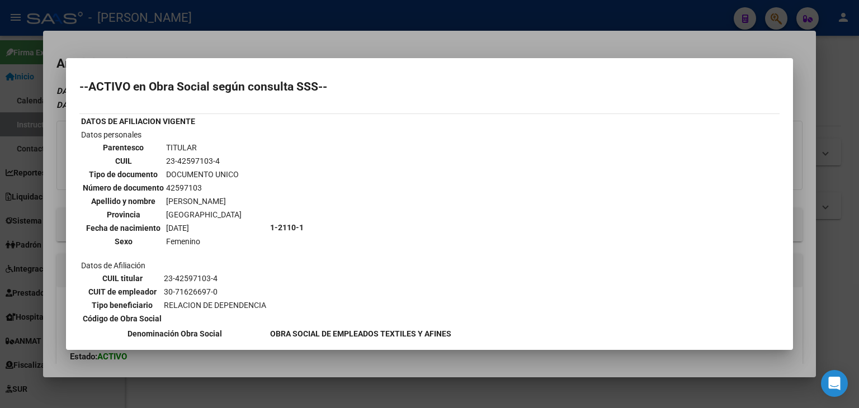
click at [191, 43] on div at bounding box center [429, 204] width 859 height 408
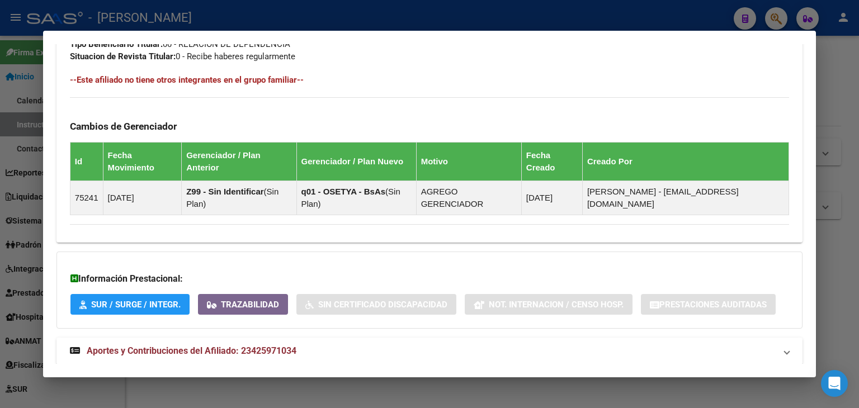
click at [256, 346] on span "Aportes y Contribuciones del Afiliado: 23425971034" at bounding box center [192, 351] width 210 height 11
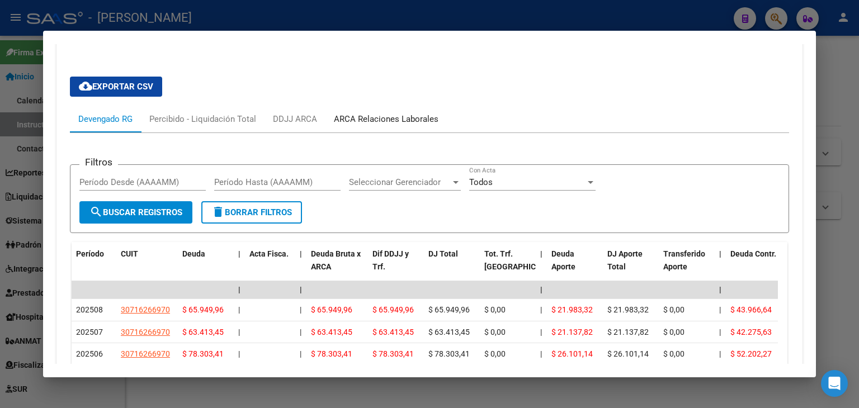
click at [394, 106] on div "ARCA Relaciones Laborales" at bounding box center [385, 119] width 121 height 27
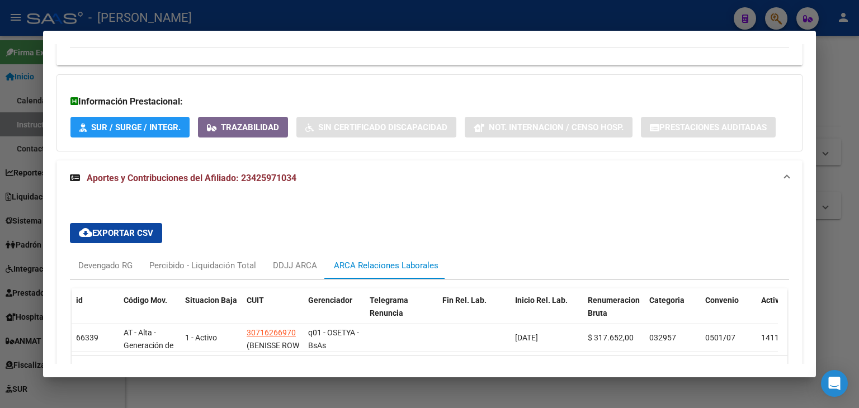
scroll to position [843, 0]
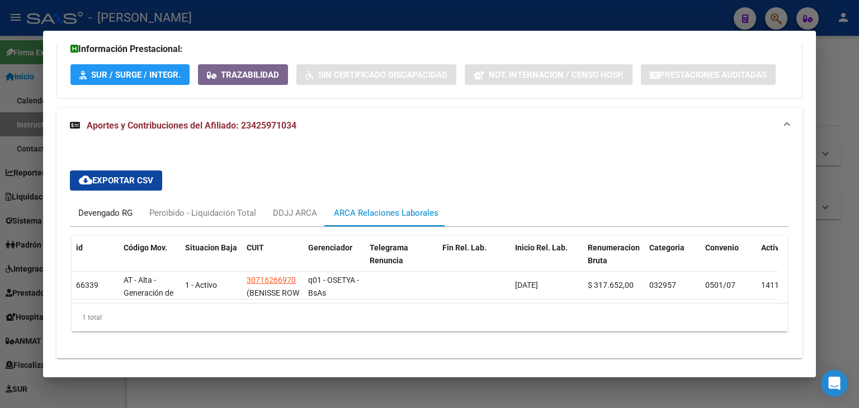
click at [78, 207] on div "Devengado RG" at bounding box center [105, 213] width 54 height 12
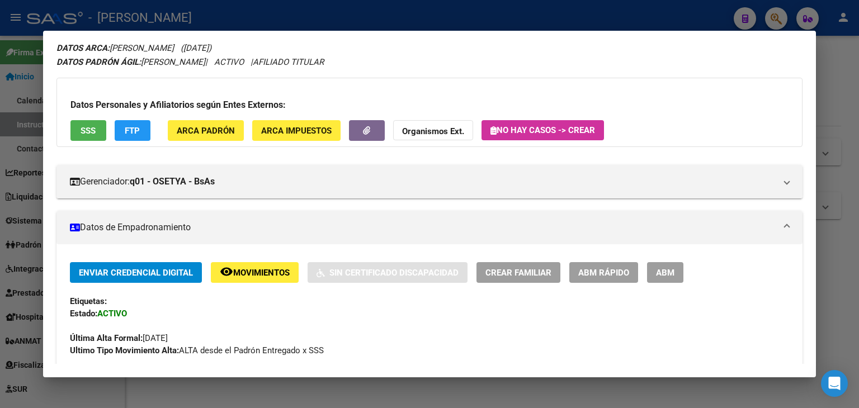
scroll to position [112, 0]
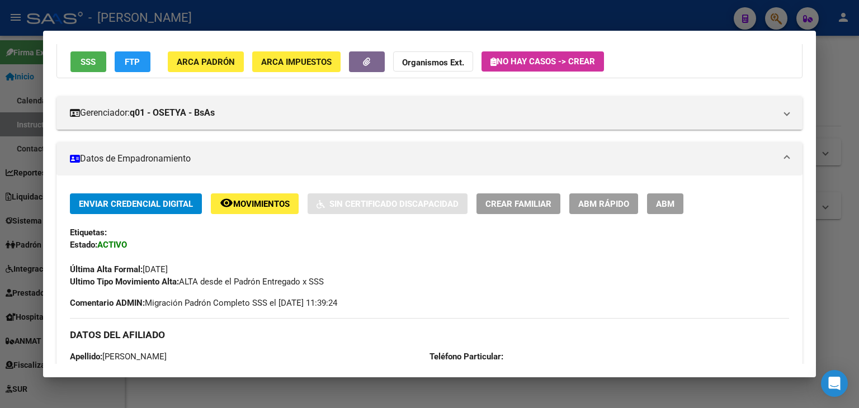
click at [228, 72] on div "Datos Personales y Afiliatorios según Entes Externos: SSS FTP ARCA Padrón ARCA …" at bounding box center [429, 43] width 746 height 69
click at [228, 63] on span "ARCA Padrón" at bounding box center [206, 62] width 58 height 10
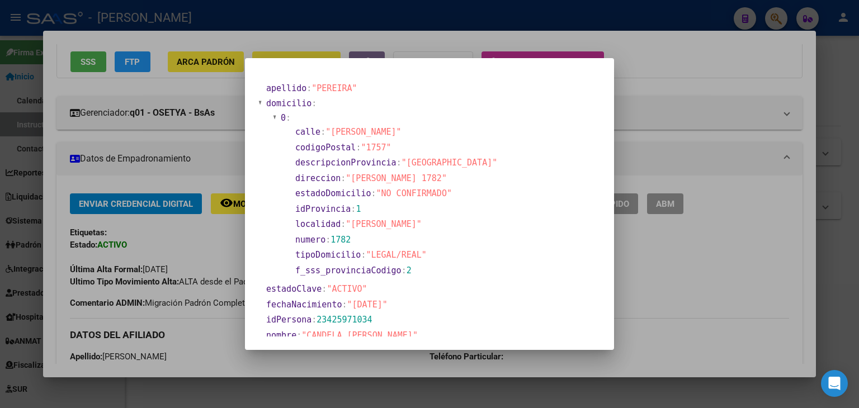
click at [148, 79] on div at bounding box center [429, 204] width 859 height 408
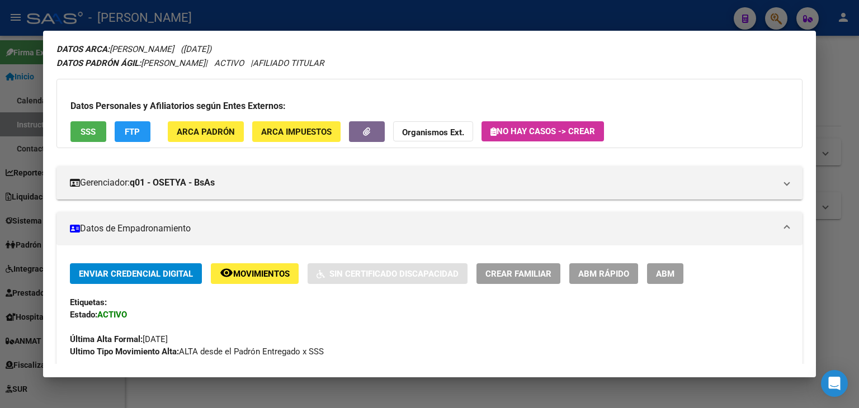
scroll to position [0, 0]
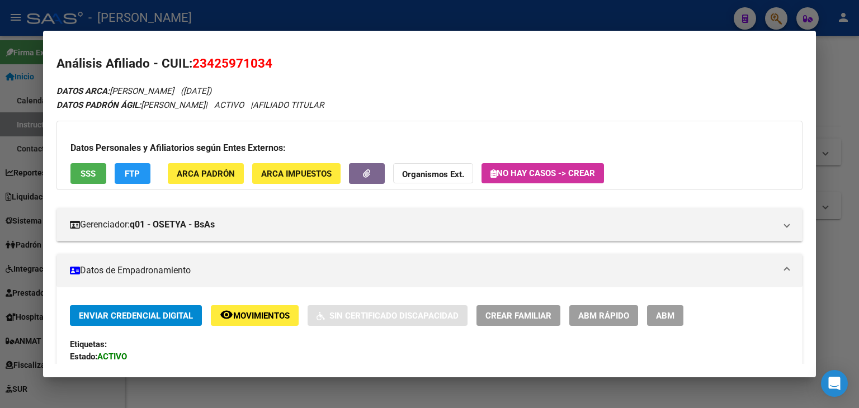
click at [88, 154] on h3 "Datos Personales y Afiliatorios según Entes Externos:" at bounding box center [429, 147] width 718 height 13
click at [88, 159] on div "Datos Personales y Afiliatorios según Entes Externos: SSS FTP ARCA Padrón ARCA …" at bounding box center [429, 155] width 746 height 69
click at [88, 170] on span "SSS" at bounding box center [88, 174] width 15 height 10
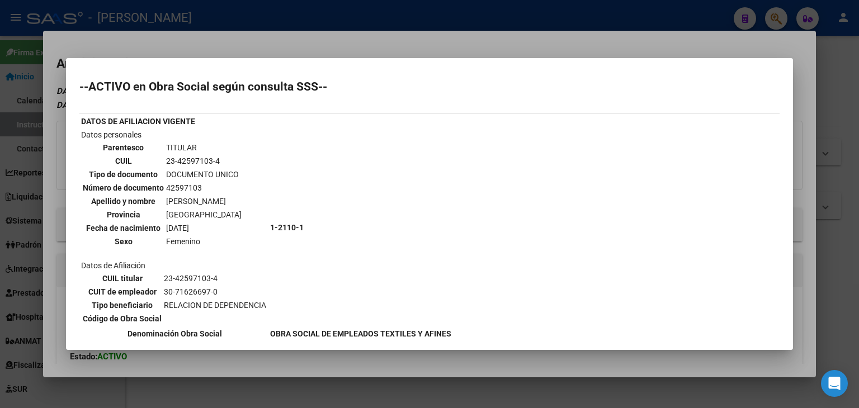
scroll to position [334, 0]
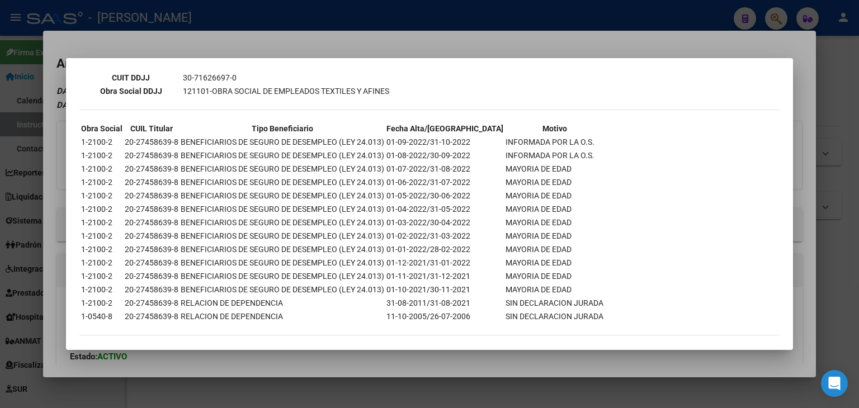
click at [150, 44] on div at bounding box center [429, 204] width 859 height 408
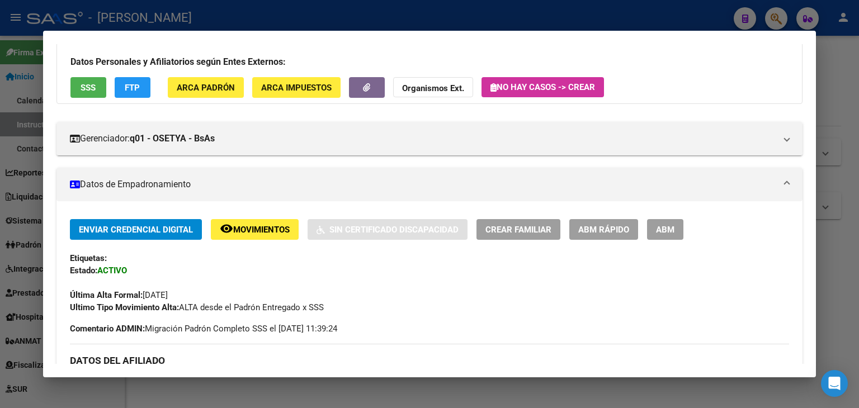
scroll to position [224, 0]
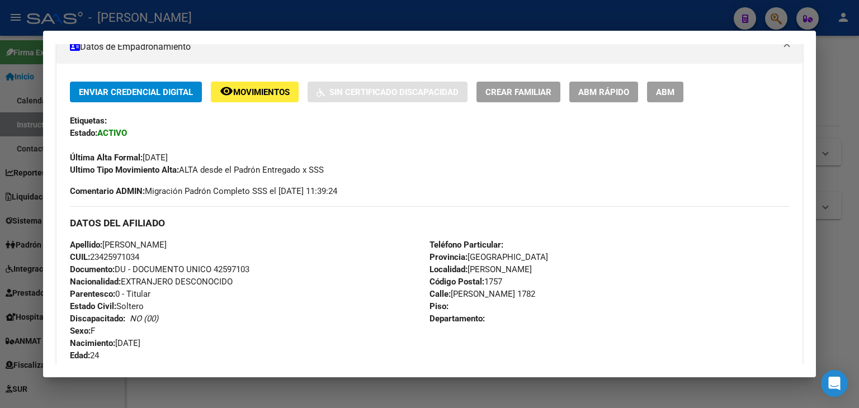
click at [231, 270] on span "Documento: DU - DOCUMENTO UNICO 42597103" at bounding box center [159, 269] width 179 height 10
copy span "42597103"
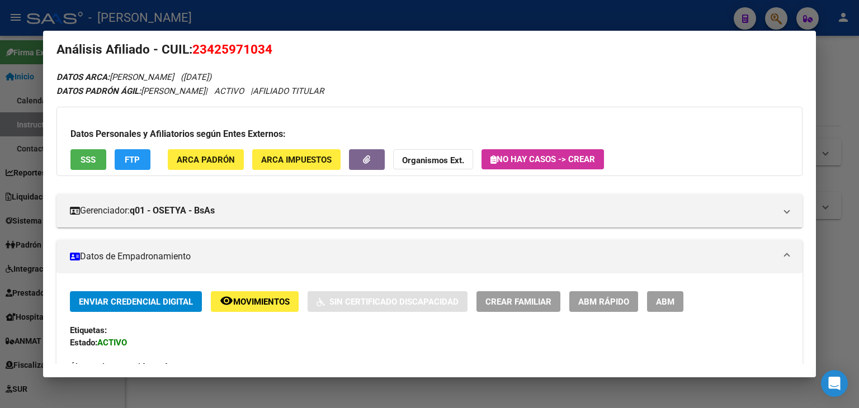
scroll to position [0, 0]
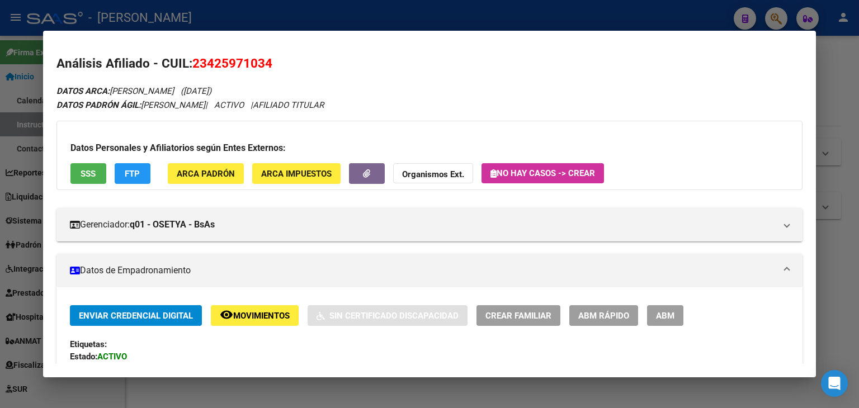
drag, startPoint x: 219, startPoint y: 153, endPoint x: 219, endPoint y: 173, distance: 19.6
click at [219, 155] on div "Datos Personales y Afiliatorios según Entes Externos: SSS FTP ARCA Padrón ARCA …" at bounding box center [429, 155] width 746 height 69
click at [219, 173] on span "ARCA Padrón" at bounding box center [206, 174] width 58 height 10
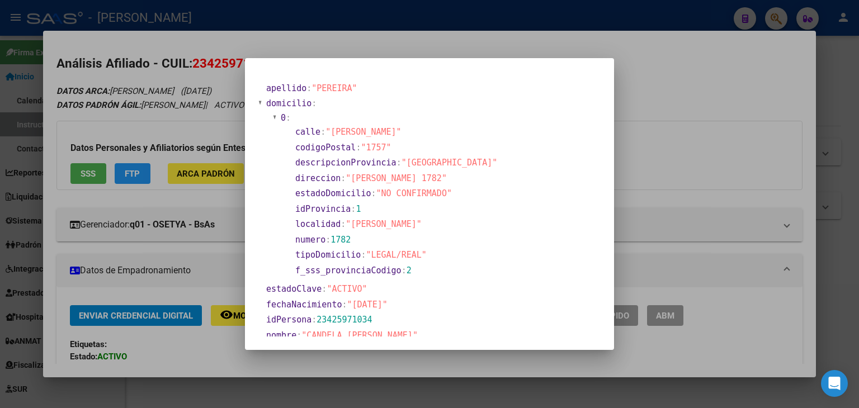
click at [120, 120] on div at bounding box center [429, 204] width 859 height 408
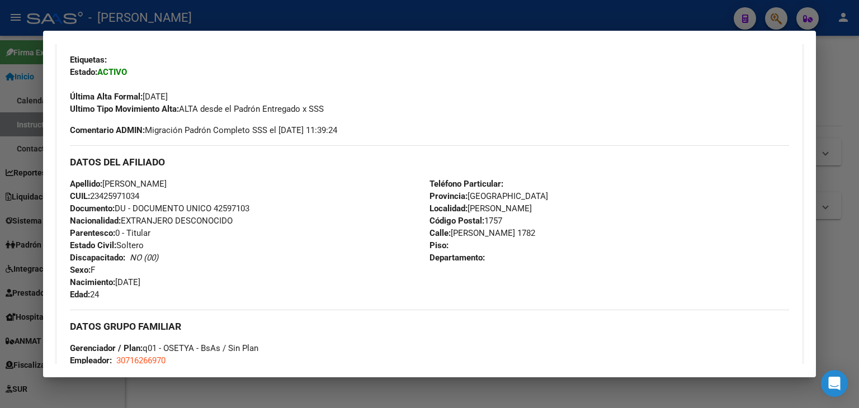
scroll to position [391, 0]
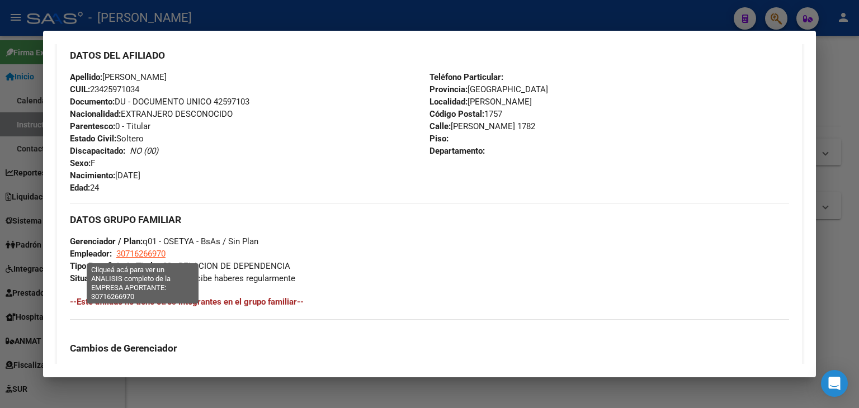
click at [140, 249] on span "30716266970" at bounding box center [140, 254] width 49 height 10
type textarea "30716266970"
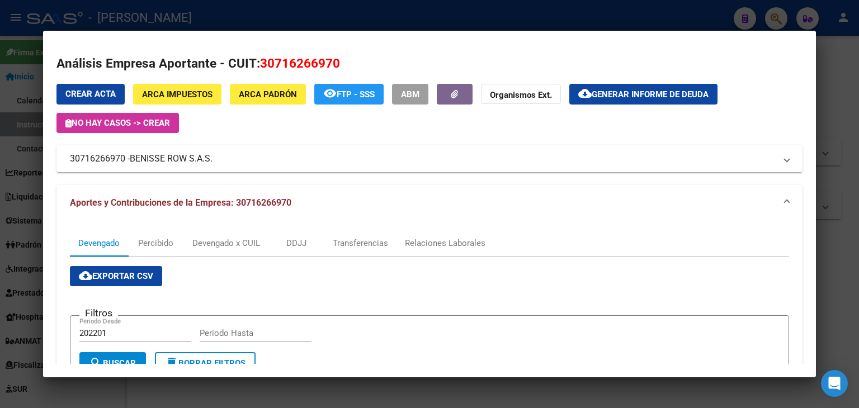
click at [207, 16] on div at bounding box center [429, 204] width 859 height 408
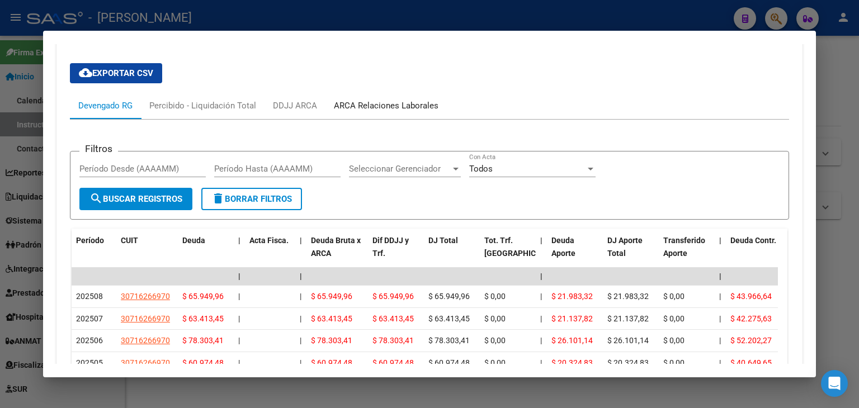
click at [418, 100] on div "ARCA Relaciones Laborales" at bounding box center [386, 106] width 105 height 12
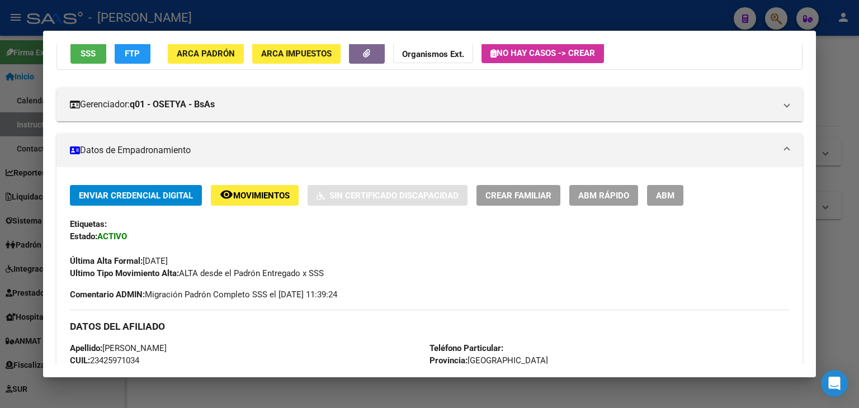
scroll to position [120, 0]
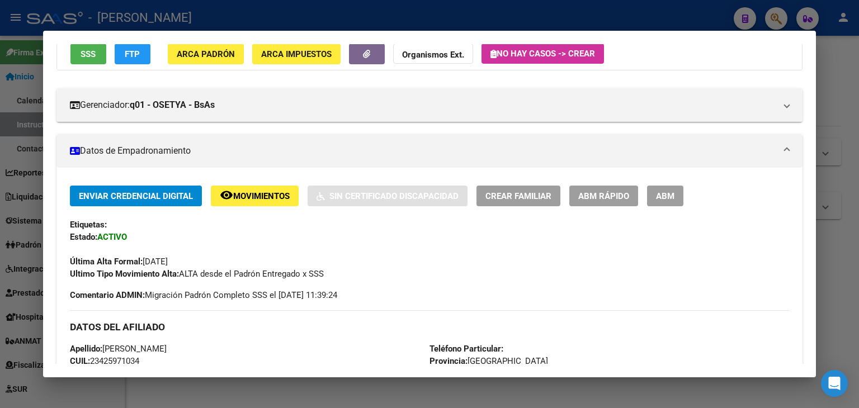
click at [186, 7] on div at bounding box center [429, 204] width 859 height 408
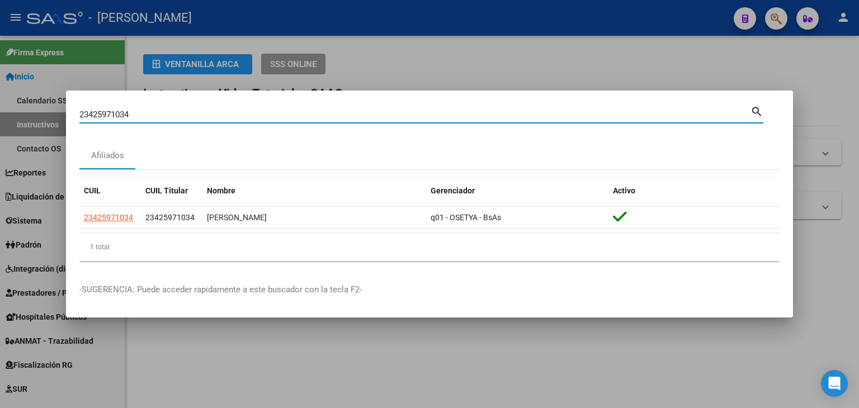
click at [148, 114] on input "23425971034" at bounding box center [414, 115] width 671 height 10
paste input "6924919"
type input "23426924919"
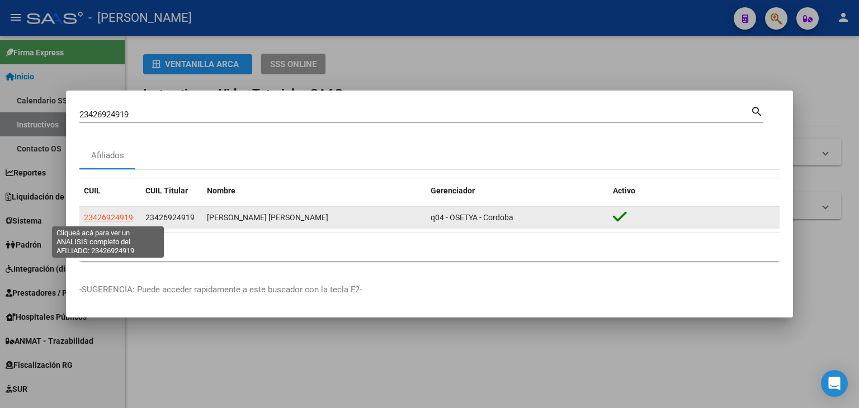
click at [125, 214] on span "23426924919" at bounding box center [108, 217] width 49 height 9
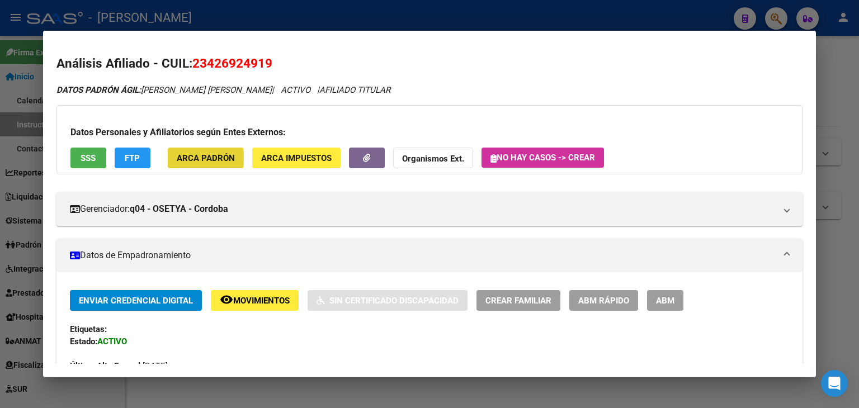
click at [197, 158] on span "ARCA Padrón" at bounding box center [206, 158] width 58 height 10
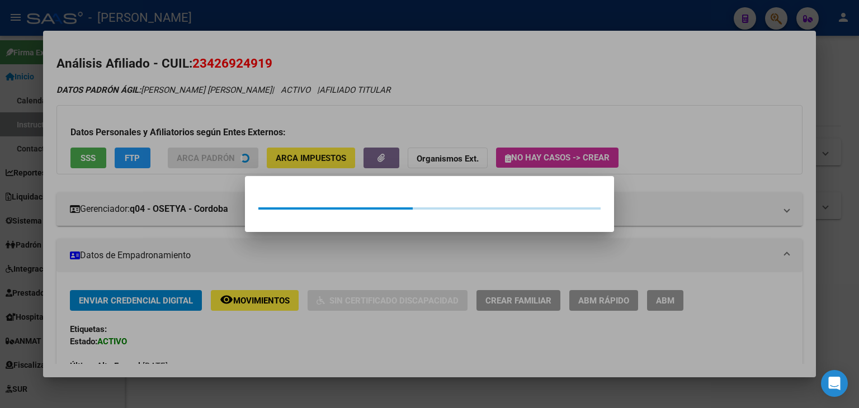
click at [197, 108] on div at bounding box center [429, 204] width 859 height 408
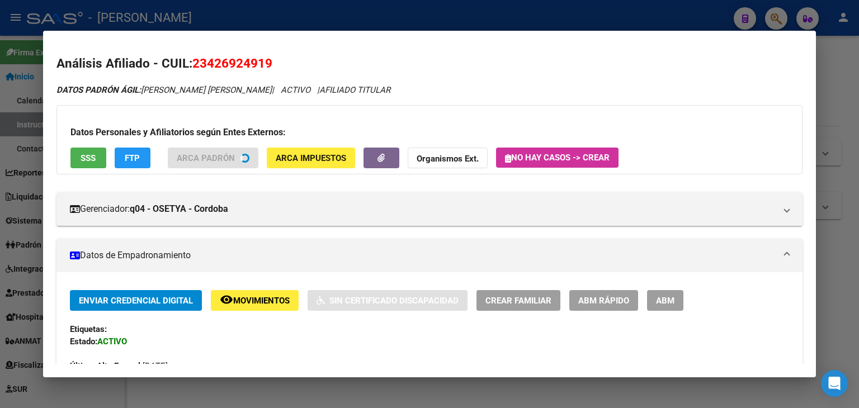
click at [79, 165] on button "SSS" at bounding box center [88, 158] width 36 height 21
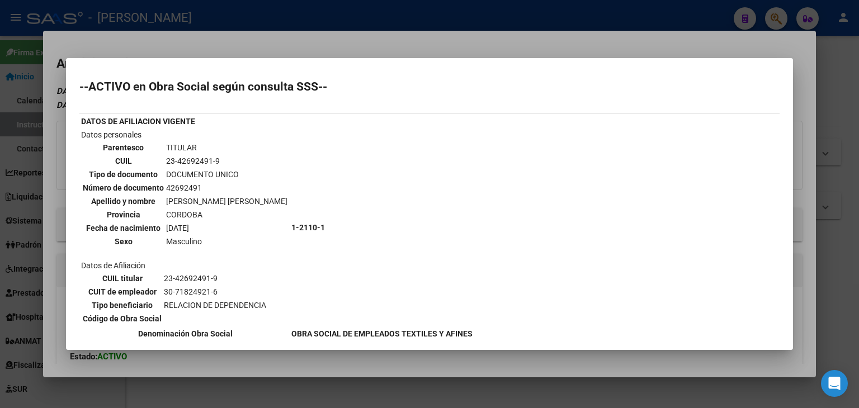
click at [171, 46] on div at bounding box center [429, 204] width 859 height 408
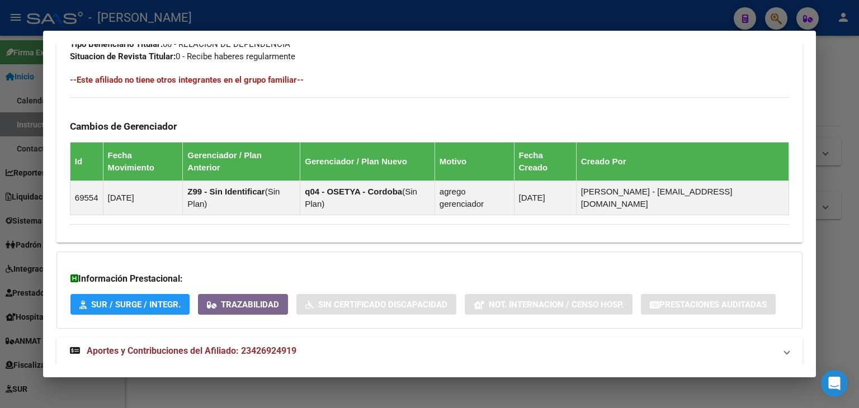
click at [296, 346] on span "Aportes y Contribuciones del Afiliado: 23426924919" at bounding box center [192, 351] width 210 height 11
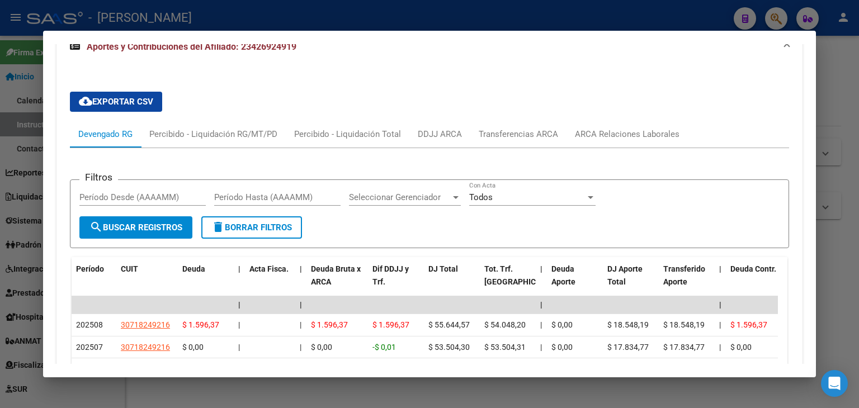
scroll to position [1014, 0]
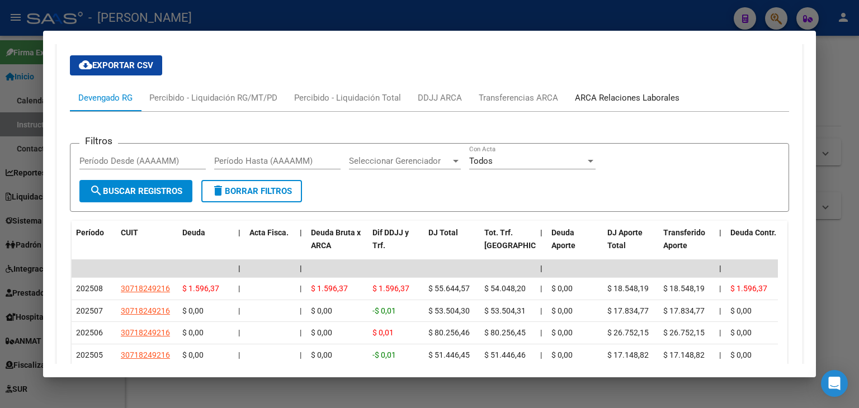
click at [637, 84] on div "ARCA Relaciones Laborales" at bounding box center [626, 97] width 121 height 27
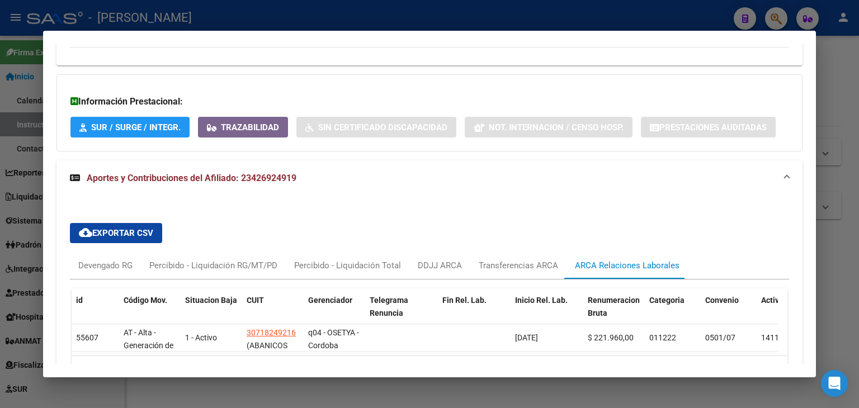
scroll to position [843, 0]
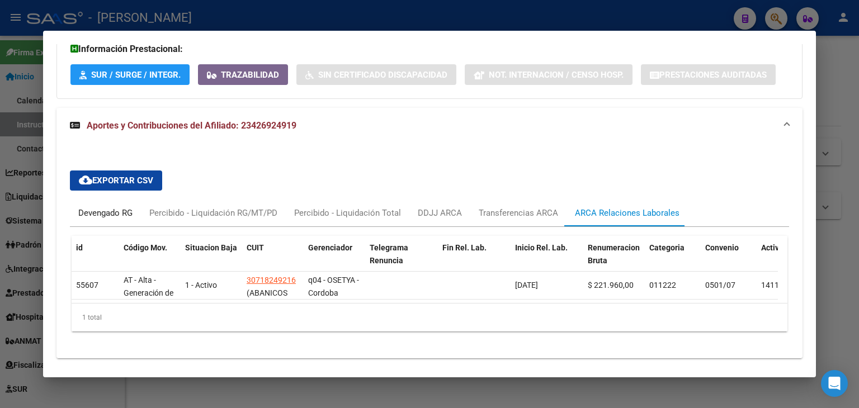
click at [96, 207] on div "Devengado RG" at bounding box center [105, 213] width 54 height 12
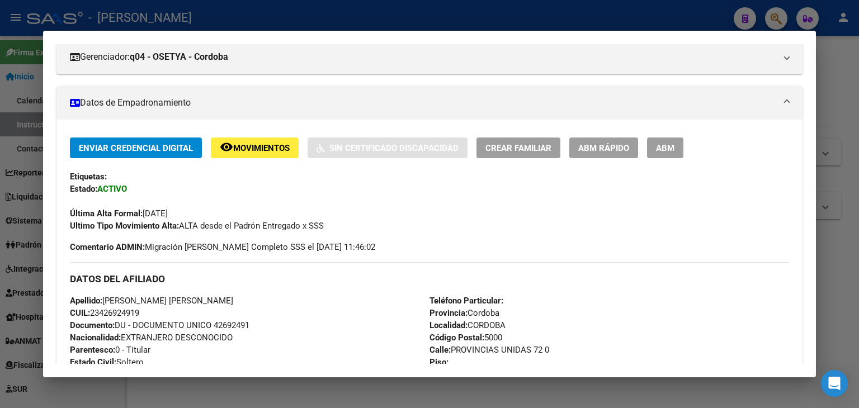
scroll to position [0, 0]
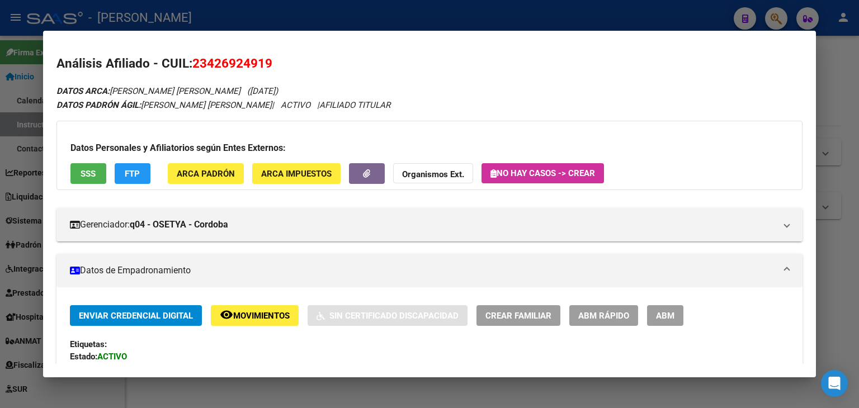
click at [214, 172] on span "ARCA Padrón" at bounding box center [206, 174] width 58 height 10
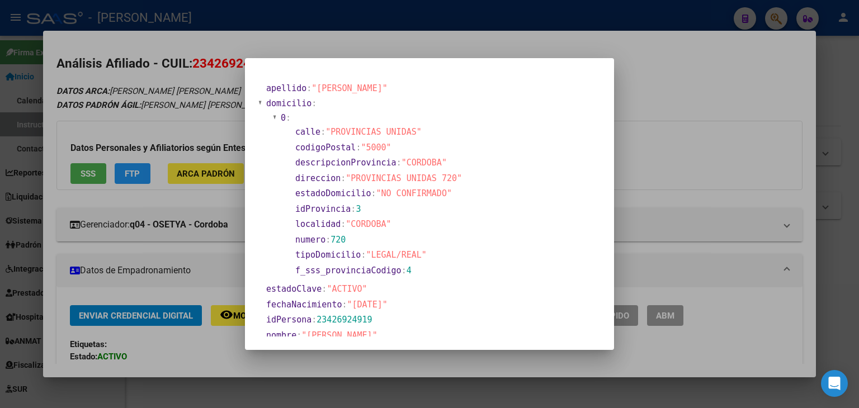
click at [158, 123] on div at bounding box center [429, 204] width 859 height 408
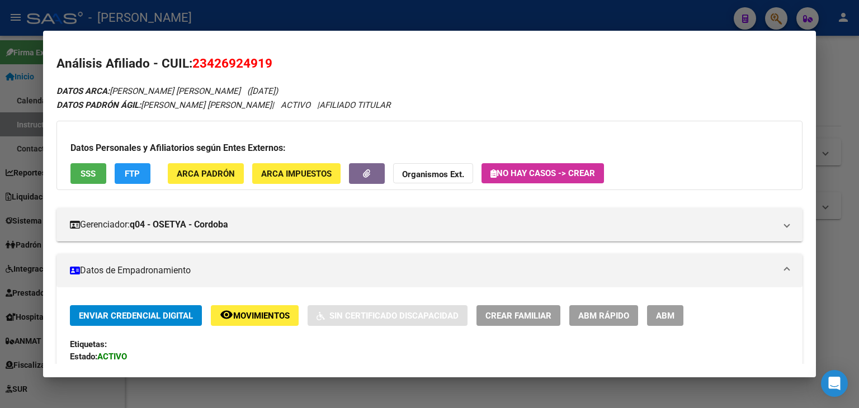
drag, startPoint x: 94, startPoint y: 157, endPoint x: 94, endPoint y: 164, distance: 7.3
click at [94, 157] on div "Datos Personales y Afiliatorios según Entes Externos: SSS FTP ARCA Padrón ARCA …" at bounding box center [429, 155] width 746 height 69
click at [94, 174] on span "SSS" at bounding box center [88, 174] width 15 height 10
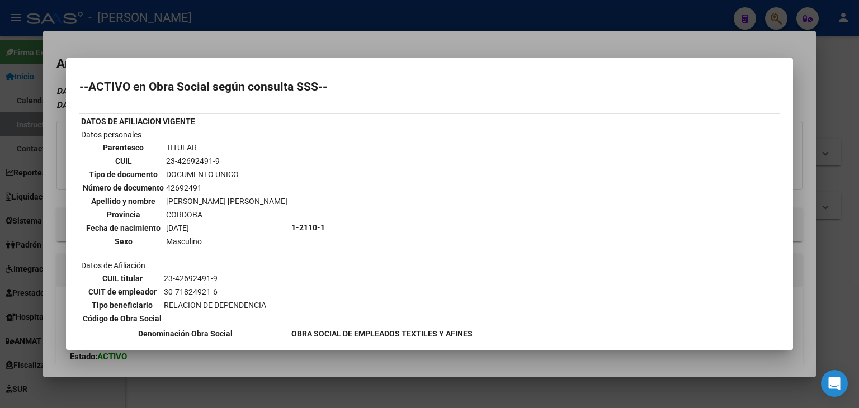
scroll to position [163, 0]
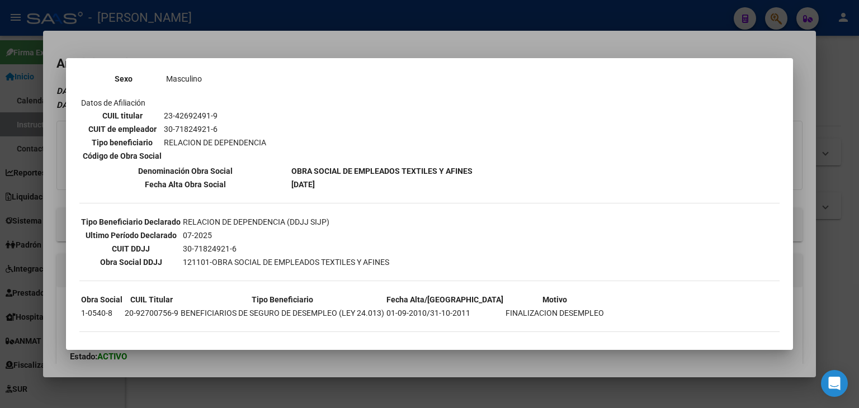
click at [187, 57] on div at bounding box center [429, 204] width 859 height 408
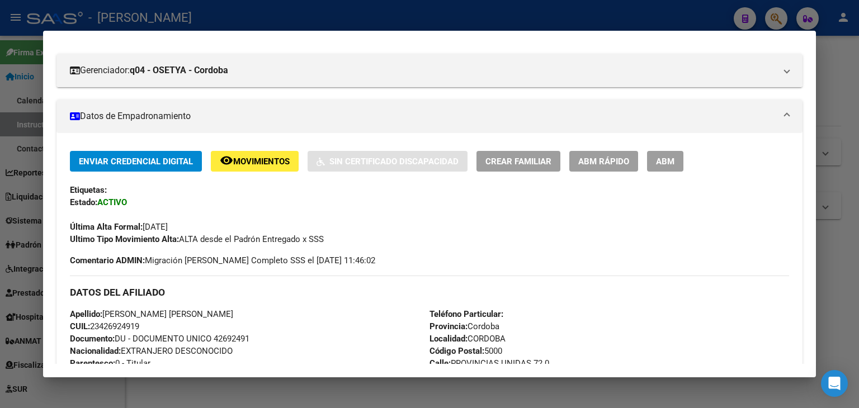
scroll to position [224, 0]
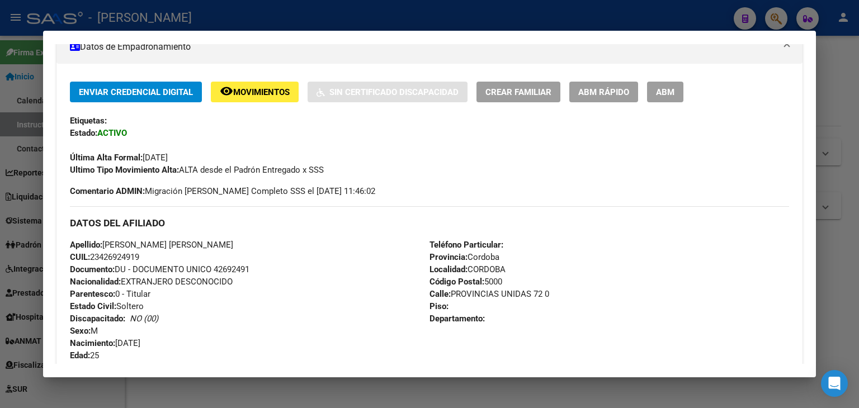
click at [233, 262] on div "Apellido: BRITO FLORES CARLOS ALBERTO CUIL: 23426924919 Documento: DU - DOCUMEN…" at bounding box center [250, 300] width 360 height 123
click at [233, 266] on span "Documento: DU - DOCUMENTO UNICO 42692491" at bounding box center [159, 269] width 179 height 10
copy span "42692491"
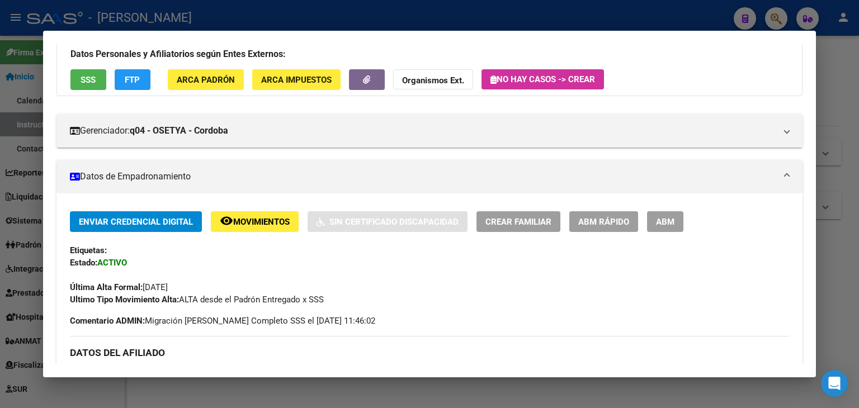
scroll to position [0, 0]
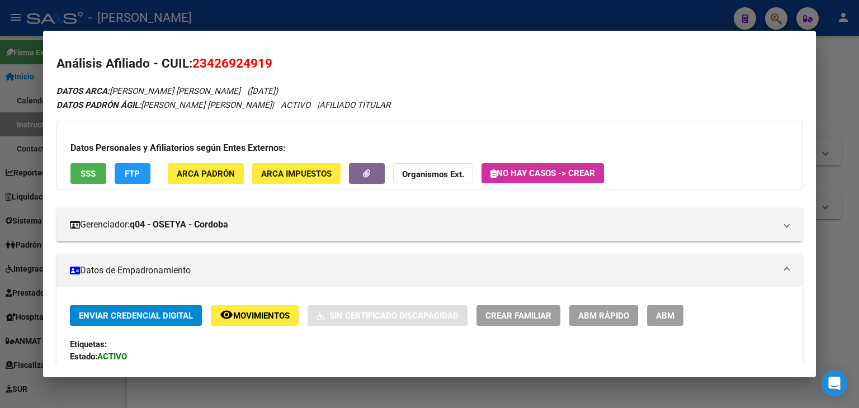
click at [210, 176] on span "ARCA Padrón" at bounding box center [206, 174] width 58 height 10
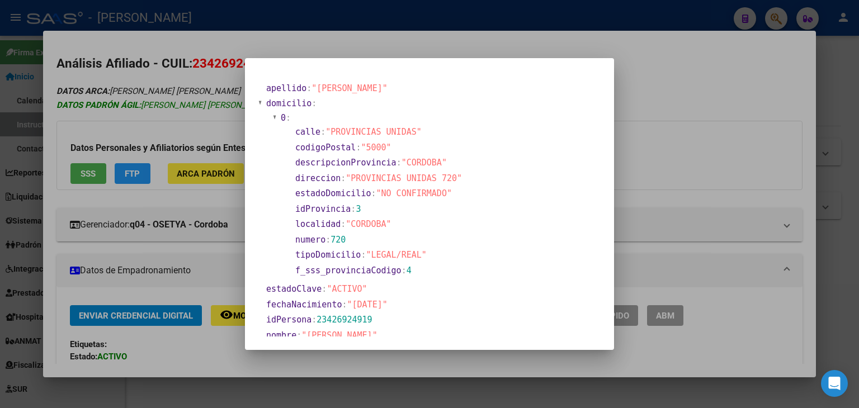
click at [174, 108] on div at bounding box center [429, 204] width 859 height 408
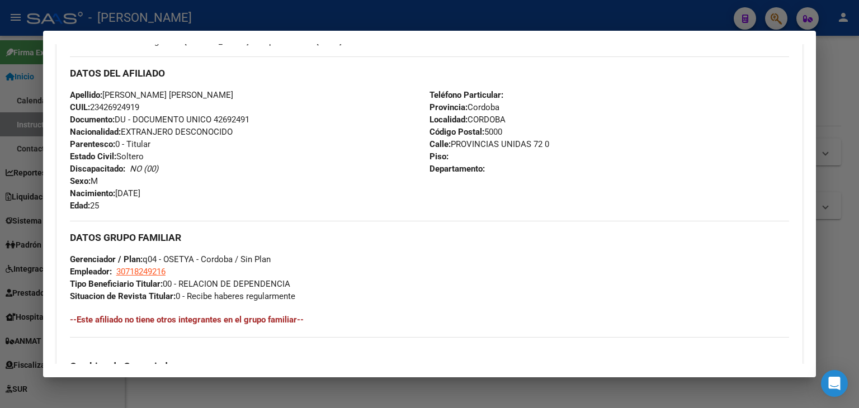
scroll to position [503, 0]
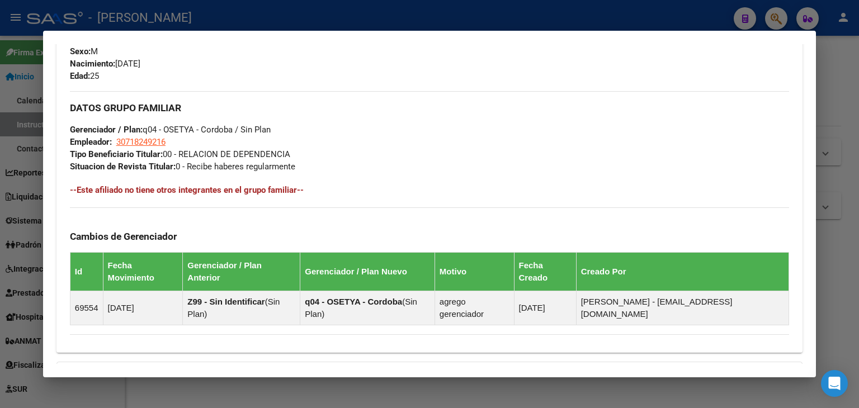
click at [154, 135] on div "DATOS GRUPO FAMILIAR Gerenciador / Plan: q04 - OSETYA - Cordoba / Sin Plan Empl…" at bounding box center [429, 132] width 719 height 82
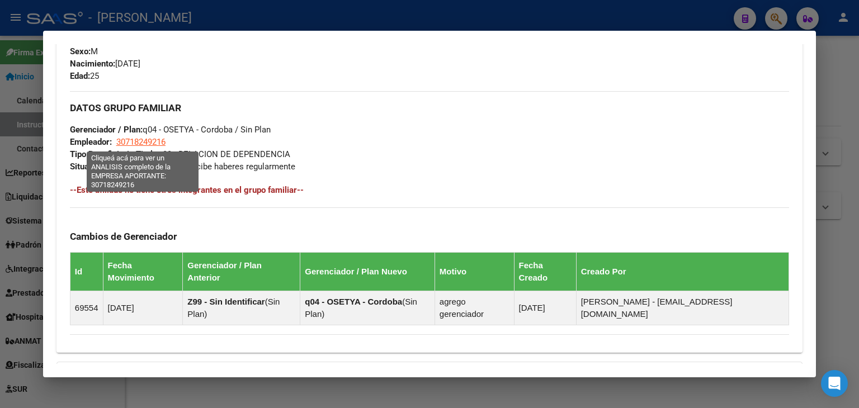
click at [154, 138] on span "30718249216" at bounding box center [140, 142] width 49 height 10
type textarea "30718249216"
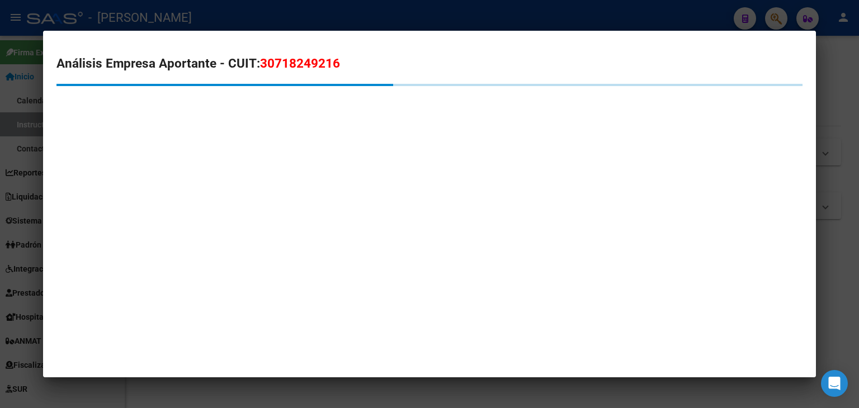
click at [218, 12] on div at bounding box center [429, 204] width 859 height 408
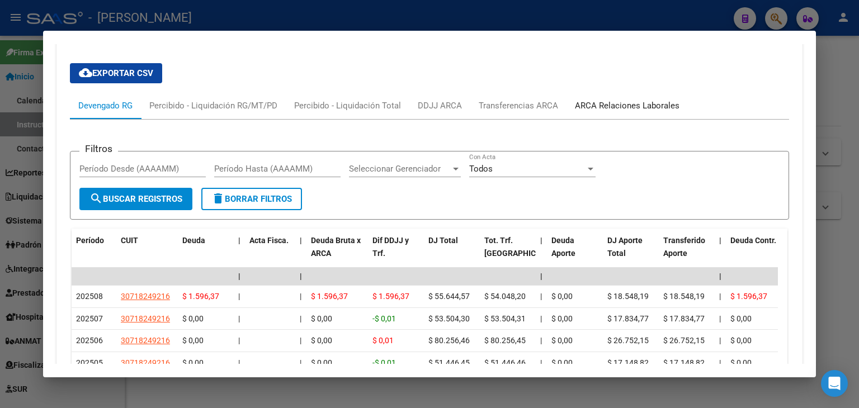
click at [626, 100] on div "ARCA Relaciones Laborales" at bounding box center [627, 106] width 105 height 12
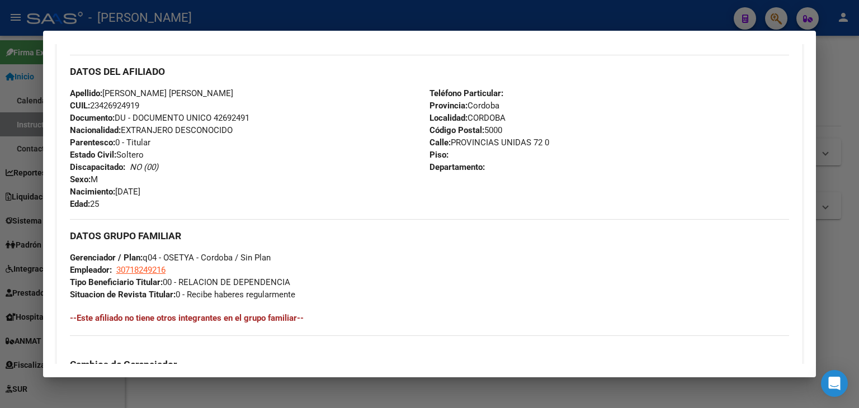
scroll to position [455, 0]
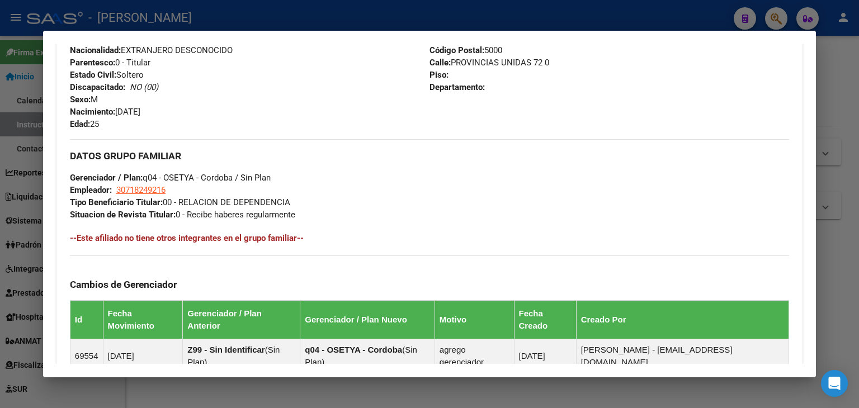
click at [187, 8] on div at bounding box center [429, 204] width 859 height 408
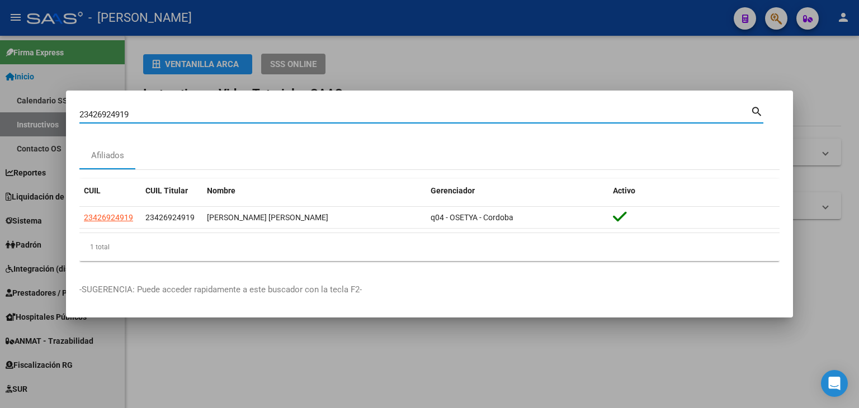
click at [141, 112] on input "23426924919" at bounding box center [414, 115] width 671 height 10
paste input "7231224"
type input "23427231224"
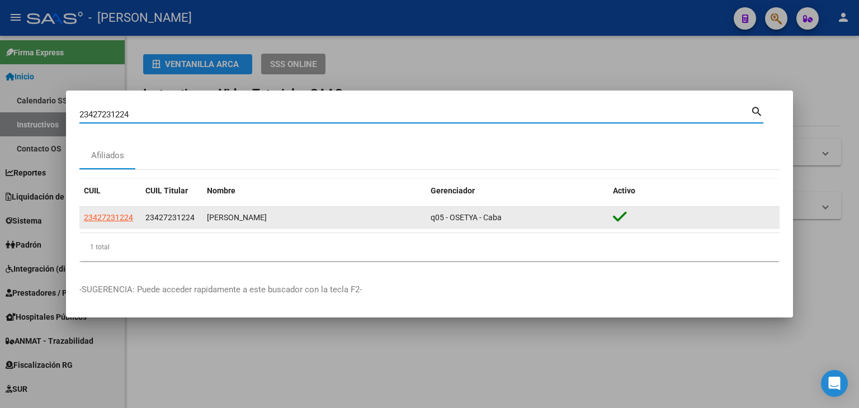
click at [115, 216] on span "23427231224" at bounding box center [108, 217] width 49 height 9
type textarea "23427231224"
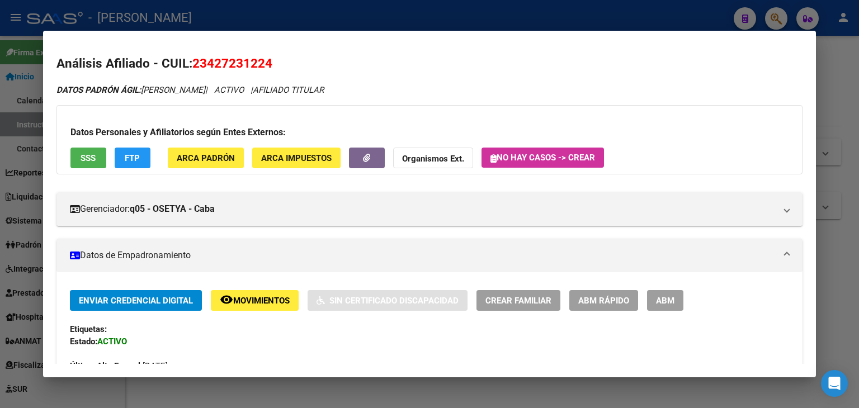
click at [221, 151] on button "ARCA Padrón" at bounding box center [206, 158] width 76 height 21
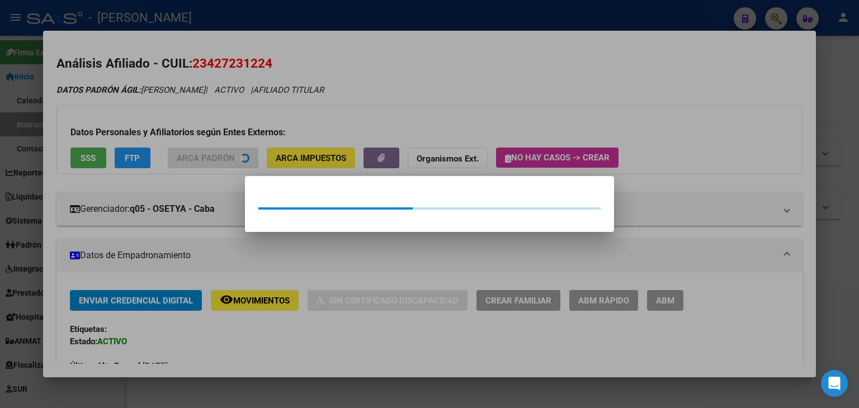
click at [187, 103] on div at bounding box center [429, 204] width 859 height 408
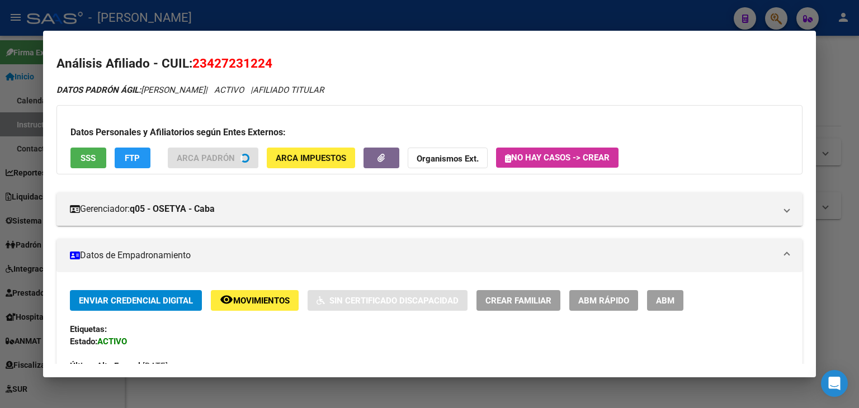
click at [91, 153] on span "SSS" at bounding box center [88, 158] width 15 height 10
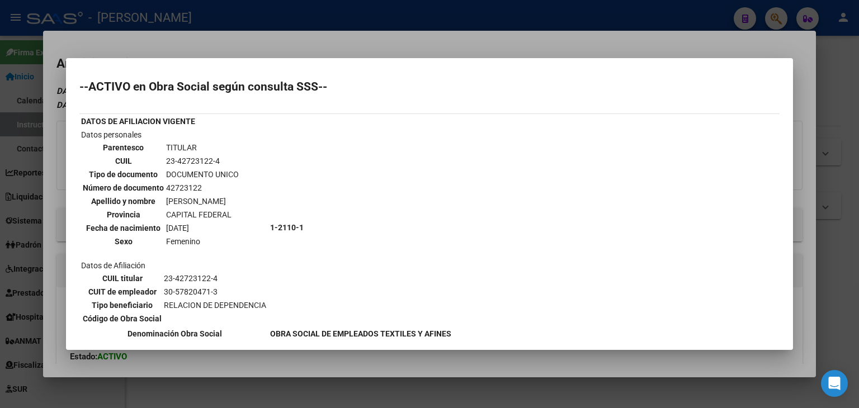
click at [154, 31] on div at bounding box center [429, 204] width 859 height 408
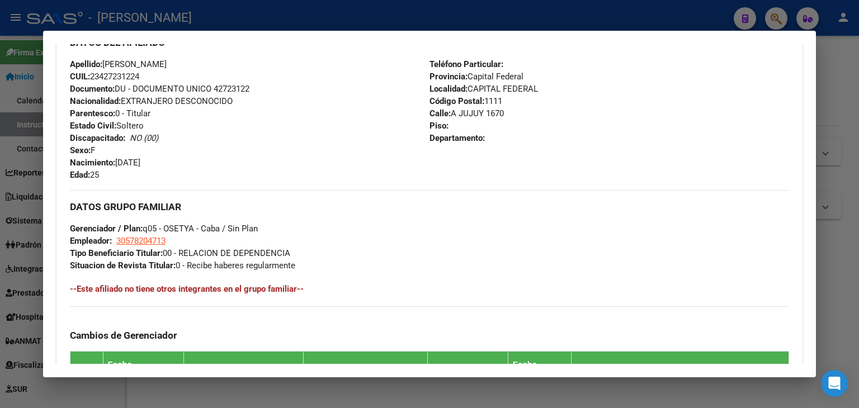
scroll to position [613, 0]
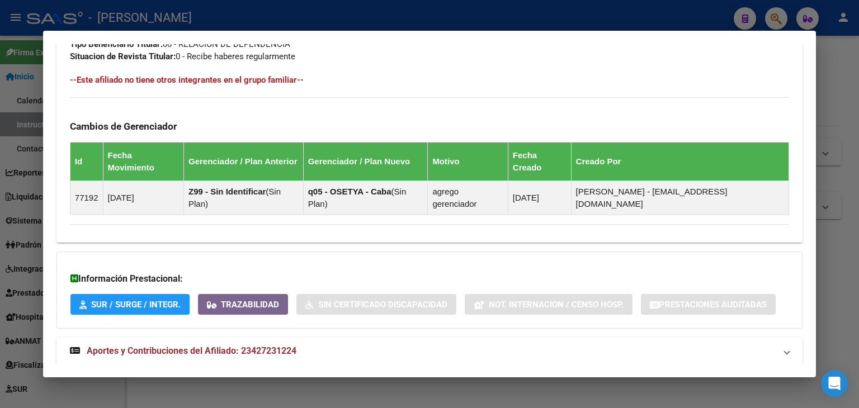
click at [311, 338] on mat-expansion-panel-header "Aportes y Contribuciones del Afiliado: 23427231224" at bounding box center [429, 351] width 746 height 27
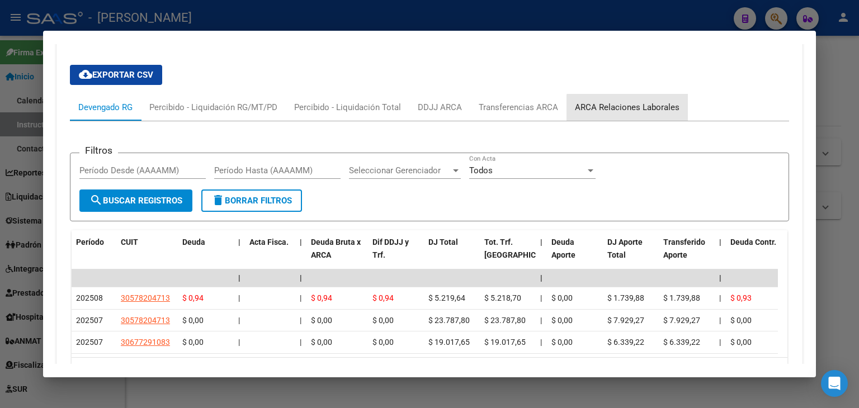
click at [629, 101] on div "ARCA Relaciones Laborales" at bounding box center [627, 107] width 105 height 12
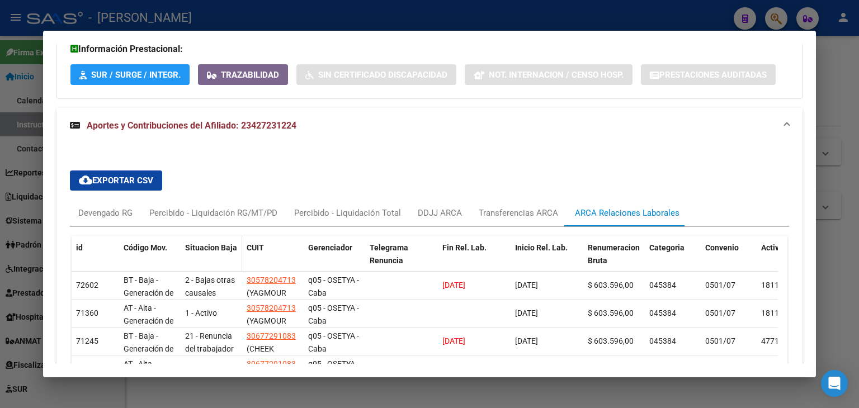
scroll to position [899, 0]
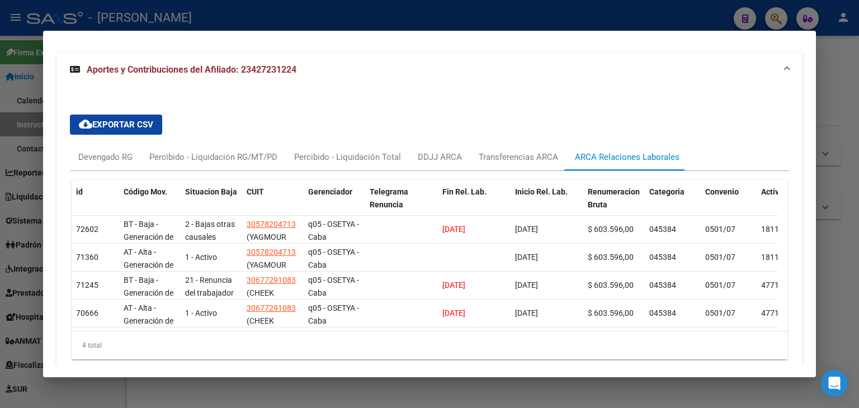
click at [110, 171] on div "id Código Mov. Situacion Baja CUIT Gerenciador Telegrama Renuncia Fin Rel. Lab.…" at bounding box center [429, 269] width 719 height 197
click at [112, 144] on div "Devengado RG" at bounding box center [105, 157] width 71 height 27
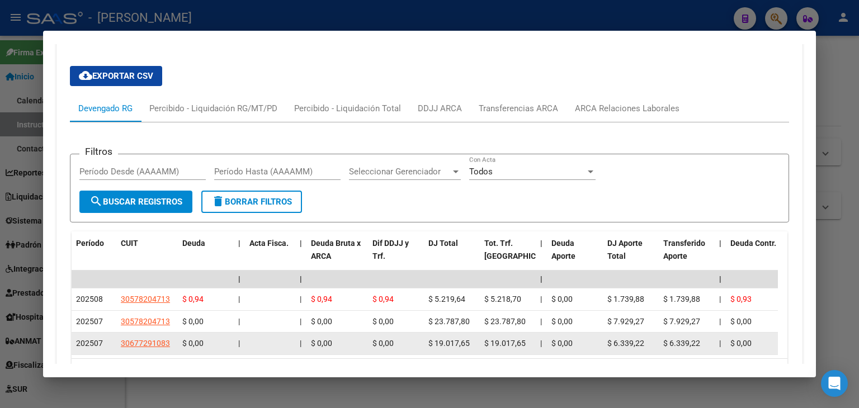
scroll to position [1005, 0]
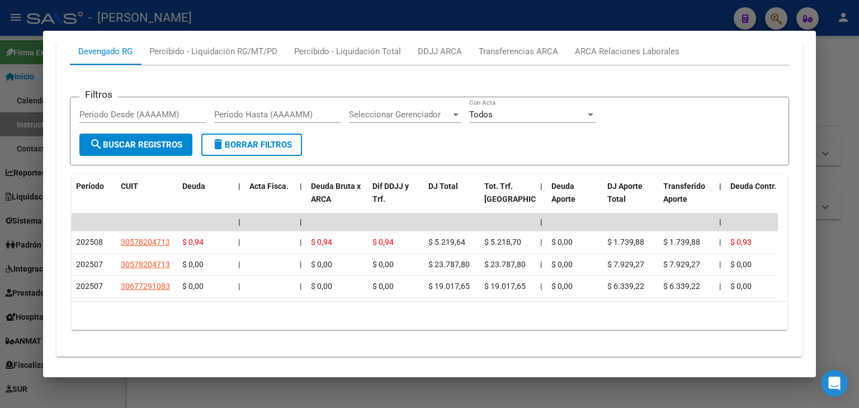
click at [137, 12] on div at bounding box center [429, 204] width 859 height 408
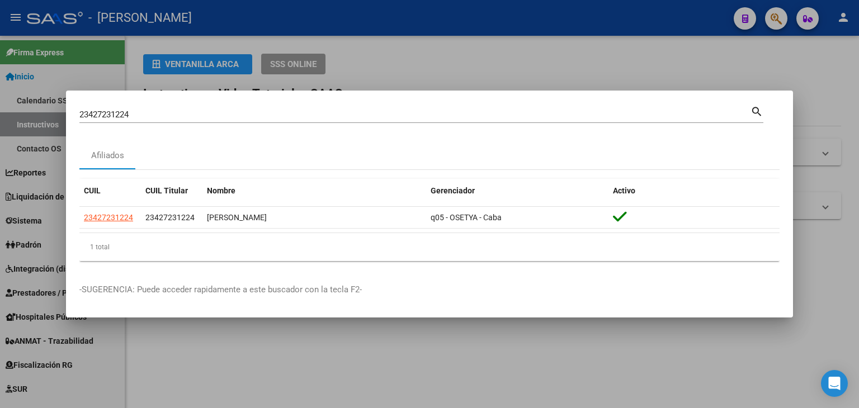
click at [181, 18] on div at bounding box center [429, 204] width 859 height 408
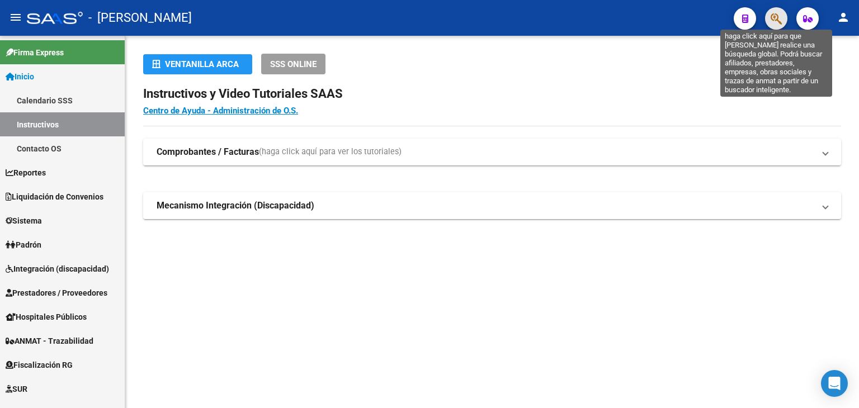
click at [780, 20] on icon "button" at bounding box center [776, 18] width 11 height 13
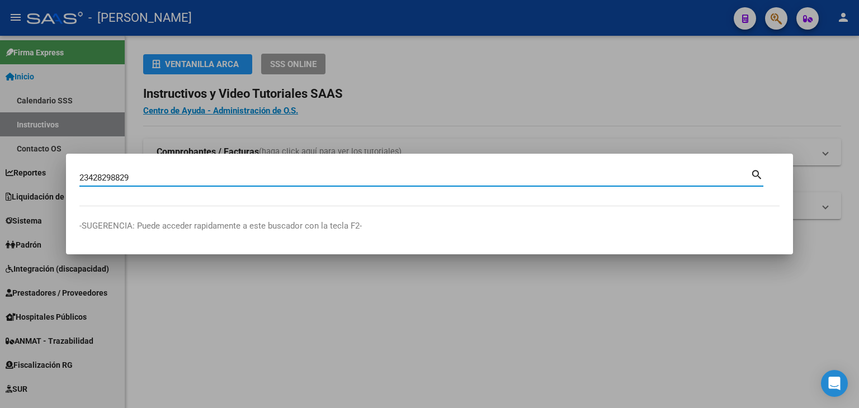
type input "23428298829"
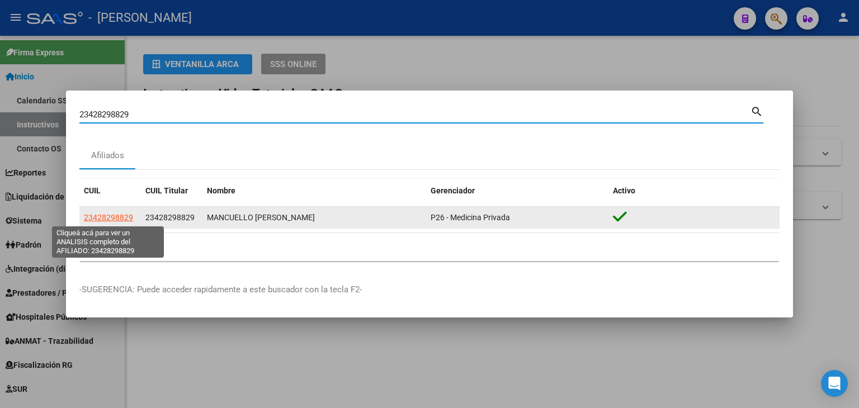
click at [89, 214] on span "23428298829" at bounding box center [108, 217] width 49 height 9
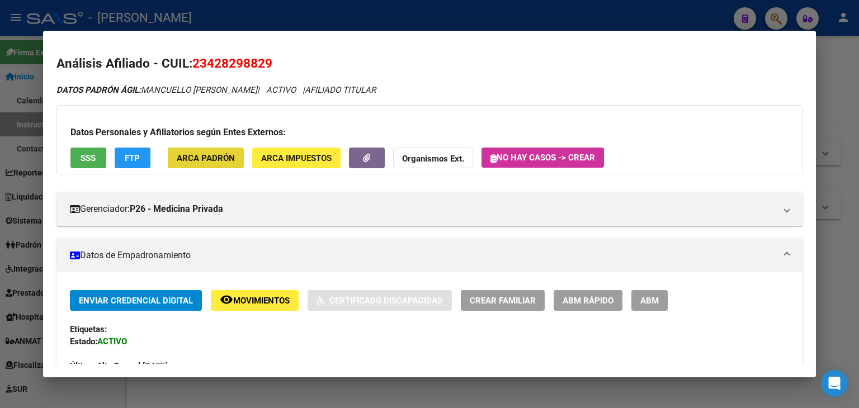
click at [216, 156] on span "ARCA Padrón" at bounding box center [206, 158] width 58 height 10
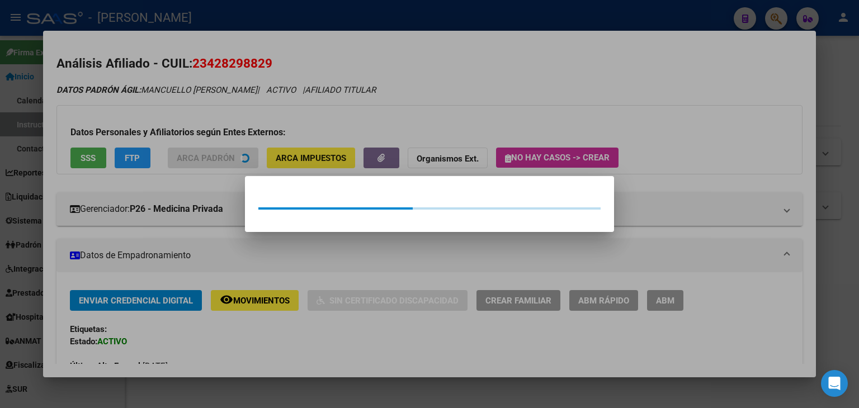
click at [216, 111] on div at bounding box center [429, 204] width 859 height 408
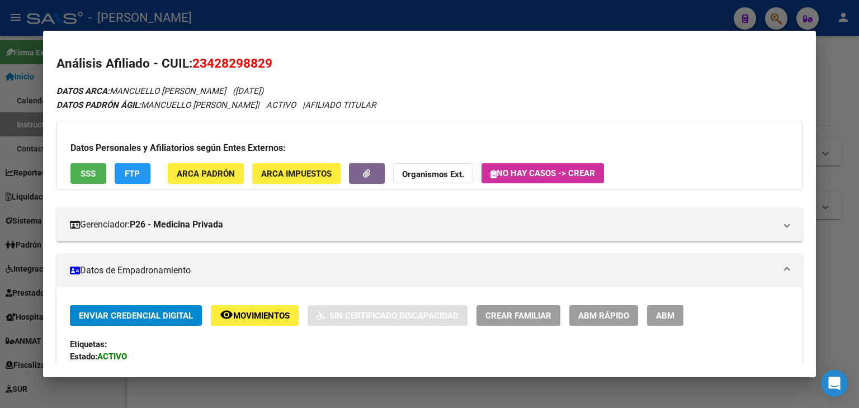
click at [60, 178] on div "Datos Personales y Afiliatorios según Entes Externos: SSS FTP ARCA Padrón ARCA …" at bounding box center [429, 155] width 746 height 69
click at [76, 168] on button "SSS" at bounding box center [88, 173] width 36 height 21
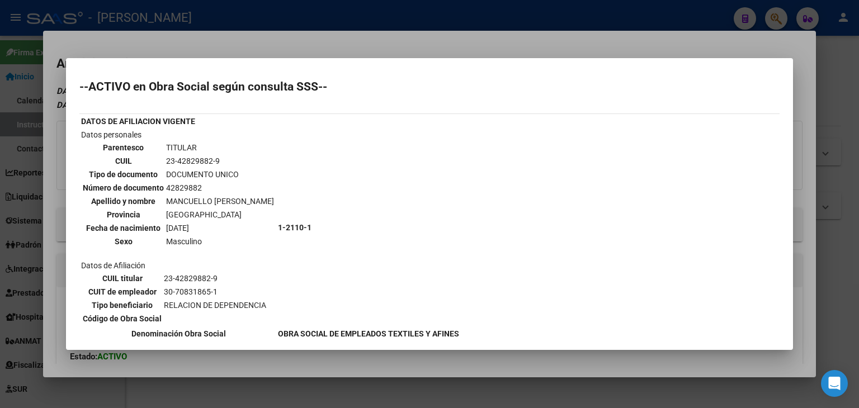
click at [188, 35] on div at bounding box center [429, 204] width 859 height 408
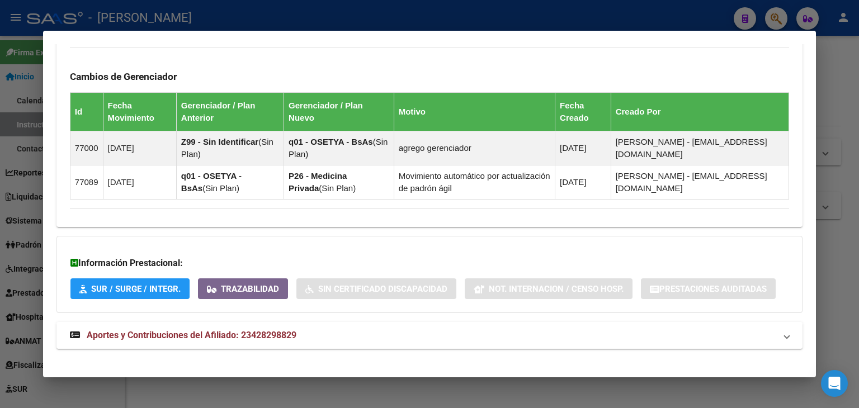
scroll to position [684, 0]
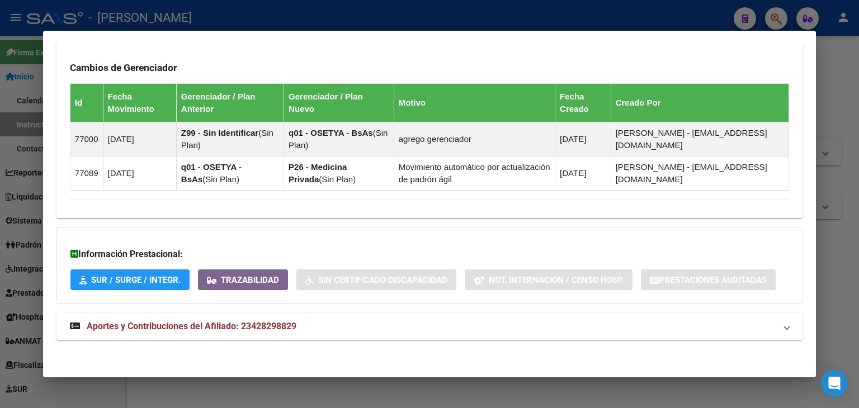
click at [267, 314] on mat-expansion-panel-header "Aportes y Contribuciones del Afiliado: 23428298829" at bounding box center [429, 326] width 746 height 27
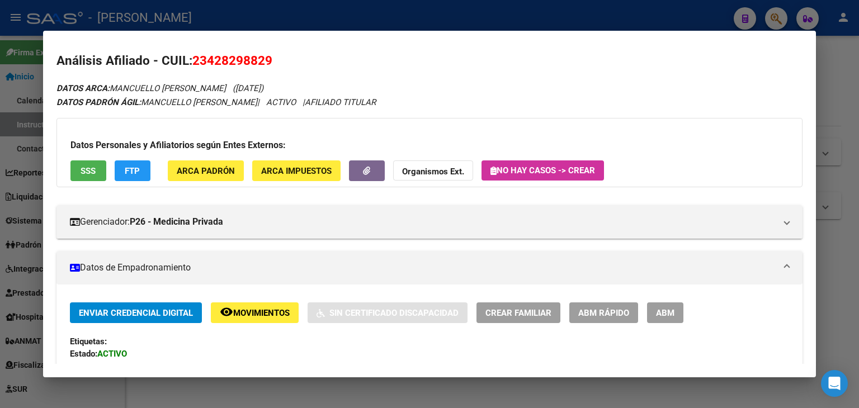
scroll to position [0, 0]
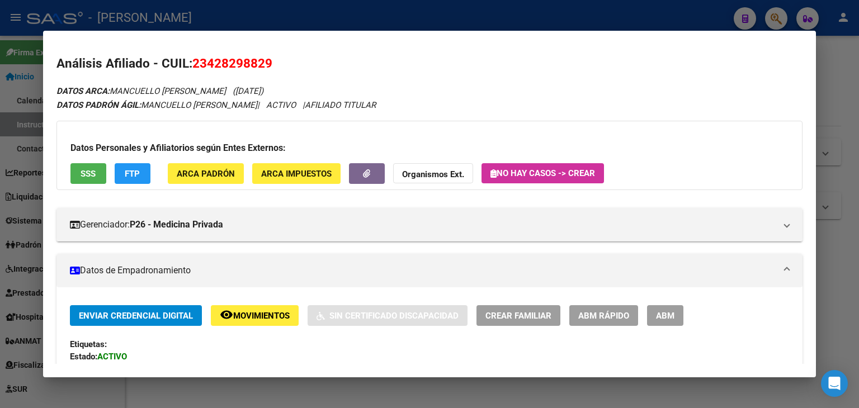
click at [75, 174] on button "SSS" at bounding box center [88, 173] width 36 height 21
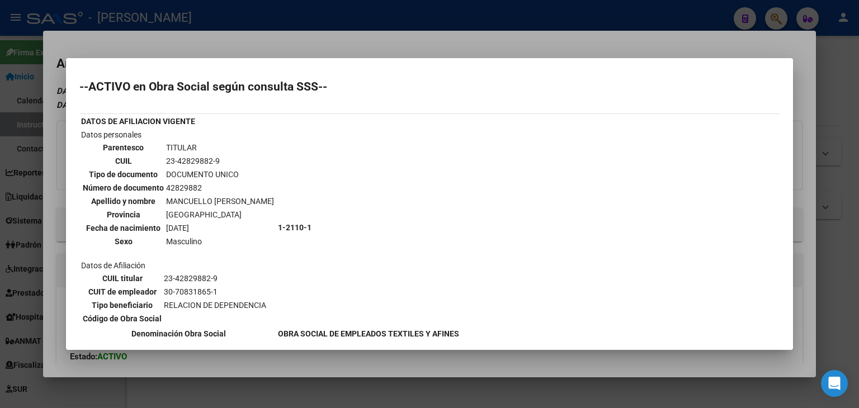
click at [175, 34] on div at bounding box center [429, 204] width 859 height 408
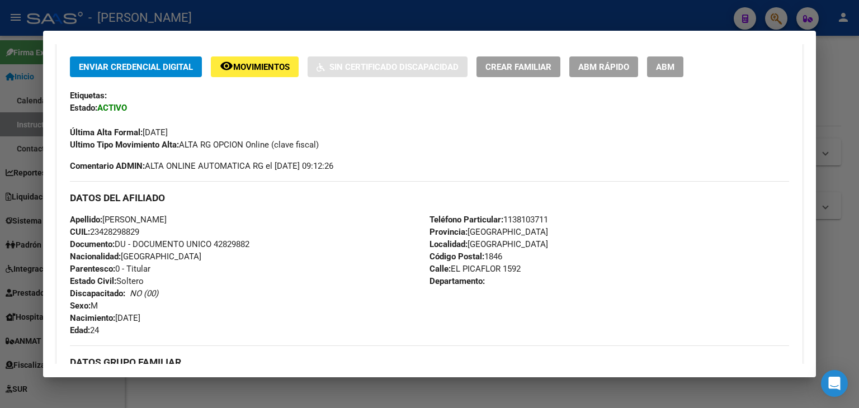
scroll to position [81, 0]
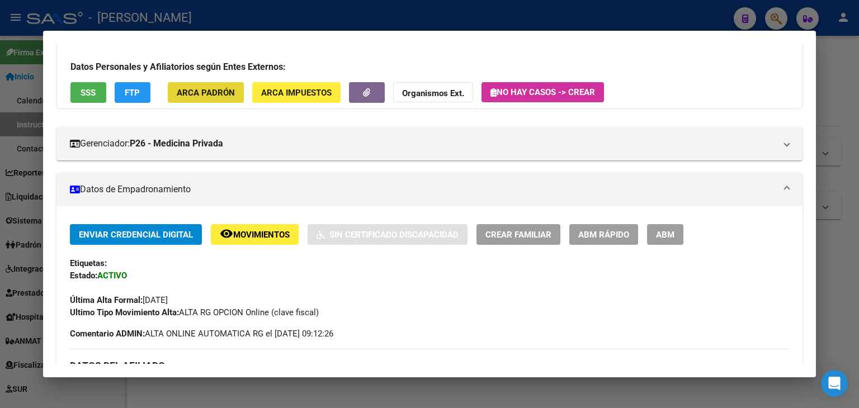
click at [228, 85] on button "ARCA Padrón" at bounding box center [206, 92] width 76 height 21
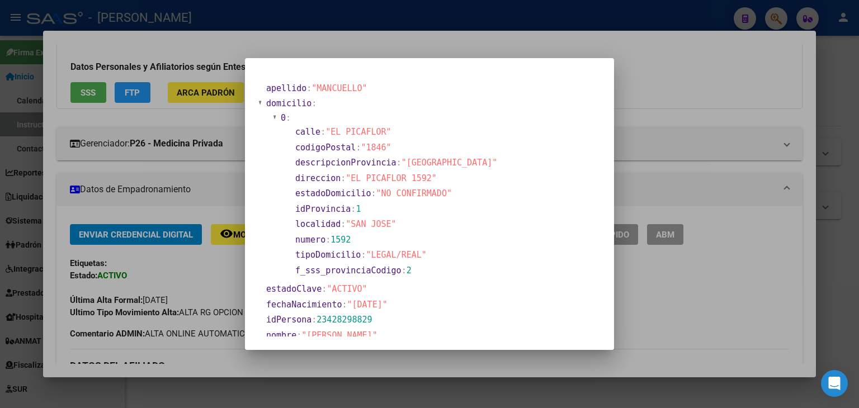
click at [205, 97] on div at bounding box center [429, 204] width 859 height 408
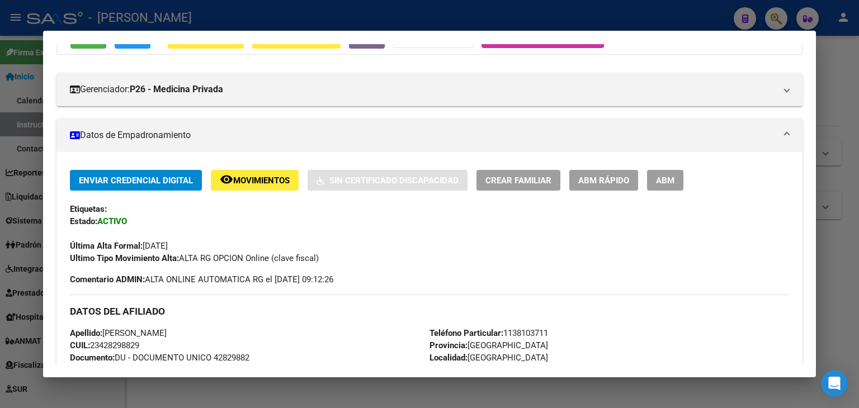
scroll to position [193, 0]
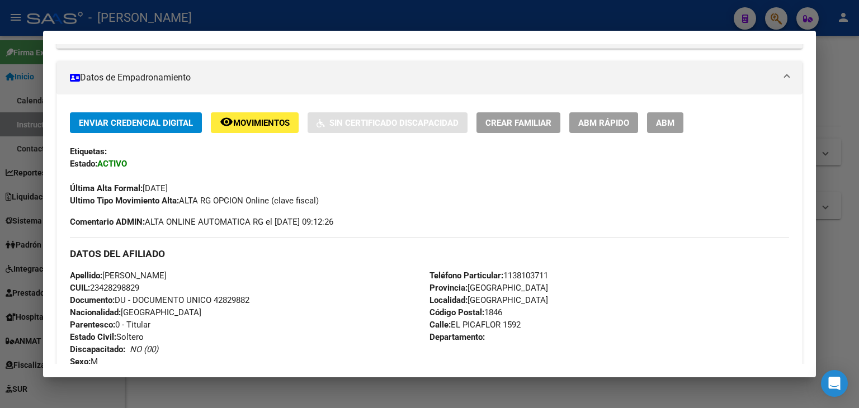
click at [229, 293] on div "Apellido: EMILIANO OSCAR MANCUELLO CUIL: 23428298829 Documento: DU - DOCUMENTO …" at bounding box center [250, 331] width 360 height 123
click at [233, 298] on span "Documento: DU - DOCUMENTO UNICO 42829882" at bounding box center [159, 300] width 179 height 10
copy span "42829882"
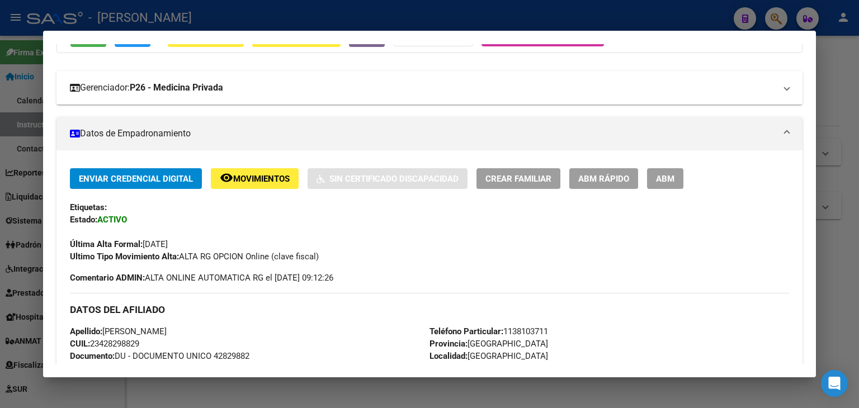
scroll to position [25, 0]
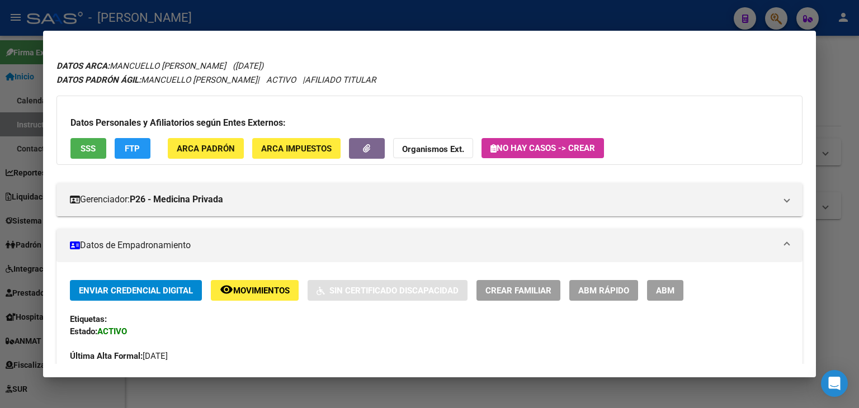
click at [210, 139] on button "ARCA Padrón" at bounding box center [206, 148] width 76 height 21
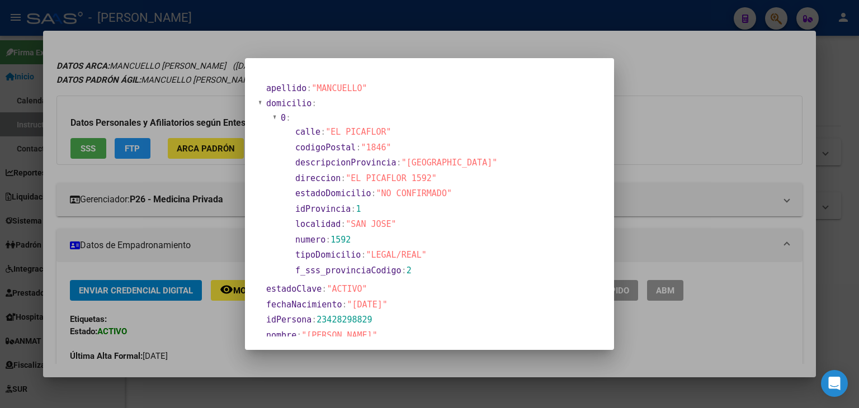
click at [164, 97] on div at bounding box center [429, 204] width 859 height 408
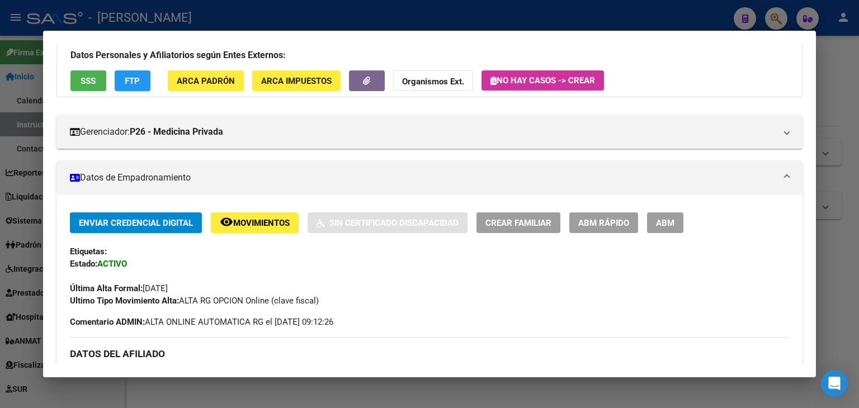
scroll to position [249, 0]
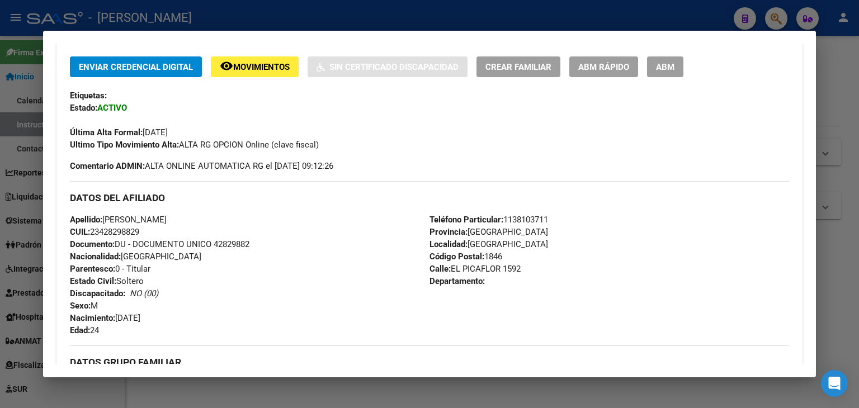
click at [518, 218] on span "Teléfono Particular: 1138103711" at bounding box center [488, 220] width 119 height 10
copy span "1138103711"
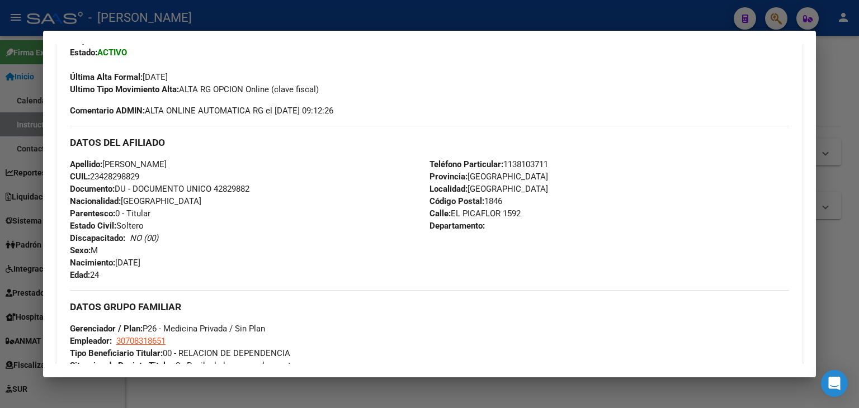
scroll to position [417, 0]
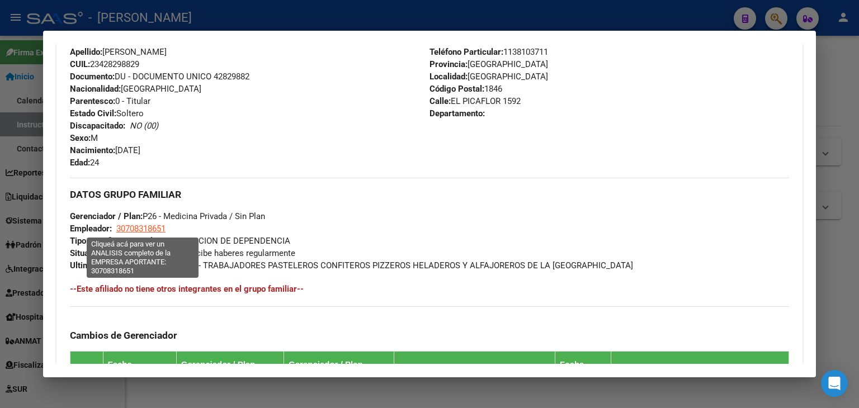
click at [158, 226] on span "30708318651" at bounding box center [140, 229] width 49 height 10
type textarea "30708318651"
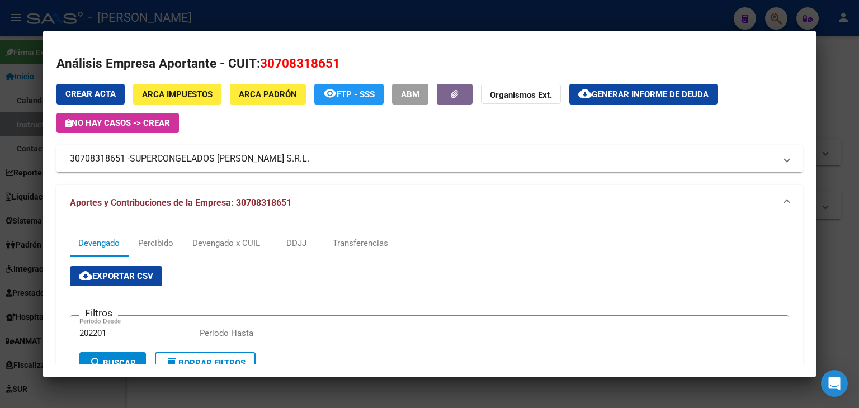
click at [216, 159] on span "SUPERCONGELADOS MARAMBIO S.R.L." at bounding box center [219, 158] width 179 height 13
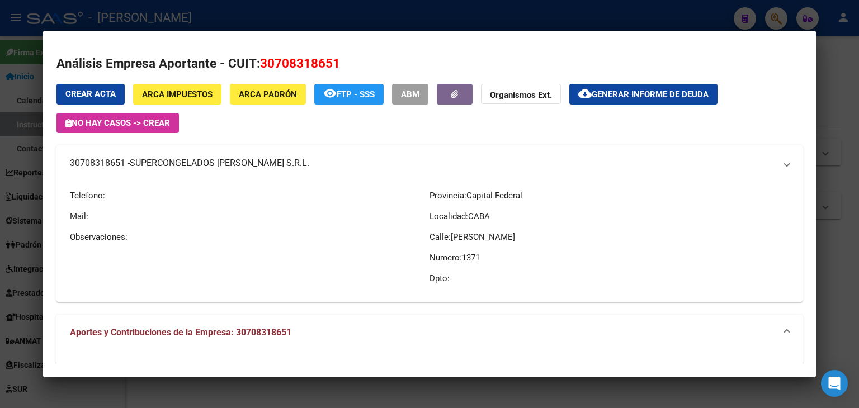
click at [216, 159] on span "SUPERCONGELADOS MARAMBIO S.R.L." at bounding box center [219, 163] width 179 height 13
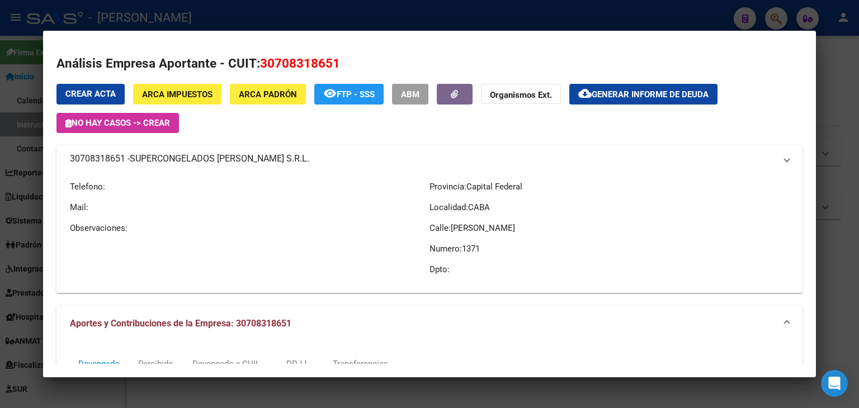
click at [216, 159] on span "SUPERCONGELADOS MARAMBIO S.R.L." at bounding box center [219, 158] width 179 height 13
copy span "SUPERCONGELADOS MARAMBIO S.R.L."
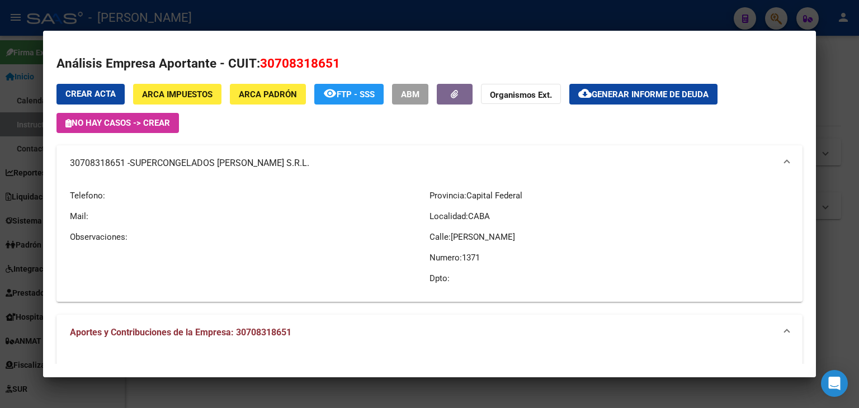
click at [212, 11] on div at bounding box center [429, 204] width 859 height 408
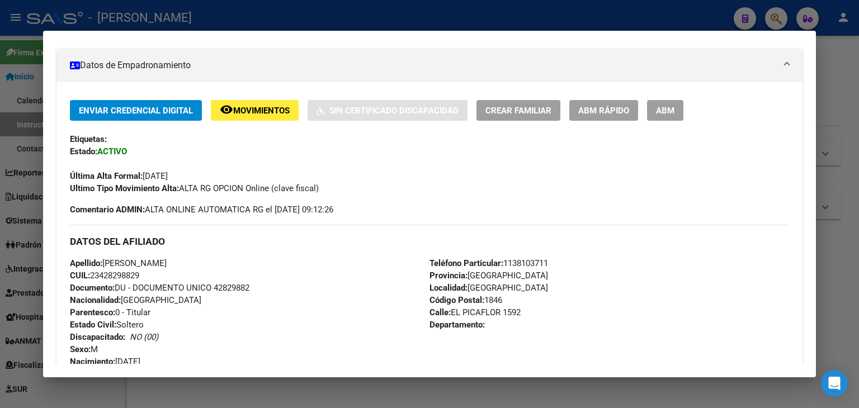
scroll to position [137, 0]
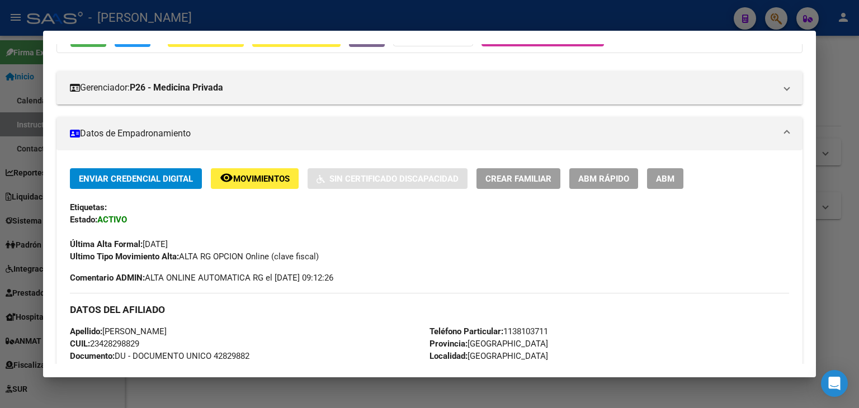
click at [215, 14] on div at bounding box center [429, 204] width 859 height 408
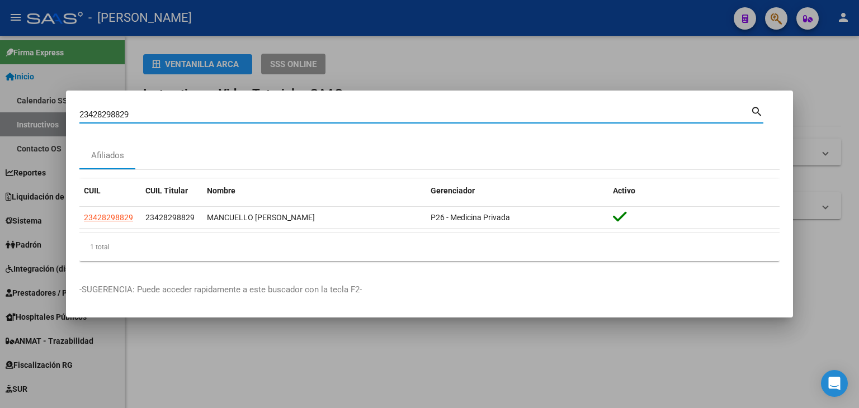
click at [193, 111] on input "23428298829" at bounding box center [414, 115] width 671 height 10
paste input "730704"
type input "23428730704"
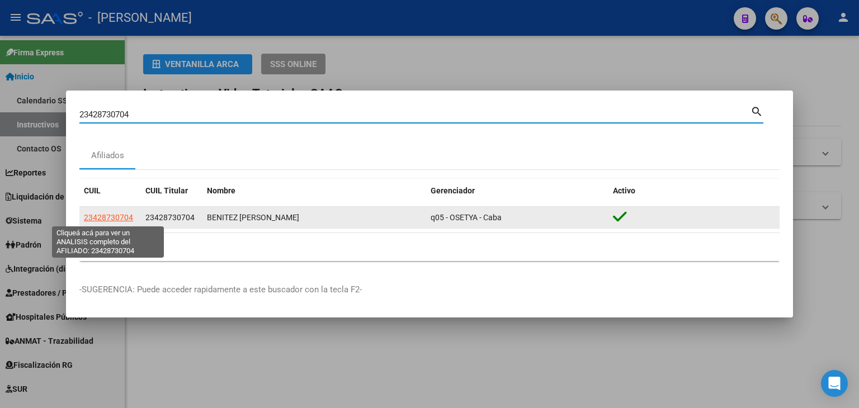
click at [114, 218] on span "23428730704" at bounding box center [108, 217] width 49 height 9
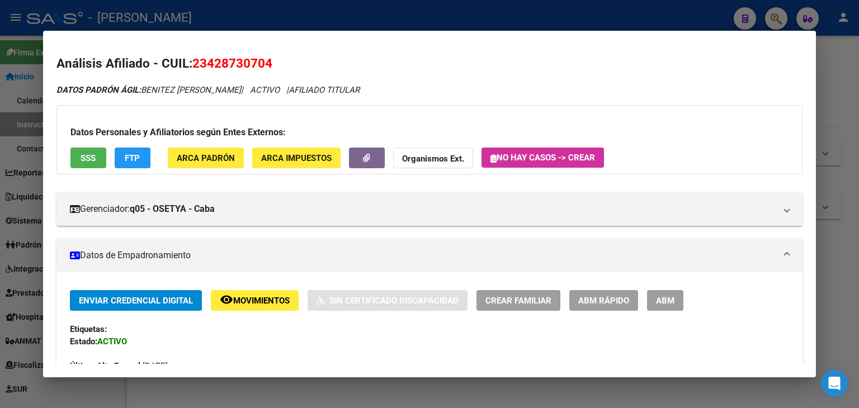
click at [201, 144] on div "Datos Personales y Afiliatorios según Entes Externos: SSS FTP ARCA Padrón ARCA …" at bounding box center [429, 139] width 746 height 69
click at [204, 155] on span "ARCA Padrón" at bounding box center [206, 158] width 58 height 10
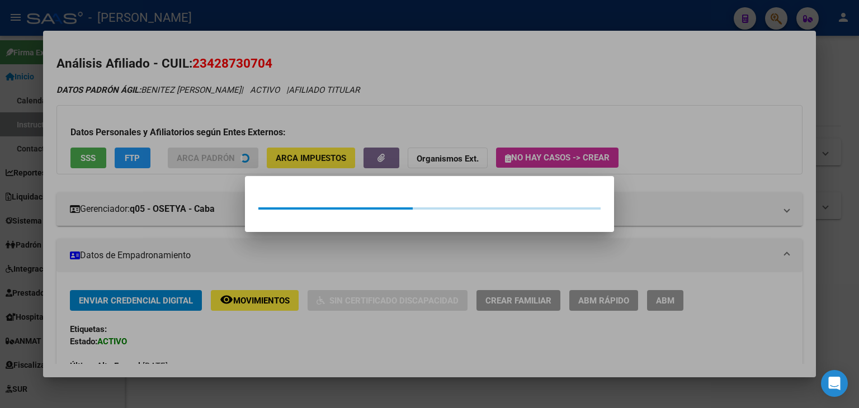
click at [203, 33] on div at bounding box center [429, 204] width 859 height 408
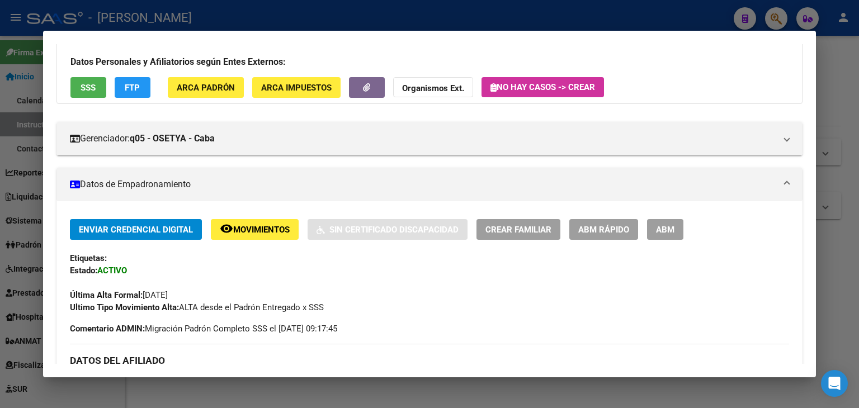
scroll to position [0, 0]
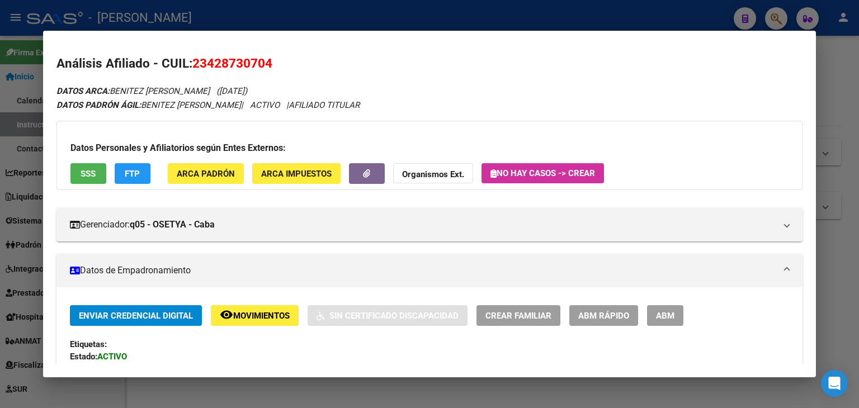
click at [230, 158] on div "Datos Personales y Afiliatorios según Entes Externos: SSS FTP ARCA Padrón ARCA …" at bounding box center [429, 155] width 746 height 69
click at [229, 169] on span "ARCA Padrón" at bounding box center [206, 174] width 58 height 10
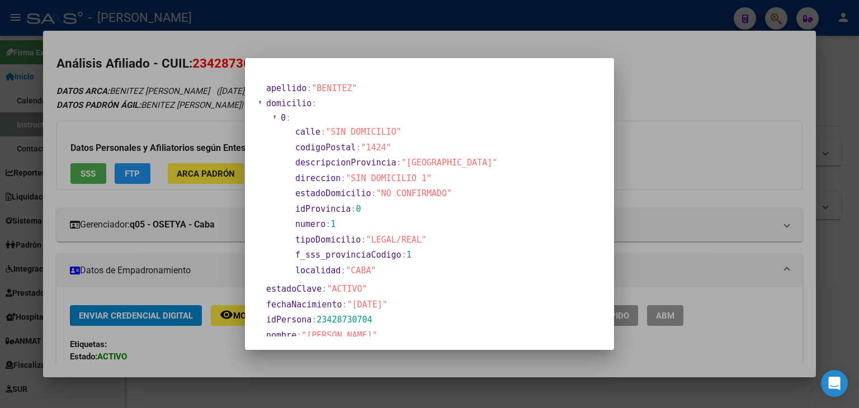
click at [193, 116] on div at bounding box center [429, 204] width 859 height 408
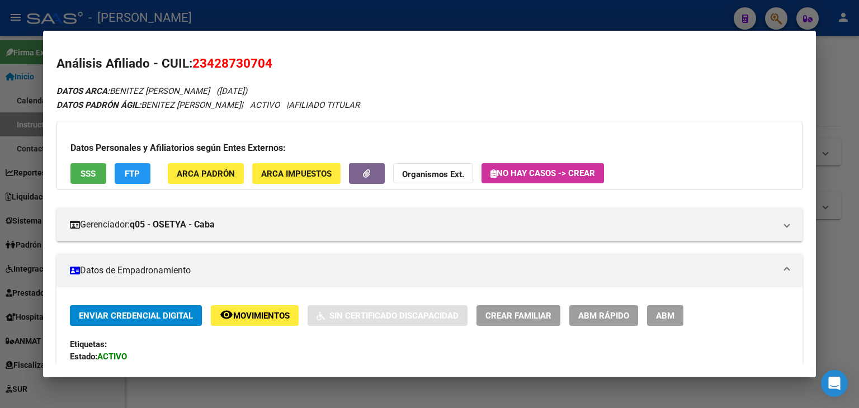
click at [82, 176] on span "SSS" at bounding box center [88, 174] width 15 height 10
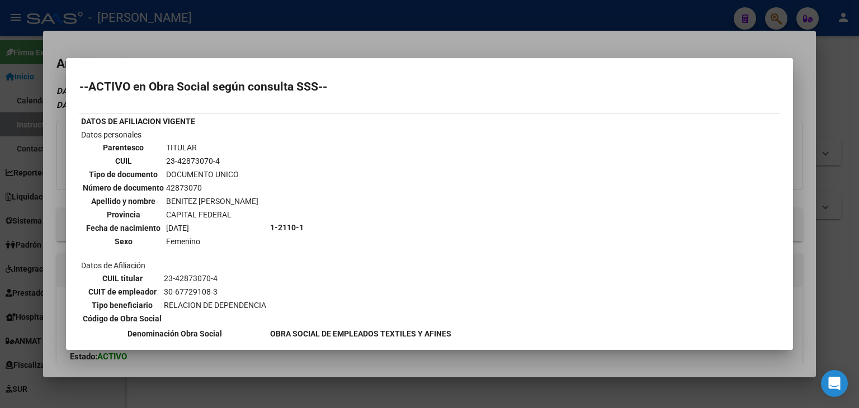
click at [166, 36] on div at bounding box center [429, 204] width 859 height 408
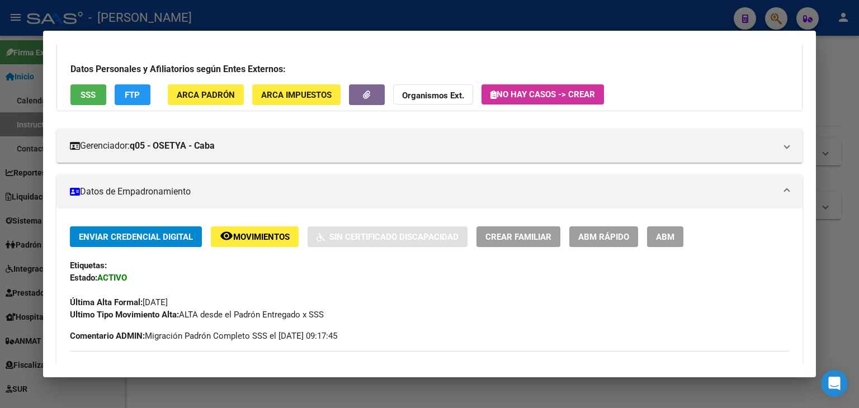
scroll to position [168, 0]
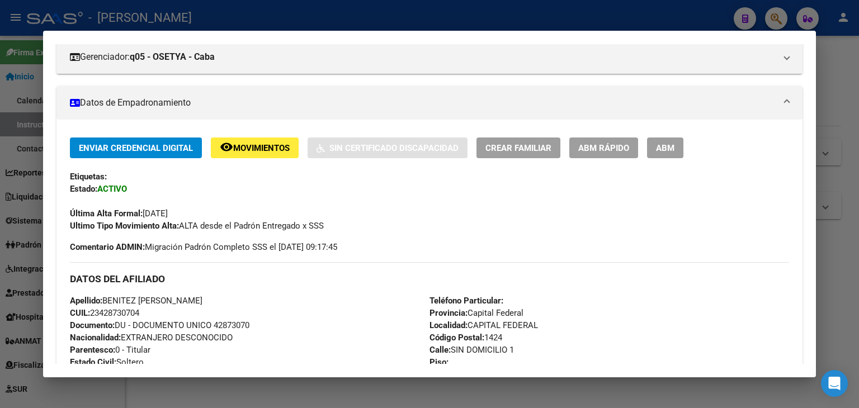
click at [237, 326] on span "Documento: DU - DOCUMENTO UNICO 42873070" at bounding box center [159, 325] width 179 height 10
copy span "42873070"
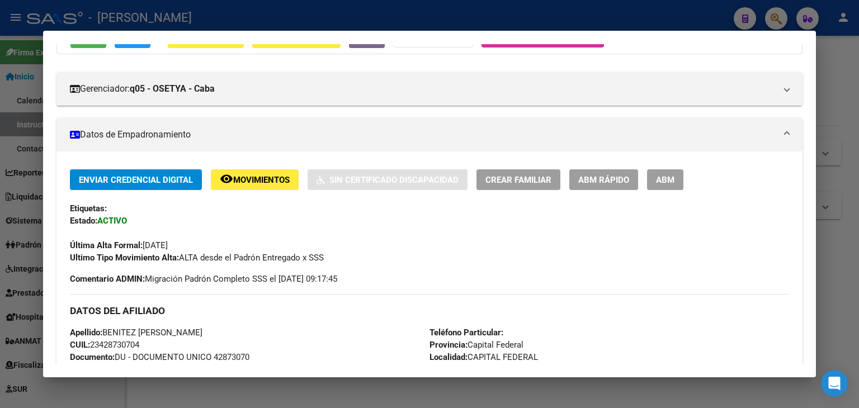
scroll to position [0, 0]
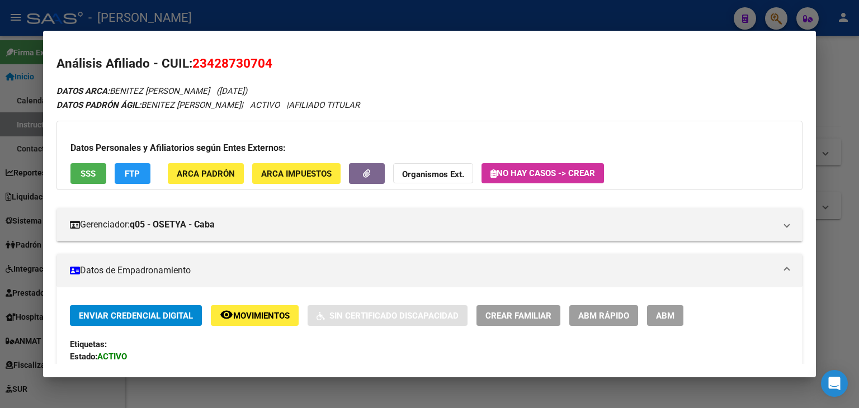
click at [213, 155] on div "Datos Personales y Afiliatorios según Entes Externos: SSS FTP ARCA Padrón ARCA …" at bounding box center [429, 155] width 746 height 69
click at [212, 170] on span "ARCA Padrón" at bounding box center [206, 174] width 58 height 10
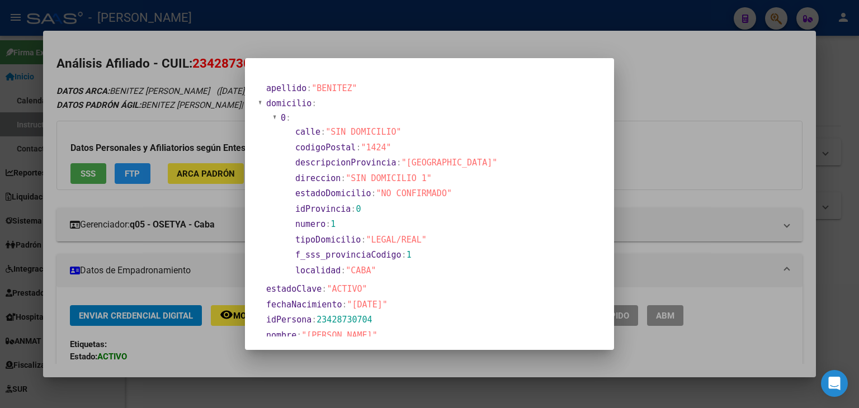
click at [181, 70] on div at bounding box center [429, 204] width 859 height 408
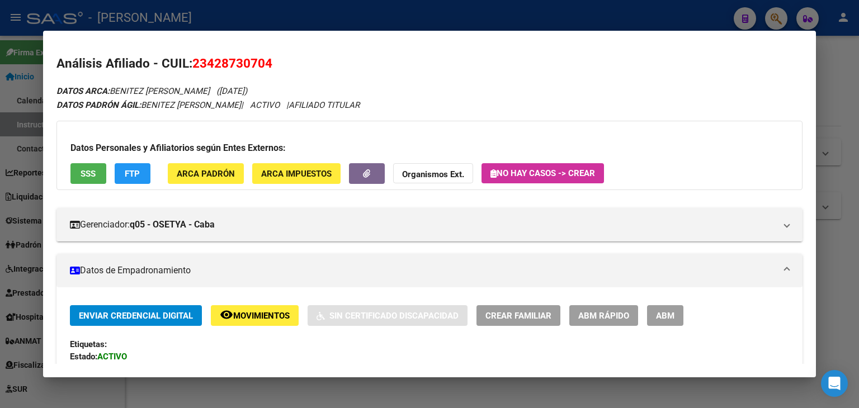
click at [194, 176] on span "ARCA Padrón" at bounding box center [206, 174] width 58 height 10
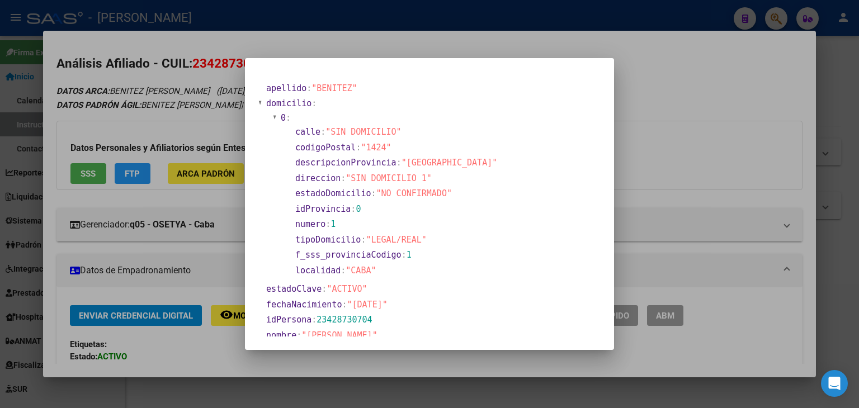
click at [183, 76] on div at bounding box center [429, 204] width 859 height 408
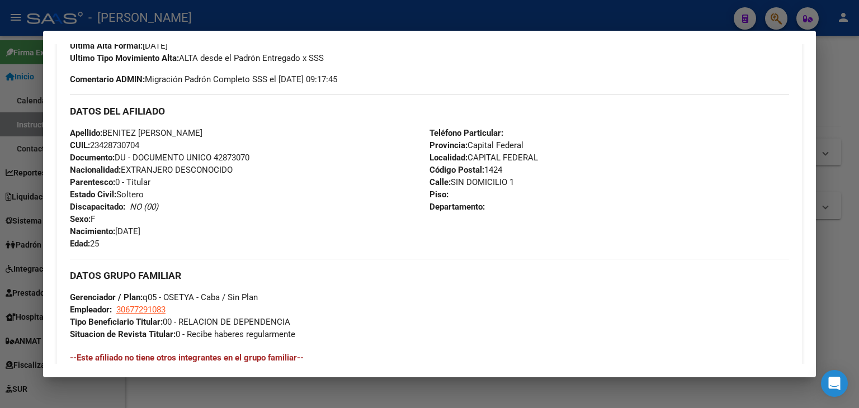
scroll to position [503, 0]
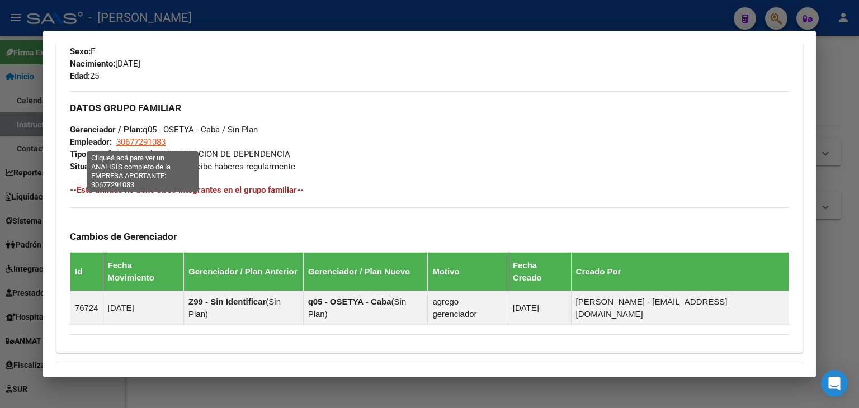
click at [146, 146] on span "30677291083" at bounding box center [140, 142] width 49 height 10
type textarea "30677291083"
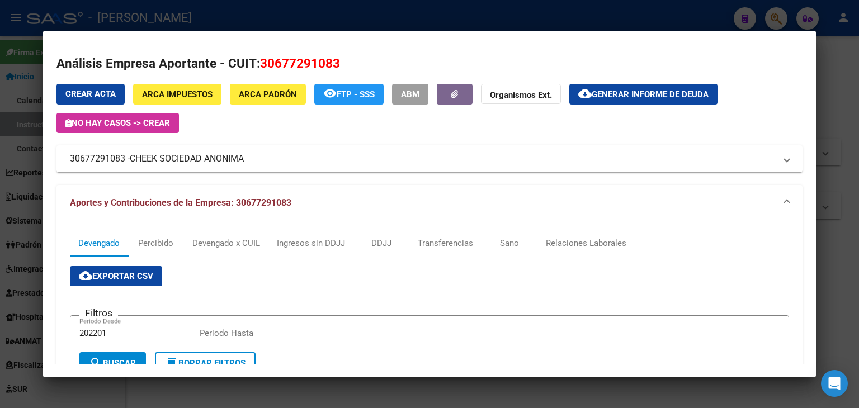
click at [204, 11] on div at bounding box center [429, 204] width 859 height 408
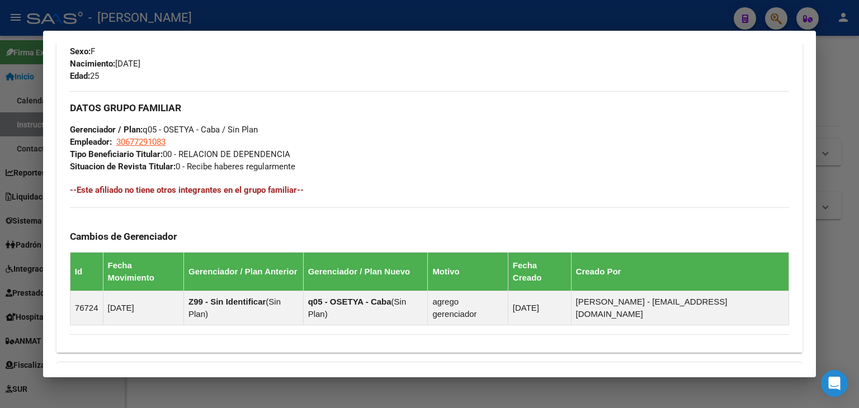
scroll to position [613, 0]
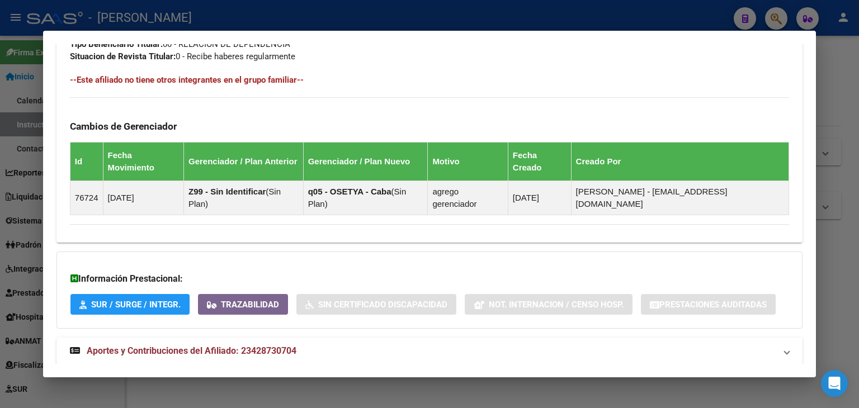
click at [341, 344] on mat-panel-title "Aportes y Contribuciones del Afiliado: 23428730704" at bounding box center [423, 350] width 706 height 13
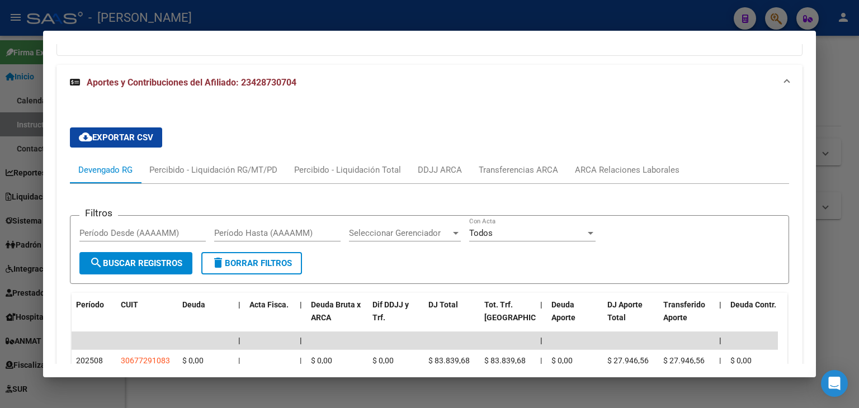
scroll to position [902, 0]
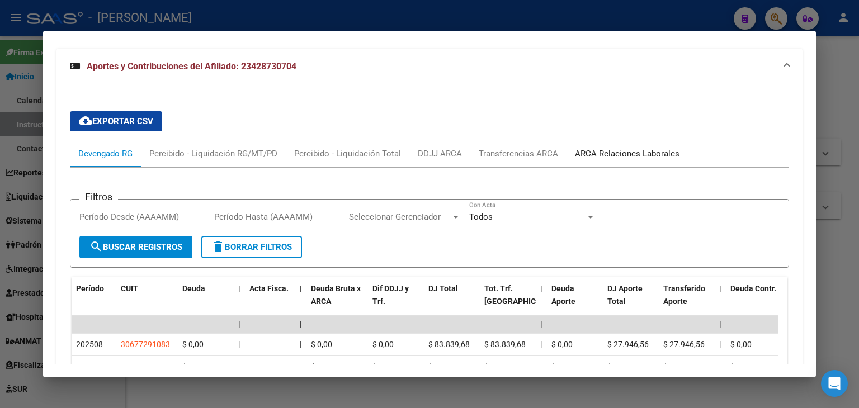
click at [625, 148] on div "ARCA Relaciones Laborales" at bounding box center [627, 154] width 105 height 12
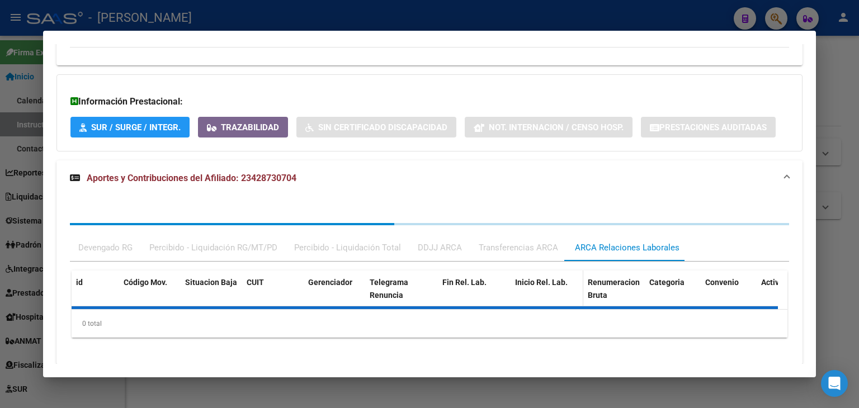
scroll to position [875, 0]
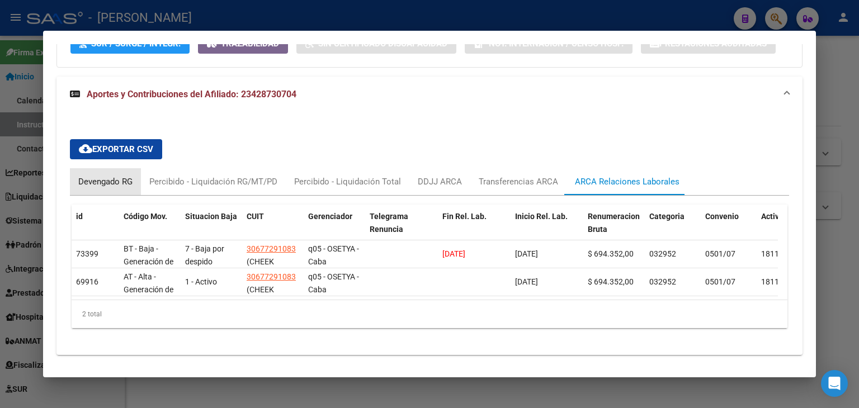
click at [138, 168] on div "Devengado RG" at bounding box center [105, 181] width 71 height 27
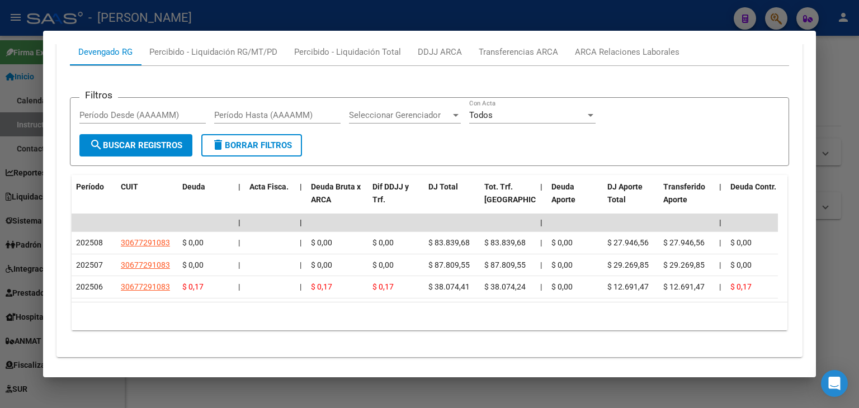
scroll to position [1005, 0]
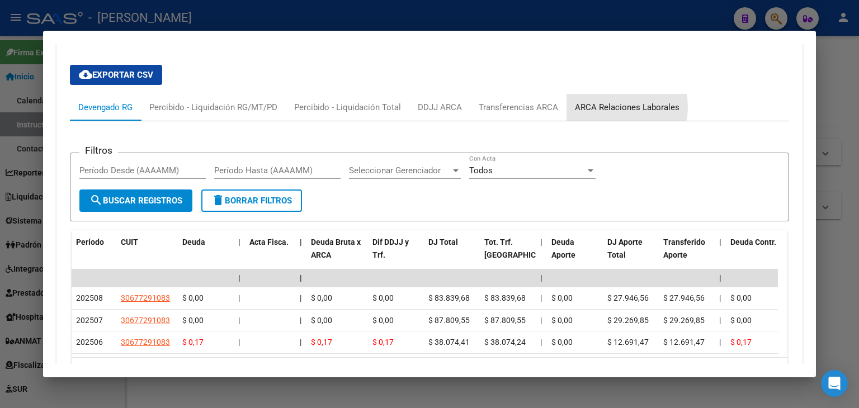
click at [613, 101] on div "ARCA Relaciones Laborales" at bounding box center [627, 107] width 105 height 12
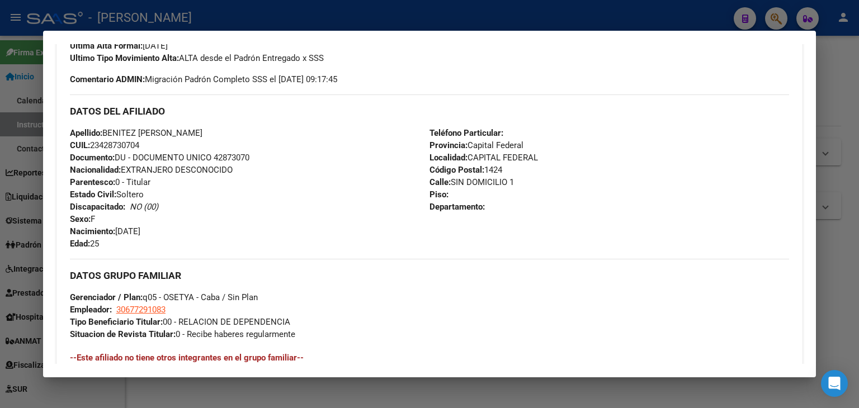
scroll to position [391, 0]
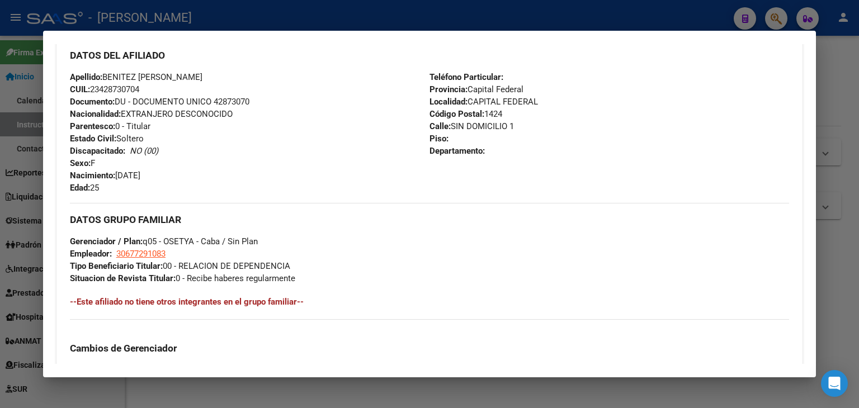
click at [199, 26] on div at bounding box center [429, 204] width 859 height 408
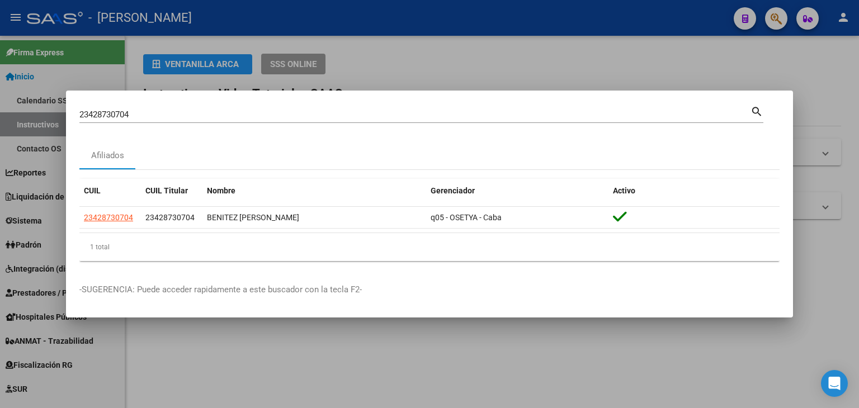
click at [165, 115] on input "23428730704" at bounding box center [414, 115] width 671 height 10
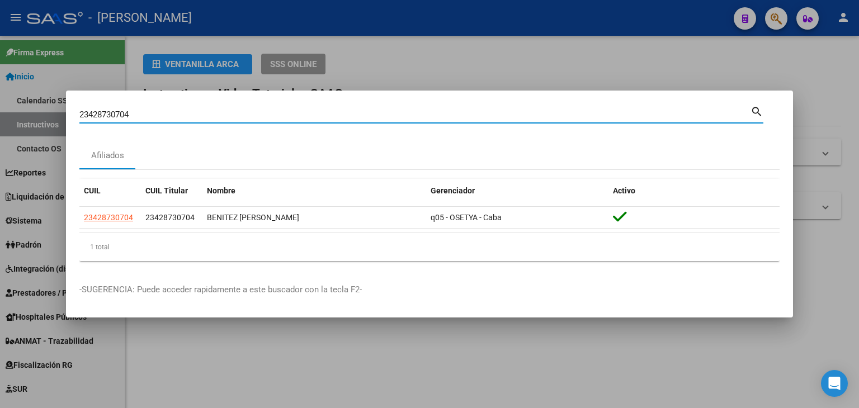
click at [165, 115] on input "23428730704" at bounding box center [414, 115] width 671 height 10
paste input "9311039"
type input "23429311039"
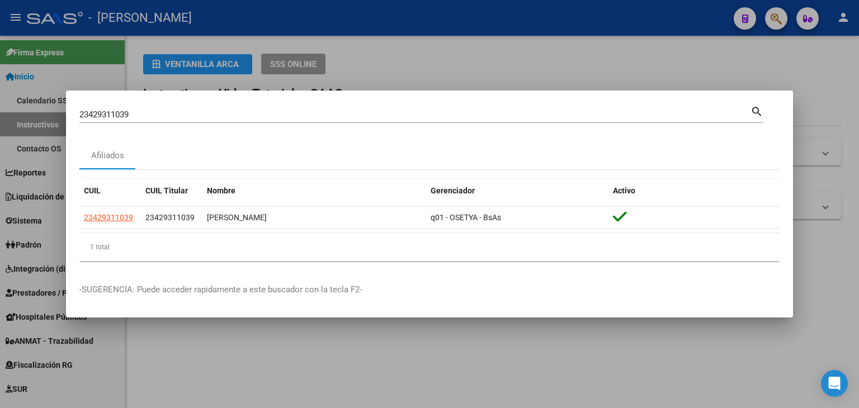
click at [108, 224] on app-link-go-to "23429311039" at bounding box center [108, 217] width 49 height 13
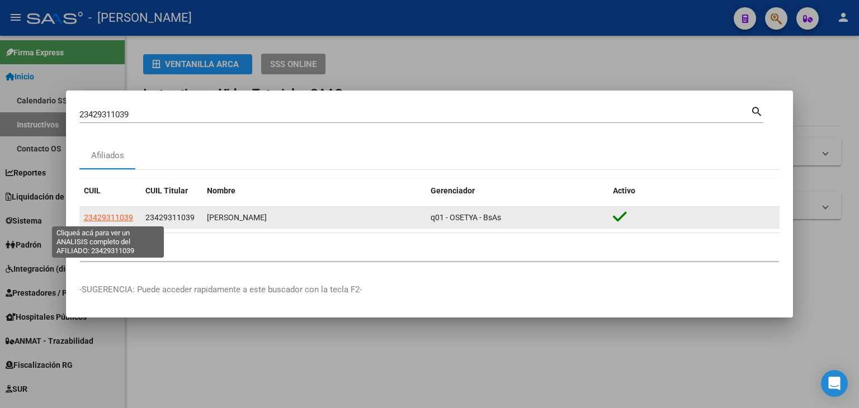
click at [108, 216] on span "23429311039" at bounding box center [108, 217] width 49 height 9
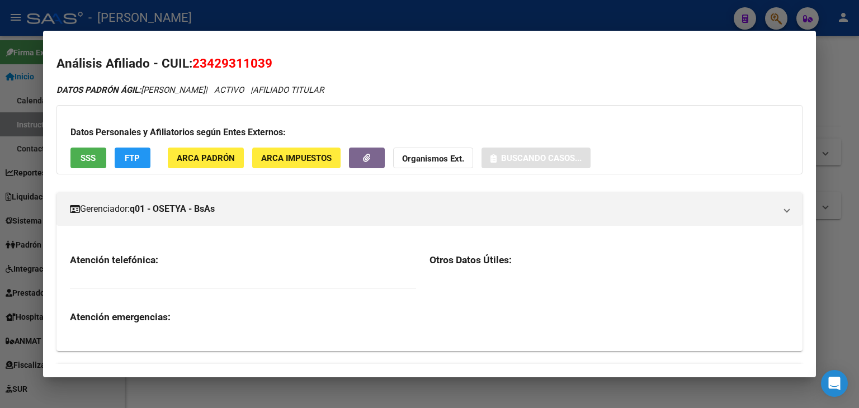
click at [206, 162] on span "ARCA Padrón" at bounding box center [206, 158] width 58 height 10
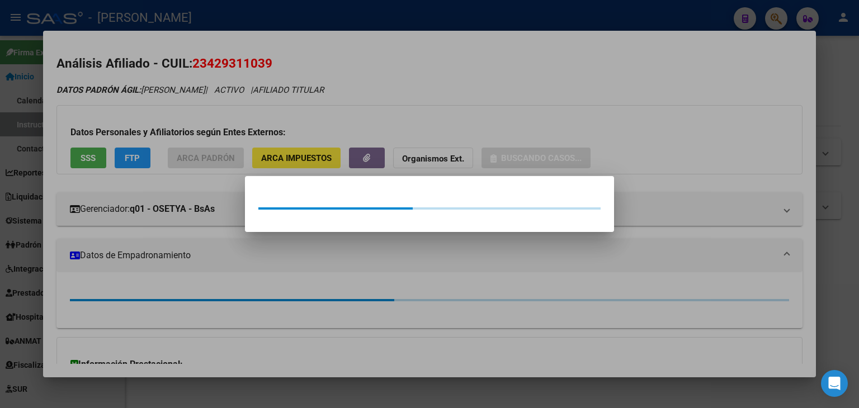
click at [196, 110] on div at bounding box center [429, 204] width 859 height 408
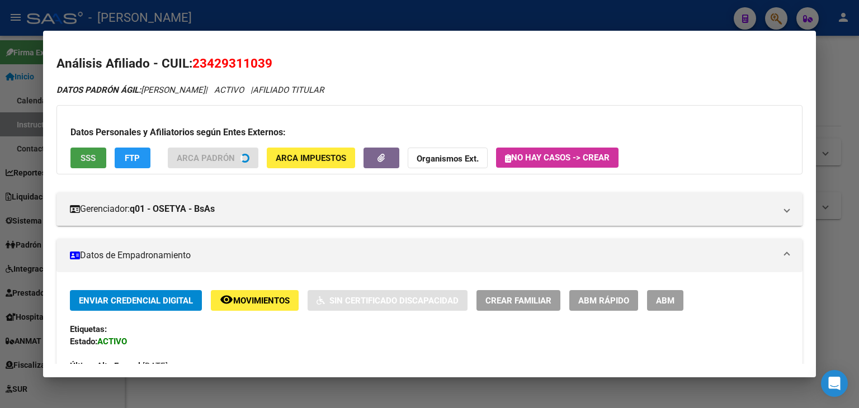
click at [98, 155] on button "SSS" at bounding box center [88, 158] width 36 height 21
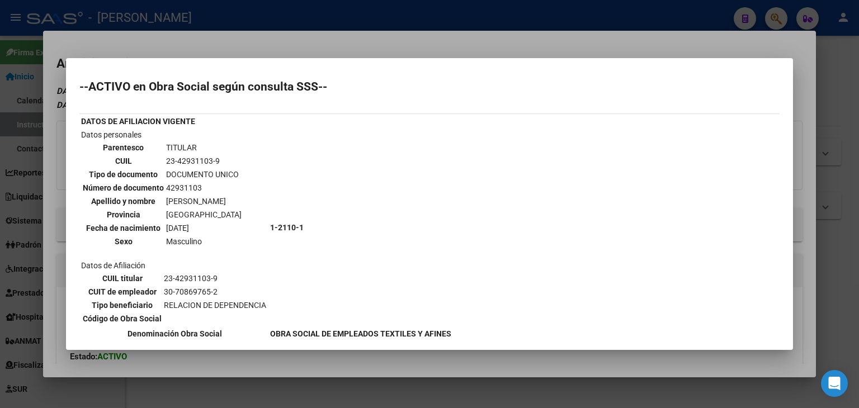
click at [166, 41] on div at bounding box center [429, 204] width 859 height 408
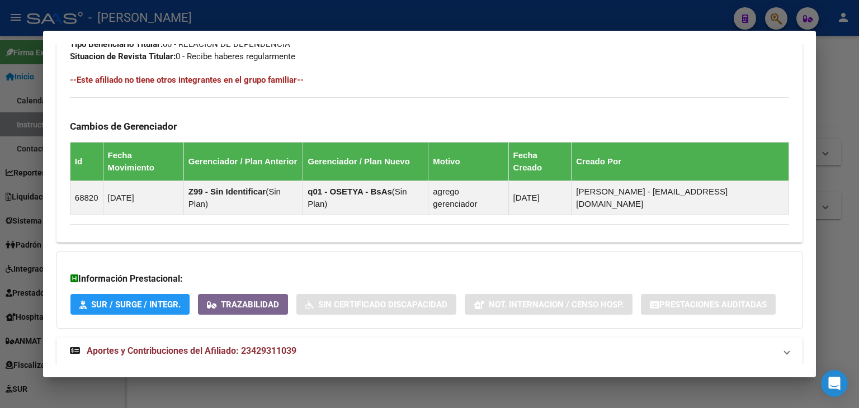
click at [259, 338] on mat-expansion-panel-header "Aportes y Contribuciones del Afiliado: 23429311039" at bounding box center [429, 351] width 746 height 27
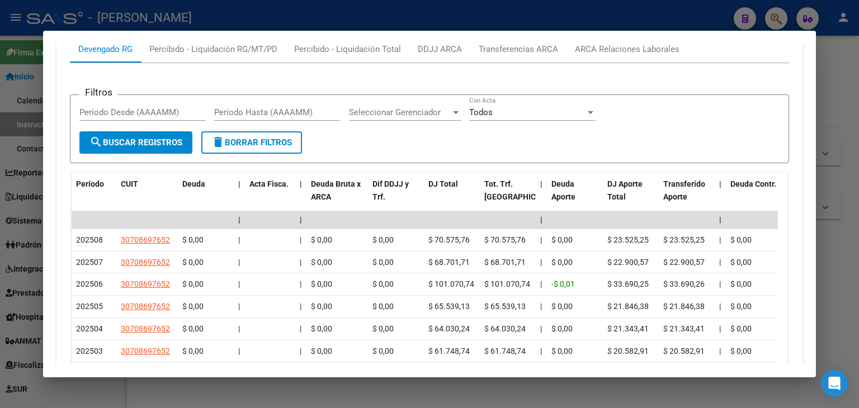
scroll to position [1014, 0]
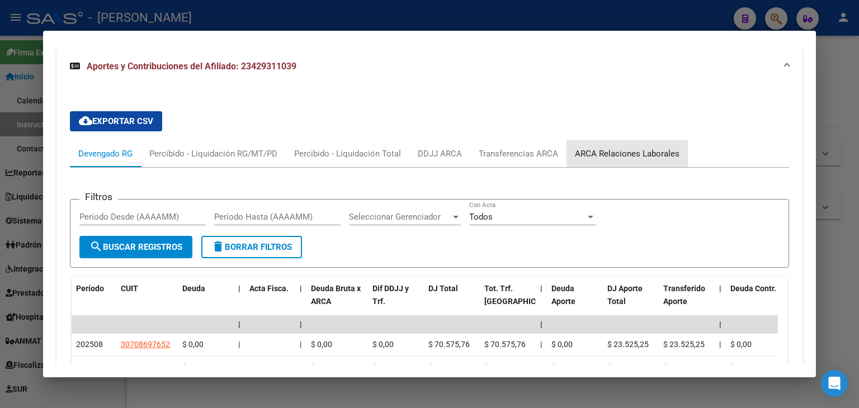
click at [653, 140] on div "ARCA Relaciones Laborales" at bounding box center [626, 153] width 121 height 27
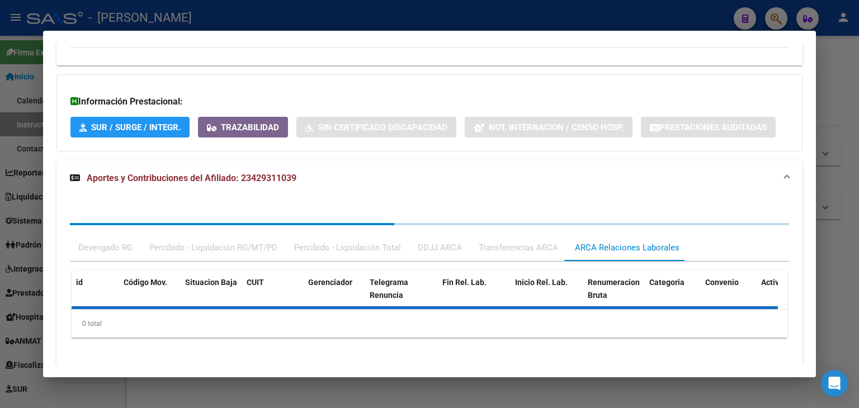
scroll to position [847, 0]
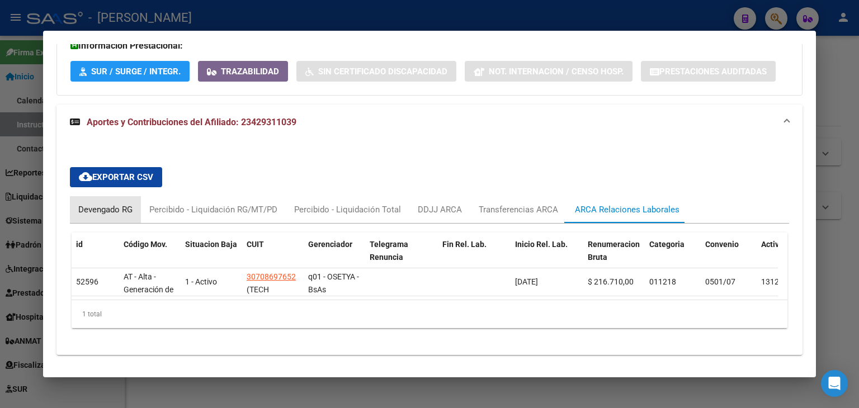
click at [85, 204] on div "Devengado RG" at bounding box center [105, 210] width 54 height 12
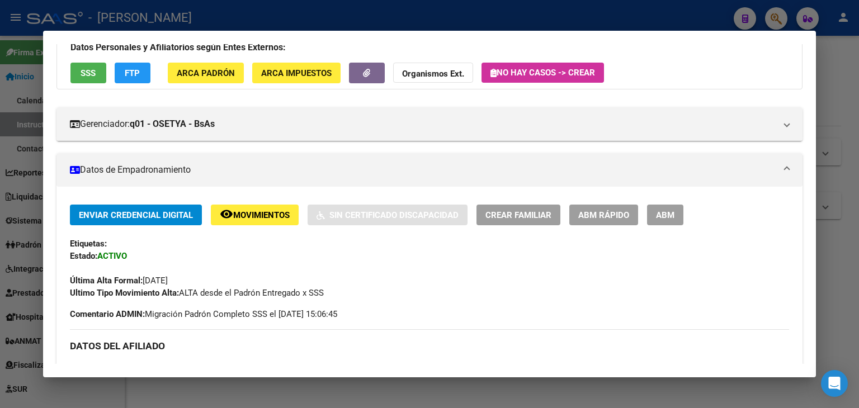
scroll to position [0, 0]
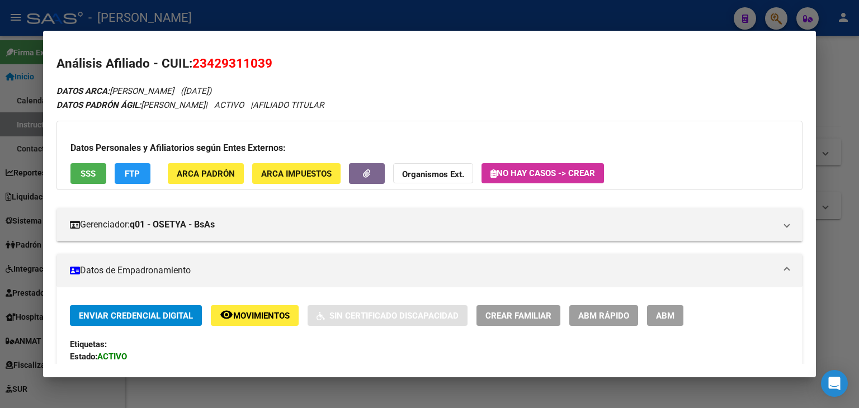
click at [237, 172] on button "ARCA Padrón" at bounding box center [206, 173] width 76 height 21
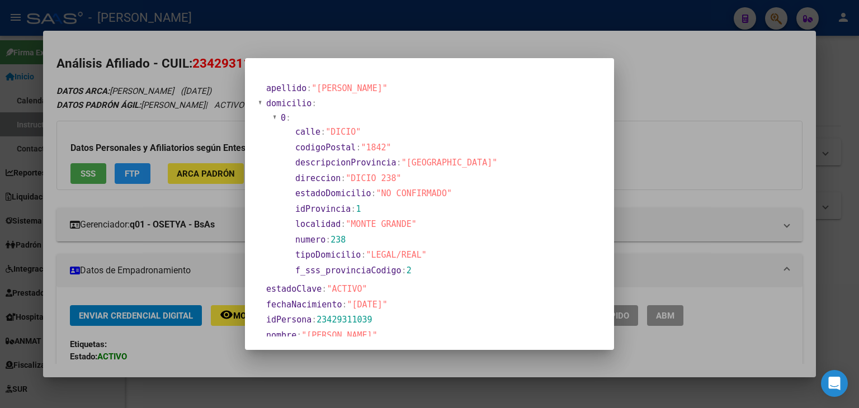
click at [163, 152] on div at bounding box center [429, 204] width 859 height 408
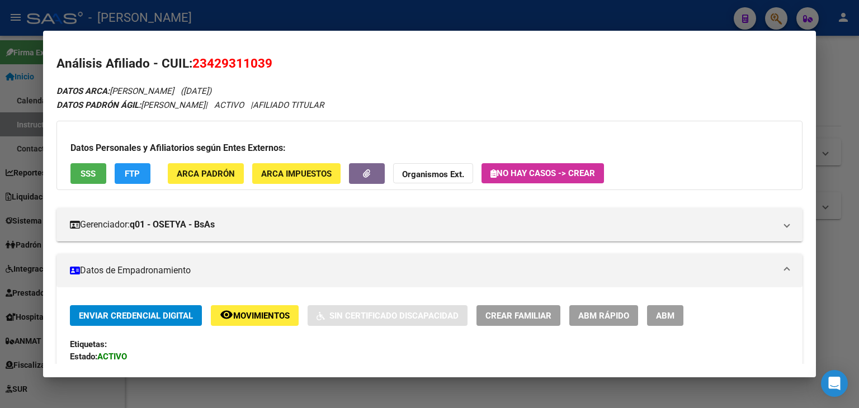
click at [102, 175] on button "SSS" at bounding box center [88, 173] width 36 height 21
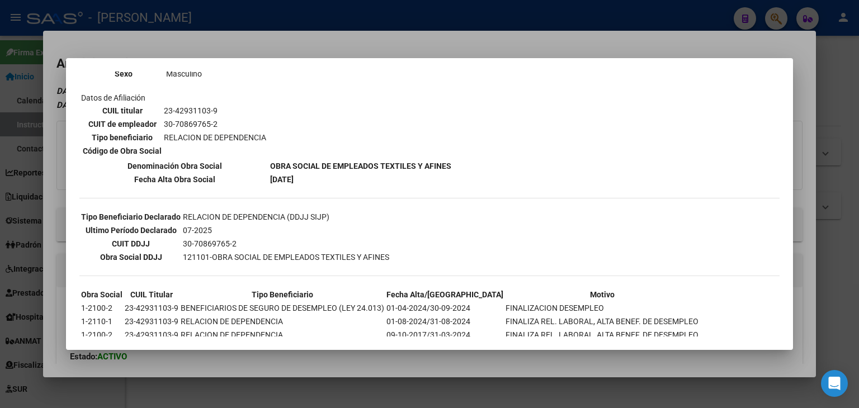
scroll to position [268, 0]
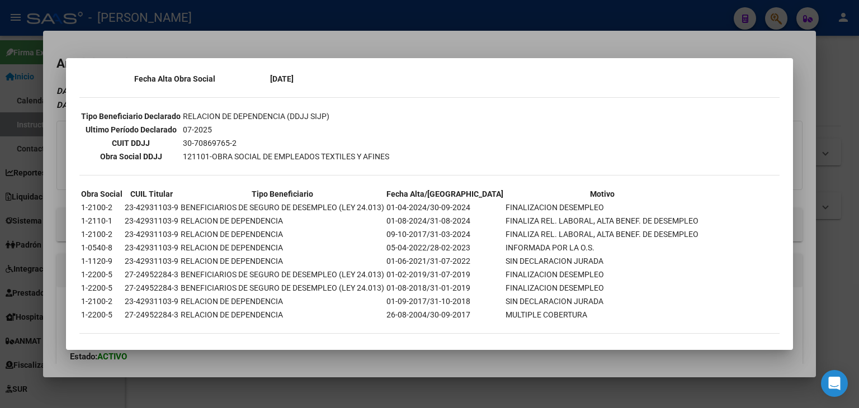
click at [158, 32] on div at bounding box center [429, 204] width 859 height 408
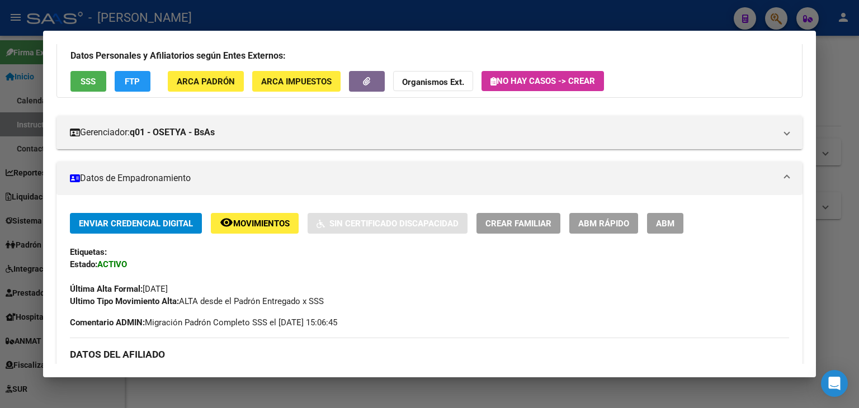
scroll to position [280, 0]
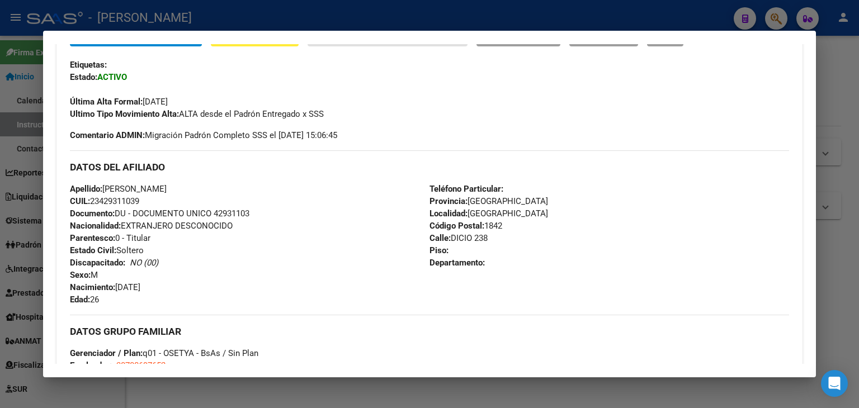
click at [239, 215] on span "Documento: DU - DOCUMENTO UNICO 42931103" at bounding box center [159, 214] width 179 height 10
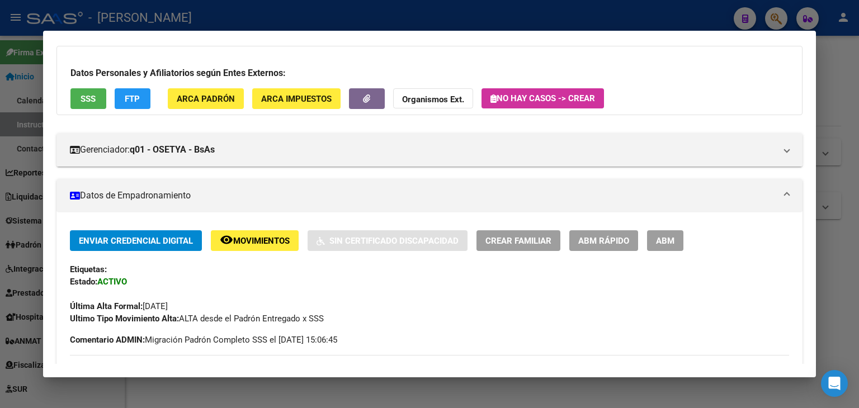
scroll to position [56, 0]
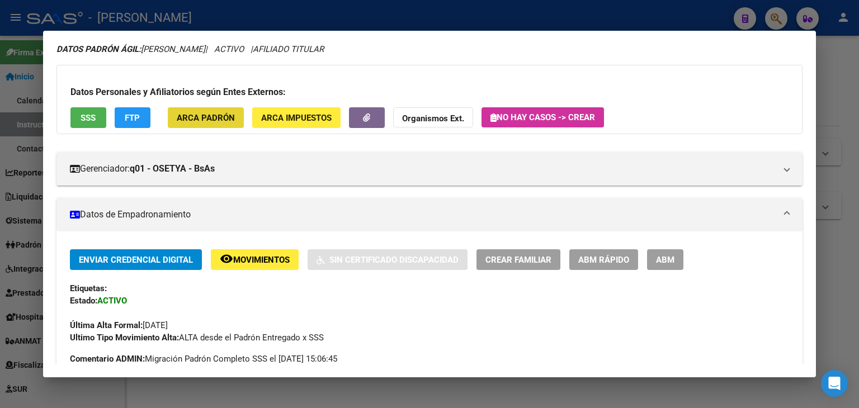
click at [197, 127] on button "ARCA Padrón" at bounding box center [206, 117] width 76 height 21
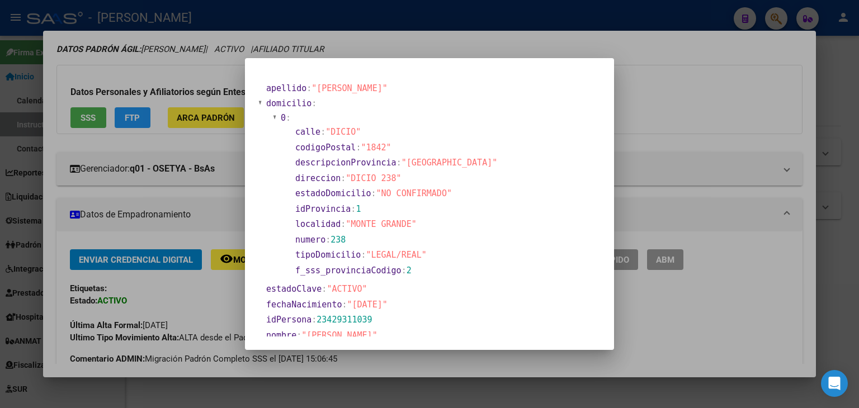
click at [196, 95] on div at bounding box center [429, 204] width 859 height 408
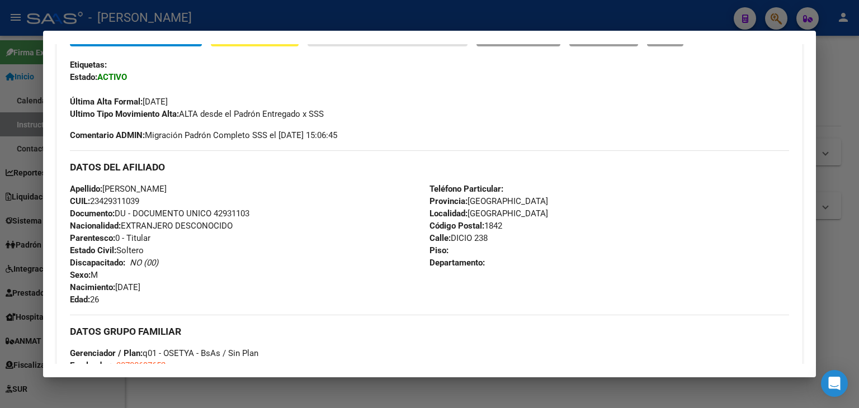
scroll to position [391, 0]
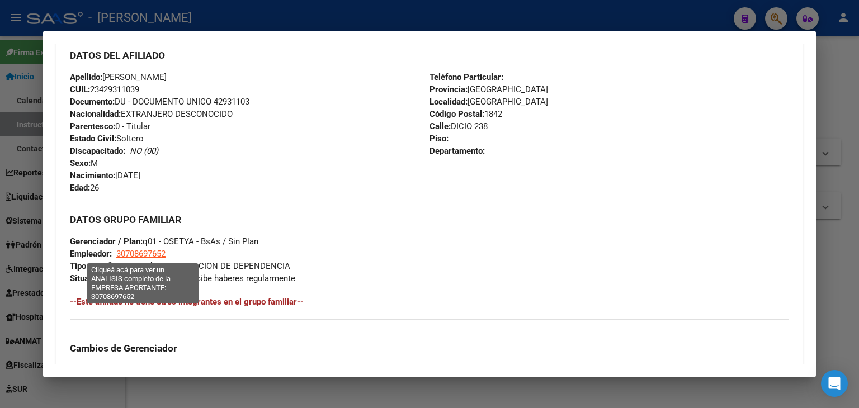
click at [148, 258] on span "30708697652" at bounding box center [140, 254] width 49 height 10
type textarea "30708697652"
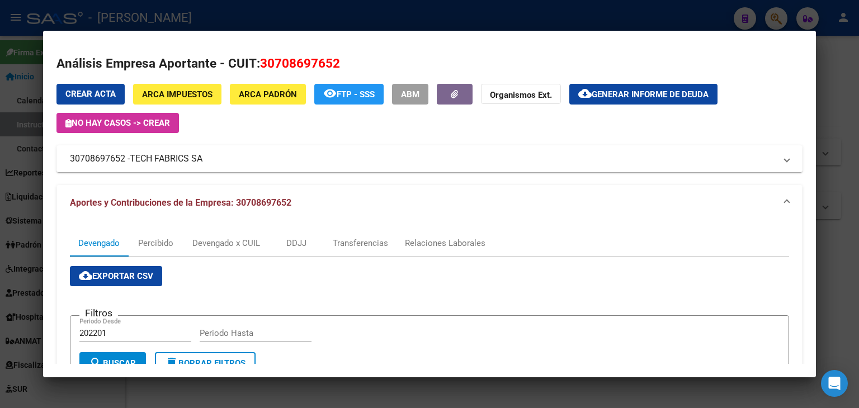
click at [185, 19] on div at bounding box center [429, 204] width 859 height 408
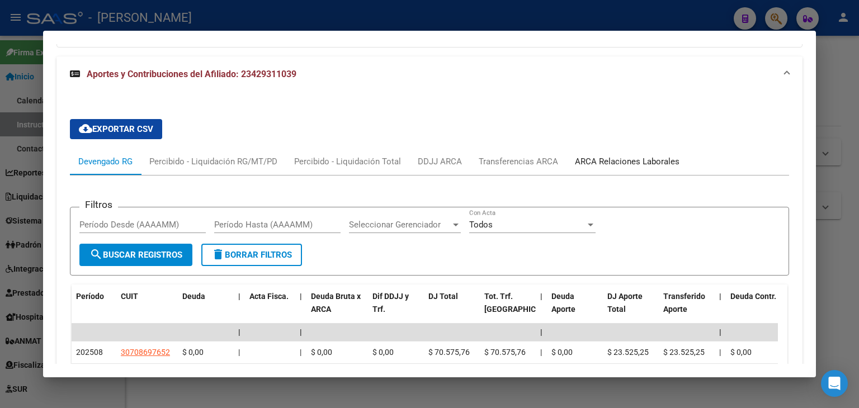
click at [569, 148] on div "ARCA Relaciones Laborales" at bounding box center [626, 161] width 121 height 27
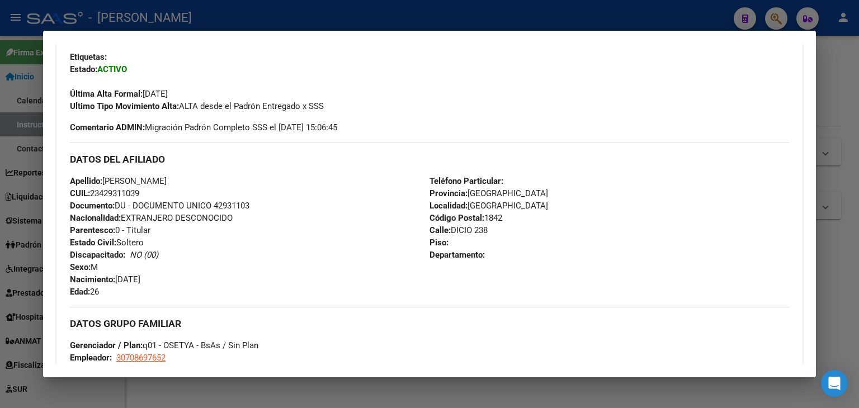
scroll to position [64, 0]
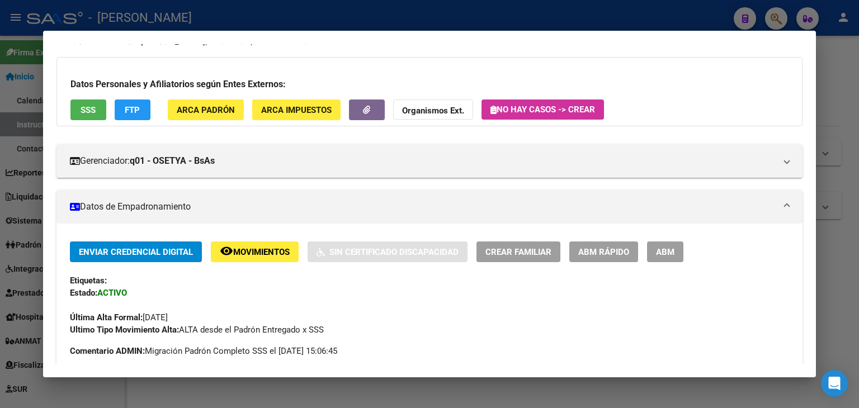
click at [192, 11] on div at bounding box center [429, 204] width 859 height 408
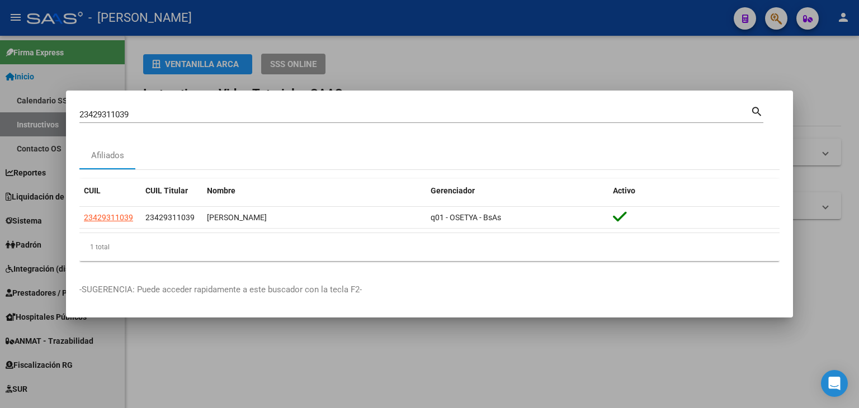
click at [167, 116] on input "23429311039" at bounding box center [414, 115] width 671 height 10
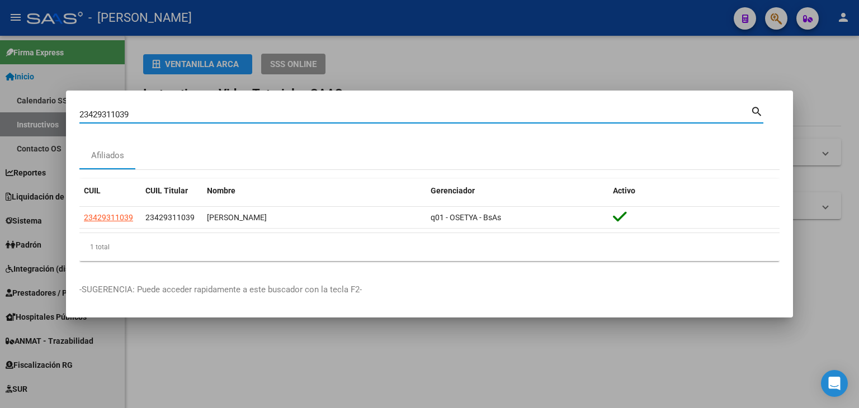
click at [167, 116] on input "23429311039" at bounding box center [414, 115] width 671 height 10
paste input "60544"
type input "23429360544"
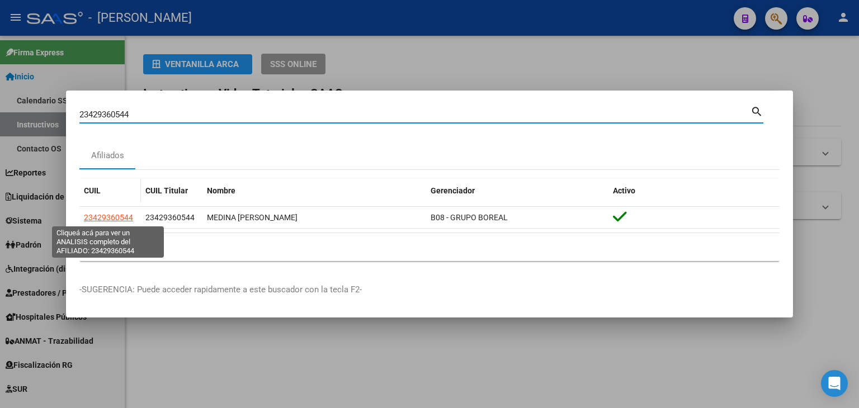
click at [121, 213] on span "23429360544" at bounding box center [108, 217] width 49 height 9
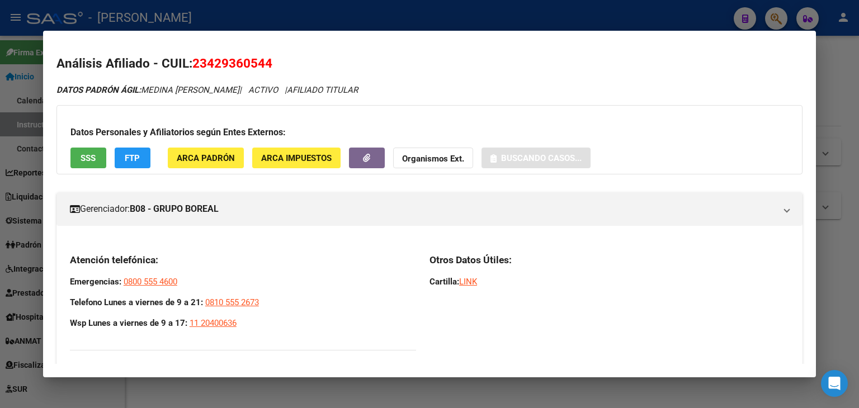
click at [219, 155] on span "ARCA Padrón" at bounding box center [206, 158] width 58 height 10
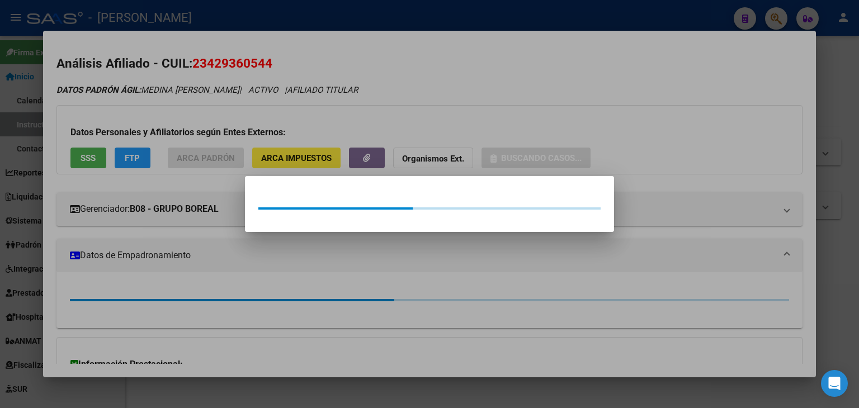
click at [201, 122] on div at bounding box center [429, 204] width 859 height 408
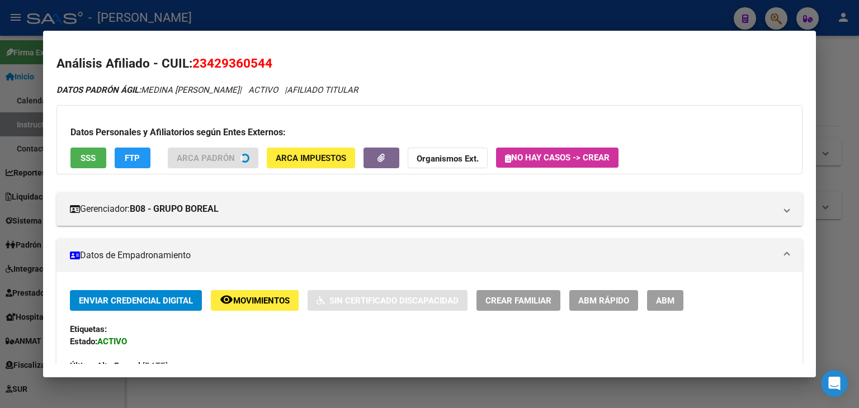
click at [90, 159] on span "SSS" at bounding box center [88, 158] width 15 height 10
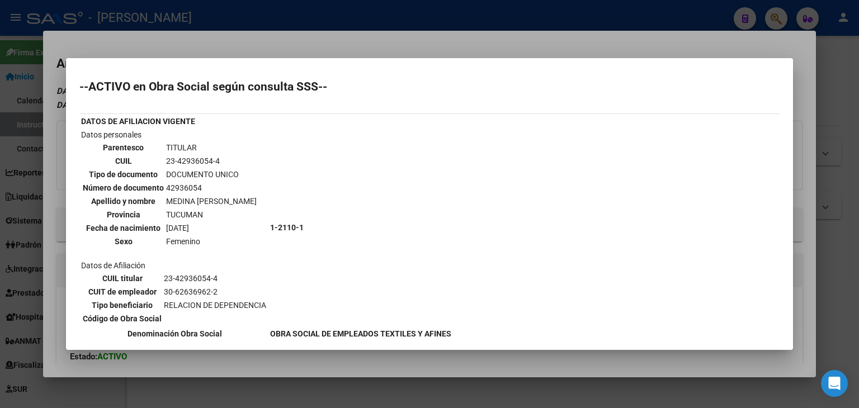
click at [175, 38] on div at bounding box center [429, 204] width 859 height 408
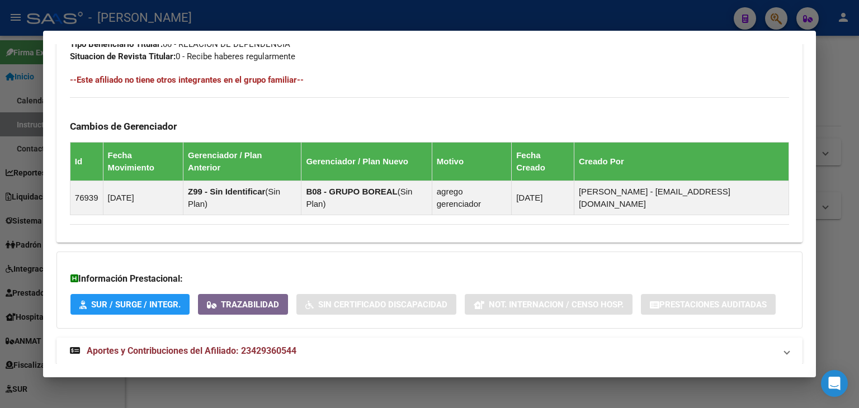
click at [282, 338] on mat-expansion-panel-header "Aportes y Contribuciones del Afiliado: 23429360544" at bounding box center [429, 351] width 746 height 27
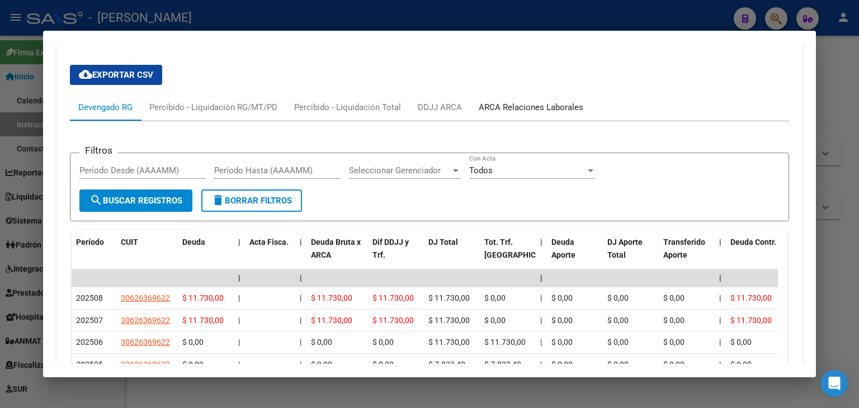
click at [497, 101] on div "ARCA Relaciones Laborales" at bounding box center [531, 107] width 105 height 12
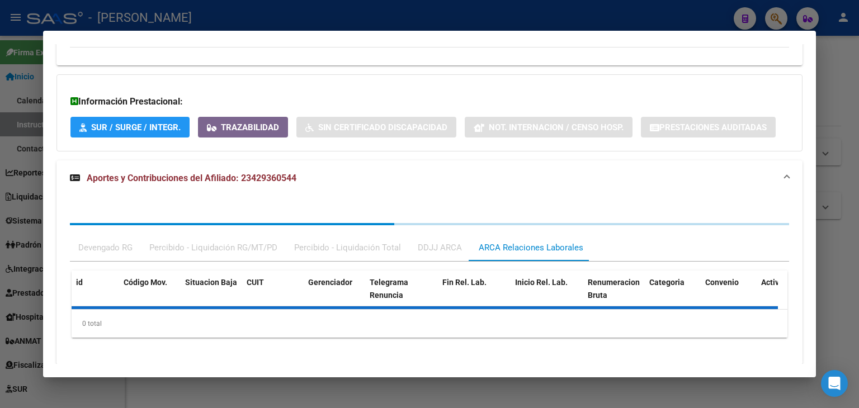
scroll to position [843, 0]
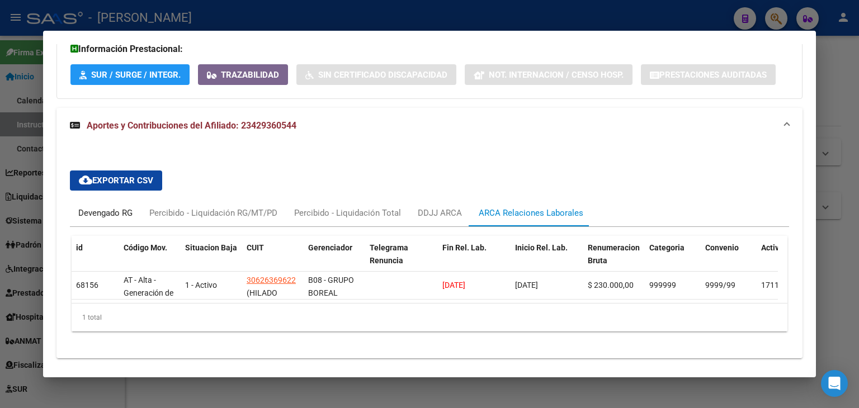
click at [98, 207] on div "Devengado RG" at bounding box center [105, 213] width 54 height 12
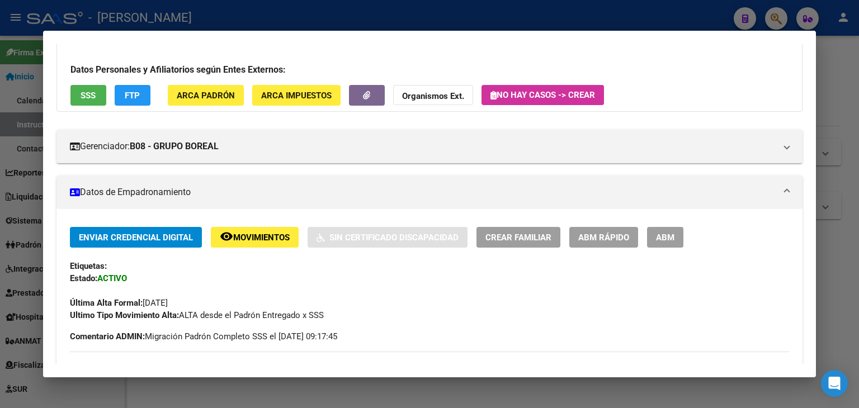
scroll to position [77, 0]
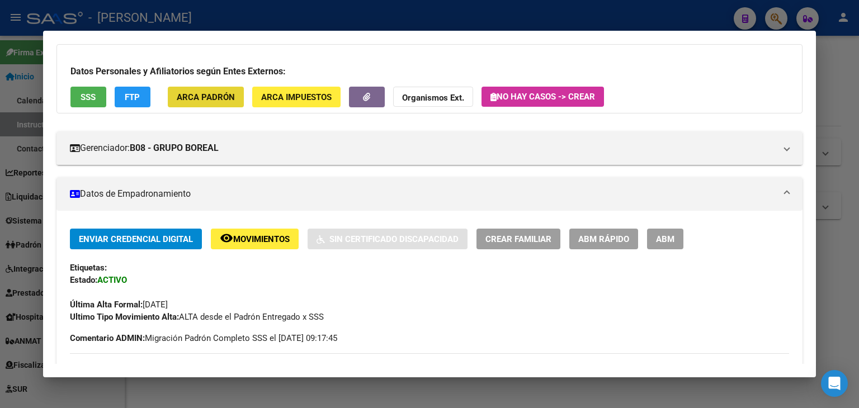
click at [233, 103] on button "ARCA Padrón" at bounding box center [206, 97] width 76 height 21
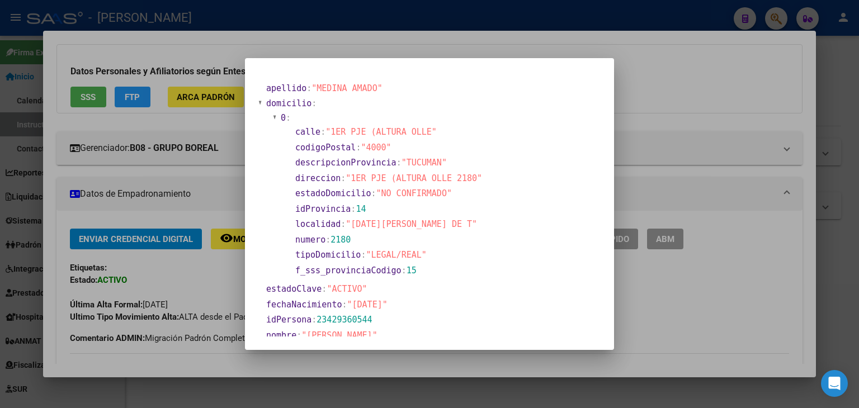
click at [204, 133] on div at bounding box center [429, 204] width 859 height 408
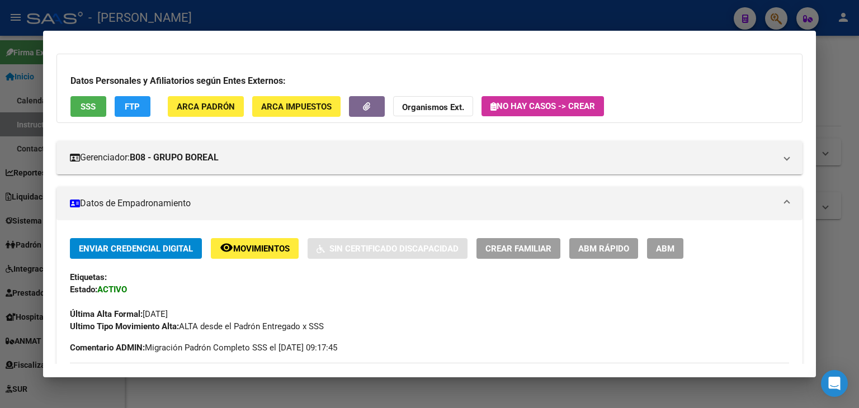
scroll to position [21, 0]
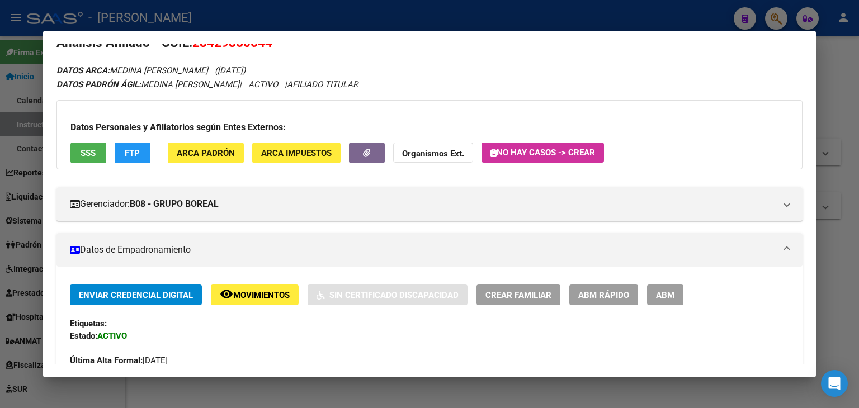
click at [98, 159] on button "SSS" at bounding box center [88, 153] width 36 height 21
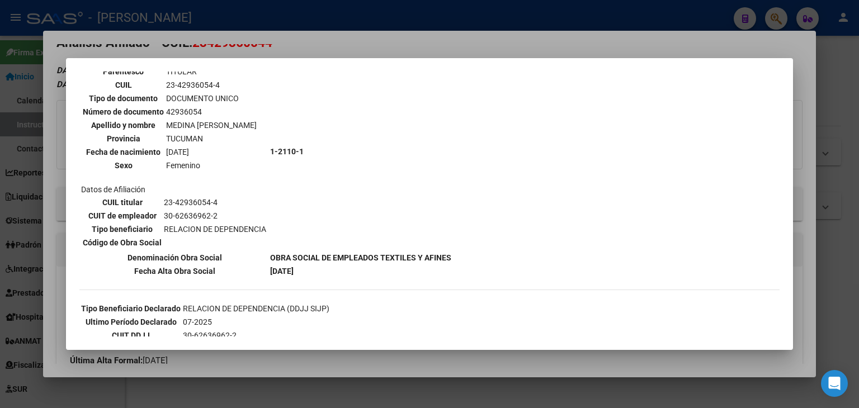
scroll to position [56, 0]
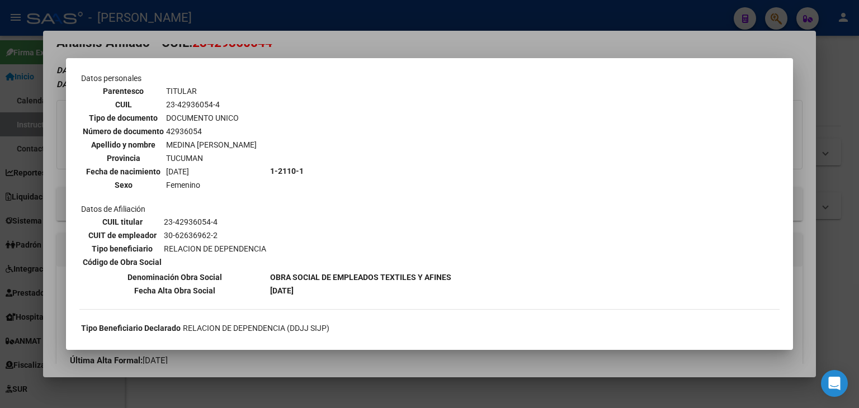
click at [244, 18] on div at bounding box center [429, 204] width 859 height 408
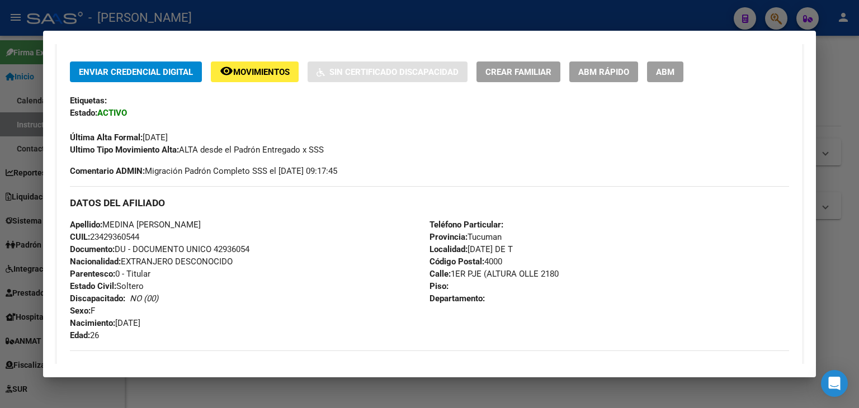
scroll to position [244, 0]
click at [226, 250] on span "Documento: DU - DOCUMENTO UNICO 42936054" at bounding box center [159, 249] width 179 height 10
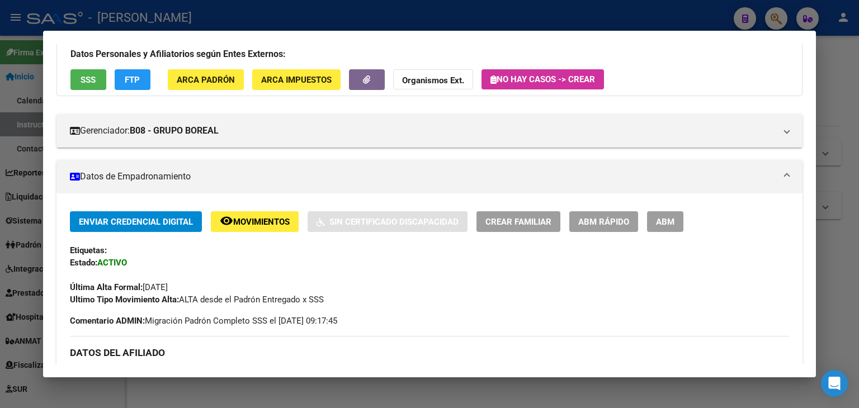
scroll to position [0, 0]
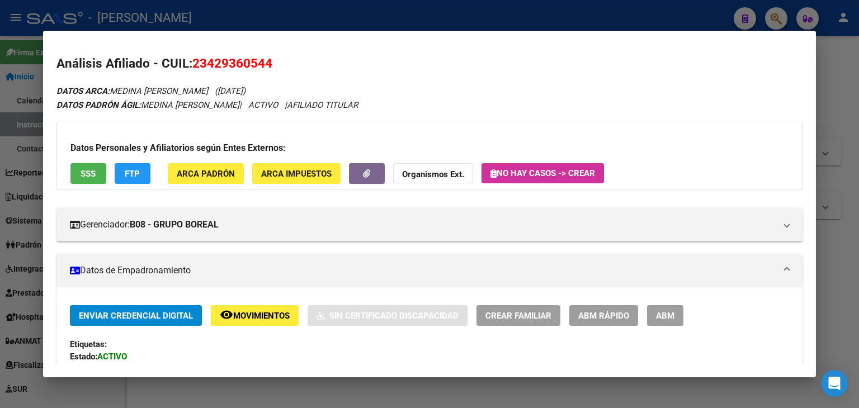
click at [204, 157] on div "Datos Personales y Afiliatorios según Entes Externos: SSS FTP ARCA Padrón ARCA …" at bounding box center [429, 155] width 746 height 69
click at [204, 169] on span "ARCA Padrón" at bounding box center [206, 174] width 58 height 10
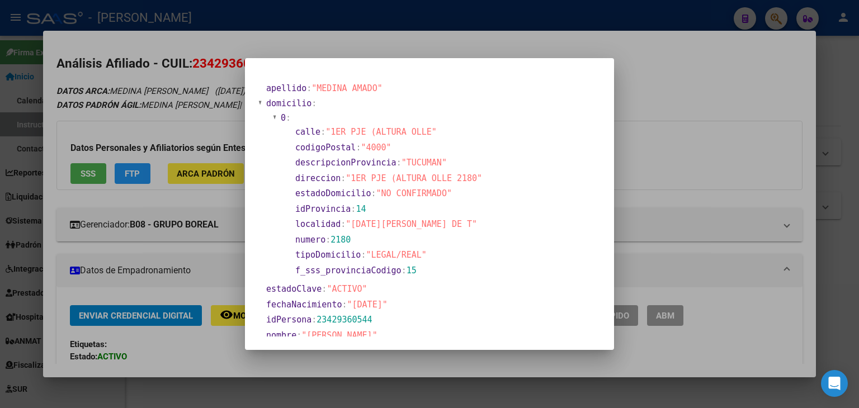
drag, startPoint x: 169, startPoint y: 88, endPoint x: 236, endPoint y: 119, distance: 73.5
click at [170, 87] on div at bounding box center [429, 204] width 859 height 408
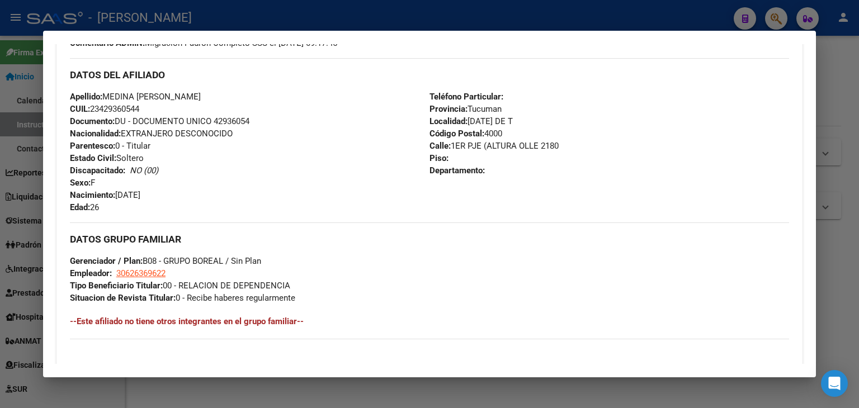
scroll to position [391, 0]
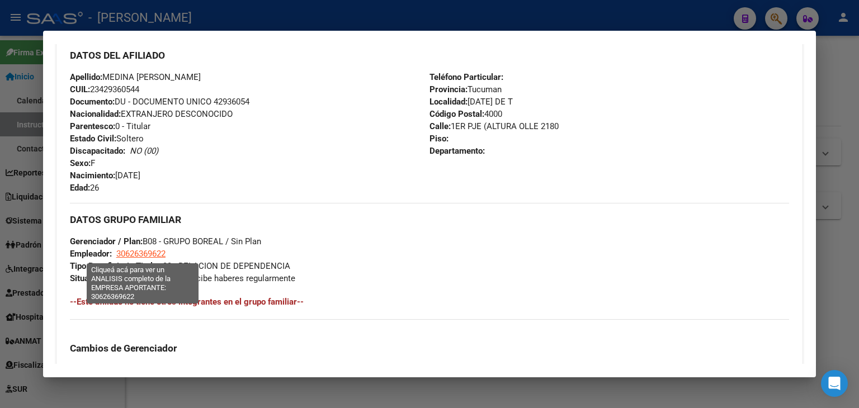
click at [138, 256] on span "30626369622" at bounding box center [140, 254] width 49 height 10
type textarea "30626369622"
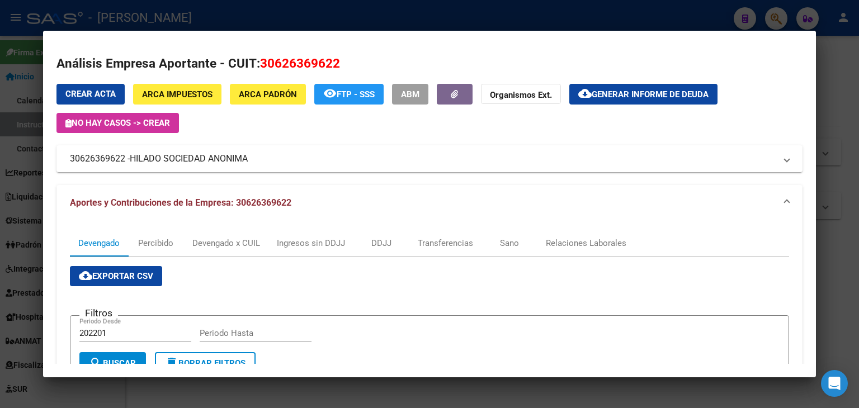
click at [197, 5] on div at bounding box center [429, 204] width 859 height 408
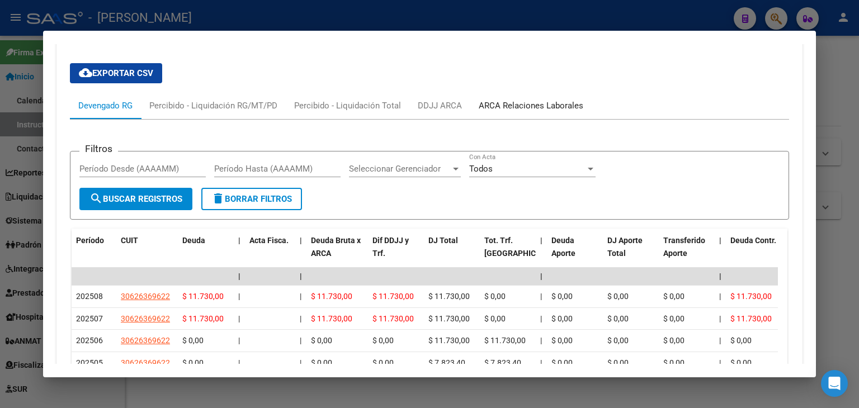
click at [532, 100] on div "ARCA Relaciones Laborales" at bounding box center [531, 106] width 105 height 12
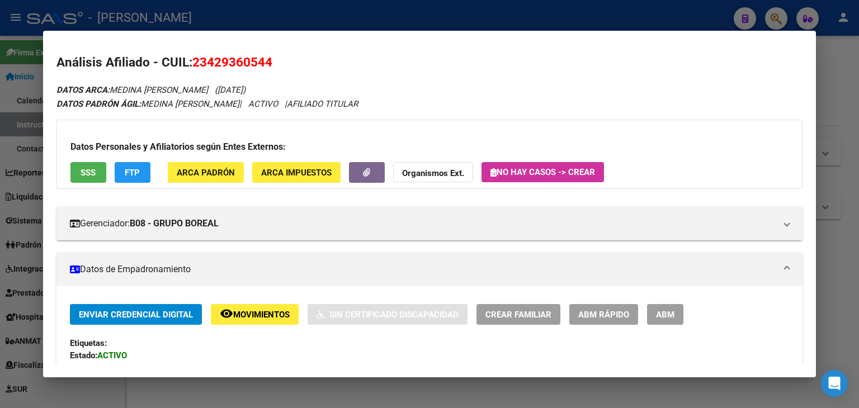
scroll to position [0, 0]
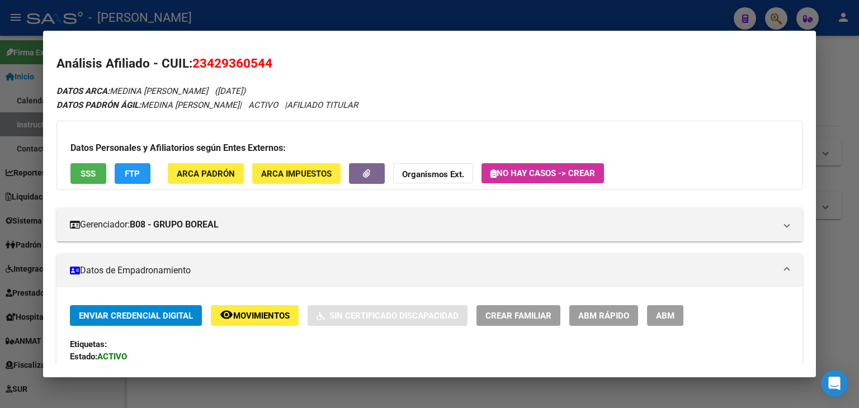
click at [107, 172] on div "Datos Personales y Afiliatorios según Entes Externos: SSS FTP ARCA Padrón ARCA …" at bounding box center [429, 155] width 746 height 69
click at [96, 174] on button "SSS" at bounding box center [88, 173] width 36 height 21
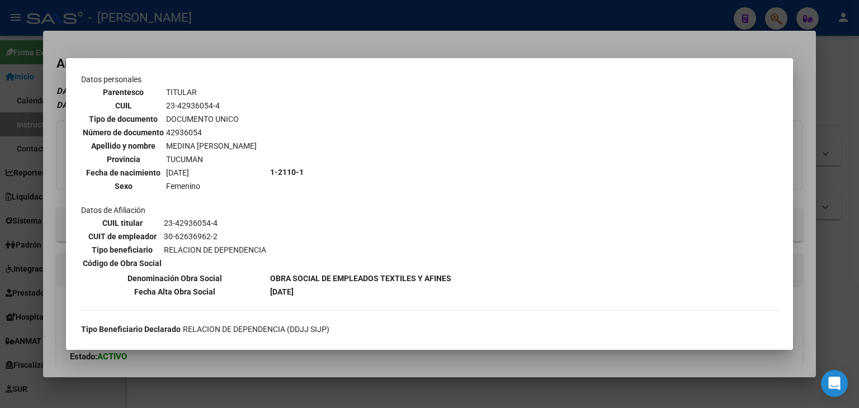
scroll to position [112, 0]
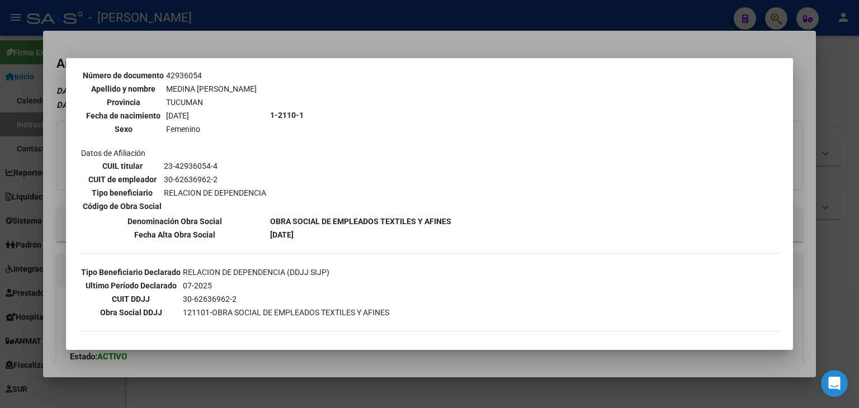
click at [178, 46] on div at bounding box center [429, 204] width 859 height 408
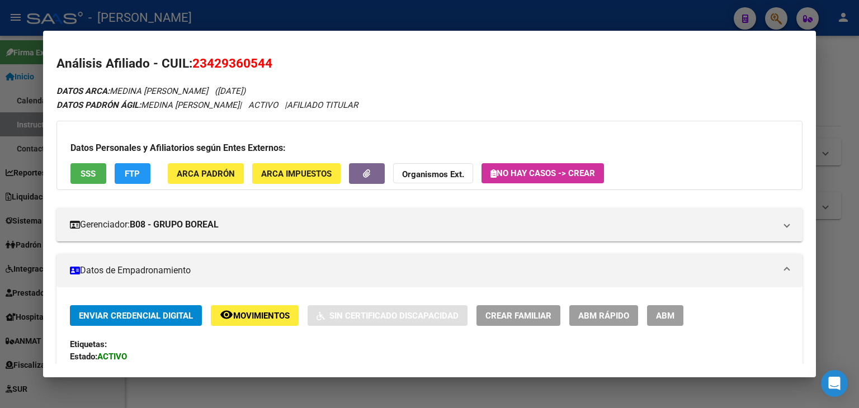
click at [181, 30] on div at bounding box center [429, 204] width 859 height 408
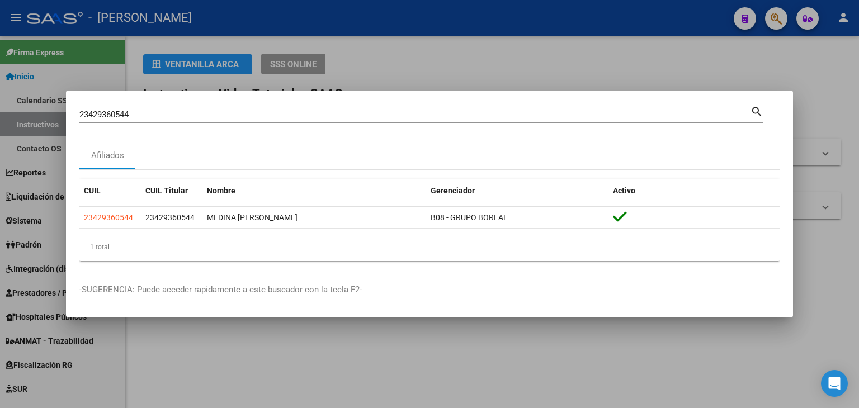
click at [167, 115] on input "23429360544" at bounding box center [414, 115] width 671 height 10
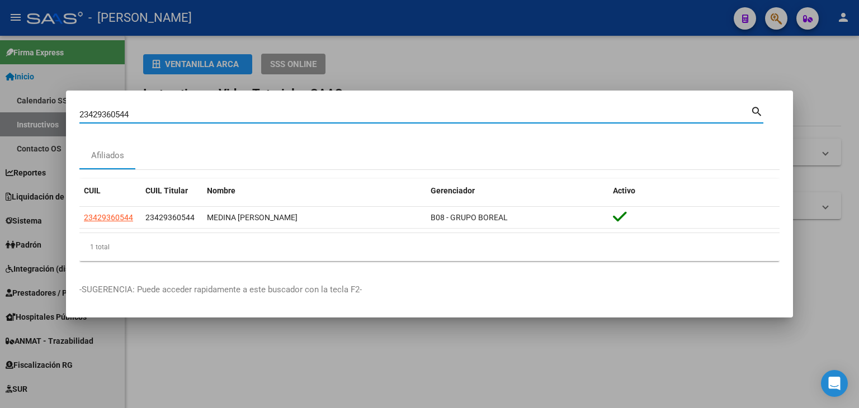
drag, startPoint x: 167, startPoint y: 115, endPoint x: 208, endPoint y: 124, distance: 41.8
click at [167, 114] on input "23429360544" at bounding box center [414, 115] width 671 height 10
paste input "610109"
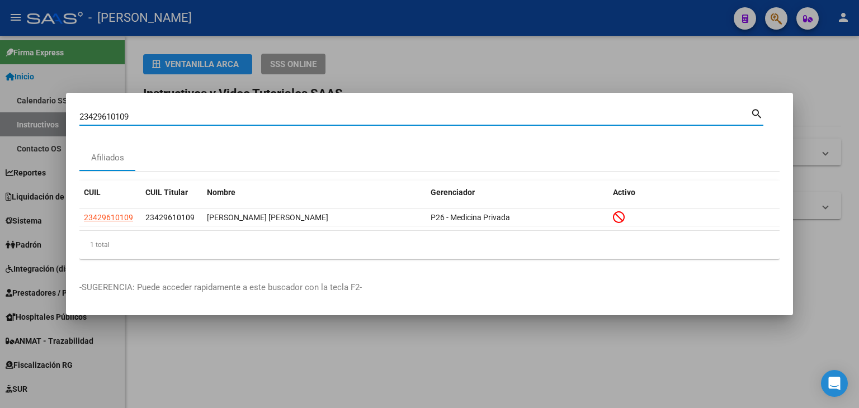
click at [161, 115] on input "23429610109" at bounding box center [414, 117] width 671 height 10
paste input "3034393"
type input "23430343939"
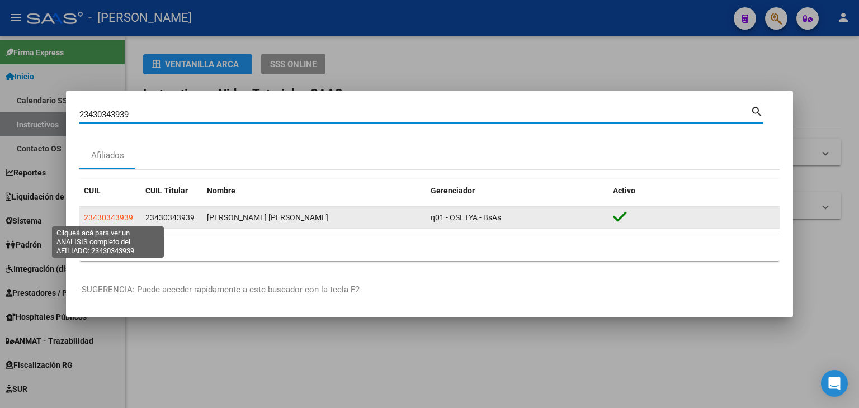
click at [111, 216] on span "23430343939" at bounding box center [108, 217] width 49 height 9
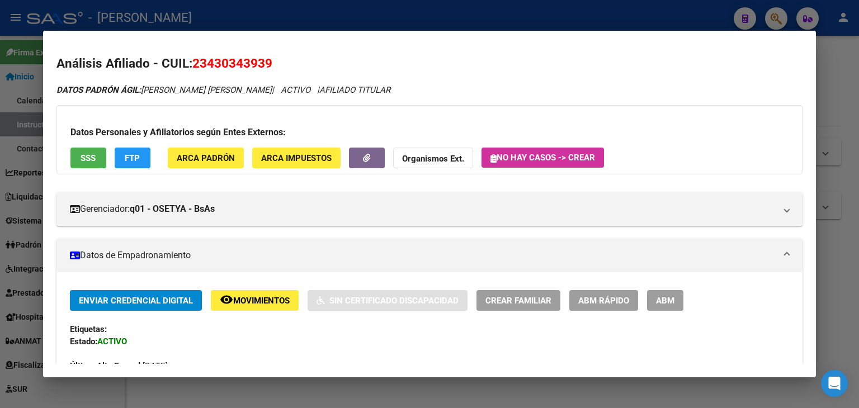
click at [179, 169] on div "Datos Personales y Afiliatorios según Entes Externos: SSS FTP ARCA Padrón ARCA …" at bounding box center [429, 139] width 746 height 69
drag, startPoint x: 185, startPoint y: 143, endPoint x: 187, endPoint y: 155, distance: 12.0
click at [185, 145] on div "Datos Personales y Afiliatorios según Entes Externos: SSS FTP ARCA Padrón ARCA …" at bounding box center [429, 139] width 746 height 69
click at [187, 155] on span "ARCA Padrón" at bounding box center [206, 158] width 58 height 10
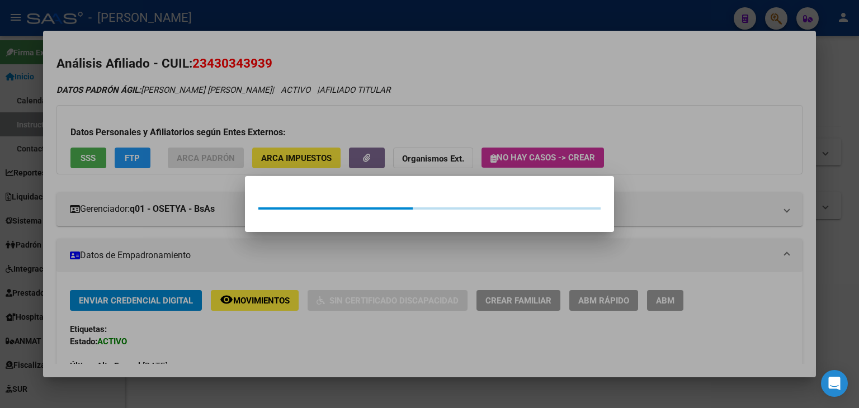
click at [186, 83] on div at bounding box center [429, 204] width 859 height 408
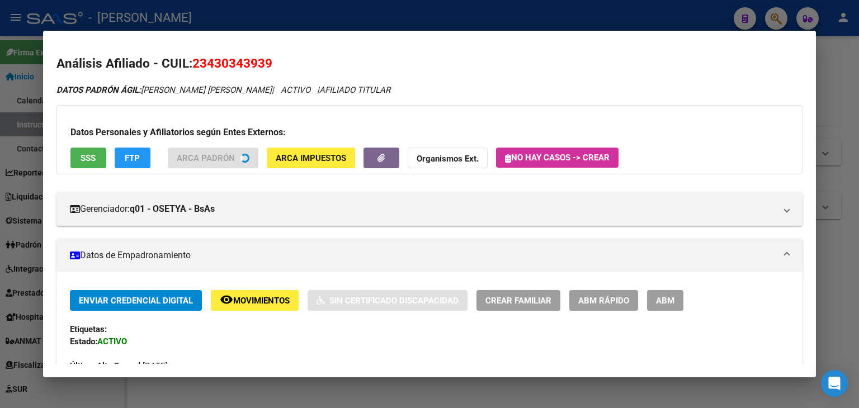
click at [81, 168] on button "SSS" at bounding box center [88, 158] width 36 height 21
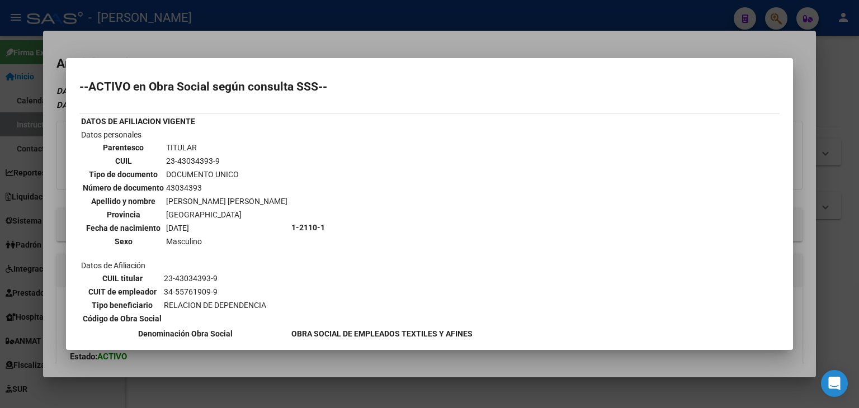
click at [190, 37] on div at bounding box center [429, 204] width 859 height 408
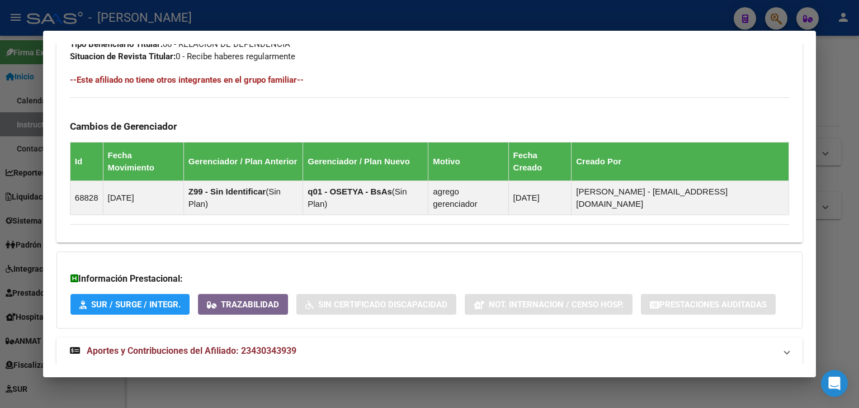
click at [235, 346] on span "Aportes y Contribuciones del Afiliado: 23430343939" at bounding box center [192, 351] width 210 height 11
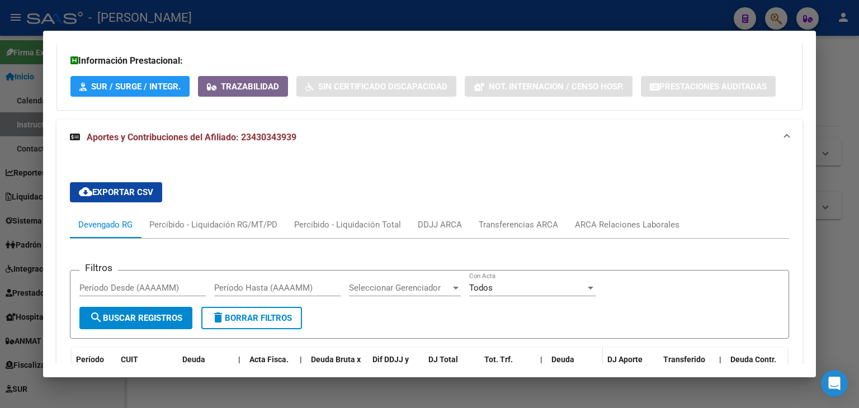
scroll to position [958, 0]
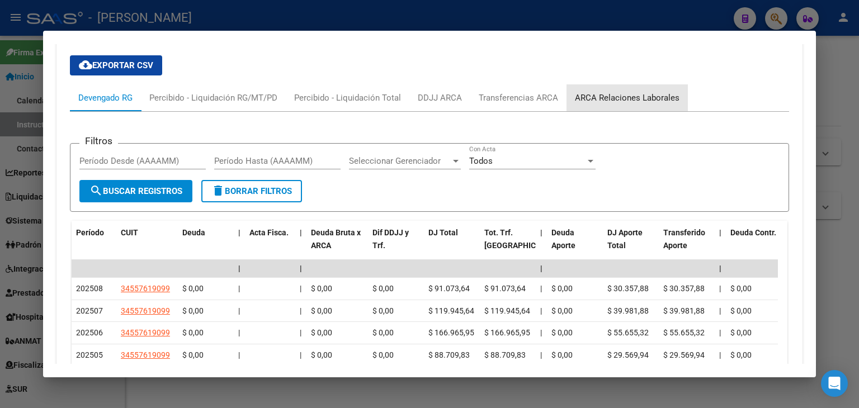
click at [674, 92] on div "ARCA Relaciones Laborales" at bounding box center [627, 98] width 105 height 12
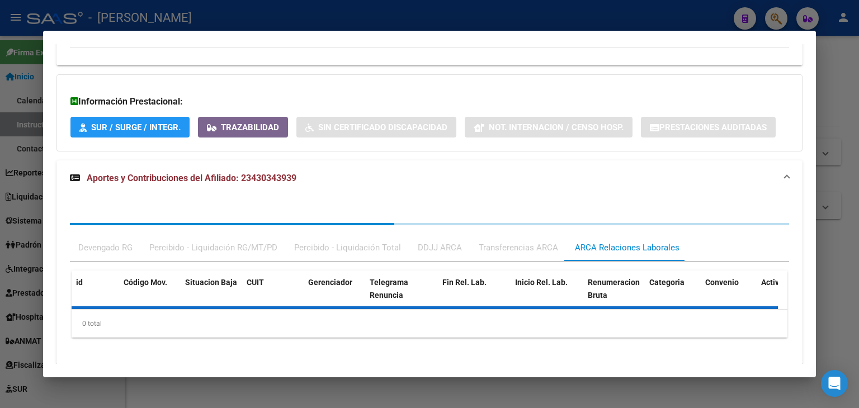
scroll to position [843, 0]
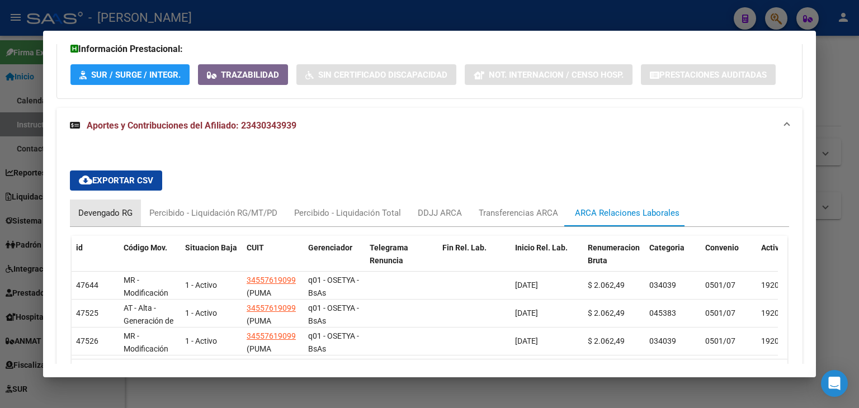
click at [103, 207] on div "Devengado RG" at bounding box center [105, 213] width 54 height 12
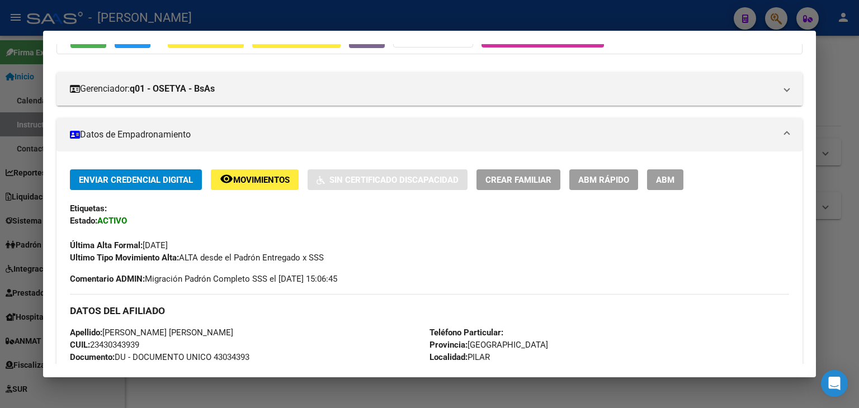
scroll to position [116, 0]
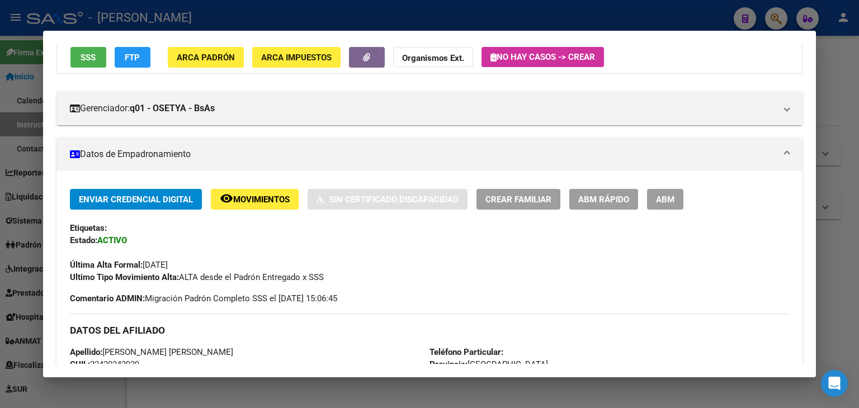
click at [221, 53] on span "ARCA Padrón" at bounding box center [206, 58] width 58 height 10
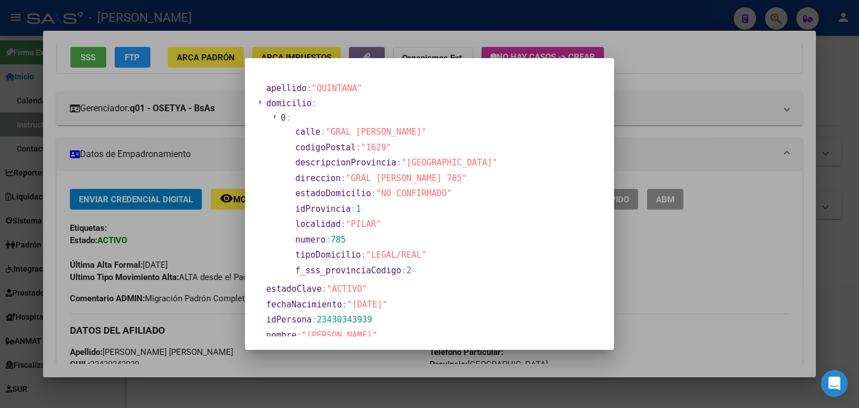
click at [168, 144] on div at bounding box center [429, 204] width 859 height 408
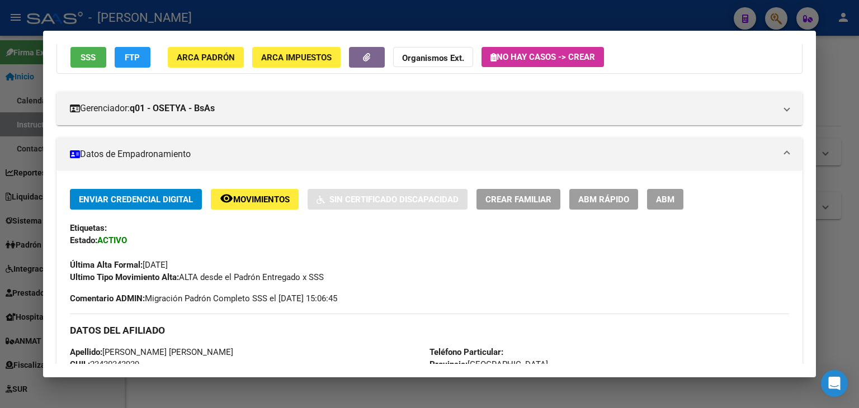
click at [92, 65] on button "SSS" at bounding box center [88, 57] width 36 height 21
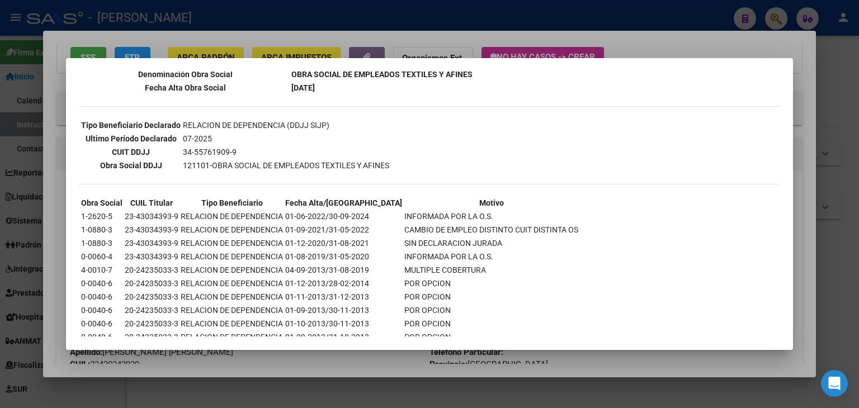
scroll to position [280, 0]
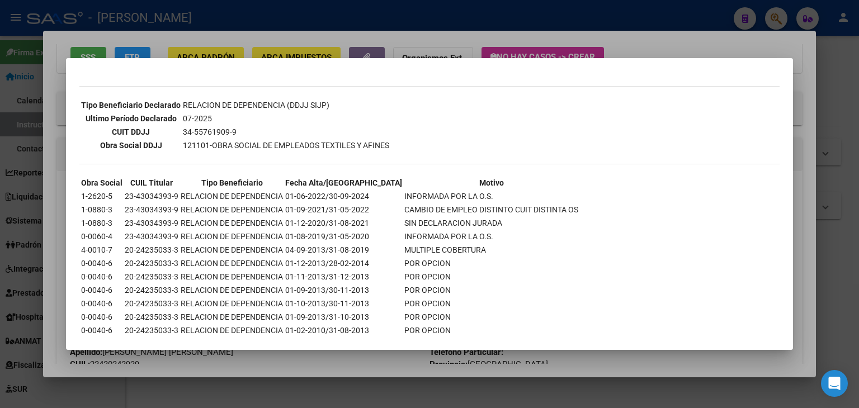
click at [220, 49] on div at bounding box center [429, 204] width 859 height 408
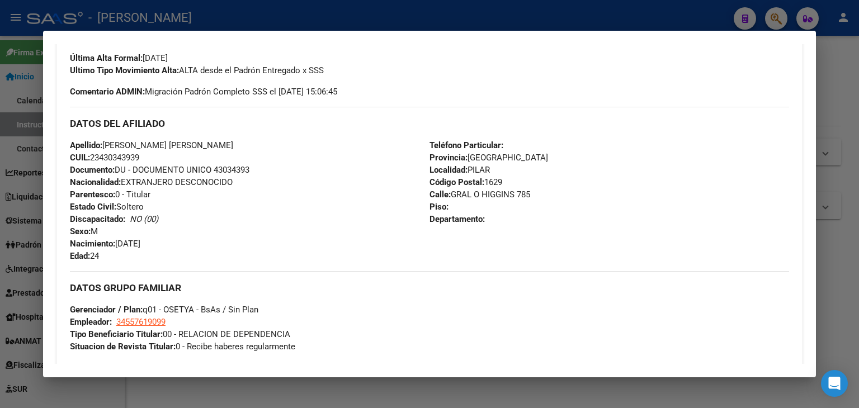
scroll to position [340, 0]
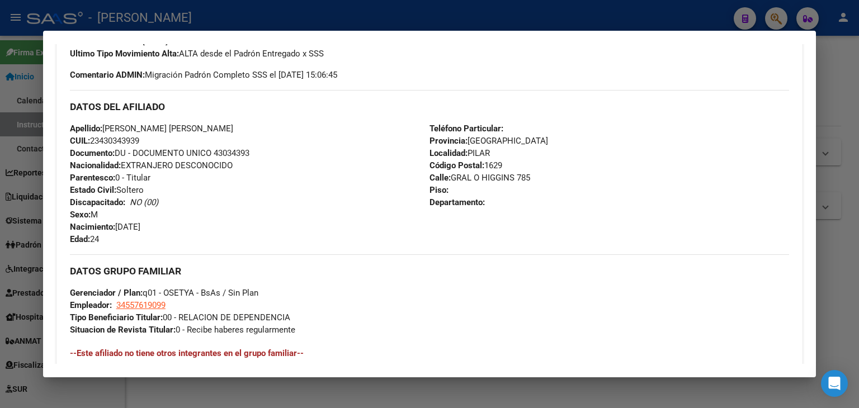
click at [227, 150] on span "Documento: DU - DOCUMENTO UNICO 43034393" at bounding box center [159, 153] width 179 height 10
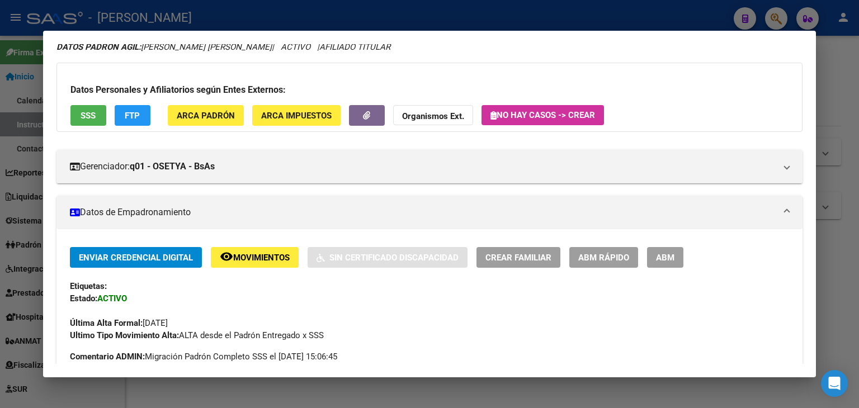
scroll to position [4, 0]
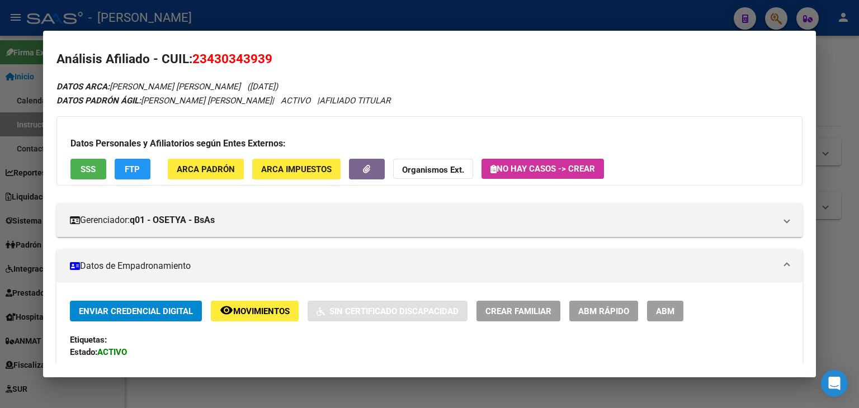
click at [209, 157] on div "Datos Personales y Afiliatorios según Entes Externos: SSS FTP ARCA Padrón ARCA …" at bounding box center [429, 150] width 746 height 69
click at [215, 169] on span "ARCA Padrón" at bounding box center [206, 169] width 58 height 10
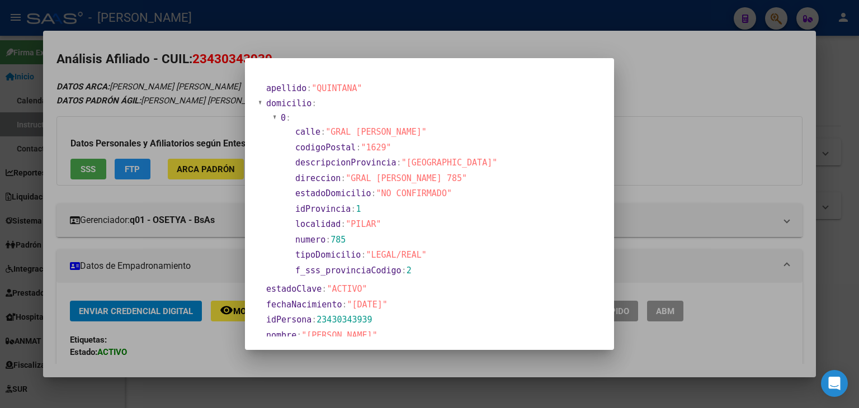
click at [192, 65] on div at bounding box center [429, 204] width 859 height 408
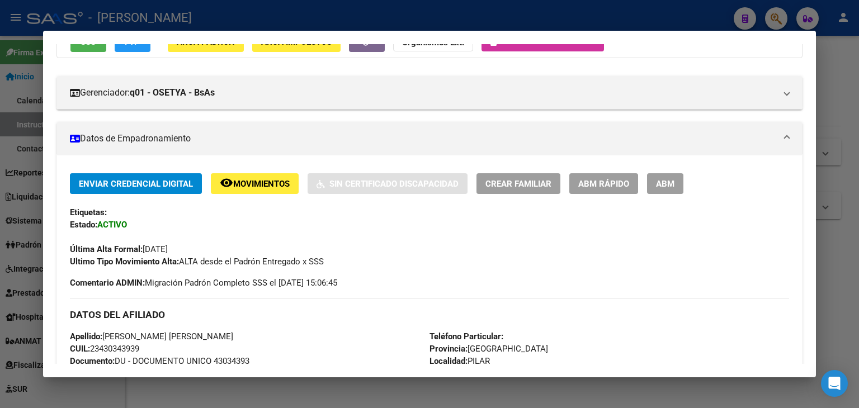
scroll to position [60, 0]
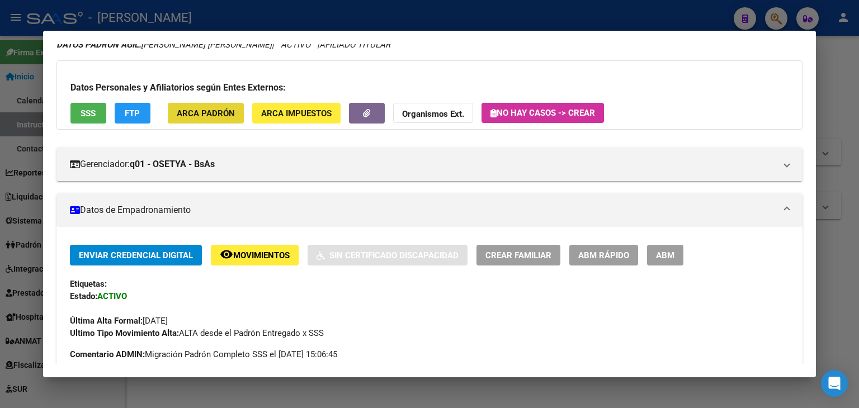
click at [221, 117] on span "ARCA Padrón" at bounding box center [206, 113] width 58 height 10
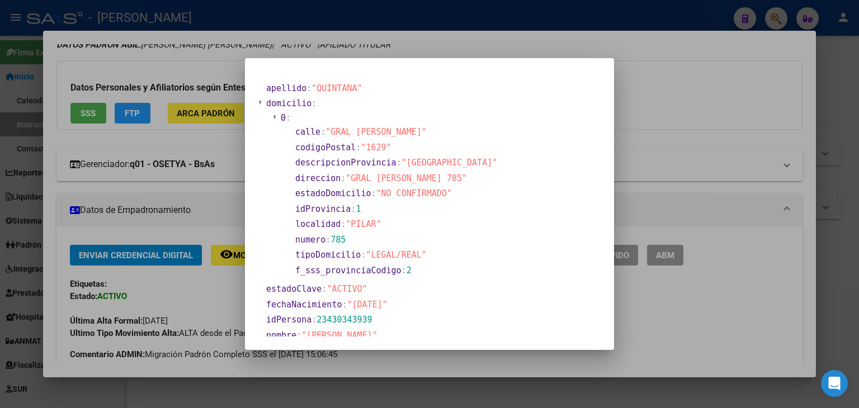
drag, startPoint x: 191, startPoint y: 145, endPoint x: 333, endPoint y: 159, distance: 142.8
click at [191, 144] on div at bounding box center [429, 204] width 859 height 408
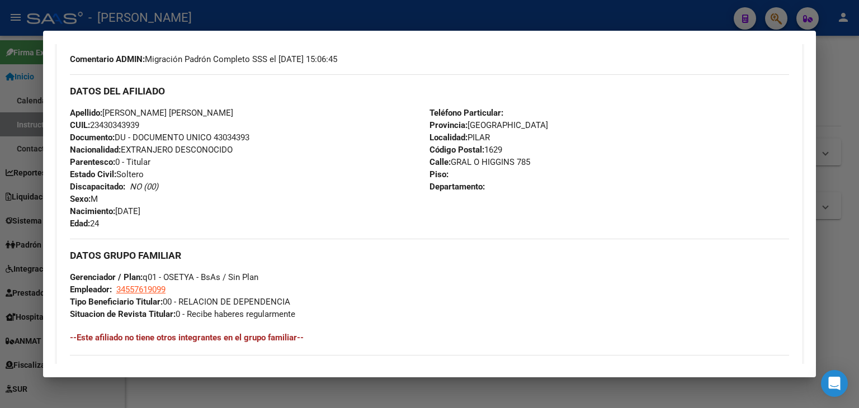
scroll to position [452, 0]
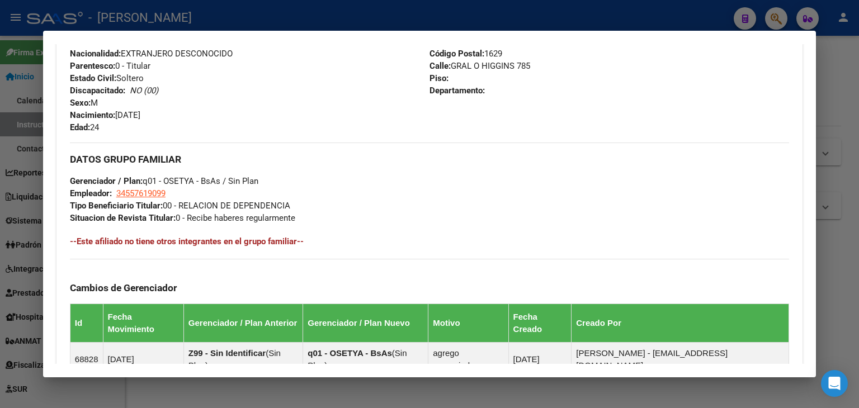
click at [153, 195] on span "34557619099" at bounding box center [140, 193] width 49 height 10
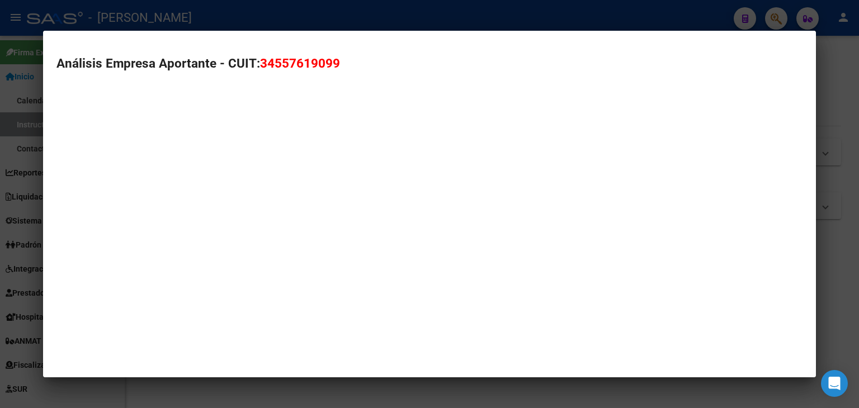
type textarea "34557619099"
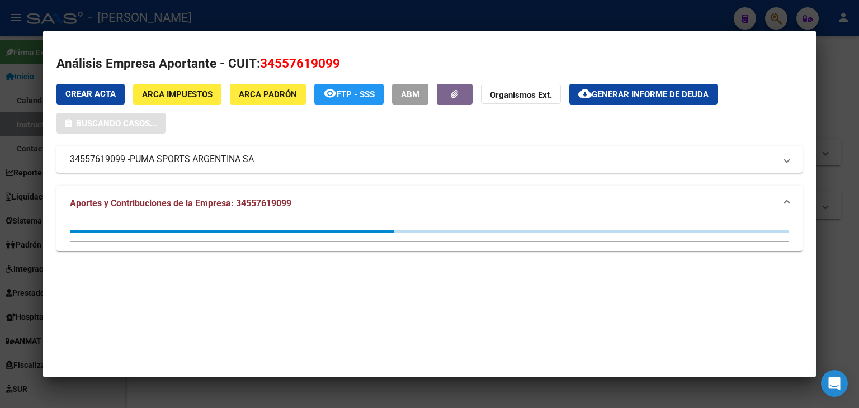
click at [181, 17] on div at bounding box center [429, 204] width 859 height 408
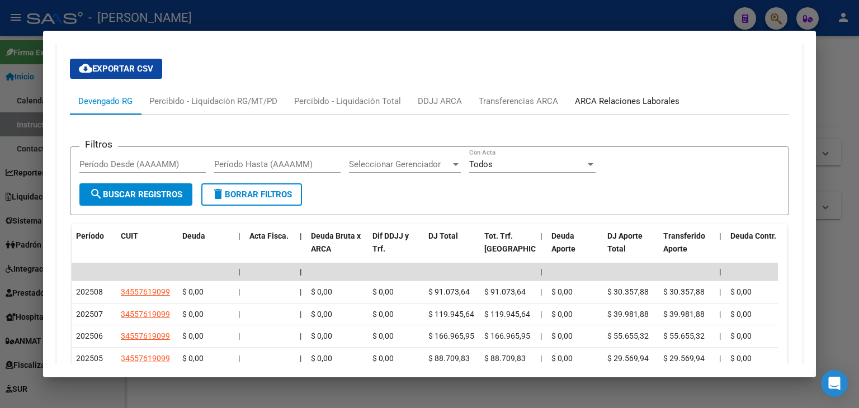
click at [647, 95] on div "ARCA Relaciones Laborales" at bounding box center [627, 101] width 105 height 12
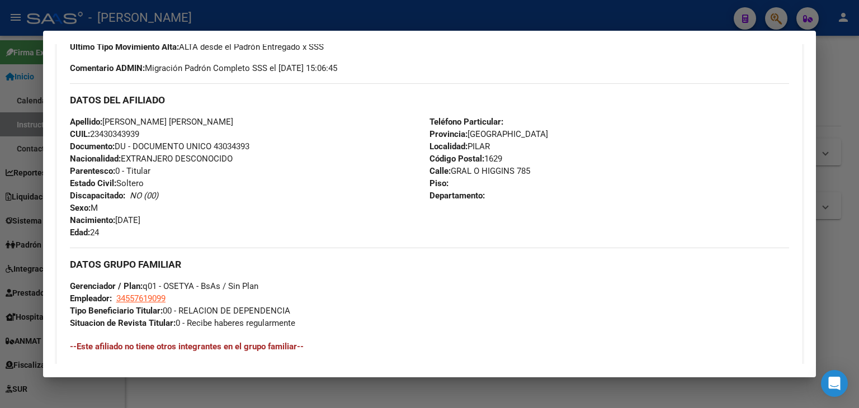
scroll to position [503, 0]
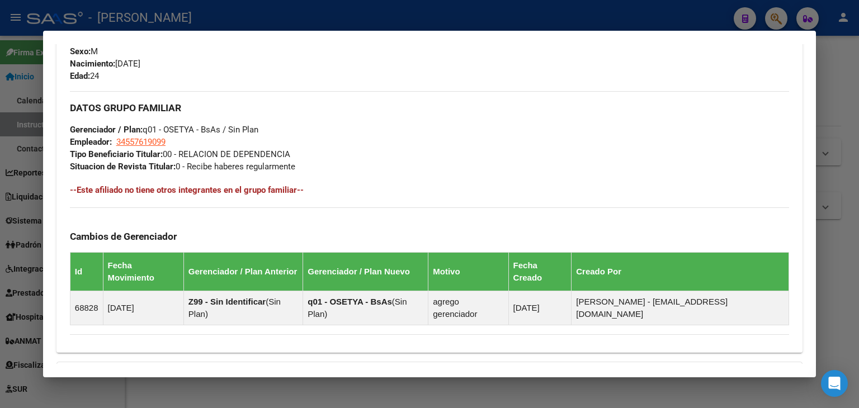
click at [174, 22] on div at bounding box center [429, 204] width 859 height 408
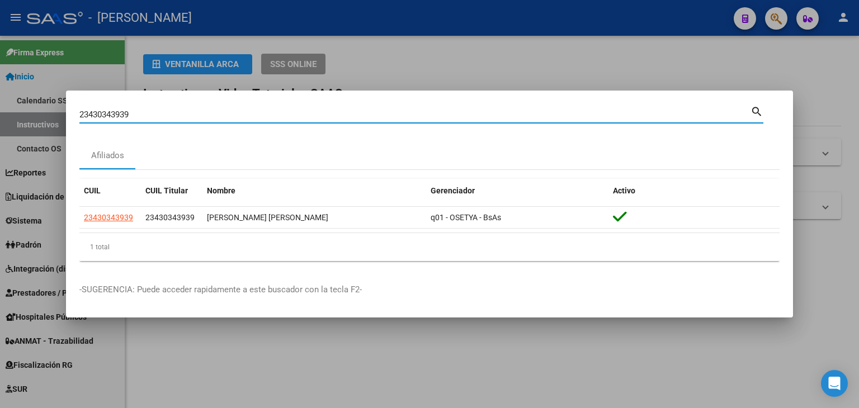
click at [149, 111] on input "23430343939" at bounding box center [414, 115] width 671 height 10
paste input "487124"
type input "23430487124"
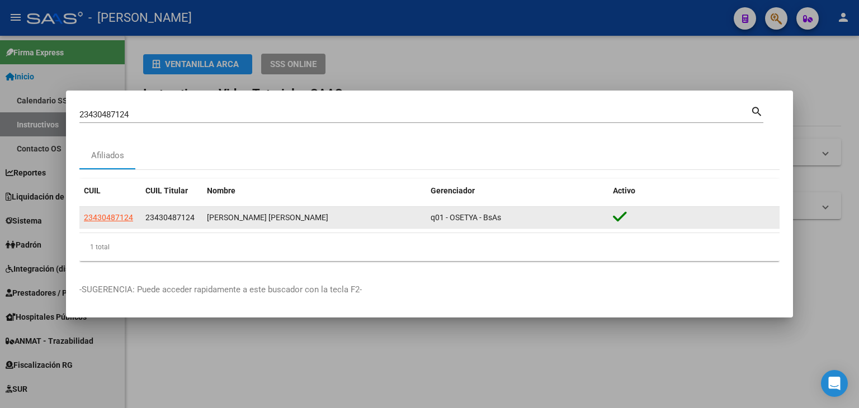
drag, startPoint x: 103, startPoint y: 206, endPoint x: 105, endPoint y: 218, distance: 11.9
click at [103, 209] on datatable-body-cell "23430487124" at bounding box center [110, 218] width 62 height 22
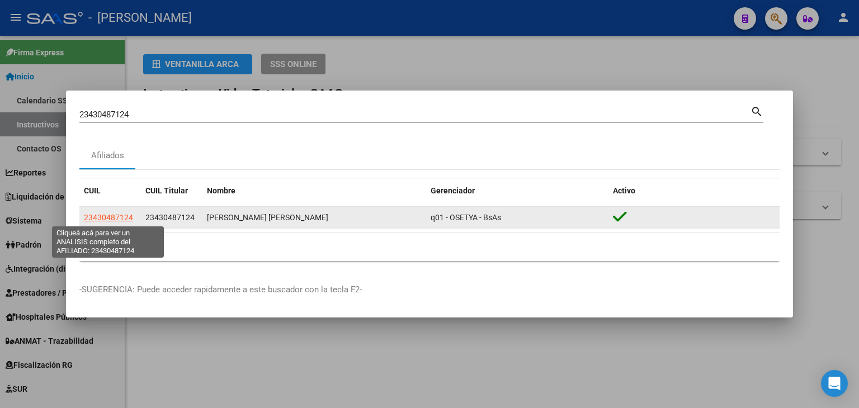
click at [101, 218] on span "23430487124" at bounding box center [108, 217] width 49 height 9
type textarea "23430487124"
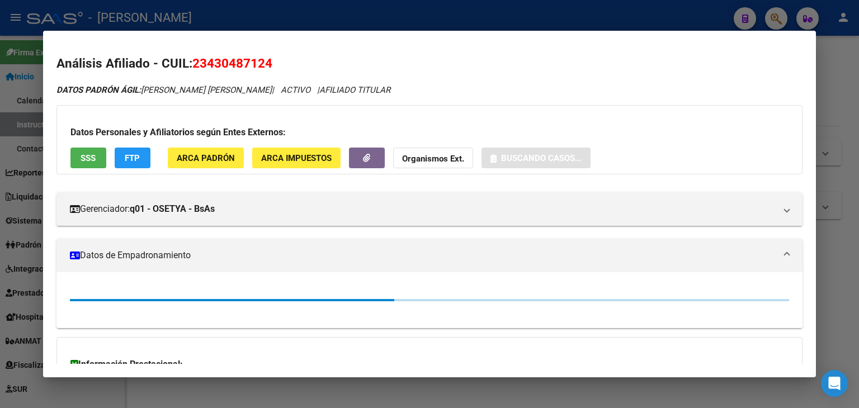
click at [211, 153] on span "ARCA Padrón" at bounding box center [206, 158] width 58 height 10
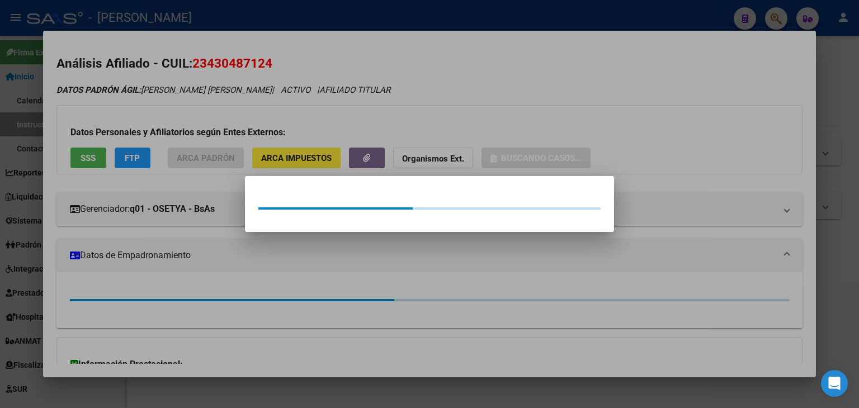
click at [200, 120] on div at bounding box center [429, 204] width 859 height 408
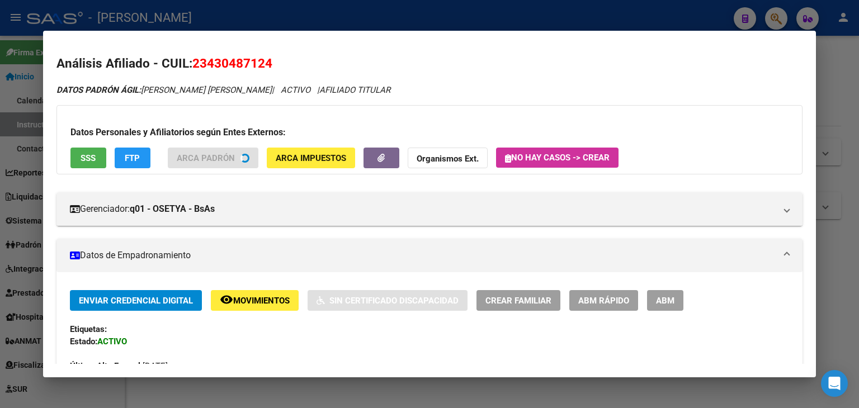
click at [90, 168] on button "SSS" at bounding box center [88, 158] width 36 height 21
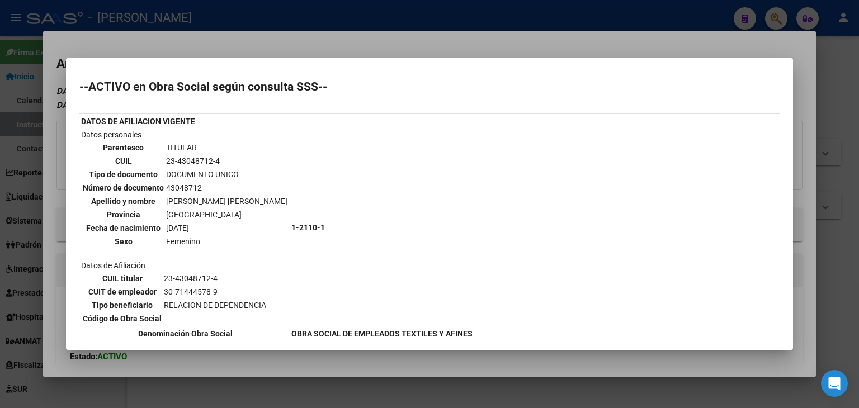
click at [158, 46] on div at bounding box center [429, 204] width 859 height 408
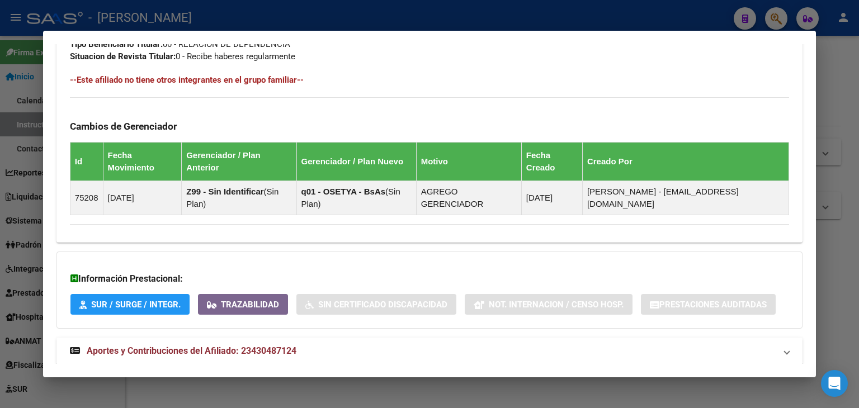
click at [245, 338] on mat-expansion-panel-header "Aportes y Contribuciones del Afiliado: 23430487124" at bounding box center [429, 351] width 746 height 27
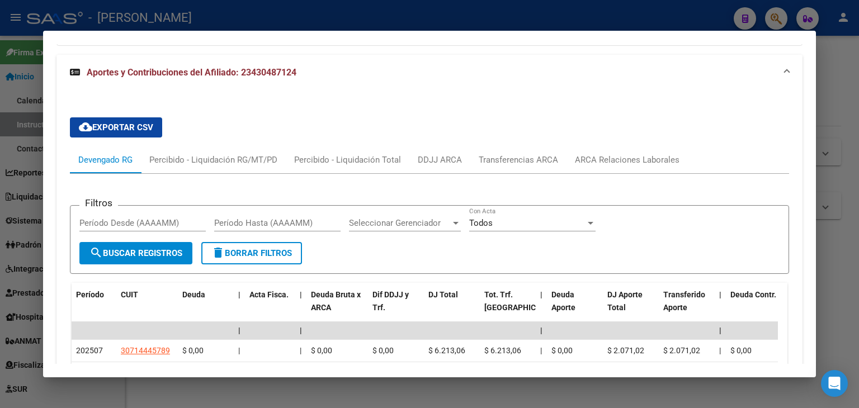
scroll to position [902, 0]
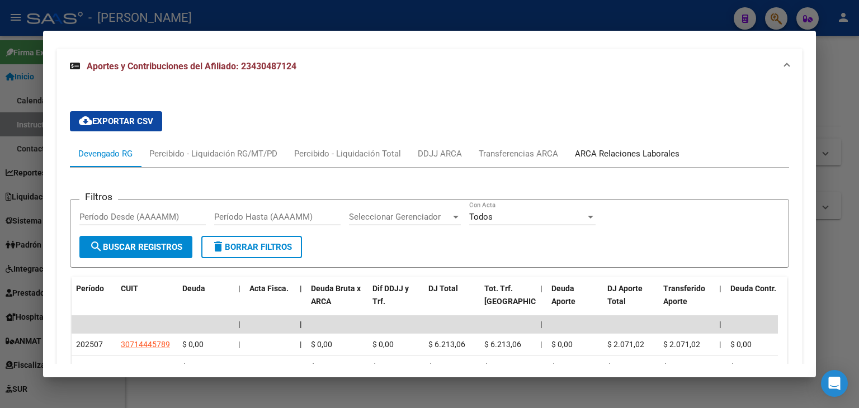
click at [613, 148] on div "ARCA Relaciones Laborales" at bounding box center [627, 154] width 105 height 12
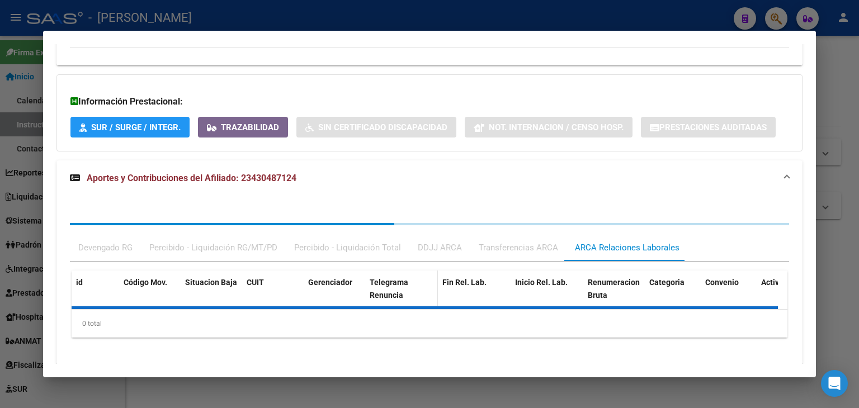
scroll to position [875, 0]
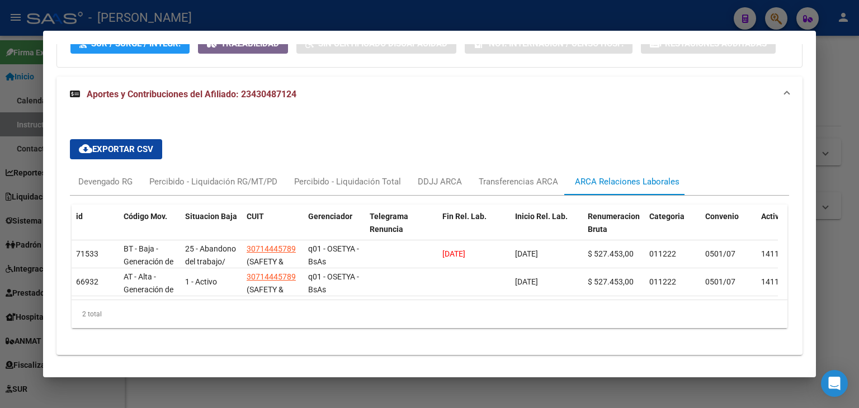
click at [163, 20] on div at bounding box center [429, 204] width 859 height 408
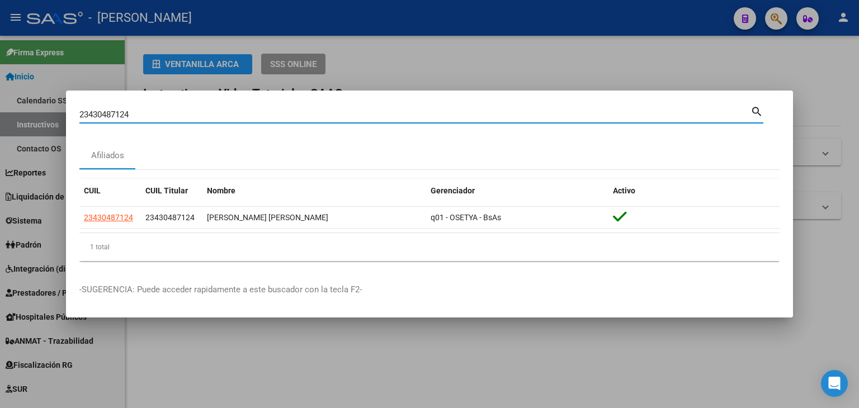
click at [166, 115] on input "23430487124" at bounding box center [414, 115] width 671 height 10
paste input "1713039"
type input "23431713039"
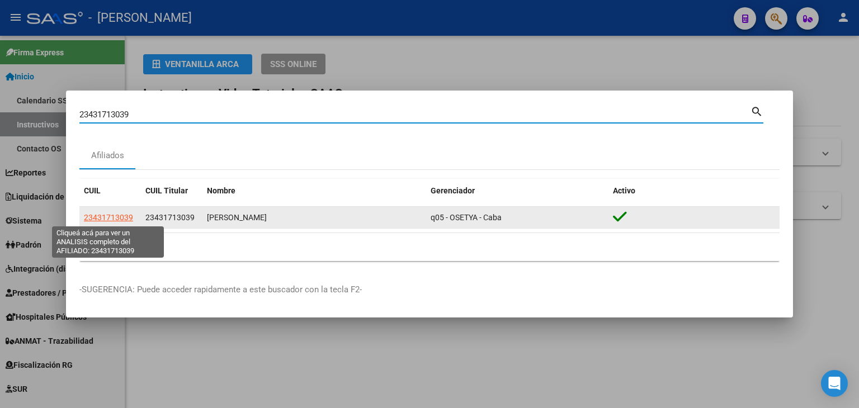
click at [107, 218] on span "23431713039" at bounding box center [108, 217] width 49 height 9
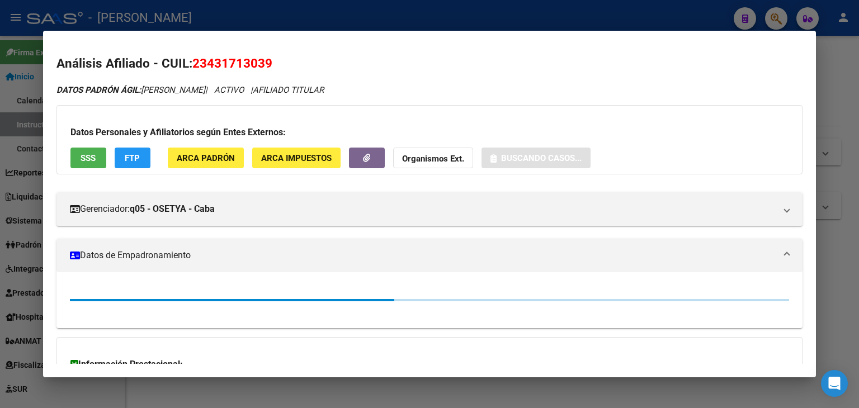
click at [203, 158] on span "ARCA Padrón" at bounding box center [206, 158] width 58 height 10
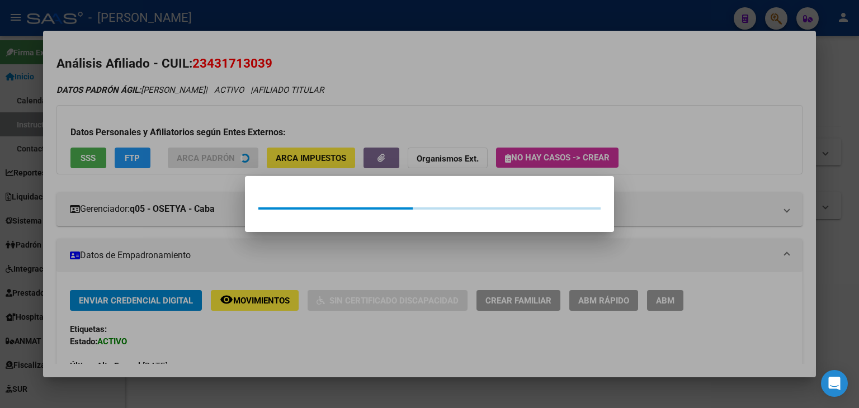
click at [203, 108] on div at bounding box center [429, 204] width 859 height 408
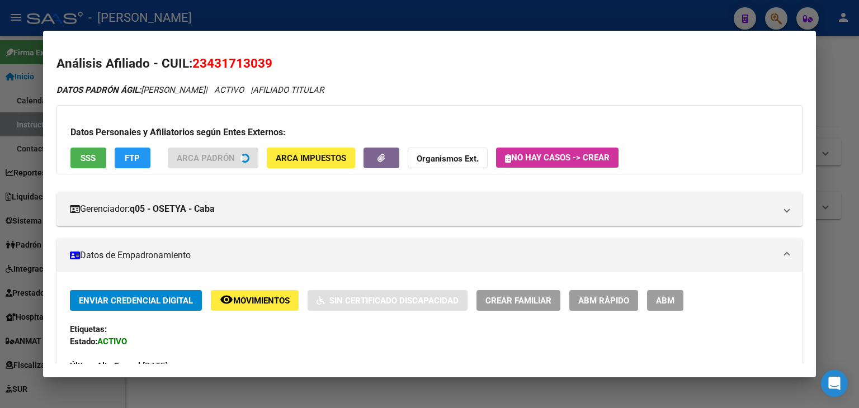
click at [98, 150] on button "SSS" at bounding box center [88, 158] width 36 height 21
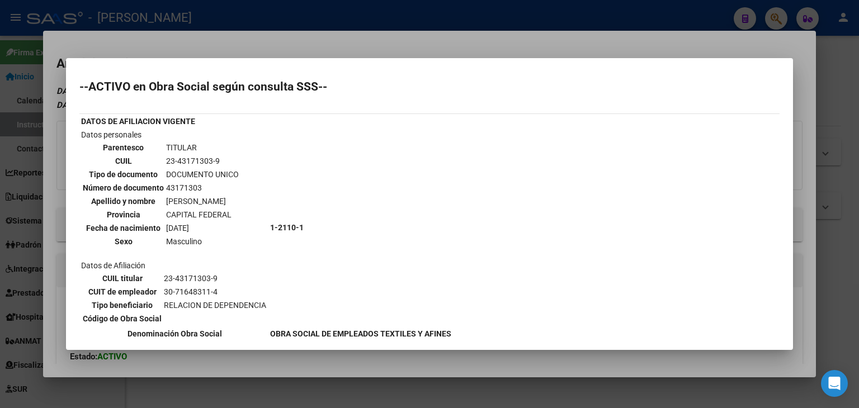
click at [217, 37] on div at bounding box center [429, 204] width 859 height 408
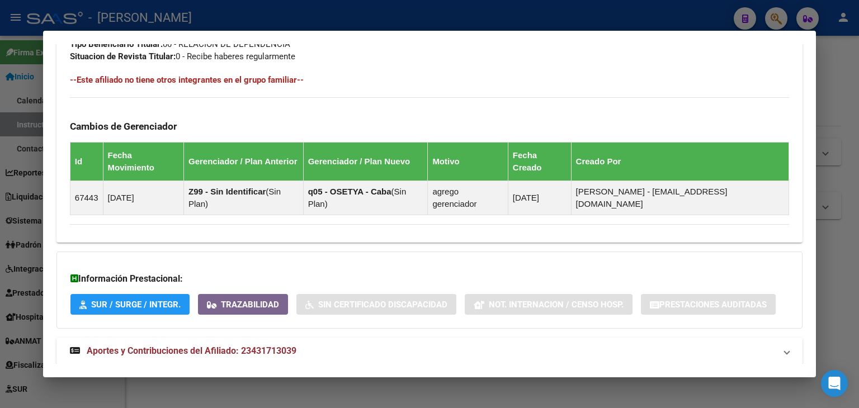
click at [235, 338] on mat-expansion-panel-header "Aportes y Contribuciones del Afiliado: 23431713039" at bounding box center [429, 351] width 746 height 27
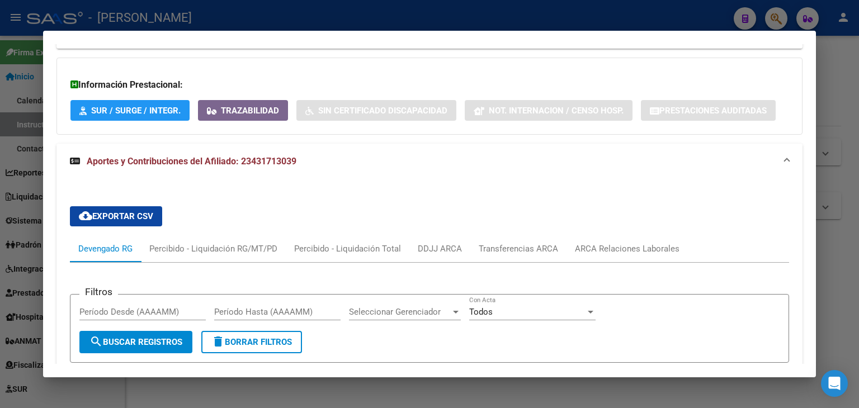
scroll to position [902, 0]
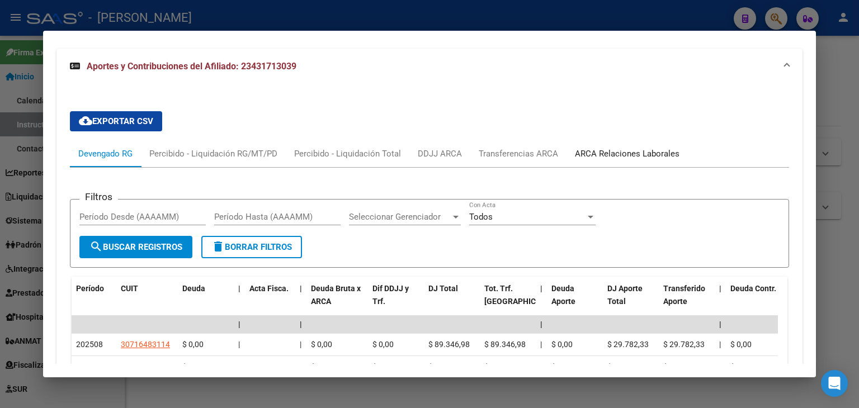
click at [631, 148] on div "ARCA Relaciones Laborales" at bounding box center [627, 154] width 105 height 12
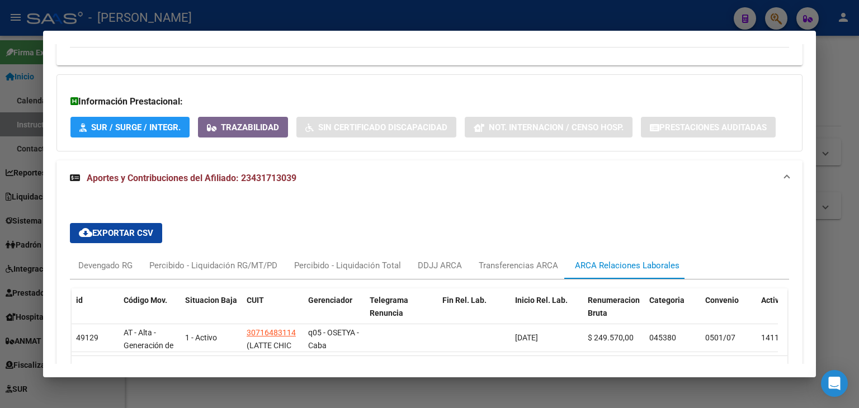
scroll to position [847, 0]
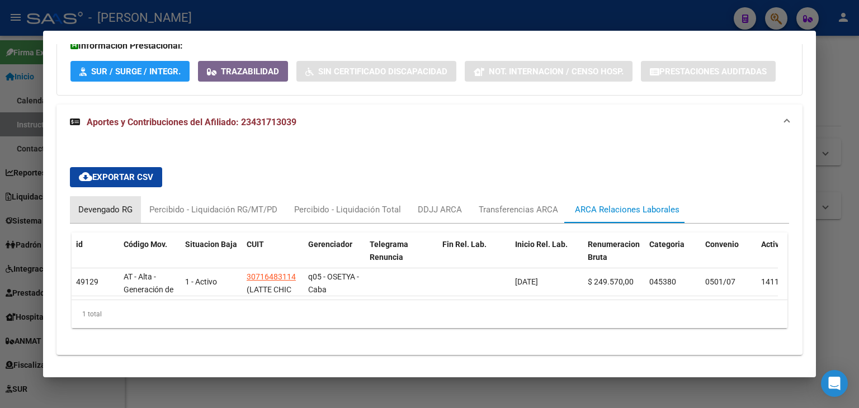
click at [121, 204] on div "Devengado RG" at bounding box center [105, 210] width 54 height 12
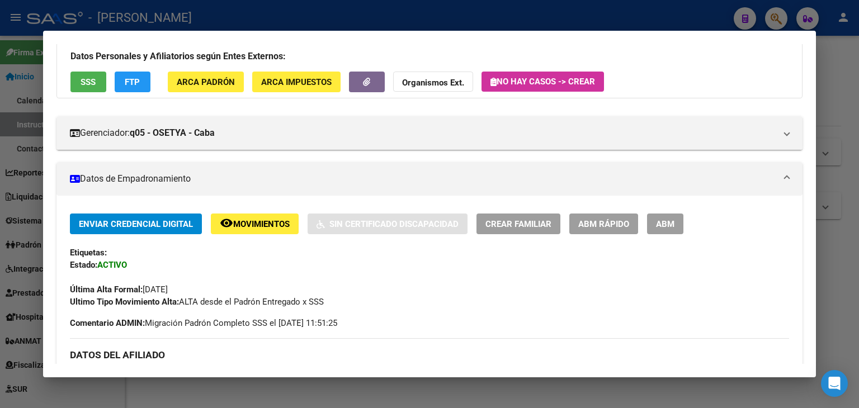
scroll to position [8, 0]
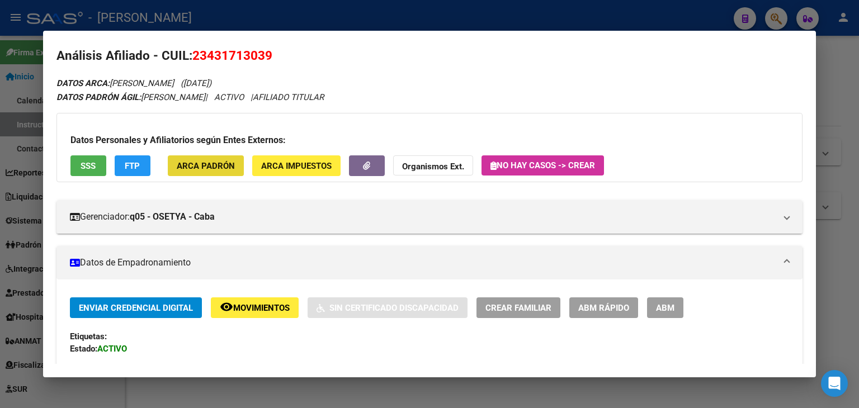
click at [210, 157] on button "ARCA Padrón" at bounding box center [206, 165] width 76 height 21
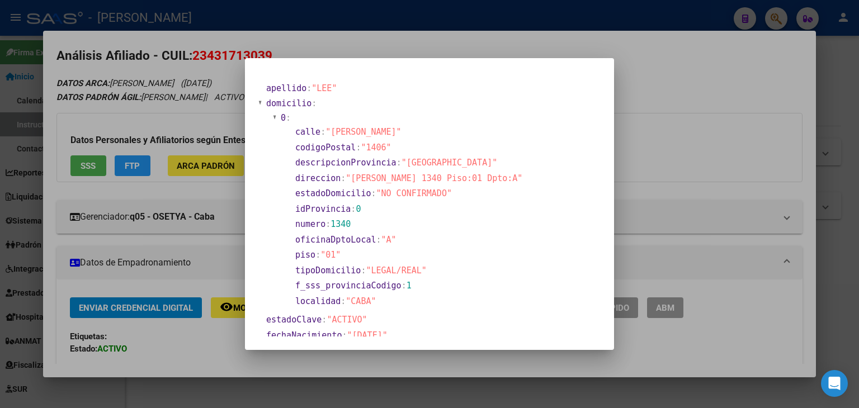
drag, startPoint x: 157, startPoint y: 83, endPoint x: 162, endPoint y: 82, distance: 5.7
click at [158, 82] on div at bounding box center [429, 204] width 859 height 408
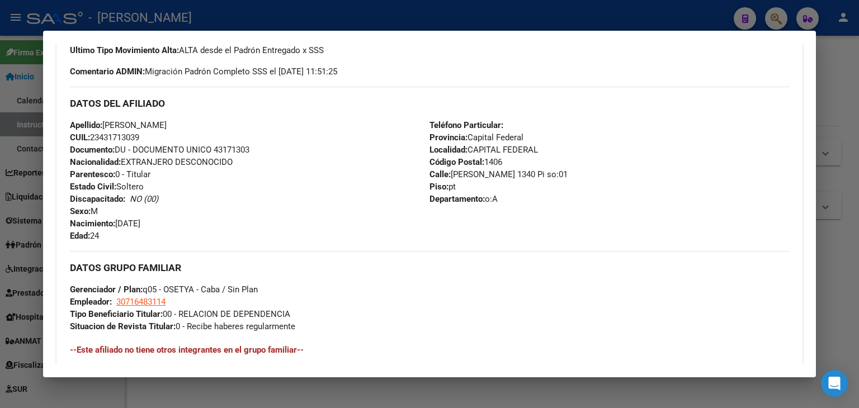
scroll to position [120, 0]
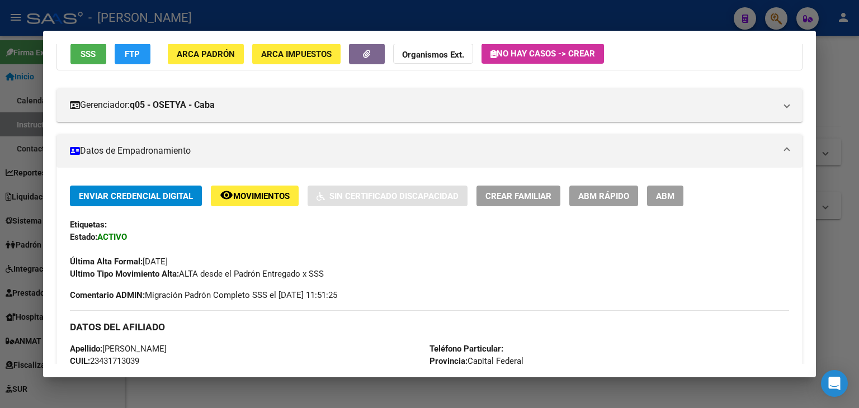
click at [88, 64] on div "Datos Personales y Afiliatorios según Entes Externos: SSS FTP ARCA Padrón ARCA …" at bounding box center [429, 35] width 746 height 69
click at [88, 62] on button "SSS" at bounding box center [88, 54] width 36 height 21
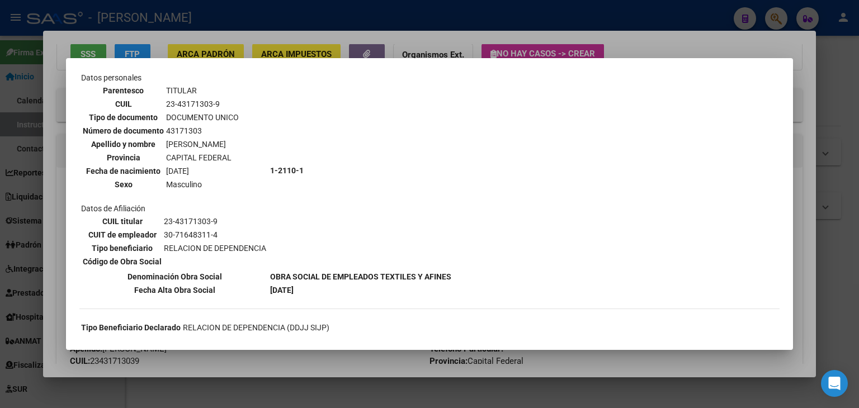
scroll to position [112, 0]
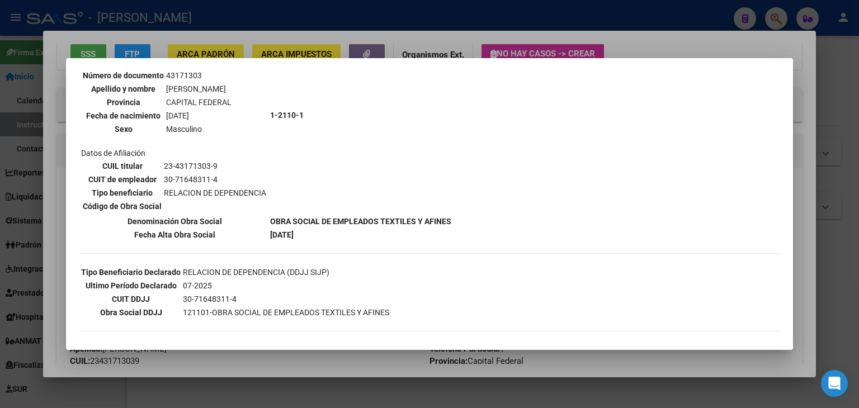
click at [176, 55] on div at bounding box center [429, 204] width 859 height 408
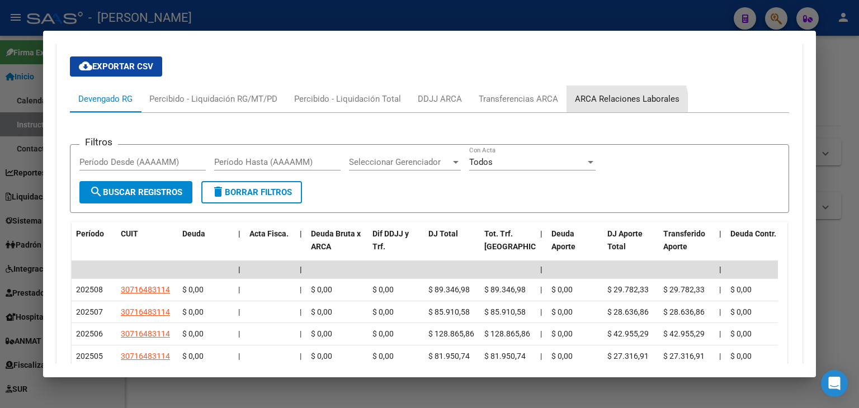
click at [607, 86] on div "ARCA Relaciones Laborales" at bounding box center [626, 99] width 121 height 27
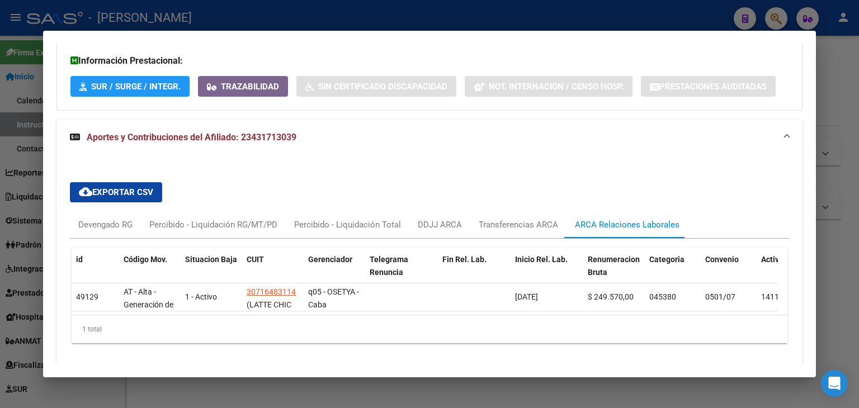
scroll to position [847, 0]
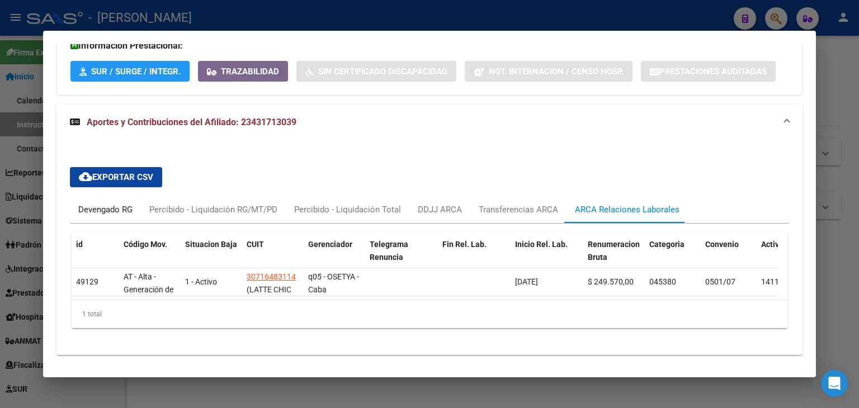
click at [89, 204] on div "Devengado RG" at bounding box center [105, 210] width 54 height 12
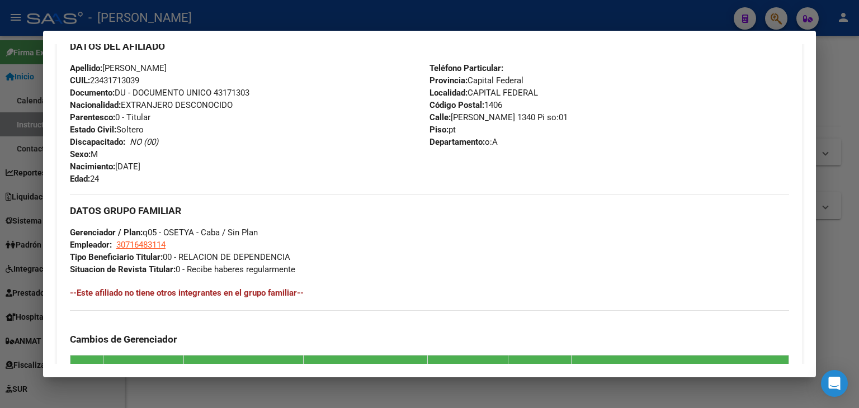
scroll to position [399, 0]
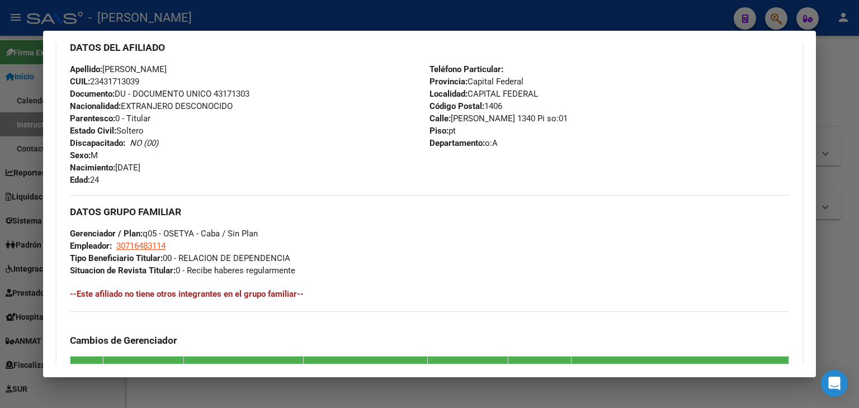
click at [231, 92] on span "Documento: DU - DOCUMENTO UNICO 43171303" at bounding box center [159, 94] width 179 height 10
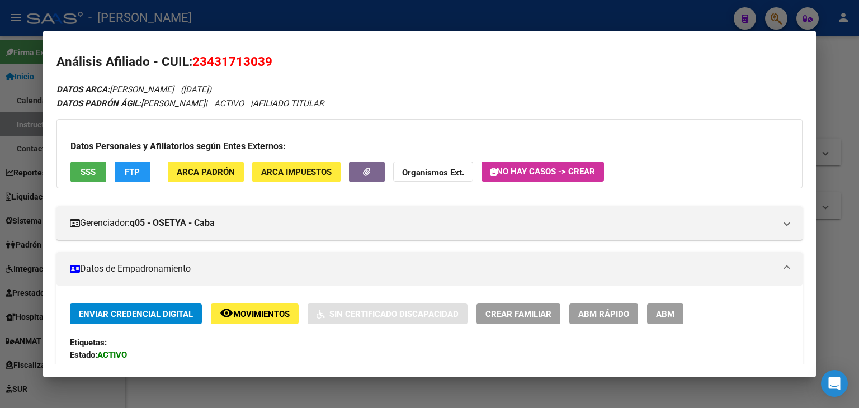
scroll to position [0, 0]
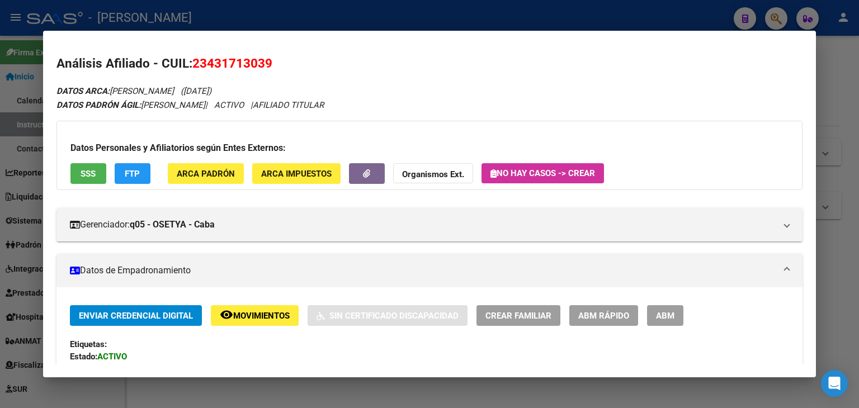
click at [209, 163] on button "ARCA Padrón" at bounding box center [206, 173] width 76 height 21
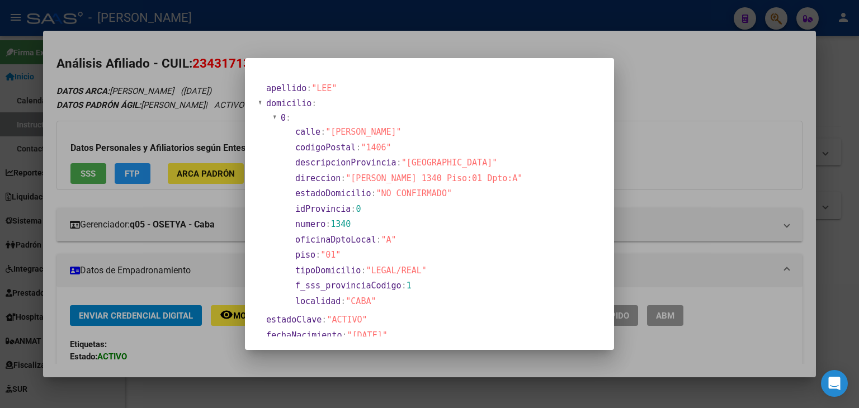
drag, startPoint x: 100, startPoint y: 163, endPoint x: 342, endPoint y: 96, distance: 251.2
click at [101, 162] on div at bounding box center [429, 204] width 859 height 408
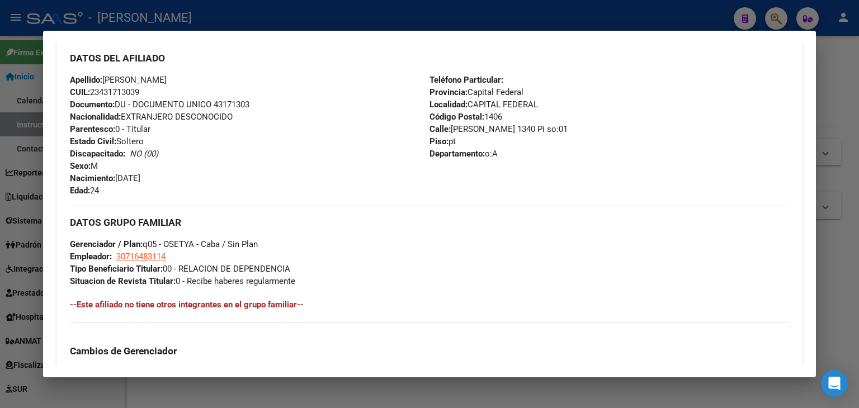
scroll to position [503, 0]
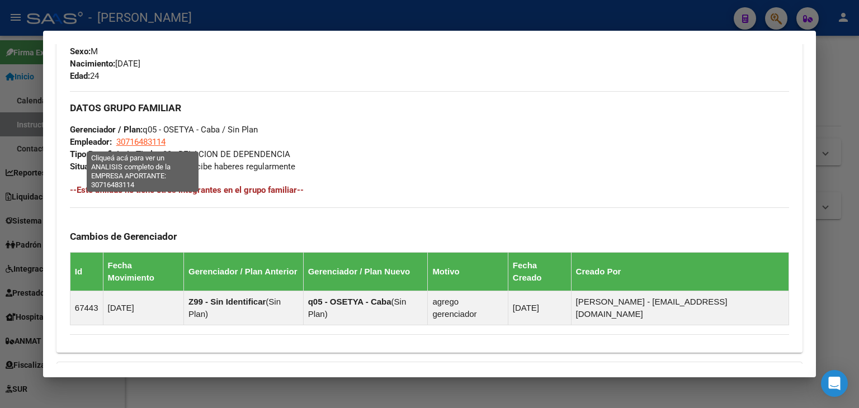
click at [147, 141] on span "30716483114" at bounding box center [140, 142] width 49 height 10
type textarea "30716483114"
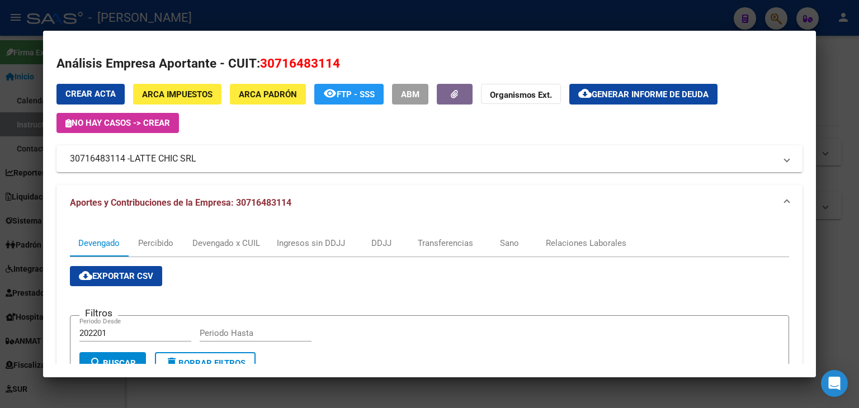
click at [221, 8] on div at bounding box center [429, 204] width 859 height 408
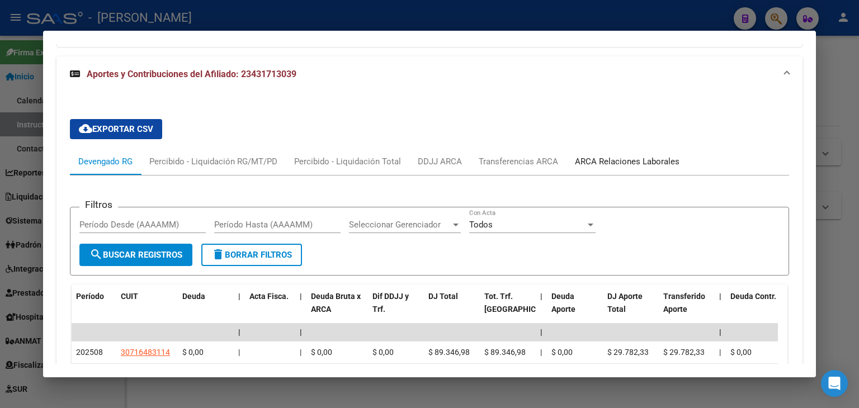
click at [611, 148] on div "ARCA Relaciones Laborales" at bounding box center [626, 161] width 121 height 27
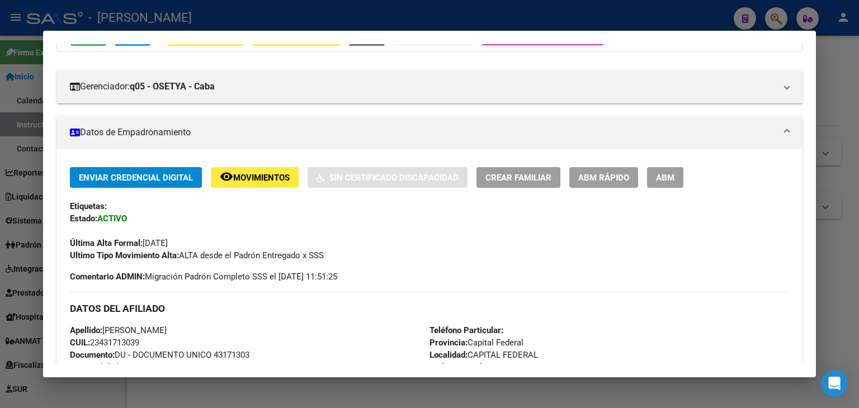
scroll to position [120, 0]
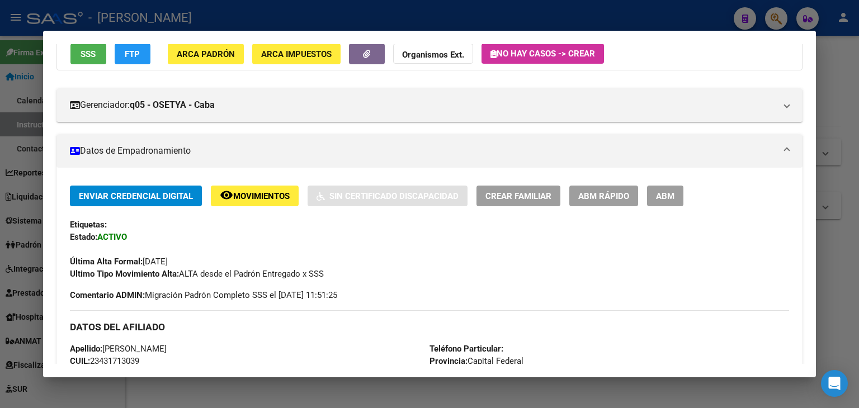
click at [182, 8] on div at bounding box center [429, 204] width 859 height 408
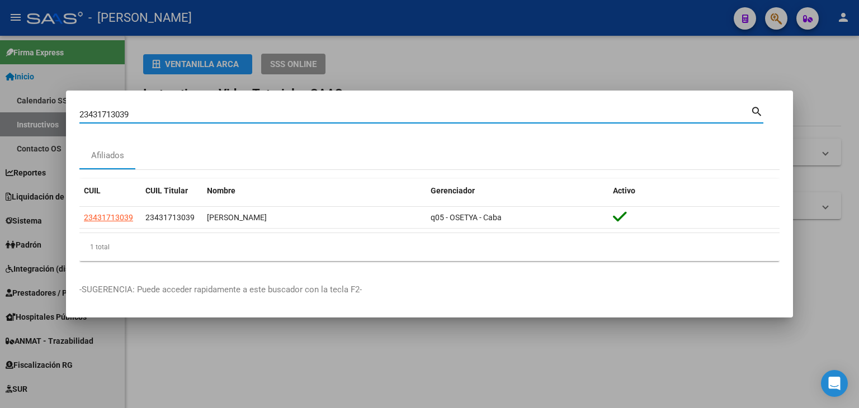
click at [172, 112] on input "23431713039" at bounding box center [414, 115] width 671 height 10
drag, startPoint x: 172, startPoint y: 112, endPoint x: 178, endPoint y: 115, distance: 6.3
click at [172, 112] on input "23431713039" at bounding box center [414, 115] width 671 height 10
paste input "946114"
type input "23431946114"
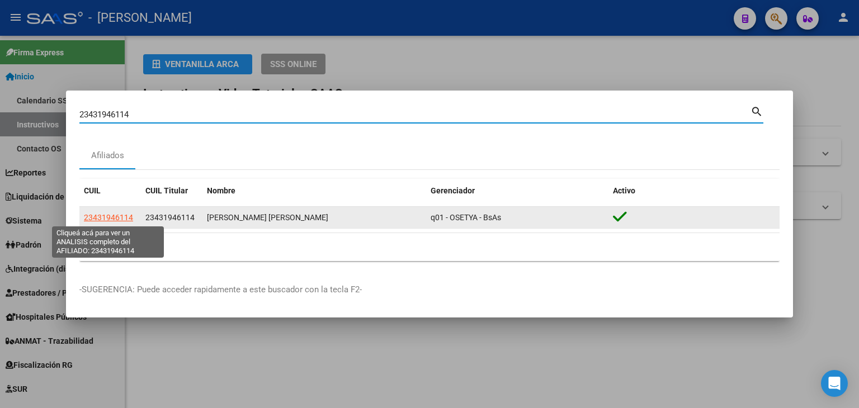
click at [110, 215] on span "23431946114" at bounding box center [108, 217] width 49 height 9
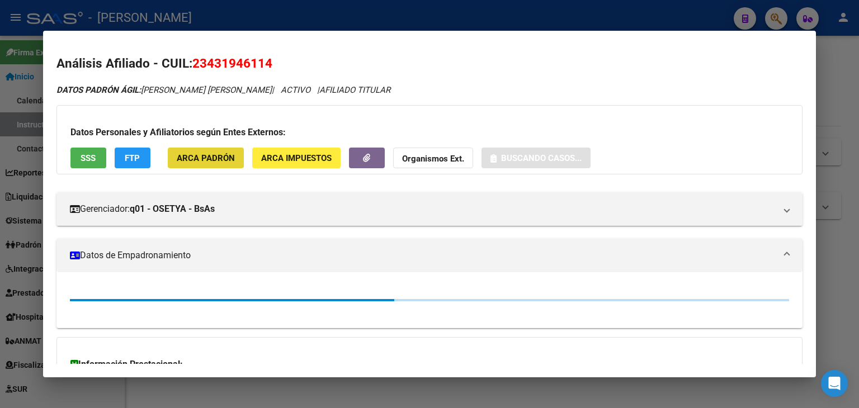
click at [233, 160] on span "ARCA Padrón" at bounding box center [206, 158] width 58 height 10
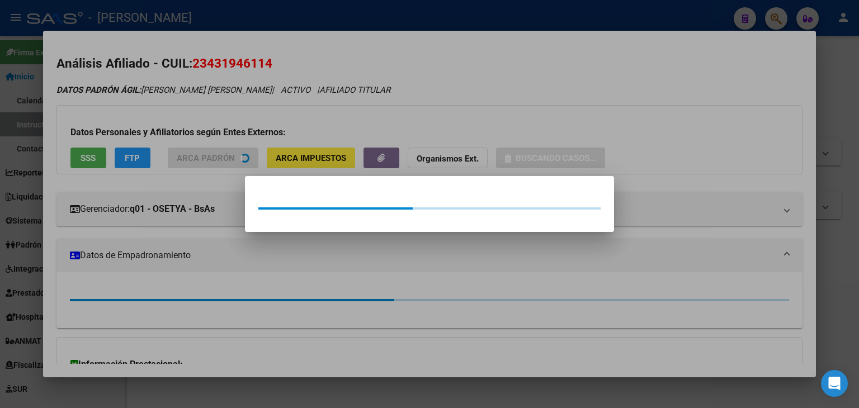
click at [224, 110] on div at bounding box center [429, 204] width 859 height 408
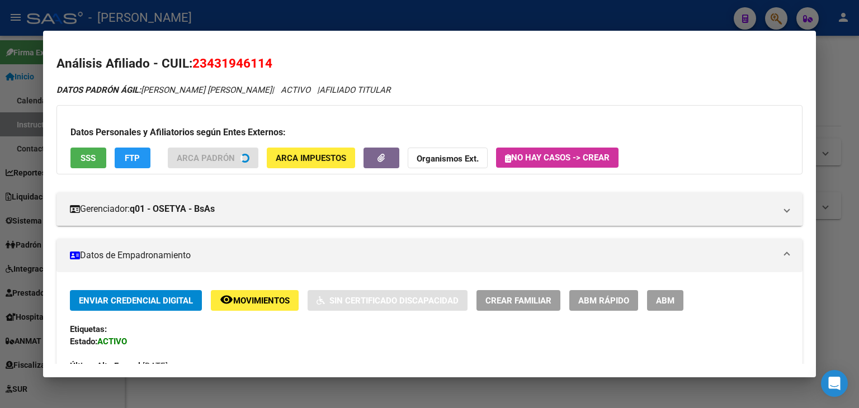
click at [103, 157] on button "SSS" at bounding box center [88, 158] width 36 height 21
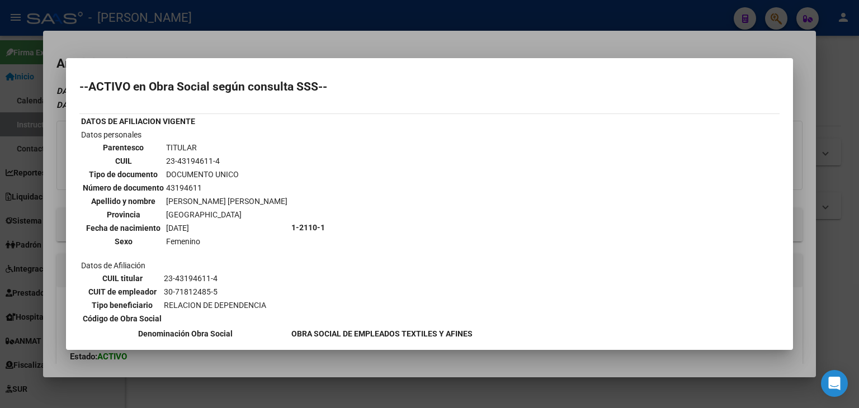
click at [142, 30] on div at bounding box center [429, 204] width 859 height 408
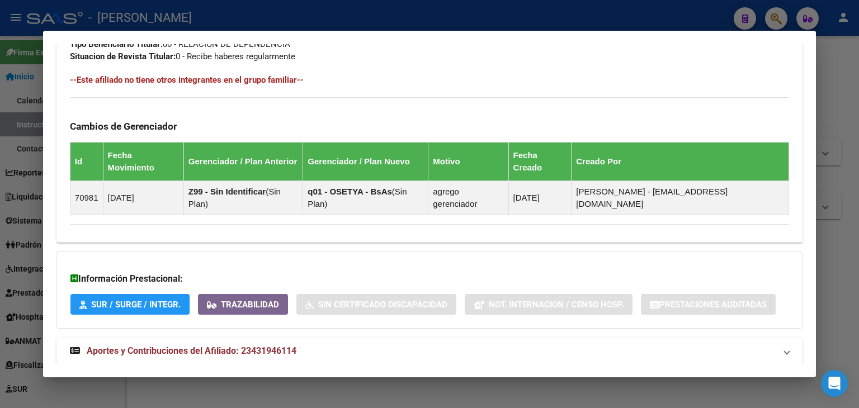
click at [273, 346] on span "Aportes y Contribuciones del Afiliado: 23431946114" at bounding box center [192, 351] width 210 height 11
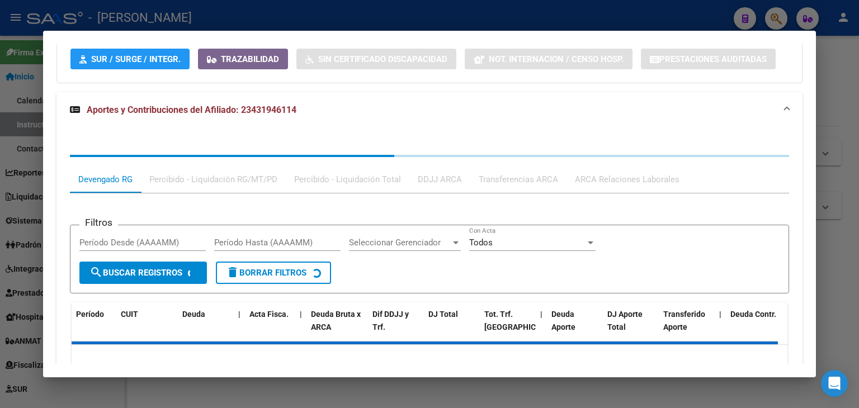
scroll to position [893, 0]
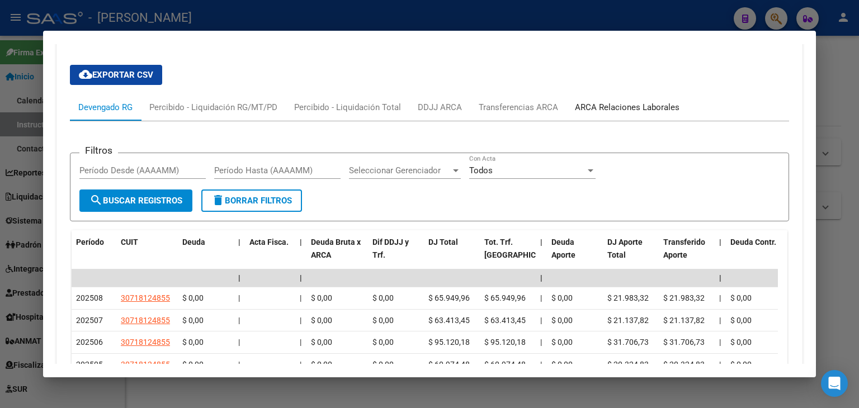
click at [622, 101] on div "ARCA Relaciones Laborales" at bounding box center [627, 107] width 105 height 12
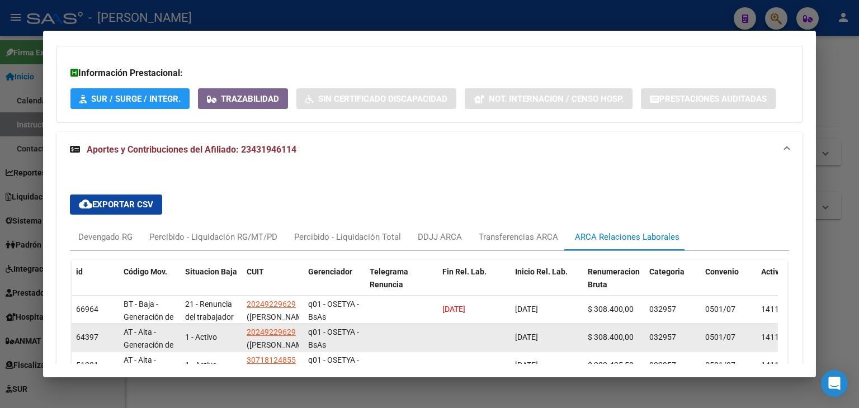
scroll to position [902, 0]
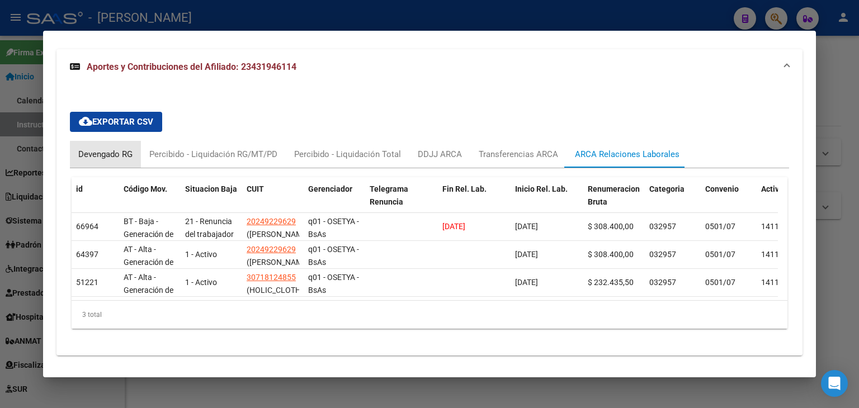
click at [112, 141] on div "Devengado RG" at bounding box center [105, 154] width 71 height 27
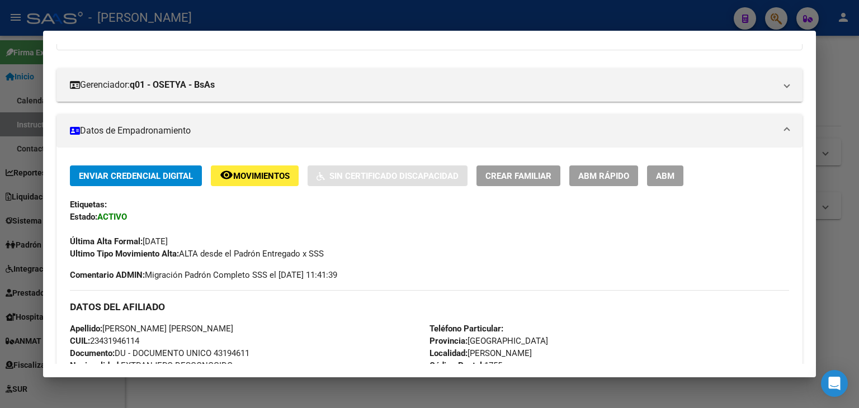
scroll to position [63, 0]
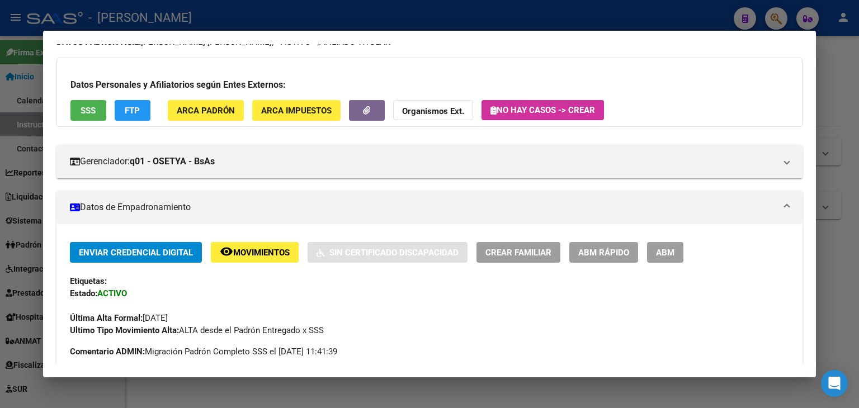
click at [223, 96] on div "Datos Personales y Afiliatorios según Entes Externos: SSS FTP ARCA Padrón ARCA …" at bounding box center [429, 92] width 746 height 69
click at [221, 106] on span "ARCA Padrón" at bounding box center [206, 111] width 58 height 10
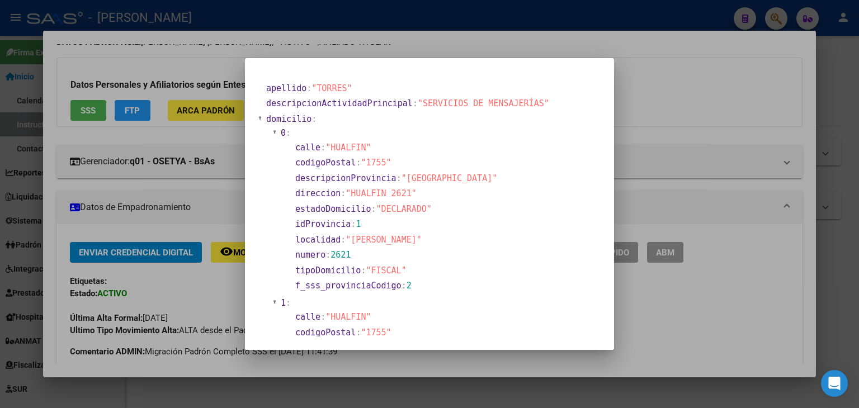
drag, startPoint x: 160, startPoint y: 134, endPoint x: 195, endPoint y: 143, distance: 35.4
click at [161, 134] on div at bounding box center [429, 204] width 859 height 408
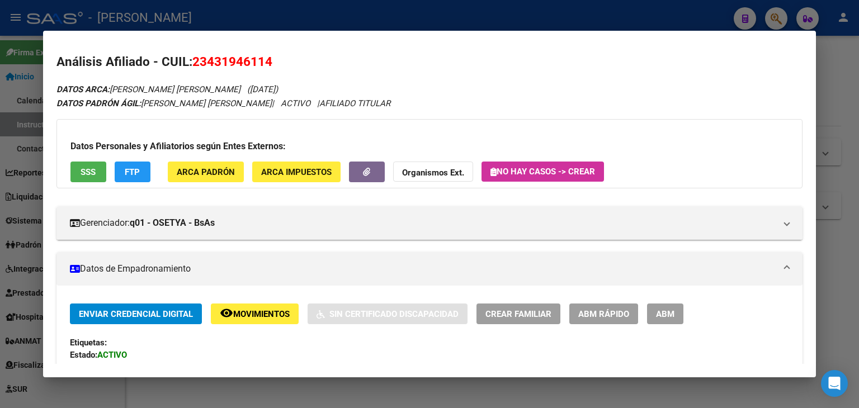
scroll to position [0, 0]
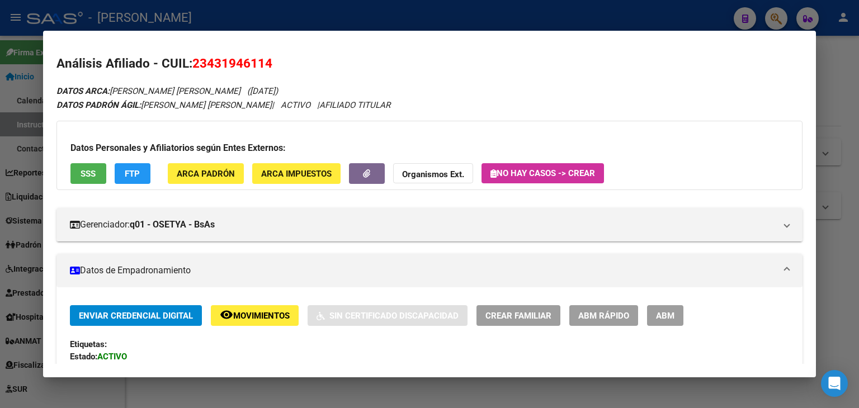
click at [92, 176] on span "SSS" at bounding box center [88, 174] width 15 height 10
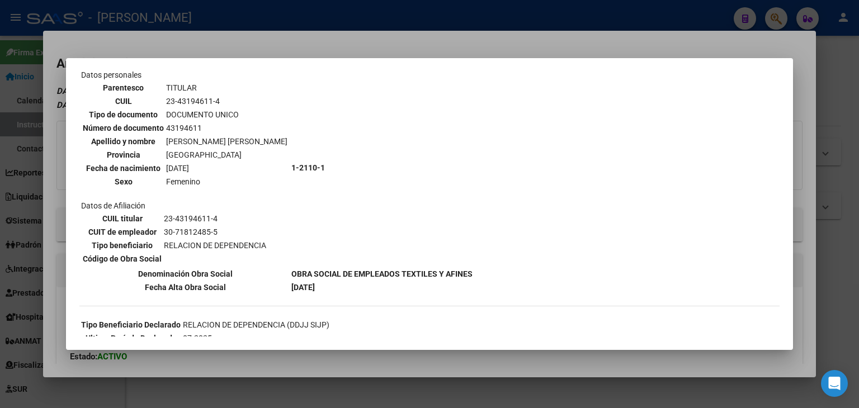
scroll to position [295, 0]
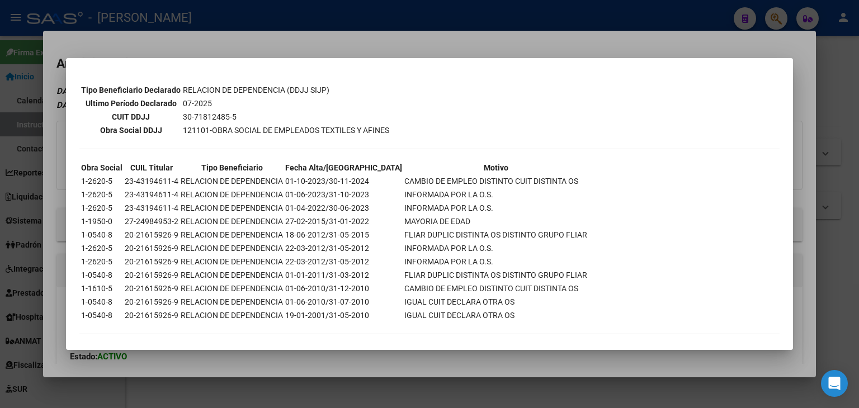
click at [210, 21] on div at bounding box center [429, 204] width 859 height 408
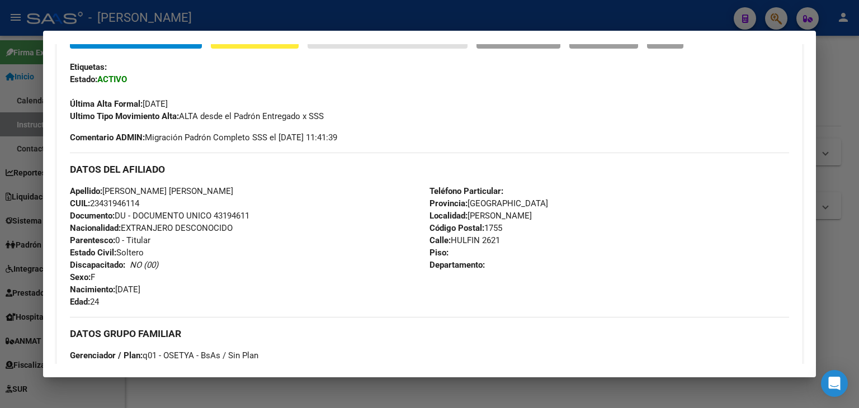
scroll to position [280, 0]
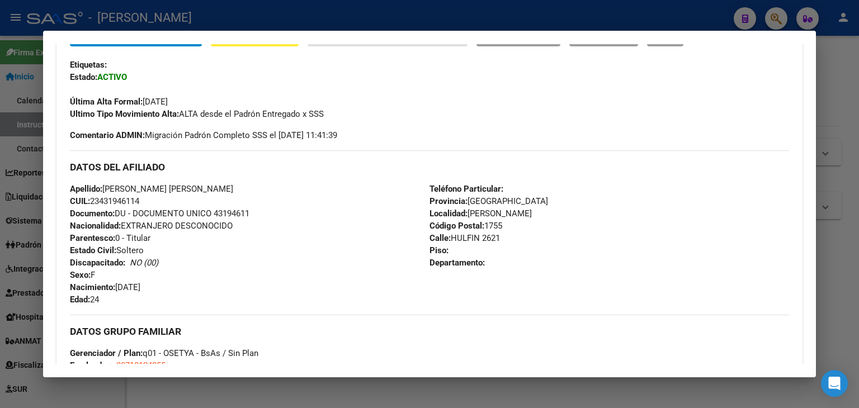
click at [232, 211] on span "Documento: DU - DOCUMENTO UNICO 43194611" at bounding box center [159, 214] width 179 height 10
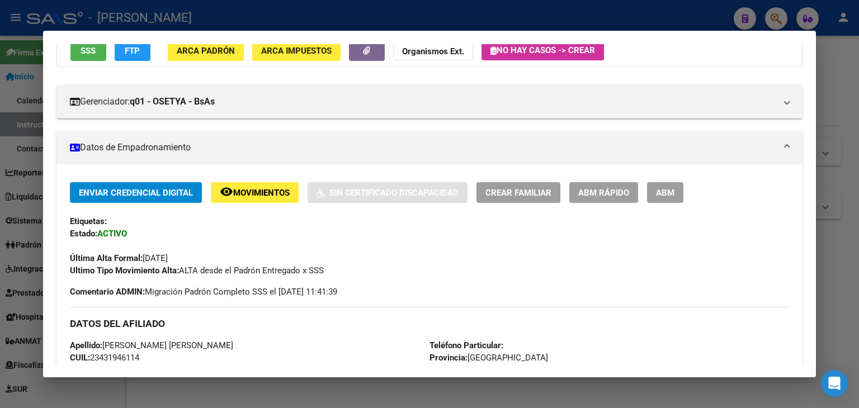
scroll to position [0, 0]
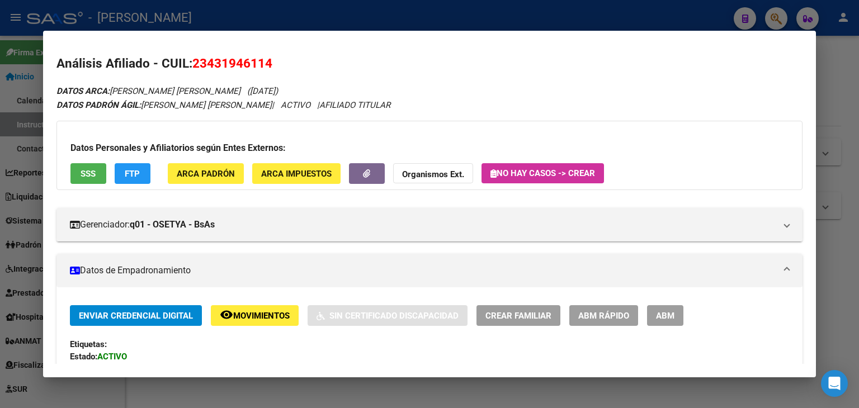
click at [215, 158] on div "Datos Personales y Afiliatorios según Entes Externos: SSS FTP ARCA Padrón ARCA …" at bounding box center [429, 155] width 746 height 69
click at [216, 169] on span "ARCA Padrón" at bounding box center [206, 174] width 58 height 10
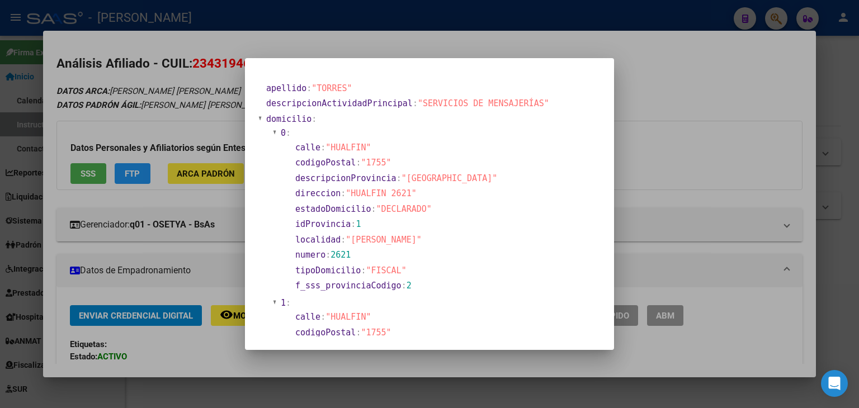
click at [170, 64] on div at bounding box center [429, 204] width 859 height 408
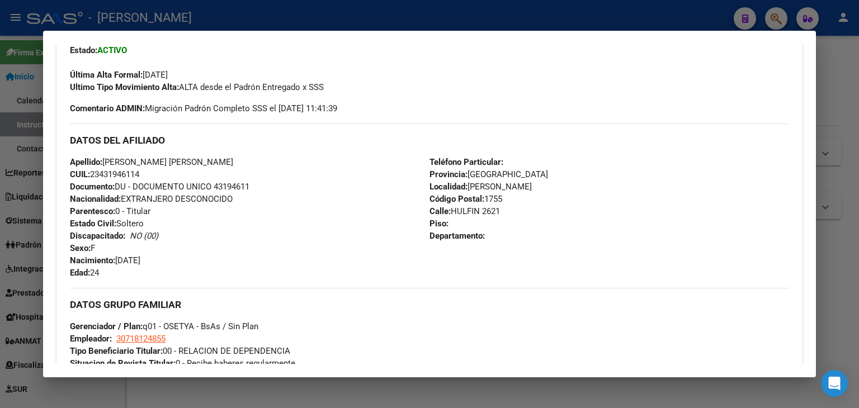
scroll to position [391, 0]
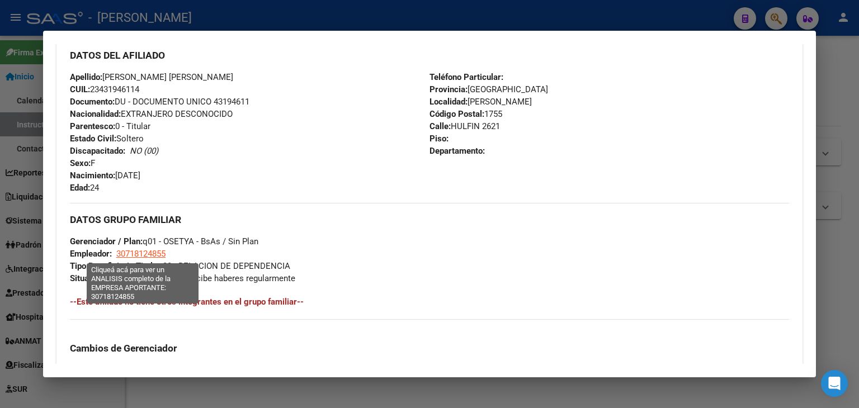
click at [155, 256] on span "30718124855" at bounding box center [140, 254] width 49 height 10
type textarea "30718124855"
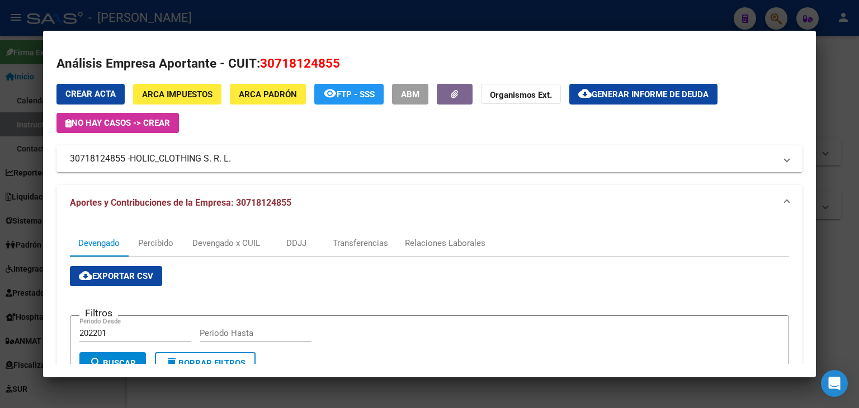
click at [179, 158] on span "HOLIC_CLOTHING S. R. L." at bounding box center [180, 158] width 101 height 13
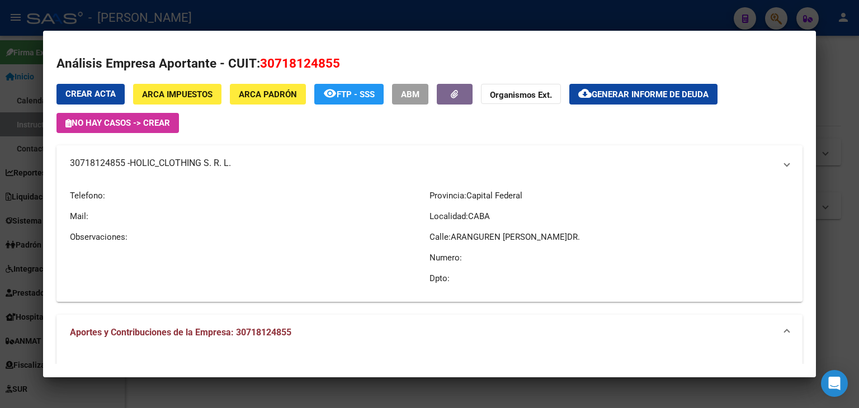
click at [179, 158] on span "HOLIC_CLOTHING S. R. L." at bounding box center [180, 163] width 101 height 13
click at [221, 15] on div at bounding box center [429, 204] width 859 height 408
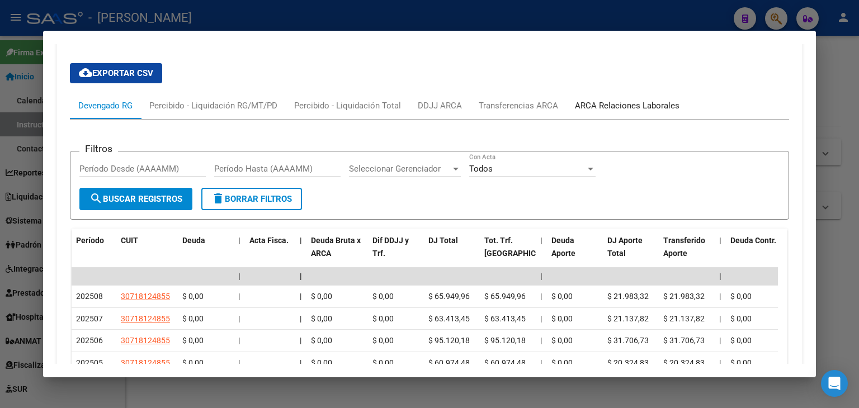
click at [644, 100] on div "ARCA Relaciones Laborales" at bounding box center [627, 106] width 105 height 12
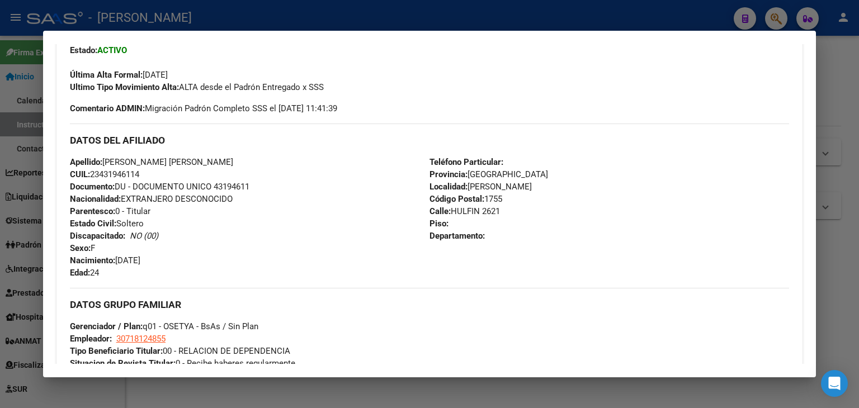
scroll to position [176, 0]
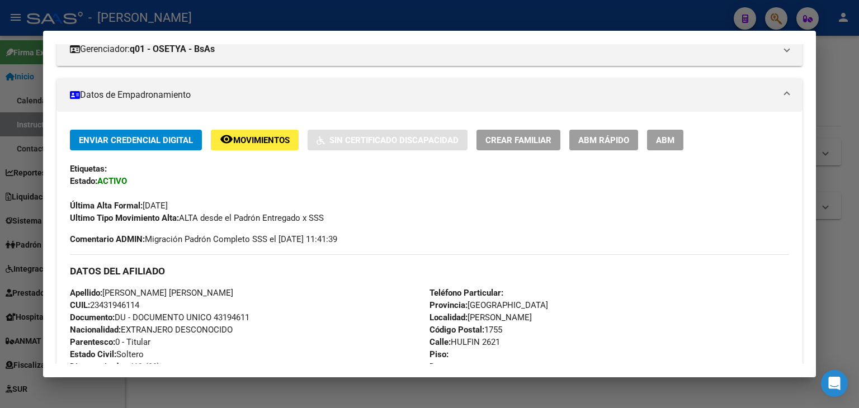
click at [188, 14] on div at bounding box center [429, 204] width 859 height 408
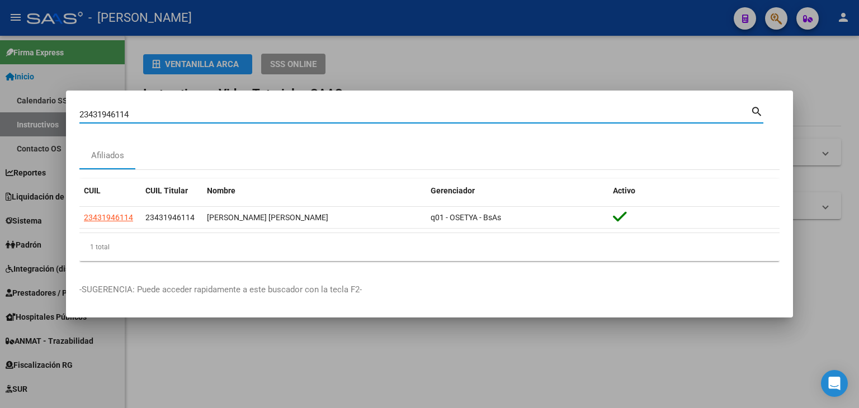
click at [164, 116] on input "23431946114" at bounding box center [414, 115] width 671 height 10
paste input "2950409"
type input "23432950409"
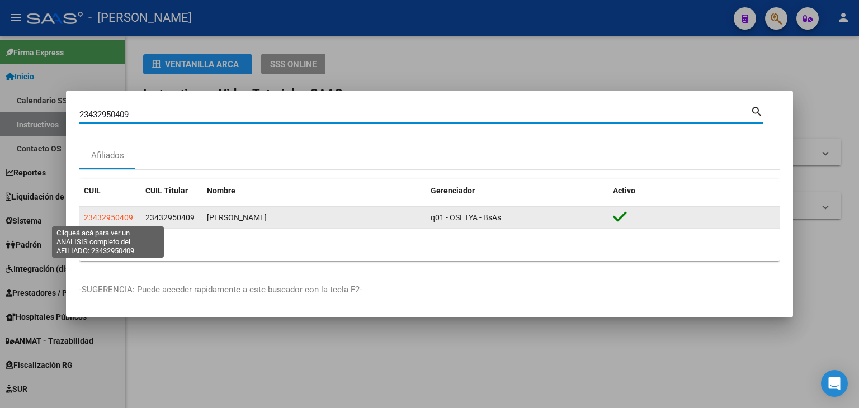
drag, startPoint x: 126, startPoint y: 219, endPoint x: 115, endPoint y: 218, distance: 11.3
click at [115, 218] on span "23432950409" at bounding box center [108, 217] width 49 height 9
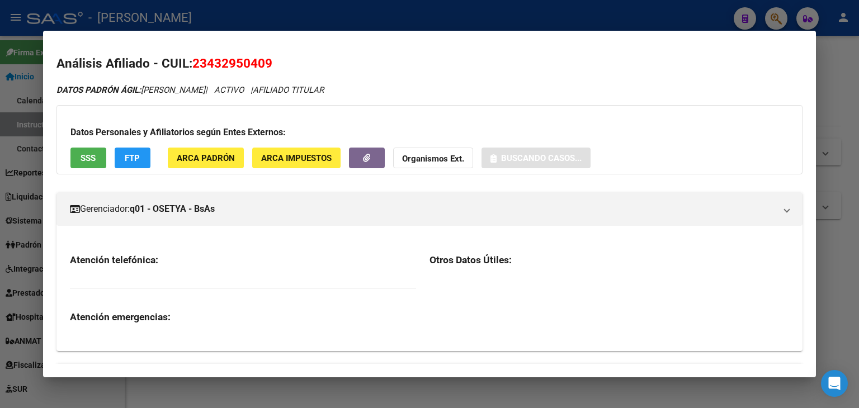
click at [226, 148] on button "ARCA Padrón" at bounding box center [206, 158] width 76 height 21
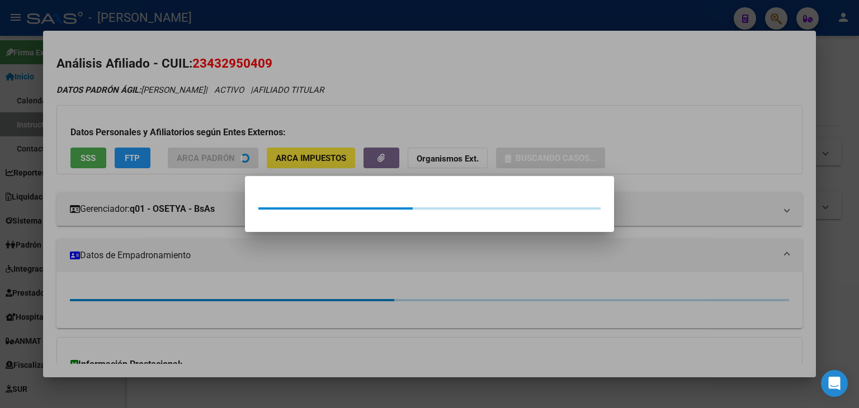
click at [186, 115] on div at bounding box center [429, 204] width 859 height 408
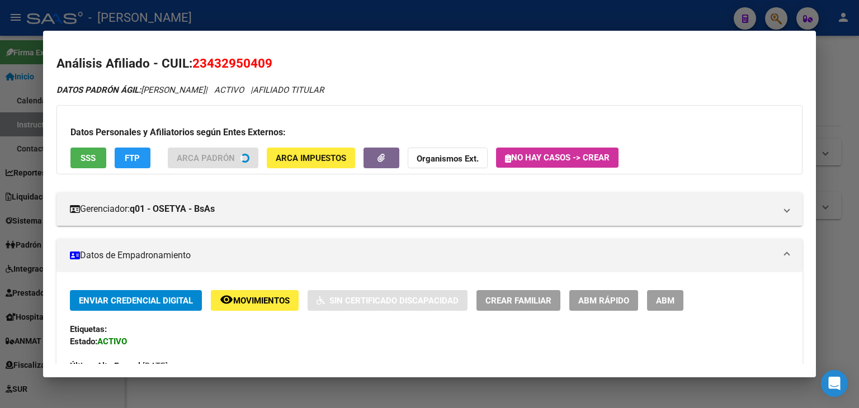
click at [87, 157] on span "SSS" at bounding box center [88, 158] width 15 height 10
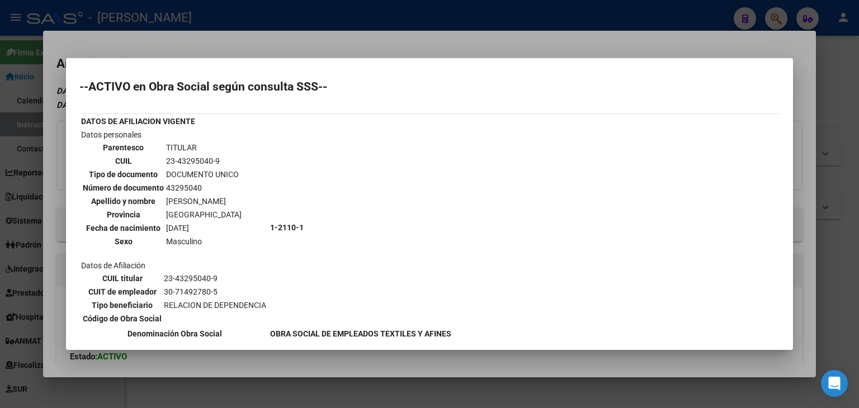
click at [163, 44] on div at bounding box center [429, 204] width 859 height 408
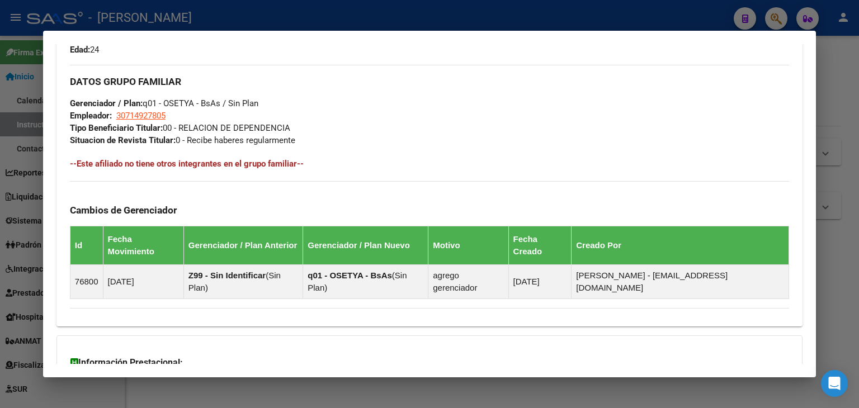
scroll to position [613, 0]
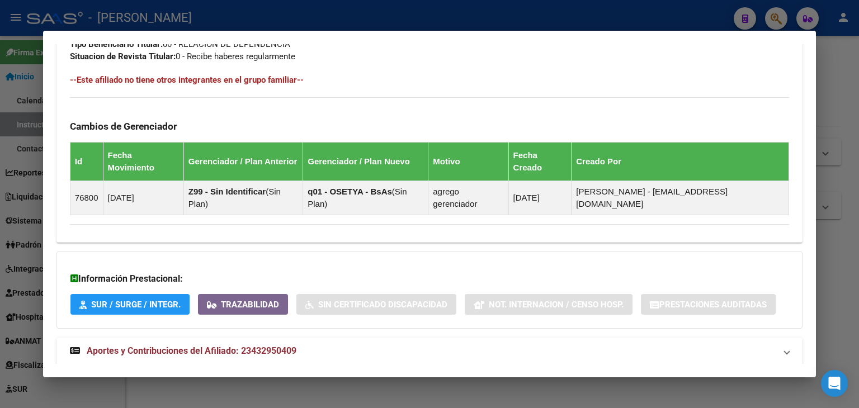
click at [241, 338] on mat-expansion-panel-header "Aportes y Contribuciones del Afiliado: 23432950409" at bounding box center [429, 351] width 746 height 27
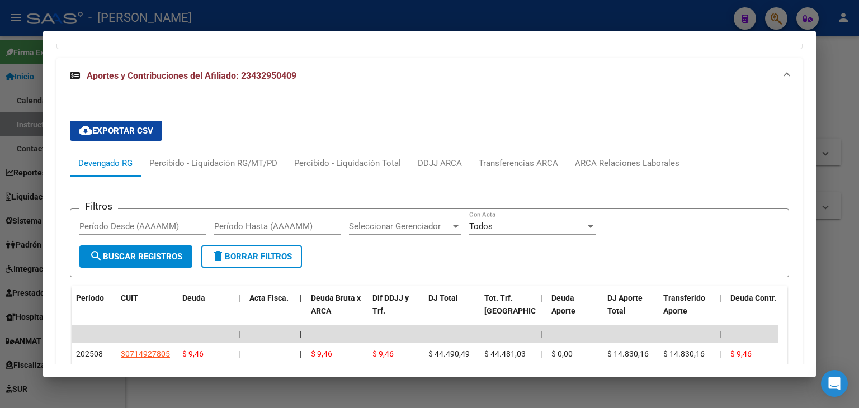
scroll to position [949, 0]
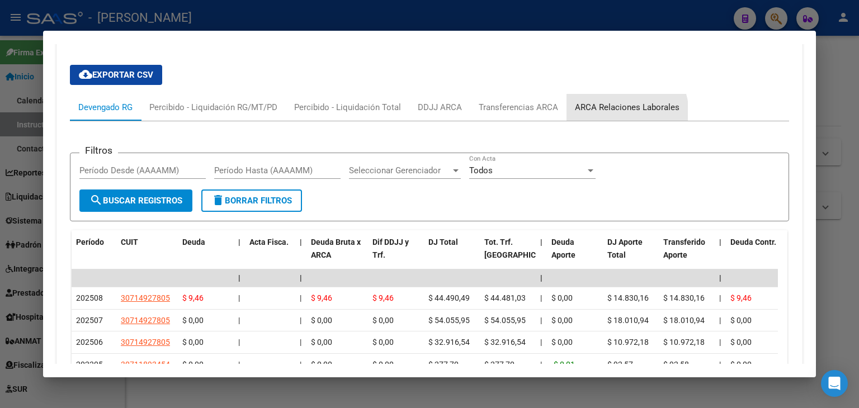
click at [613, 101] on div "ARCA Relaciones Laborales" at bounding box center [627, 107] width 105 height 12
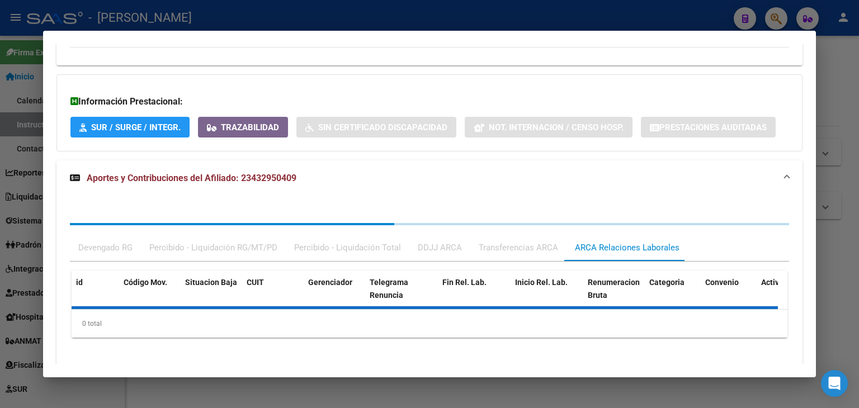
scroll to position [843, 0]
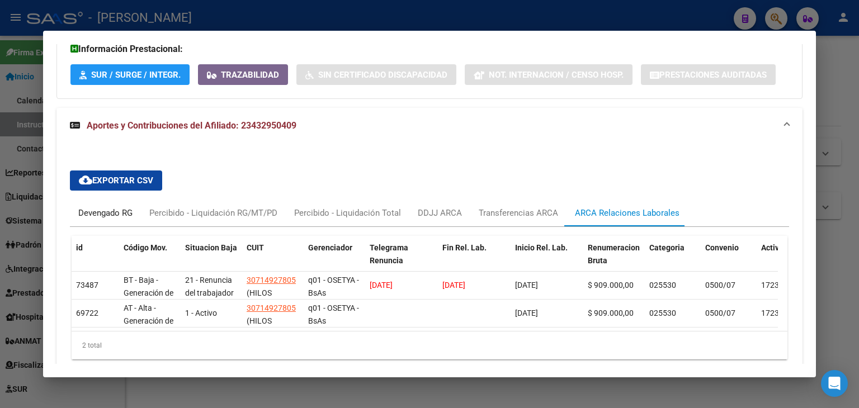
click at [107, 207] on div "Devengado RG" at bounding box center [105, 213] width 54 height 12
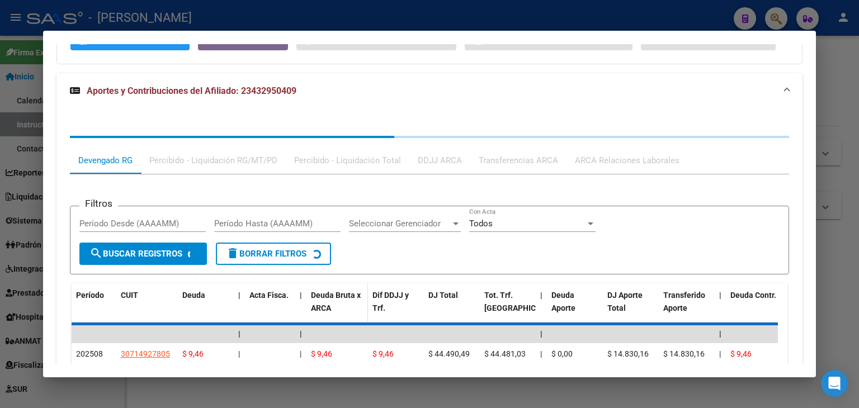
scroll to position [1049, 0]
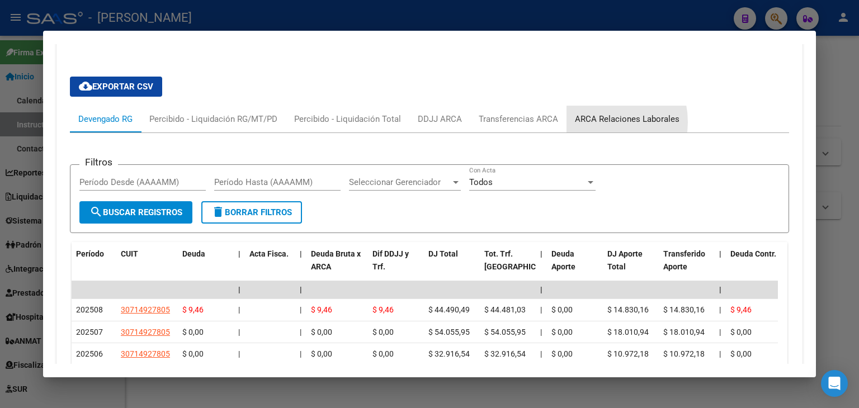
click at [593, 113] on div "ARCA Relaciones Laborales" at bounding box center [627, 119] width 105 height 12
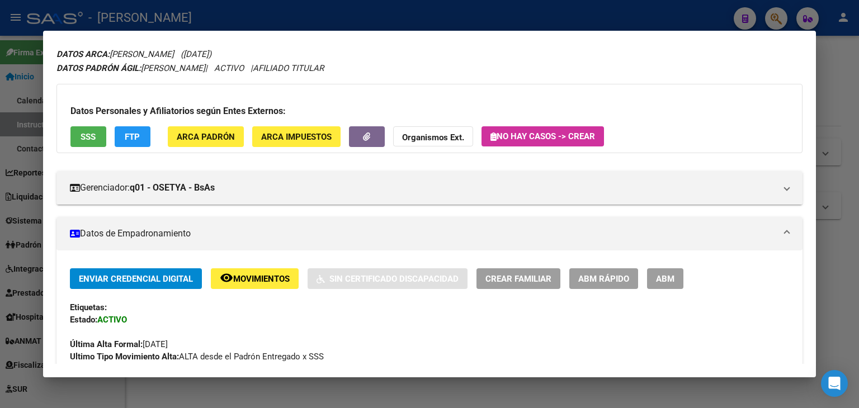
scroll to position [36, 0]
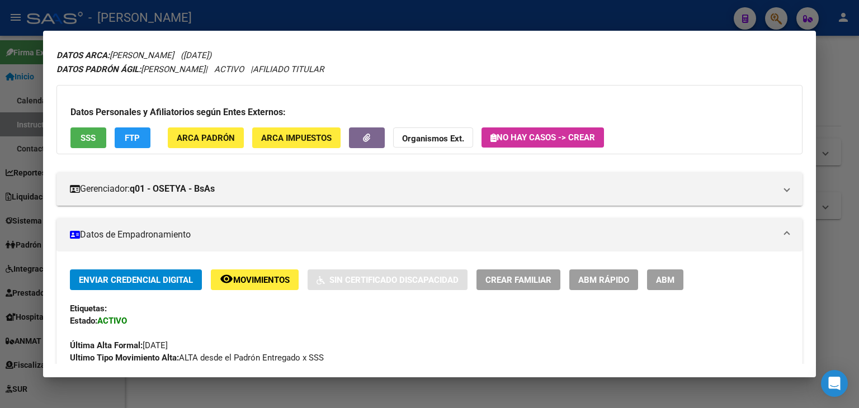
click at [206, 131] on button "ARCA Padrón" at bounding box center [206, 137] width 76 height 21
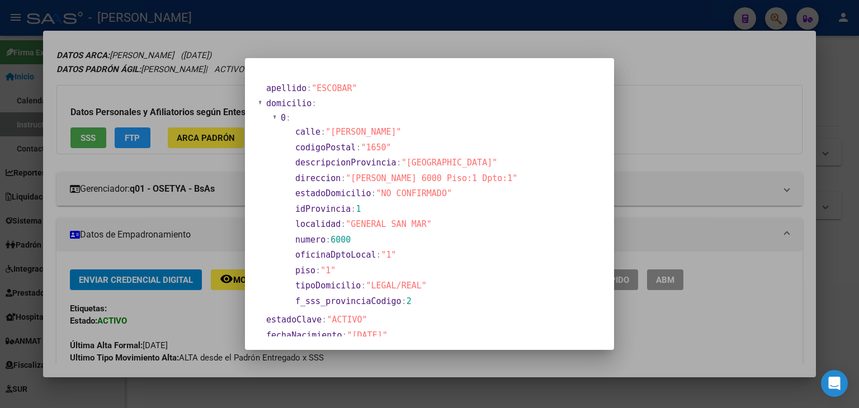
drag, startPoint x: 170, startPoint y: 124, endPoint x: 176, endPoint y: 127, distance: 6.8
click at [170, 124] on div at bounding box center [429, 204] width 859 height 408
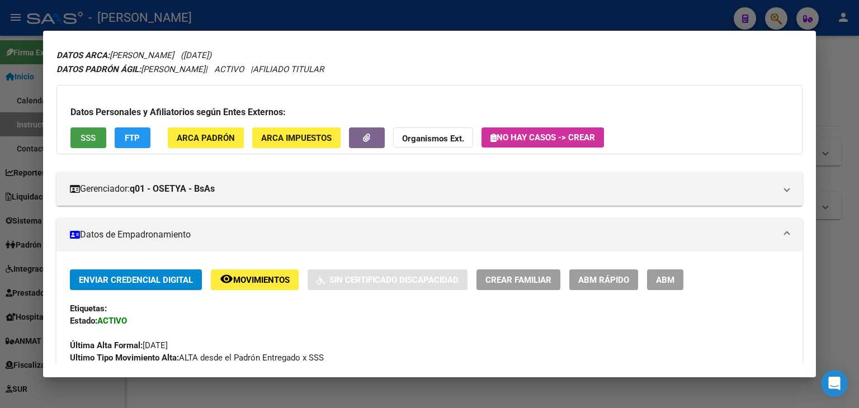
click at [93, 137] on span "SSS" at bounding box center [88, 138] width 15 height 10
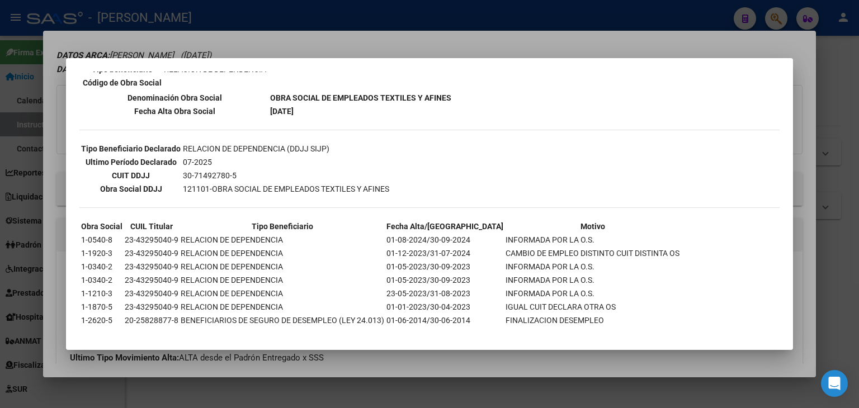
scroll to position [242, 0]
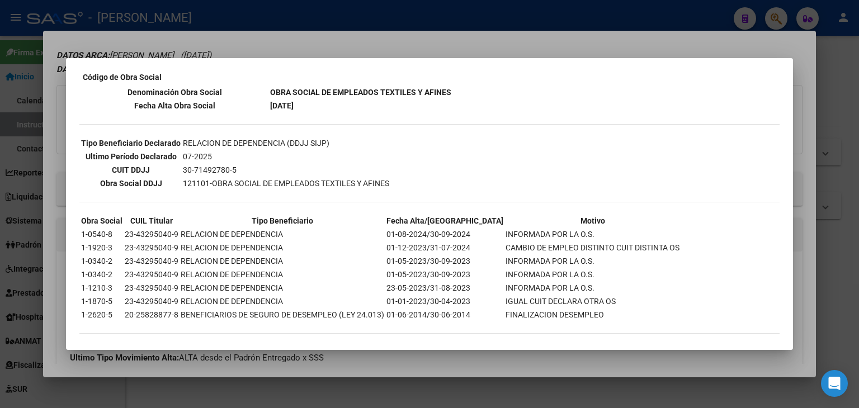
click at [202, 49] on div at bounding box center [429, 204] width 859 height 408
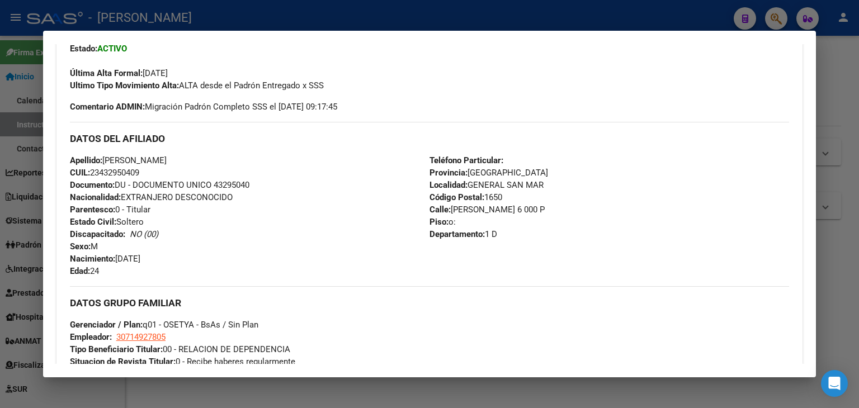
scroll to position [315, 0]
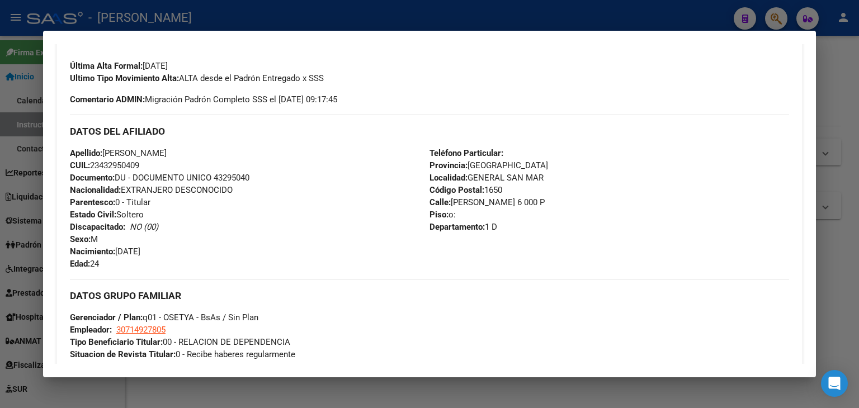
click at [242, 183] on div "Apellido: ESCOBAR CRISTHIAN DANIEL CUIL: 23432950409 Documento: DU - DOCUMENTO …" at bounding box center [250, 208] width 360 height 123
click at [242, 177] on span "Documento: DU - DOCUMENTO UNICO 43295040" at bounding box center [159, 178] width 179 height 10
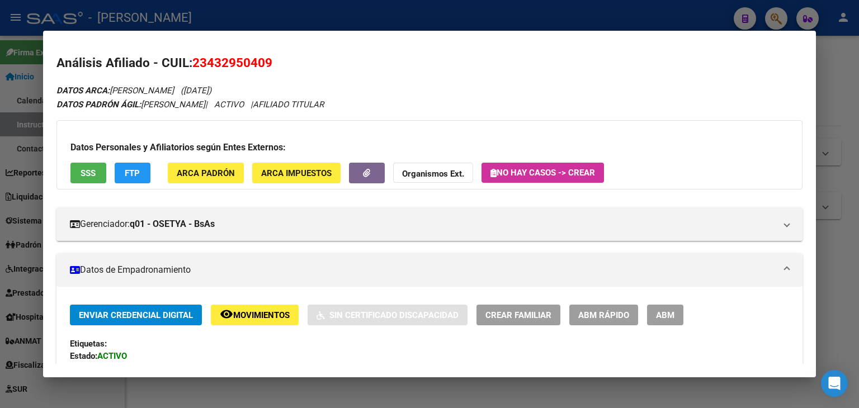
scroll to position [0, 0]
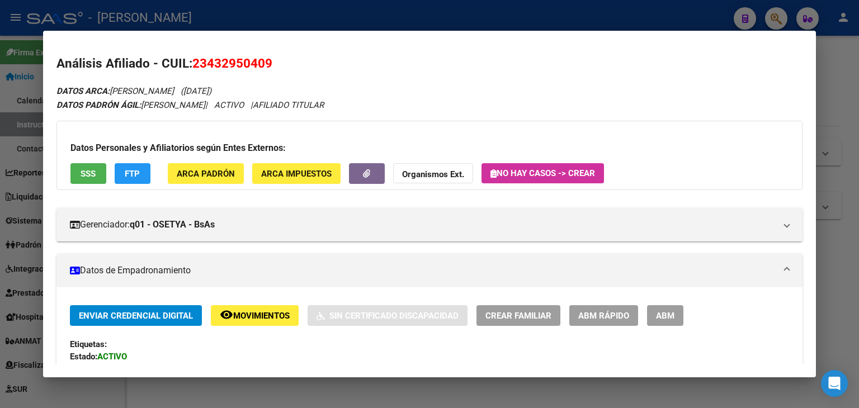
drag, startPoint x: 213, startPoint y: 196, endPoint x: 213, endPoint y: 162, distance: 34.7
click at [213, 162] on div "Datos Personales y Afiliatorios según Entes Externos: SSS FTP ARCA Padrón ARCA …" at bounding box center [429, 155] width 746 height 69
click at [212, 166] on button "ARCA Padrón" at bounding box center [206, 173] width 76 height 21
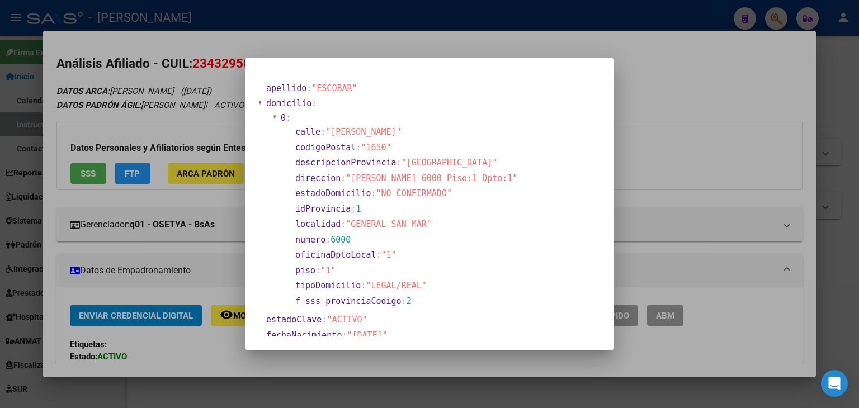
drag, startPoint x: 195, startPoint y: 89, endPoint x: 228, endPoint y: 90, distance: 33.6
click at [195, 89] on div at bounding box center [429, 204] width 859 height 408
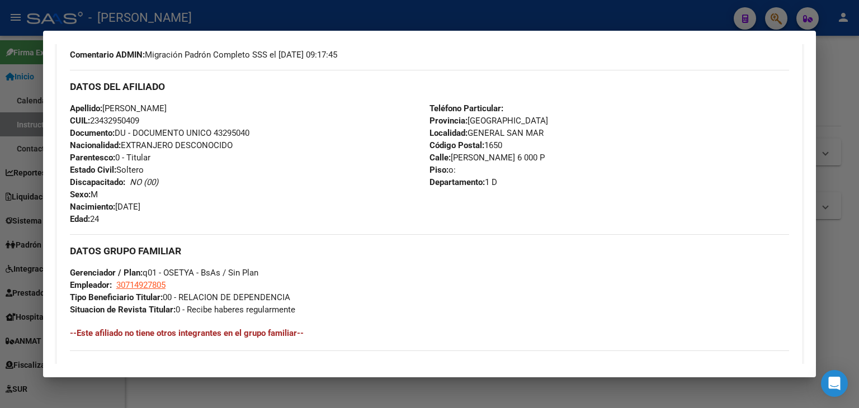
scroll to position [447, 0]
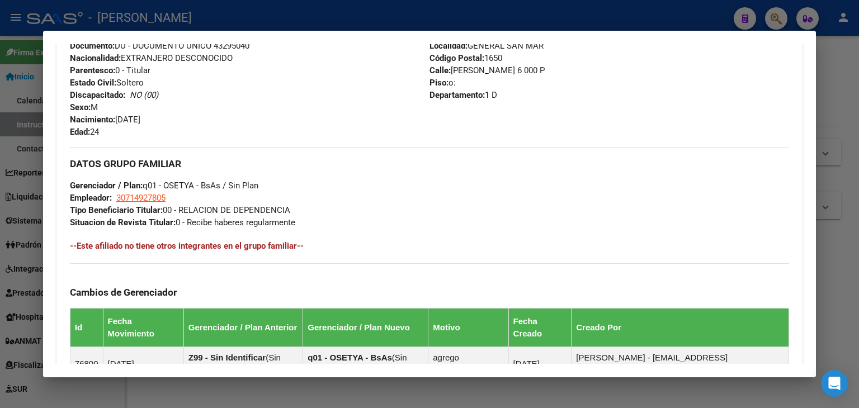
click at [155, 199] on span "30714927805" at bounding box center [140, 198] width 49 height 10
type textarea "30714927805"
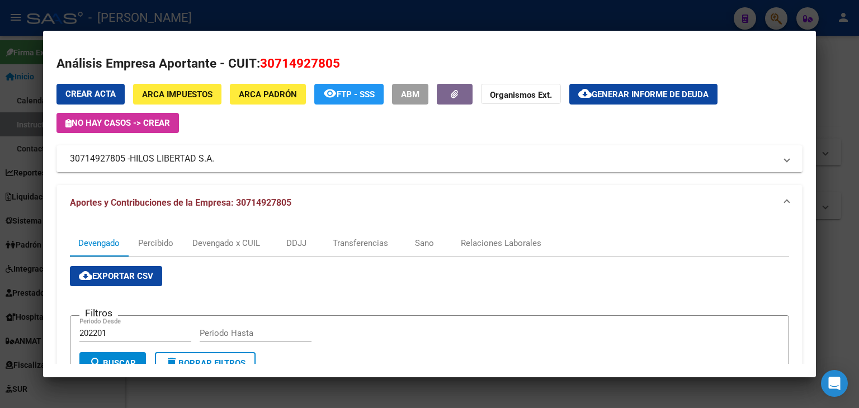
click at [201, 11] on div at bounding box center [429, 204] width 859 height 408
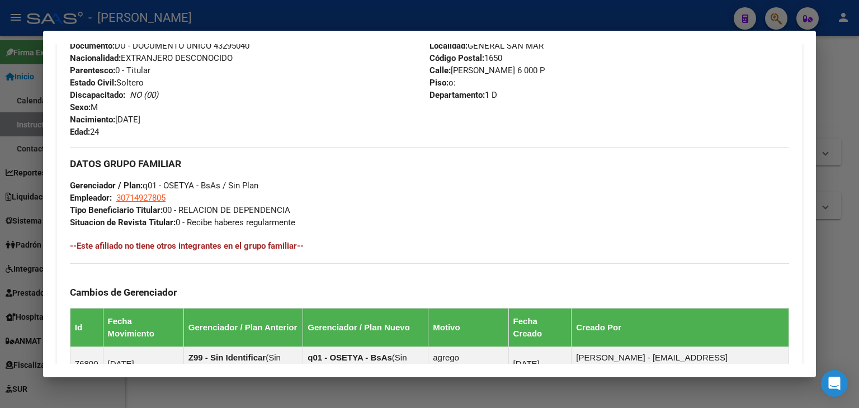
click at [186, 18] on div at bounding box center [429, 204] width 859 height 408
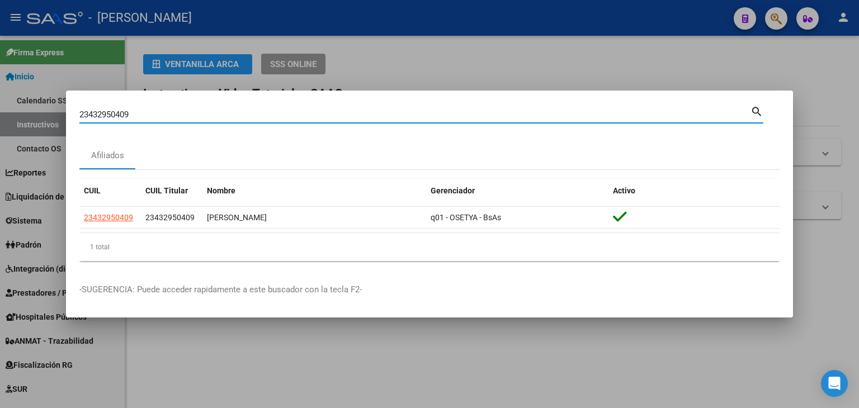
click at [156, 110] on input "23432950409" at bounding box center [414, 115] width 671 height 10
paste input "3905504"
type input "23433905504"
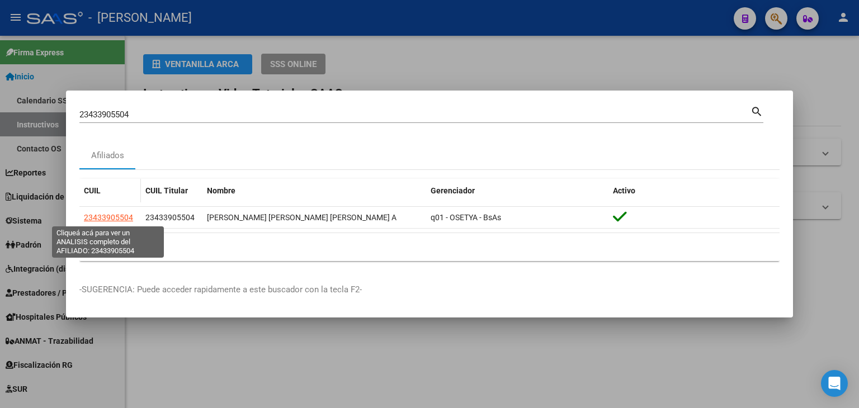
click at [122, 214] on span "23433905504" at bounding box center [108, 217] width 49 height 9
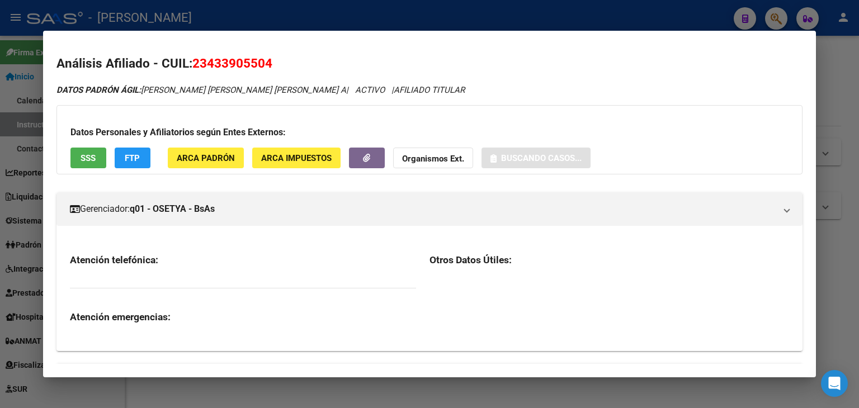
click at [225, 153] on span "ARCA Padrón" at bounding box center [206, 158] width 58 height 10
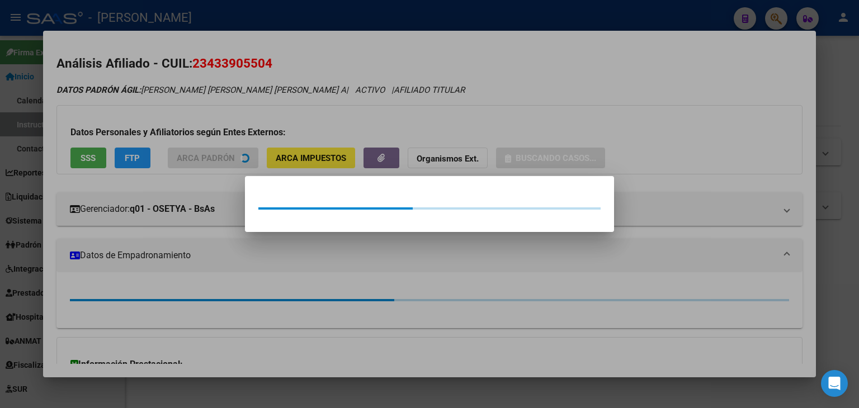
drag, startPoint x: 207, startPoint y: 130, endPoint x: 148, endPoint y: 150, distance: 62.8
click at [205, 130] on div at bounding box center [429, 204] width 859 height 408
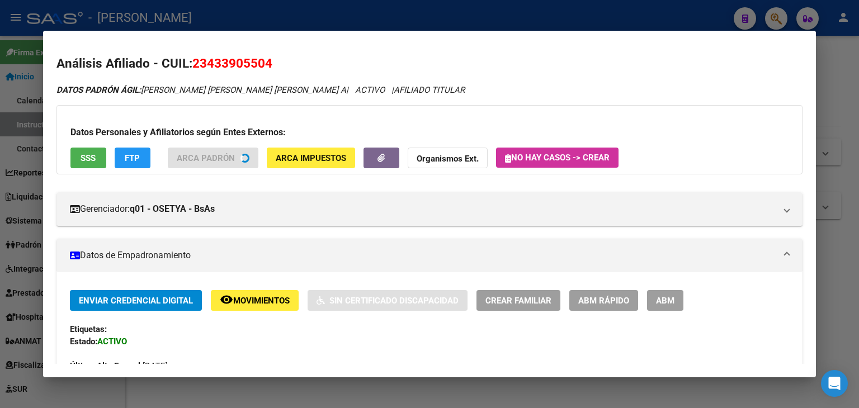
click at [87, 168] on button "SSS" at bounding box center [88, 158] width 36 height 21
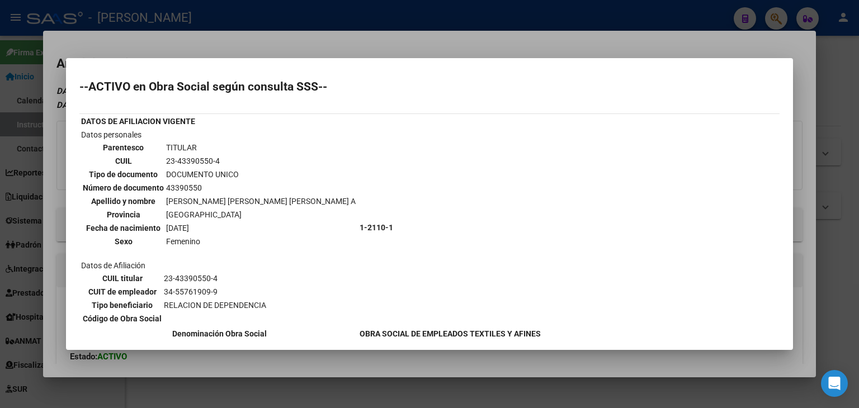
click at [199, 34] on div at bounding box center [429, 204] width 859 height 408
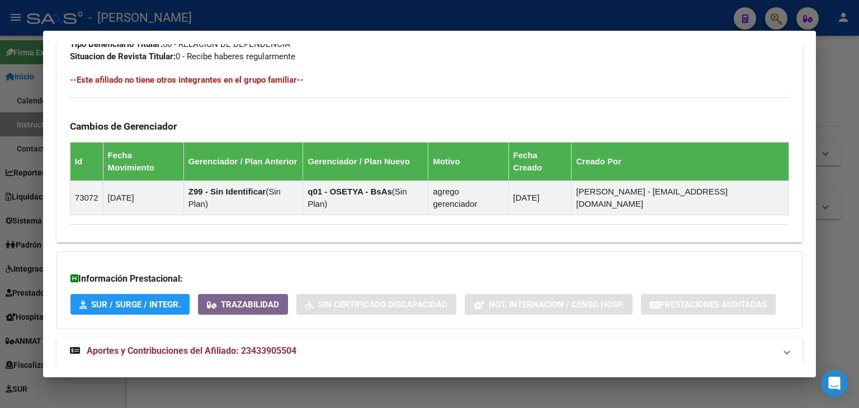
click at [311, 338] on mat-expansion-panel-header "Aportes y Contribuciones del Afiliado: 23433905504" at bounding box center [429, 351] width 746 height 27
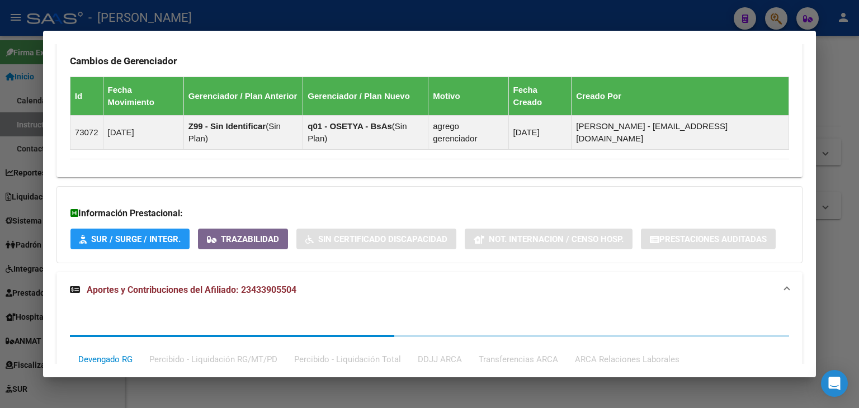
scroll to position [893, 0]
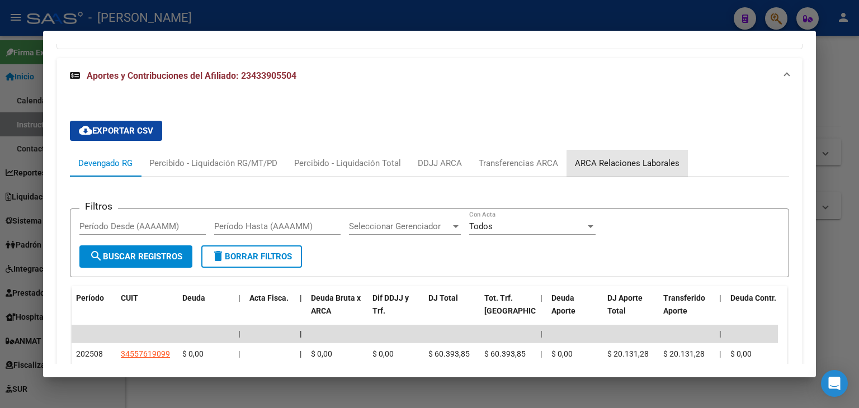
click at [631, 157] on div "ARCA Relaciones Laborales" at bounding box center [627, 163] width 105 height 12
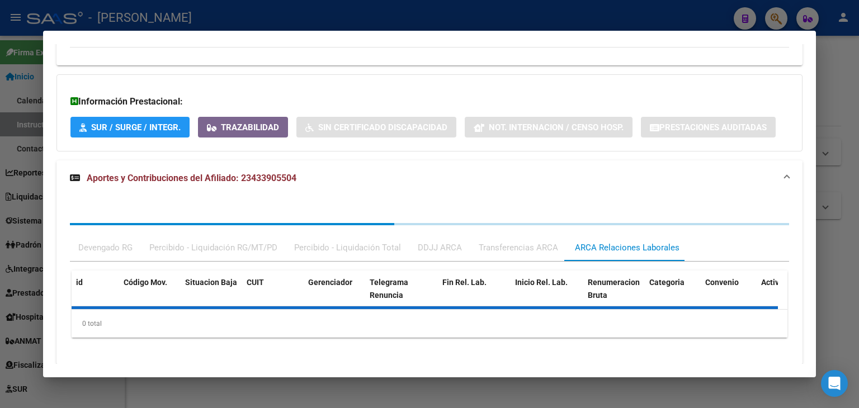
scroll to position [847, 0]
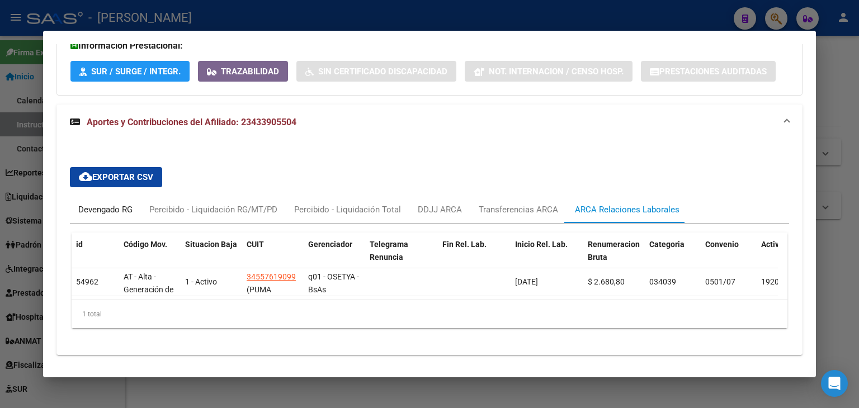
click at [132, 204] on div "Devengado RG" at bounding box center [105, 210] width 54 height 12
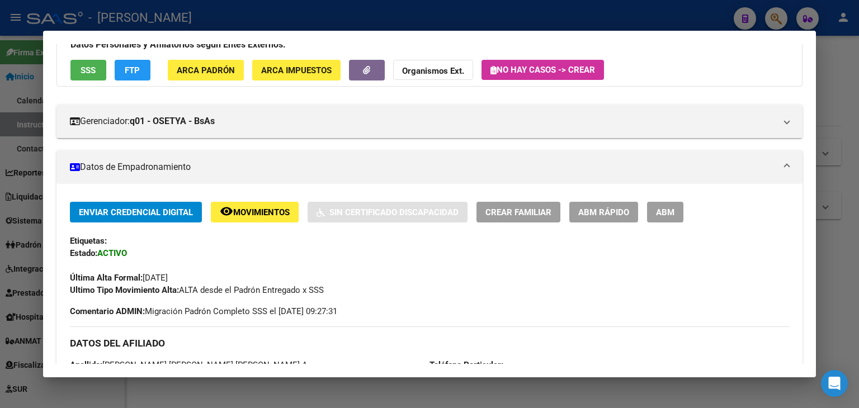
scroll to position [8, 0]
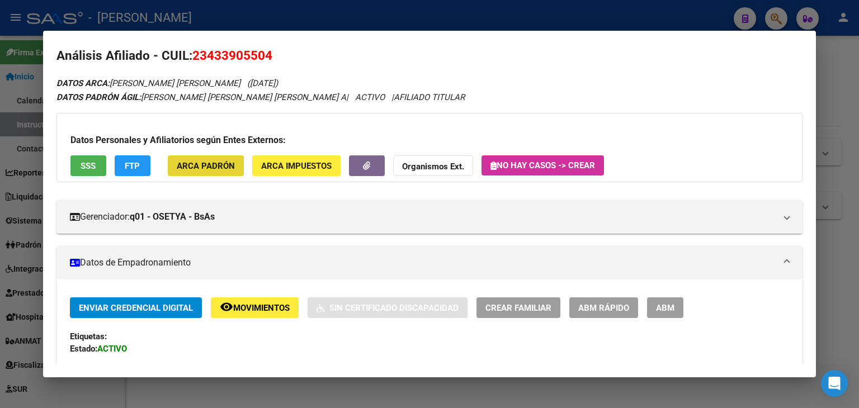
click at [206, 164] on span "ARCA Padrón" at bounding box center [206, 166] width 58 height 10
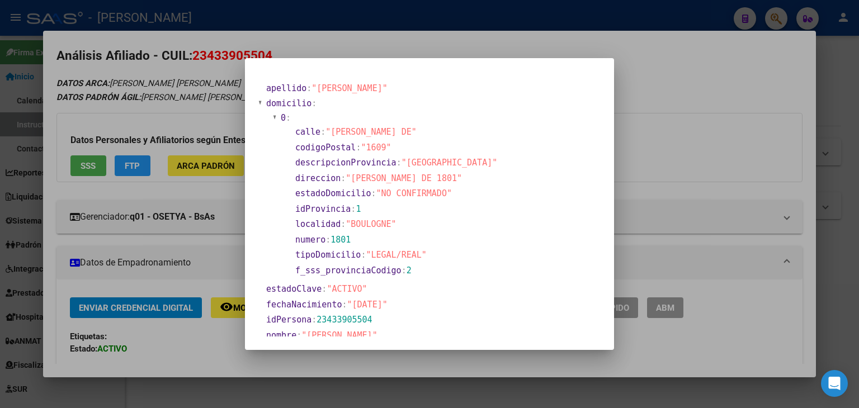
drag, startPoint x: 150, startPoint y: 118, endPoint x: 157, endPoint y: 122, distance: 8.1
click at [150, 119] on div at bounding box center [429, 204] width 859 height 408
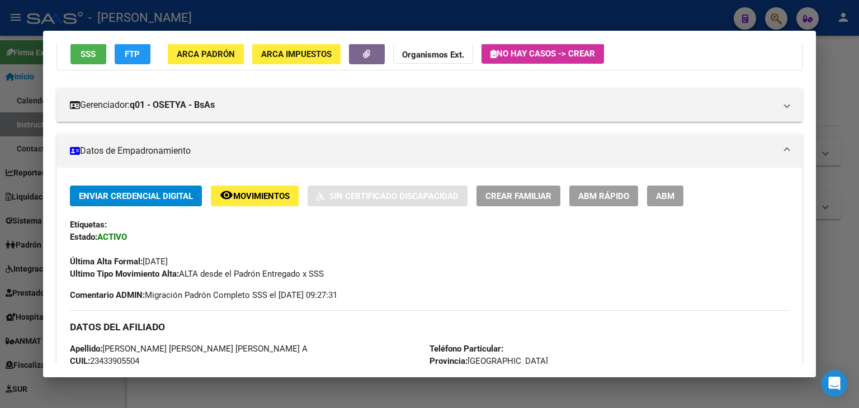
scroll to position [0, 0]
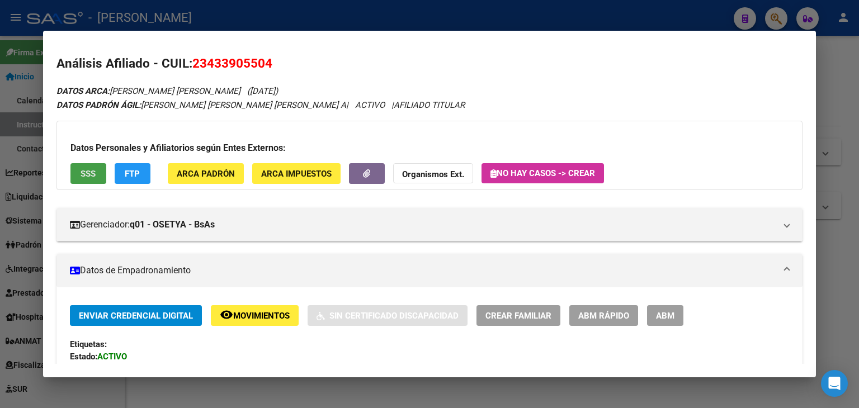
click at [89, 169] on span "SSS" at bounding box center [88, 174] width 15 height 10
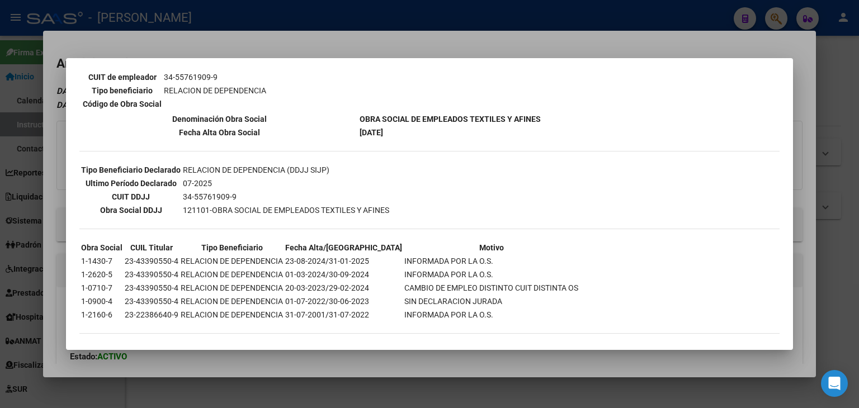
scroll to position [215, 0]
click at [199, 36] on div at bounding box center [429, 204] width 859 height 408
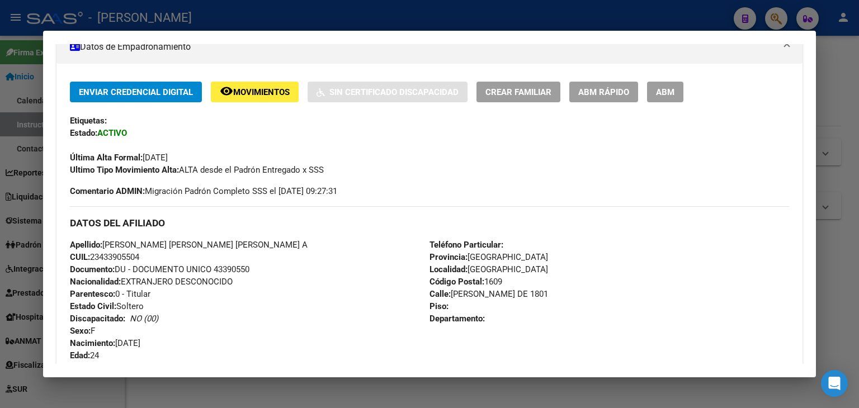
scroll to position [280, 0]
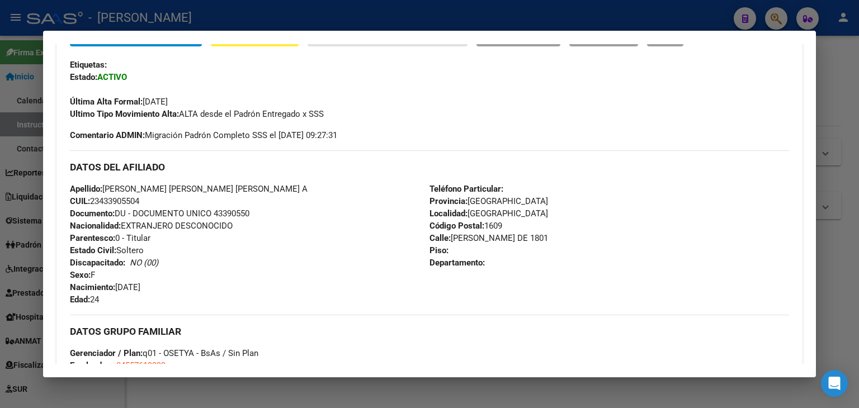
click at [237, 215] on span "Documento: DU - DOCUMENTO UNICO 43390550" at bounding box center [159, 214] width 179 height 10
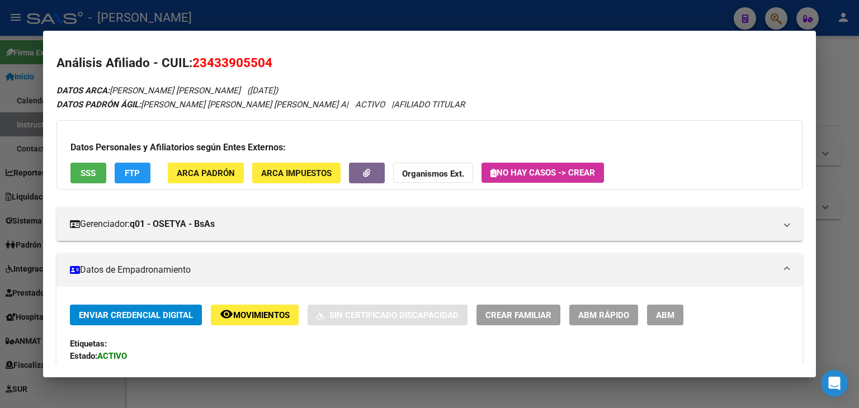
scroll to position [0, 0]
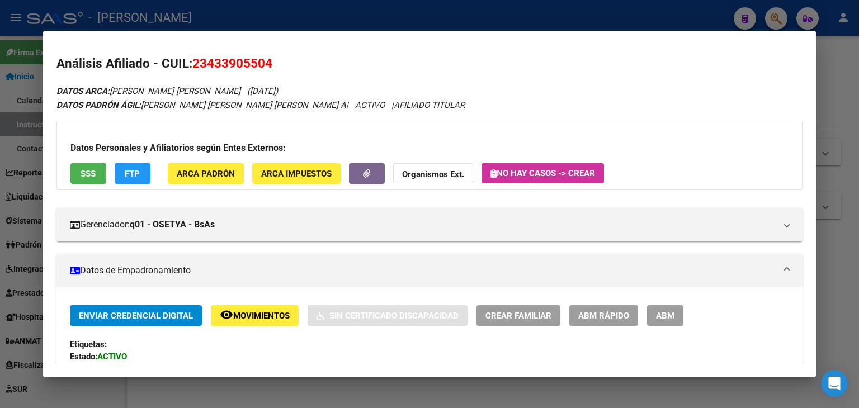
click at [216, 173] on span "ARCA Padrón" at bounding box center [206, 174] width 58 height 10
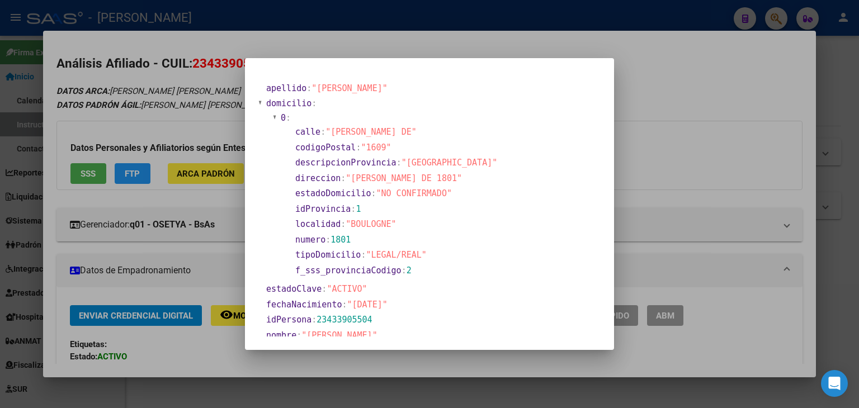
click at [152, 68] on div at bounding box center [429, 204] width 859 height 408
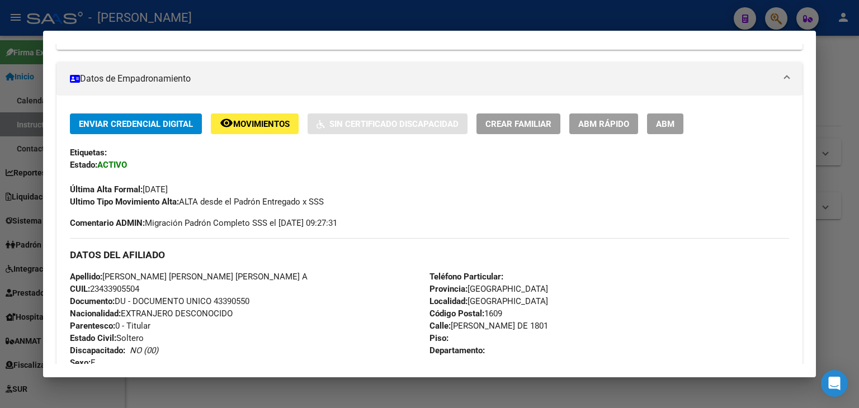
scroll to position [112, 0]
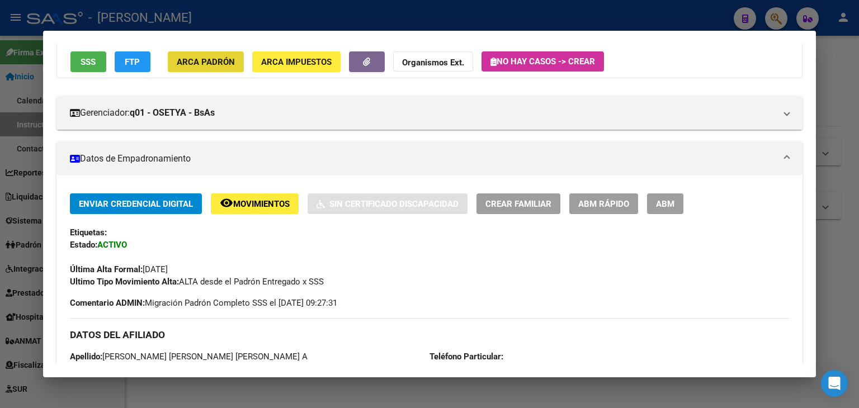
click at [199, 70] on button "ARCA Padrón" at bounding box center [206, 61] width 76 height 21
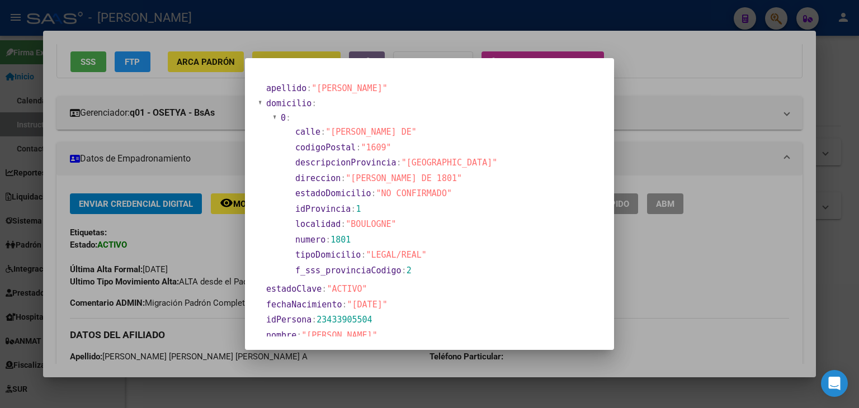
click at [148, 87] on div at bounding box center [429, 204] width 859 height 408
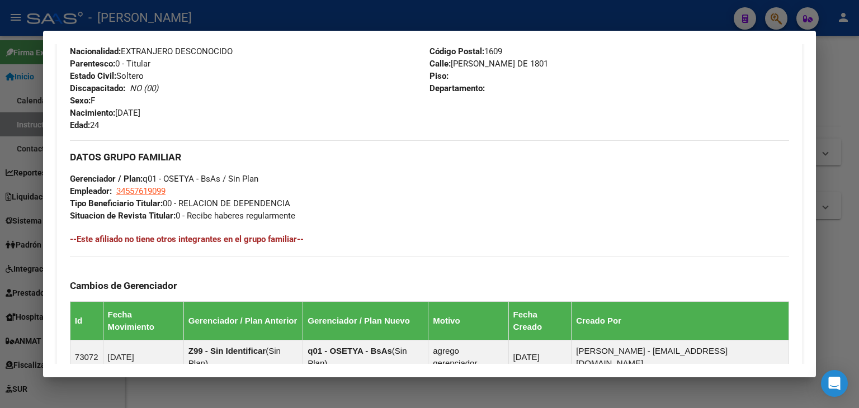
scroll to position [503, 0]
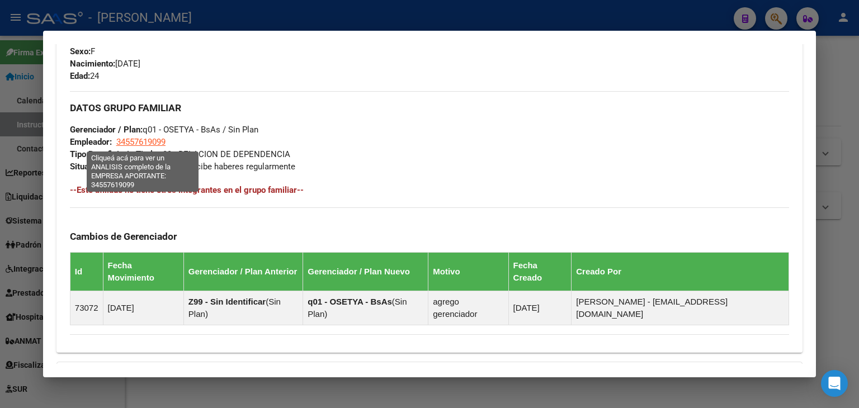
click at [145, 144] on span "34557619099" at bounding box center [140, 142] width 49 height 10
type textarea "34557619099"
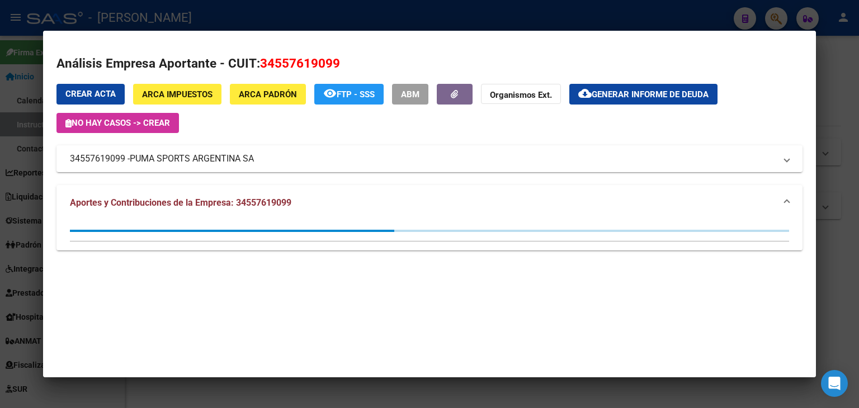
click at [211, 18] on div at bounding box center [429, 204] width 859 height 408
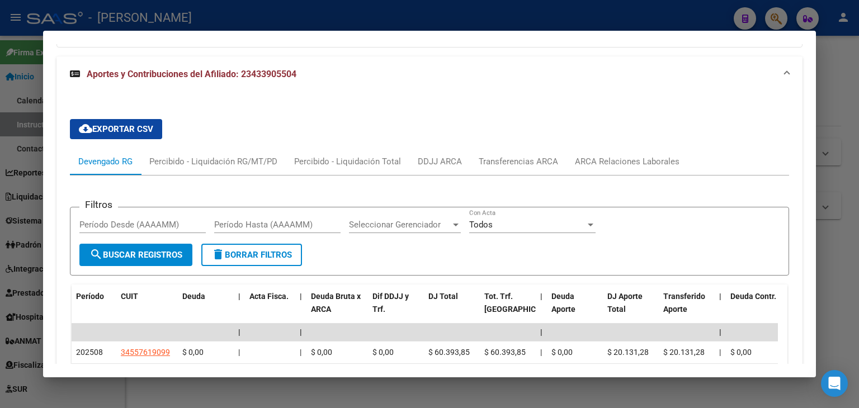
drag, startPoint x: 669, startPoint y: 153, endPoint x: 661, endPoint y: 140, distance: 15.1
click at [666, 148] on mat-tab-group "Devengado RG Percibido - Liquidación RG/MT/PD Percibido - Liquidación Total DDJ…" at bounding box center [429, 376] width 719 height 456
click at [661, 155] on div "ARCA Relaciones Laborales" at bounding box center [627, 161] width 105 height 12
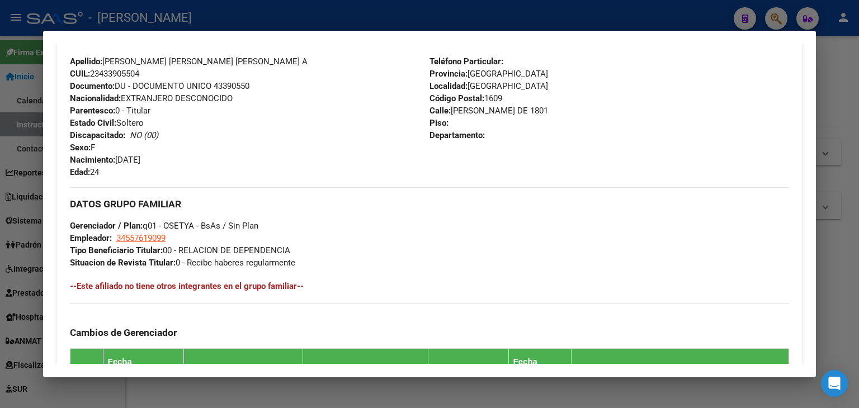
scroll to position [511, 0]
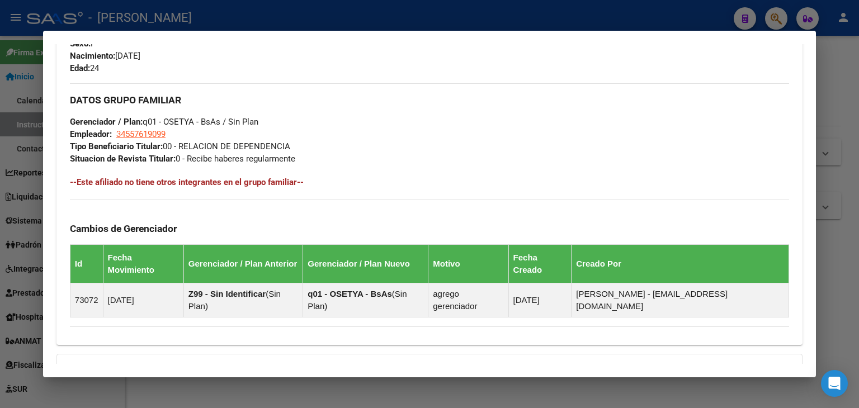
click at [174, 30] on div at bounding box center [429, 204] width 859 height 408
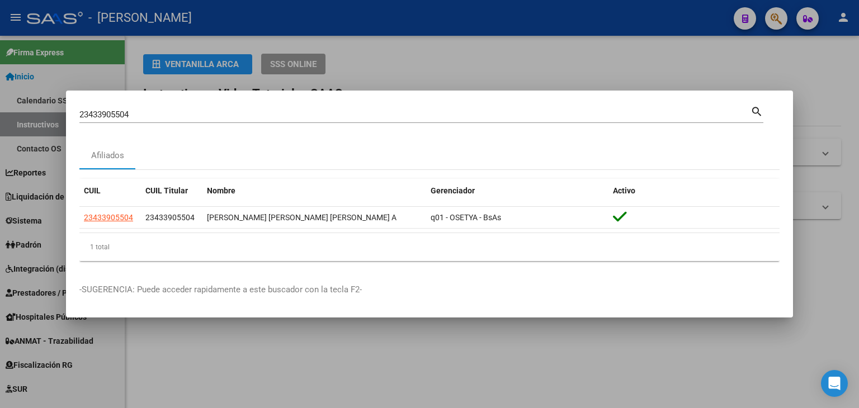
click at [152, 114] on input "23433905504" at bounding box center [414, 115] width 671 height 10
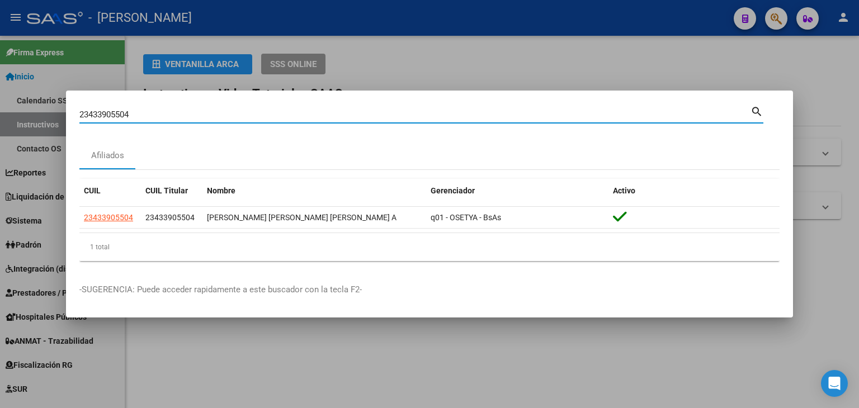
click at [152, 114] on input "23433905504" at bounding box center [414, 115] width 671 height 10
paste input "5294"
type input "23433952944"
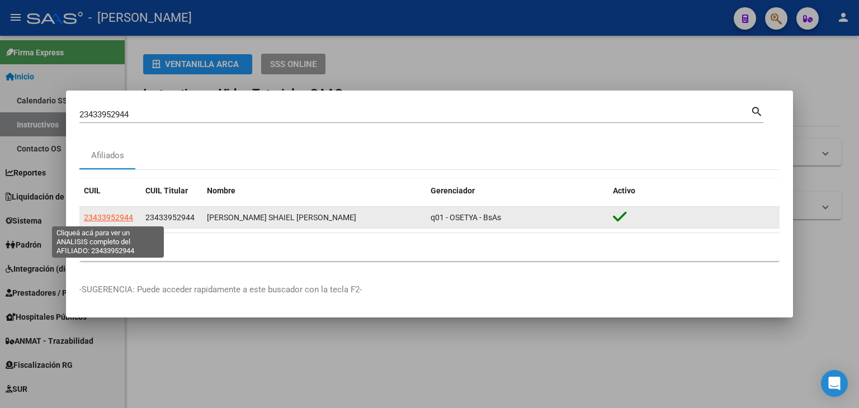
click at [121, 216] on span "23433952944" at bounding box center [108, 217] width 49 height 9
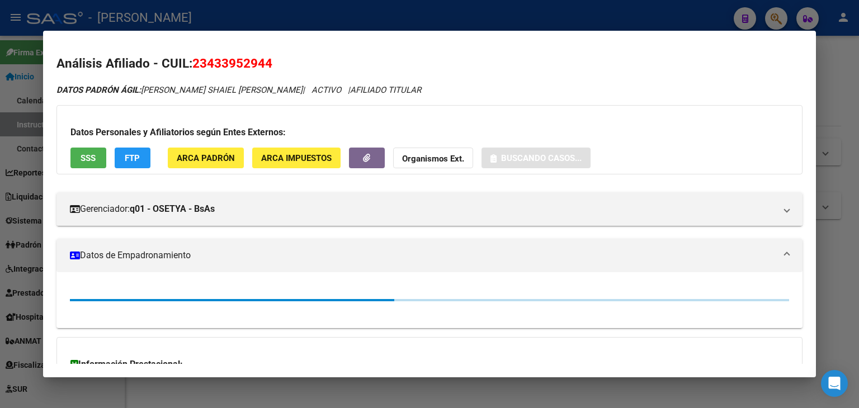
click at [169, 174] on div "Datos Personales y Afiliatorios según Entes Externos: SSS FTP ARCA Padrón ARCA …" at bounding box center [429, 139] width 746 height 69
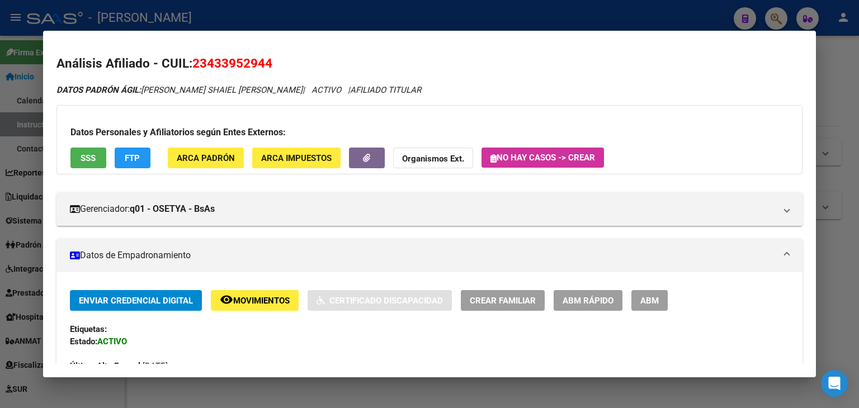
click at [177, 159] on span "ARCA Padrón" at bounding box center [206, 158] width 58 height 10
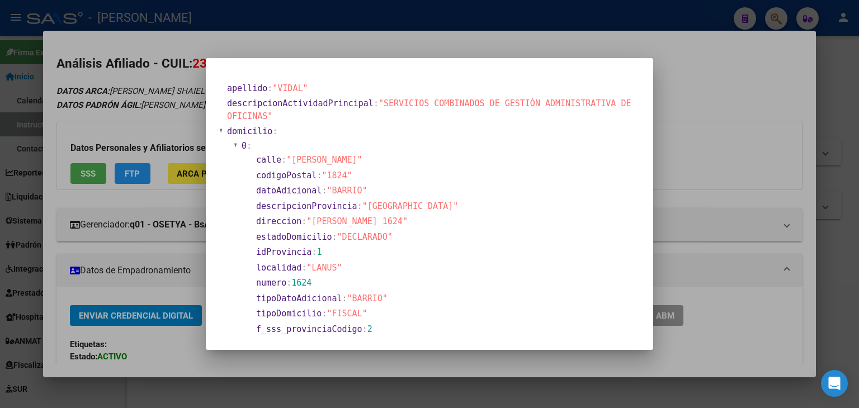
drag, startPoint x: 161, startPoint y: 101, endPoint x: 118, endPoint y: 135, distance: 55.3
click at [161, 101] on div at bounding box center [429, 204] width 859 height 408
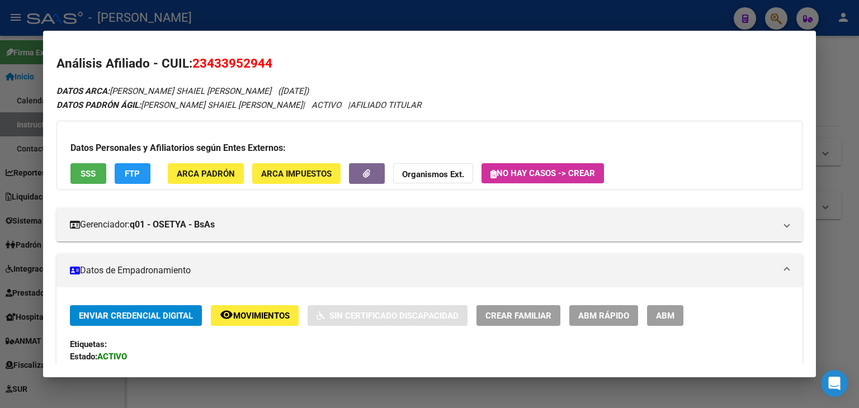
click at [81, 181] on button "SSS" at bounding box center [88, 173] width 36 height 21
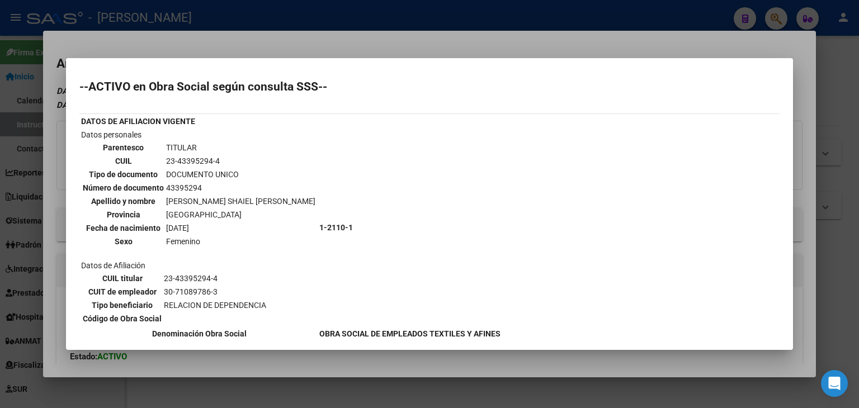
click at [138, 25] on div at bounding box center [429, 204] width 859 height 408
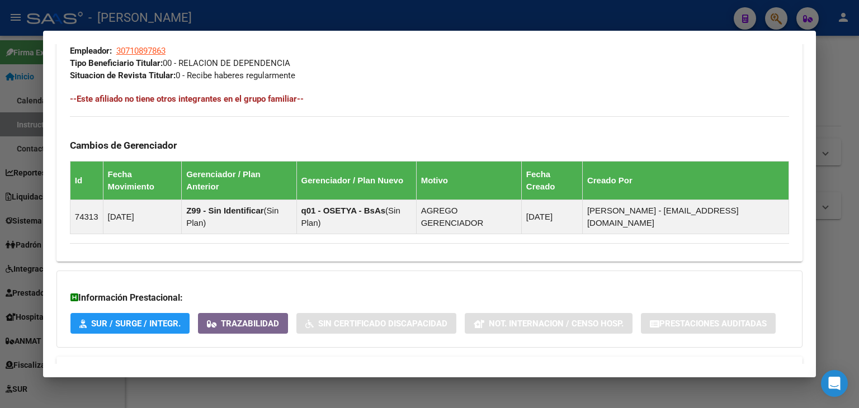
scroll to position [613, 0]
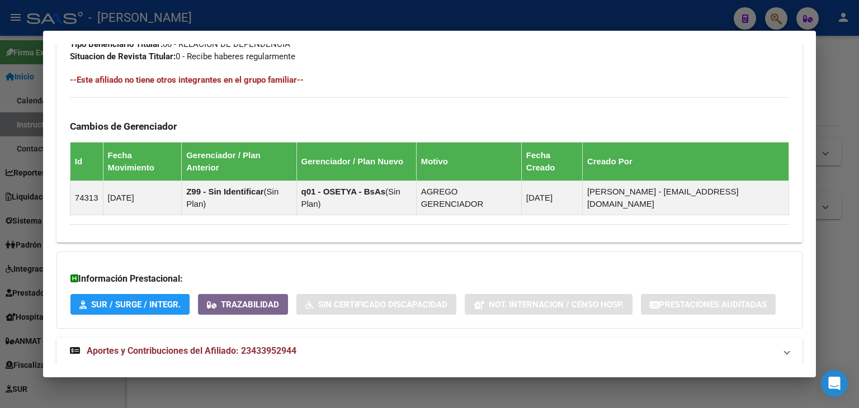
click at [275, 346] on span "Aportes y Contribuciones del Afiliado: 23433952944" at bounding box center [192, 351] width 210 height 11
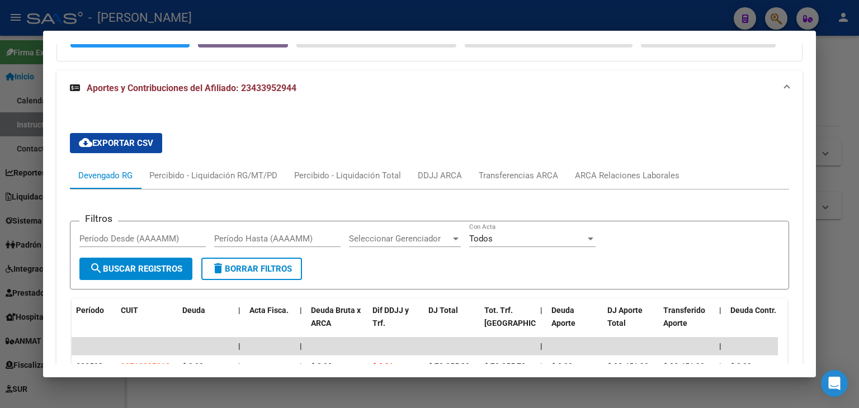
scroll to position [949, 0]
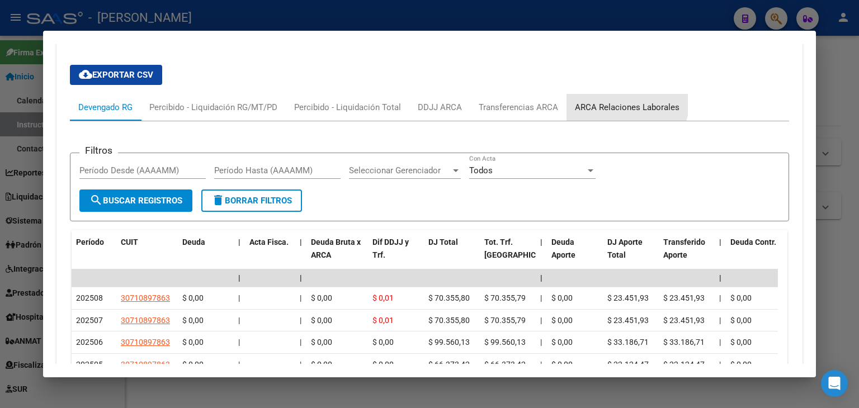
click at [624, 101] on div "ARCA Relaciones Laborales" at bounding box center [627, 107] width 105 height 12
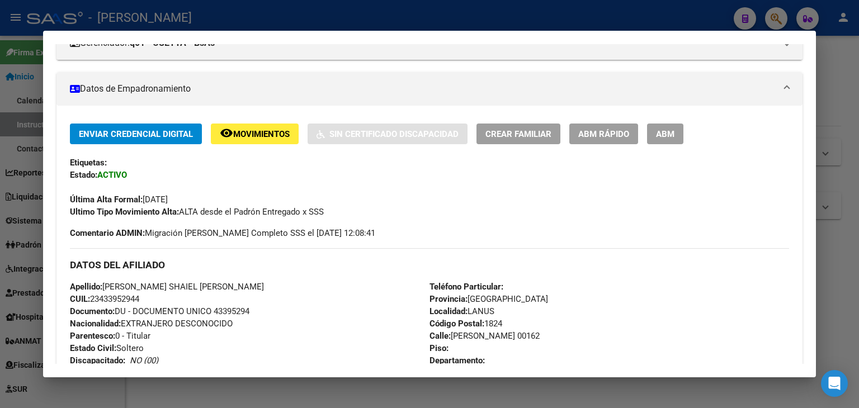
scroll to position [116, 0]
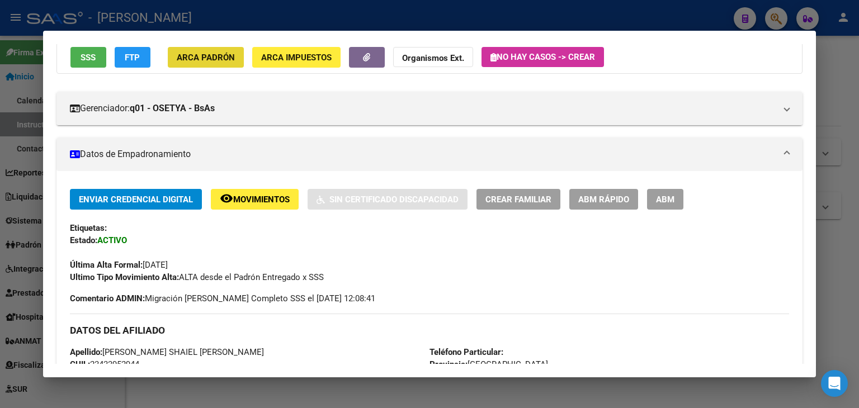
click at [215, 63] on button "ARCA Padrón" at bounding box center [206, 57] width 76 height 21
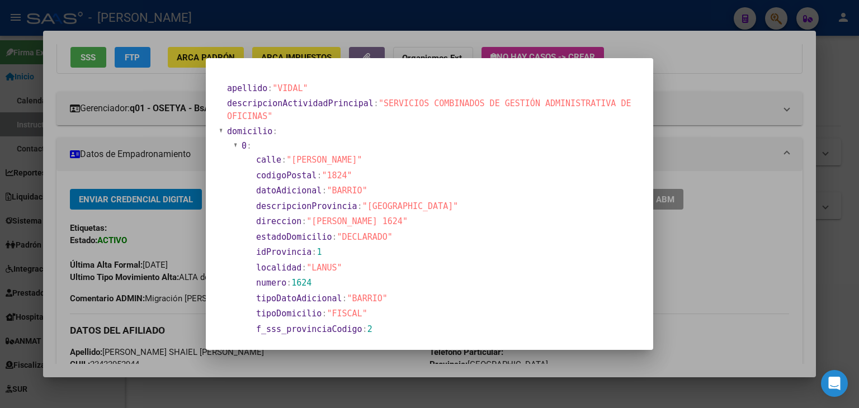
click at [150, 145] on div at bounding box center [429, 204] width 859 height 408
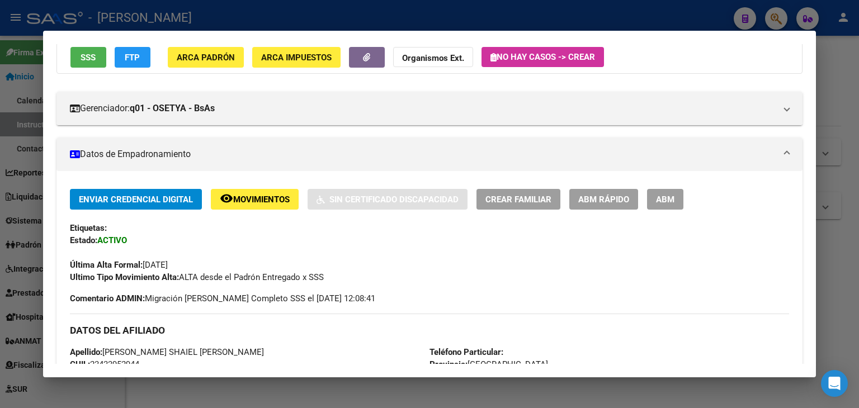
click at [91, 68] on div "Datos Personales y Afiliatorios según Entes Externos: SSS FTP ARCA Padrón ARCA …" at bounding box center [429, 38] width 746 height 69
click at [90, 59] on span "SSS" at bounding box center [88, 58] width 15 height 10
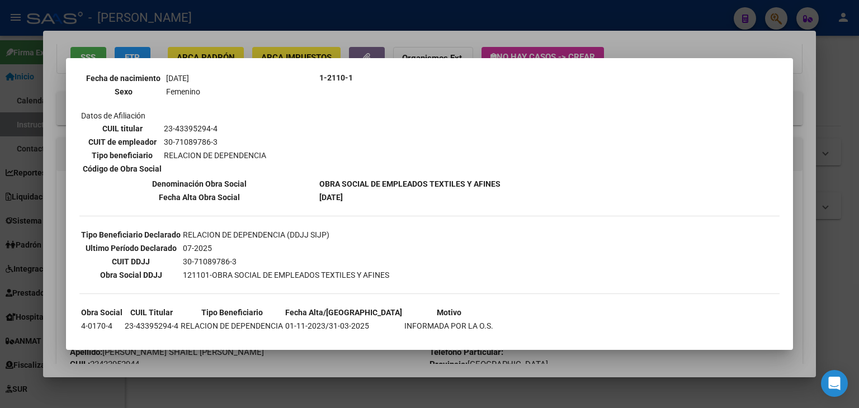
scroll to position [163, 0]
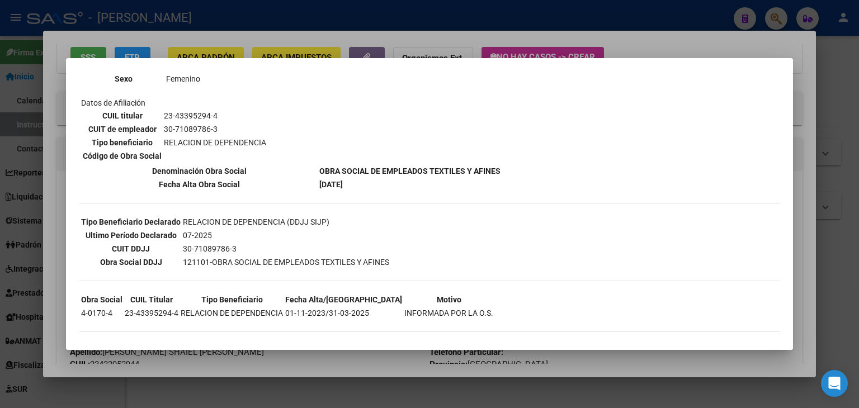
click at [182, 35] on div at bounding box center [429, 204] width 859 height 408
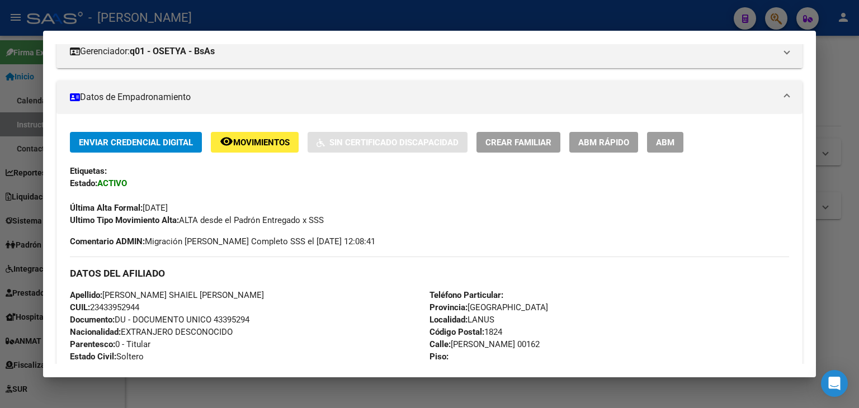
scroll to position [228, 0]
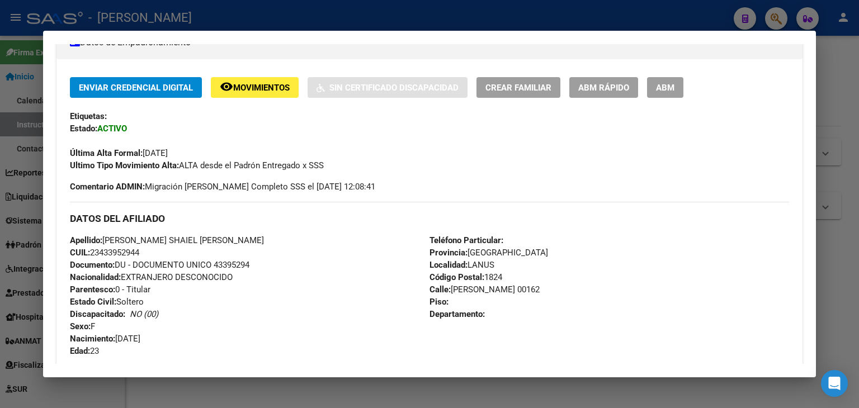
click at [223, 260] on span "Documento: DU - DOCUMENTO UNICO 43395294" at bounding box center [159, 265] width 179 height 10
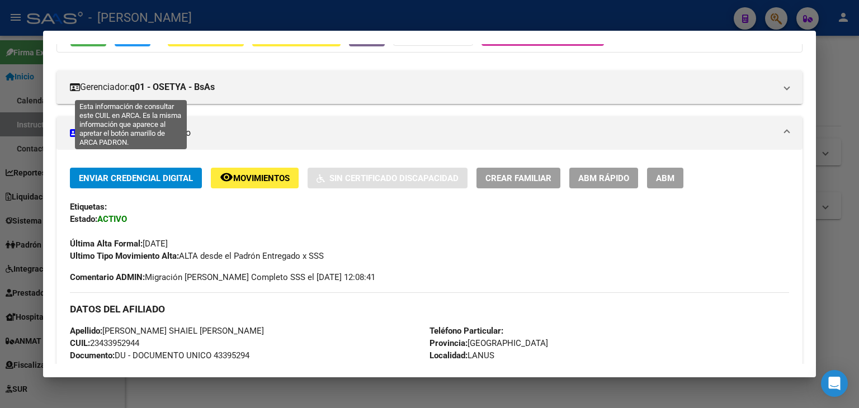
scroll to position [0, 0]
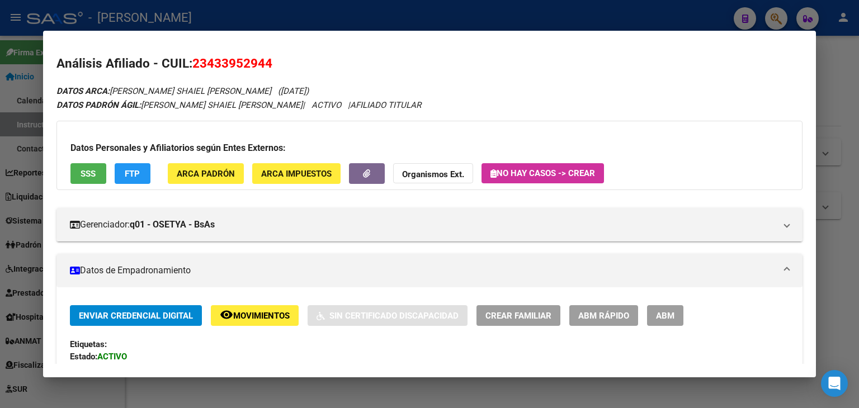
click at [198, 175] on span "ARCA Padrón" at bounding box center [206, 174] width 58 height 10
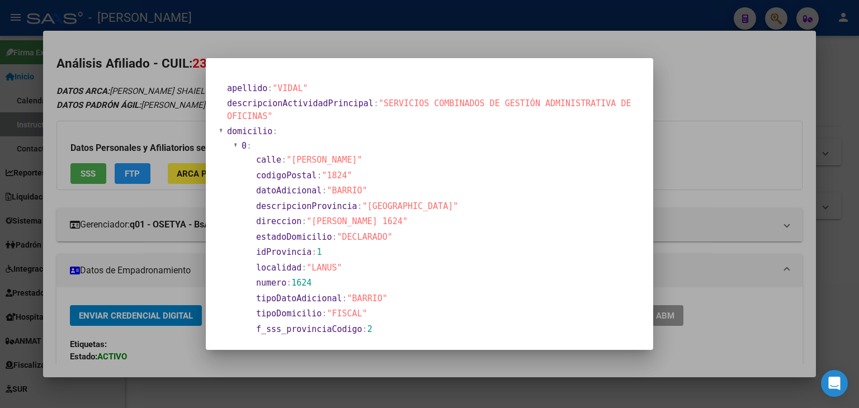
click at [113, 92] on div at bounding box center [429, 204] width 859 height 408
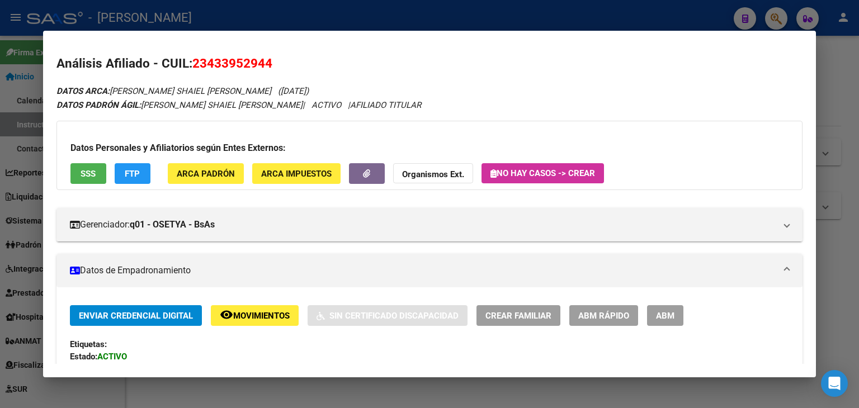
click at [226, 162] on div "Datos Personales y Afiliatorios según Entes Externos: SSS FTP ARCA Padrón ARCA …" at bounding box center [429, 155] width 746 height 69
click at [226, 170] on span "ARCA Padrón" at bounding box center [206, 174] width 58 height 10
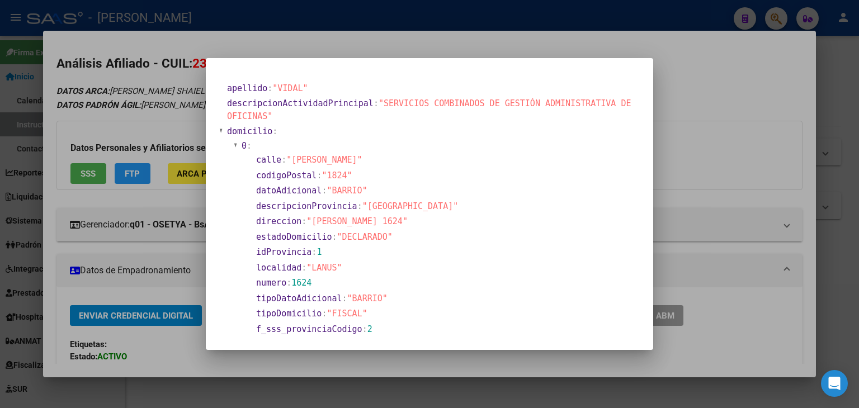
drag, startPoint x: 131, startPoint y: 111, endPoint x: 152, endPoint y: 122, distance: 24.0
click at [131, 111] on div at bounding box center [429, 204] width 859 height 408
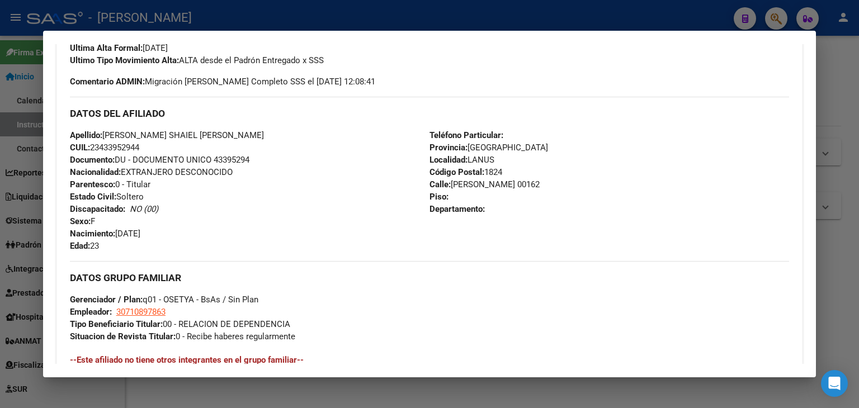
scroll to position [335, 0]
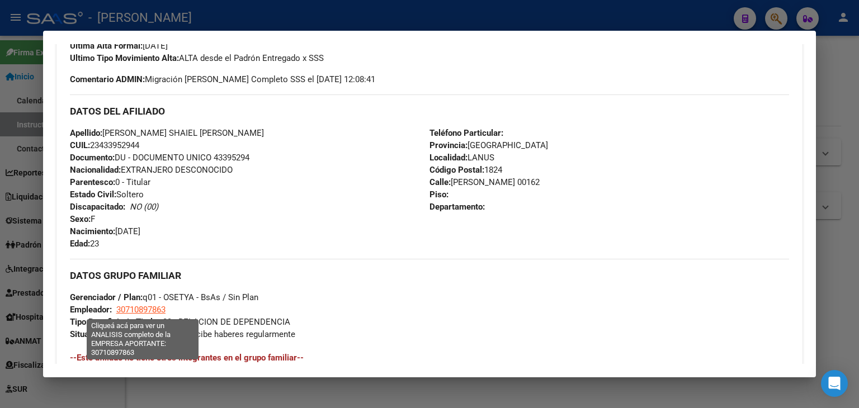
click at [138, 309] on span "30710897863" at bounding box center [140, 310] width 49 height 10
type textarea "30710897863"
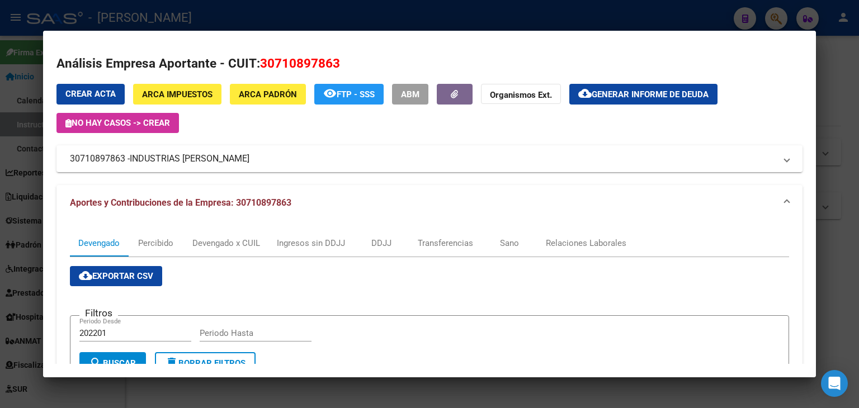
click at [230, 16] on div at bounding box center [429, 204] width 859 height 408
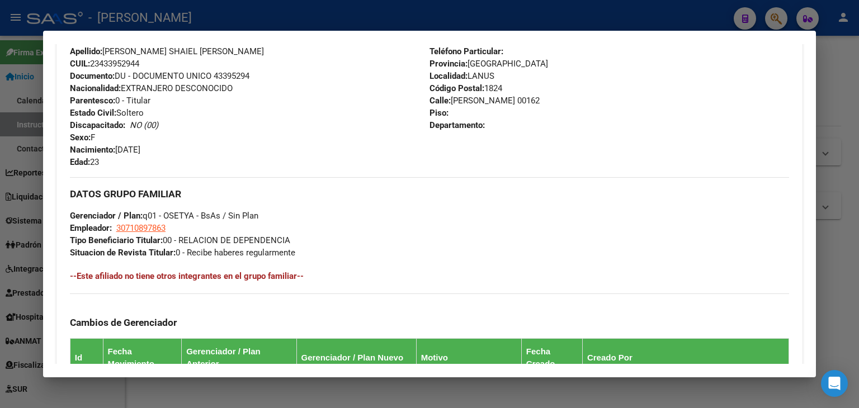
scroll to position [455, 0]
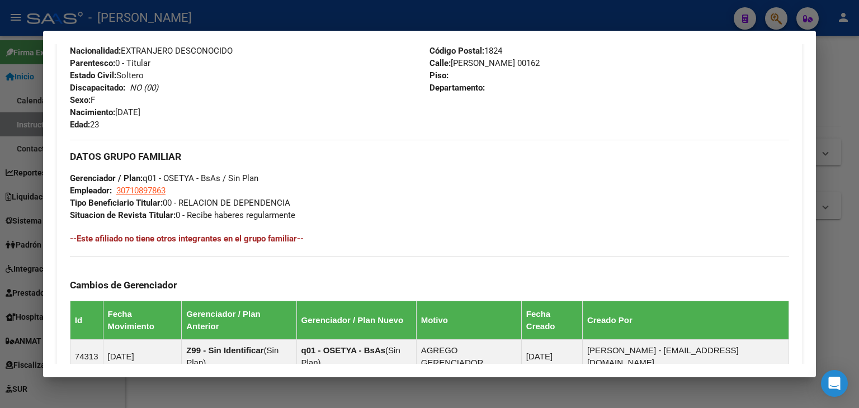
click at [156, 20] on div at bounding box center [429, 204] width 859 height 408
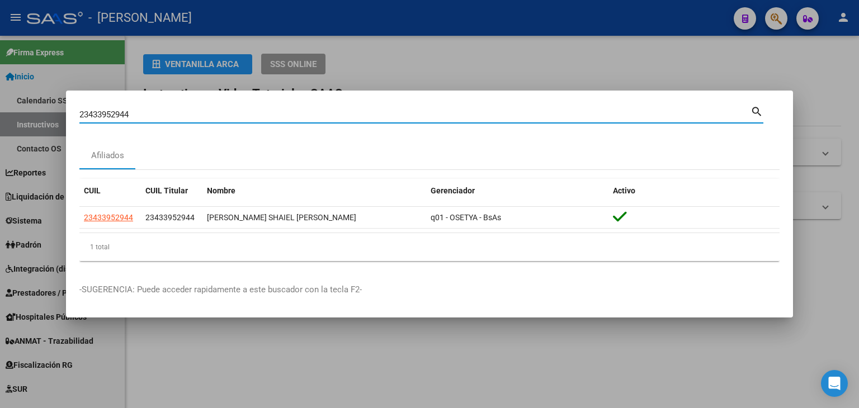
click at [146, 111] on input "23433952944" at bounding box center [414, 115] width 671 height 10
paste input "968"
type input "23433996844"
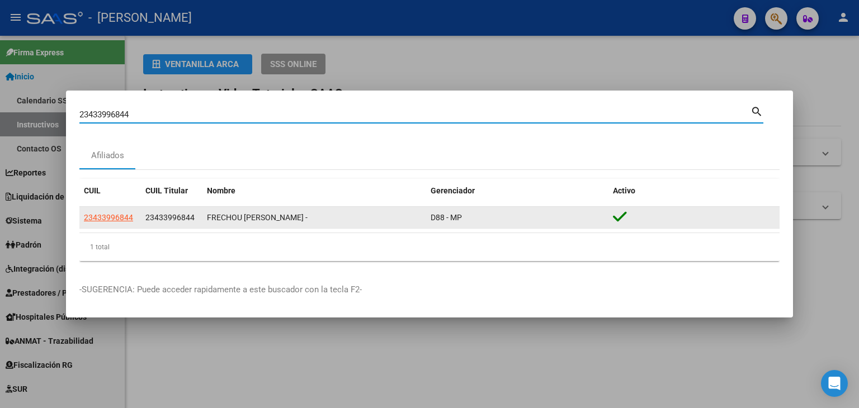
click at [107, 227] on div "CUIL CUIL Titular Nombre Gerenciador Activo 23433996844 23433996844 FRECHOU SOF…" at bounding box center [429, 220] width 700 height 82
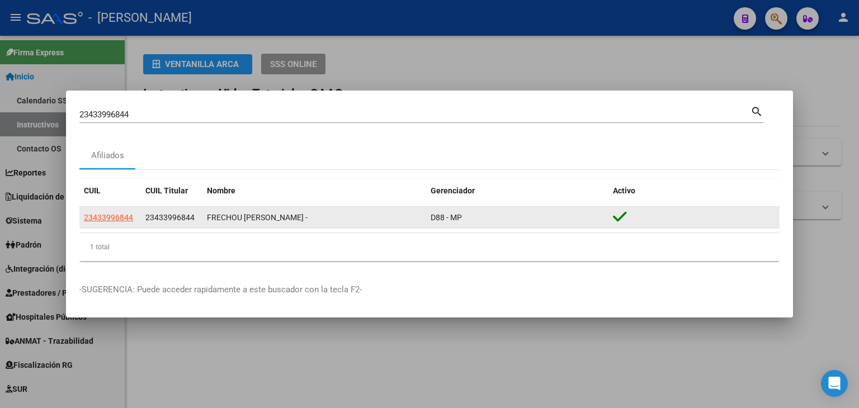
click at [110, 213] on span "23433996844" at bounding box center [108, 217] width 49 height 9
type textarea "23433996844"
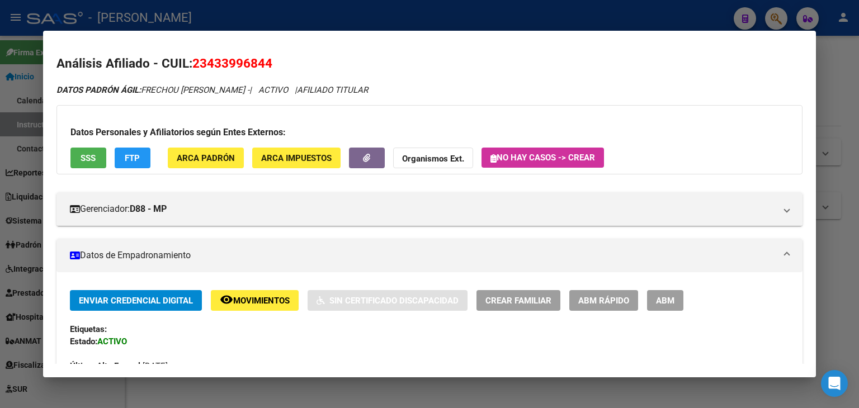
drag, startPoint x: 186, startPoint y: 141, endPoint x: 184, endPoint y: 154, distance: 13.0
click at [185, 144] on div "Datos Personales y Afiliatorios según Entes Externos: SSS FTP ARCA Padrón ARCA …" at bounding box center [429, 139] width 746 height 69
click at [184, 157] on span "ARCA Padrón" at bounding box center [206, 158] width 58 height 10
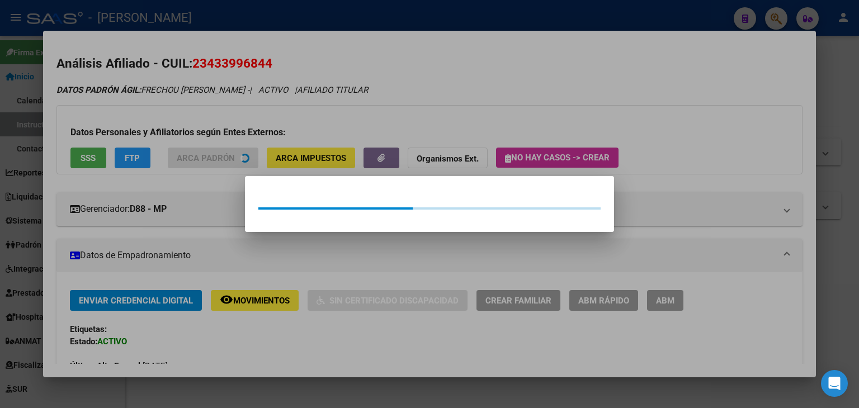
click at [173, 130] on div at bounding box center [429, 204] width 859 height 408
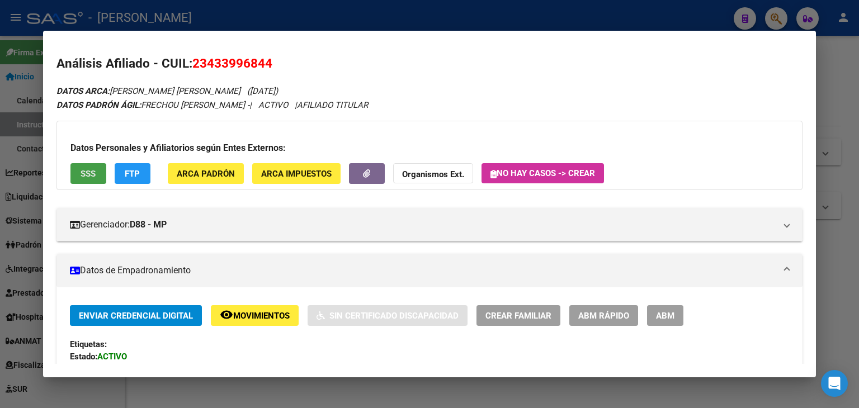
click at [89, 171] on span "SSS" at bounding box center [88, 174] width 15 height 10
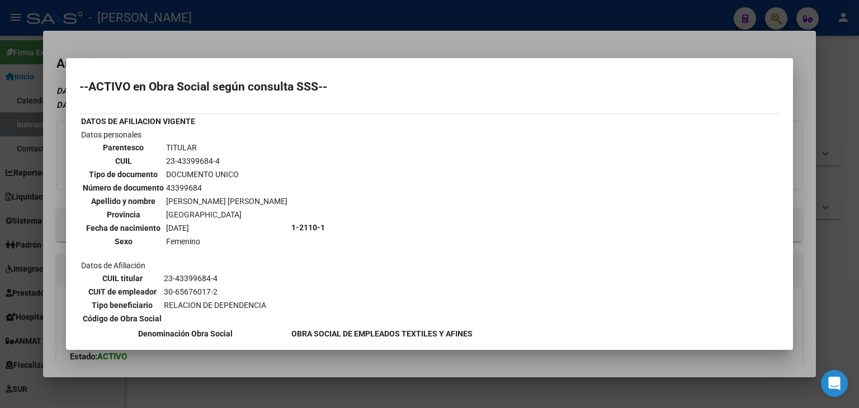
click at [188, 39] on div at bounding box center [429, 204] width 859 height 408
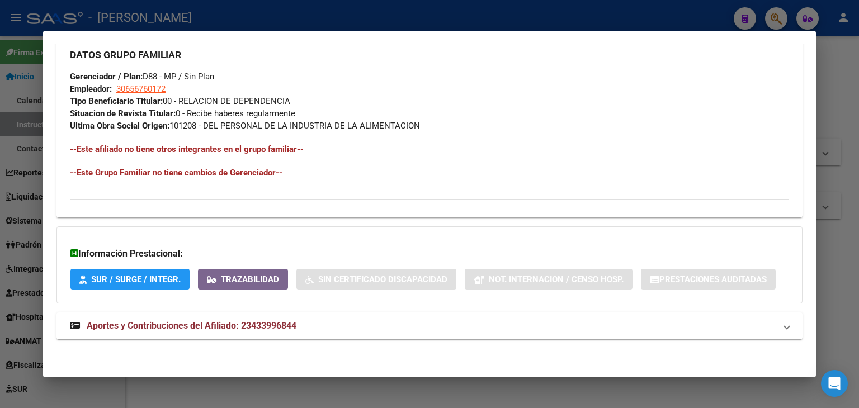
drag, startPoint x: 250, startPoint y: 323, endPoint x: 286, endPoint y: 237, distance: 93.6
click at [250, 322] on span "Aportes y Contribuciones del Afiliado: 23433996844" at bounding box center [192, 325] width 210 height 11
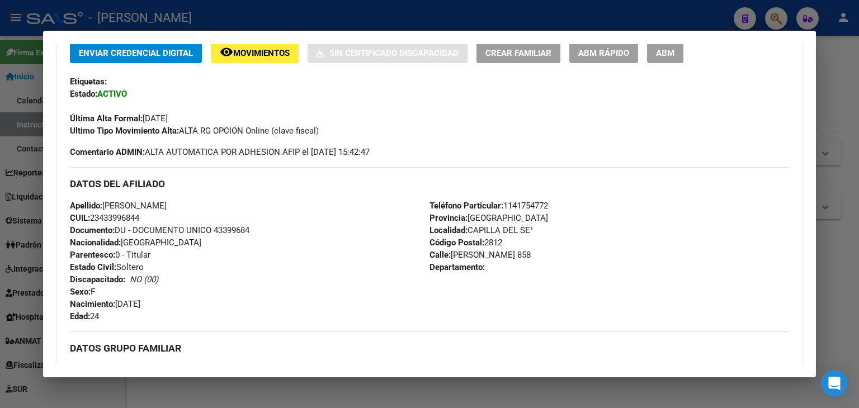
scroll to position [177, 0]
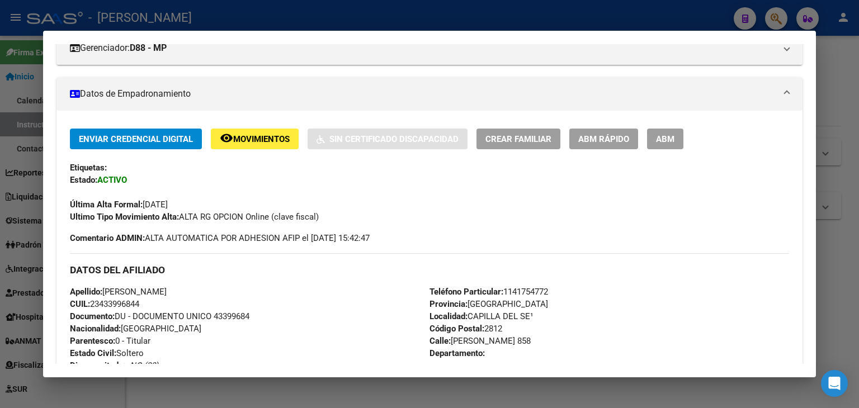
click at [163, 17] on div at bounding box center [429, 204] width 859 height 408
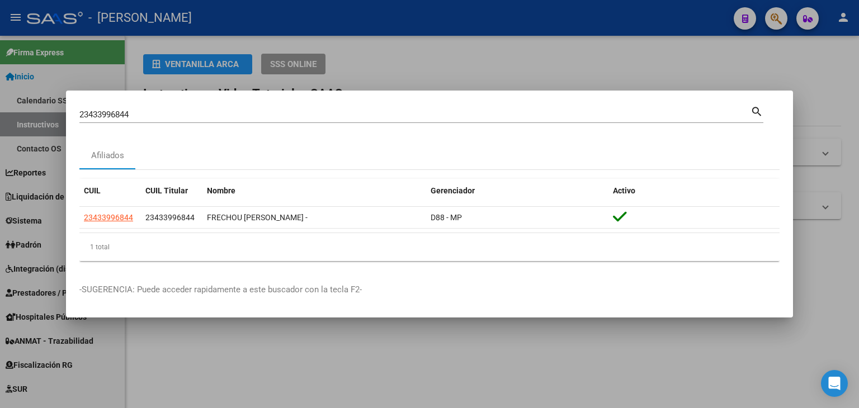
click at [155, 110] on input "23433996844" at bounding box center [414, 115] width 671 height 10
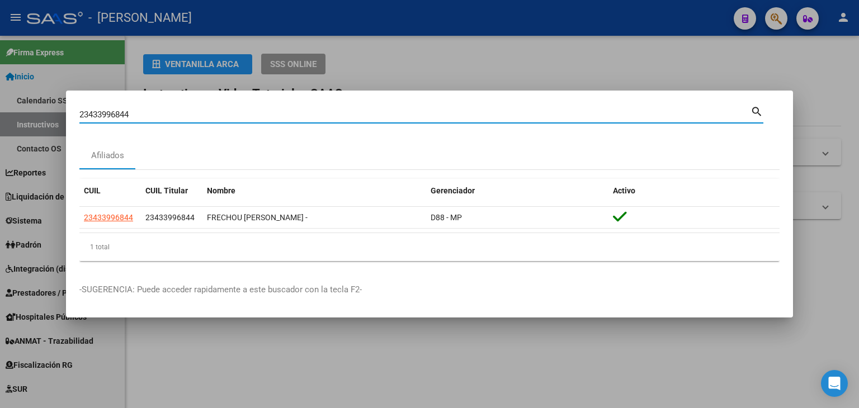
click at [155, 110] on input "23433996844" at bounding box center [414, 115] width 671 height 10
paste input "402485"
type input "23434024854"
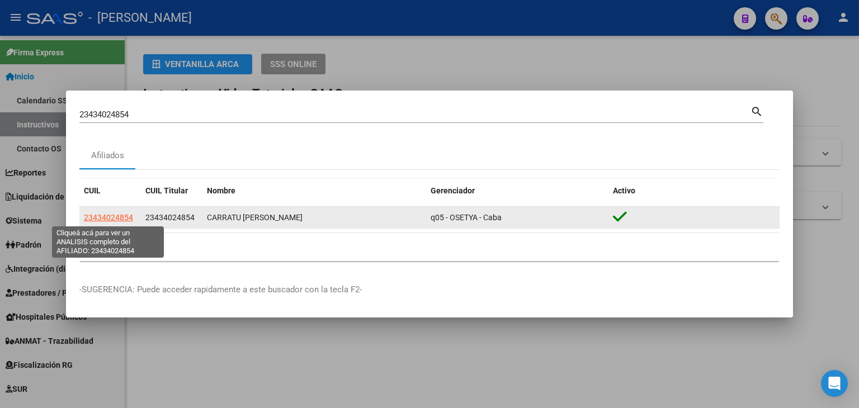
click at [111, 213] on span "23434024854" at bounding box center [108, 217] width 49 height 9
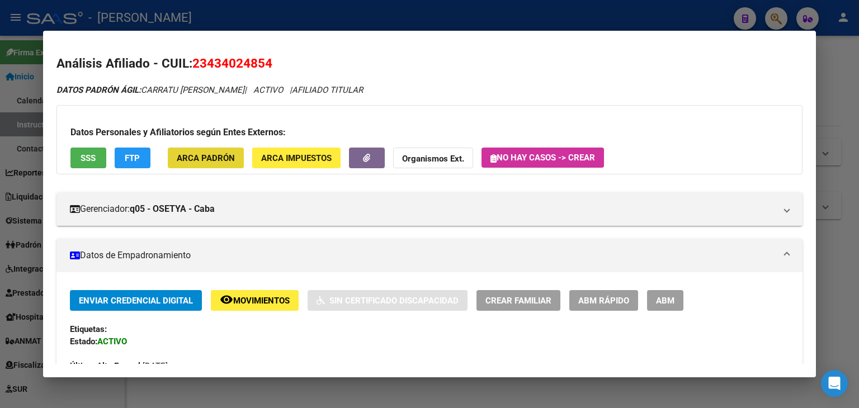
click at [221, 162] on span "ARCA Padrón" at bounding box center [206, 158] width 58 height 10
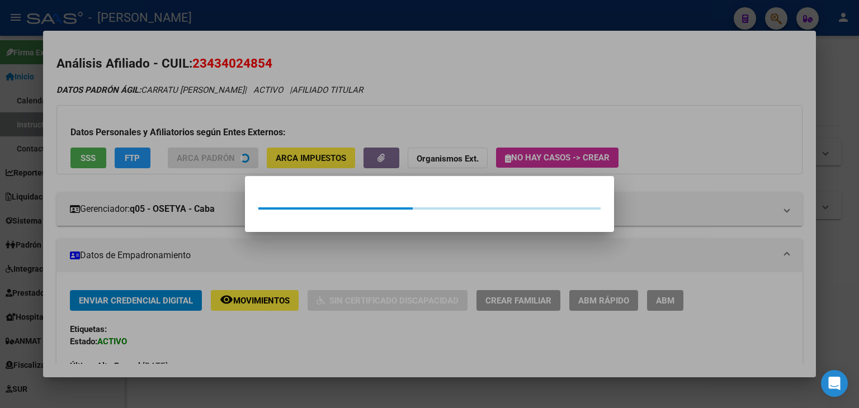
click at [208, 94] on div at bounding box center [429, 204] width 859 height 408
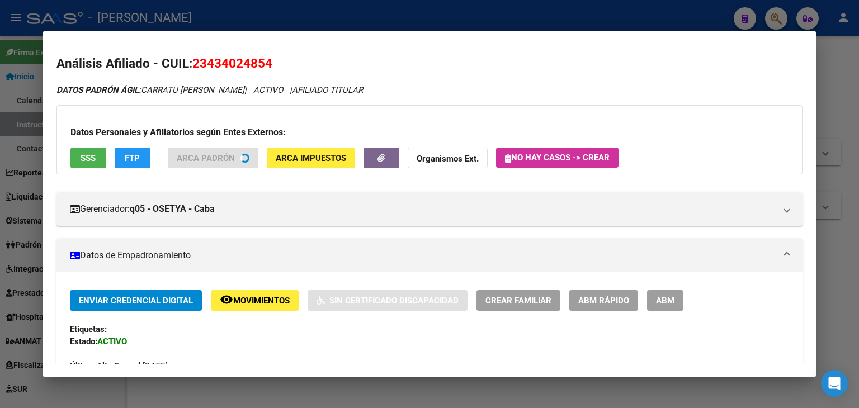
click at [89, 164] on button "SSS" at bounding box center [88, 158] width 36 height 21
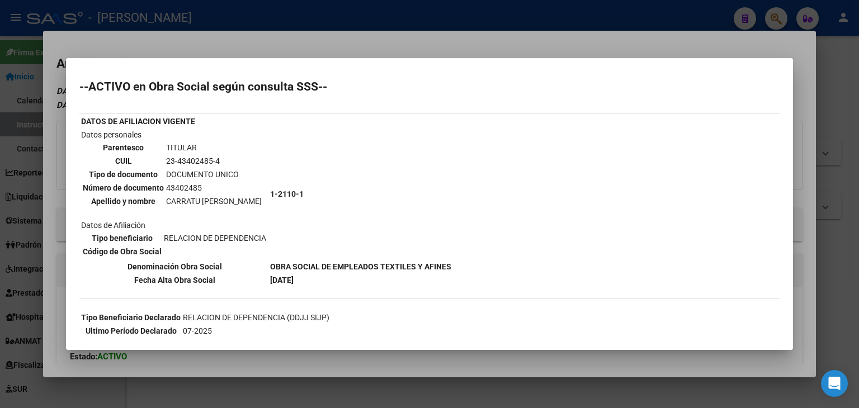
click at [194, 65] on mat-dialog-container "--ACTIVO en Obra Social según consulta SSS-- DATOS DE AFILIACION VIGENTE Datos …" at bounding box center [429, 204] width 727 height 292
click at [200, 55] on div at bounding box center [429, 204] width 859 height 408
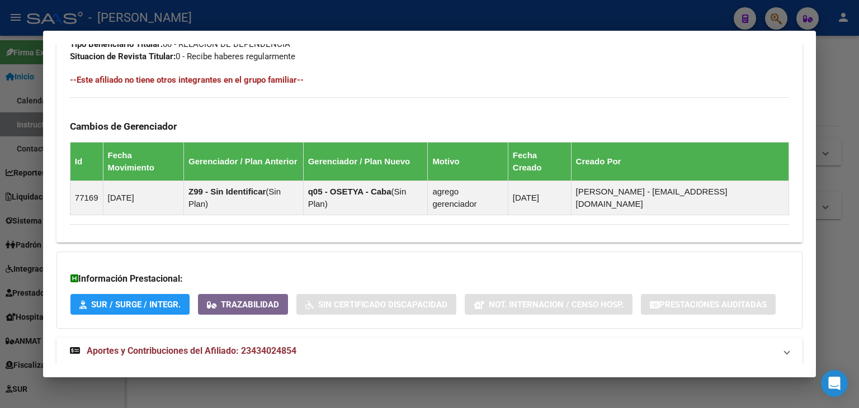
click at [315, 338] on mat-expansion-panel-header "Aportes y Contribuciones del Afiliado: 23434024854" at bounding box center [429, 351] width 746 height 27
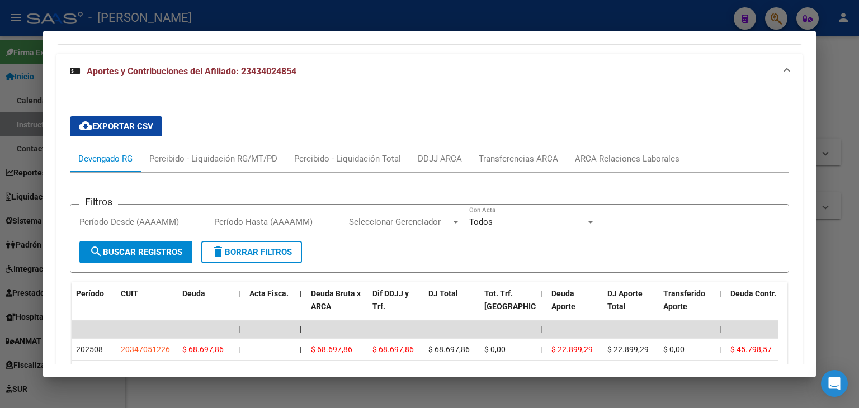
scroll to position [958, 0]
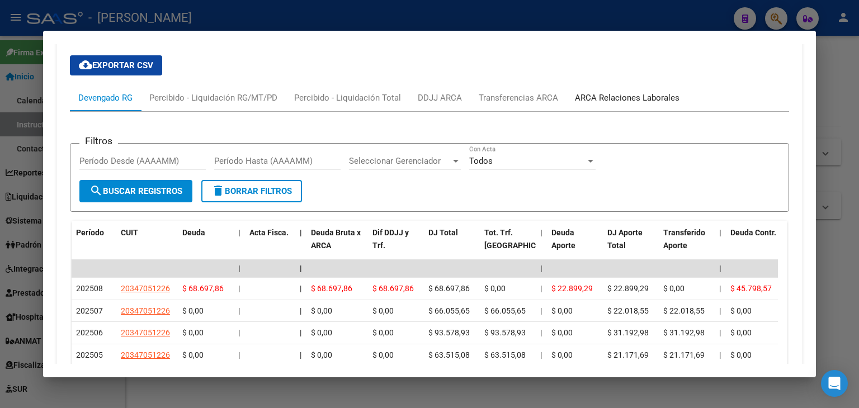
click at [632, 92] on div "ARCA Relaciones Laborales" at bounding box center [627, 98] width 105 height 12
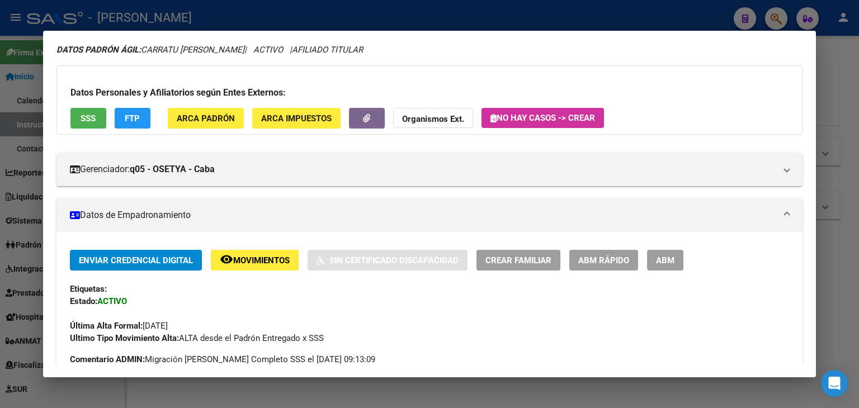
scroll to position [0, 0]
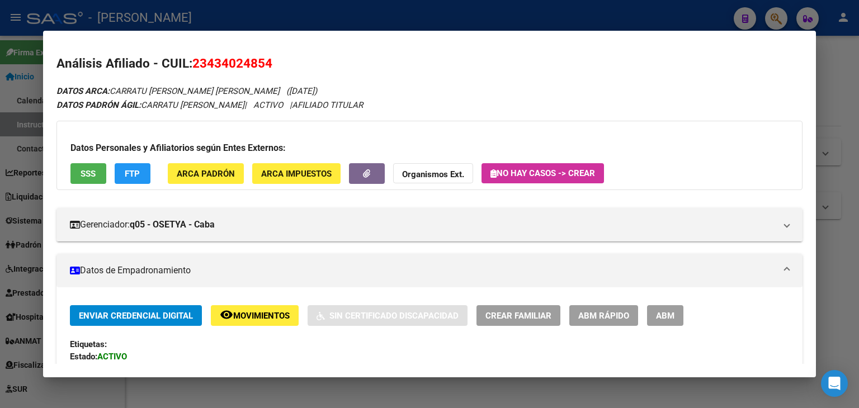
click at [208, 177] on span "ARCA Padrón" at bounding box center [206, 174] width 58 height 10
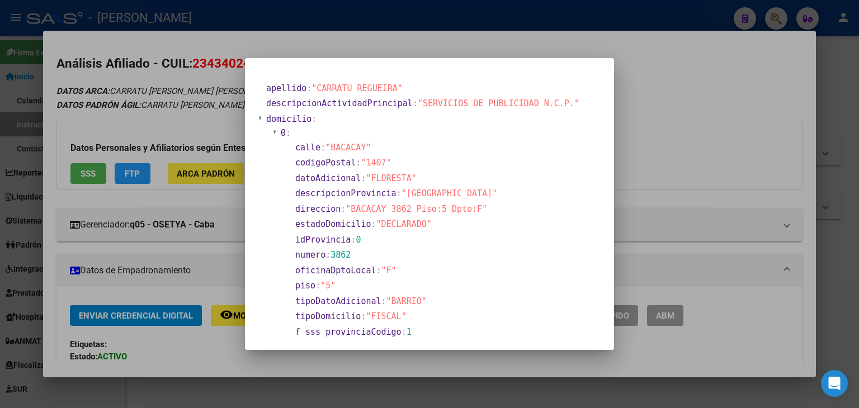
click at [160, 79] on div at bounding box center [429, 204] width 859 height 408
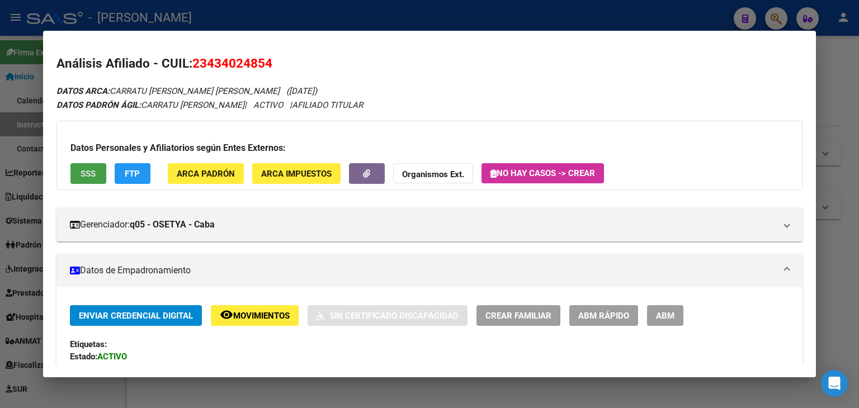
click at [94, 164] on button "SSS" at bounding box center [88, 173] width 36 height 21
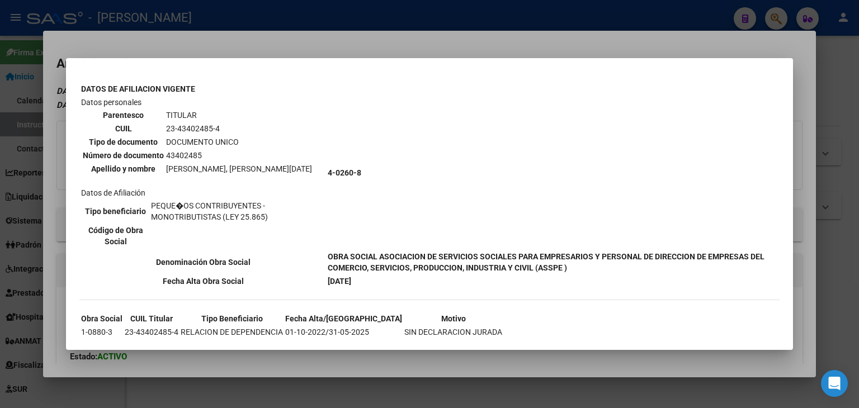
scroll to position [336, 0]
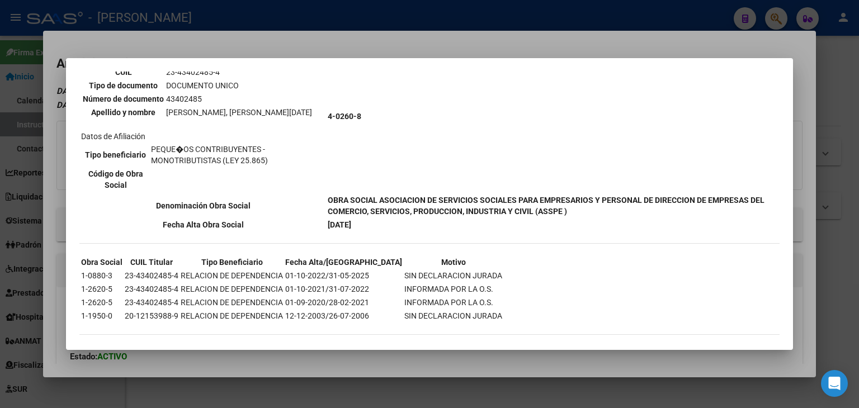
click at [185, 45] on div at bounding box center [429, 204] width 859 height 408
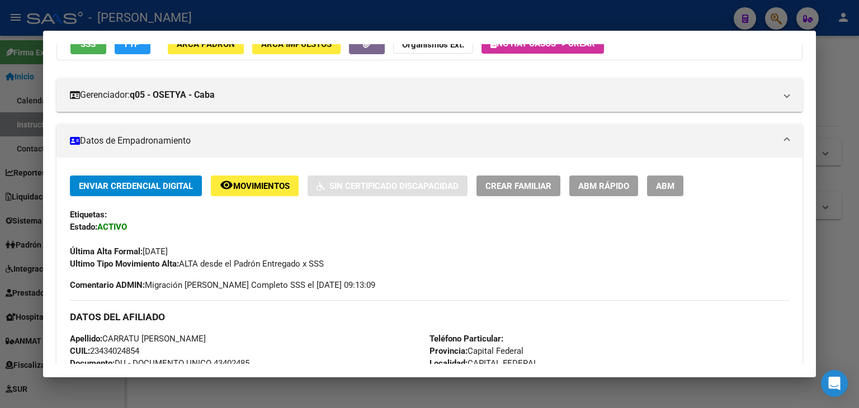
scroll to position [335, 0]
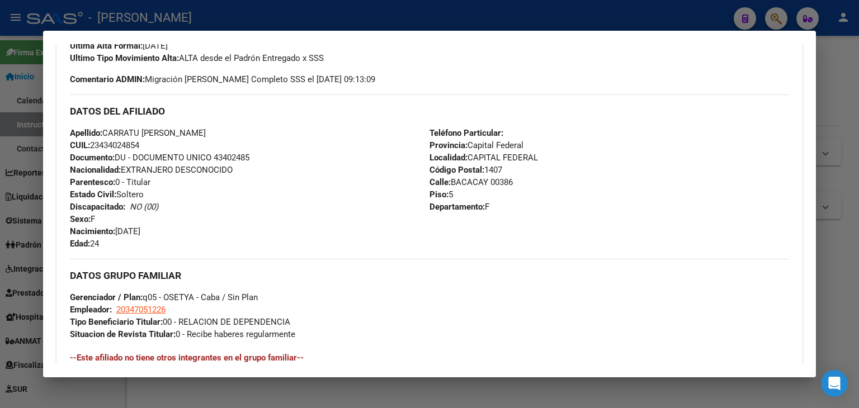
click at [232, 161] on span "Documento: DU - DOCUMENTO UNICO 43402485" at bounding box center [159, 158] width 179 height 10
drag, startPoint x: 105, startPoint y: 131, endPoint x: 143, endPoint y: 93, distance: 53.4
click at [179, 128] on span "Apellido: CARRATU REGUEIRA JULIETA NOELI" at bounding box center [138, 133] width 136 height 10
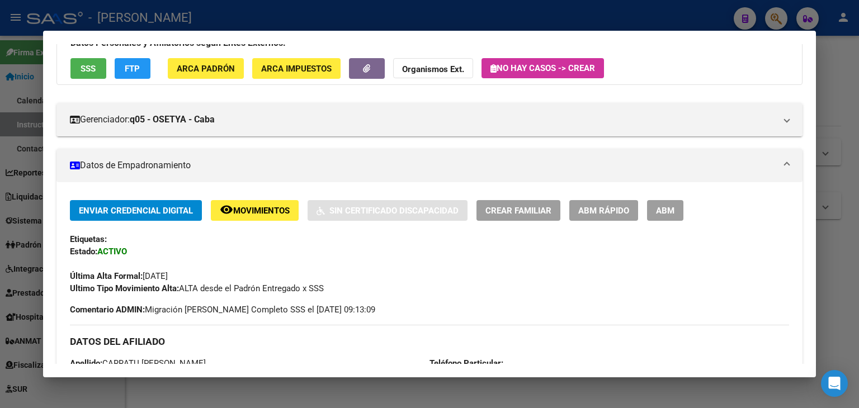
scroll to position [0, 0]
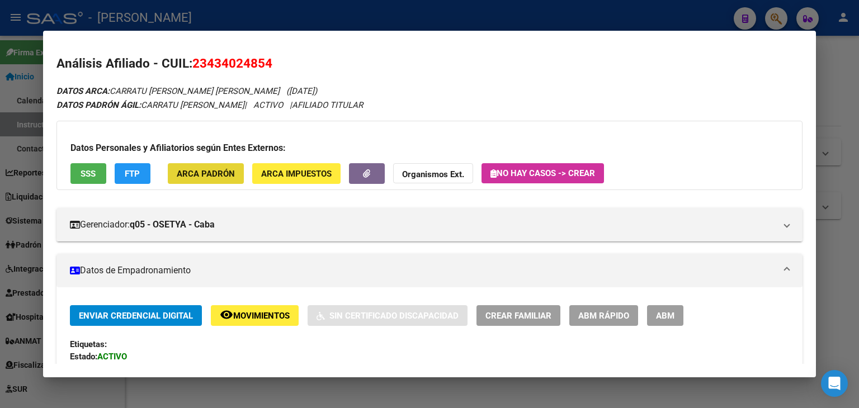
click at [219, 173] on span "ARCA Padrón" at bounding box center [206, 174] width 58 height 10
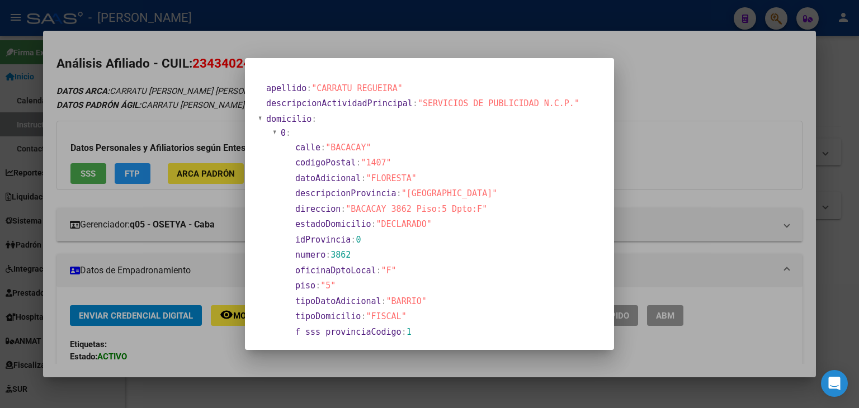
click at [161, 97] on div at bounding box center [429, 204] width 859 height 408
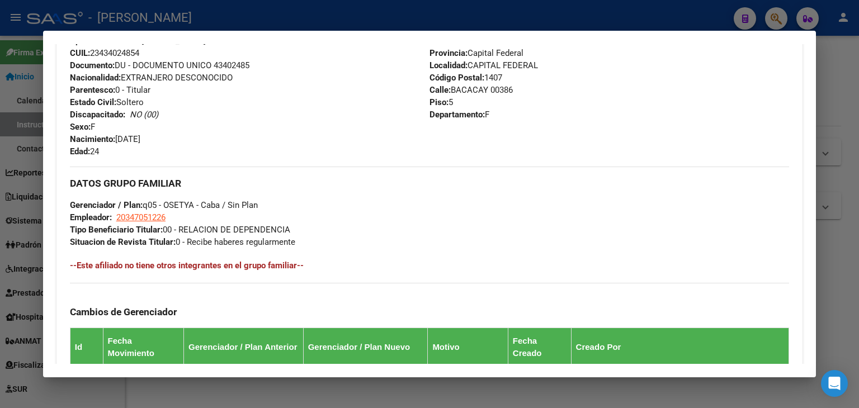
scroll to position [447, 0]
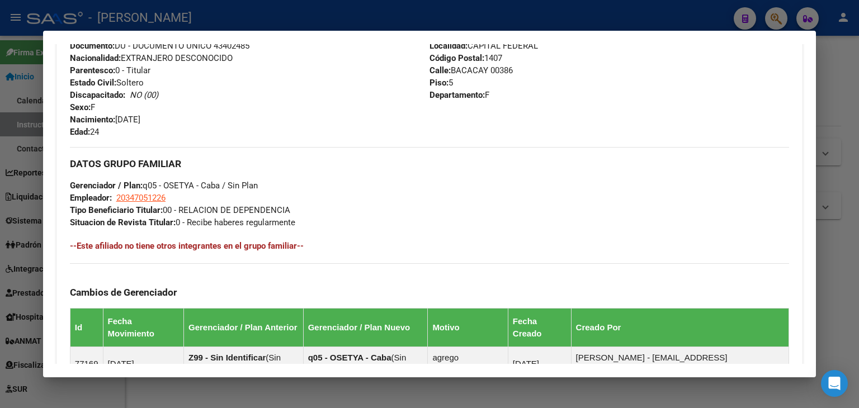
click at [154, 197] on span "20347051226" at bounding box center [140, 198] width 49 height 10
type textarea "20347051226"
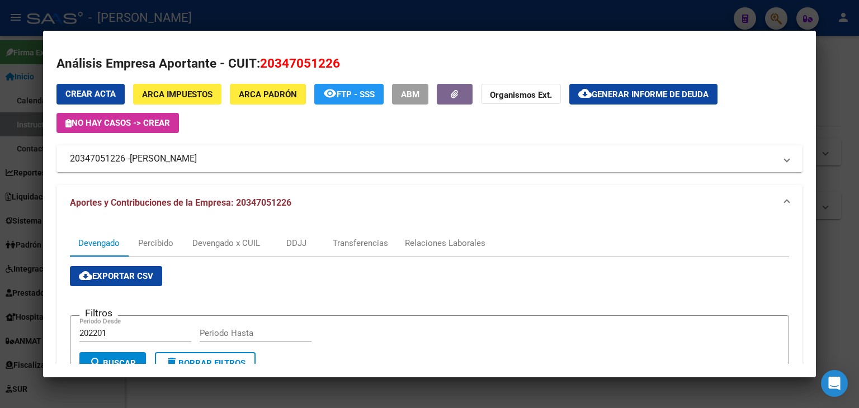
click at [143, 157] on span "RICCA MATIAS" at bounding box center [163, 158] width 67 height 13
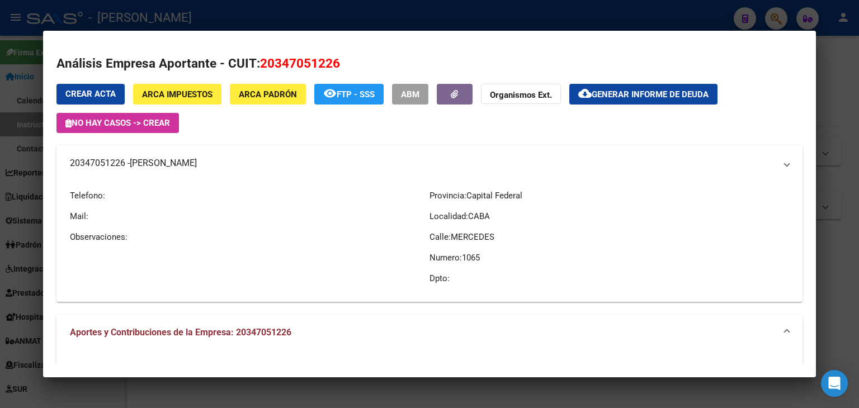
click at [143, 157] on span "RICCA MATIAS" at bounding box center [163, 163] width 67 height 13
click at [201, 6] on div at bounding box center [429, 204] width 859 height 408
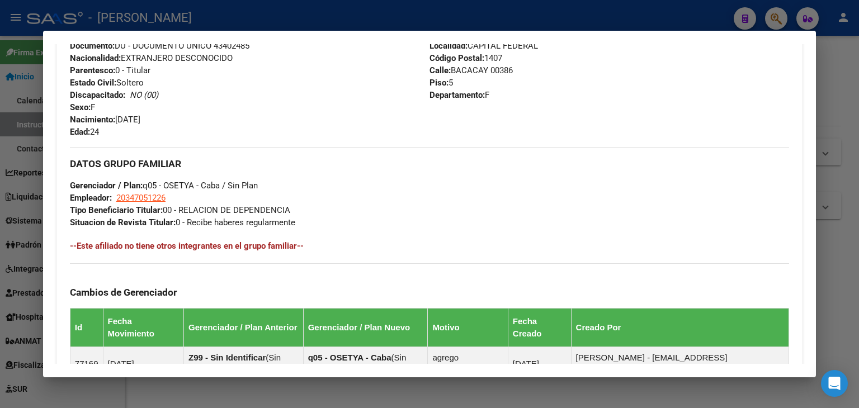
click at [185, 6] on div at bounding box center [429, 204] width 859 height 408
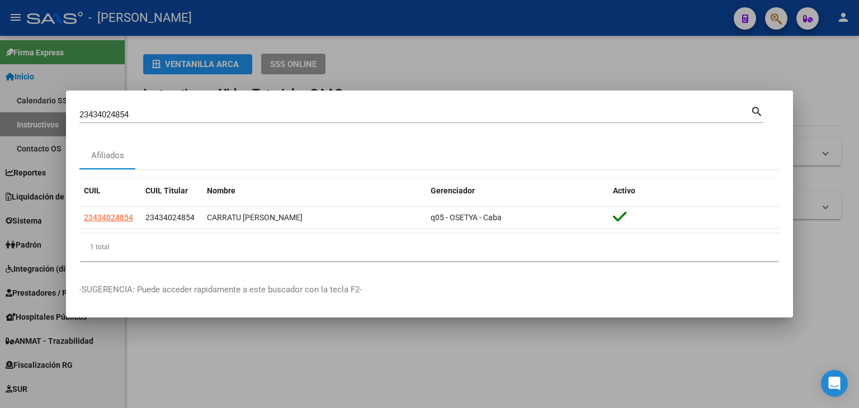
click at [144, 114] on input "23434024854" at bounding box center [414, 115] width 671 height 10
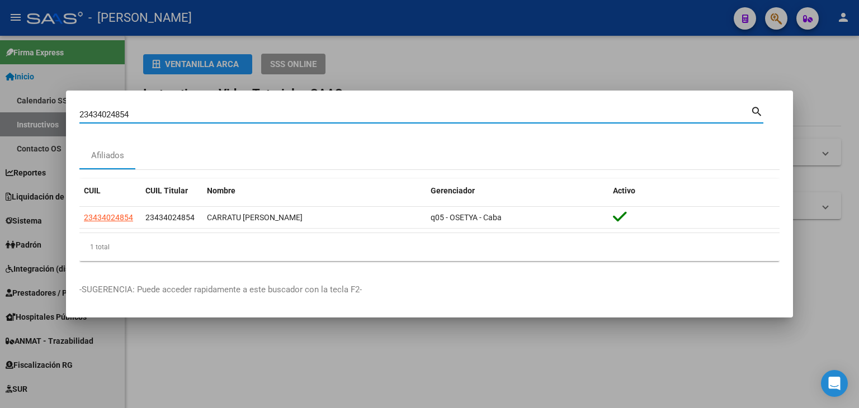
drag, startPoint x: 144, startPoint y: 114, endPoint x: 152, endPoint y: 110, distance: 9.0
click at [145, 112] on input "23434024854" at bounding box center [414, 115] width 671 height 10
paste input "433029"
type input "23434433029"
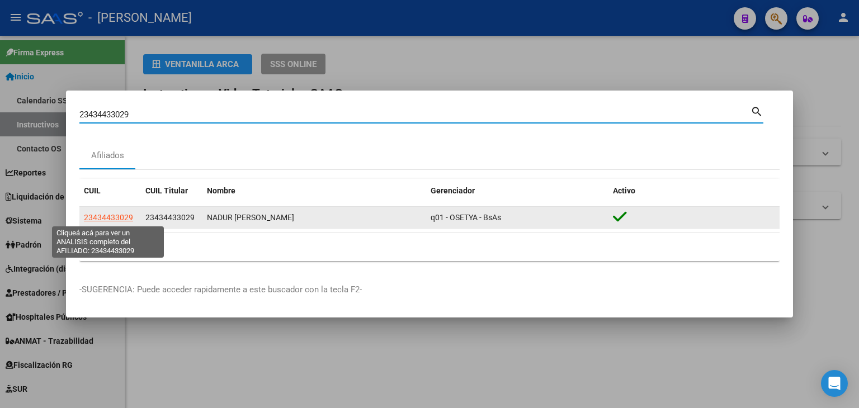
click at [97, 220] on span "23434433029" at bounding box center [108, 217] width 49 height 9
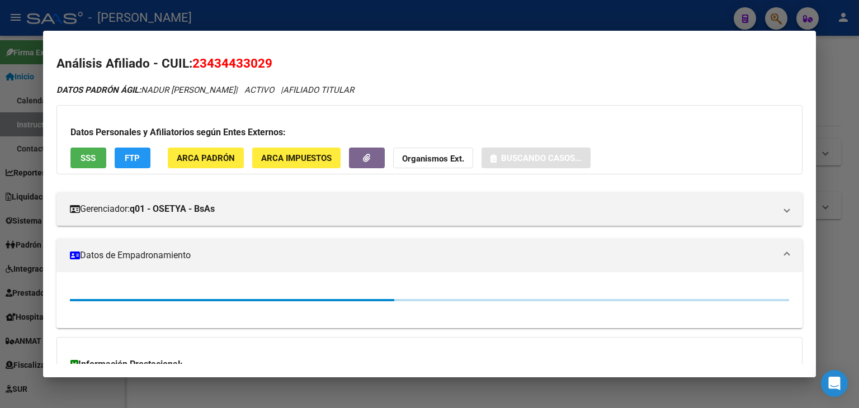
click at [186, 146] on div "Datos Personales y Afiliatorios según Entes Externos: SSS FTP ARCA Padrón ARCA …" at bounding box center [429, 139] width 746 height 69
click at [186, 153] on span "ARCA Padrón" at bounding box center [206, 158] width 58 height 10
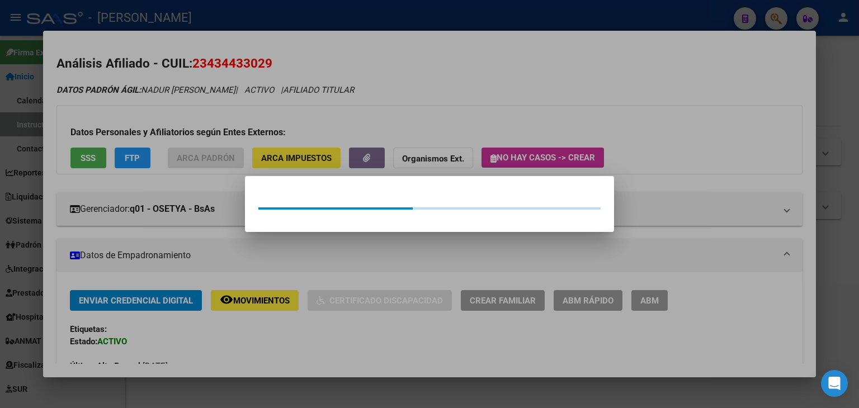
click at [186, 115] on div at bounding box center [429, 204] width 859 height 408
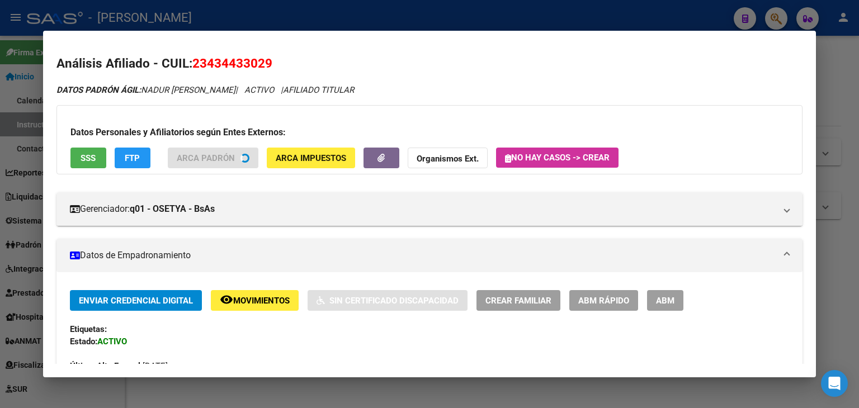
click at [96, 159] on button "SSS" at bounding box center [88, 158] width 36 height 21
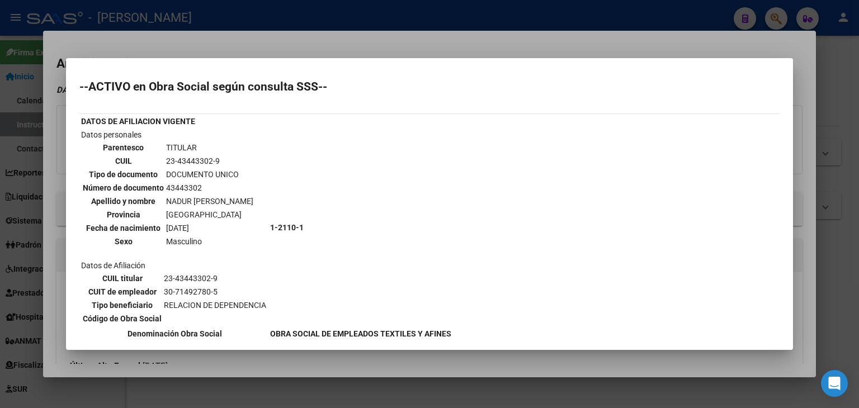
click at [156, 39] on div at bounding box center [429, 204] width 859 height 408
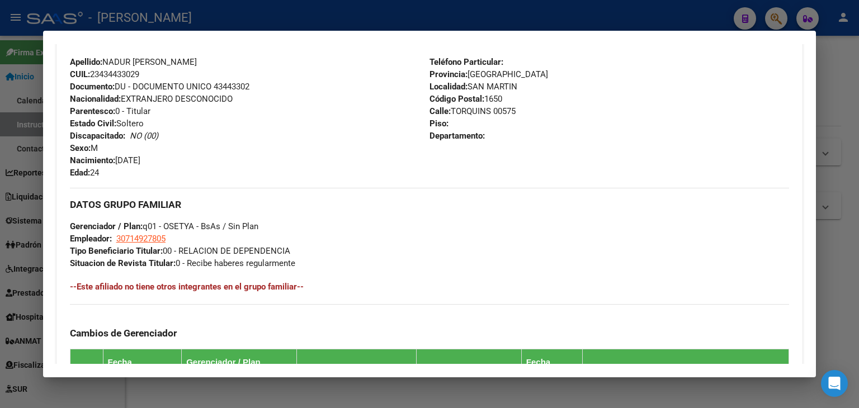
scroll to position [598, 0]
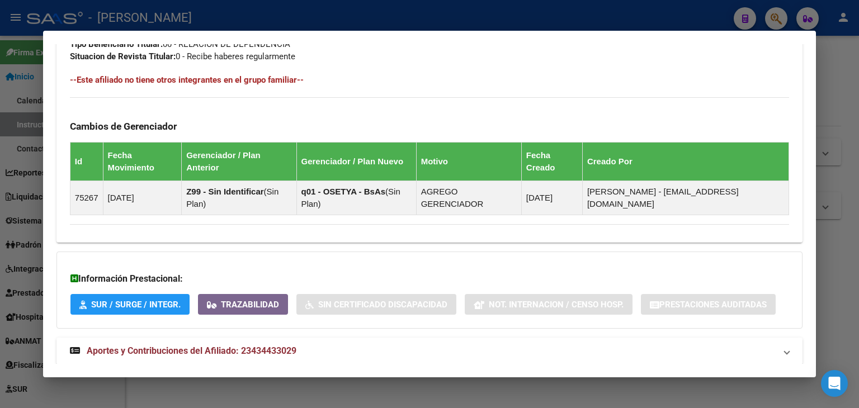
drag, startPoint x: 265, startPoint y: 301, endPoint x: 266, endPoint y: 316, distance: 14.5
click at [267, 344] on strong "Aportes y Contribuciones del Afiliado: 23434433029" at bounding box center [183, 350] width 226 height 13
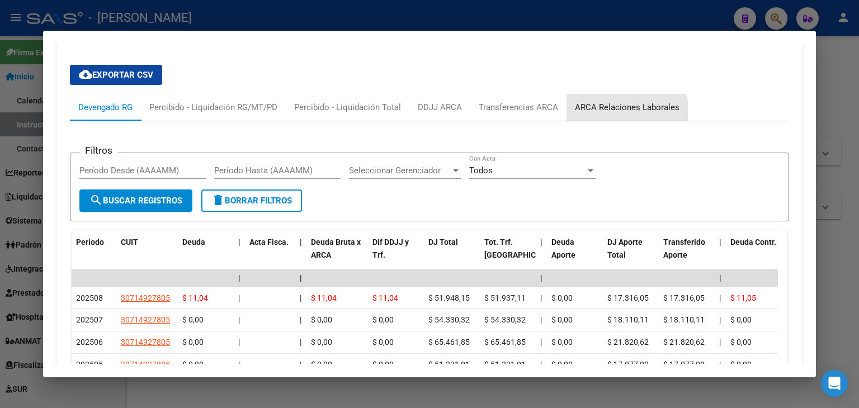
click at [580, 94] on div "ARCA Relaciones Laborales" at bounding box center [626, 107] width 121 height 27
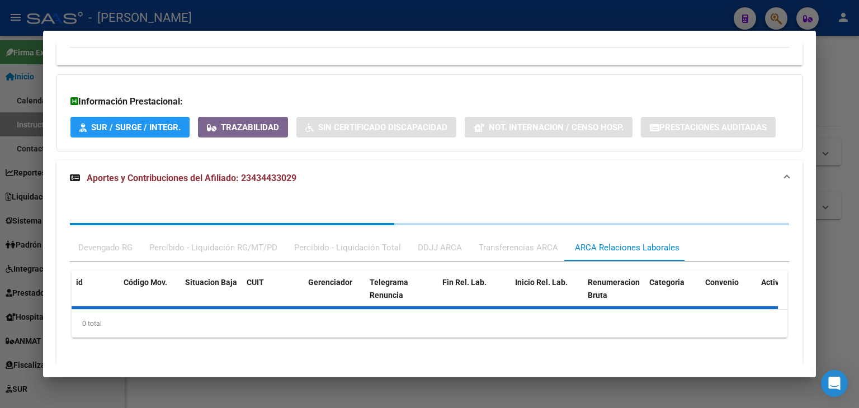
scroll to position [828, 0]
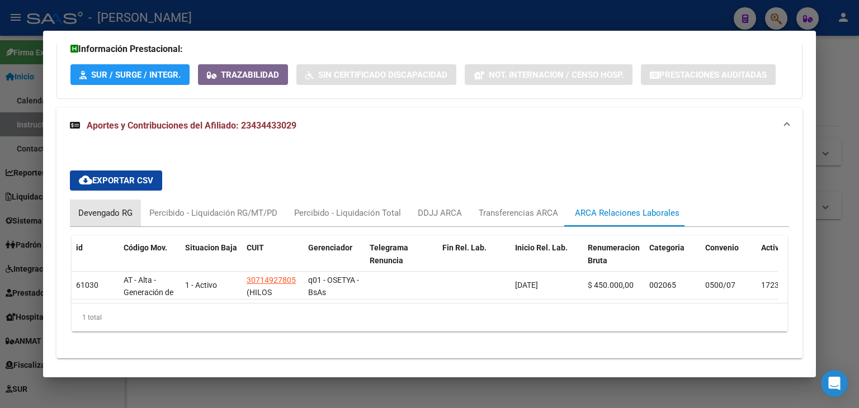
click at [125, 207] on div "Devengado RG" at bounding box center [105, 213] width 54 height 12
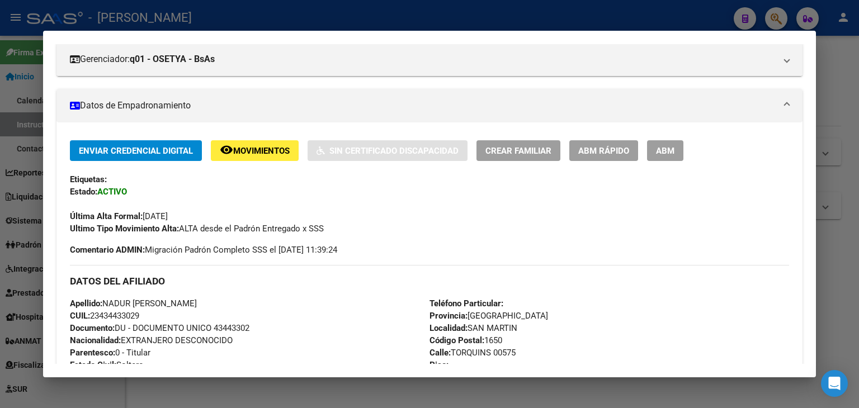
scroll to position [0, 0]
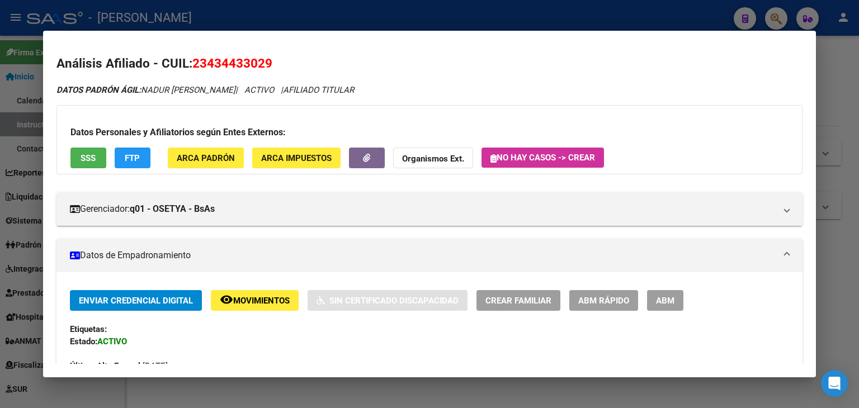
click at [242, 162] on button "ARCA Padrón" at bounding box center [206, 158] width 76 height 21
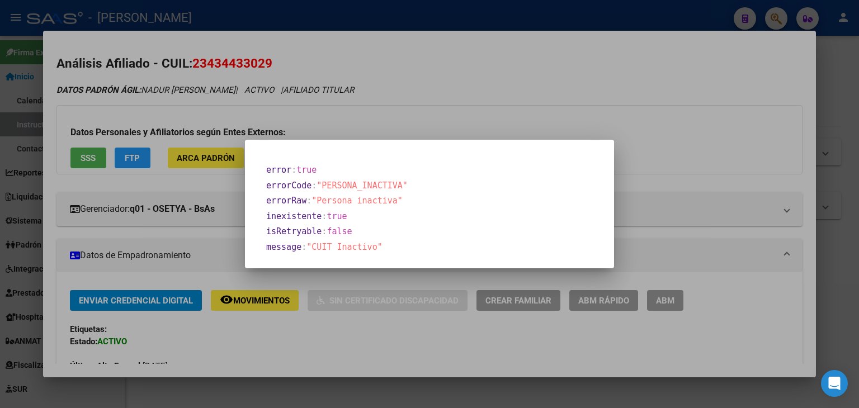
drag, startPoint x: 202, startPoint y: 122, endPoint x: 133, endPoint y: 36, distance: 110.6
click at [202, 121] on div at bounding box center [429, 204] width 859 height 408
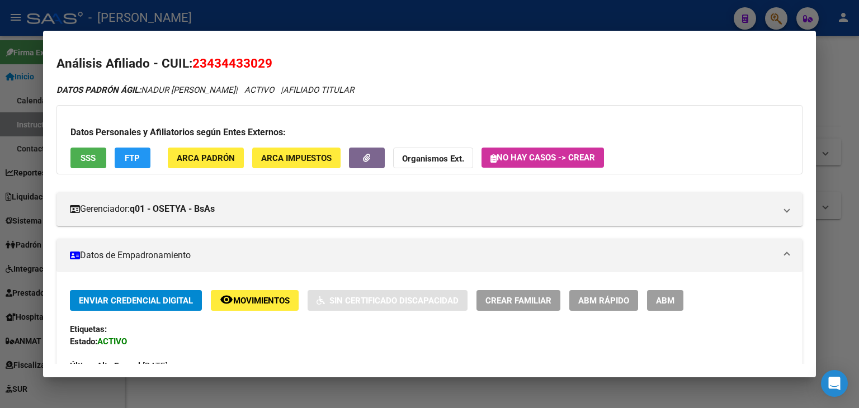
click at [194, 164] on button "ARCA Padrón" at bounding box center [206, 158] width 76 height 21
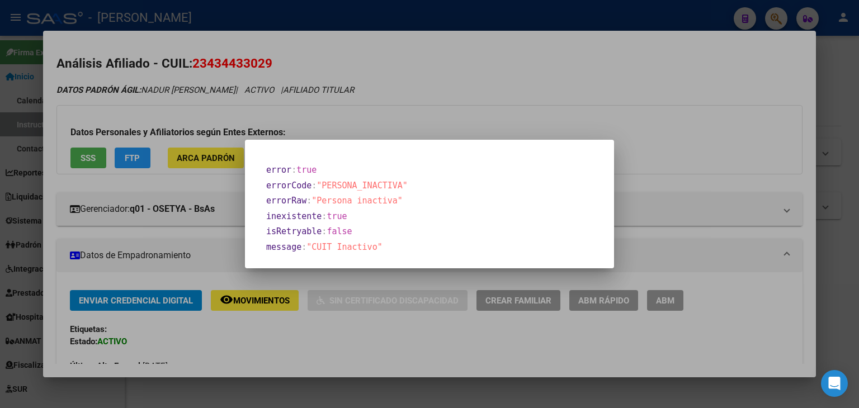
click at [178, 81] on div at bounding box center [429, 204] width 859 height 408
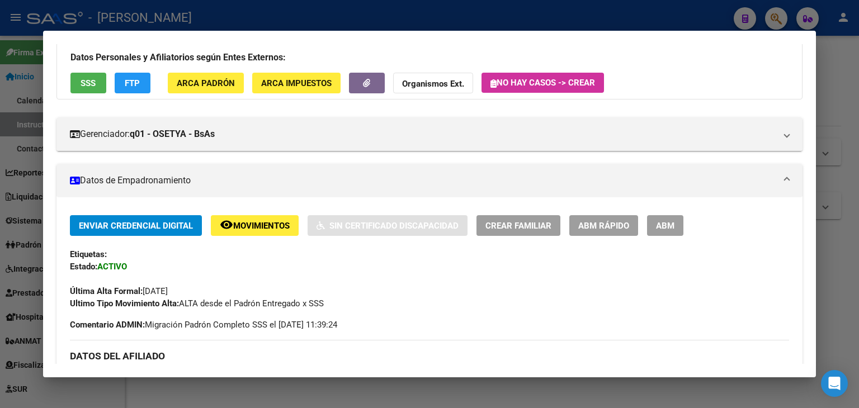
scroll to position [56, 0]
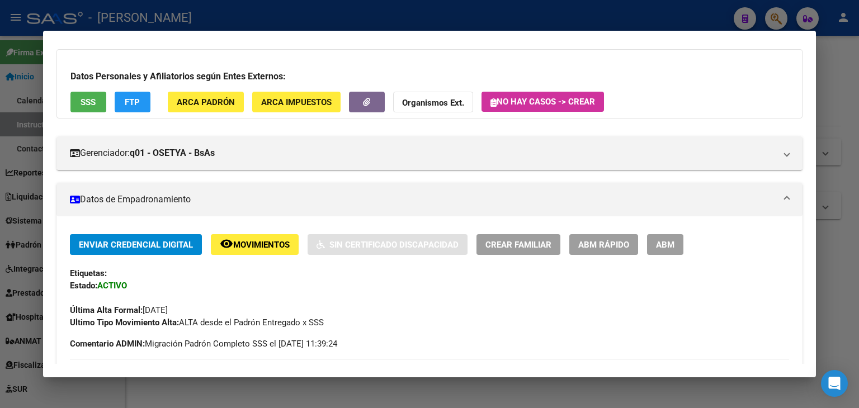
click at [219, 91] on div "Datos Personales y Afiliatorios según Entes Externos: SSS FTP ARCA Padrón ARCA …" at bounding box center [429, 83] width 746 height 69
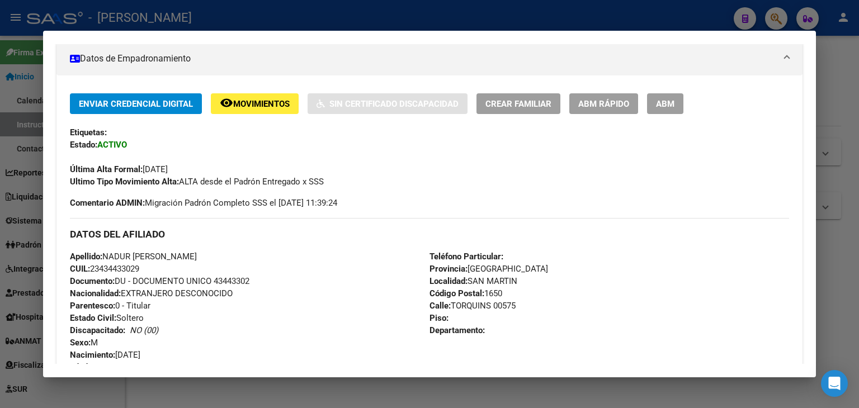
scroll to position [112, 0]
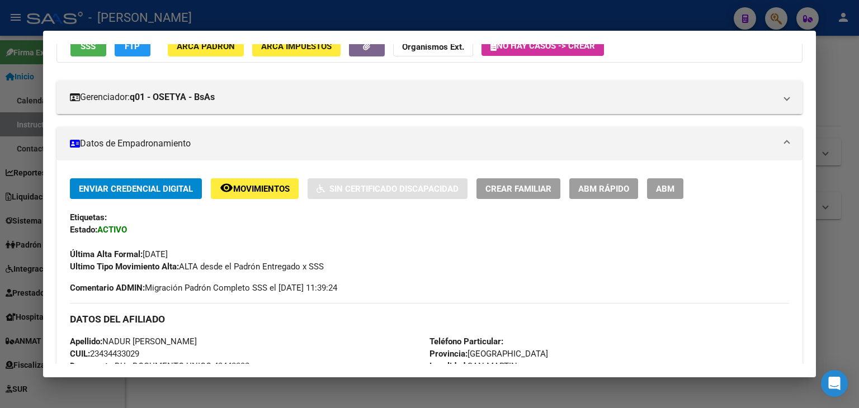
click at [82, 53] on button "SSS" at bounding box center [88, 46] width 36 height 21
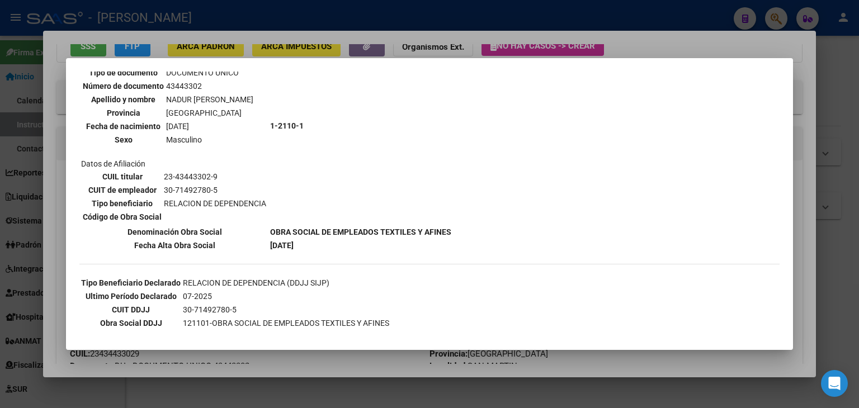
scroll to position [189, 0]
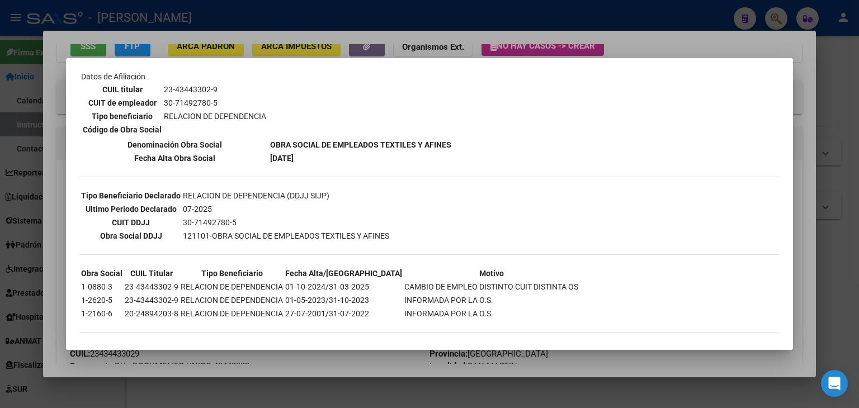
click at [194, 48] on div at bounding box center [429, 204] width 859 height 408
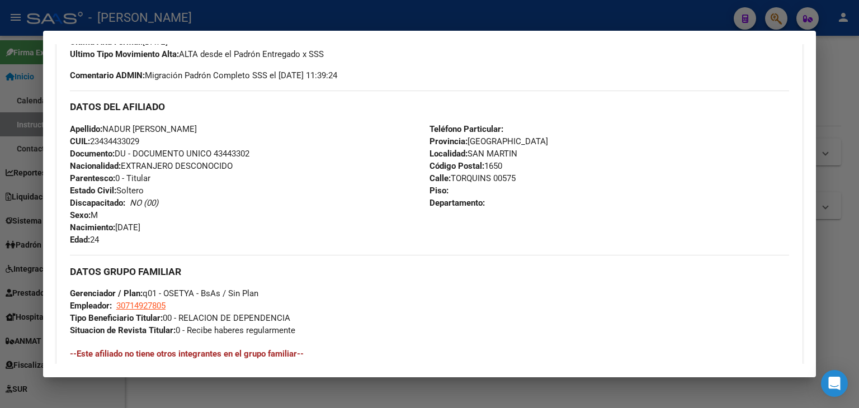
scroll to position [327, 0]
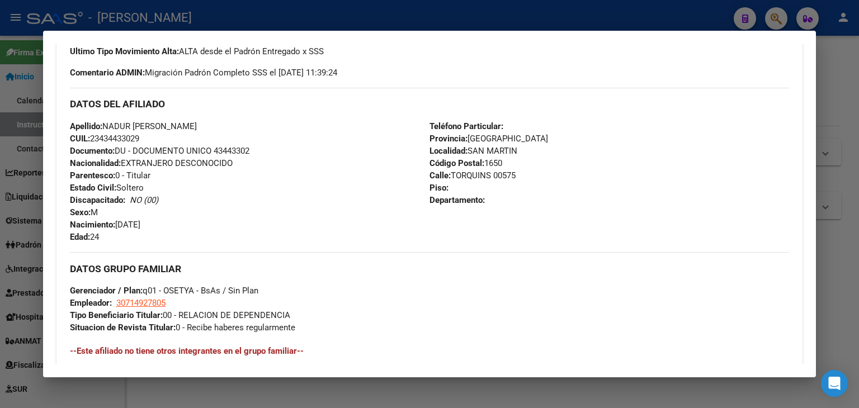
click at [228, 148] on span "Documento: DU - DOCUMENTO UNICO 43443302" at bounding box center [159, 151] width 179 height 10
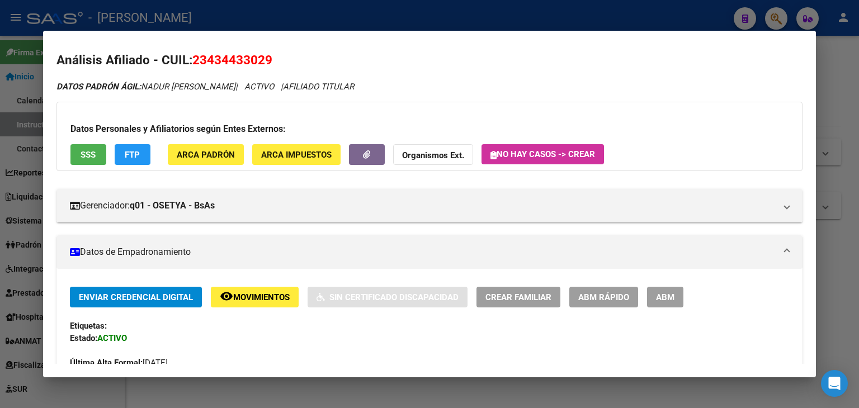
scroll to position [0, 0]
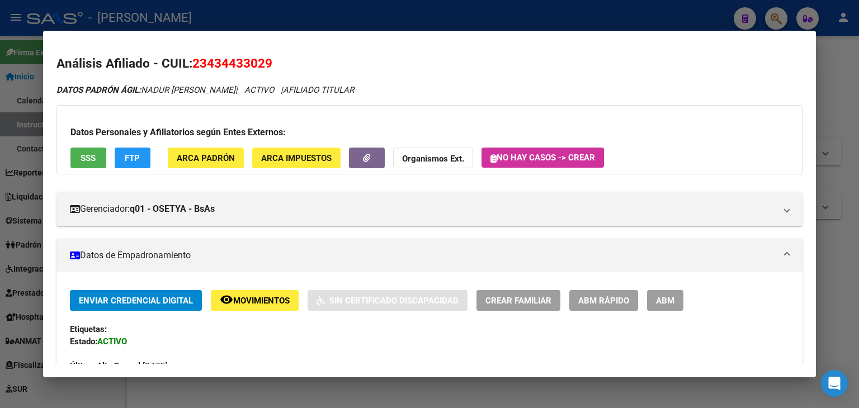
click at [208, 155] on span "ARCA Padrón" at bounding box center [206, 158] width 58 height 10
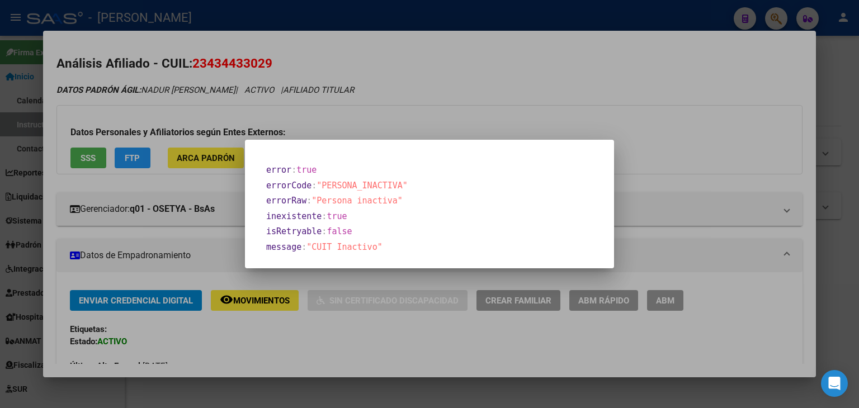
drag, startPoint x: 188, startPoint y: 115, endPoint x: 195, endPoint y: 122, distance: 9.9
click at [188, 114] on div at bounding box center [429, 204] width 859 height 408
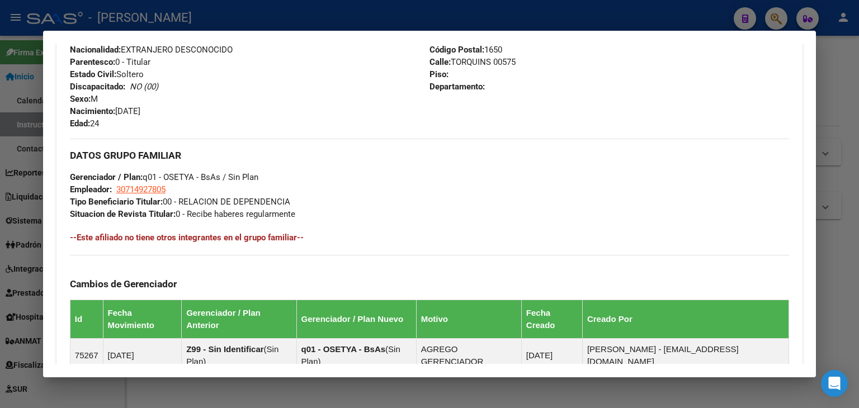
scroll to position [447, 0]
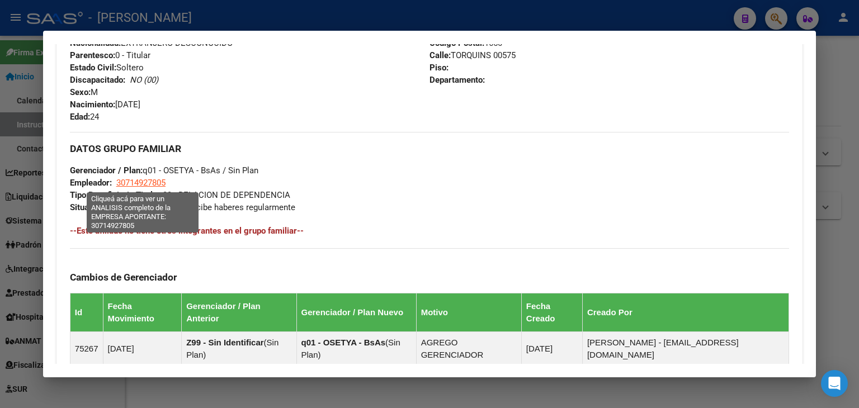
click at [145, 185] on span "30714927805" at bounding box center [140, 183] width 49 height 10
type textarea "30714927805"
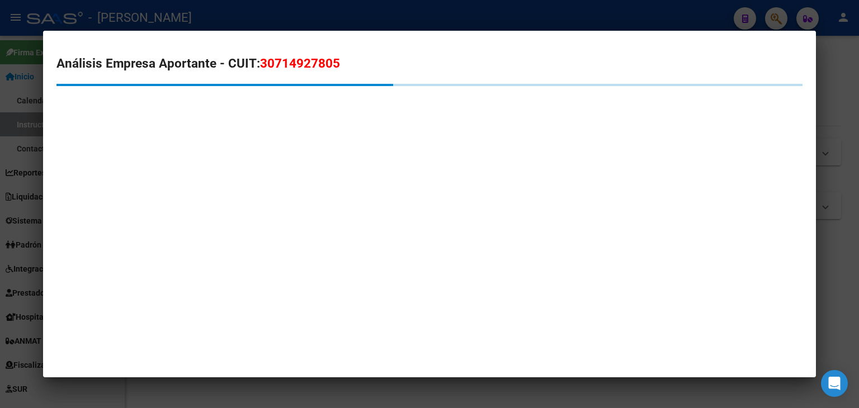
click at [195, 11] on div at bounding box center [429, 204] width 859 height 408
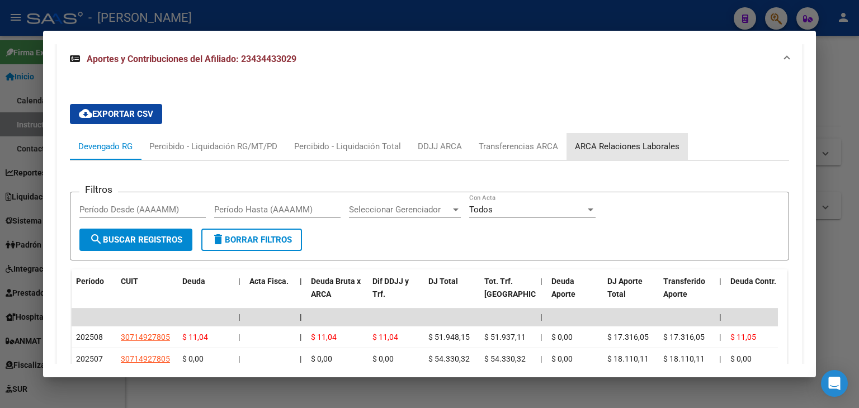
click at [627, 140] on div "ARCA Relaciones Laborales" at bounding box center [627, 146] width 105 height 12
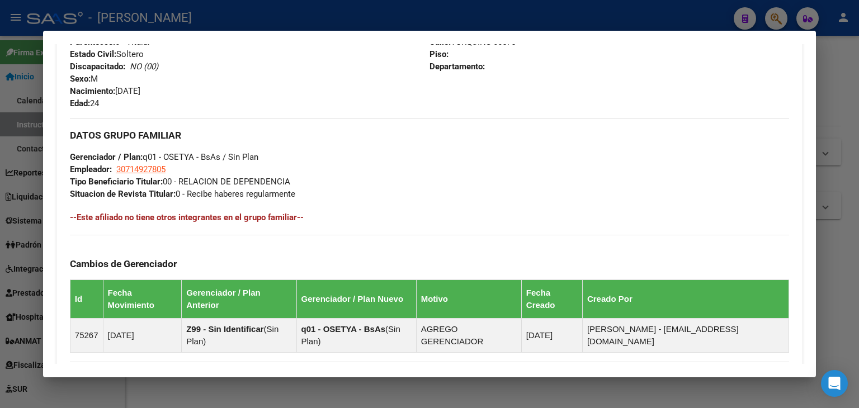
scroll to position [439, 0]
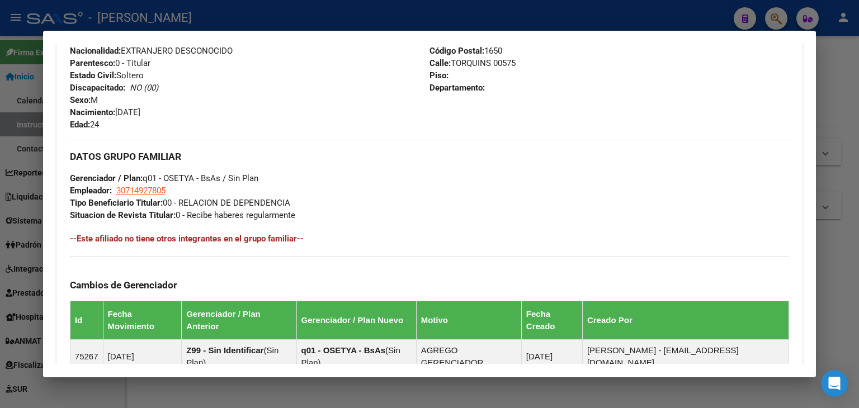
drag, startPoint x: 229, startPoint y: 13, endPoint x: 192, endPoint y: 68, distance: 65.8
click at [229, 12] on div at bounding box center [429, 204] width 859 height 408
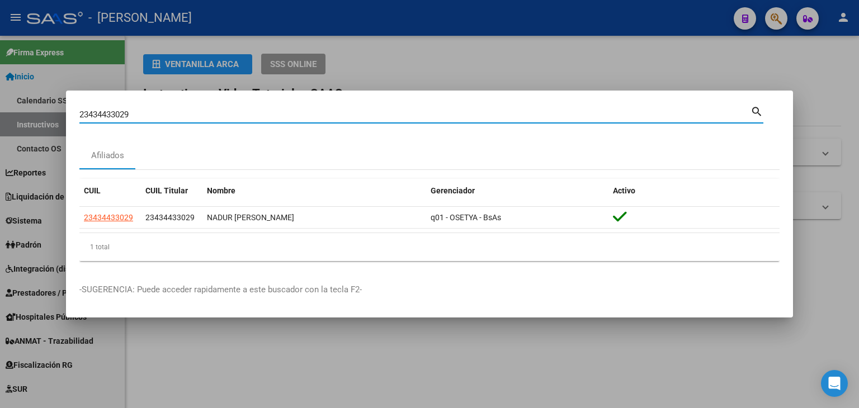
click at [164, 111] on input "23434433029" at bounding box center [414, 115] width 671 height 10
paste input "55336"
type input "23434553369"
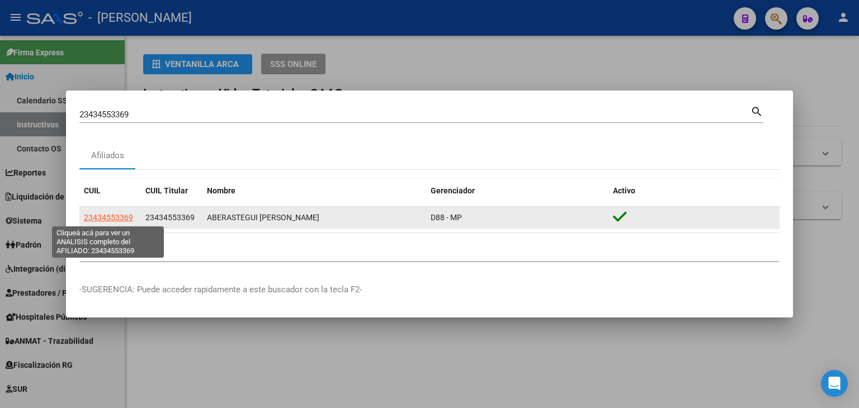
click at [121, 219] on span "23434553369" at bounding box center [108, 217] width 49 height 9
type textarea "23434553369"
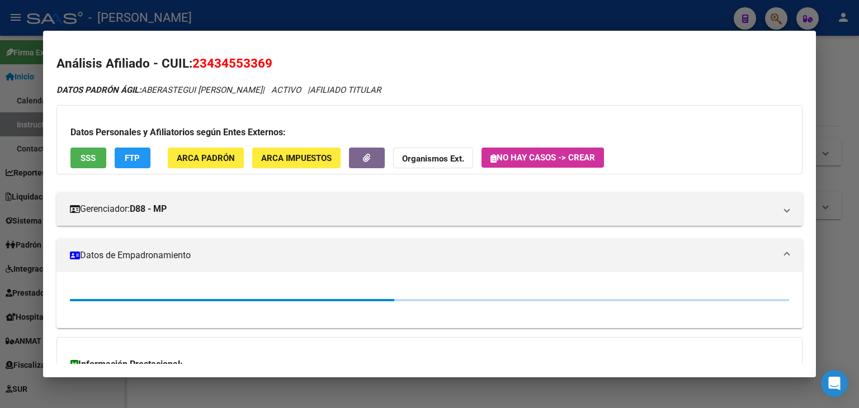
click at [216, 155] on span "ARCA Padrón" at bounding box center [206, 158] width 58 height 10
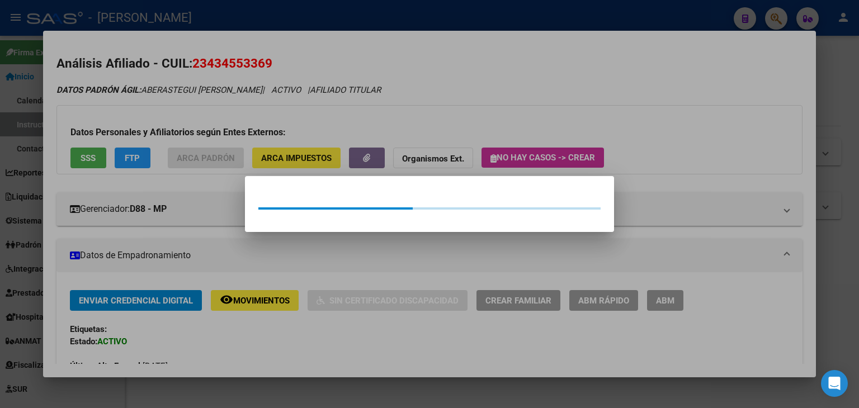
click at [212, 112] on div at bounding box center [429, 204] width 859 height 408
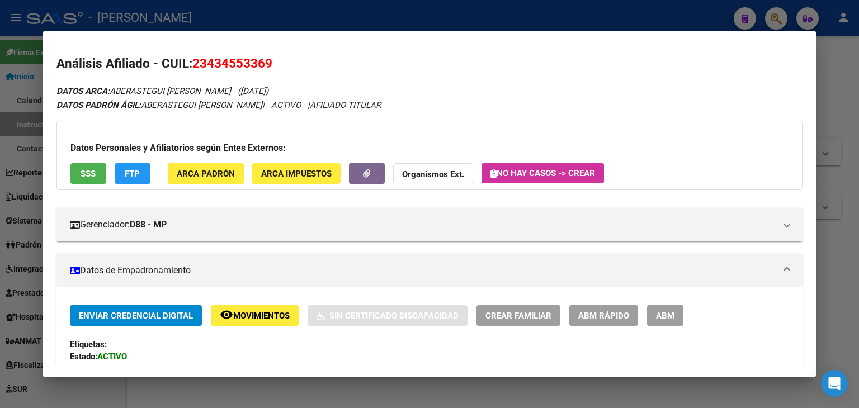
drag, startPoint x: 94, startPoint y: 159, endPoint x: 94, endPoint y: 168, distance: 8.9
click at [94, 162] on div "Datos Personales y Afiliatorios según Entes Externos: SSS FTP ARCA Padrón ARCA …" at bounding box center [429, 155] width 746 height 69
click at [94, 169] on span "SSS" at bounding box center [88, 174] width 15 height 10
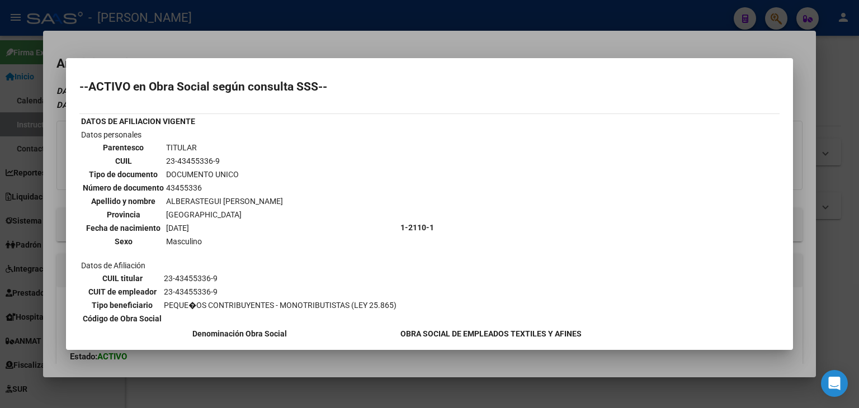
click at [138, 48] on div at bounding box center [429, 204] width 859 height 408
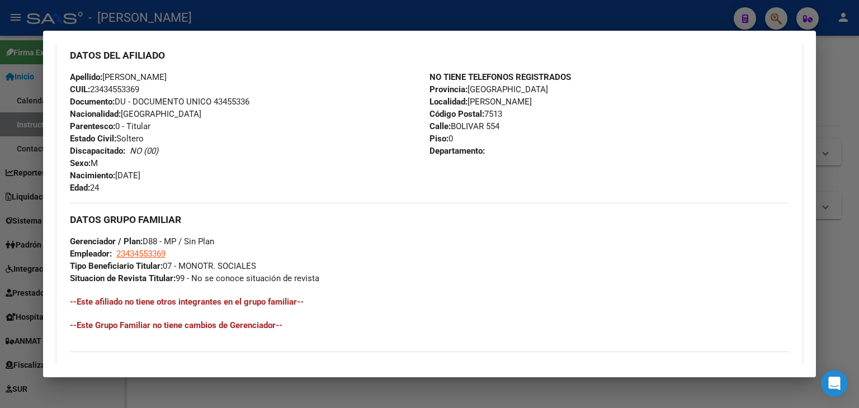
scroll to position [543, 0]
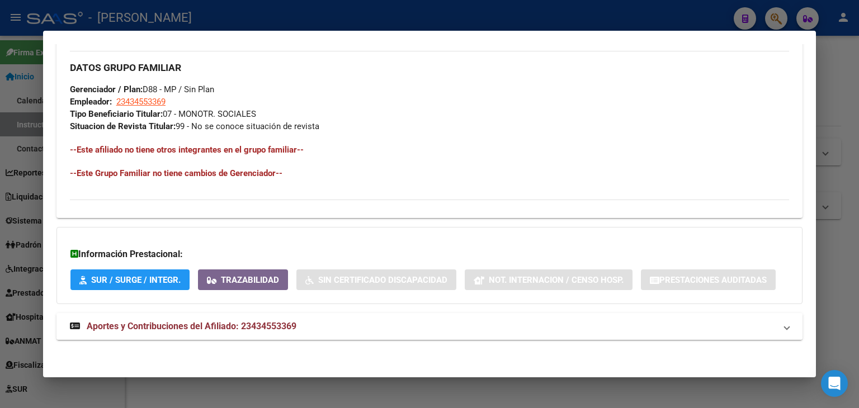
click at [243, 322] on span "Aportes y Contribuciones del Afiliado: 23434553369" at bounding box center [192, 326] width 210 height 11
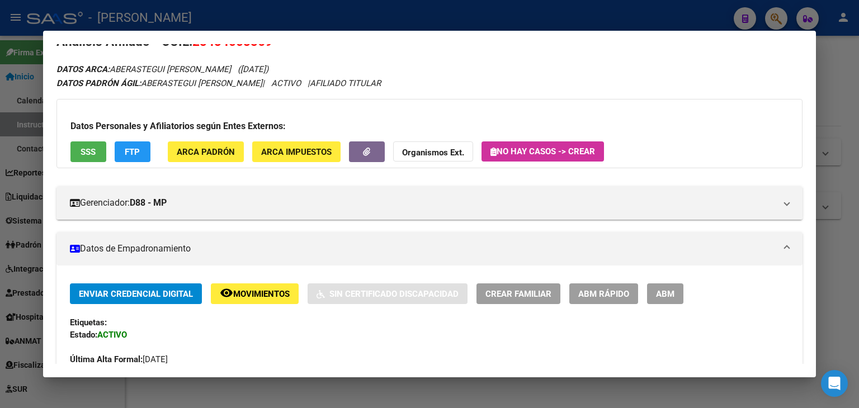
scroll to position [0, 0]
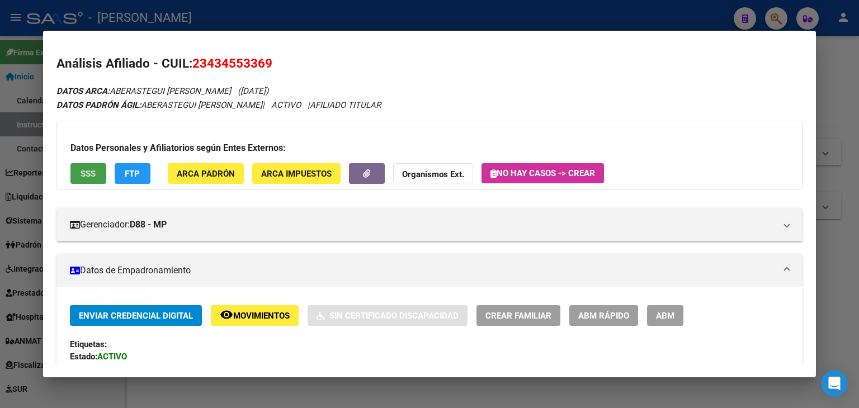
click at [89, 169] on span "SSS" at bounding box center [88, 174] width 15 height 10
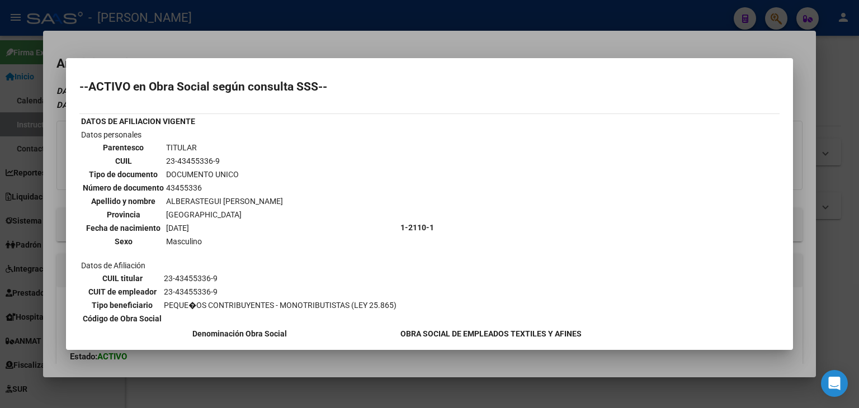
drag, startPoint x: 168, startPoint y: 54, endPoint x: 228, endPoint y: 125, distance: 93.3
click at [169, 52] on div at bounding box center [429, 204] width 859 height 408
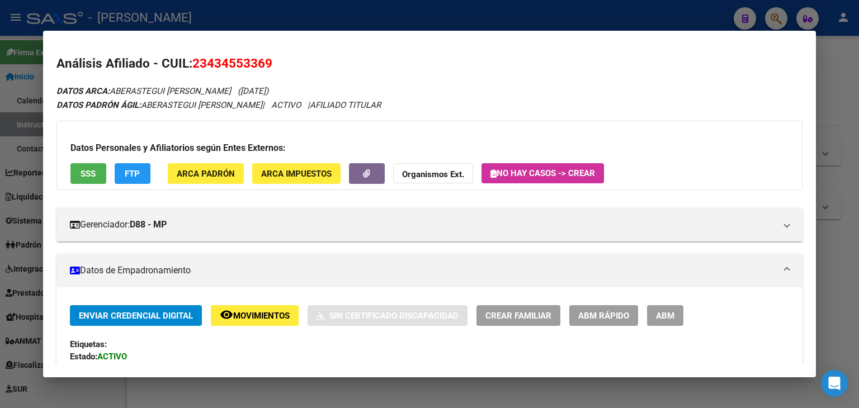
click at [223, 181] on button "ARCA Padrón" at bounding box center [206, 173] width 76 height 21
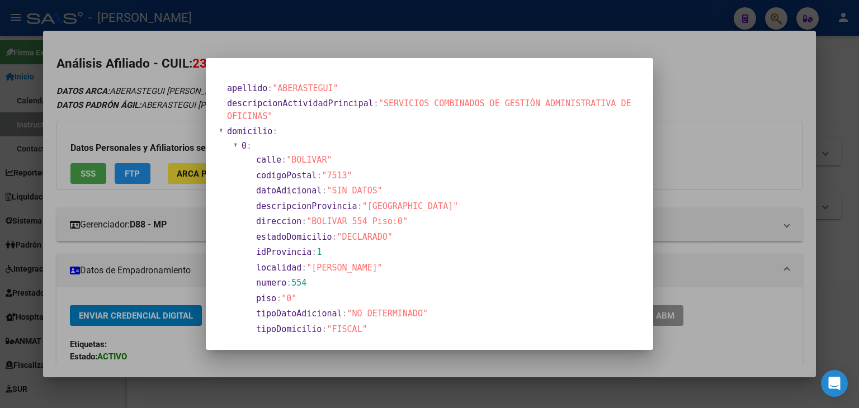
click at [178, 121] on div at bounding box center [429, 204] width 859 height 408
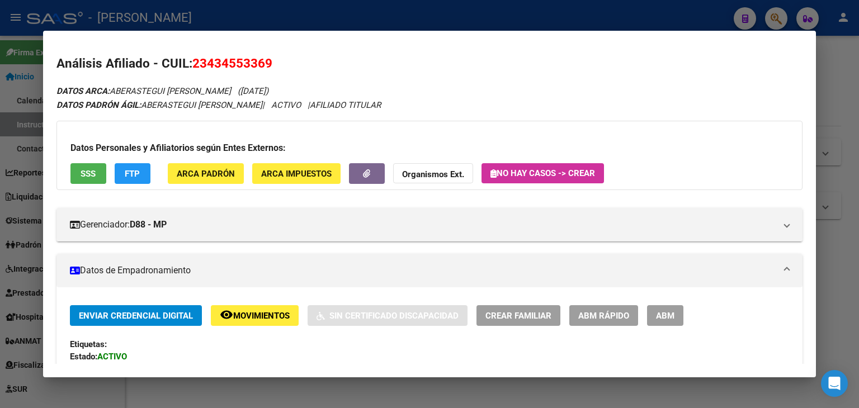
click at [204, 171] on span "ARCA Padrón" at bounding box center [206, 174] width 58 height 10
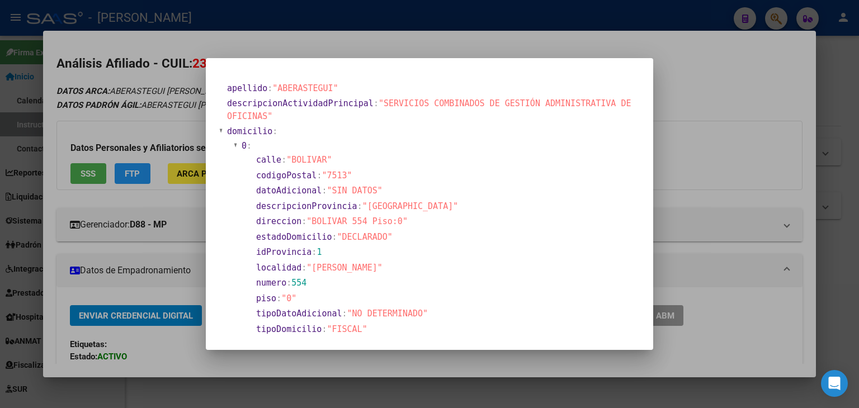
click at [181, 103] on div at bounding box center [429, 204] width 859 height 408
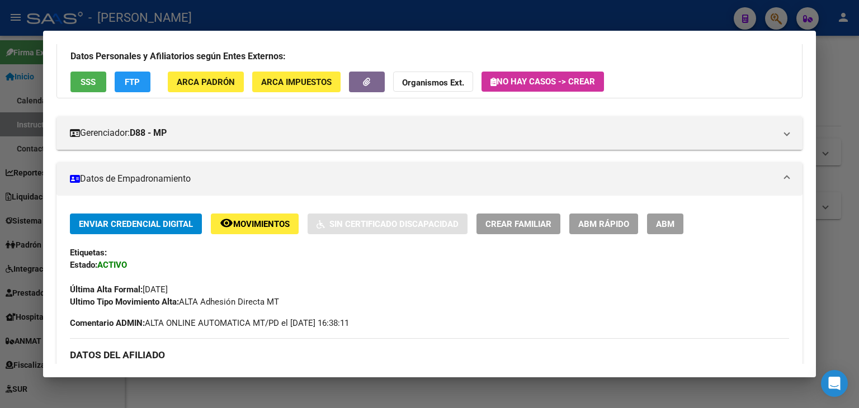
scroll to position [224, 0]
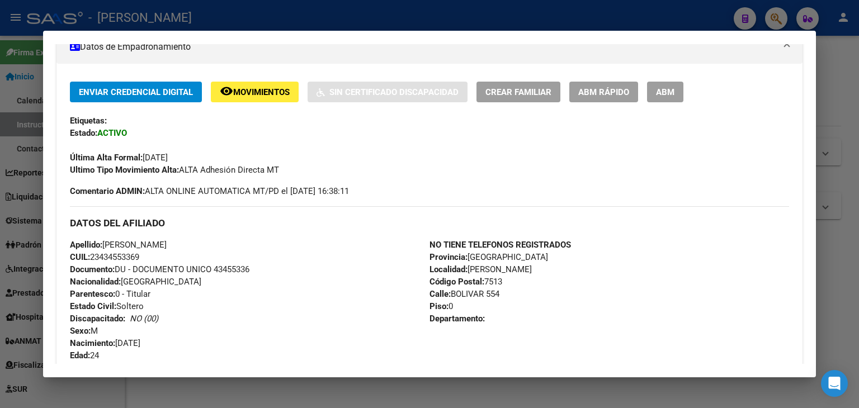
click at [177, 13] on div at bounding box center [429, 204] width 859 height 408
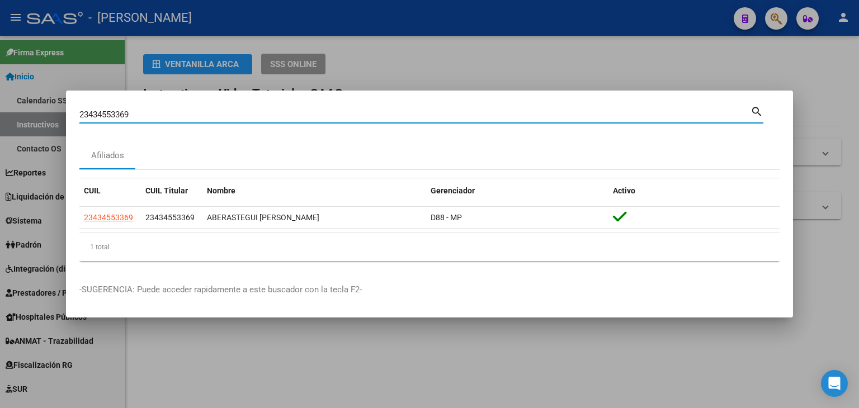
click at [174, 115] on input "23434553369" at bounding box center [414, 115] width 671 height 10
paste input "5222544"
type input "23435222544"
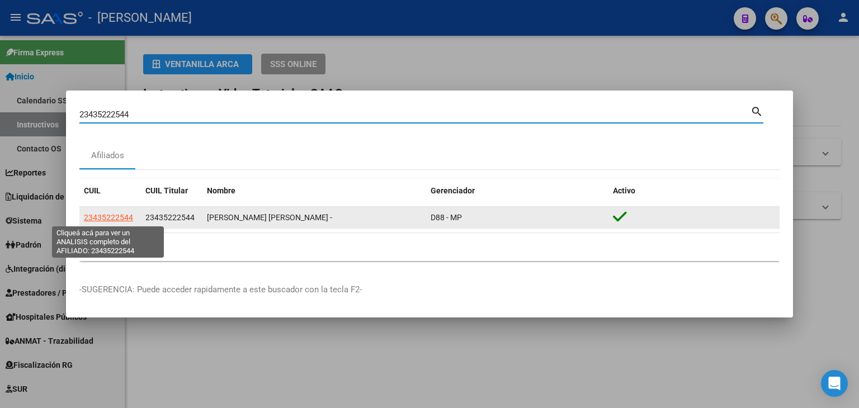
click at [108, 214] on span "23435222544" at bounding box center [108, 217] width 49 height 9
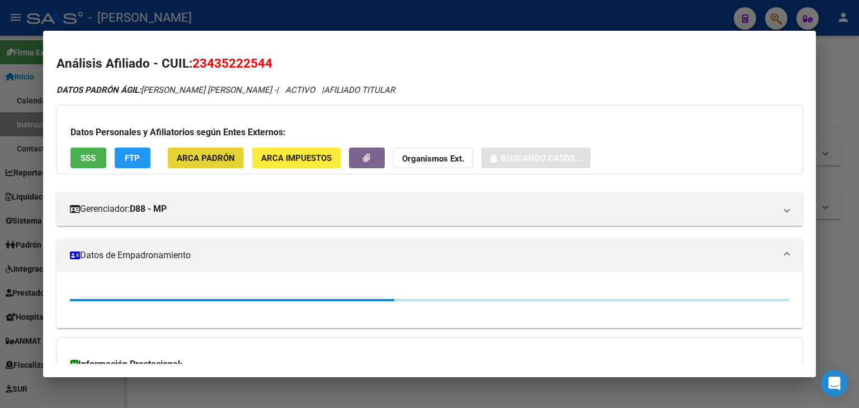
click at [186, 160] on span "ARCA Padrón" at bounding box center [206, 158] width 58 height 10
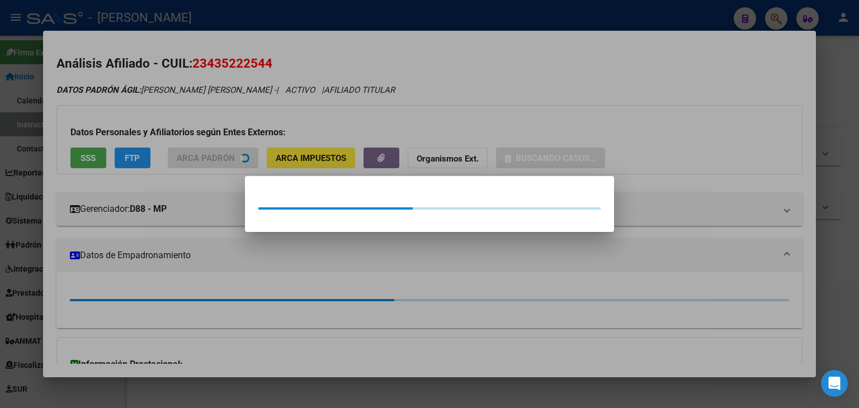
click at [179, 124] on div at bounding box center [429, 204] width 859 height 408
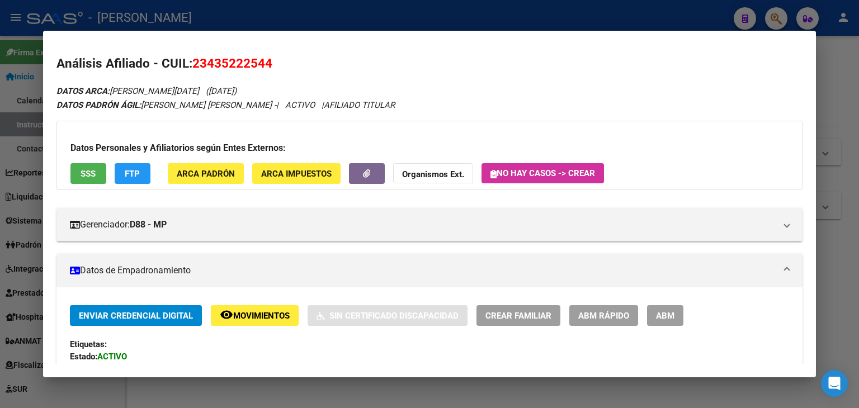
drag, startPoint x: 94, startPoint y: 158, endPoint x: 94, endPoint y: 168, distance: 10.6
click at [94, 159] on div "Datos Personales y Afiliatorios según Entes Externos: SSS FTP ARCA Padrón ARCA …" at bounding box center [429, 155] width 746 height 69
click at [94, 169] on span "SSS" at bounding box center [88, 174] width 15 height 10
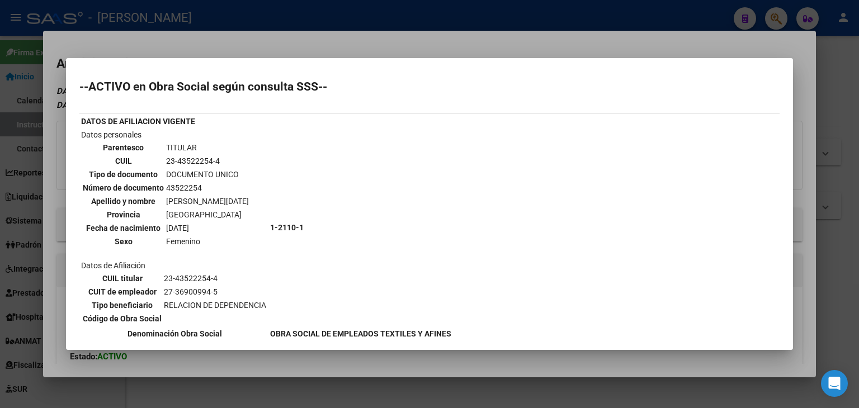
click at [169, 58] on mat-dialog-container "--ACTIVO en Obra Social según consulta SSS-- DATOS DE AFILIACION VIGENTE Datos …" at bounding box center [429, 204] width 727 height 292
click at [384, 39] on div at bounding box center [429, 204] width 859 height 408
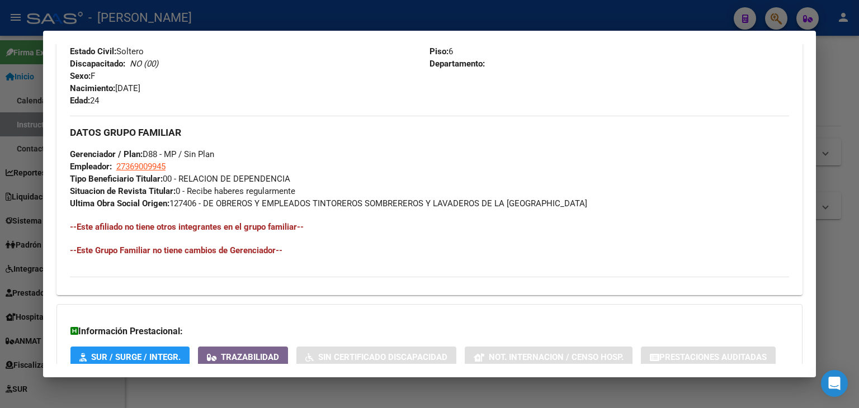
scroll to position [556, 0]
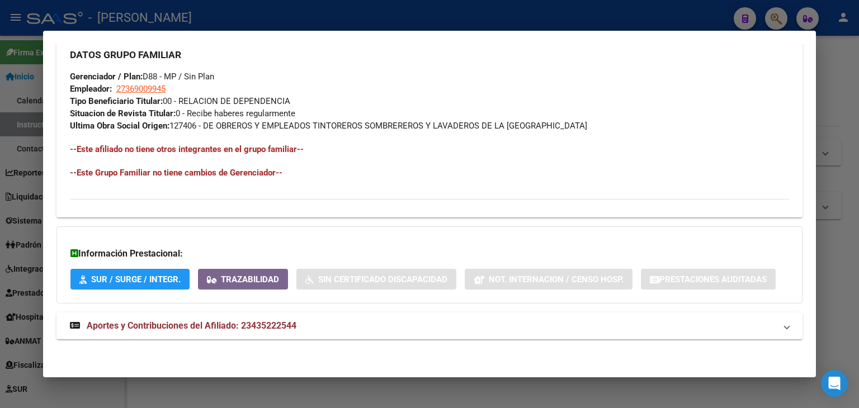
click at [333, 322] on mat-panel-title "Aportes y Contribuciones del Afiliado: 23435222544" at bounding box center [423, 325] width 706 height 13
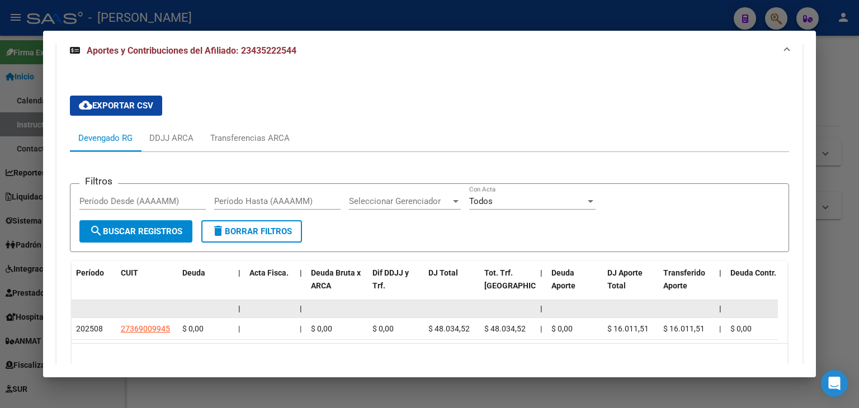
scroll to position [892, 0]
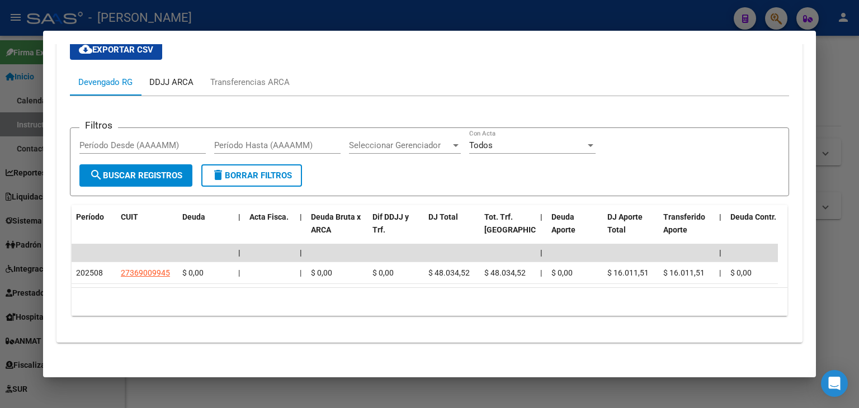
click at [141, 83] on div "DDJJ ARCA" at bounding box center [171, 82] width 61 height 27
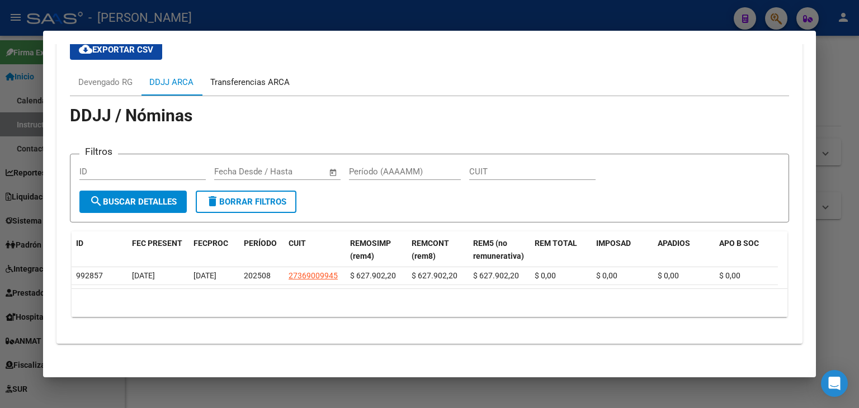
click at [202, 82] on div "Transferencias ARCA" at bounding box center [250, 82] width 96 height 27
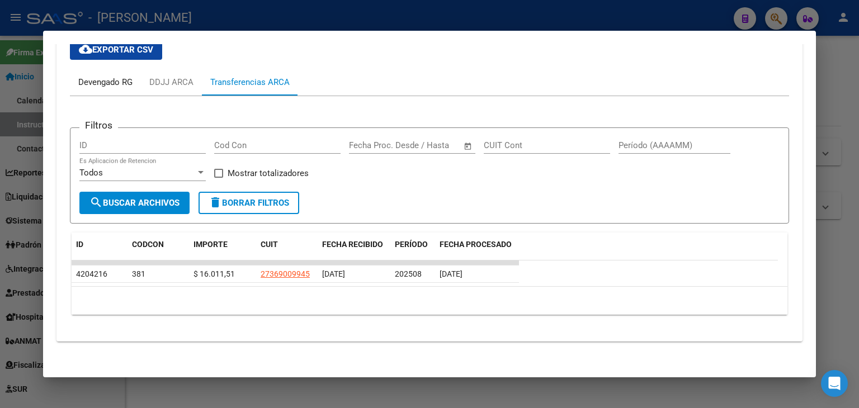
click at [108, 84] on div "Devengado RG" at bounding box center [105, 82] width 54 height 12
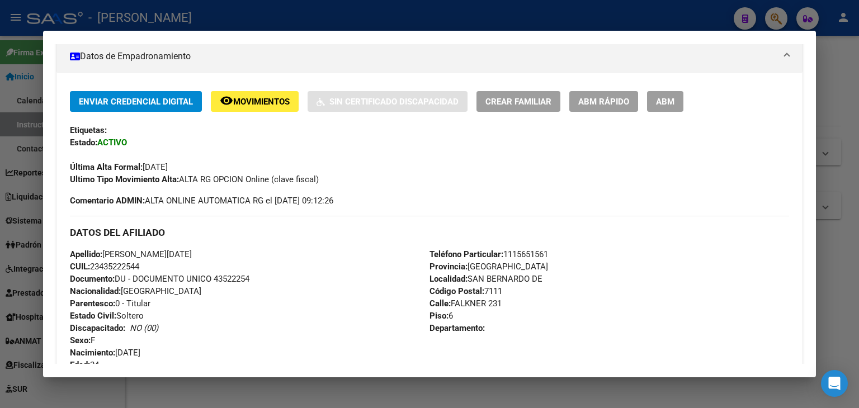
scroll to position [127, 0]
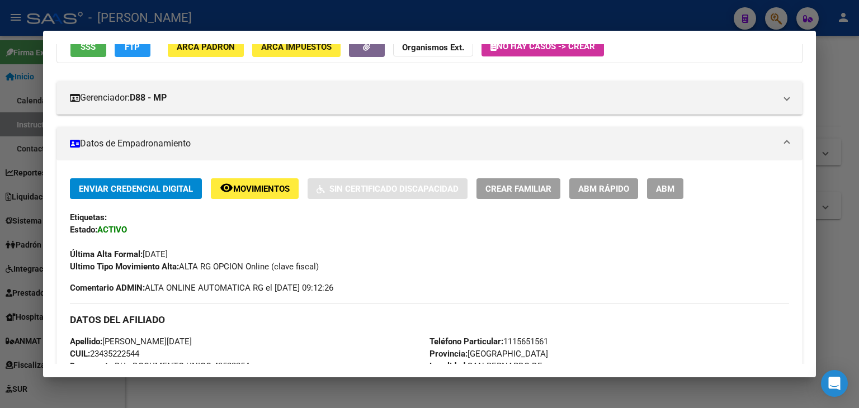
click at [202, 61] on div "Datos Personales y Afiliatorios según Entes Externos: SSS FTP ARCA Padrón ARCA …" at bounding box center [429, 28] width 746 height 69
click at [205, 50] on span "ARCA Padrón" at bounding box center [206, 47] width 58 height 10
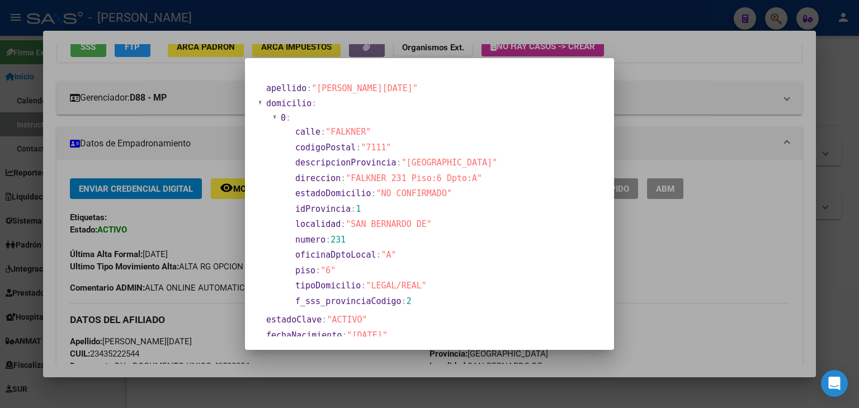
drag, startPoint x: 219, startPoint y: 72, endPoint x: 247, endPoint y: 188, distance: 119.7
click at [219, 74] on div at bounding box center [429, 204] width 859 height 408
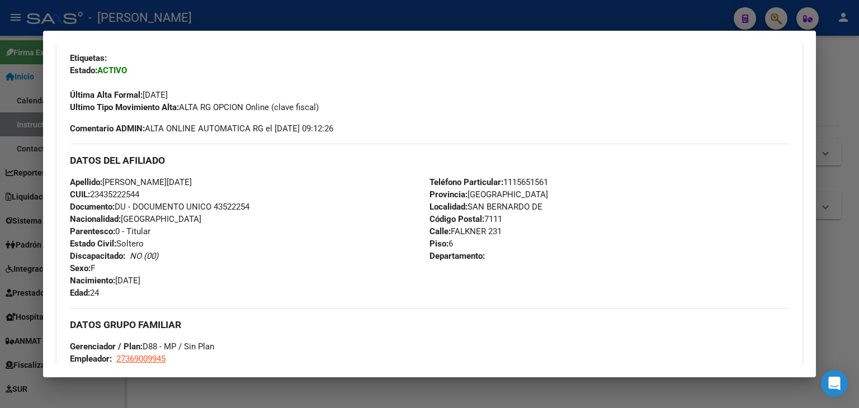
scroll to position [286, 0]
click at [233, 206] on span "Documento: DU - DOCUMENTO UNICO 43522254" at bounding box center [159, 207] width 179 height 10
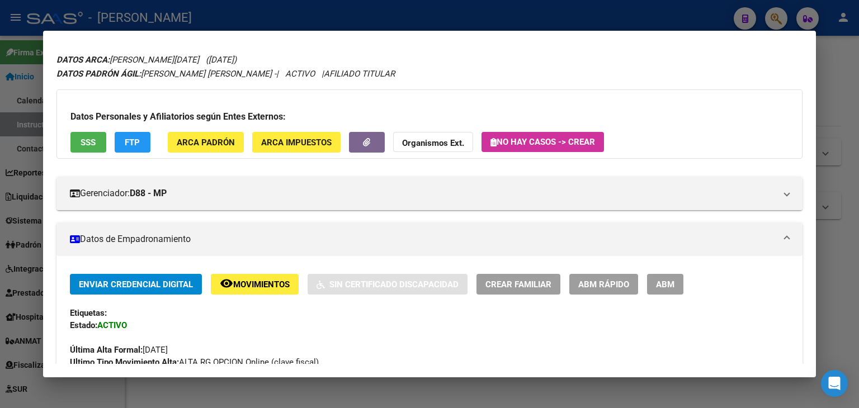
scroll to position [0, 0]
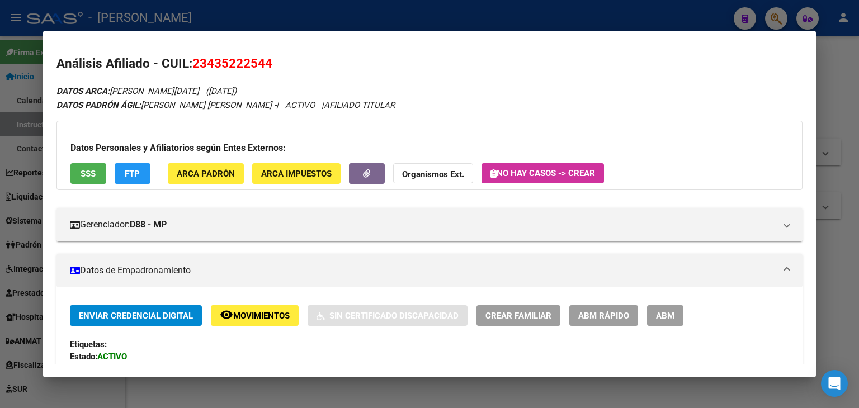
click at [212, 156] on div "Datos Personales y Afiliatorios según Entes Externos: SSS FTP ARCA Padrón ARCA …" at bounding box center [429, 155] width 746 height 69
click at [212, 169] on span "ARCA Padrón" at bounding box center [206, 174] width 58 height 10
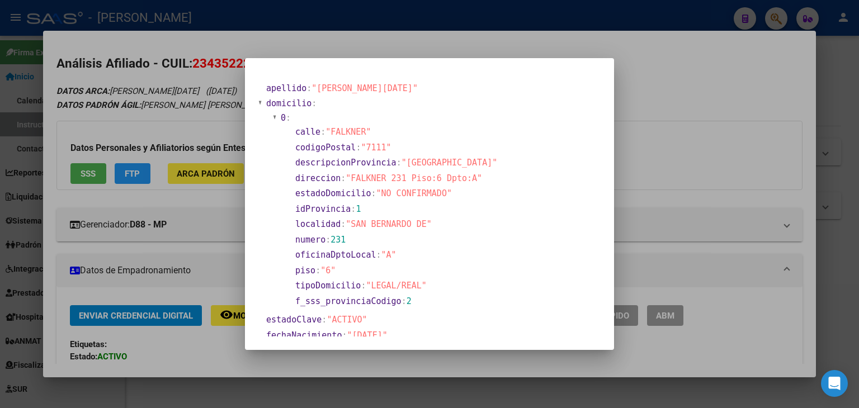
click at [166, 108] on div at bounding box center [429, 204] width 859 height 408
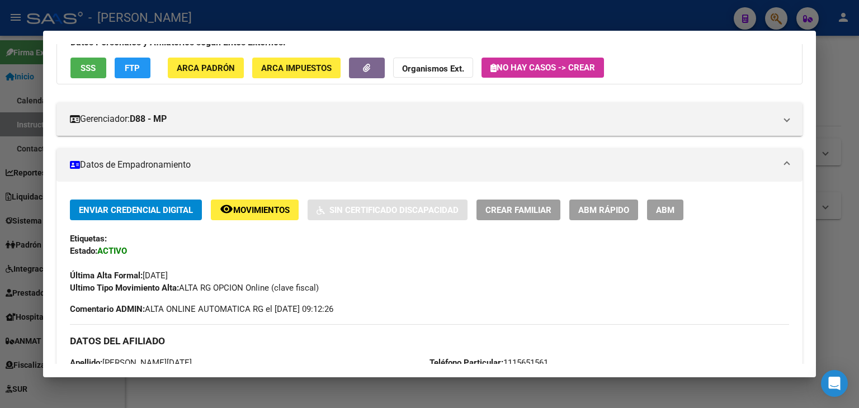
scroll to position [224, 0]
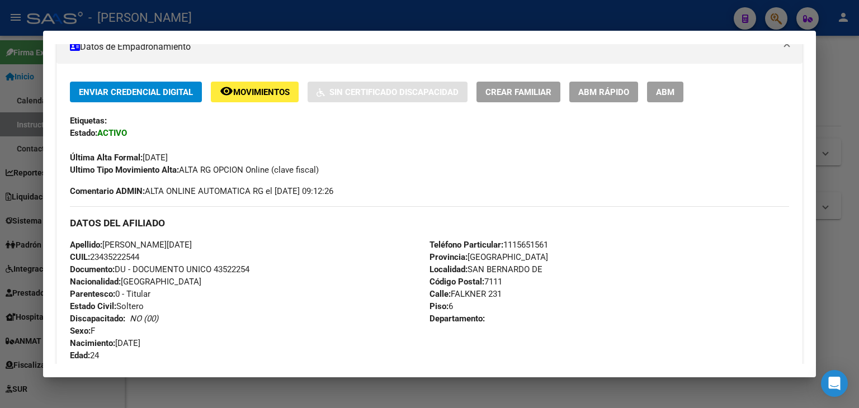
click at [542, 242] on span "Teléfono Particular: 1115651561" at bounding box center [488, 245] width 119 height 10
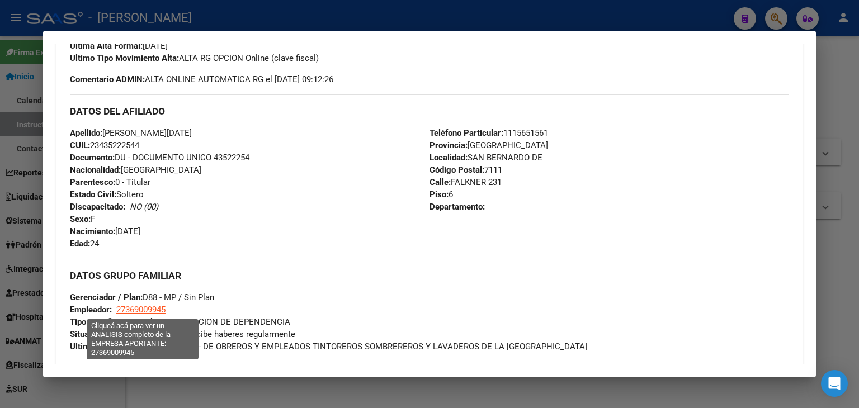
click at [152, 305] on span "27369009945" at bounding box center [140, 310] width 49 height 10
type textarea "27369009945"
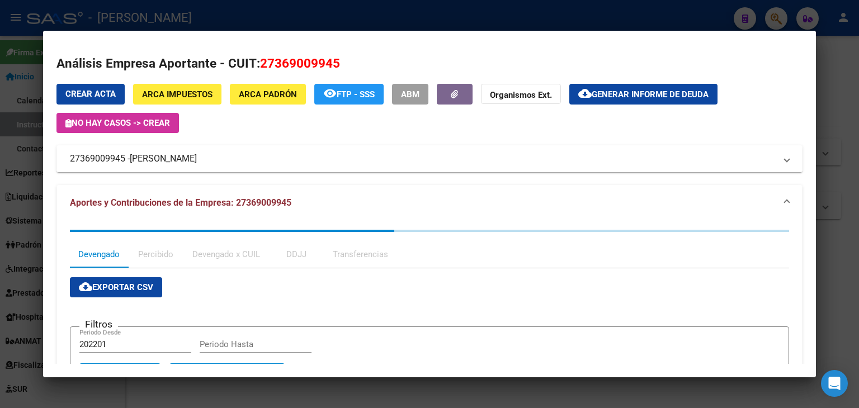
click at [155, 157] on span "ANGELI NADIA SOLEDAD" at bounding box center [163, 158] width 67 height 13
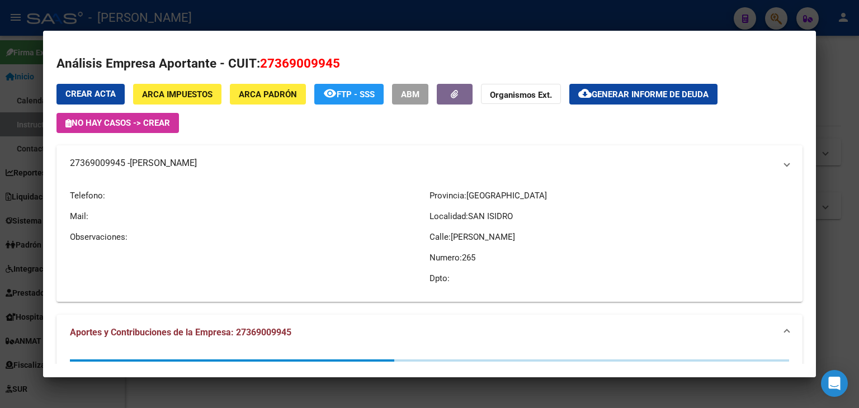
click at [155, 157] on span "ANGELI NADIA SOLEDAD" at bounding box center [163, 163] width 67 height 13
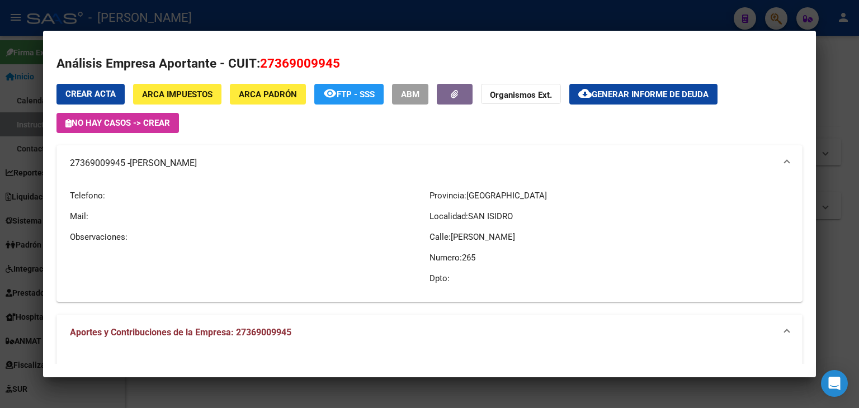
click at [205, 14] on div at bounding box center [429, 204] width 859 height 408
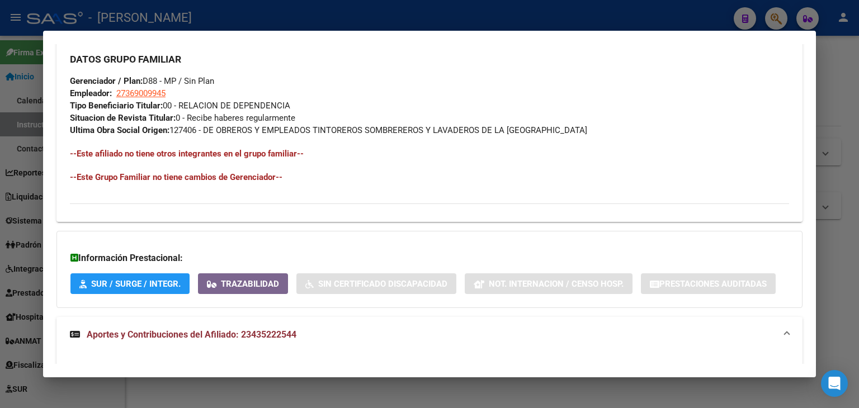
scroll to position [568, 0]
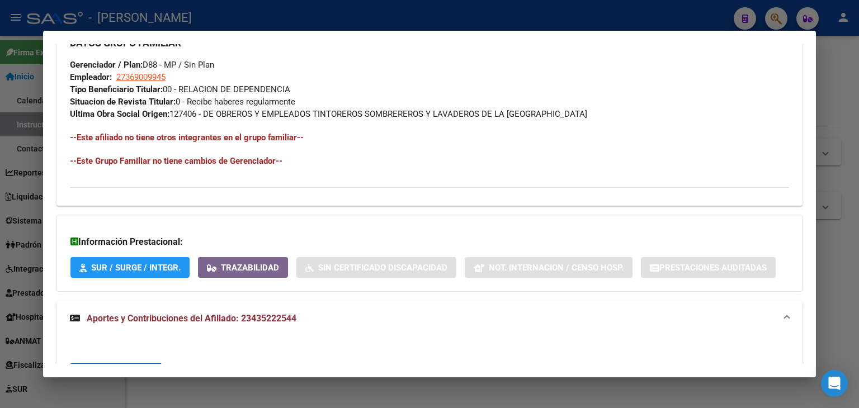
click at [209, 7] on div at bounding box center [429, 204] width 859 height 408
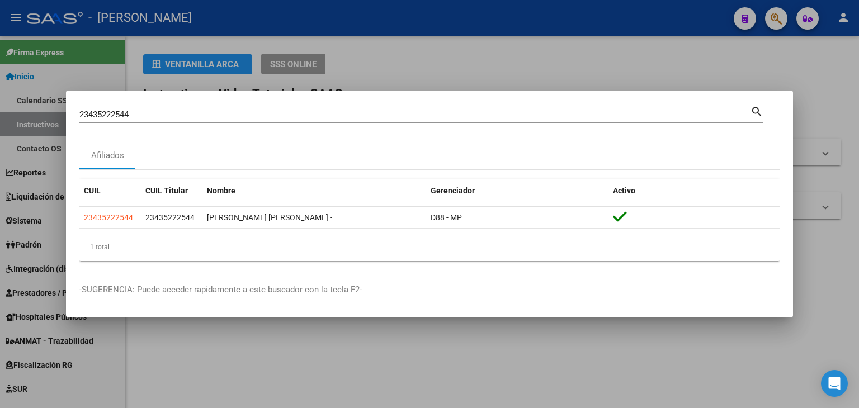
click at [157, 108] on div "23435222544 Buscar (apellido, dni, cuil, nro traspaso, cuit, obra social)" at bounding box center [414, 114] width 671 height 17
click at [157, 110] on div "23435222544 Buscar (apellido, dni, cuil, nro traspaso, cuit, obra social)" at bounding box center [414, 114] width 671 height 17
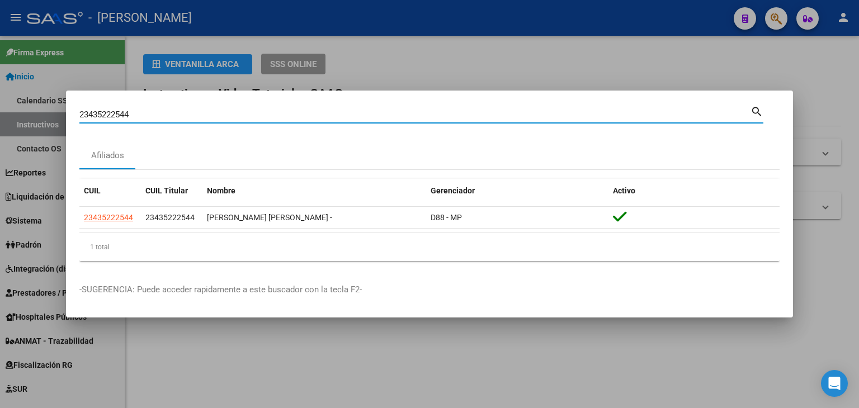
click at [157, 111] on input "23435222544" at bounding box center [414, 115] width 671 height 10
click at [157, 116] on input "23435222544" at bounding box center [414, 115] width 671 height 10
paste input "681758"
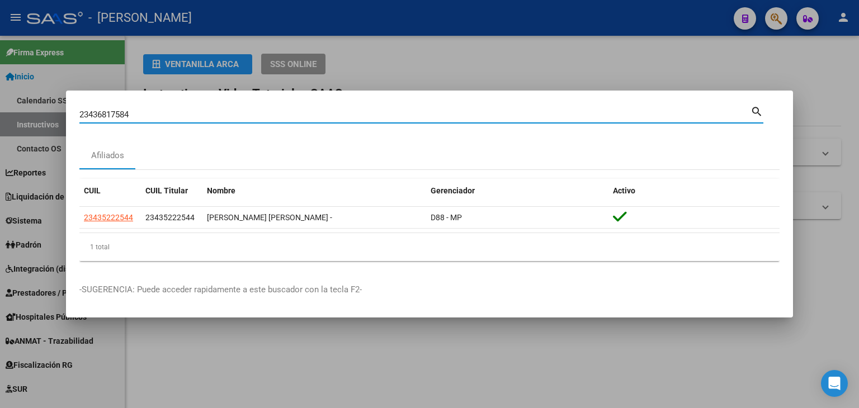
type input "23436817584"
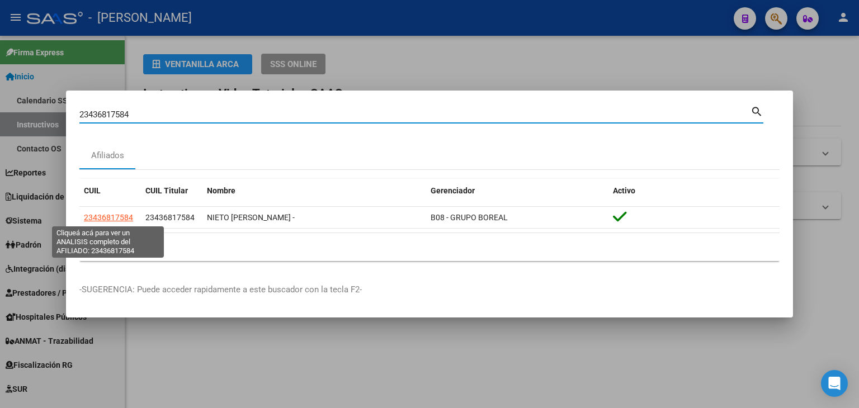
click at [116, 221] on span "23436817584" at bounding box center [108, 217] width 49 height 9
type textarea "23436817584"
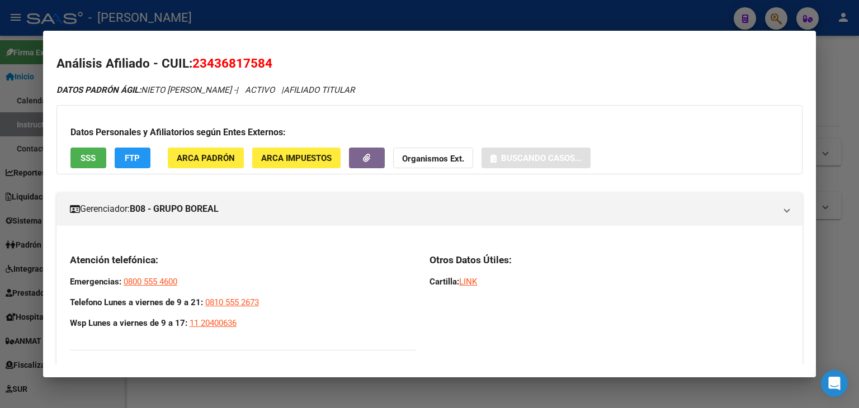
click at [230, 167] on button "ARCA Padrón" at bounding box center [206, 158] width 76 height 21
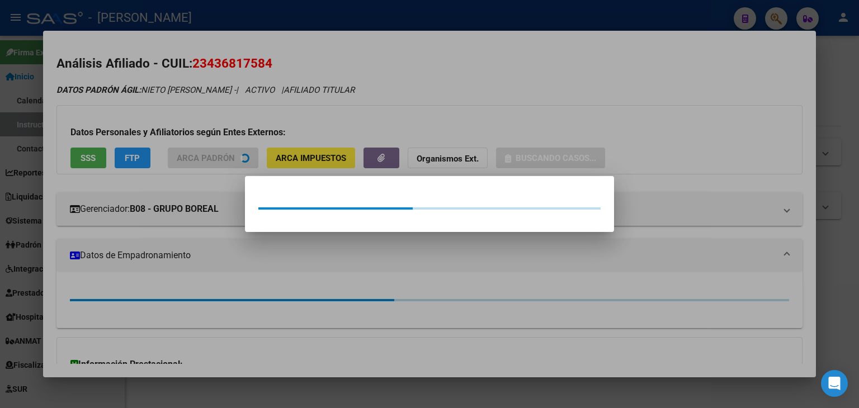
click at [235, 137] on div at bounding box center [429, 204] width 859 height 408
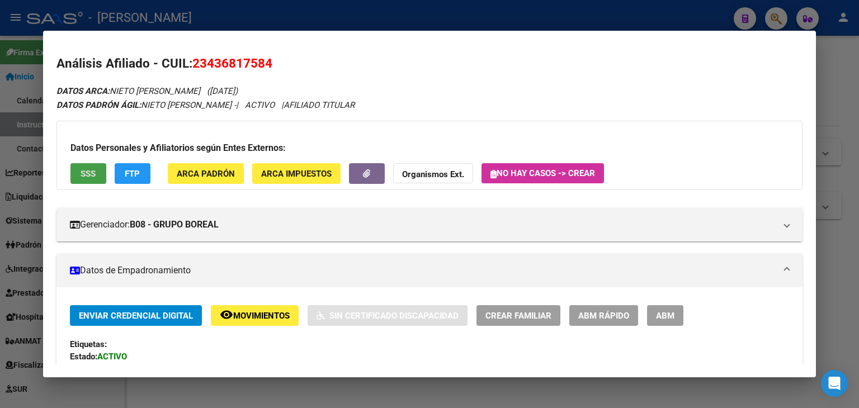
click at [92, 159] on div "Datos Personales y Afiliatorios según Entes Externos: SSS FTP ARCA Padrón ARCA …" at bounding box center [429, 155] width 746 height 69
click at [89, 179] on button "SSS" at bounding box center [88, 173] width 36 height 21
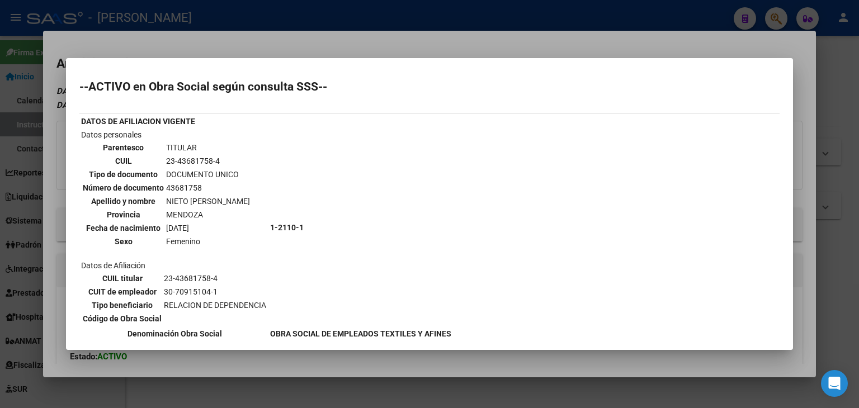
click at [173, 46] on div at bounding box center [429, 204] width 859 height 408
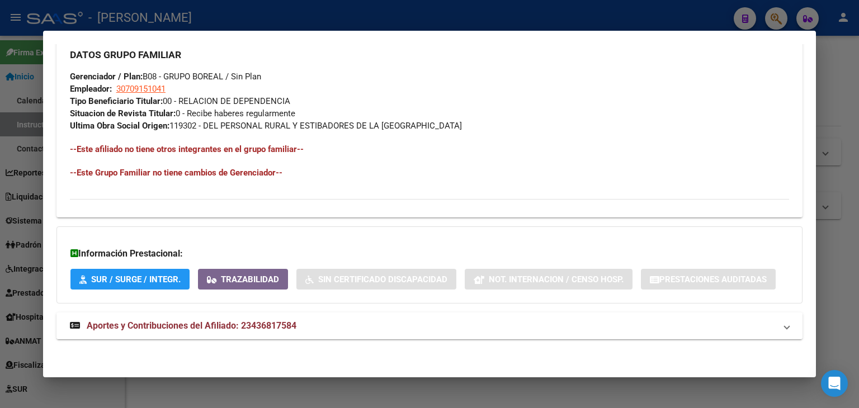
click at [258, 332] on mat-expansion-panel-header "Aportes y Contribuciones del Afiliado: 23436817584" at bounding box center [429, 326] width 746 height 27
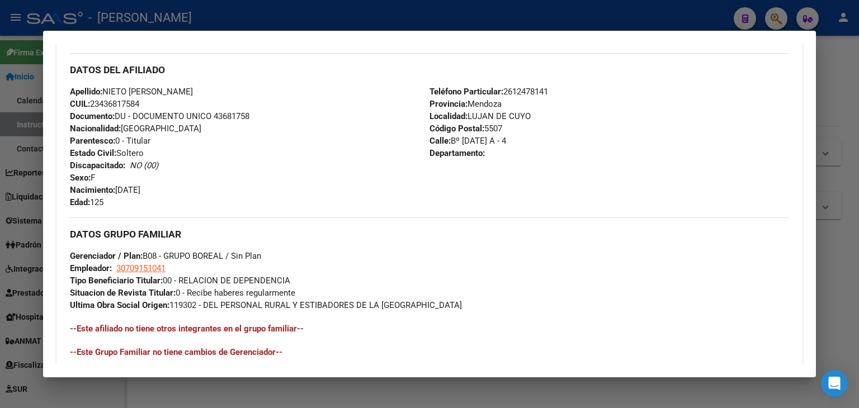
scroll to position [357, 0]
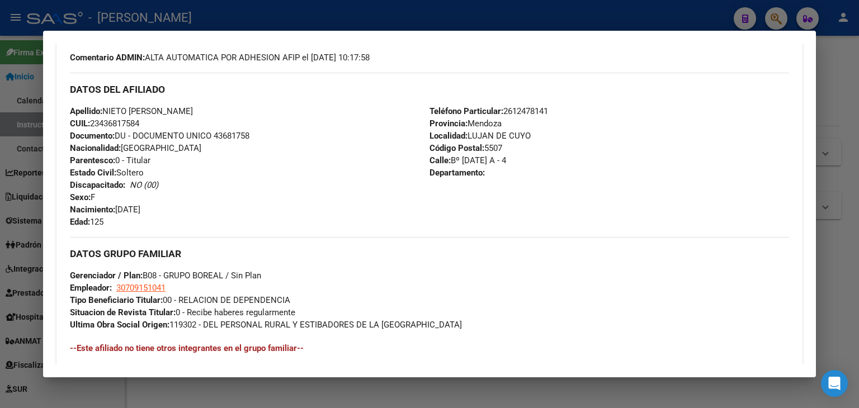
click at [134, 22] on div at bounding box center [429, 204] width 859 height 408
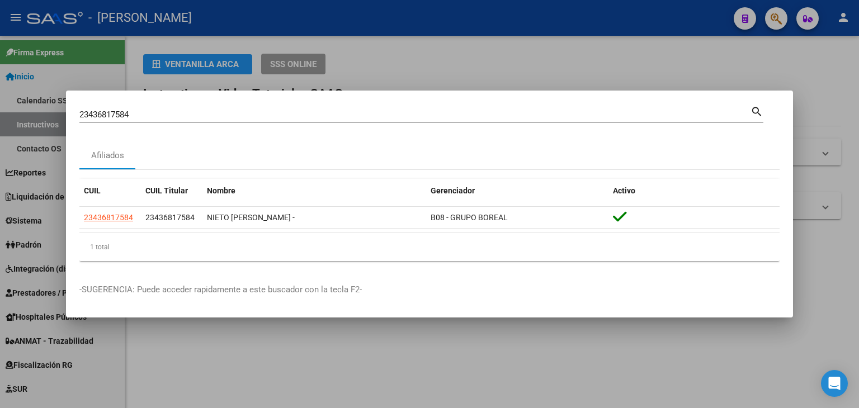
click at [174, 108] on div "23436817584 Buscar (apellido, dni, cuil, nro traspaso, cuit, obra social)" at bounding box center [414, 114] width 671 height 17
click at [174, 110] on div "23436817584 Buscar (apellido, dni, cuil, nro traspaso, cuit, obra social)" at bounding box center [414, 114] width 671 height 17
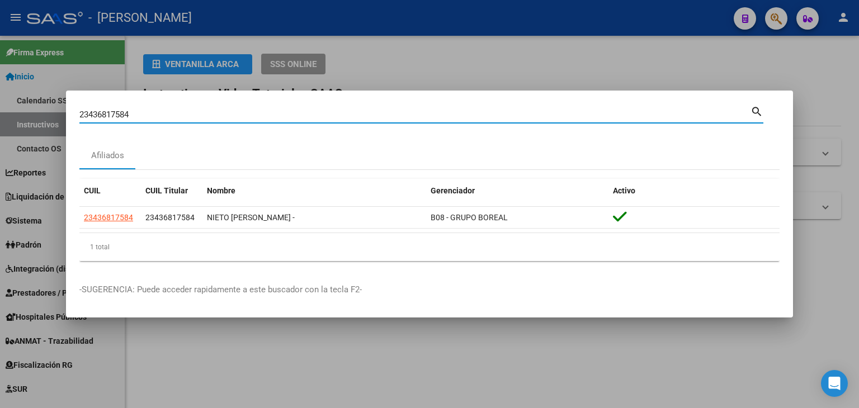
click at [173, 113] on input "23436817584" at bounding box center [414, 115] width 671 height 10
paste input "915829"
type input "23436915829"
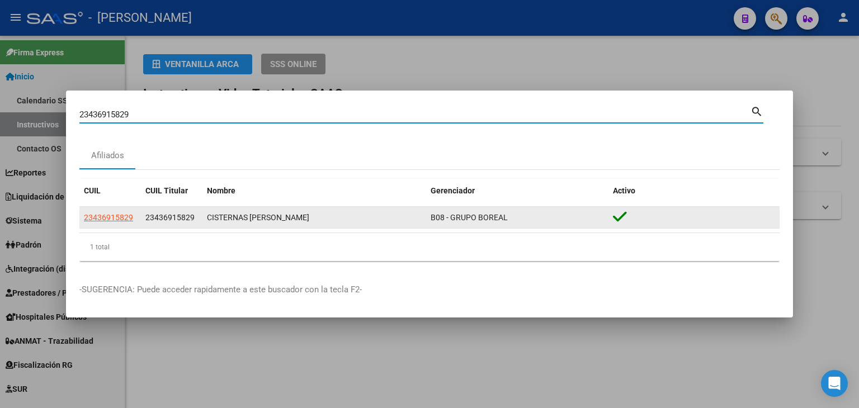
click at [112, 223] on datatable-body-cell "23436915829" at bounding box center [110, 218] width 62 height 22
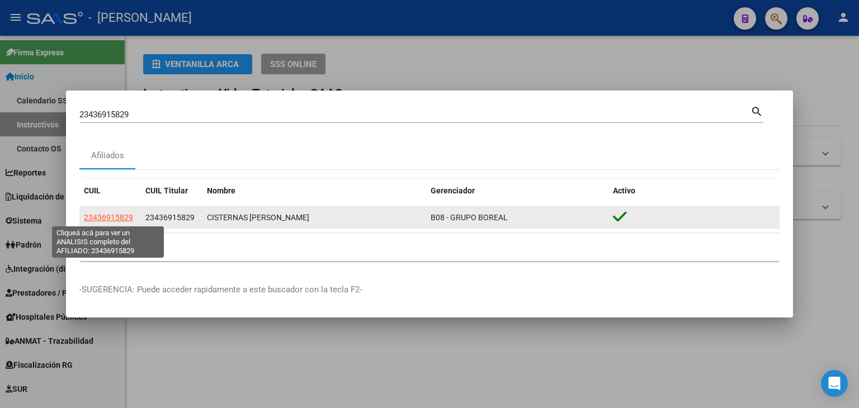
click at [112, 221] on span "23436915829" at bounding box center [108, 217] width 49 height 9
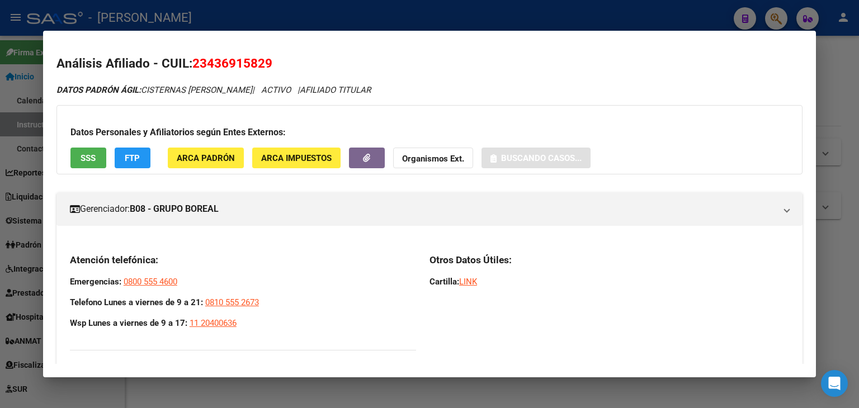
click at [204, 159] on span "ARCA Padrón" at bounding box center [206, 158] width 58 height 10
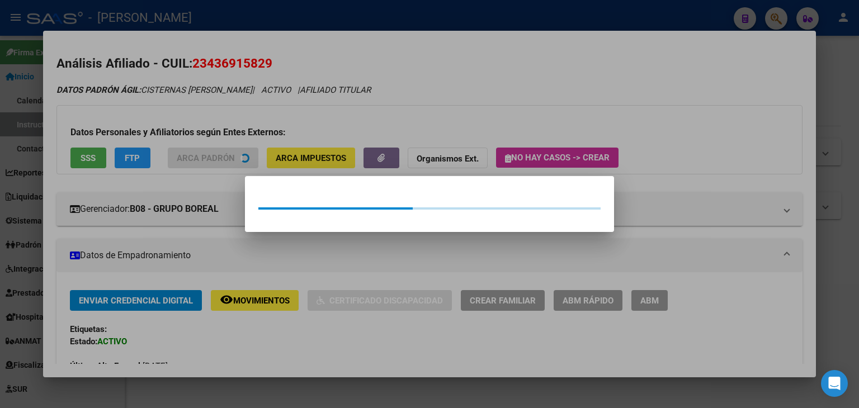
click at [204, 133] on div at bounding box center [429, 204] width 859 height 408
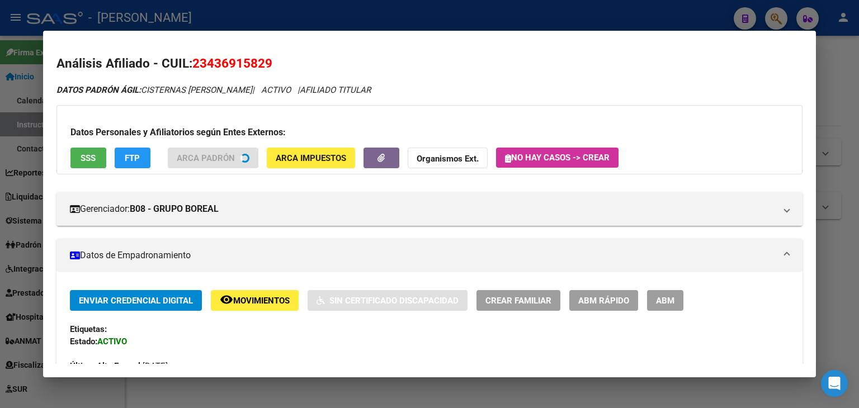
click at [87, 162] on span "SSS" at bounding box center [88, 158] width 15 height 10
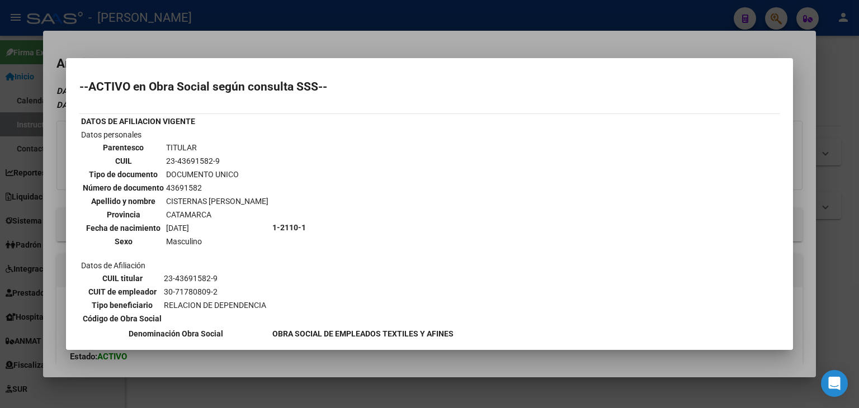
drag, startPoint x: 157, startPoint y: 34, endPoint x: 277, endPoint y: 197, distance: 203.5
click at [157, 34] on div at bounding box center [429, 204] width 859 height 408
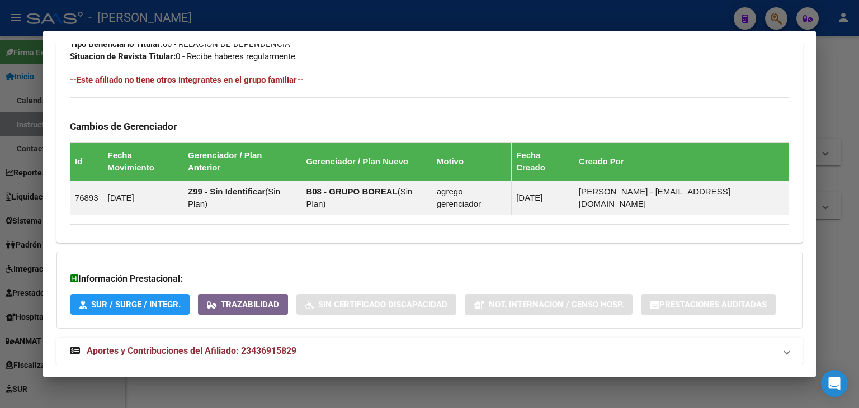
click at [275, 346] on span "Aportes y Contribuciones del Afiliado: 23436915829" at bounding box center [192, 351] width 210 height 11
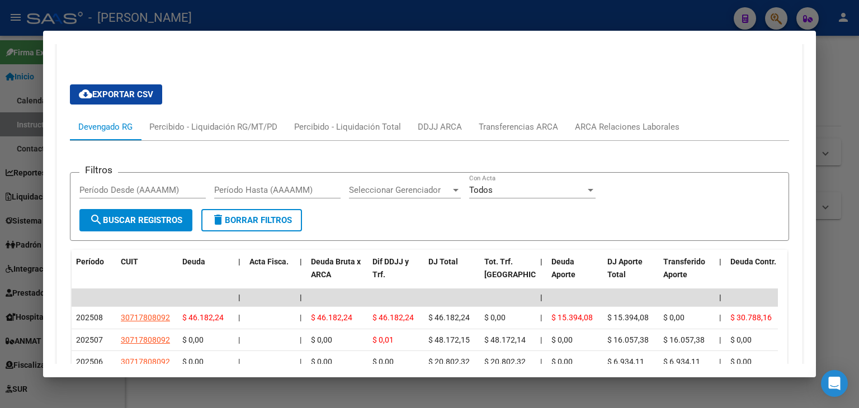
scroll to position [949, 0]
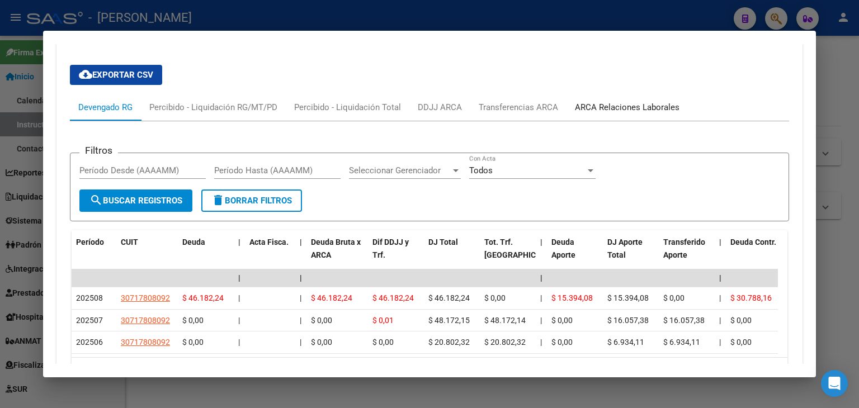
click at [601, 101] on div "ARCA Relaciones Laborales" at bounding box center [627, 107] width 105 height 12
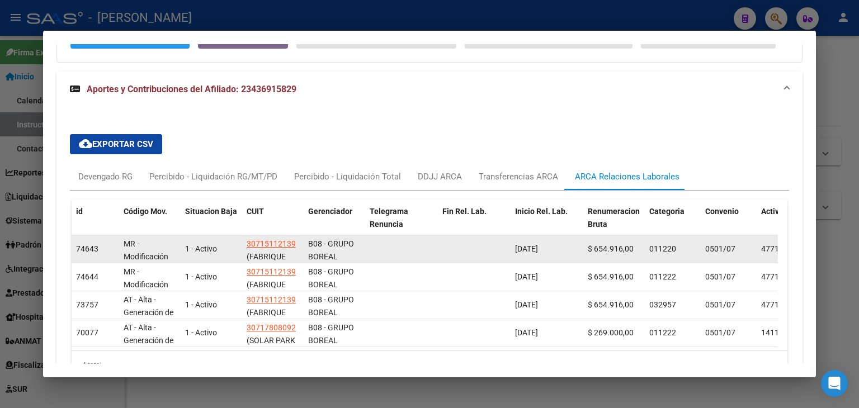
scroll to position [899, 0]
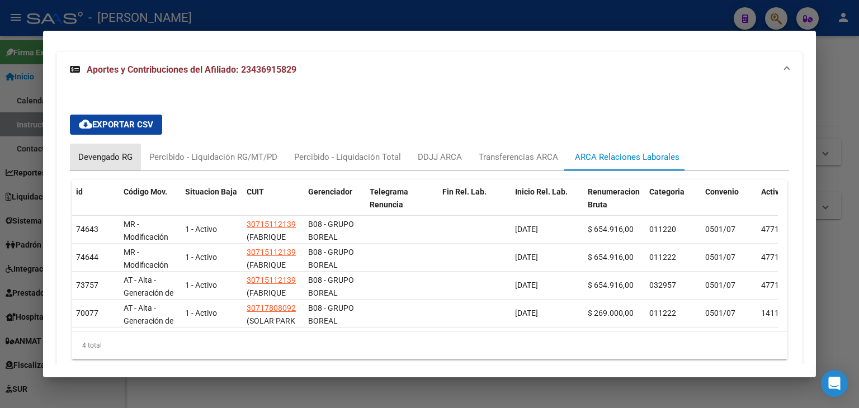
click at [107, 144] on div "Devengado RG" at bounding box center [105, 157] width 71 height 27
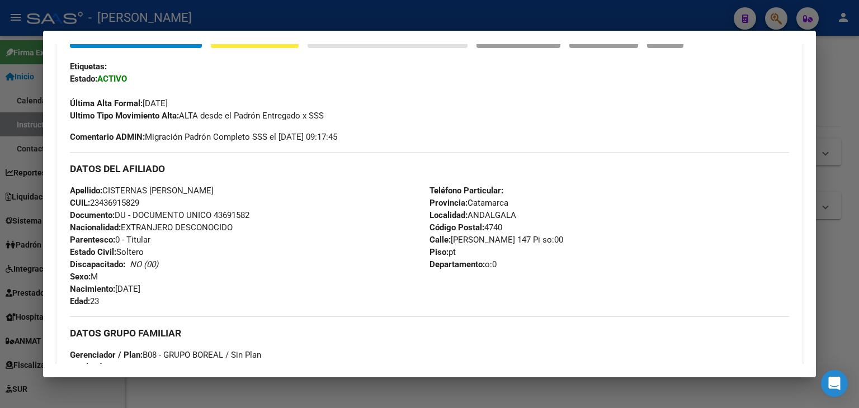
scroll to position [110, 0]
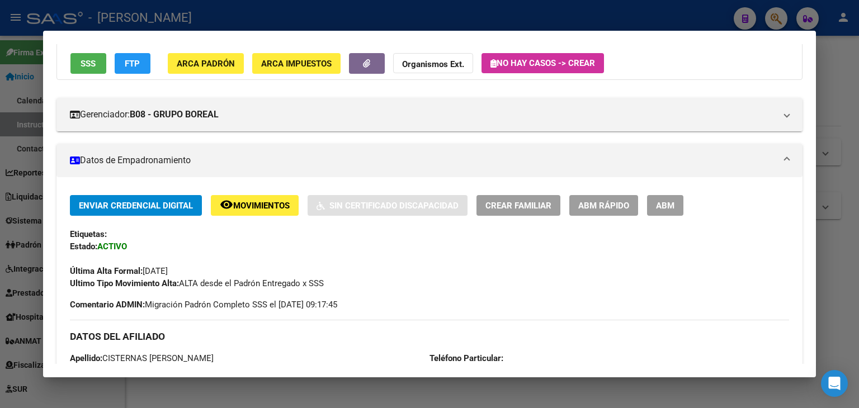
click at [100, 59] on button "SSS" at bounding box center [88, 63] width 36 height 21
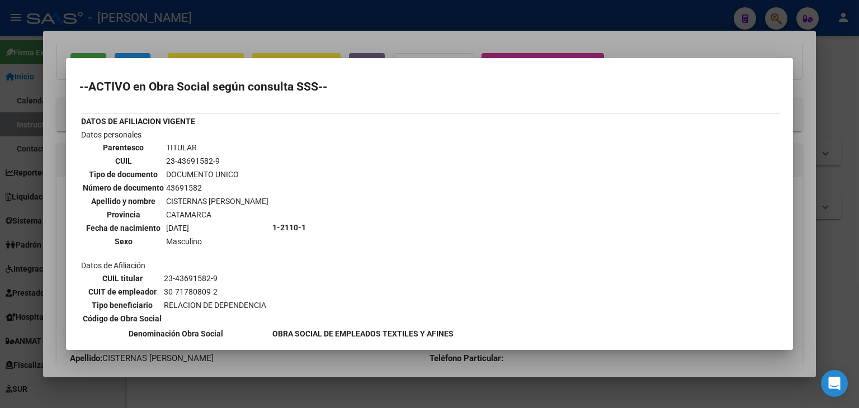
click at [230, 45] on div at bounding box center [429, 204] width 859 height 408
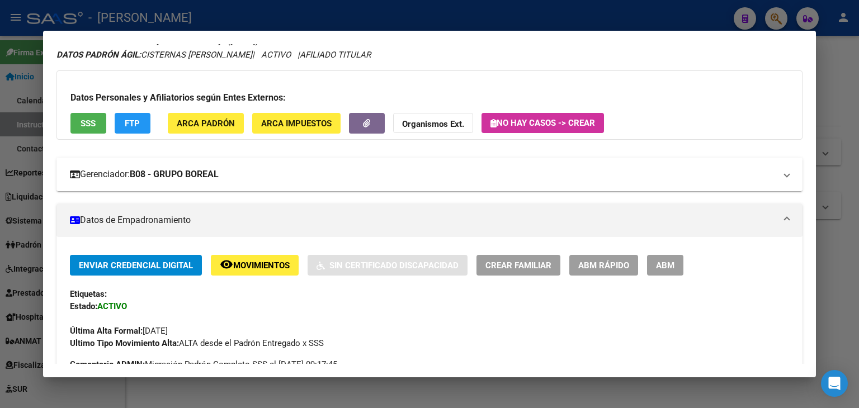
scroll to position [0, 0]
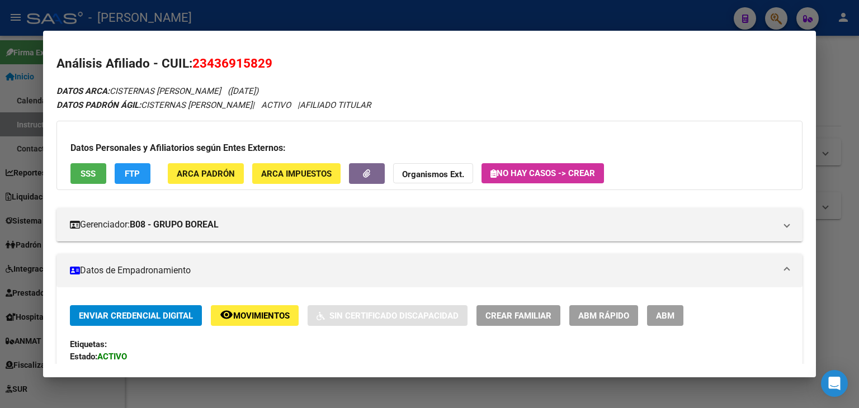
click at [199, 157] on div "Datos Personales y Afiliatorios según Entes Externos: SSS FTP ARCA Padrón ARCA …" at bounding box center [429, 155] width 746 height 69
click at [200, 169] on span "ARCA Padrón" at bounding box center [206, 174] width 58 height 10
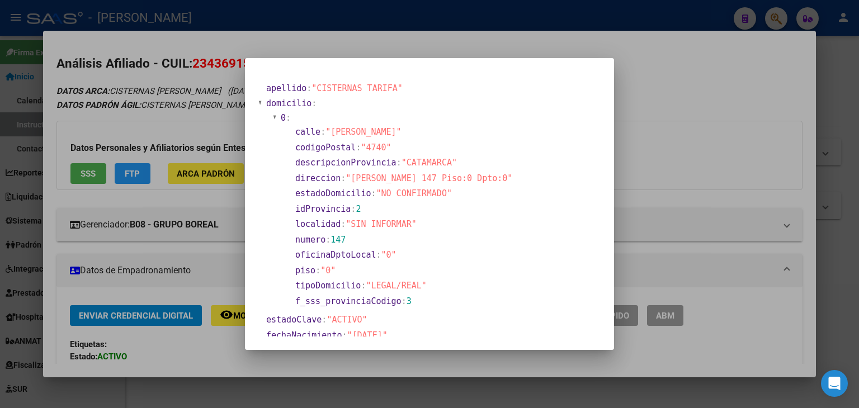
click at [189, 94] on div at bounding box center [429, 204] width 859 height 408
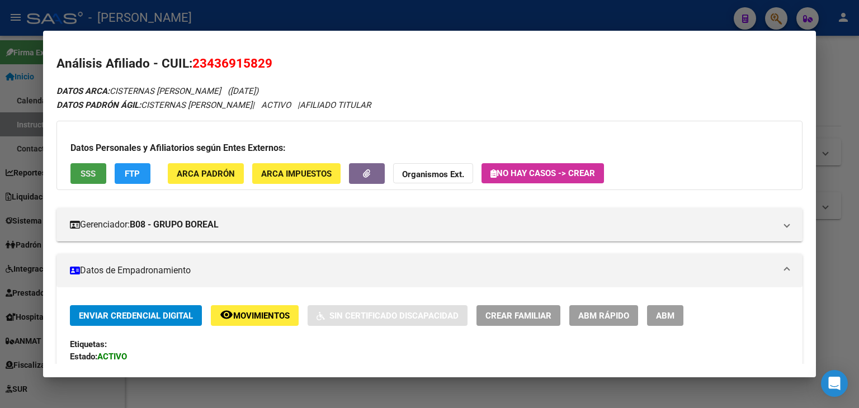
click at [93, 172] on span "SSS" at bounding box center [88, 174] width 15 height 10
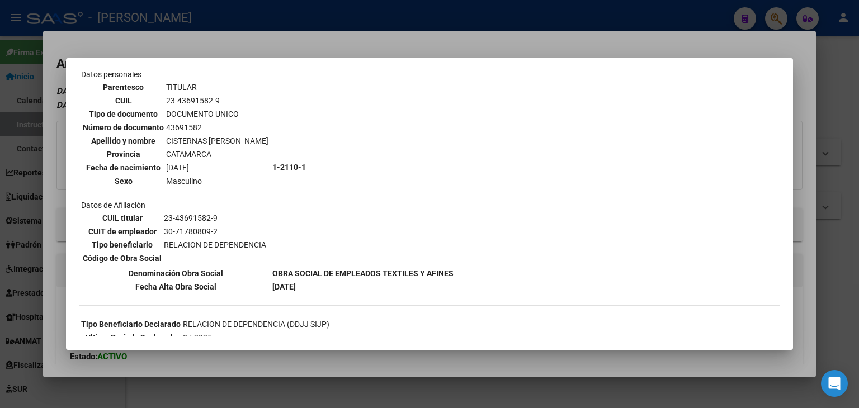
scroll to position [112, 0]
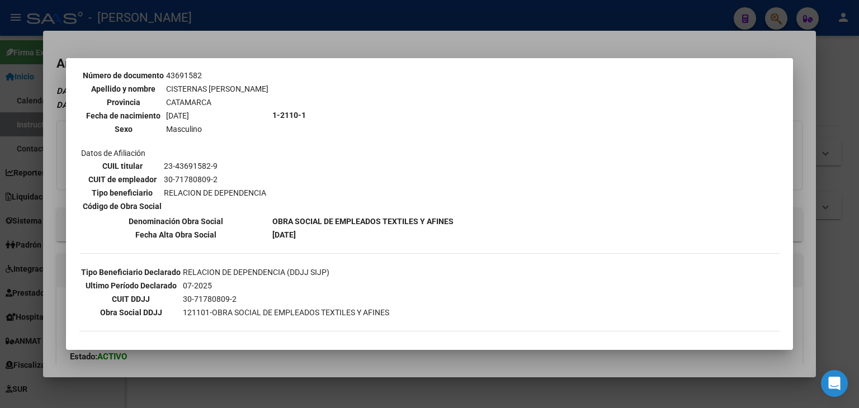
click at [157, 155] on td "Datos personales Parentesco TITULAR CUIL 23-43691582-9 Tipo de documento DOCUME…" at bounding box center [176, 115] width 190 height 198
click at [195, 36] on div at bounding box center [429, 204] width 859 height 408
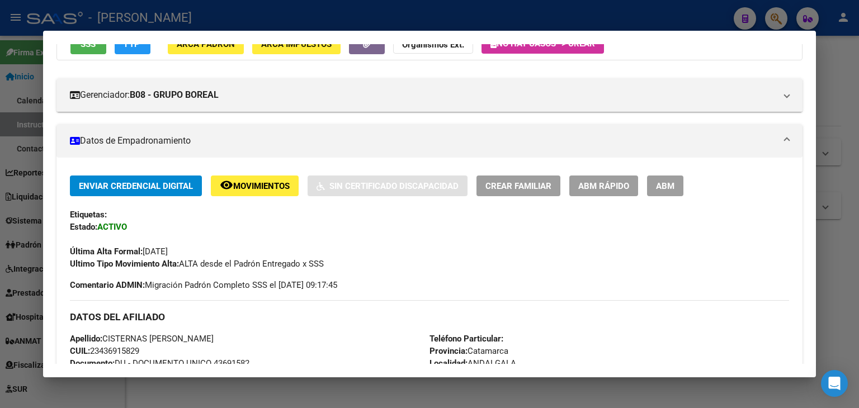
scroll to position [280, 0]
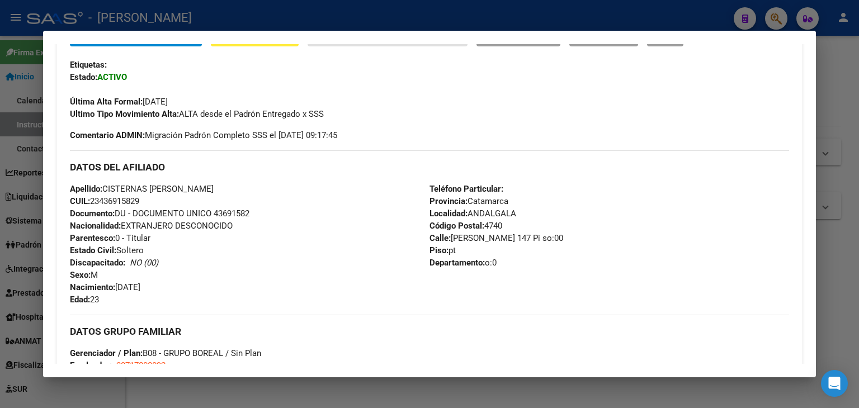
click at [230, 218] on span "Documento: DU - DOCUMENTO UNICO 43691582" at bounding box center [159, 214] width 179 height 10
click at [231, 212] on span "Documento: DU - DOCUMENTO UNICO 43691582" at bounding box center [159, 214] width 179 height 10
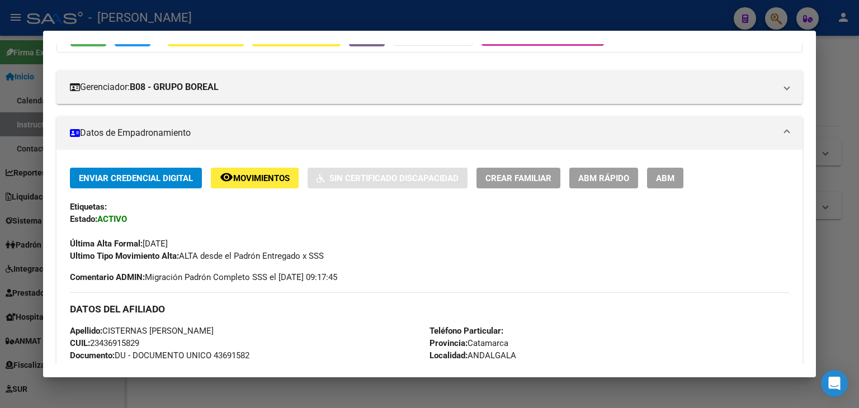
scroll to position [0, 0]
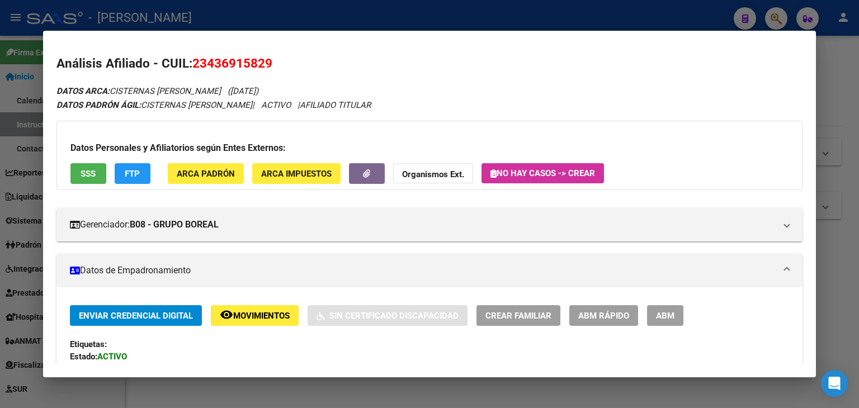
click at [218, 162] on div "Datos Personales y Afiliatorios según Entes Externos: SSS FTP ARCA Padrón ARCA …" at bounding box center [429, 155] width 746 height 69
click at [219, 165] on button "ARCA Padrón" at bounding box center [206, 173] width 76 height 21
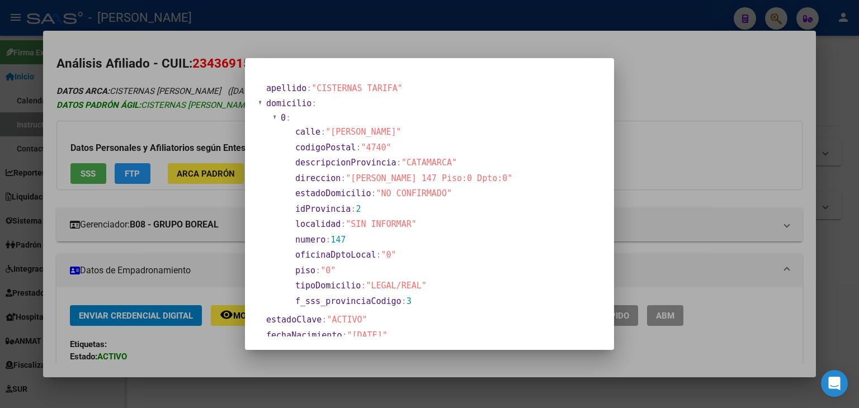
click at [187, 106] on div at bounding box center [429, 204] width 859 height 408
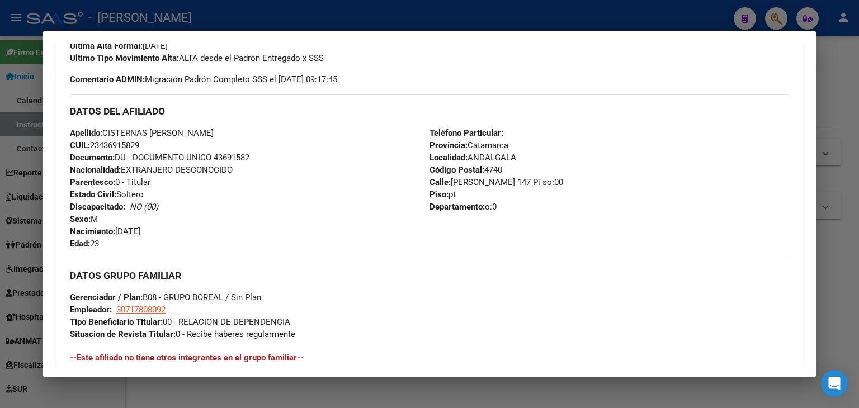
scroll to position [391, 0]
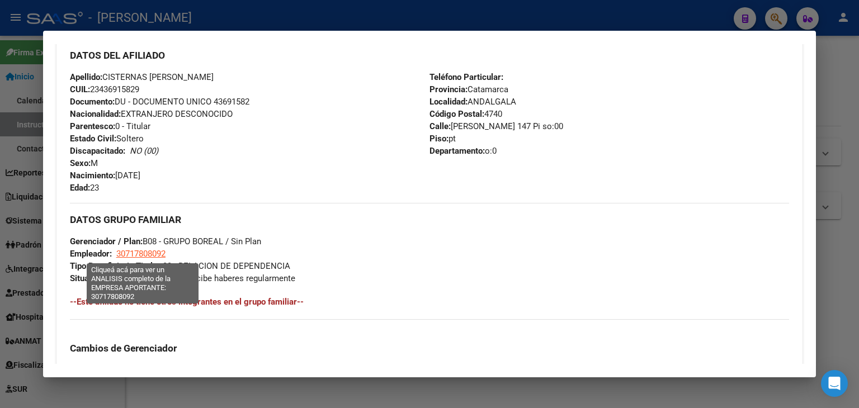
click at [147, 258] on span "30717808092" at bounding box center [140, 254] width 49 height 10
type textarea "30717808092"
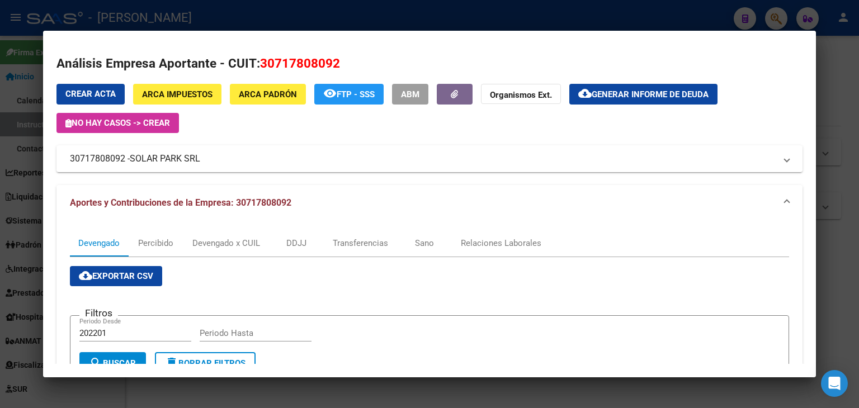
click at [162, 22] on div at bounding box center [429, 204] width 859 height 408
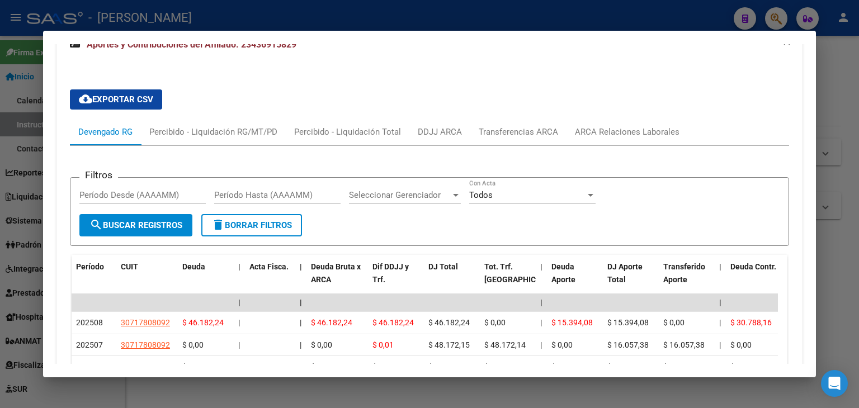
scroll to position [951, 0]
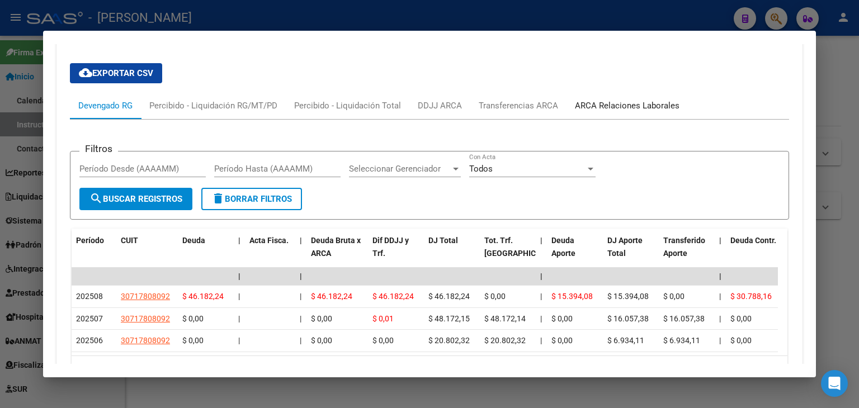
click at [566, 92] on div "ARCA Relaciones Laborales" at bounding box center [626, 105] width 121 height 27
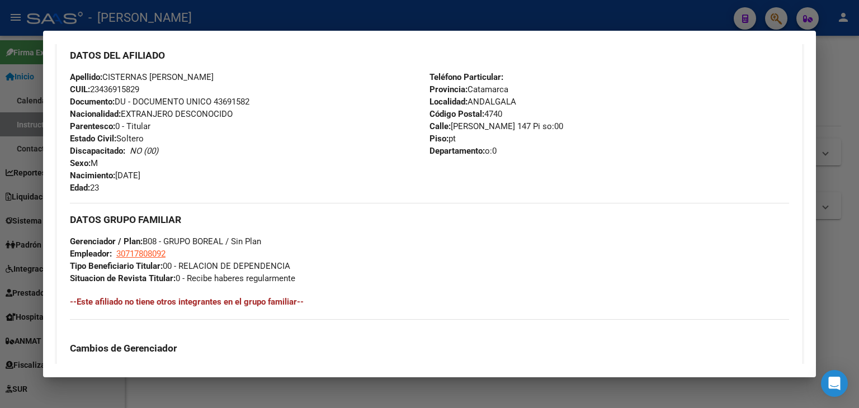
scroll to position [483, 0]
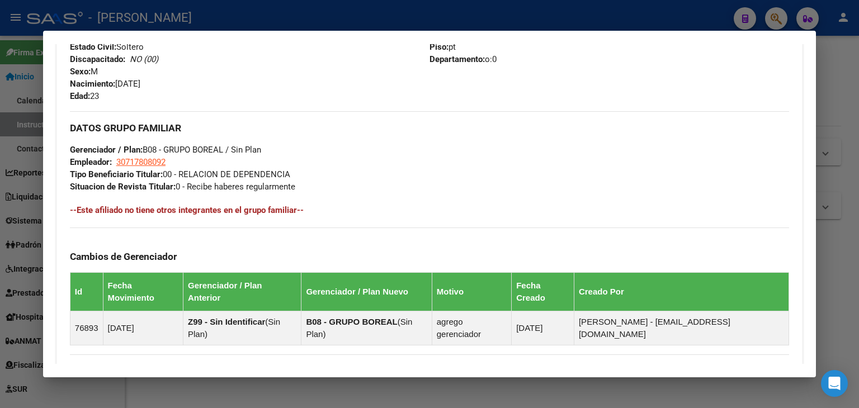
click at [233, 13] on div at bounding box center [429, 204] width 859 height 408
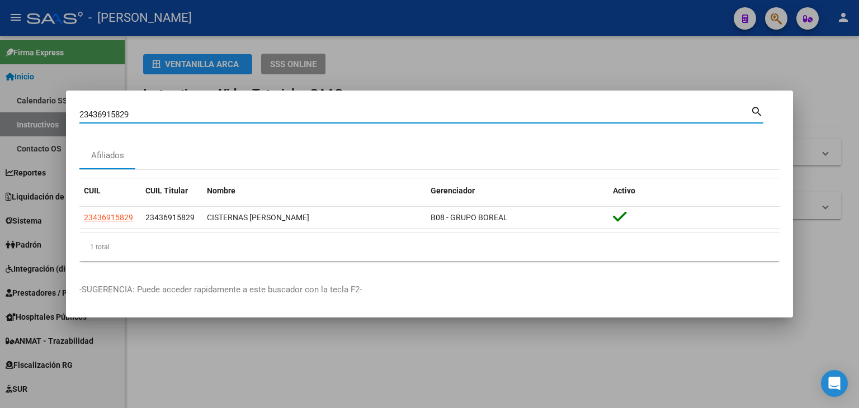
click at [183, 115] on input "23436915829" at bounding box center [414, 115] width 671 height 10
paste input "779564"
type input "23437795649"
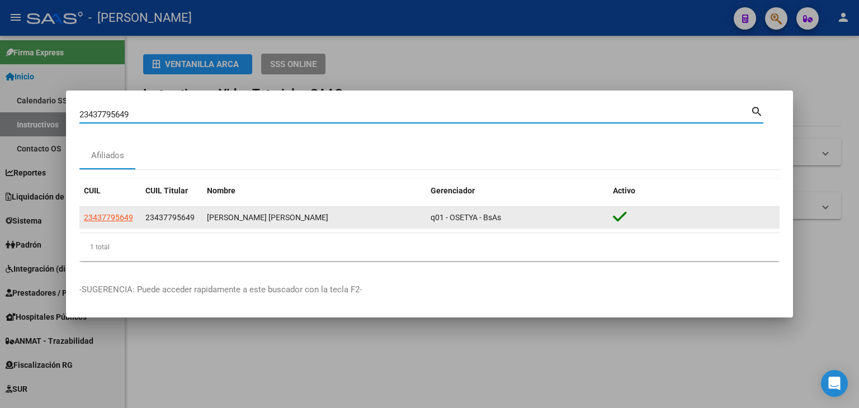
click at [132, 218] on span "23437795649" at bounding box center [108, 217] width 49 height 9
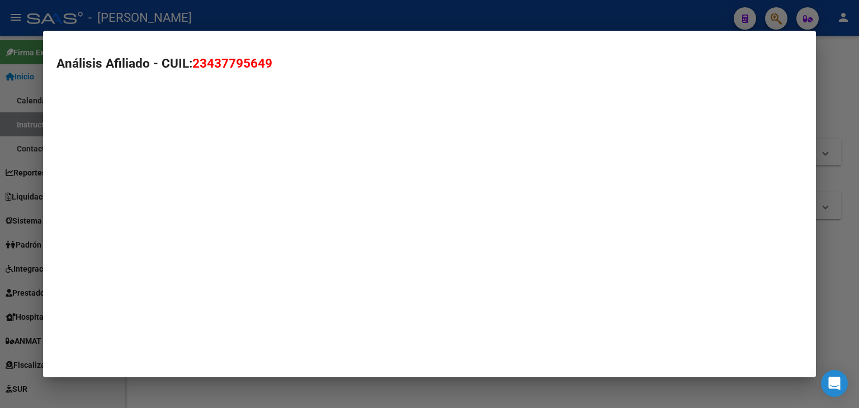
type textarea "23437795649"
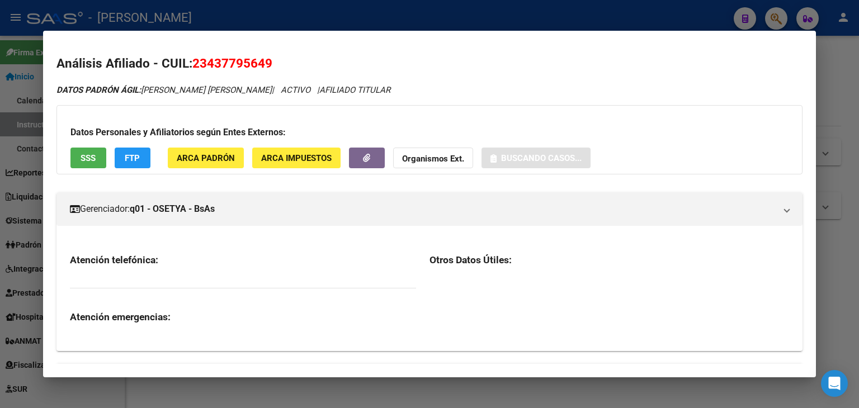
click at [219, 164] on button "ARCA Padrón" at bounding box center [206, 158] width 76 height 21
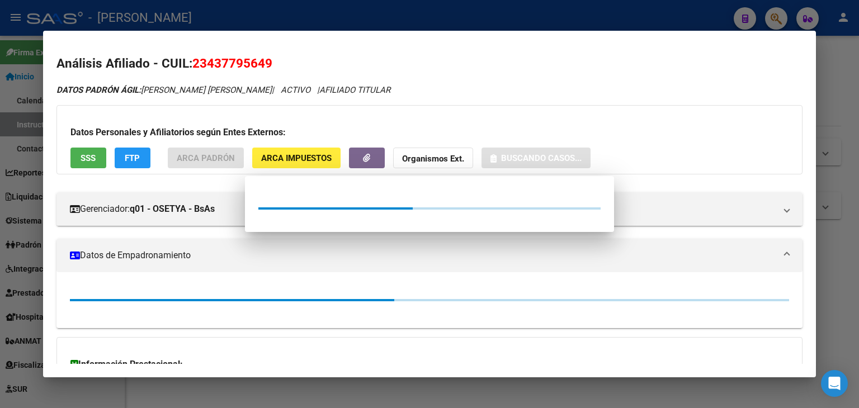
drag, startPoint x: 197, startPoint y: 115, endPoint x: 186, endPoint y: 119, distance: 11.8
click at [196, 115] on div at bounding box center [429, 204] width 859 height 408
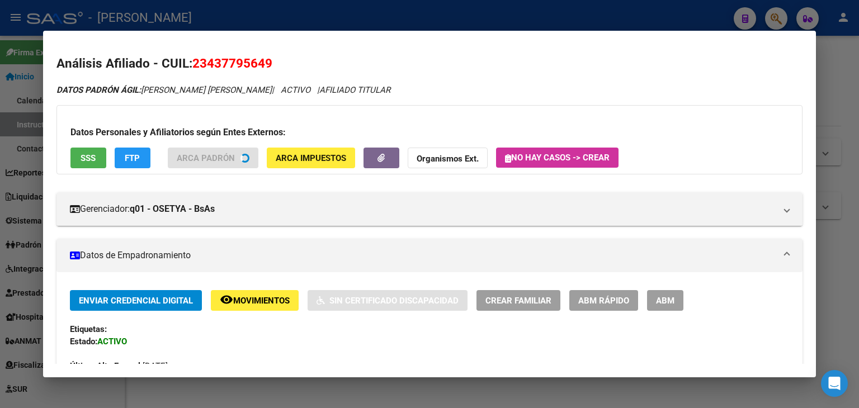
click at [78, 159] on button "SSS" at bounding box center [88, 158] width 36 height 21
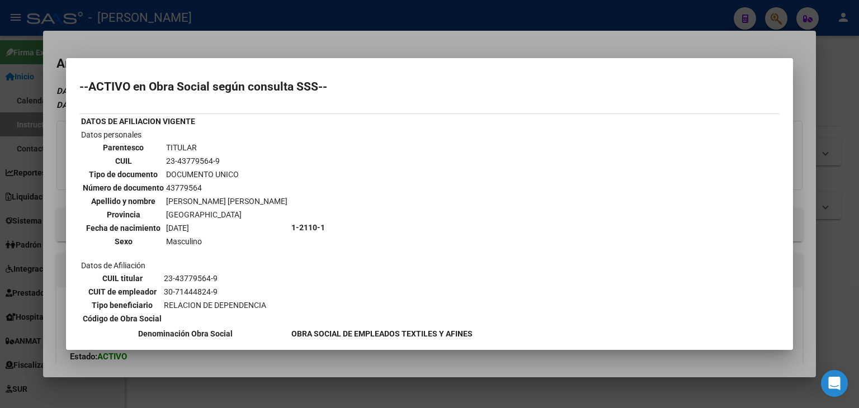
click at [158, 31] on div at bounding box center [429, 204] width 859 height 408
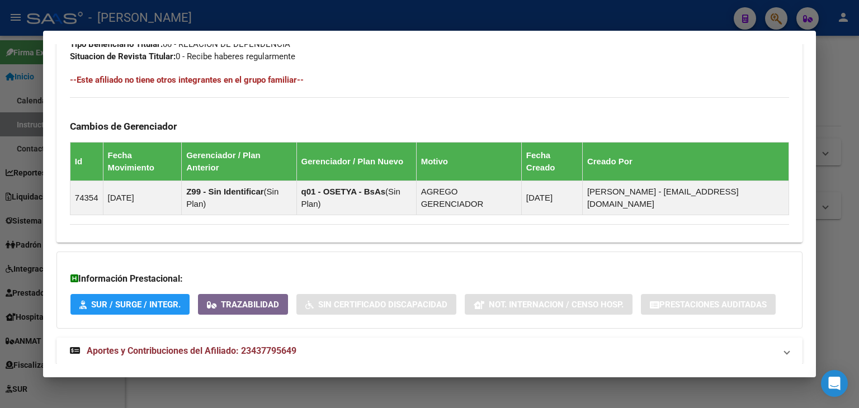
click at [252, 344] on strong "Aportes y Contribuciones del Afiliado: 23437795649" at bounding box center [183, 350] width 226 height 13
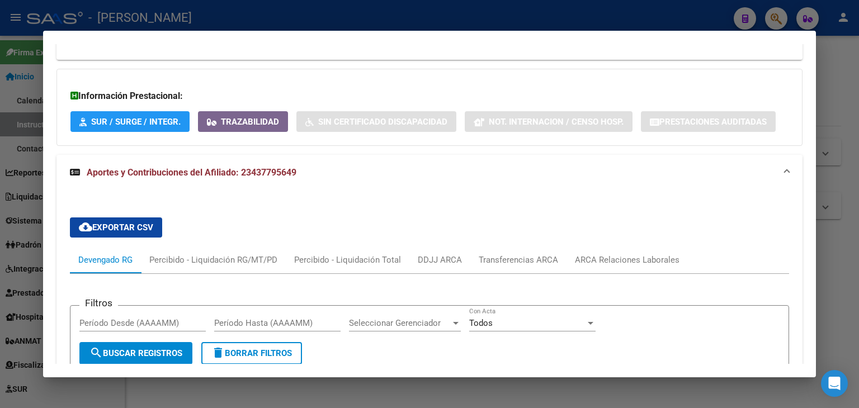
scroll to position [902, 0]
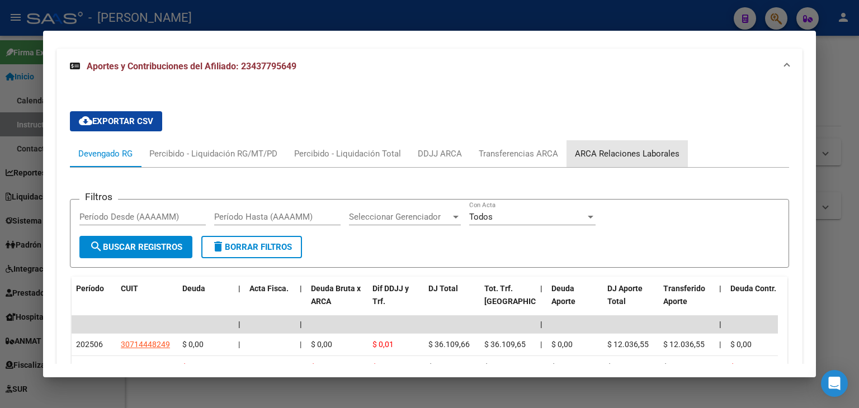
click at [626, 148] on div "ARCA Relaciones Laborales" at bounding box center [627, 154] width 105 height 12
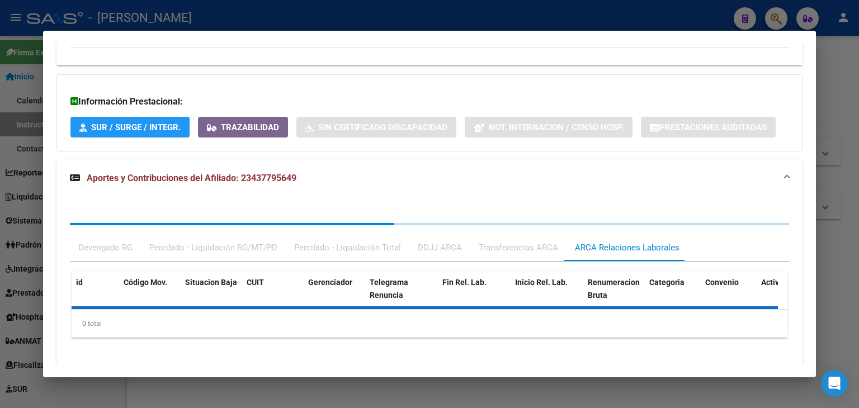
scroll to position [875, 0]
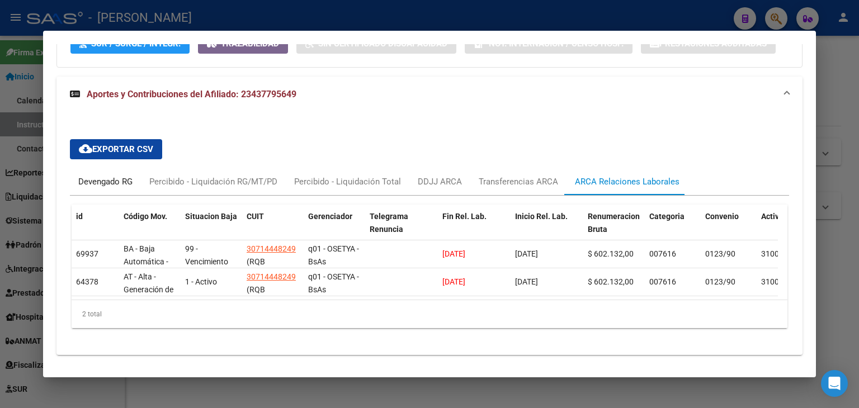
click at [104, 176] on div "Devengado RG" at bounding box center [105, 182] width 54 height 12
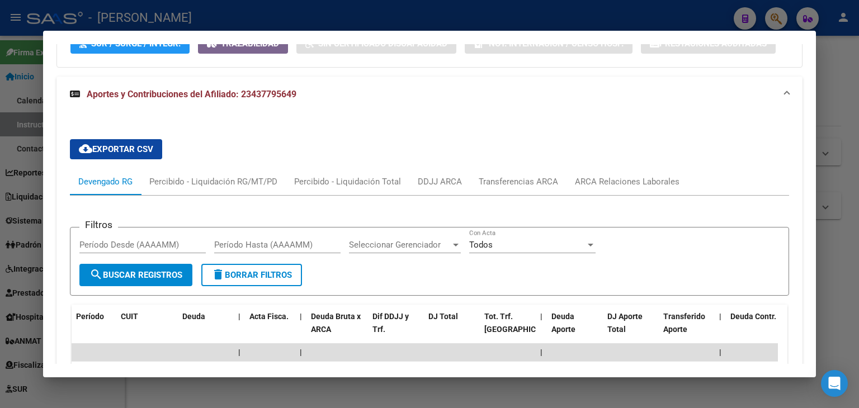
click at [204, 17] on div at bounding box center [429, 204] width 859 height 408
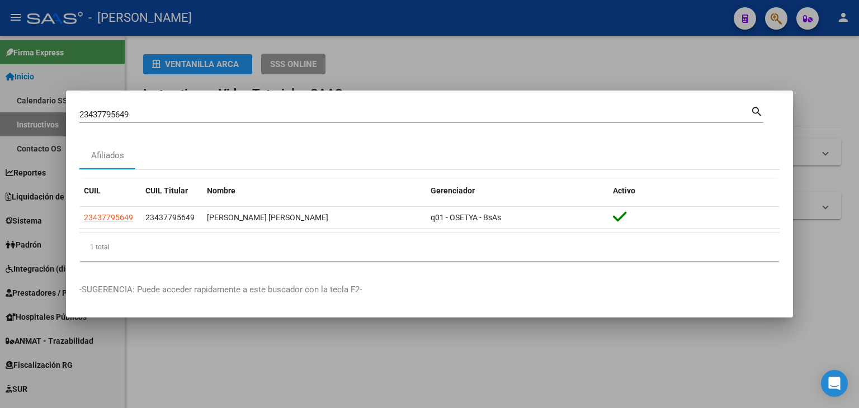
click at [154, 116] on input "23437795649" at bounding box center [414, 115] width 671 height 10
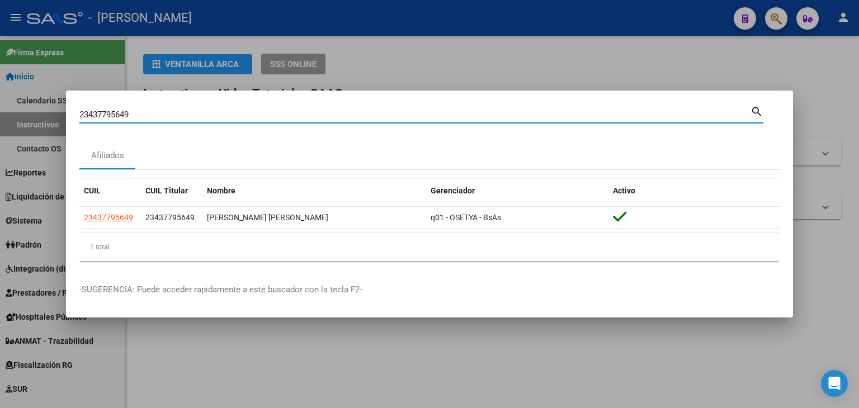
drag, startPoint x: 154, startPoint y: 116, endPoint x: 181, endPoint y: 118, distance: 26.9
click at [154, 115] on input "23437795649" at bounding box center [414, 115] width 671 height 10
paste input "9941944"
type input "23439941944"
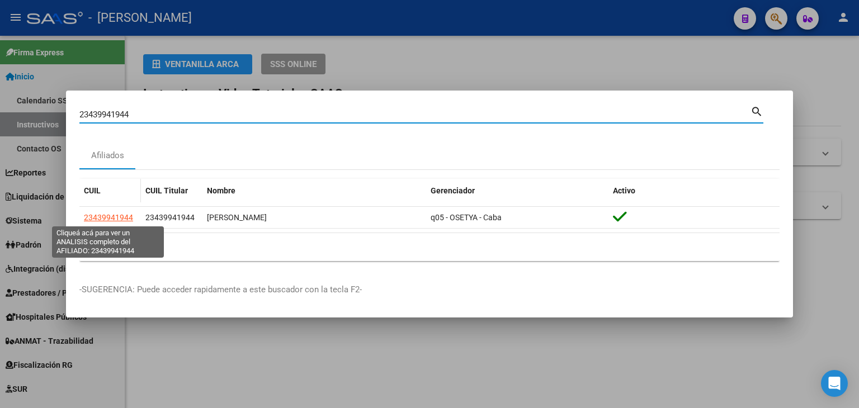
click at [105, 218] on span "23439941944" at bounding box center [108, 217] width 49 height 9
type textarea "23439941944"
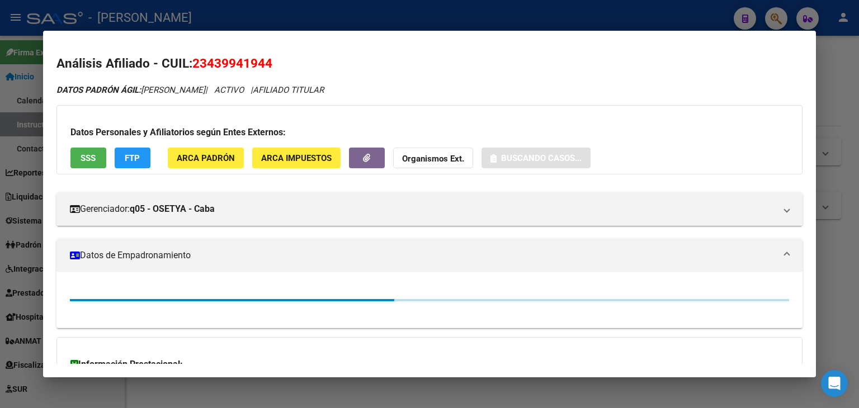
click at [238, 162] on button "ARCA Padrón" at bounding box center [206, 158] width 76 height 21
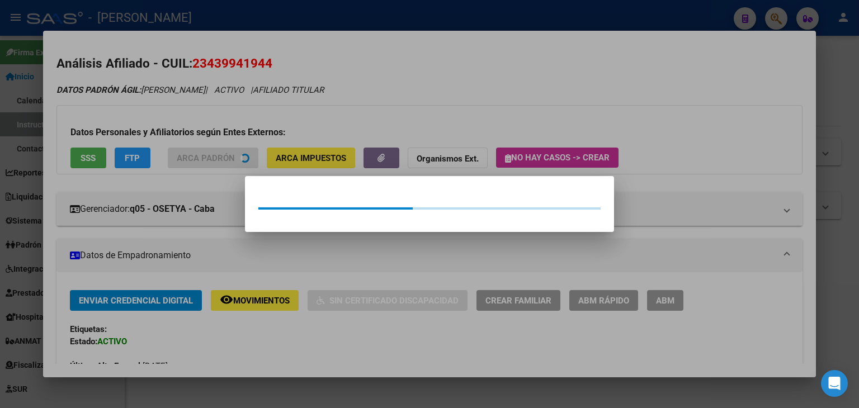
click at [234, 124] on div at bounding box center [429, 204] width 859 height 408
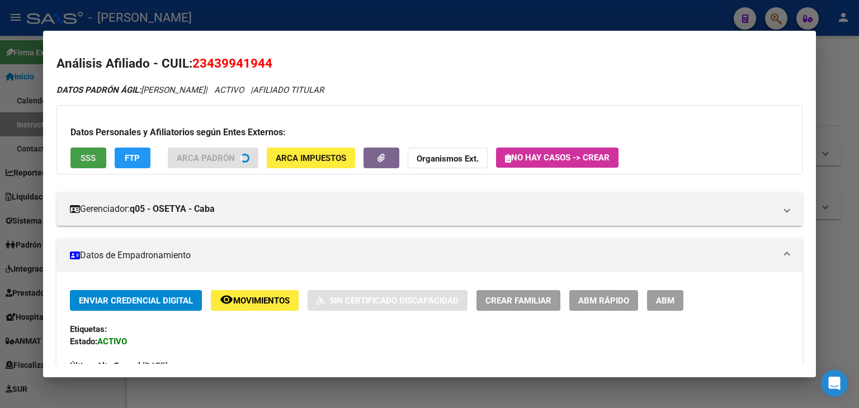
click at [74, 164] on button "SSS" at bounding box center [88, 158] width 36 height 21
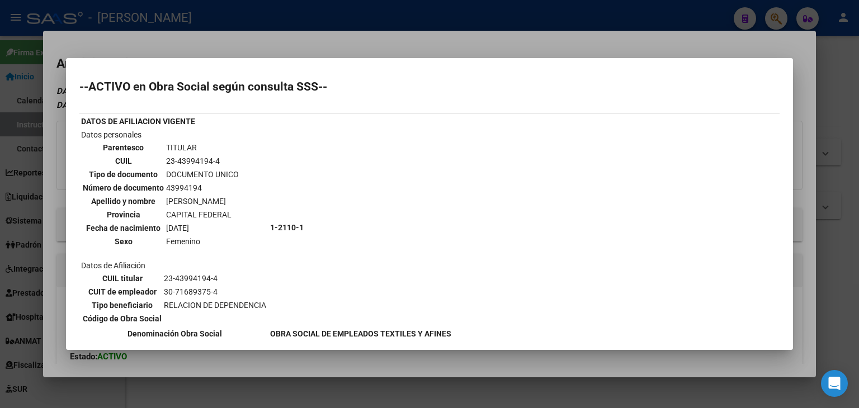
click at [170, 59] on mat-dialog-container "--ACTIVO en Obra Social según consulta SSS-- DATOS DE AFILIACION VIGENTE Datos …" at bounding box center [429, 204] width 727 height 292
click at [179, 40] on div at bounding box center [429, 204] width 859 height 408
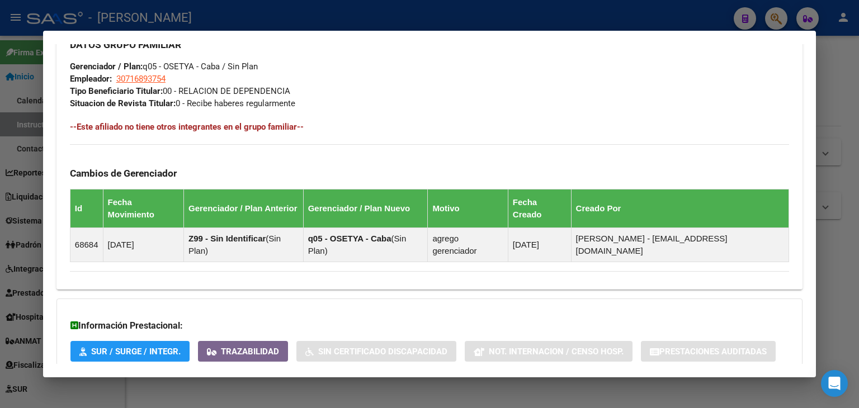
scroll to position [613, 0]
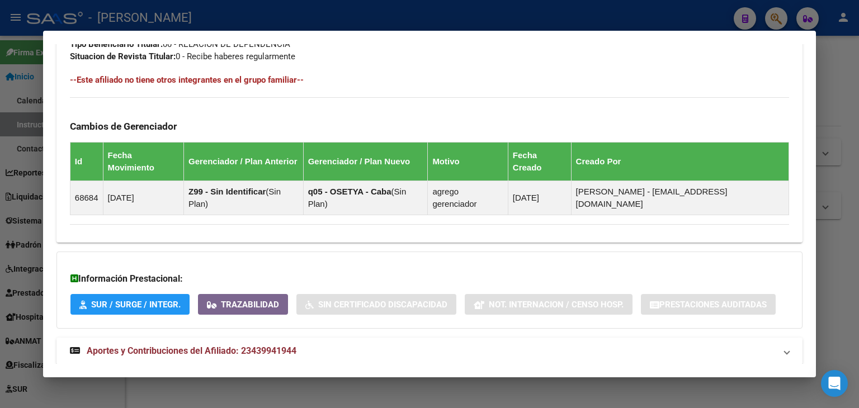
drag, startPoint x: 235, startPoint y: 302, endPoint x: 237, endPoint y: 315, distance: 12.4
click at [237, 338] on mat-expansion-panel-header "Aportes y Contribuciones del Afiliado: 23439941944" at bounding box center [429, 351] width 746 height 27
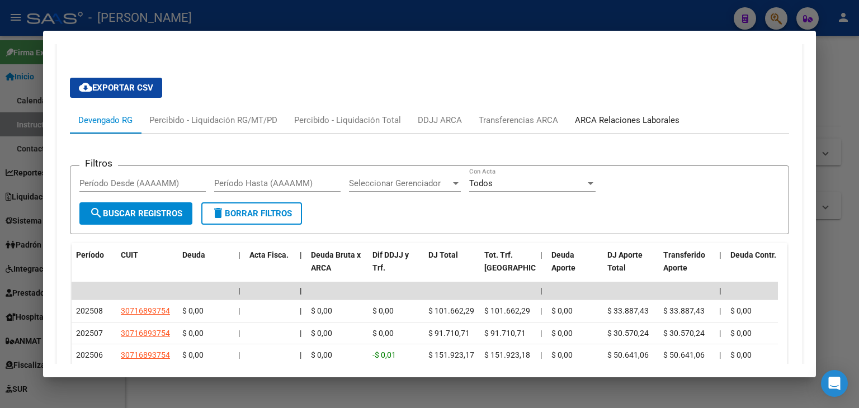
click at [601, 114] on div "ARCA Relaciones Laborales" at bounding box center [627, 120] width 105 height 12
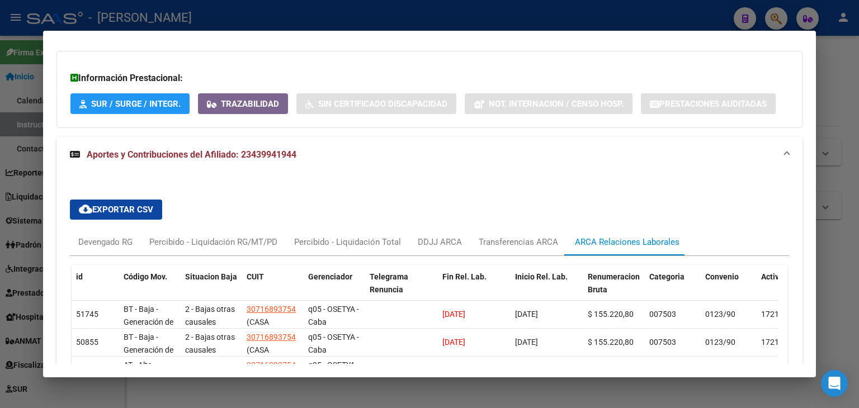
scroll to position [787, 0]
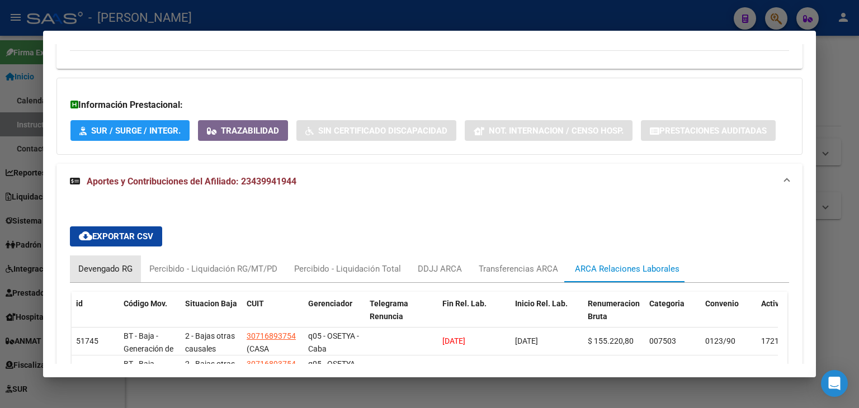
click at [103, 263] on div "Devengado RG" at bounding box center [105, 269] width 54 height 12
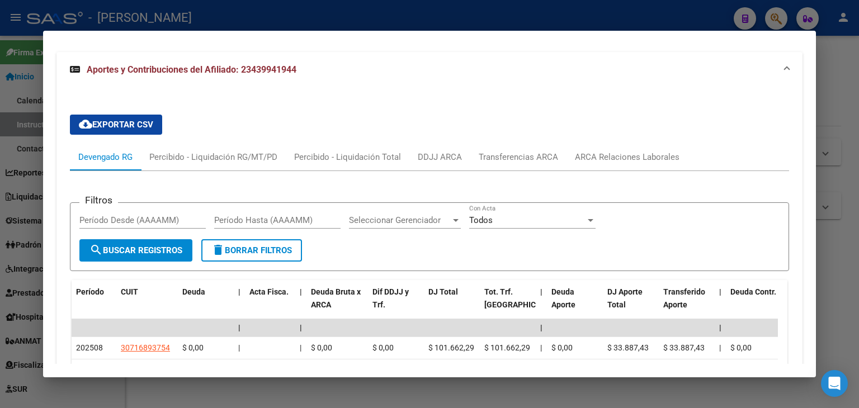
scroll to position [1011, 0]
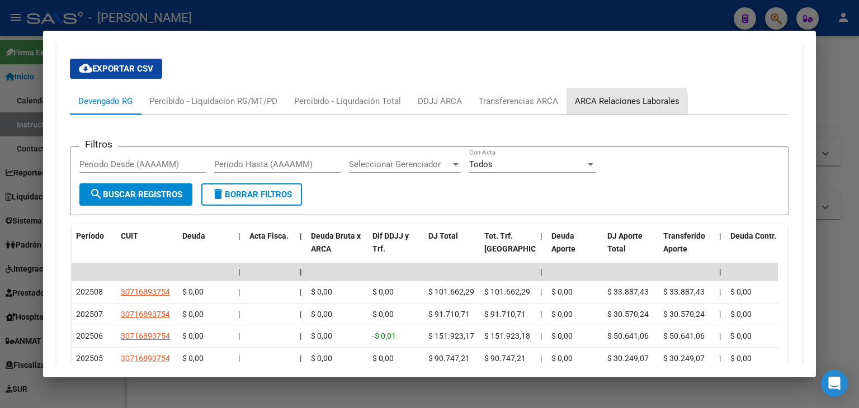
click at [615, 95] on div "ARCA Relaciones Laborales" at bounding box center [627, 101] width 105 height 12
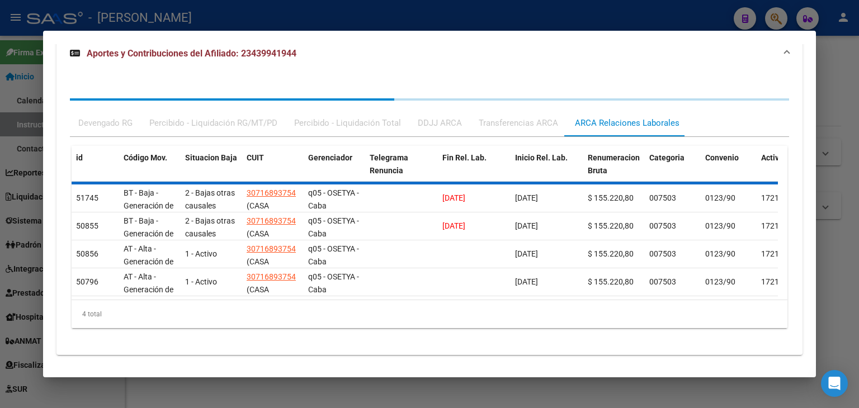
scroll to position [930, 0]
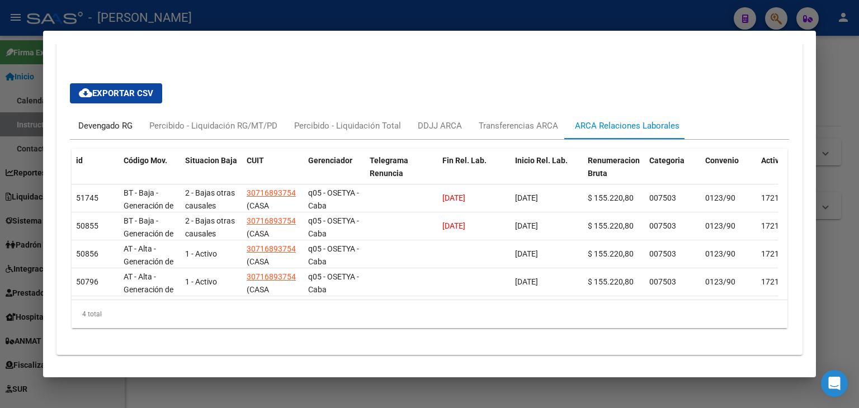
click at [113, 120] on div "Devengado RG" at bounding box center [105, 126] width 54 height 12
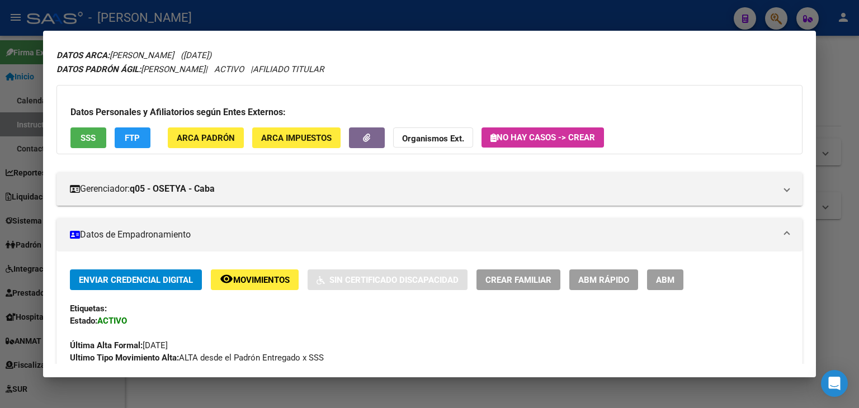
scroll to position [0, 0]
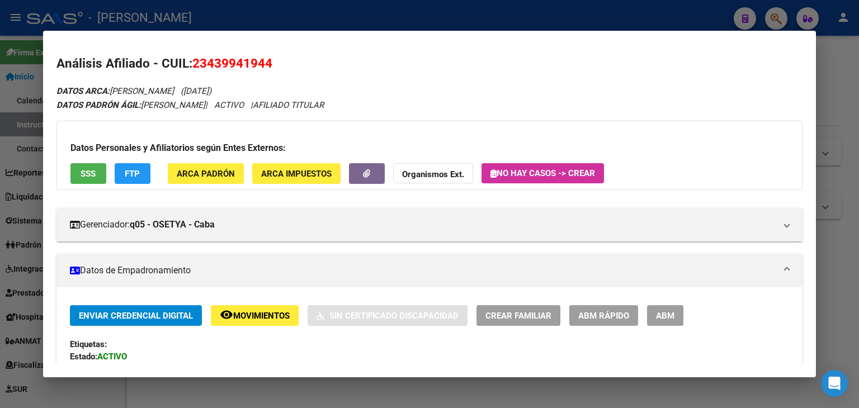
click at [222, 174] on span "ARCA Padrón" at bounding box center [206, 174] width 58 height 10
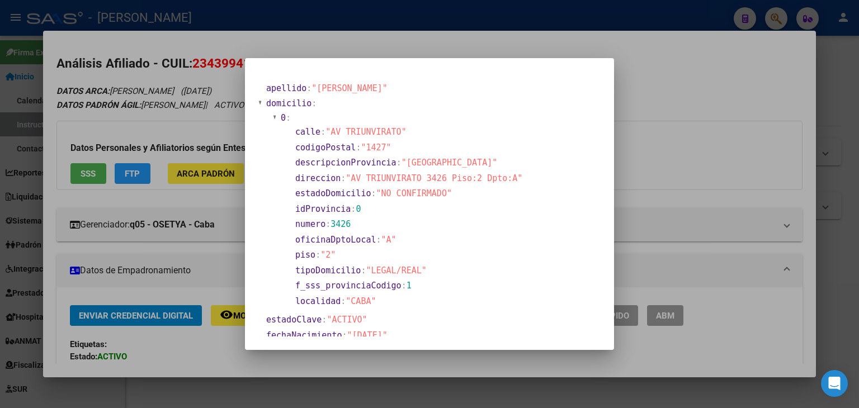
click at [191, 107] on div at bounding box center [429, 204] width 859 height 408
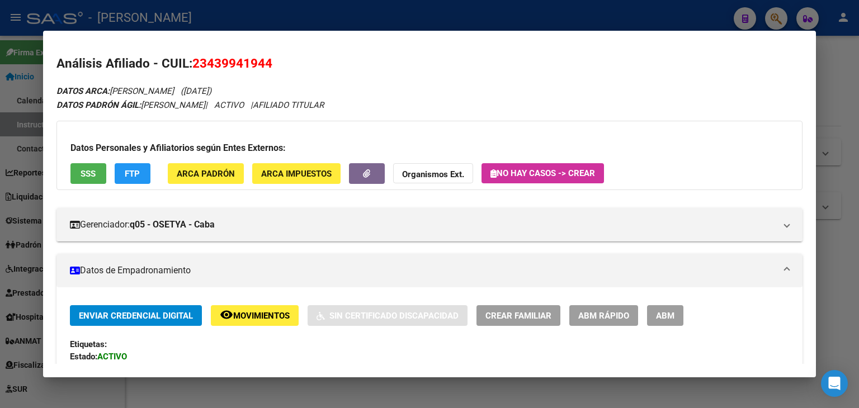
click at [89, 179] on button "SSS" at bounding box center [88, 173] width 36 height 21
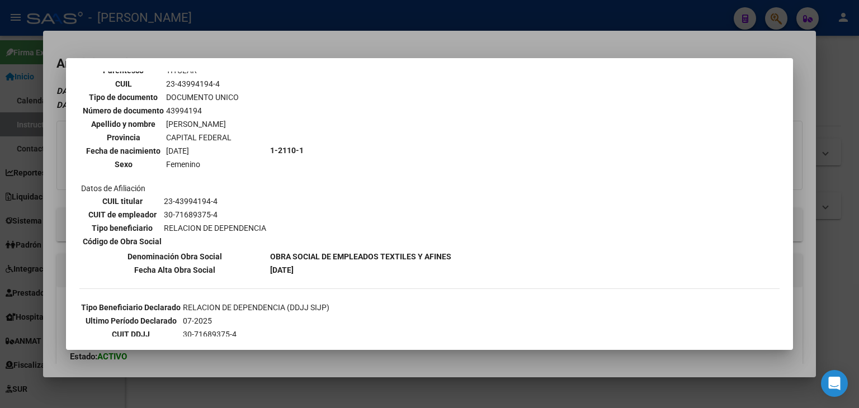
scroll to position [163, 0]
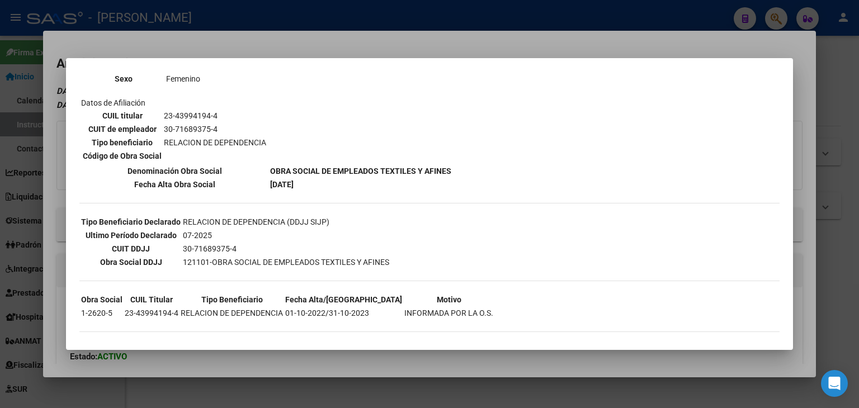
click at [205, 44] on div at bounding box center [429, 204] width 859 height 408
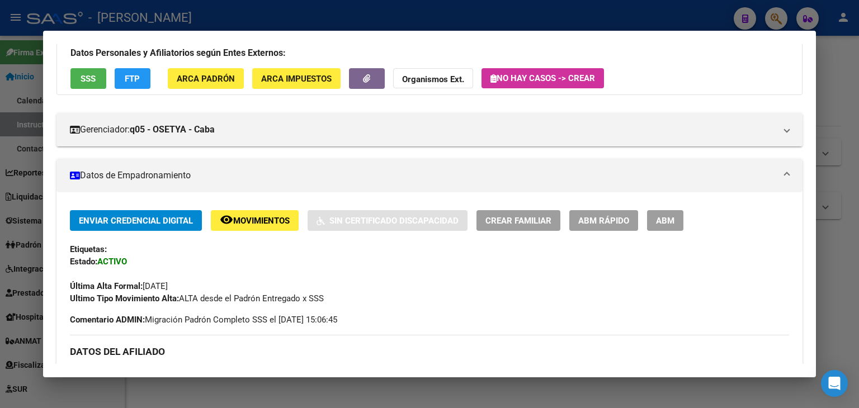
scroll to position [224, 0]
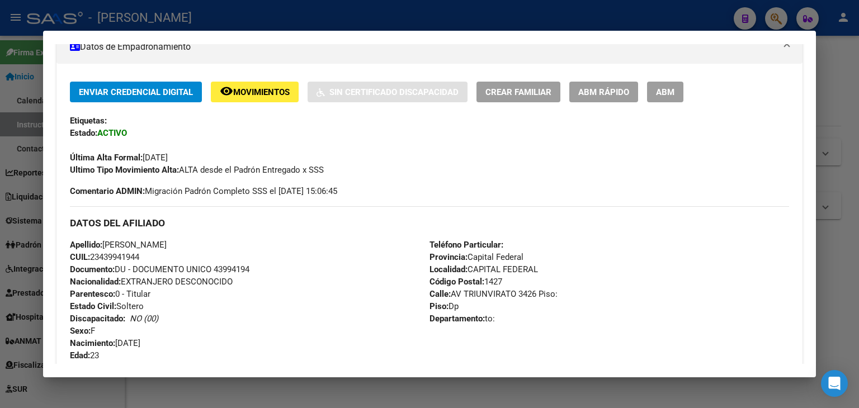
click at [219, 270] on span "Documento: DU - DOCUMENTO UNICO 43994194" at bounding box center [159, 269] width 179 height 10
copy span "43994194"
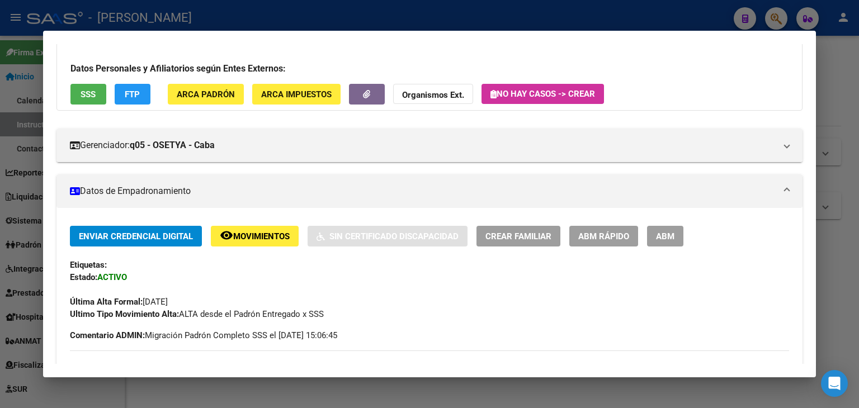
scroll to position [0, 0]
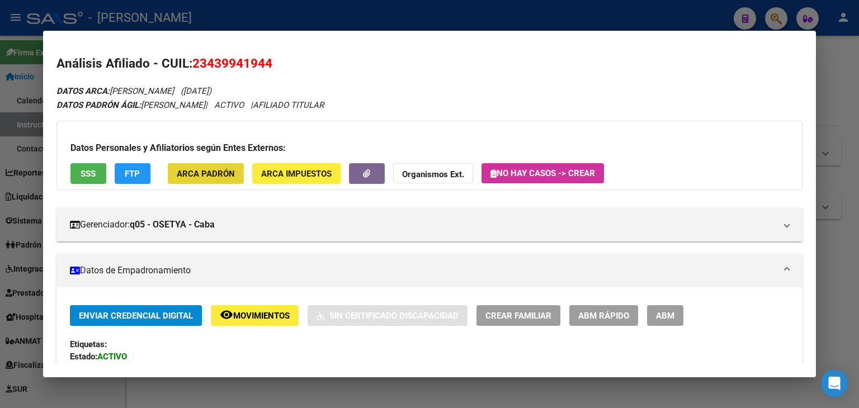
click at [219, 164] on button "ARCA Padrón" at bounding box center [206, 173] width 76 height 21
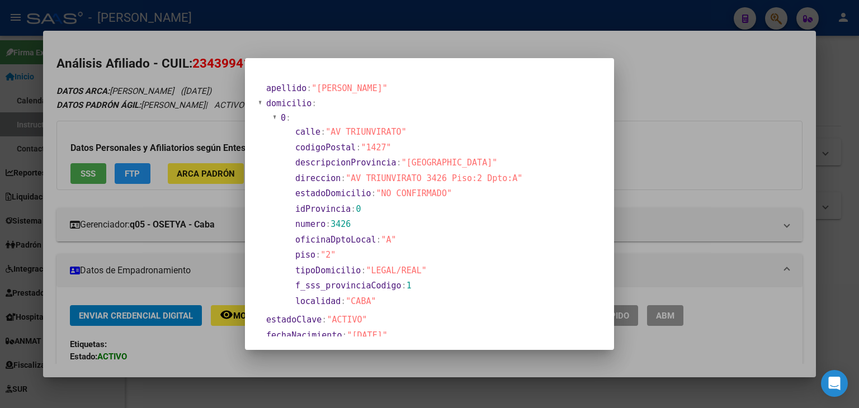
click at [197, 88] on div at bounding box center [429, 204] width 859 height 408
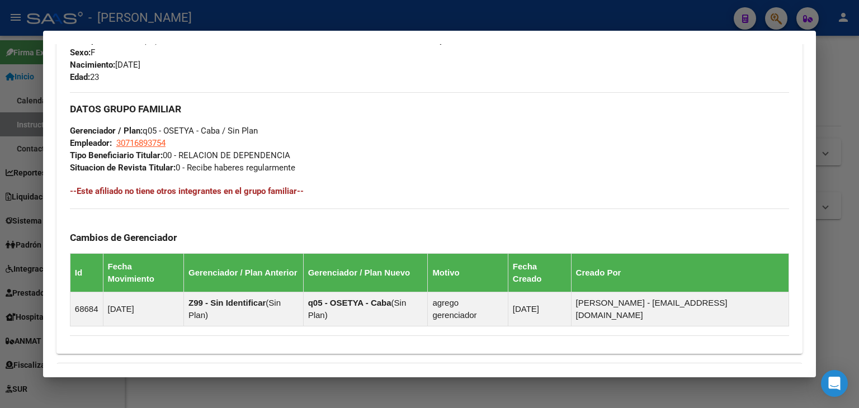
scroll to position [503, 0]
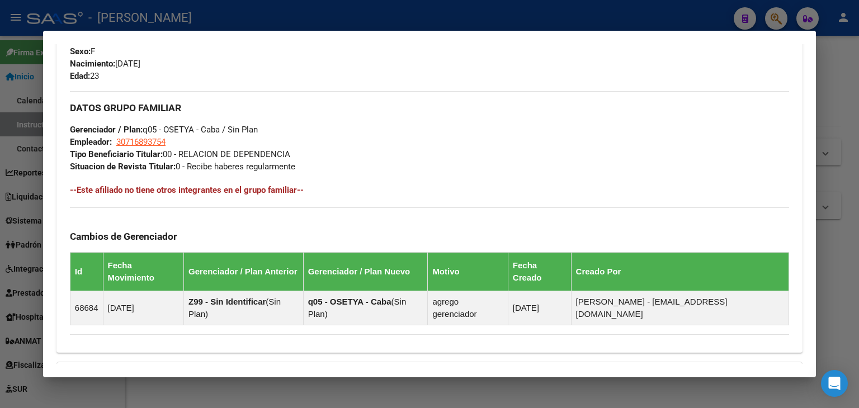
drag, startPoint x: 147, startPoint y: 151, endPoint x: 149, endPoint y: 145, distance: 5.8
click at [148, 150] on strong "Tipo Beneficiario Titular:" at bounding box center [116, 154] width 93 height 10
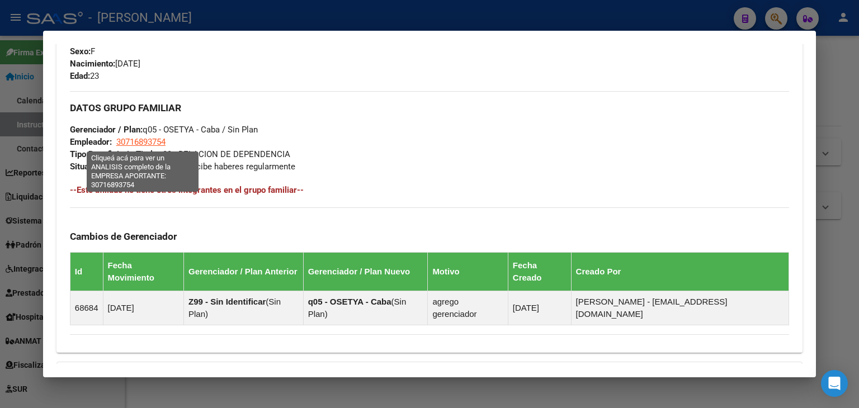
click at [149, 144] on span "30716893754" at bounding box center [140, 142] width 49 height 10
type textarea "30716893754"
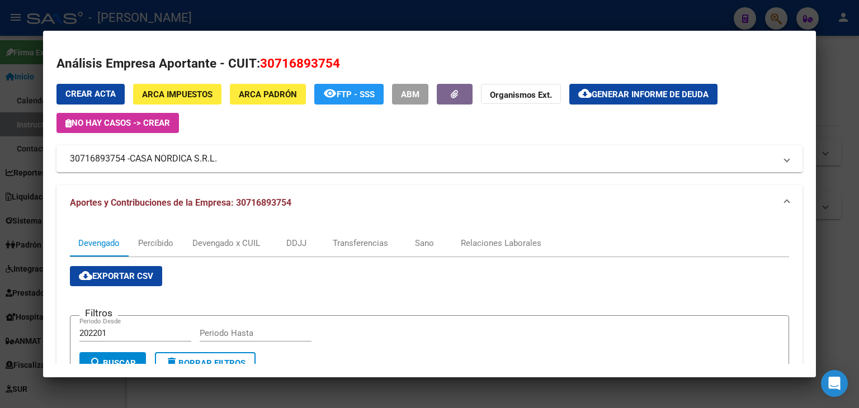
click at [248, 31] on mat-dialog-container "Análisis Empresa Aportante - CUIT: 30716893754 Crear Acta ARCA Impuestos ARCA P…" at bounding box center [429, 204] width 773 height 347
click at [253, 22] on div at bounding box center [429, 204] width 859 height 408
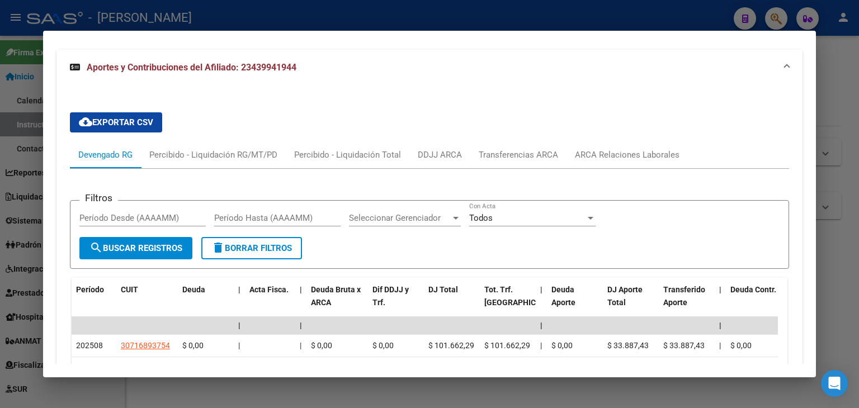
scroll to position [895, 0]
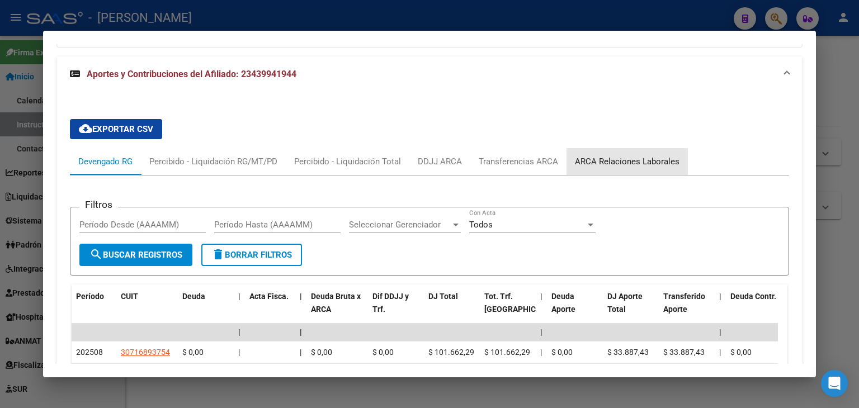
click at [649, 148] on div "ARCA Relaciones Laborales" at bounding box center [626, 161] width 121 height 27
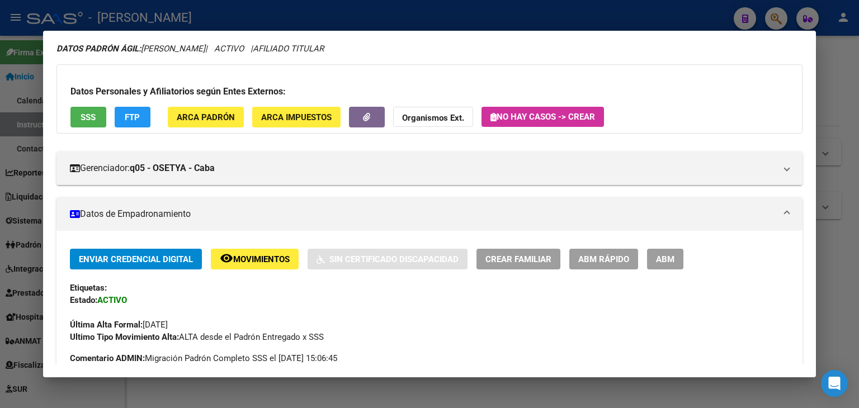
scroll to position [56, 0]
click at [200, 9] on div at bounding box center [429, 204] width 859 height 408
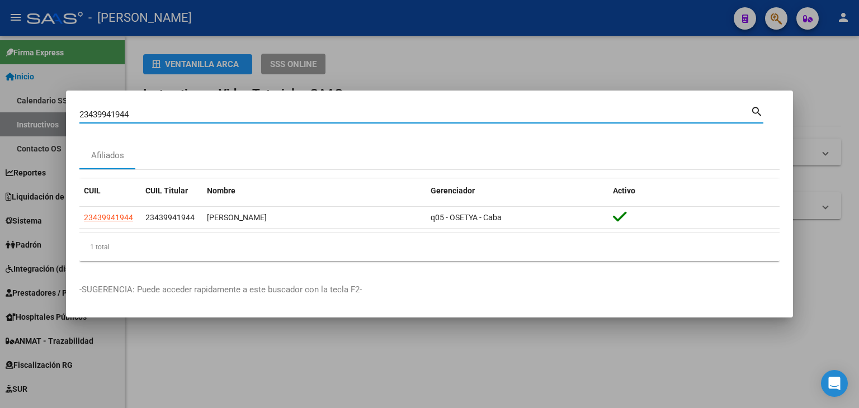
click at [166, 119] on input "23439941944" at bounding box center [414, 115] width 671 height 10
click at [167, 117] on input "23439941944" at bounding box center [414, 115] width 671 height 10
paste input "4052032"
type input "23440520324"
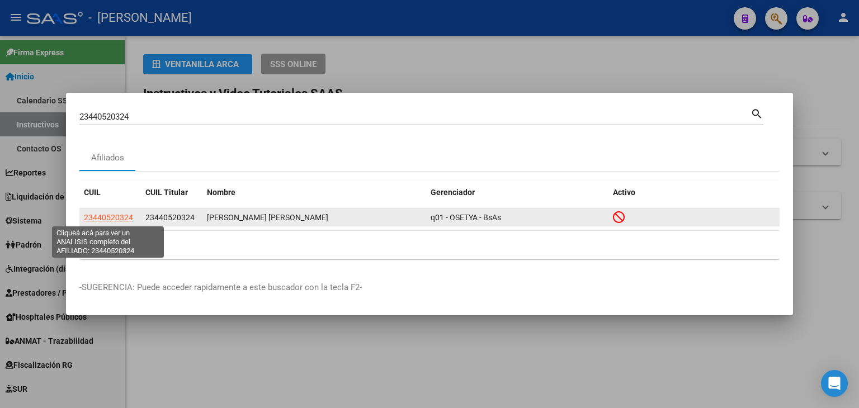
click at [125, 218] on span "23440520324" at bounding box center [108, 217] width 49 height 9
type textarea "23440520324"
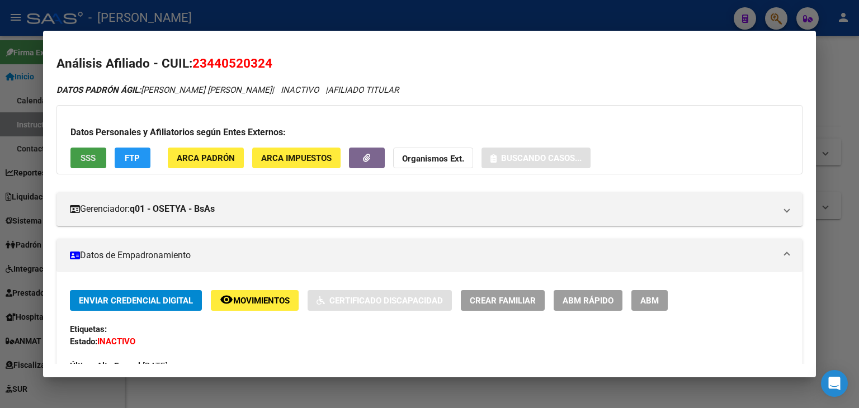
click at [87, 165] on button "SSS" at bounding box center [88, 158] width 36 height 21
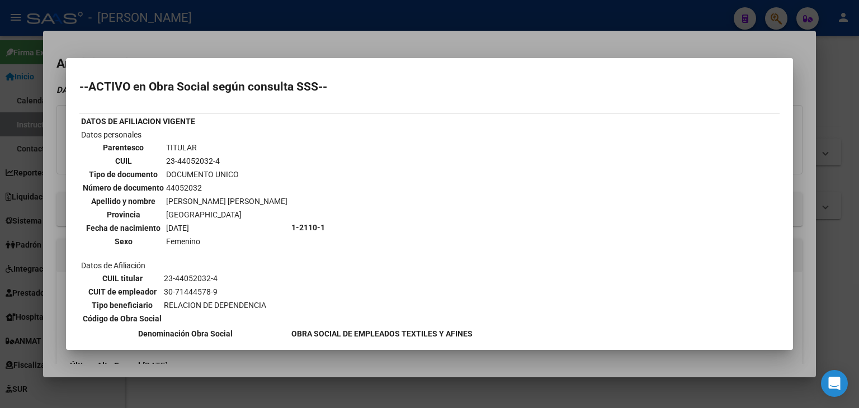
click at [148, 30] on div at bounding box center [429, 204] width 859 height 408
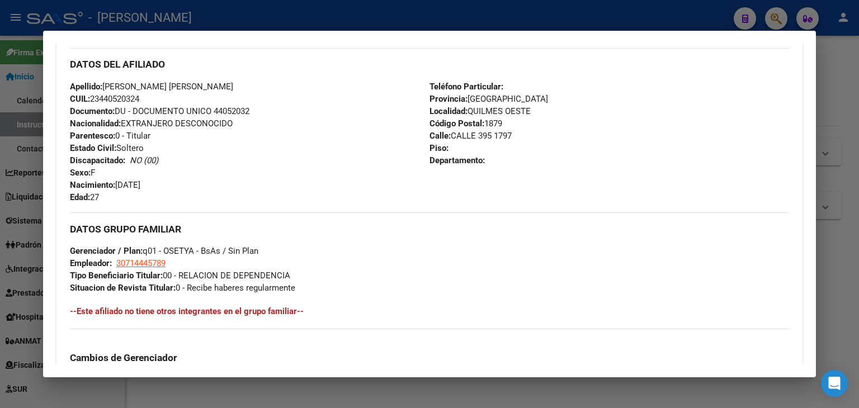
scroll to position [623, 0]
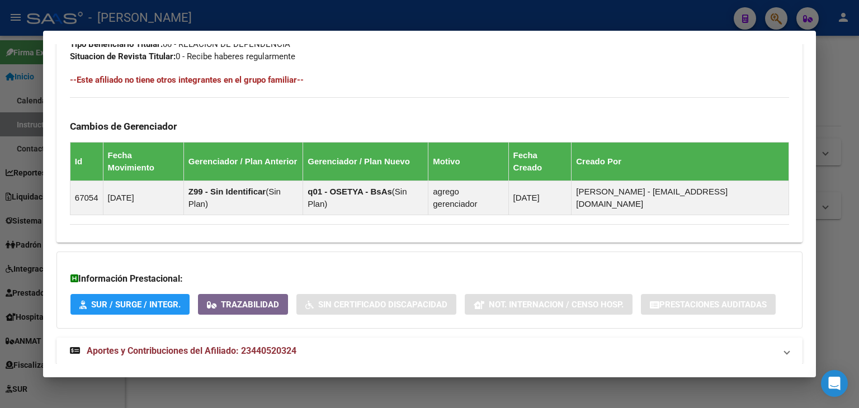
click at [258, 346] on span "Aportes y Contribuciones del Afiliado: 23440520324" at bounding box center [192, 351] width 210 height 11
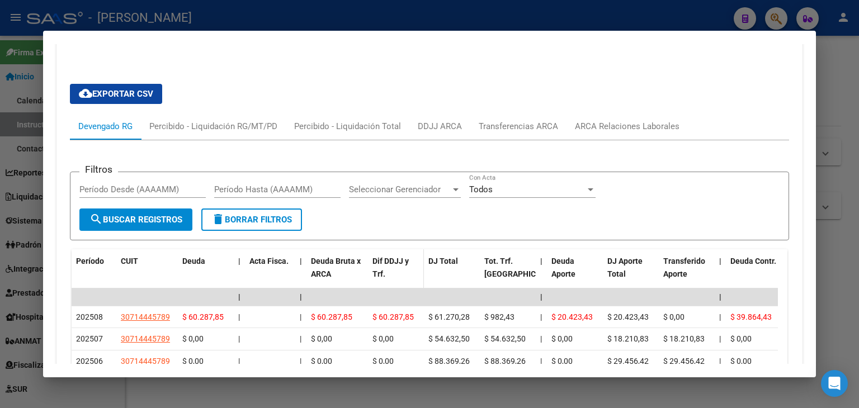
scroll to position [958, 0]
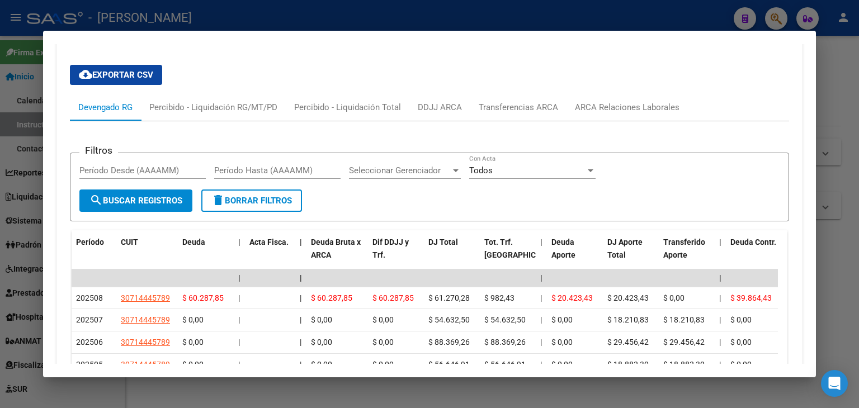
drag, startPoint x: 675, startPoint y: 66, endPoint x: 664, endPoint y: 80, distance: 17.9
click at [675, 66] on div "cloud_download Exportar CSV Devengado RG Percibido - Liquidación RG/MT/PD Perci…" at bounding box center [429, 303] width 719 height 494
click at [663, 101] on div "ARCA Relaciones Laborales" at bounding box center [627, 107] width 105 height 12
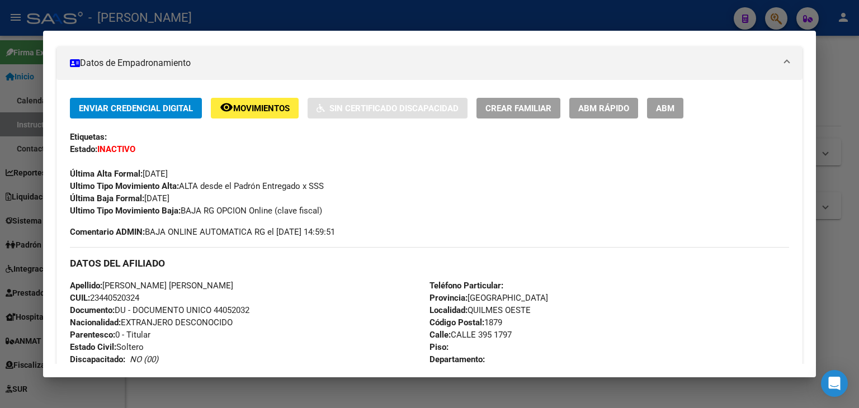
scroll to position [56, 0]
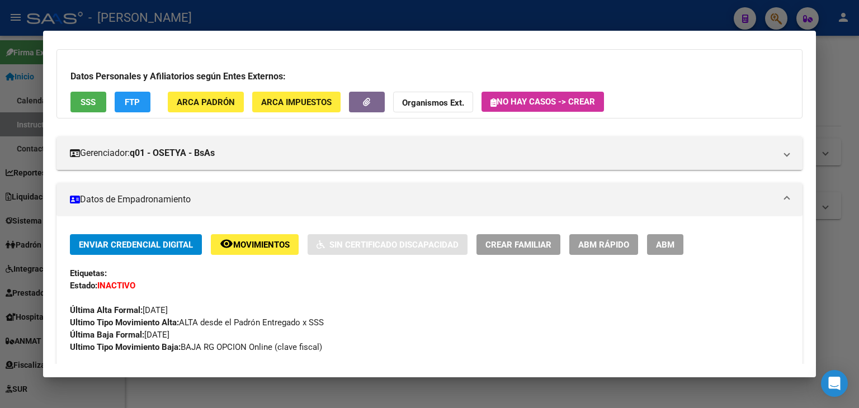
click at [101, 106] on button "SSS" at bounding box center [88, 102] width 36 height 21
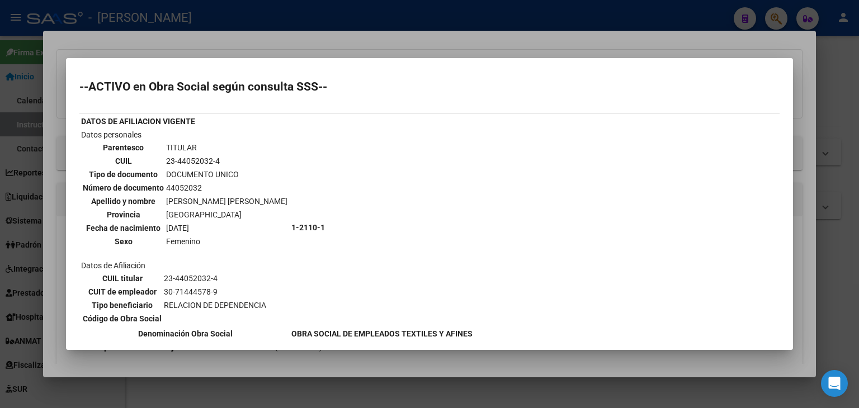
click at [110, 40] on div at bounding box center [429, 204] width 859 height 408
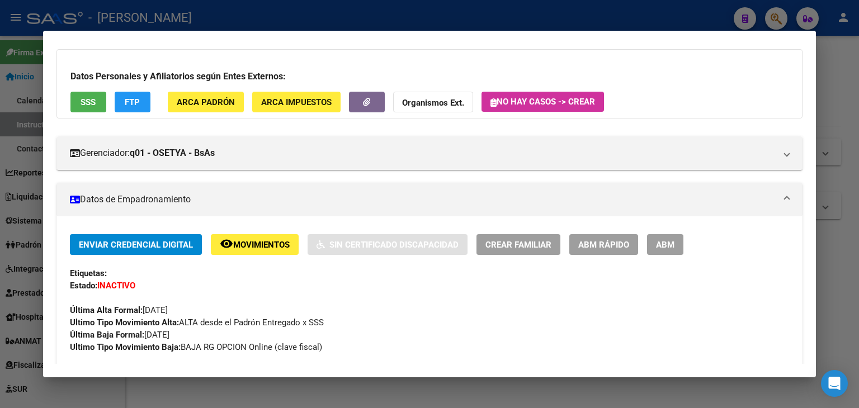
click at [188, 7] on div at bounding box center [429, 204] width 859 height 408
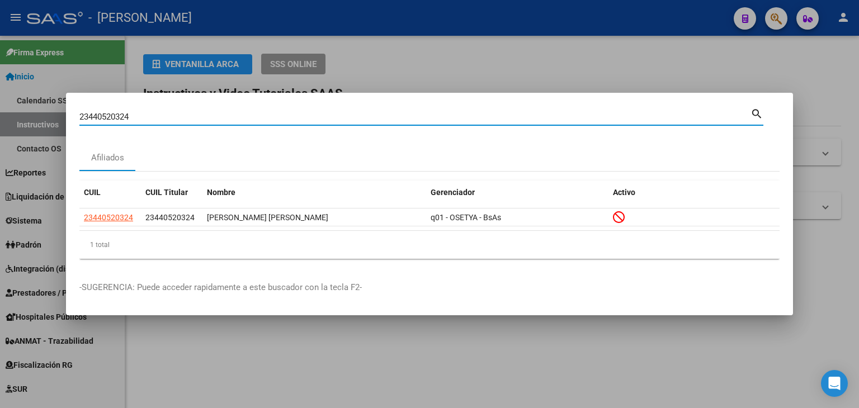
click at [169, 115] on input "23440520324" at bounding box center [414, 117] width 671 height 10
paste input "7893"
type input "23440578934"
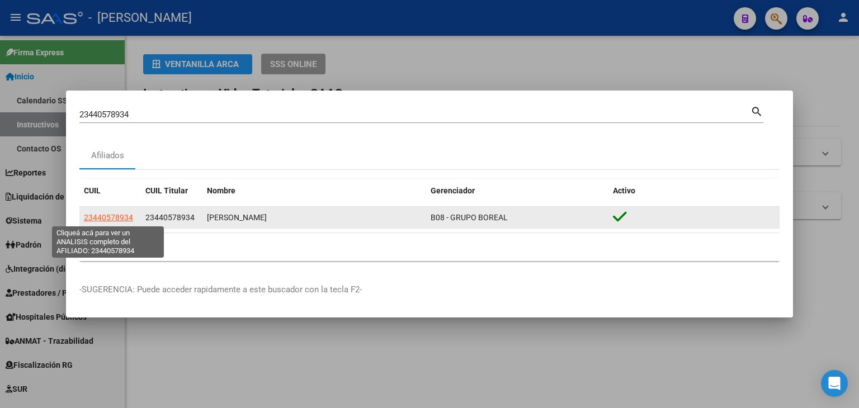
click at [105, 215] on span "23440578934" at bounding box center [108, 217] width 49 height 9
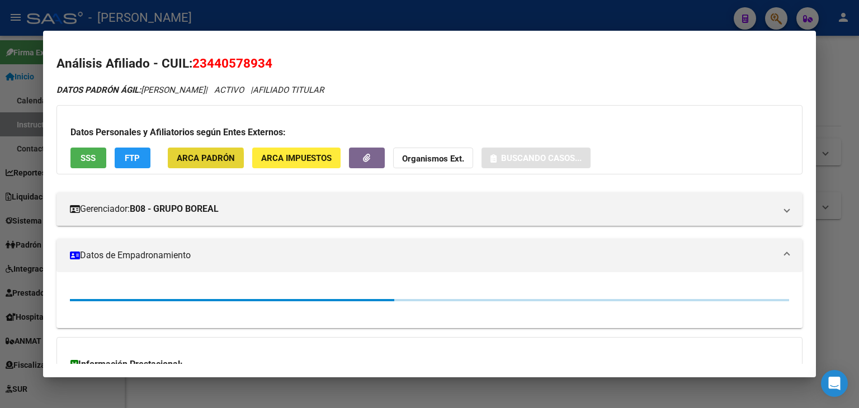
click at [192, 160] on span "ARCA Padrón" at bounding box center [206, 158] width 58 height 10
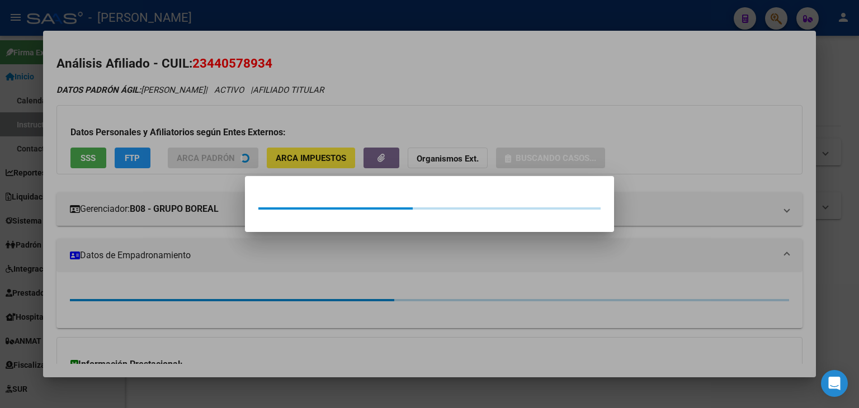
click at [192, 122] on div at bounding box center [429, 204] width 859 height 408
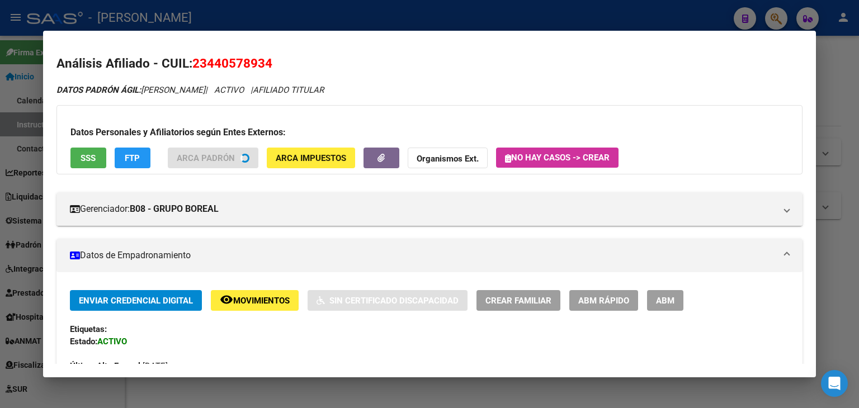
click at [72, 173] on div "Datos Personales y Afiliatorios según Entes Externos: SSS FTP ARCA Padrón ARCA …" at bounding box center [429, 139] width 746 height 69
click at [76, 163] on button "SSS" at bounding box center [88, 158] width 36 height 21
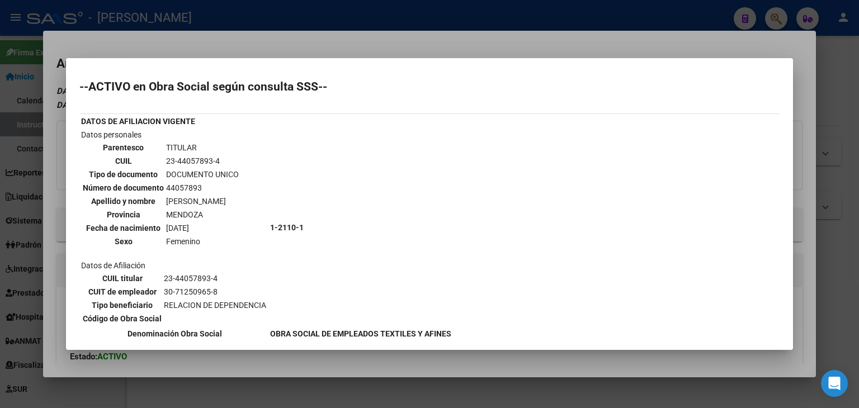
click at [154, 39] on div at bounding box center [429, 204] width 859 height 408
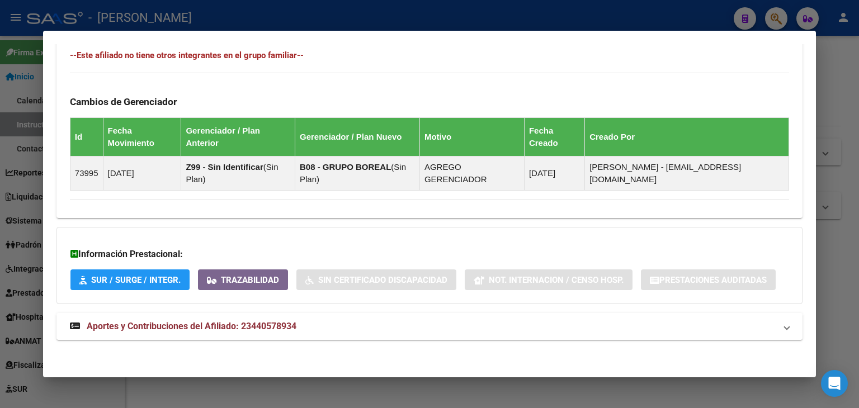
click at [267, 336] on mat-expansion-panel-header "Aportes y Contribuciones del Afiliado: 23440578934" at bounding box center [429, 326] width 746 height 27
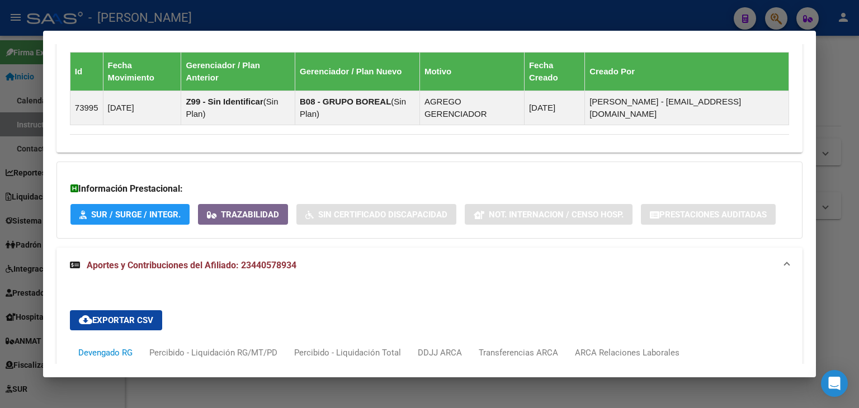
scroll to position [983, 0]
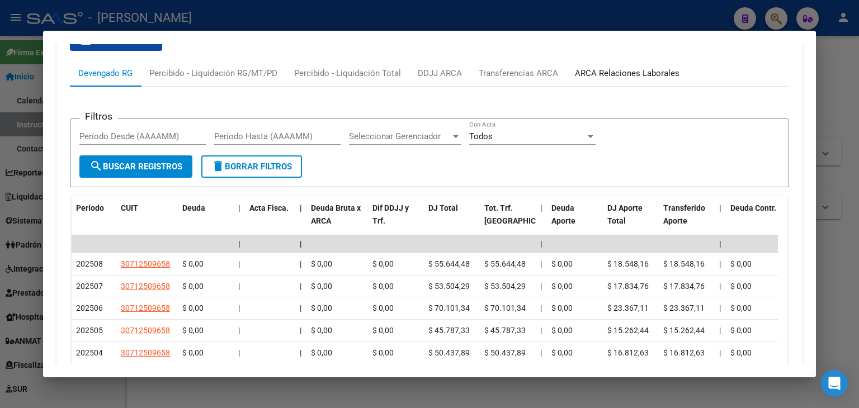
click at [624, 73] on div "ARCA Relaciones Laborales" at bounding box center [627, 73] width 105 height 12
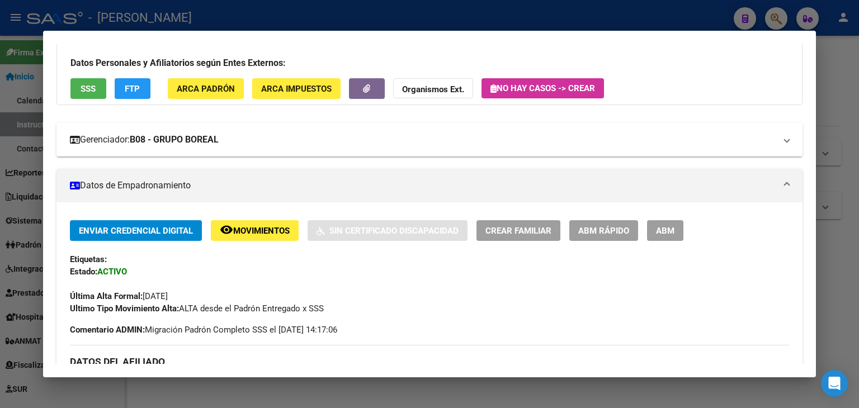
scroll to position [0, 0]
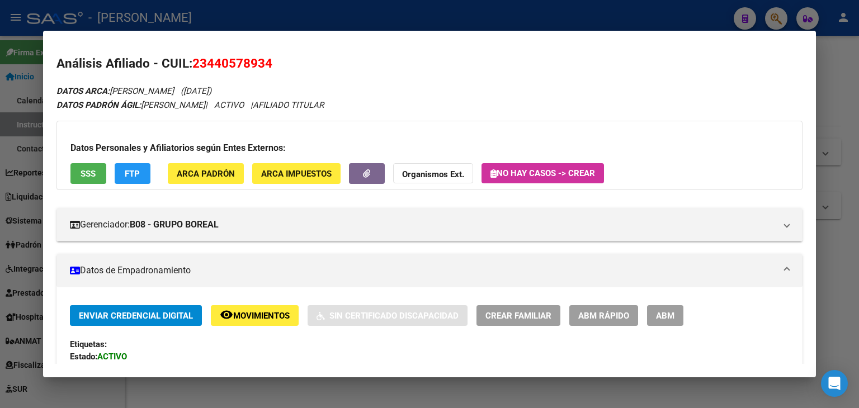
drag, startPoint x: 62, startPoint y: 167, endPoint x: 87, endPoint y: 170, distance: 25.9
click at [65, 167] on div "Datos Personales y Afiliatorios según Entes Externos: SSS FTP ARCA Padrón ARCA …" at bounding box center [429, 155] width 746 height 69
click at [87, 170] on span "SSS" at bounding box center [88, 174] width 15 height 10
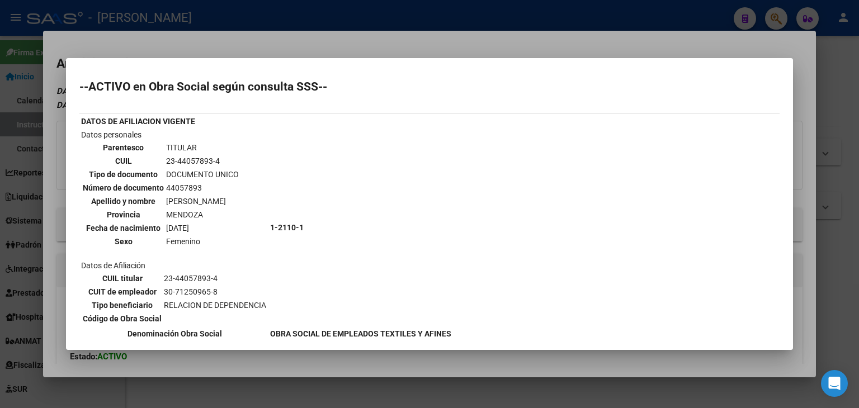
drag, startPoint x: 219, startPoint y: 45, endPoint x: 233, endPoint y: 124, distance: 80.0
click at [219, 46] on div at bounding box center [429, 204] width 859 height 408
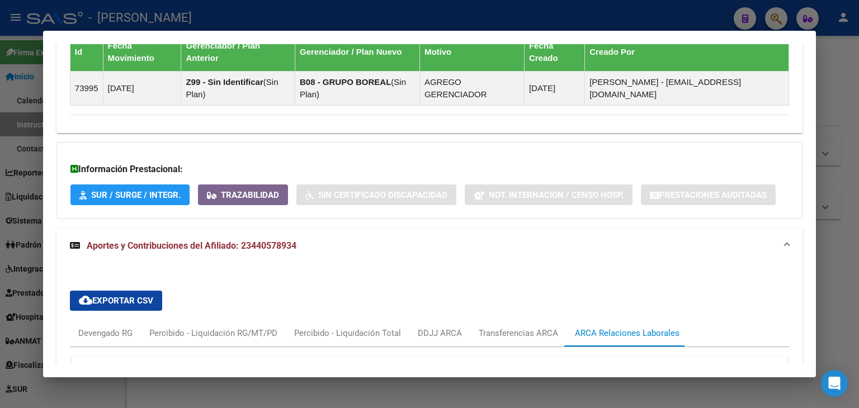
scroll to position [899, 0]
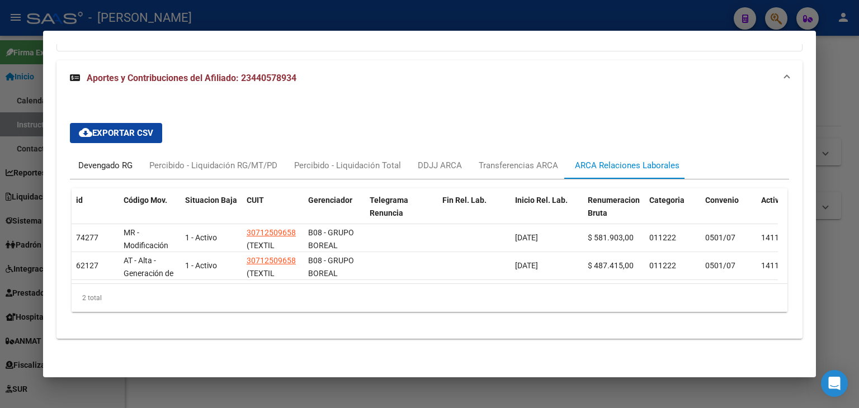
click at [112, 159] on div "Devengado RG" at bounding box center [105, 165] width 54 height 12
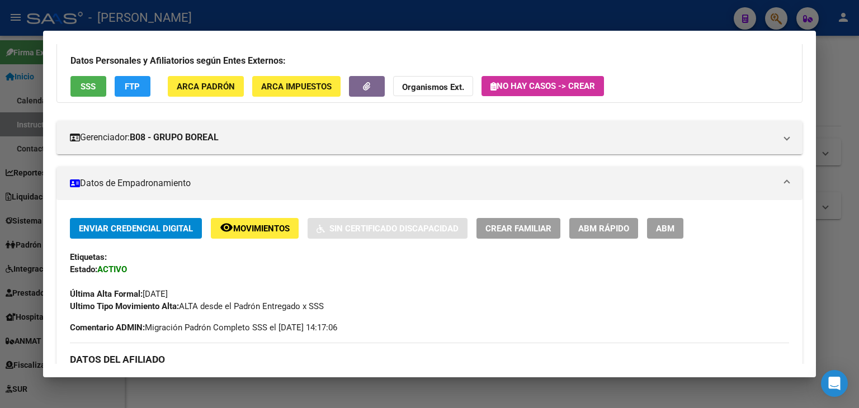
scroll to position [60, 0]
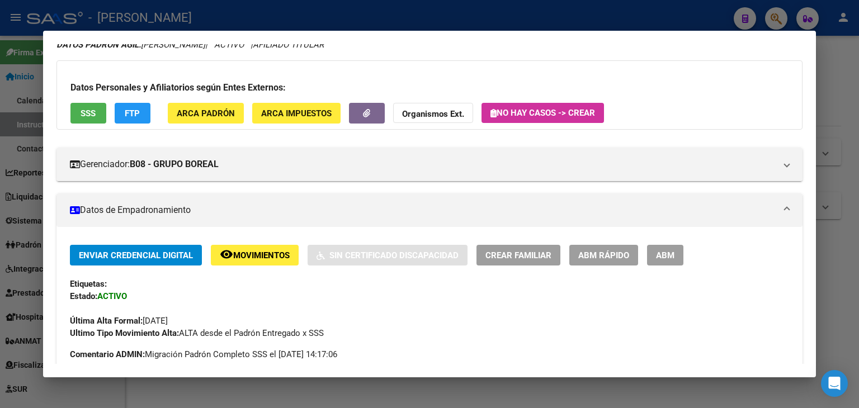
click at [218, 108] on span "ARCA Padrón" at bounding box center [206, 113] width 58 height 10
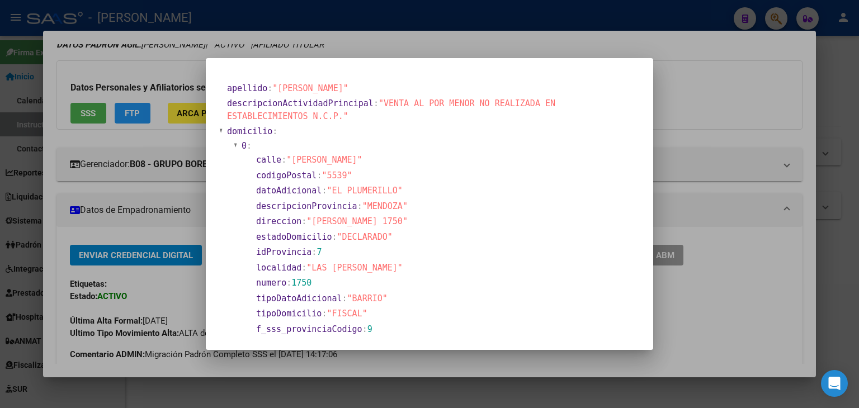
drag, startPoint x: 166, startPoint y: 71, endPoint x: 191, endPoint y: 102, distance: 39.4
click at [166, 72] on div at bounding box center [429, 204] width 859 height 408
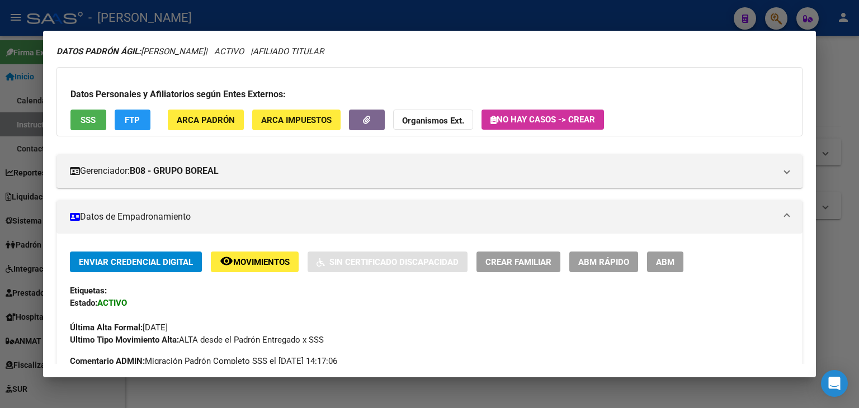
scroll to position [4, 0]
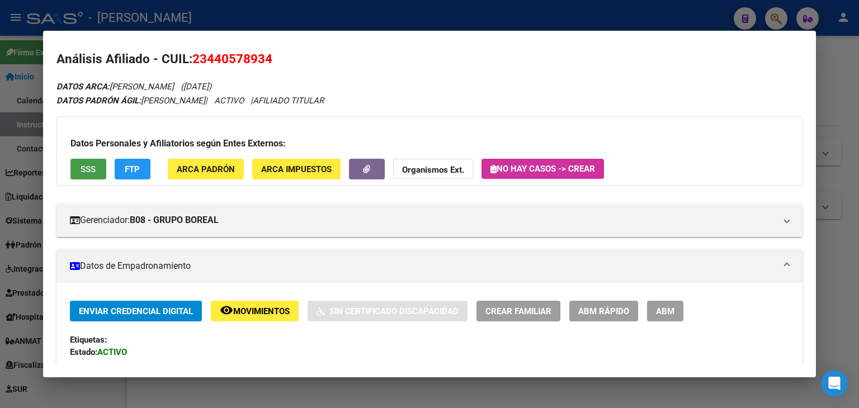
click at [93, 164] on span "SSS" at bounding box center [88, 169] width 15 height 10
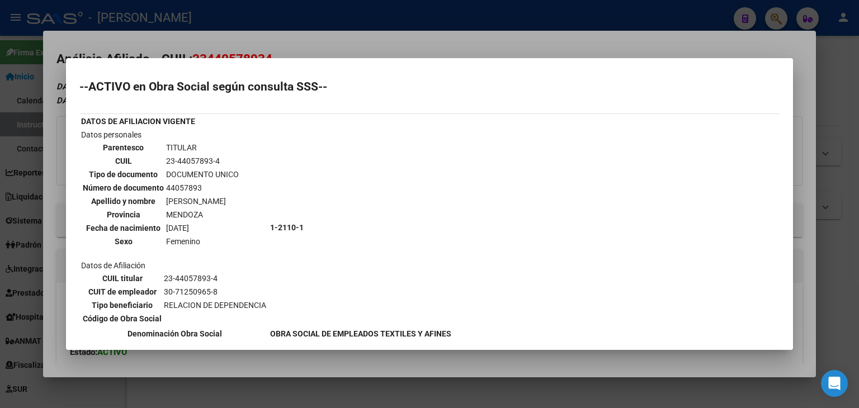
scroll to position [163, 0]
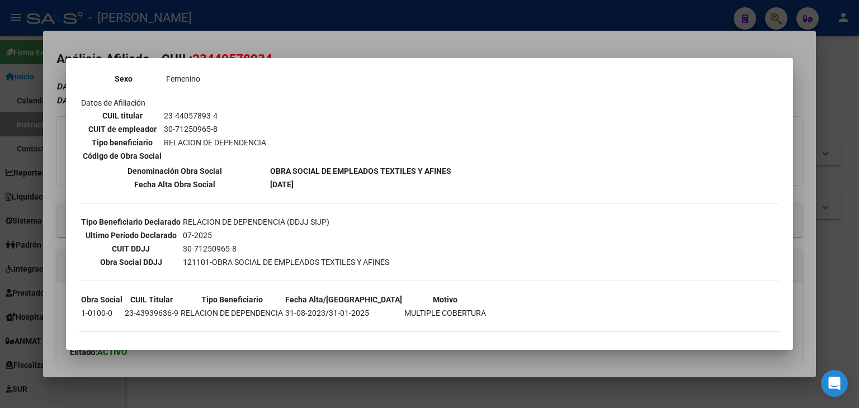
click at [166, 37] on div at bounding box center [429, 204] width 859 height 408
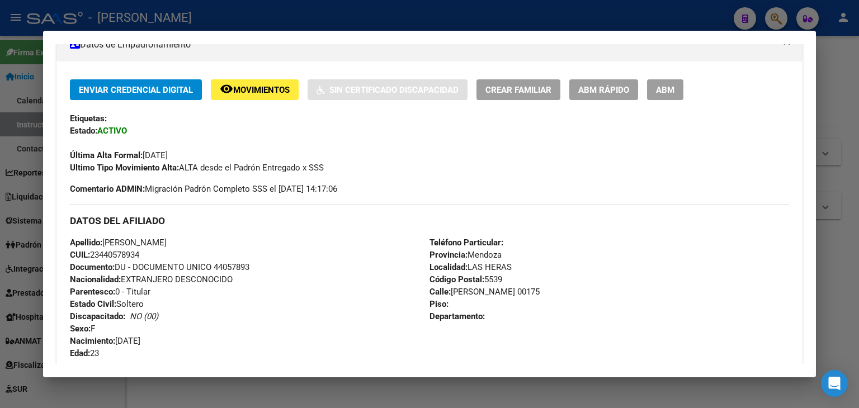
scroll to position [228, 0]
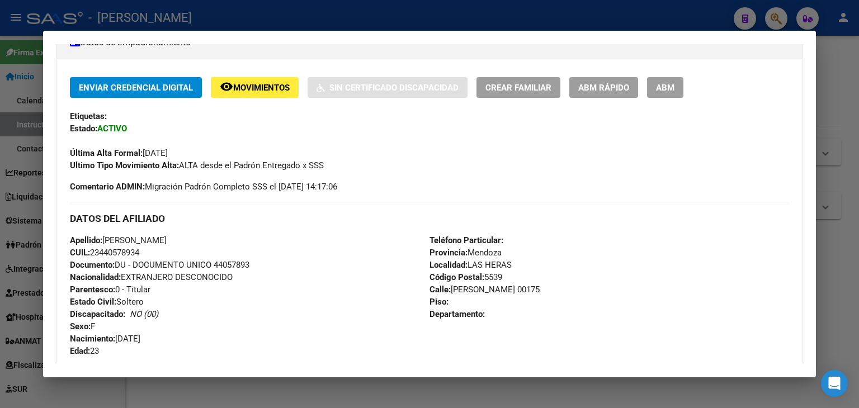
click at [227, 262] on span "Documento: DU - DOCUMENTO UNICO 44057893" at bounding box center [159, 265] width 179 height 10
copy span "44057893"
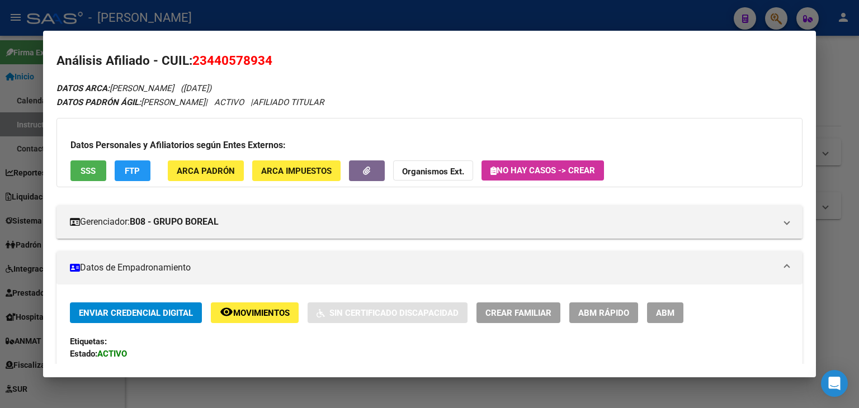
scroll to position [0, 0]
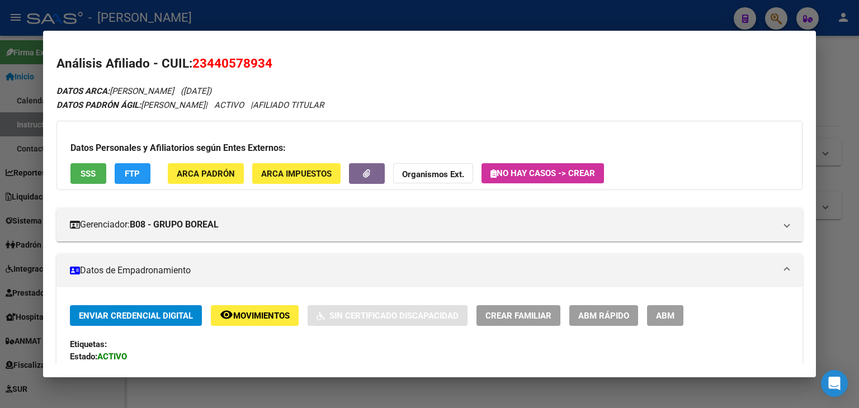
click at [215, 181] on button "ARCA Padrón" at bounding box center [206, 173] width 76 height 21
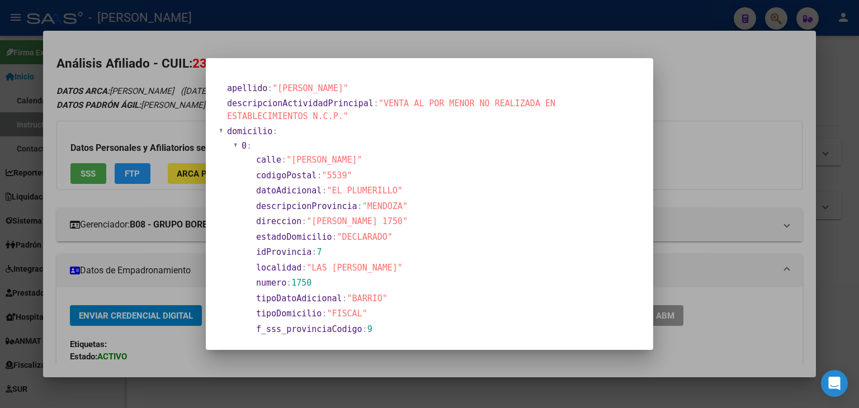
click at [174, 56] on div at bounding box center [429, 204] width 859 height 408
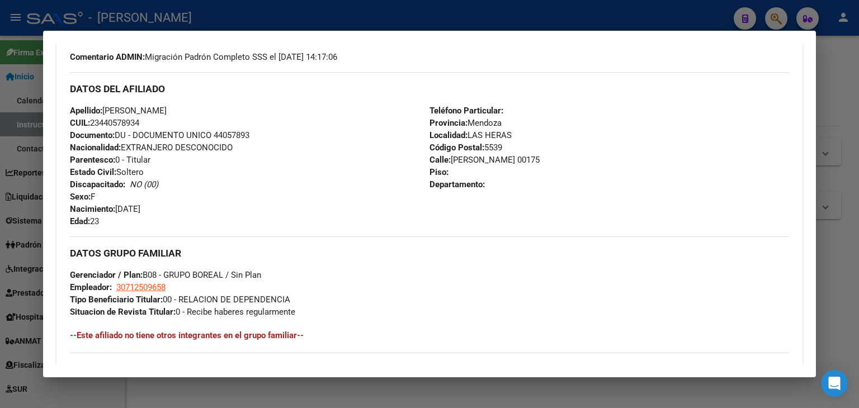
scroll to position [503, 0]
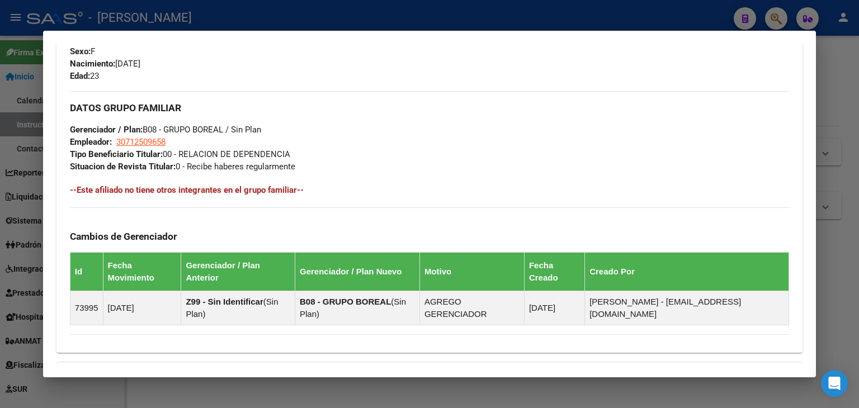
click at [159, 139] on span "30712509658" at bounding box center [140, 142] width 49 height 10
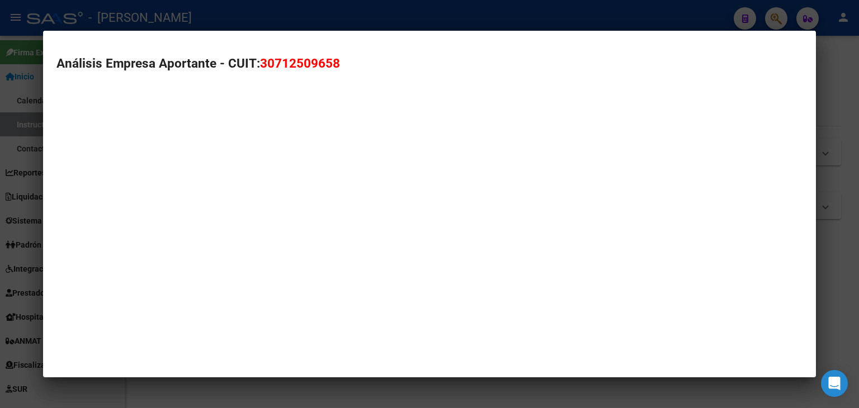
type textarea "30712509658"
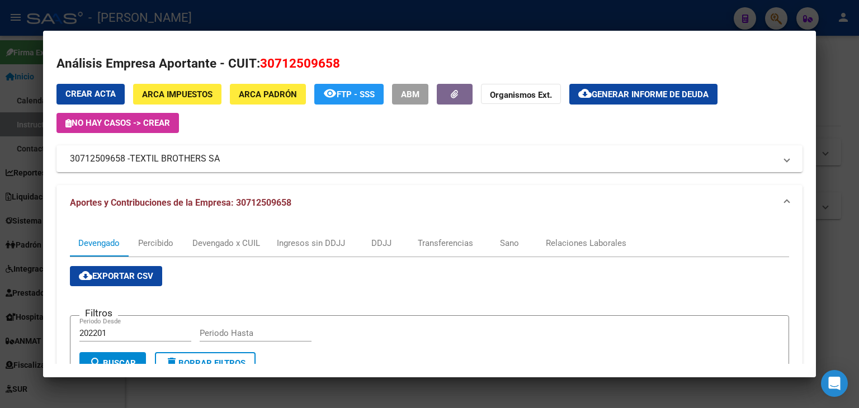
click at [202, 21] on div at bounding box center [429, 204] width 859 height 408
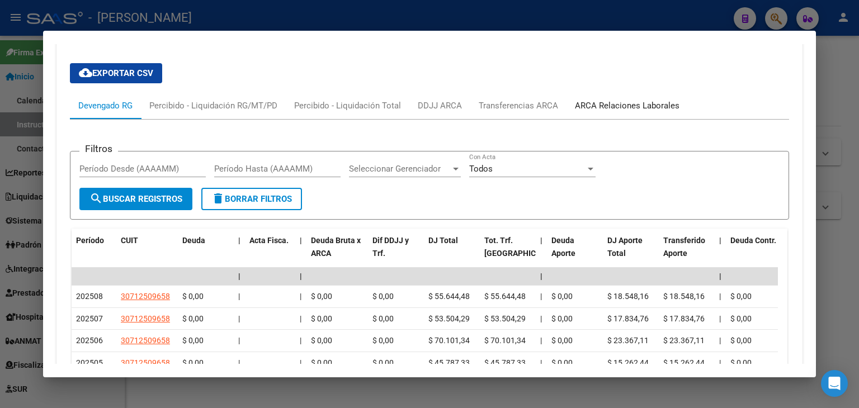
click at [588, 100] on div "ARCA Relaciones Laborales" at bounding box center [627, 106] width 105 height 12
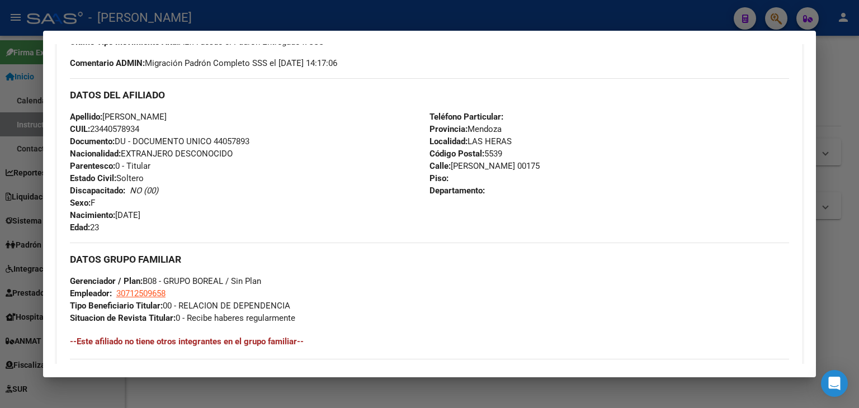
scroll to position [452, 0]
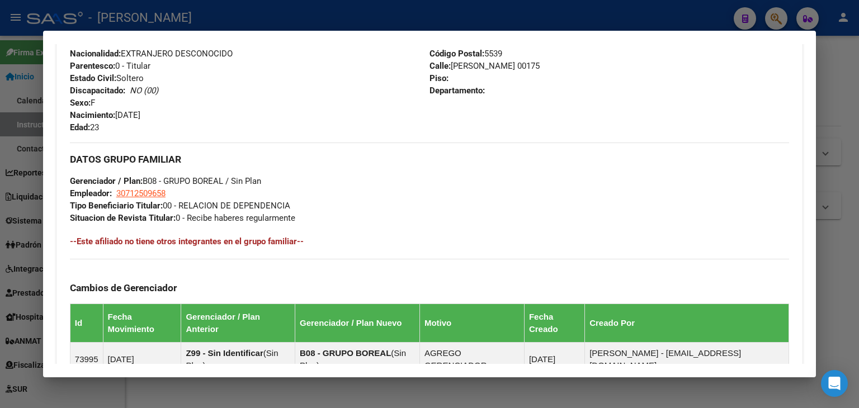
click at [205, 11] on div at bounding box center [429, 204] width 859 height 408
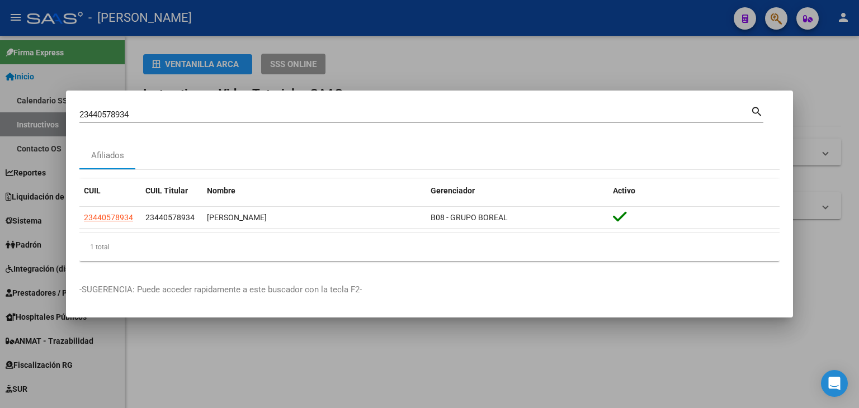
click at [139, 108] on div "23440578934 [PERSON_NAME] (apellido, dni, cuil, [PERSON_NAME], cuit, obra socia…" at bounding box center [414, 114] width 671 height 17
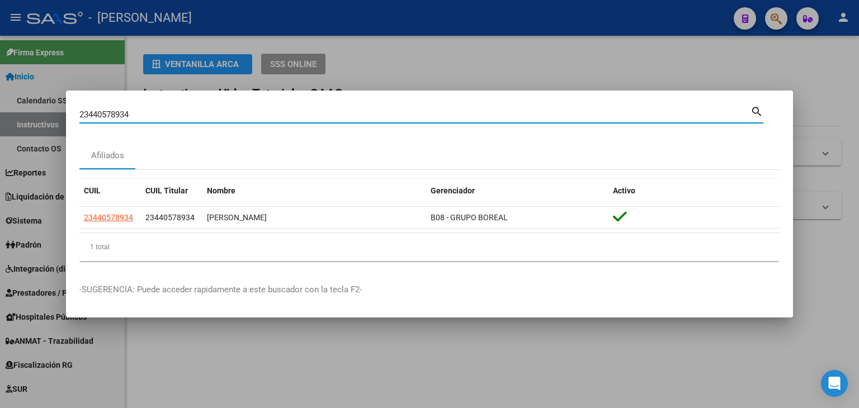
click at [139, 110] on input "23440578934" at bounding box center [414, 115] width 671 height 10
drag, startPoint x: 139, startPoint y: 110, endPoint x: 145, endPoint y: 108, distance: 6.5
click at [143, 110] on input "23440578934" at bounding box center [414, 115] width 671 height 10
paste input "912079"
type input "23440912079"
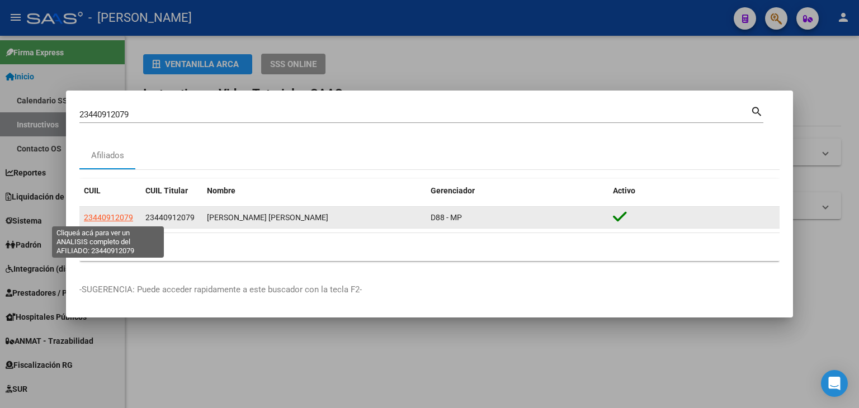
click at [126, 217] on span "23440912079" at bounding box center [108, 217] width 49 height 9
type textarea "23440912079"
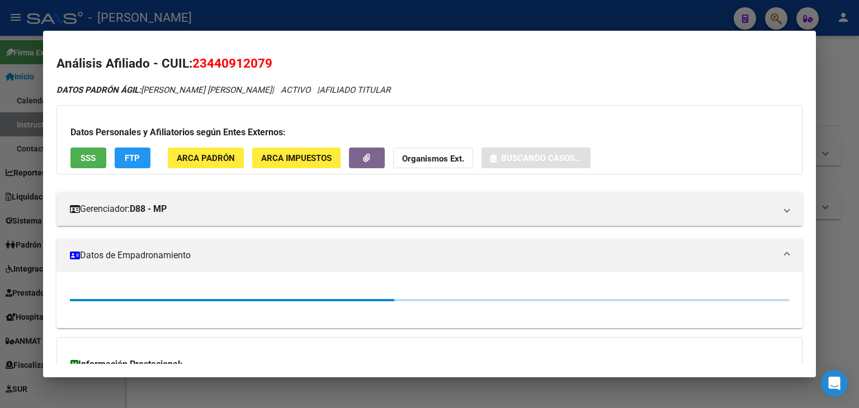
click at [216, 158] on span "ARCA Padrón" at bounding box center [206, 158] width 58 height 10
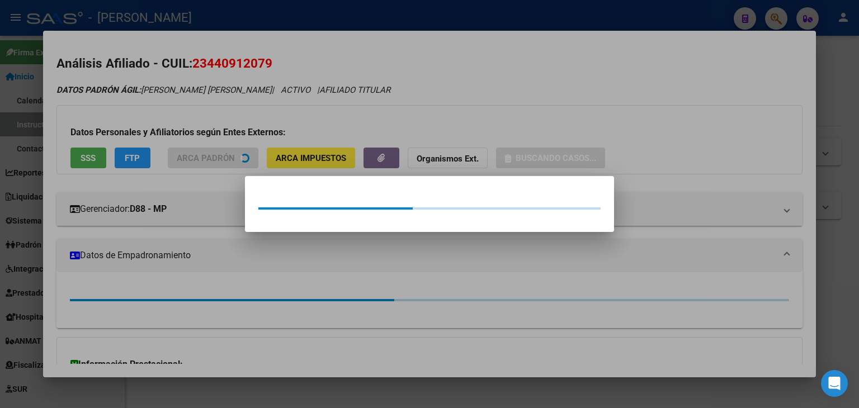
click at [197, 102] on div at bounding box center [429, 204] width 859 height 408
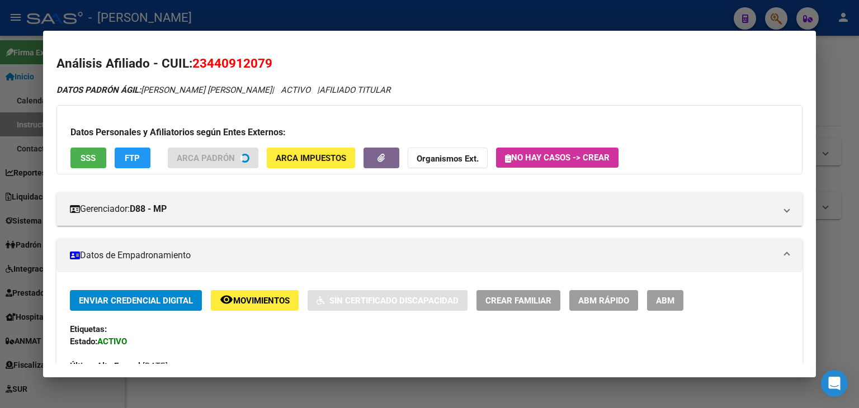
click at [94, 159] on span "SSS" at bounding box center [88, 158] width 15 height 10
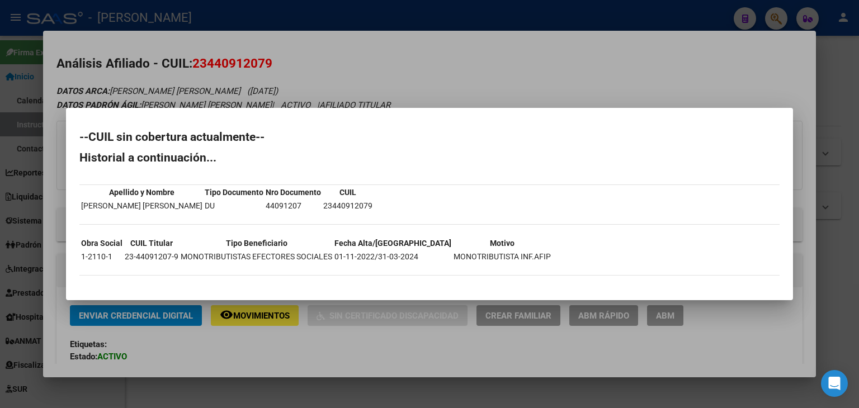
click at [145, 72] on div at bounding box center [429, 204] width 859 height 408
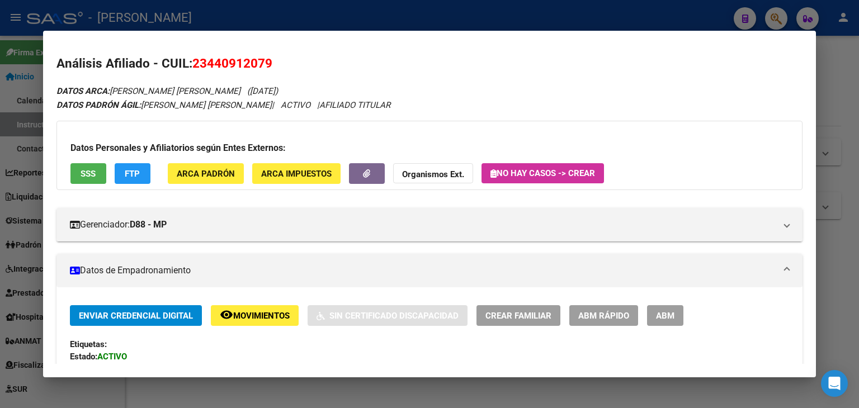
click at [172, 17] on div at bounding box center [429, 204] width 859 height 408
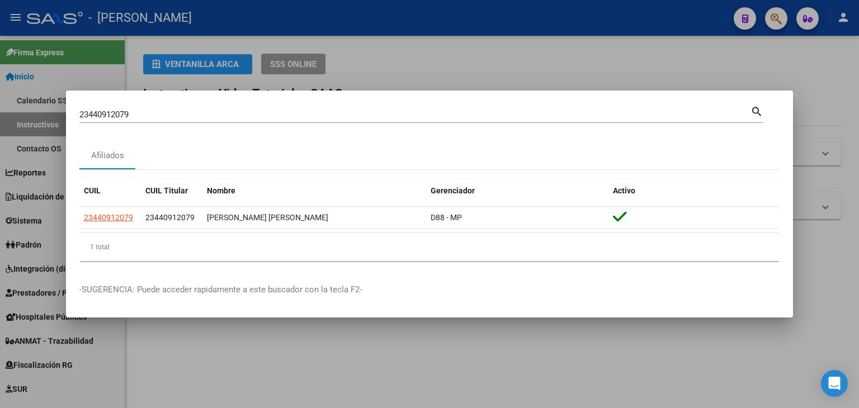
click at [152, 108] on div "23440912079 Buscar (apellido, dni, cuil, [PERSON_NAME], cuit, obra social)" at bounding box center [414, 114] width 671 height 17
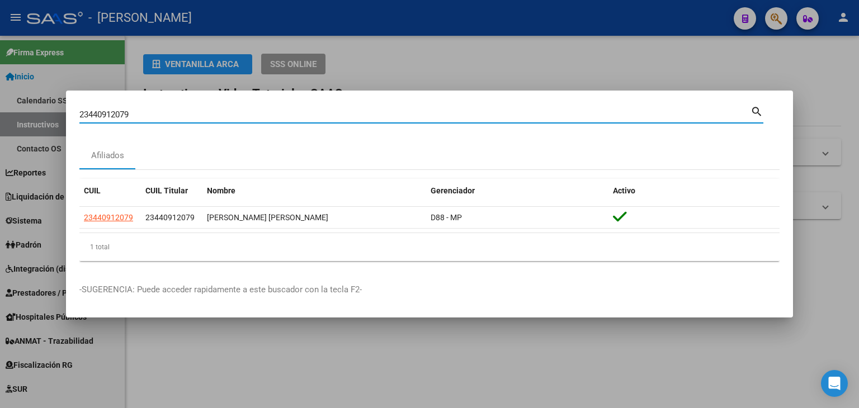
click at [153, 113] on input "23440912079" at bounding box center [414, 115] width 671 height 10
click at [154, 112] on input "23440912079" at bounding box center [414, 115] width 671 height 10
paste input "1306024"
type input "23441306024"
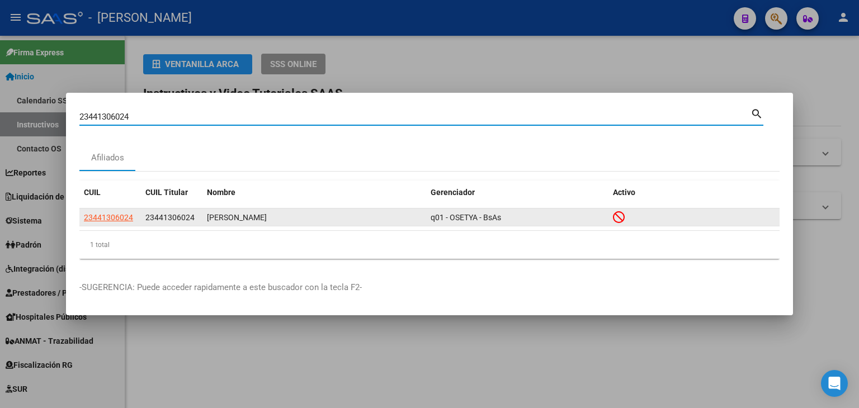
click at [94, 225] on datatable-body-cell "23441306024" at bounding box center [110, 217] width 62 height 17
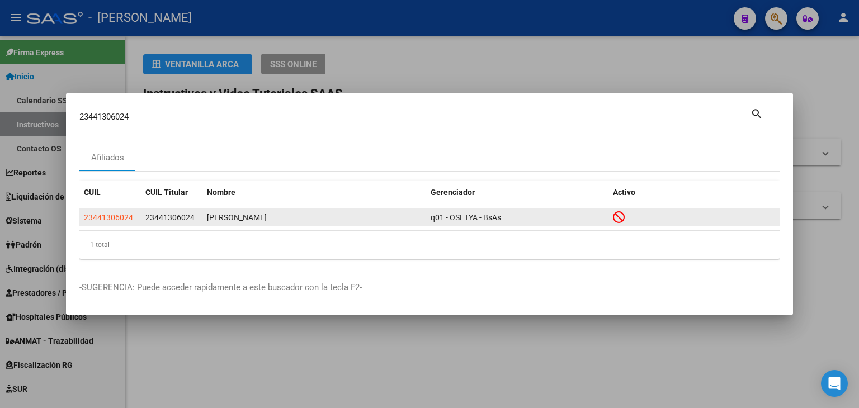
click at [94, 221] on span "23441306024" at bounding box center [108, 217] width 49 height 9
type textarea "23441306024"
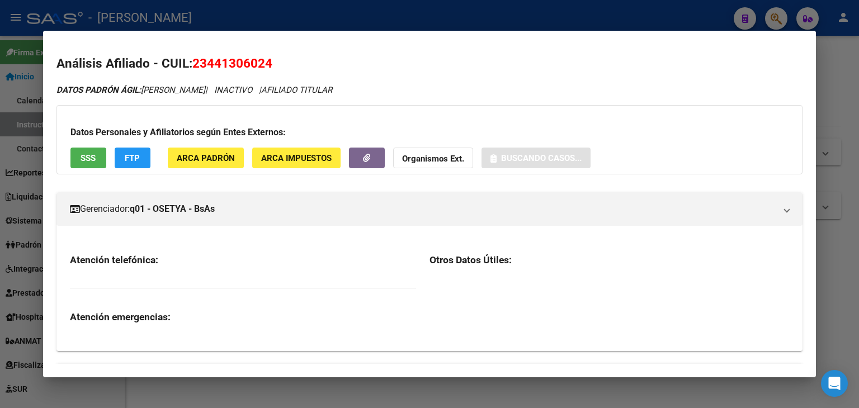
click at [167, 162] on div "Datos Personales y Afiliatorios según Entes Externos: SSS FTP ARCA Padrón ARCA …" at bounding box center [429, 139] width 746 height 69
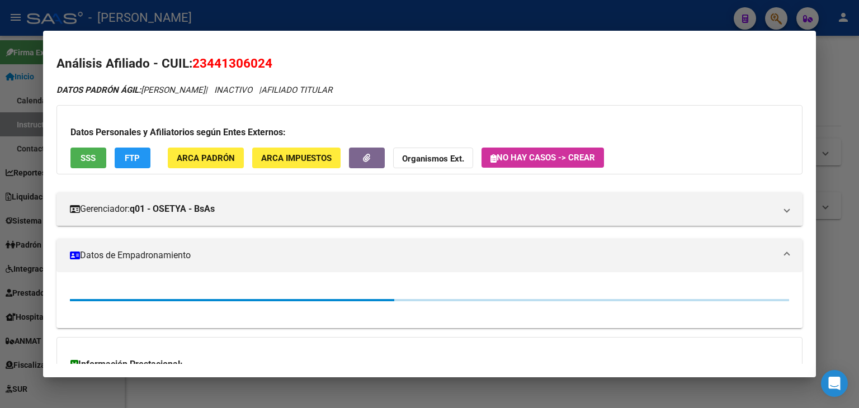
click at [173, 155] on button "ARCA Padrón" at bounding box center [206, 158] width 76 height 21
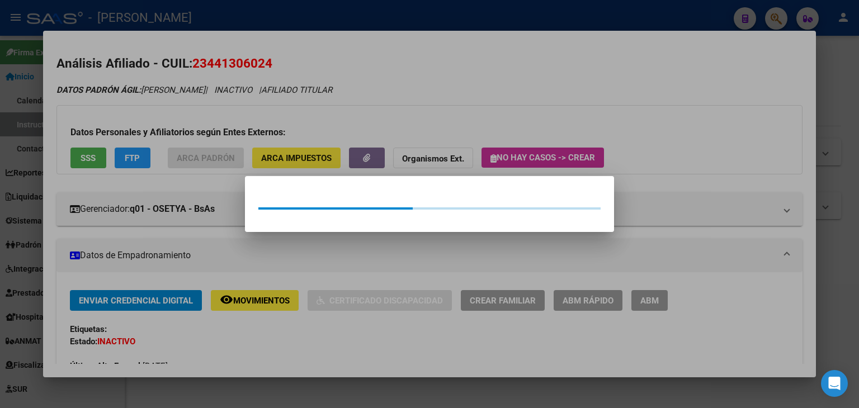
drag, startPoint x: 139, startPoint y: 110, endPoint x: 133, endPoint y: 114, distance: 7.0
click at [136, 111] on div at bounding box center [429, 204] width 859 height 408
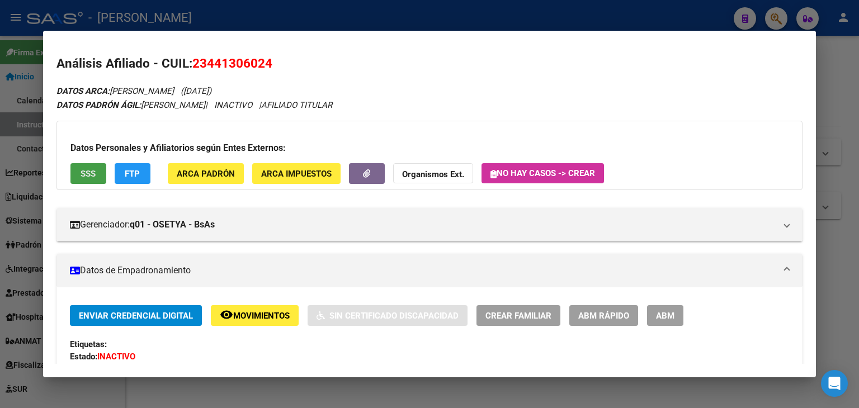
click at [89, 154] on div "Datos Personales y Afiliatorios según Entes Externos: SSS FTP ARCA Padrón ARCA …" at bounding box center [429, 155] width 746 height 69
click at [81, 175] on span "SSS" at bounding box center [88, 174] width 15 height 10
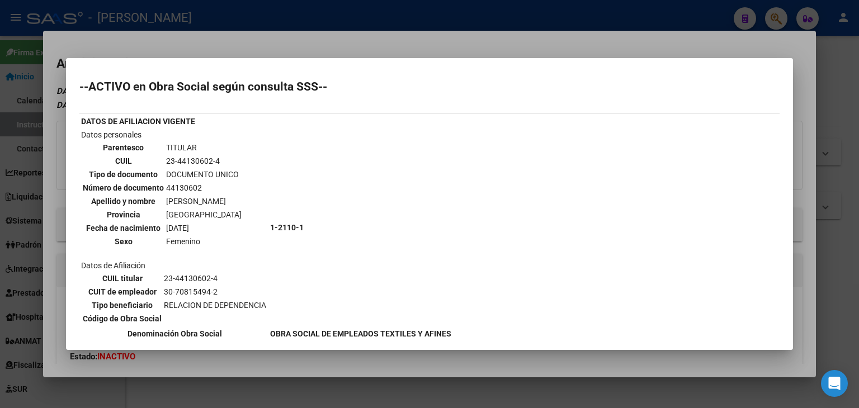
click at [220, 45] on div at bounding box center [429, 204] width 859 height 408
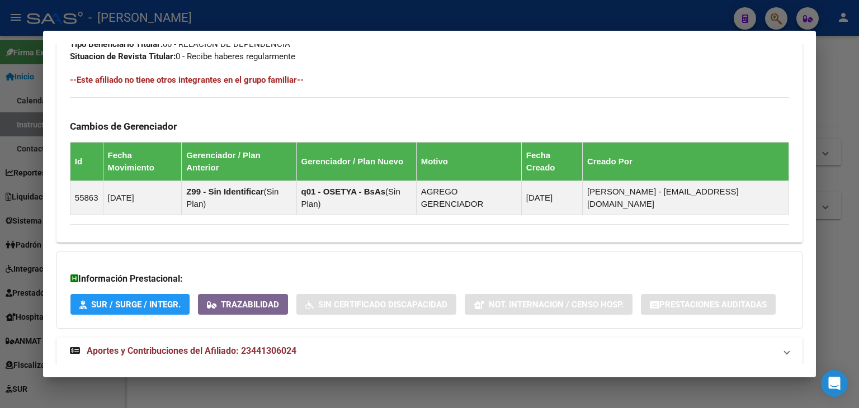
click at [321, 338] on mat-expansion-panel-header "Aportes y Contribuciones del Afiliado: 23441306024" at bounding box center [429, 351] width 746 height 27
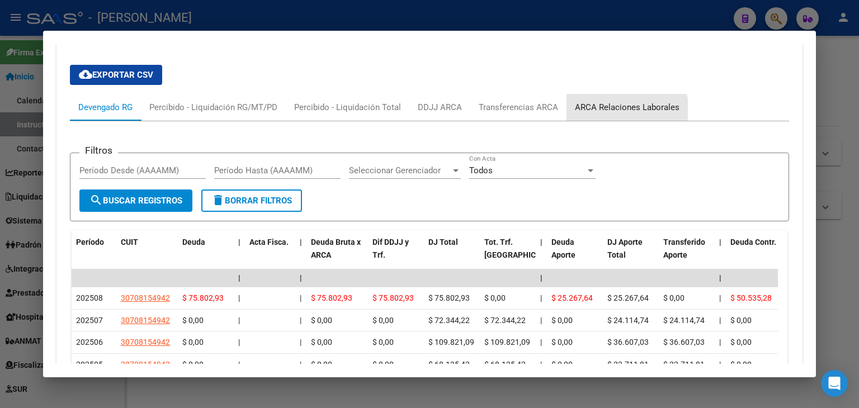
click at [625, 101] on div "ARCA Relaciones Laborales" at bounding box center [627, 107] width 105 height 12
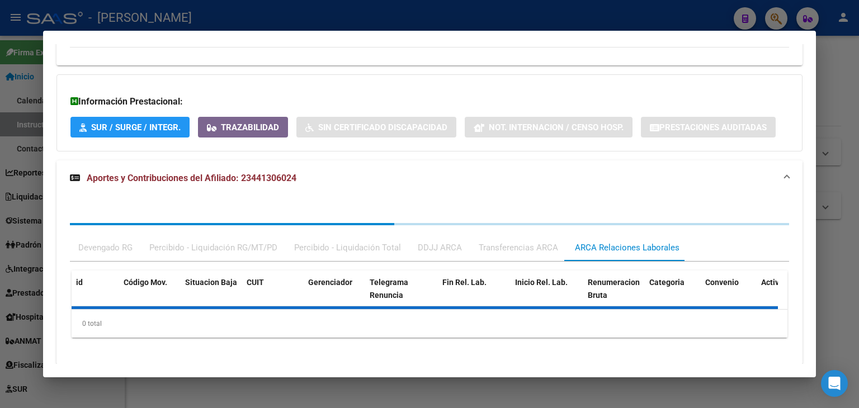
scroll to position [868, 0]
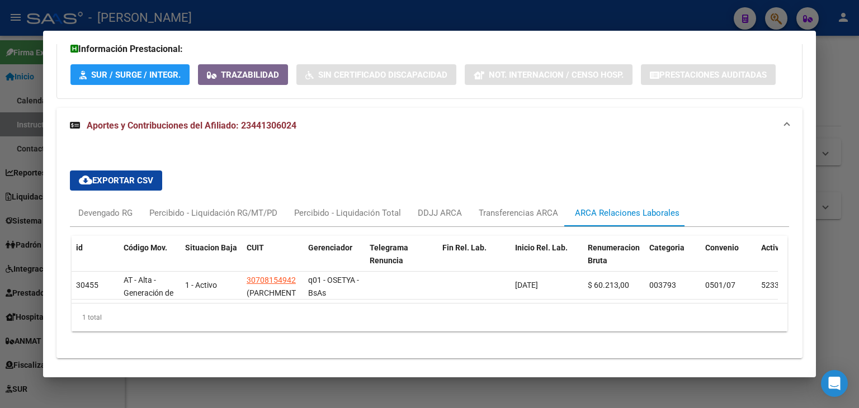
drag, startPoint x: 197, startPoint y: 16, endPoint x: 184, endPoint y: 51, distance: 37.5
click at [197, 16] on div at bounding box center [429, 204] width 859 height 408
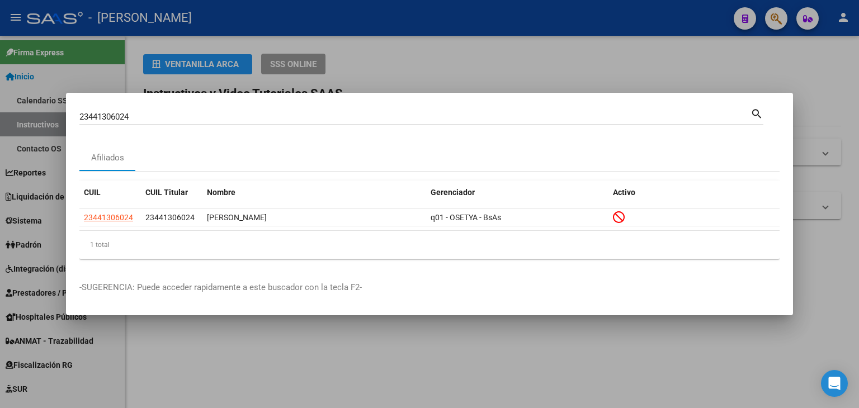
click at [166, 116] on input "23441306024" at bounding box center [414, 117] width 671 height 10
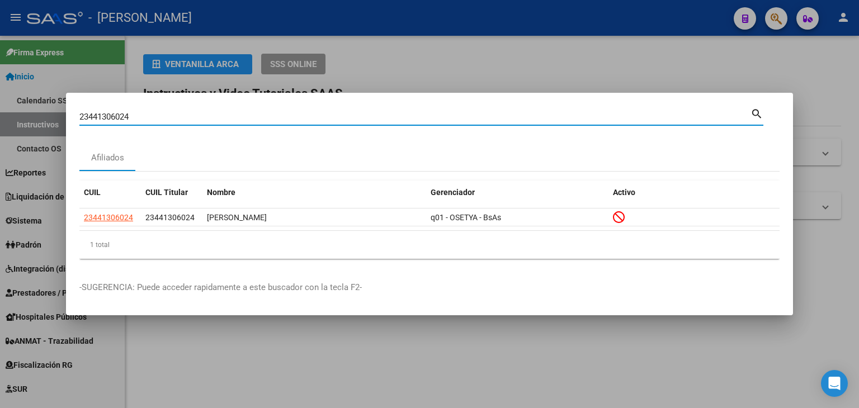
click at [166, 116] on input "23441306024" at bounding box center [414, 117] width 671 height 10
paste input "2176949"
type input "23442176949"
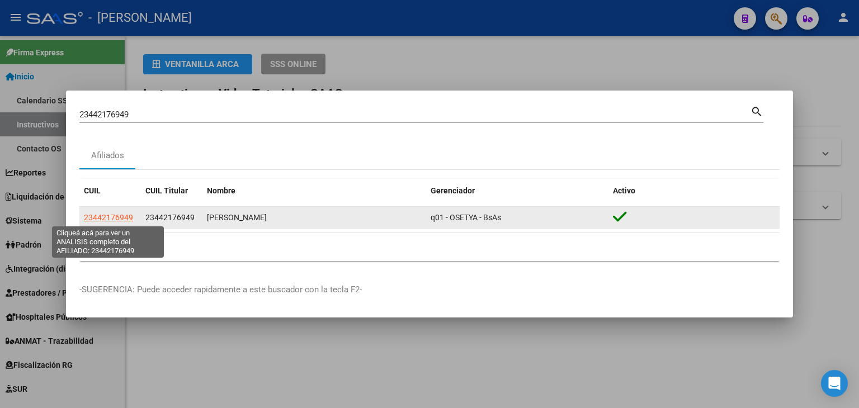
click at [94, 213] on span "23442176949" at bounding box center [108, 217] width 49 height 9
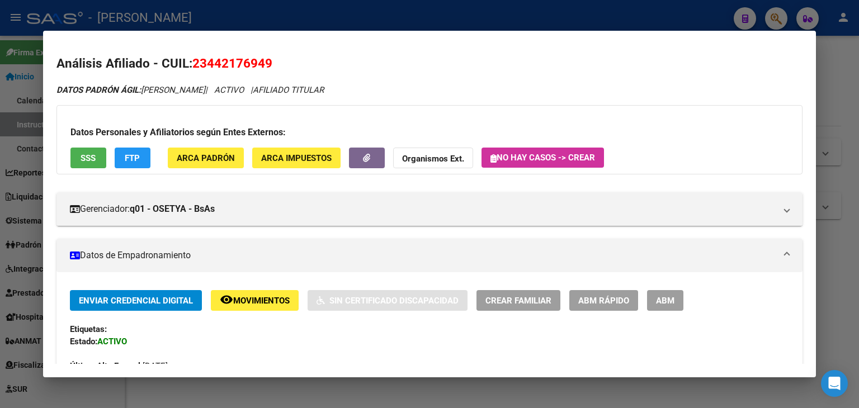
click at [225, 146] on div "Datos Personales y Afiliatorios según Entes Externos: SSS FTP ARCA Padrón ARCA …" at bounding box center [429, 139] width 746 height 69
click at [224, 153] on span "ARCA Padrón" at bounding box center [206, 158] width 58 height 10
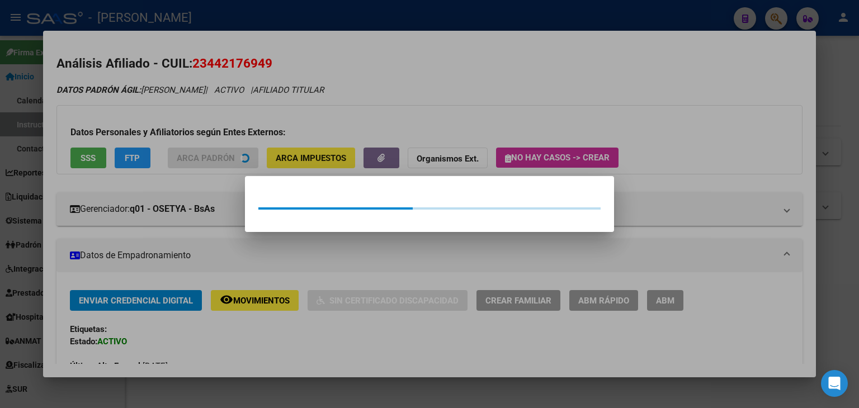
drag, startPoint x: 224, startPoint y: 153, endPoint x: 44, endPoint y: 144, distance: 179.7
click at [182, 102] on div at bounding box center [429, 204] width 859 height 408
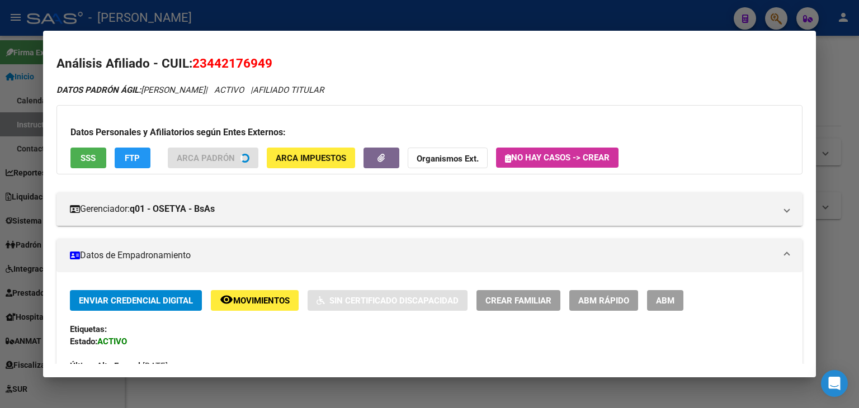
click at [78, 155] on button "SSS" at bounding box center [88, 158] width 36 height 21
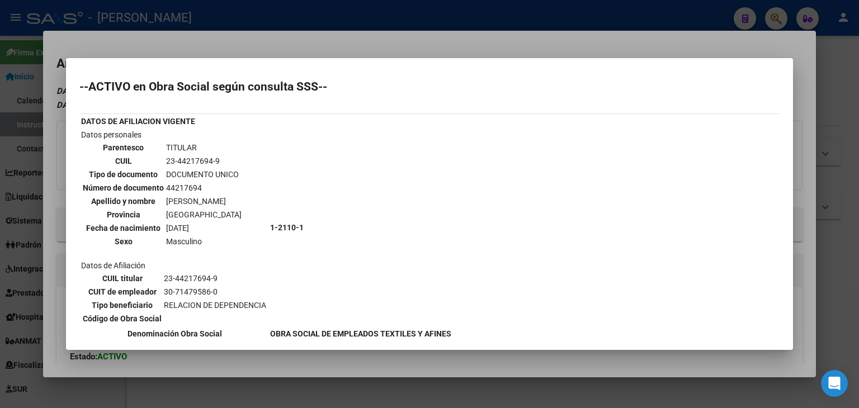
click at [273, 43] on div at bounding box center [429, 204] width 859 height 408
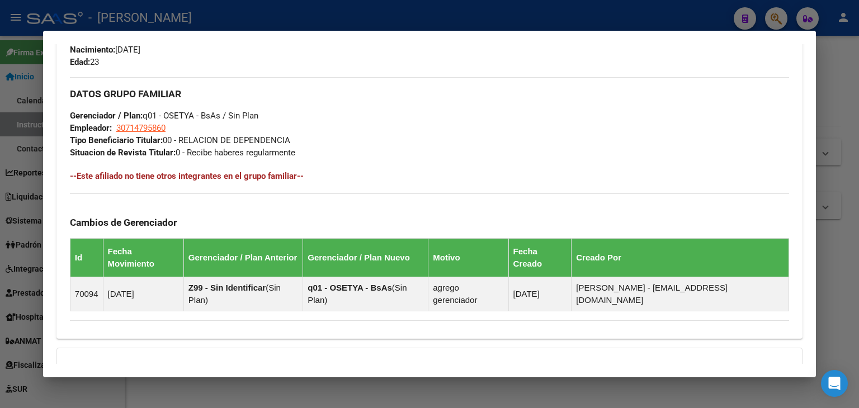
scroll to position [613, 0]
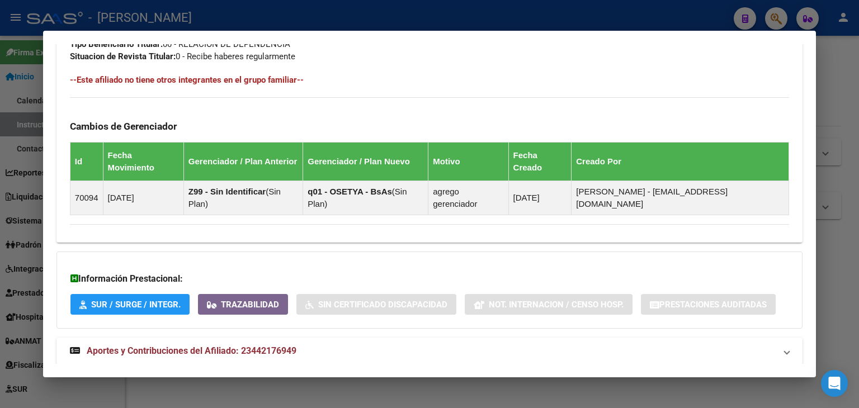
click at [286, 338] on mat-expansion-panel-header "Aportes y Contribuciones del Afiliado: 23442176949" at bounding box center [429, 351] width 746 height 27
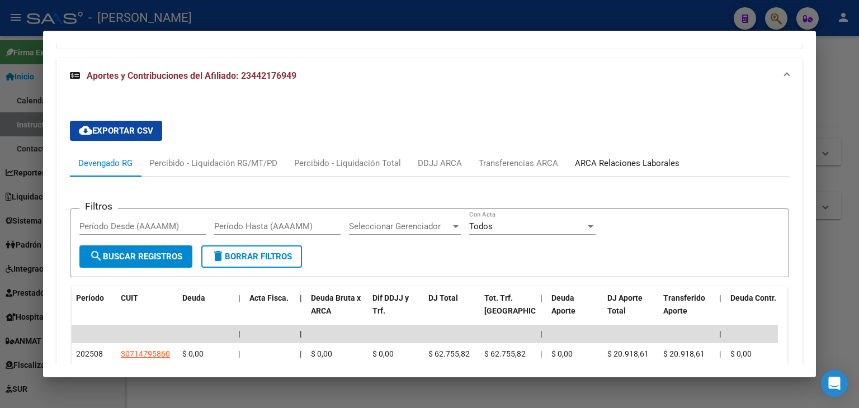
click at [608, 150] on div "ARCA Relaciones Laborales" at bounding box center [626, 163] width 121 height 27
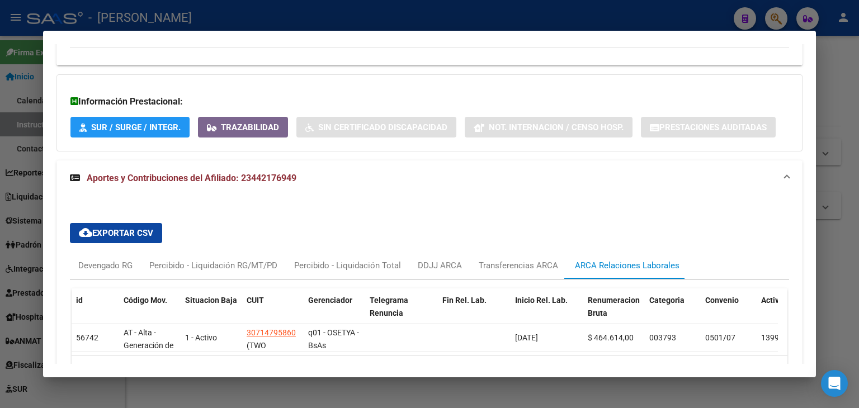
scroll to position [847, 0]
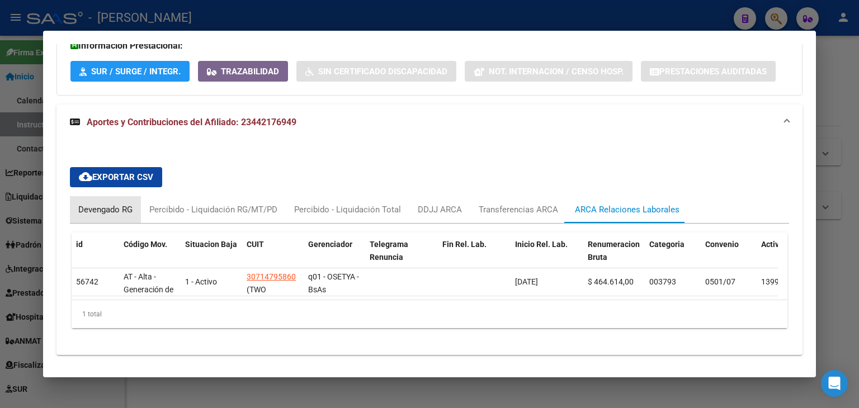
click at [134, 196] on div "Devengado RG" at bounding box center [105, 209] width 71 height 27
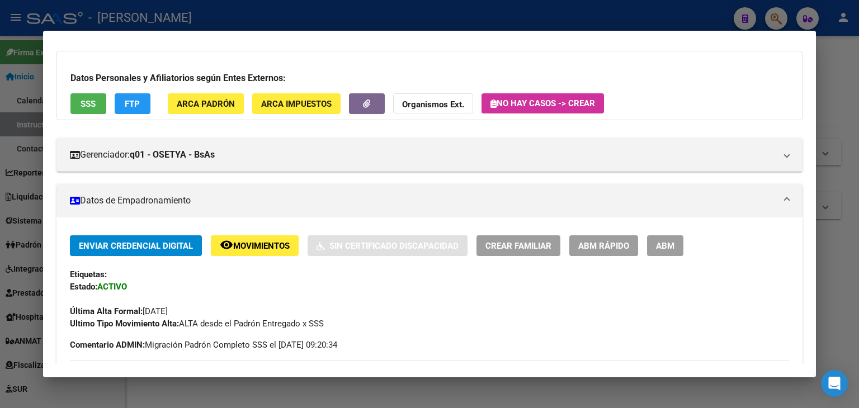
scroll to position [0, 0]
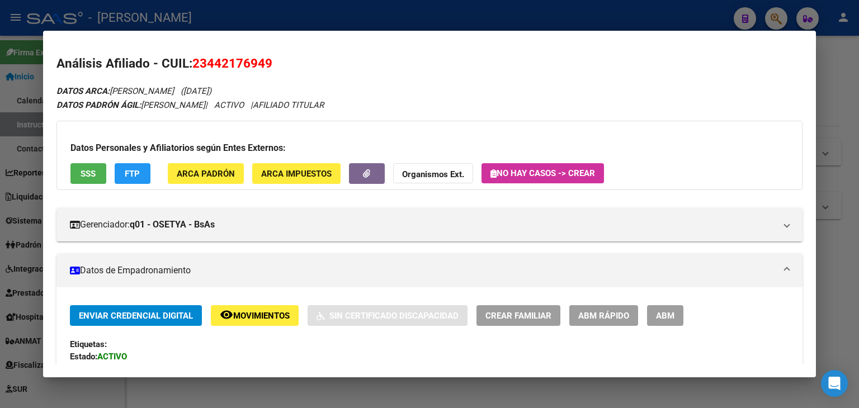
click at [219, 171] on span "ARCA Padrón" at bounding box center [206, 174] width 58 height 10
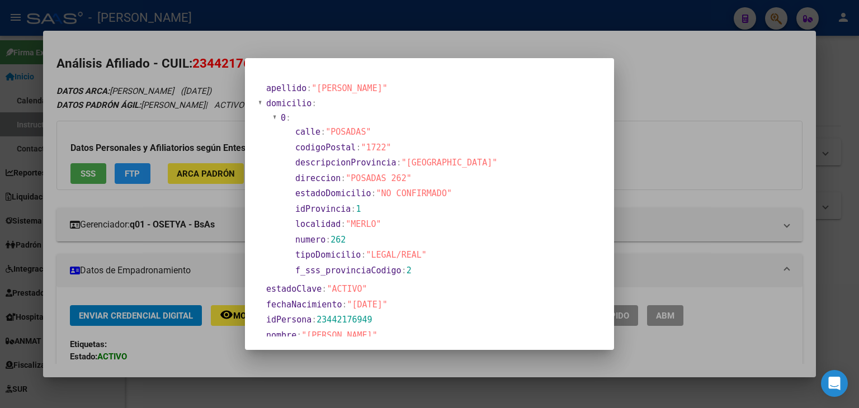
click at [176, 109] on div at bounding box center [429, 204] width 859 height 408
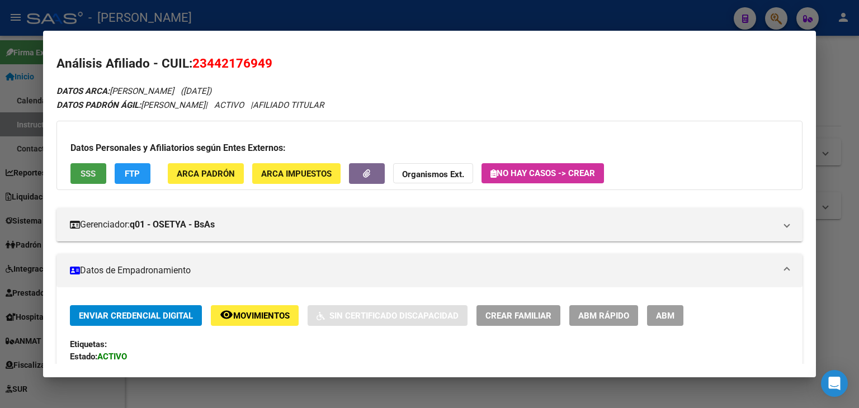
click at [81, 169] on span "SSS" at bounding box center [88, 174] width 15 height 10
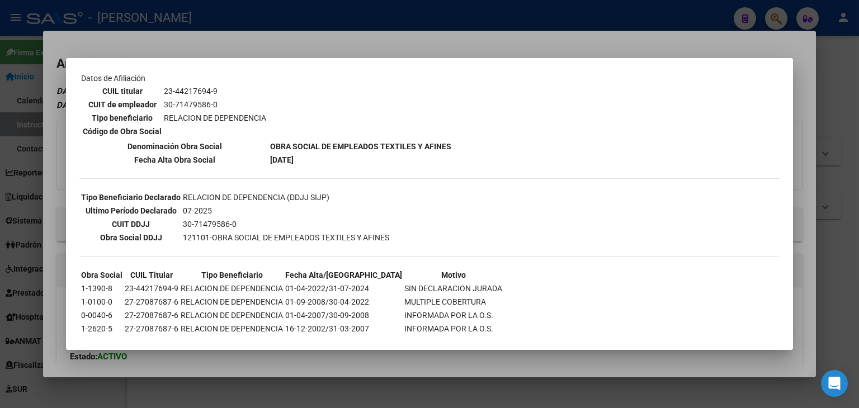
scroll to position [202, 0]
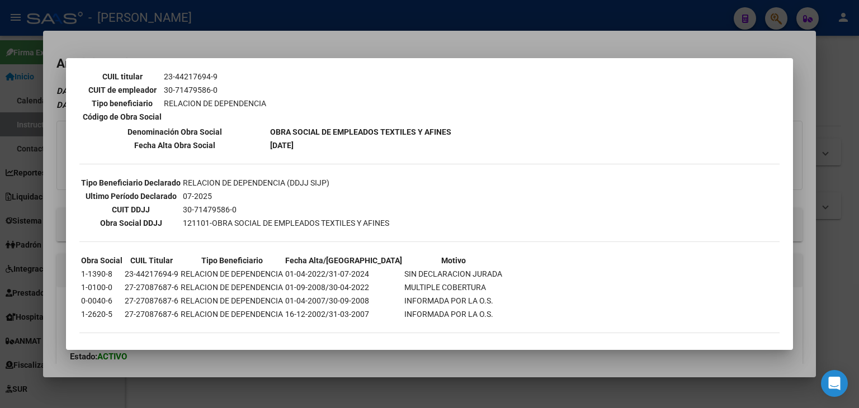
click at [207, 31] on div at bounding box center [429, 204] width 859 height 408
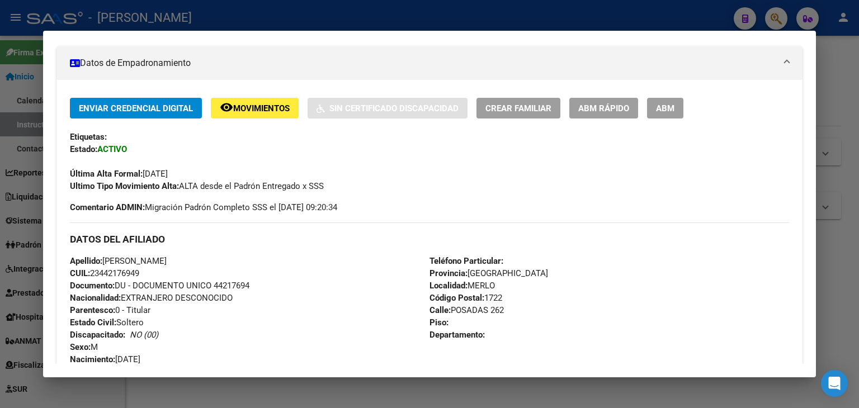
scroll to position [280, 0]
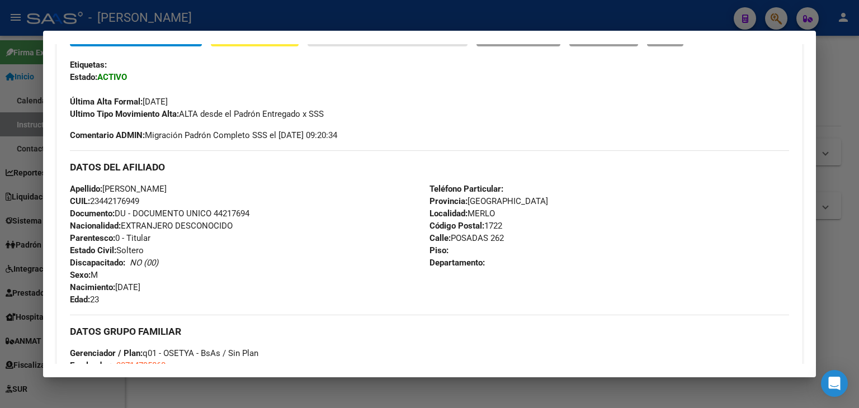
click at [233, 213] on span "Documento: DU - DOCUMENTO UNICO 44217694" at bounding box center [159, 214] width 179 height 10
copy span "44217694"
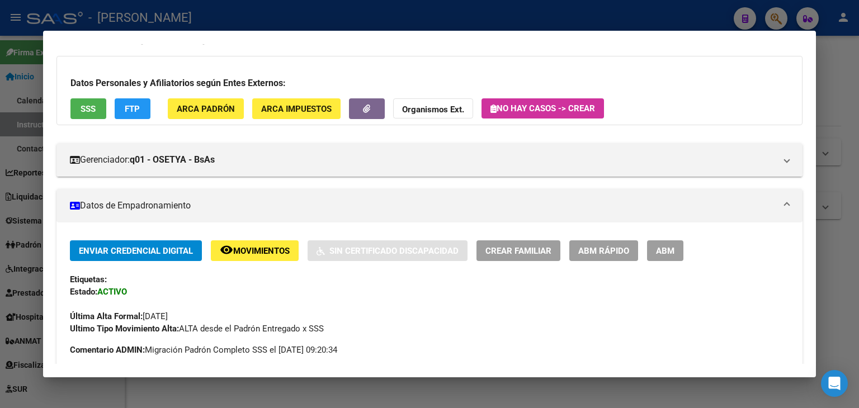
scroll to position [56, 0]
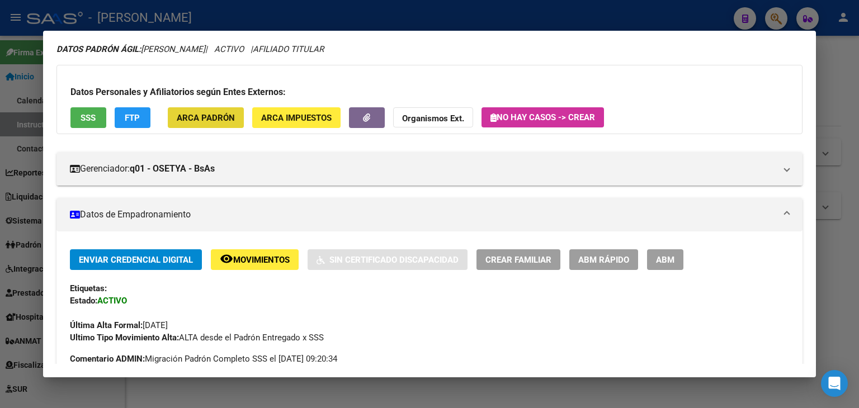
click at [216, 116] on span "ARCA Padrón" at bounding box center [206, 118] width 58 height 10
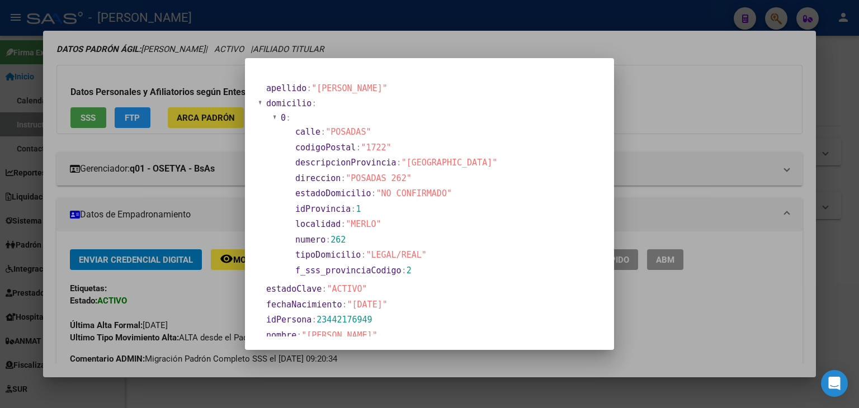
click at [166, 86] on div at bounding box center [429, 204] width 859 height 408
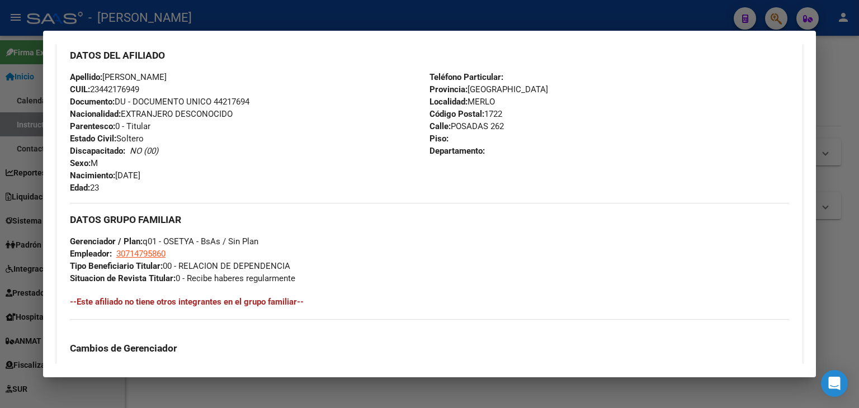
scroll to position [447, 0]
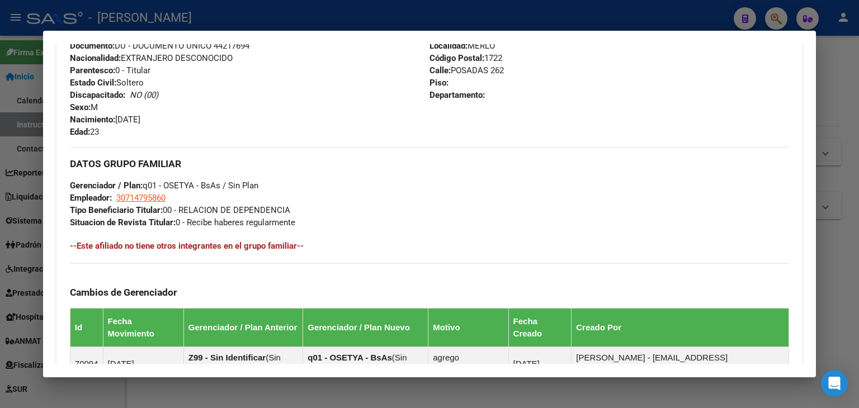
click at [134, 204] on div "DATOS GRUPO FAMILIAR Gerenciador / Plan: q01 - OSETYA - BsAs / Sin Plan Emplead…" at bounding box center [429, 188] width 719 height 82
click at [135, 193] on span "30714795860" at bounding box center [140, 198] width 49 height 10
type textarea "30714795860"
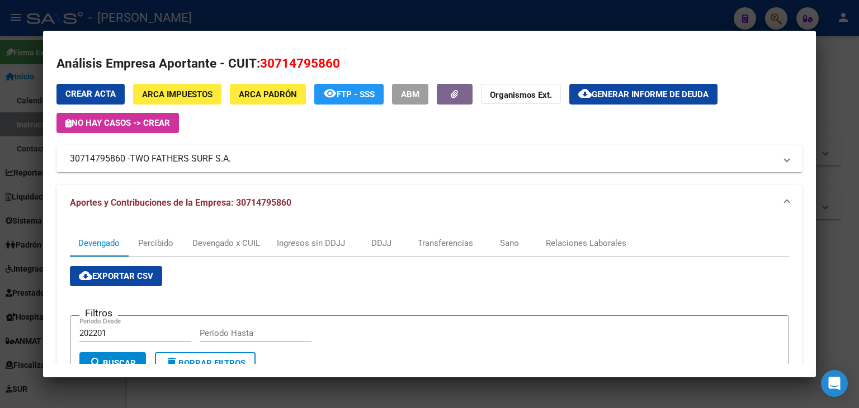
click at [198, 18] on div at bounding box center [429, 204] width 859 height 408
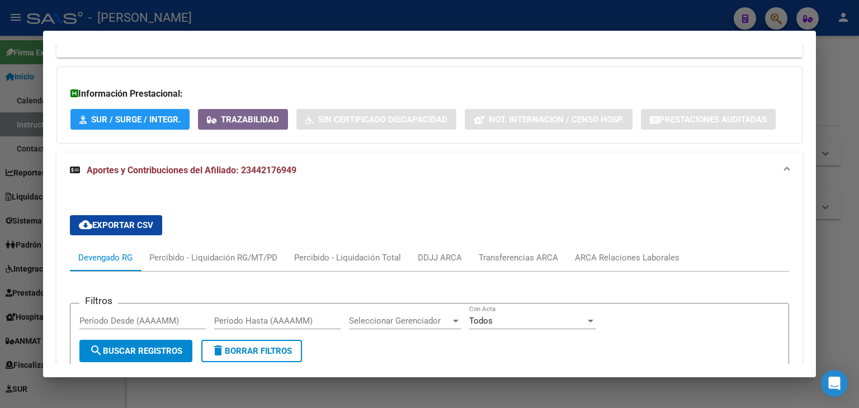
scroll to position [951, 0]
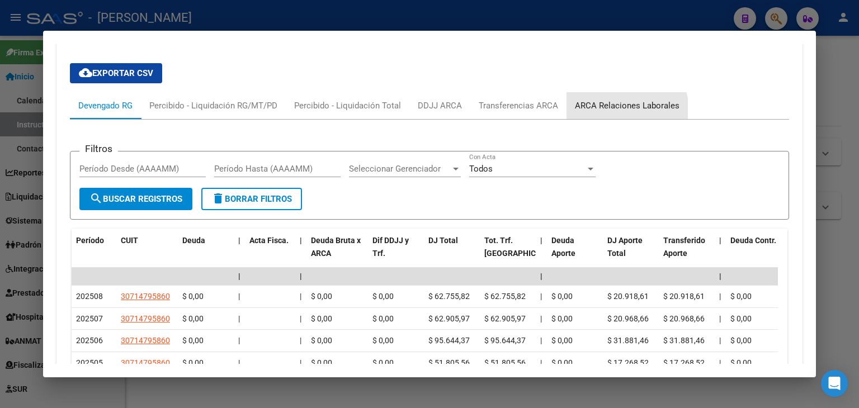
click at [597, 92] on div "ARCA Relaciones Laborales" at bounding box center [626, 105] width 121 height 27
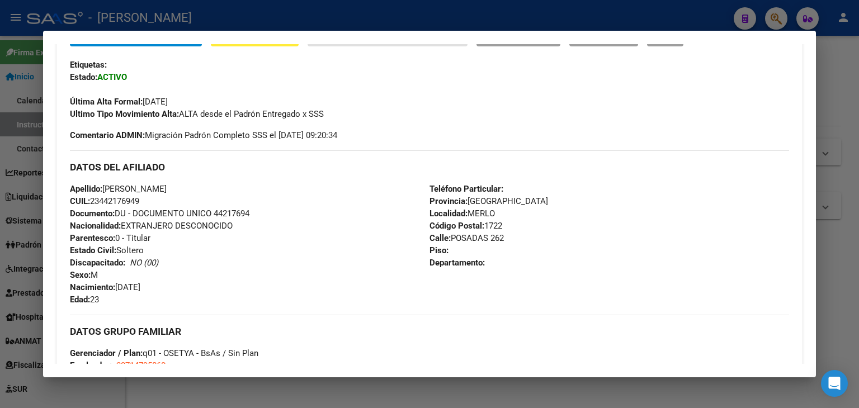
scroll to position [503, 0]
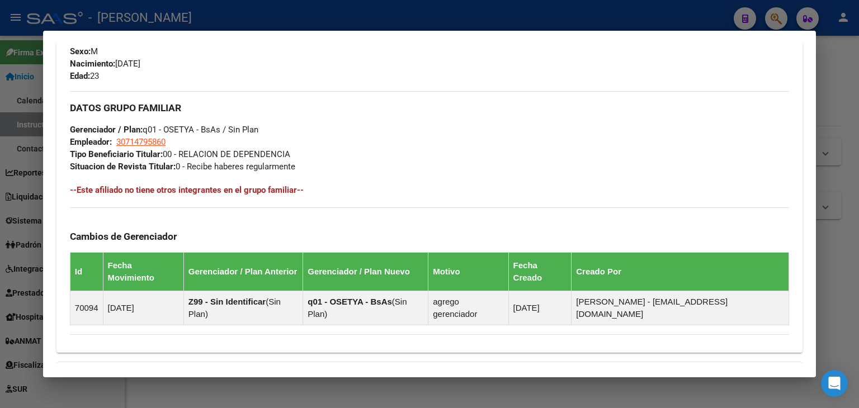
click at [380, 126] on div "DATOS GRUPO FAMILIAR Gerenciador / Plan: q01 - OSETYA - BsAs / Sin Plan Emplead…" at bounding box center [429, 132] width 719 height 82
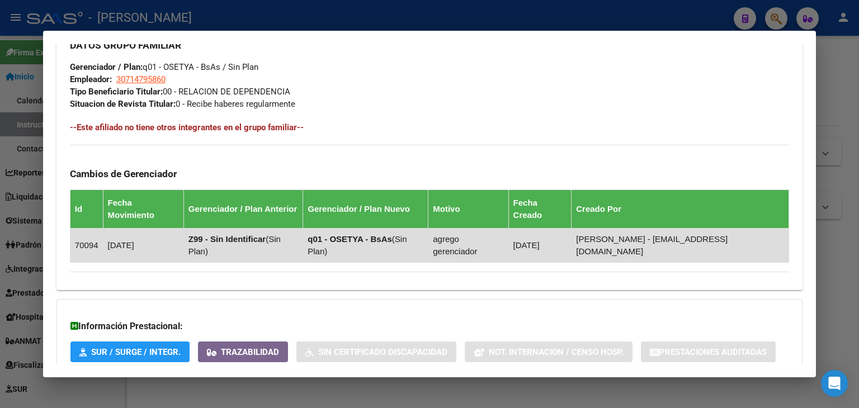
scroll to position [671, 0]
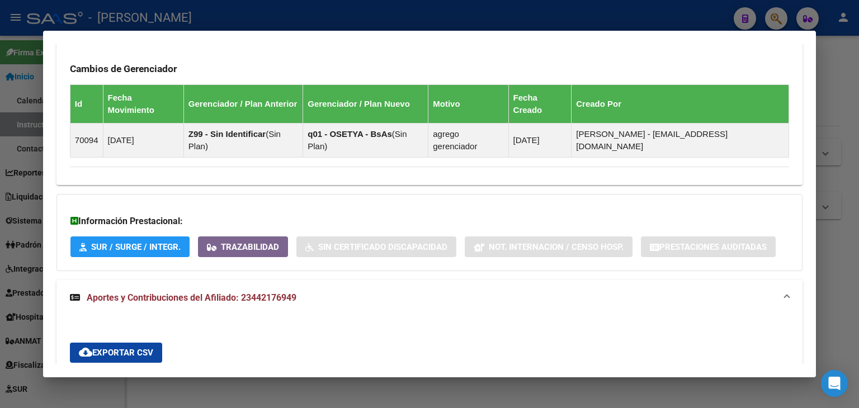
click at [167, 16] on div at bounding box center [429, 204] width 859 height 408
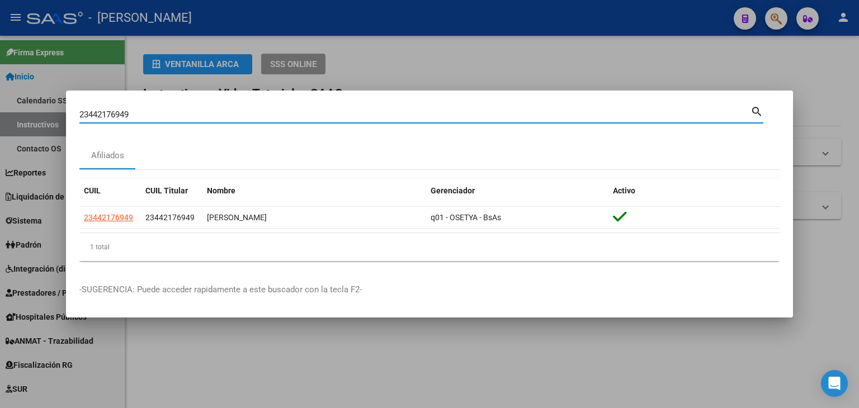
click at [136, 116] on input "23442176949" at bounding box center [414, 115] width 671 height 10
paste input "31904"
type input "23443190449"
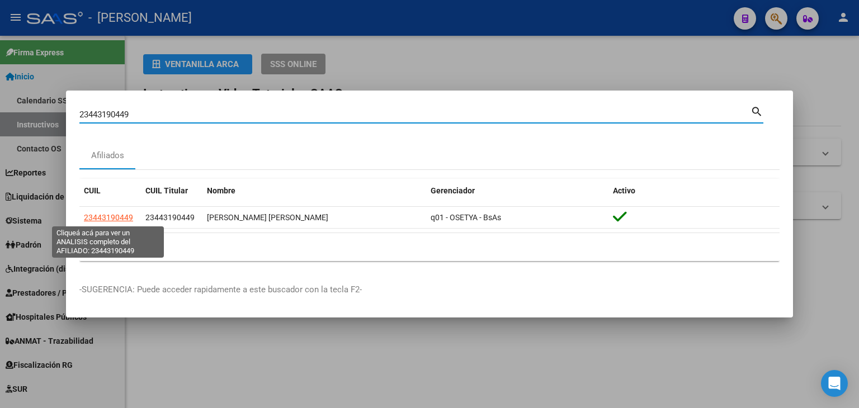
click at [122, 221] on span "23443190449" at bounding box center [108, 217] width 49 height 9
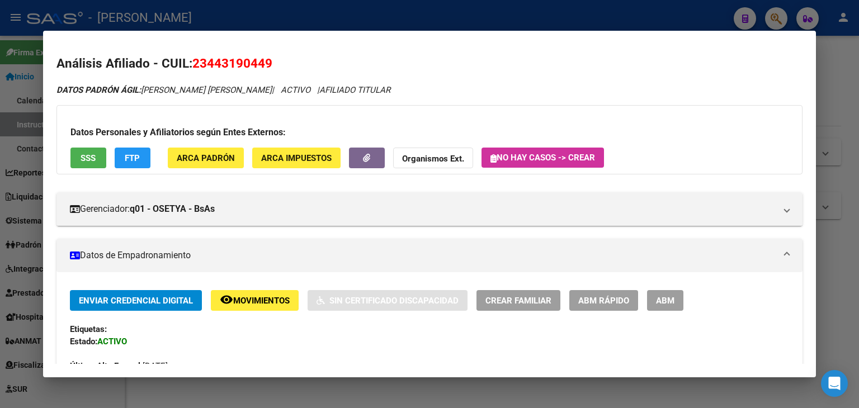
click at [206, 164] on button "ARCA Padrón" at bounding box center [206, 158] width 76 height 21
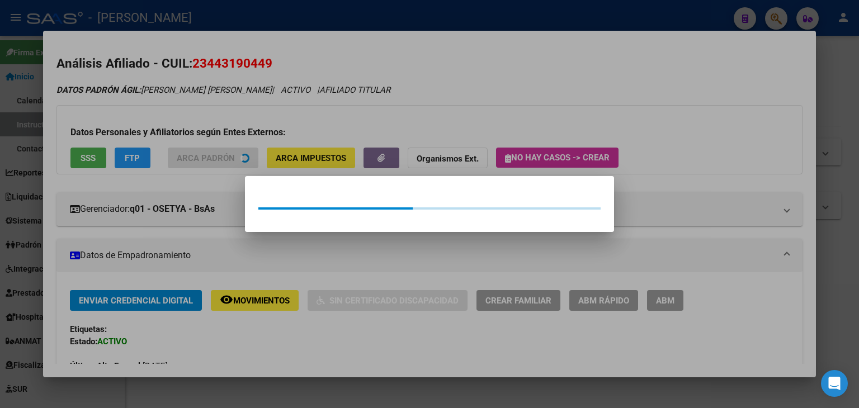
click at [204, 133] on div at bounding box center [429, 204] width 859 height 408
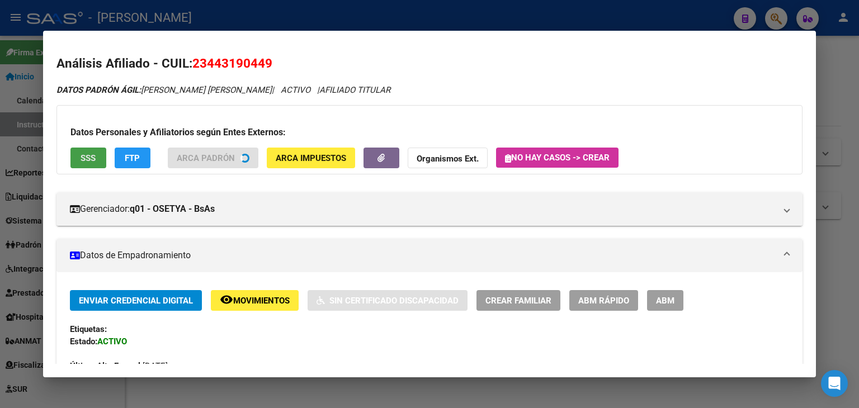
click at [91, 163] on span "SSS" at bounding box center [88, 158] width 15 height 10
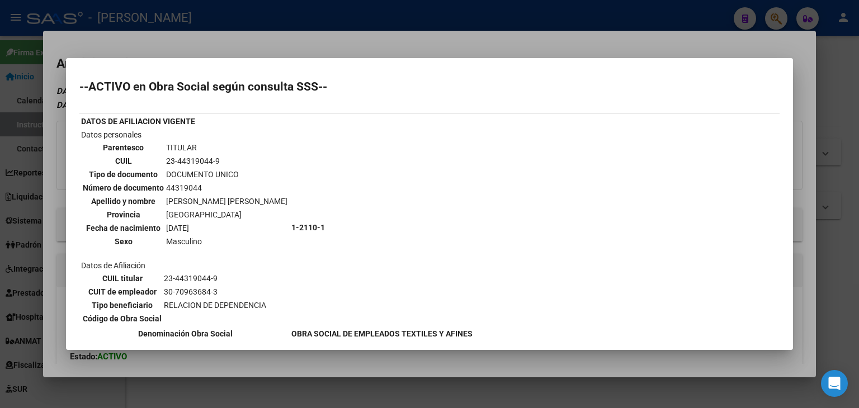
click at [168, 39] on div at bounding box center [429, 204] width 859 height 408
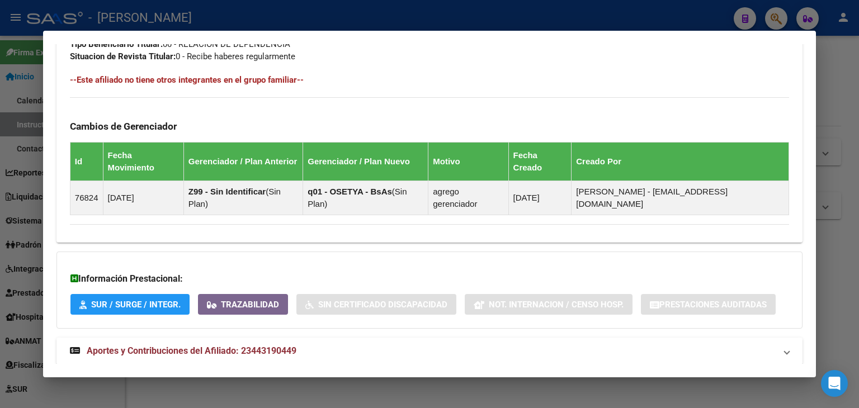
click at [293, 346] on span "Aportes y Contribuciones del Afiliado: 23443190449" at bounding box center [192, 351] width 210 height 11
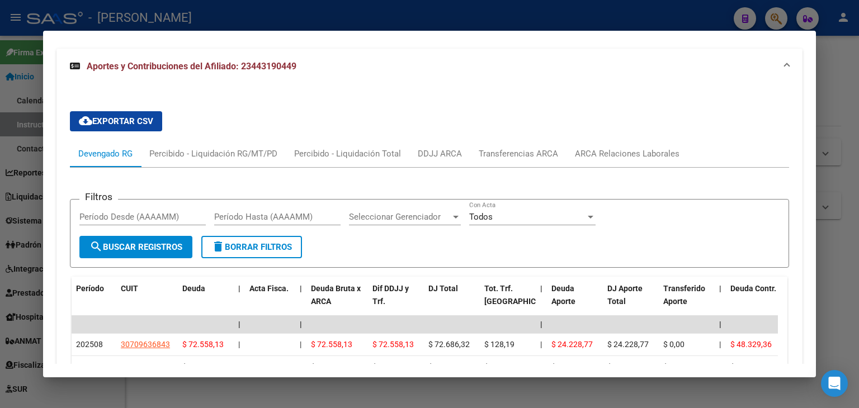
scroll to position [958, 0]
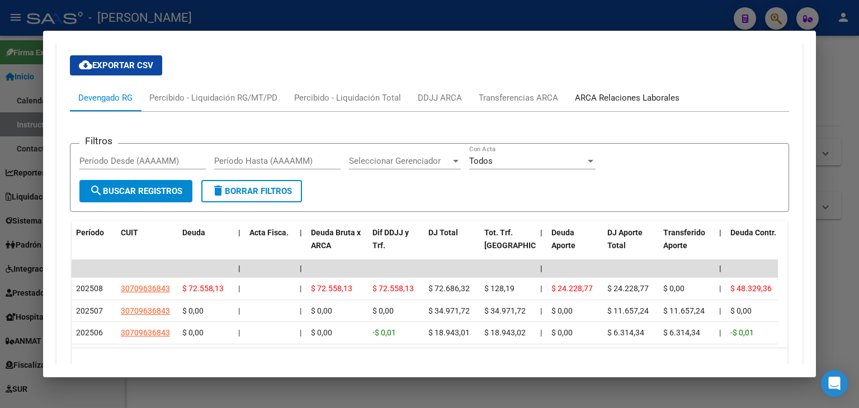
click at [616, 92] on div "ARCA Relaciones Laborales" at bounding box center [627, 98] width 105 height 12
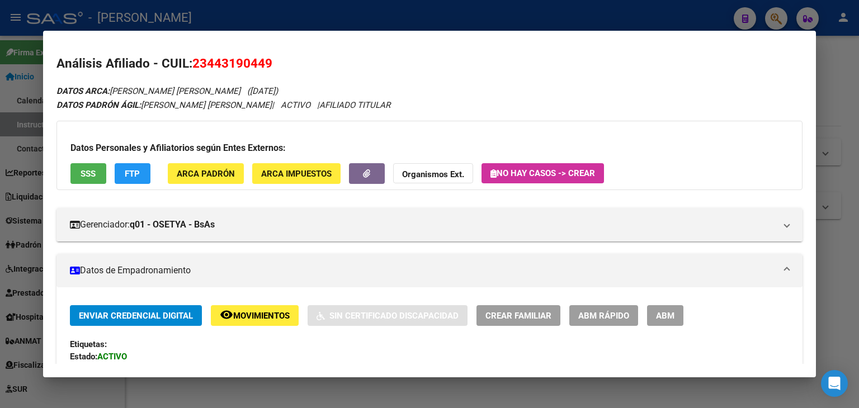
scroll to position [0, 0]
click at [217, 166] on button "ARCA Padrón" at bounding box center [206, 173] width 76 height 21
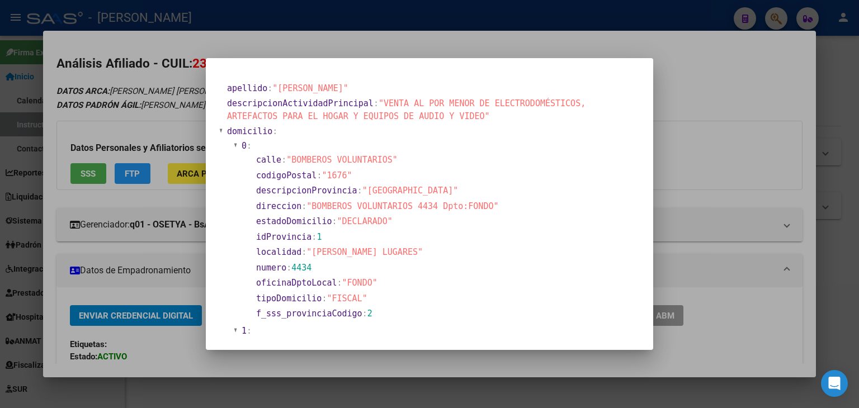
click at [164, 119] on div at bounding box center [429, 204] width 859 height 408
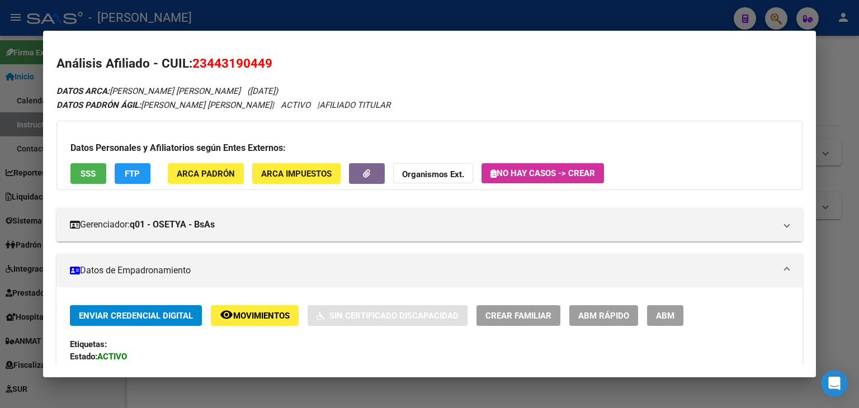
click at [90, 169] on span "SSS" at bounding box center [88, 174] width 15 height 10
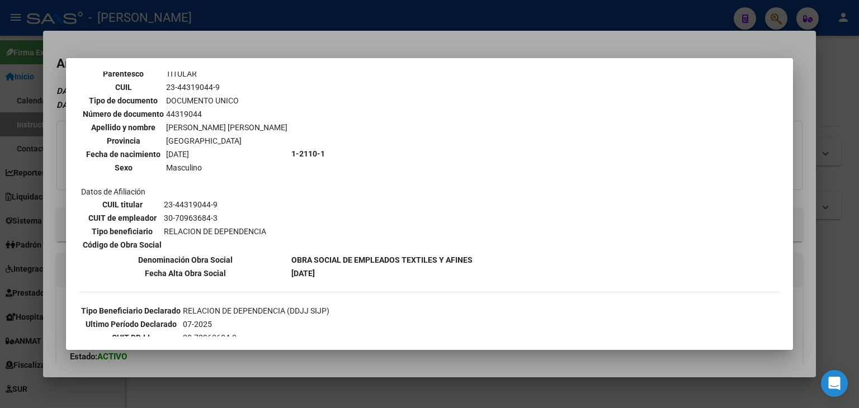
scroll to position [168, 0]
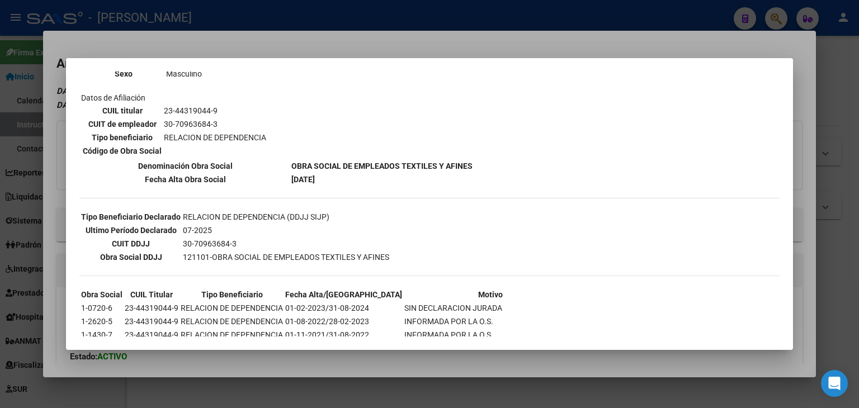
click at [192, 35] on div at bounding box center [429, 204] width 859 height 408
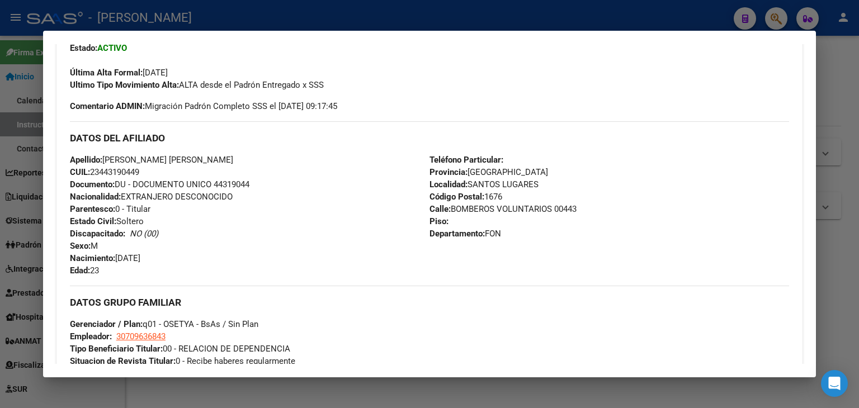
scroll to position [335, 0]
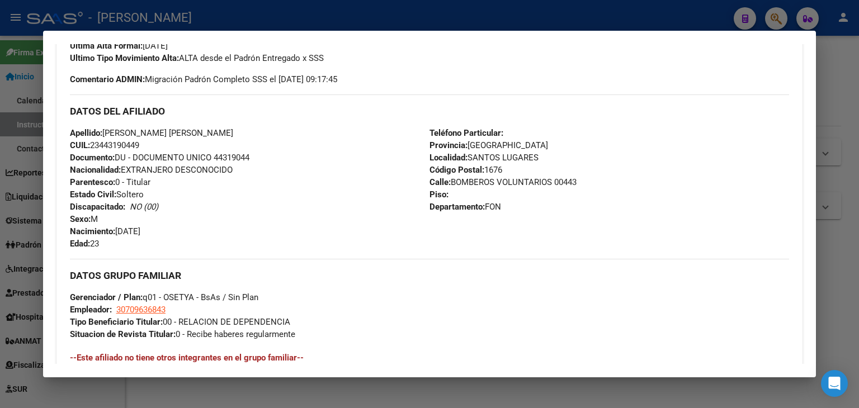
click at [232, 151] on div "Apellido: [PERSON_NAME] [PERSON_NAME] CUIL: 23443190449 Documento: DU - DOCUMEN…" at bounding box center [250, 188] width 360 height 123
click at [232, 153] on div "Apellido: [PERSON_NAME] [PERSON_NAME] CUIL: 23443190449 Documento: DU - DOCUMEN…" at bounding box center [250, 188] width 360 height 123
click at [232, 155] on span "Documento: DU - DOCUMENTO UNICO 44319044" at bounding box center [159, 158] width 179 height 10
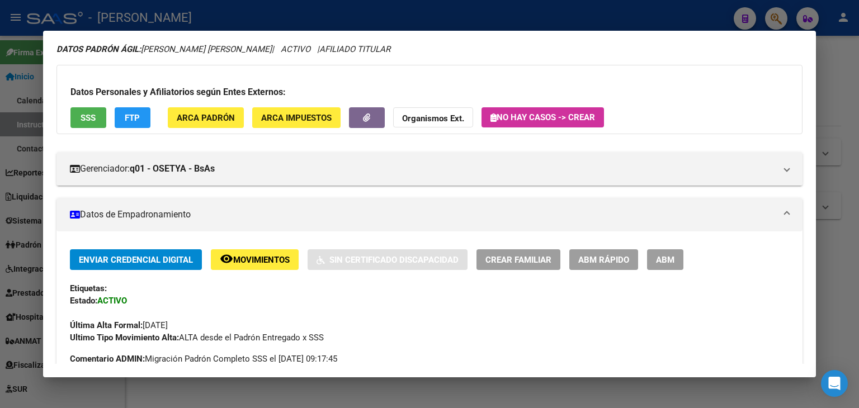
scroll to position [0, 0]
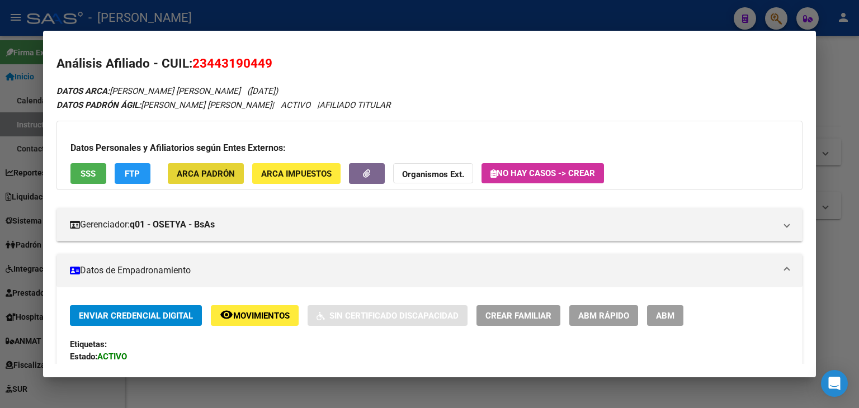
click at [216, 183] on button "ARCA Padrón" at bounding box center [206, 173] width 76 height 21
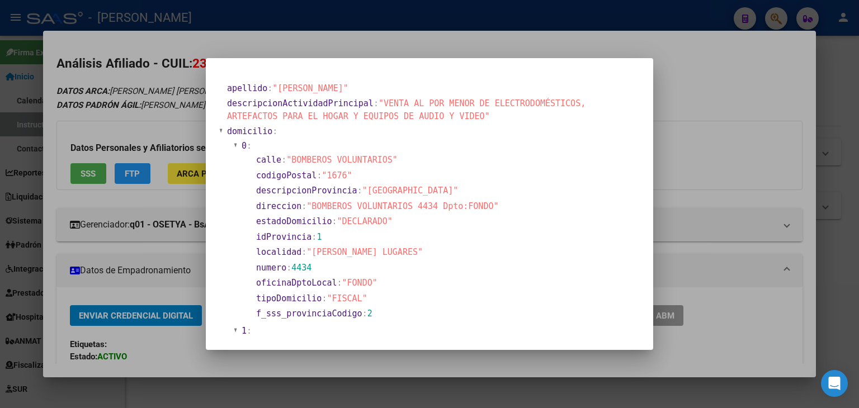
click at [166, 81] on div at bounding box center [429, 204] width 859 height 408
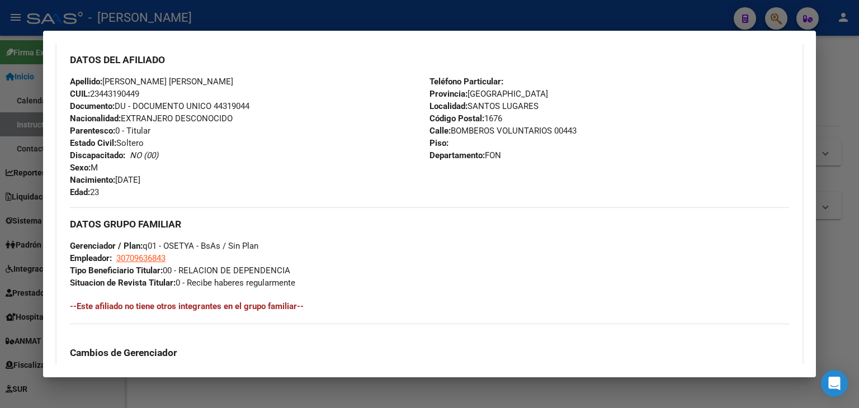
scroll to position [391, 0]
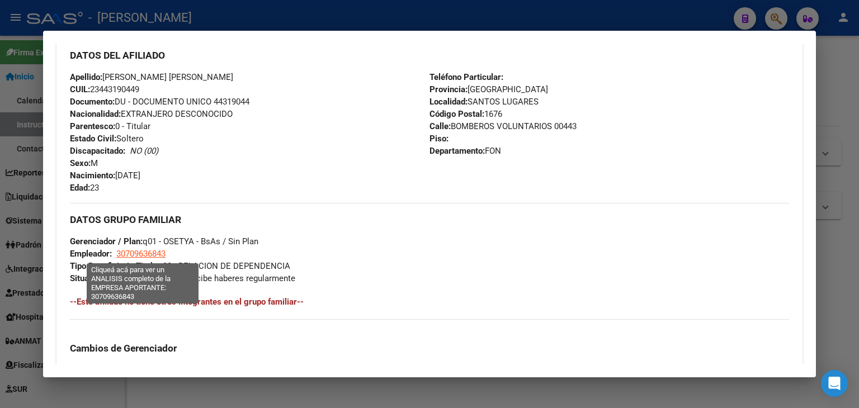
click at [147, 249] on span "30709636843" at bounding box center [140, 254] width 49 height 10
type textarea "30709636843"
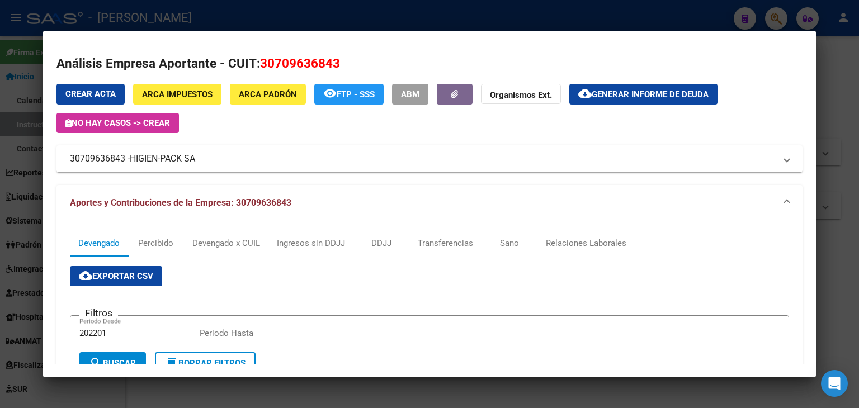
click at [189, 28] on div at bounding box center [429, 204] width 859 height 408
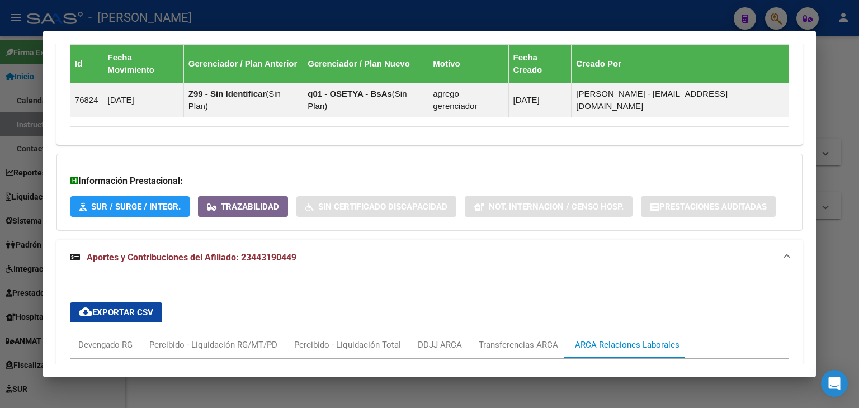
scroll to position [727, 0]
